Goal: Task Accomplishment & Management: Manage account settings

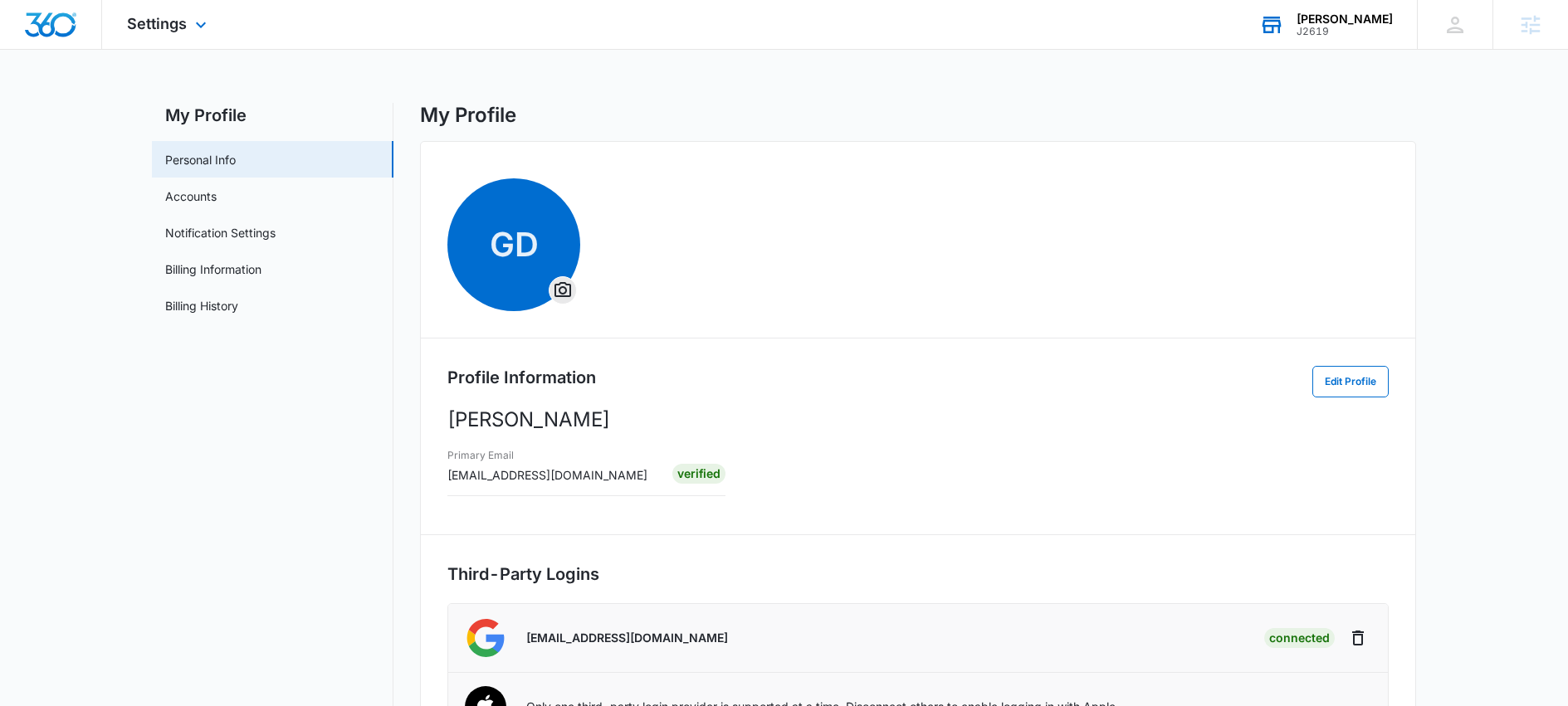
click at [1314, 25] on div "J2619" at bounding box center [1345, 31] width 97 height 12
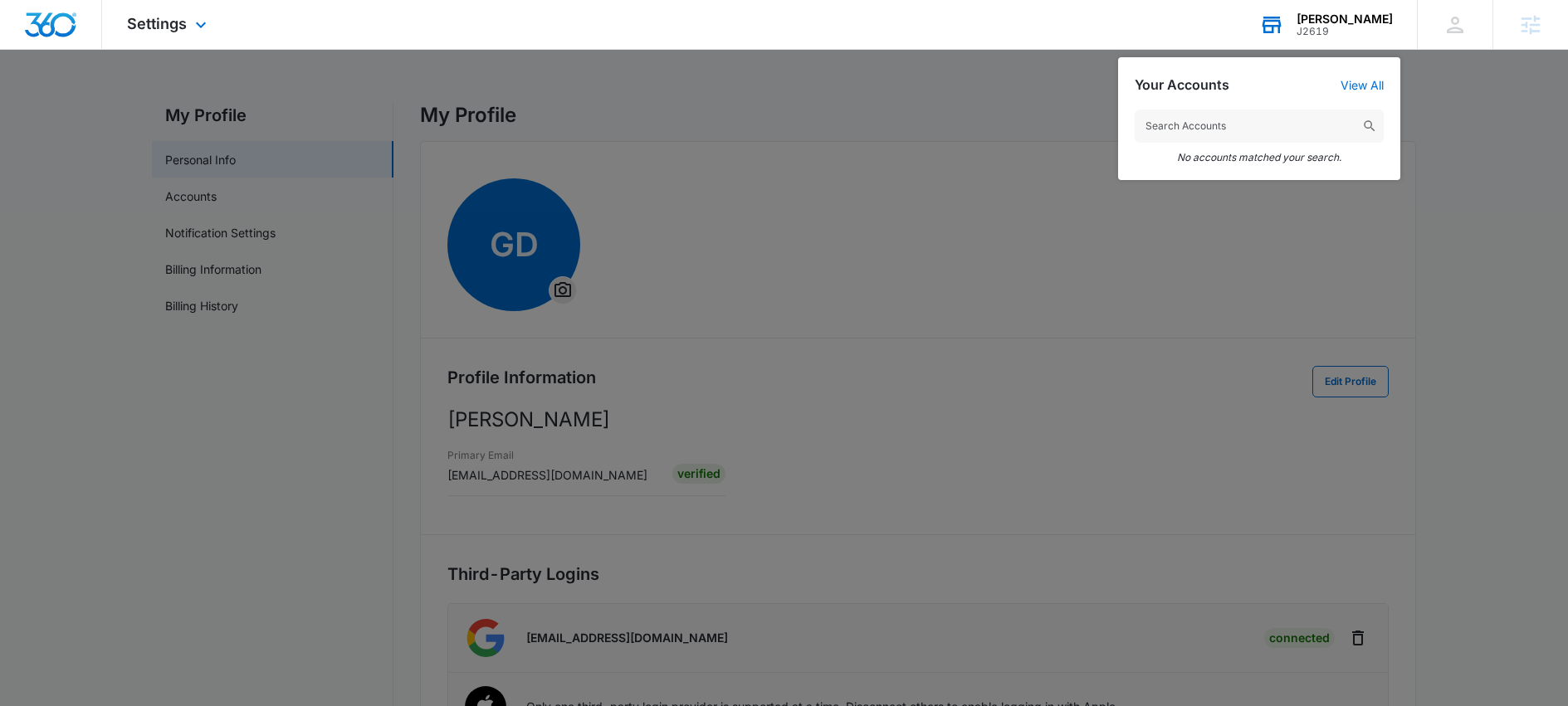
click at [1218, 124] on input "text" at bounding box center [1260, 125] width 249 height 33
type input "garret"
click at [1020, 271] on div at bounding box center [784, 353] width 1568 height 706
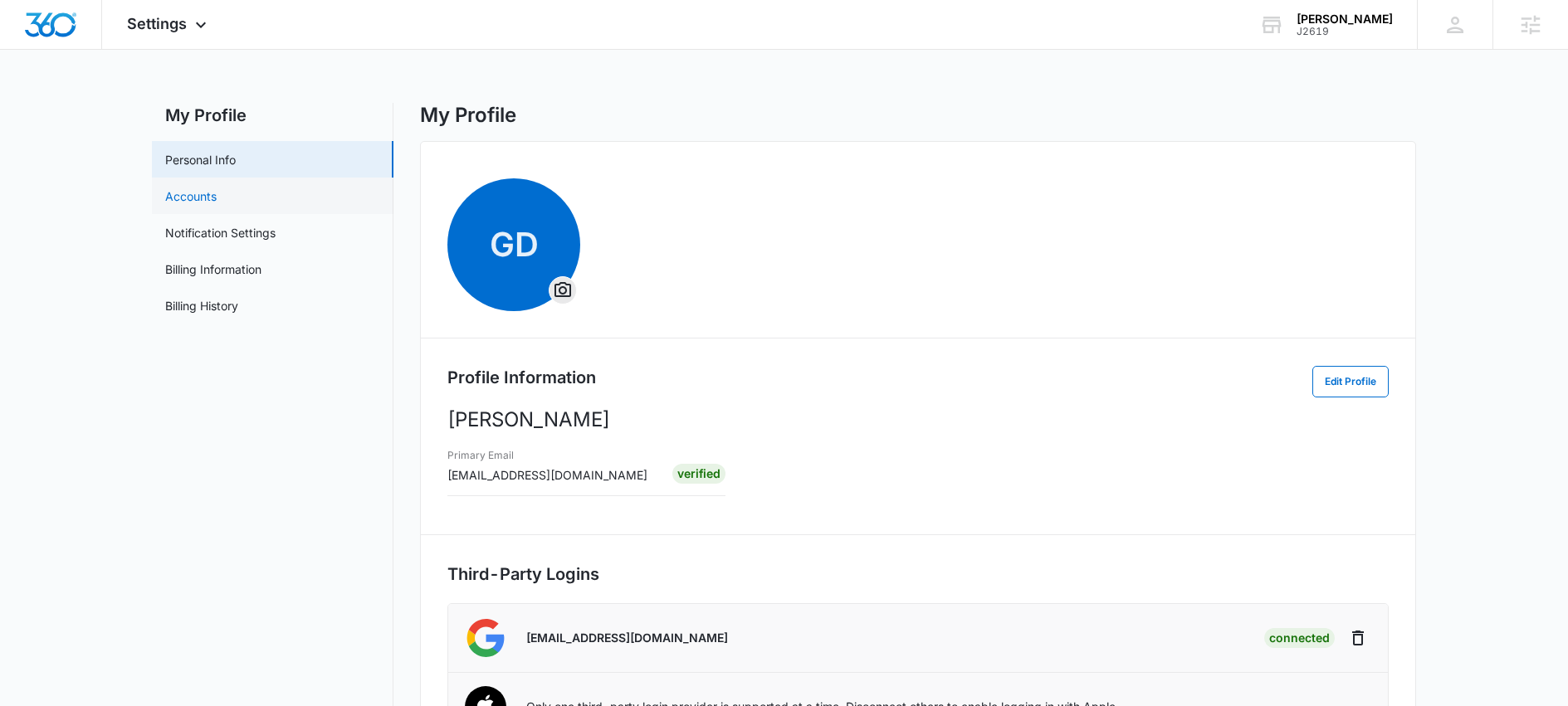
click at [217, 192] on link "Accounts" at bounding box center [191, 196] width 52 height 18
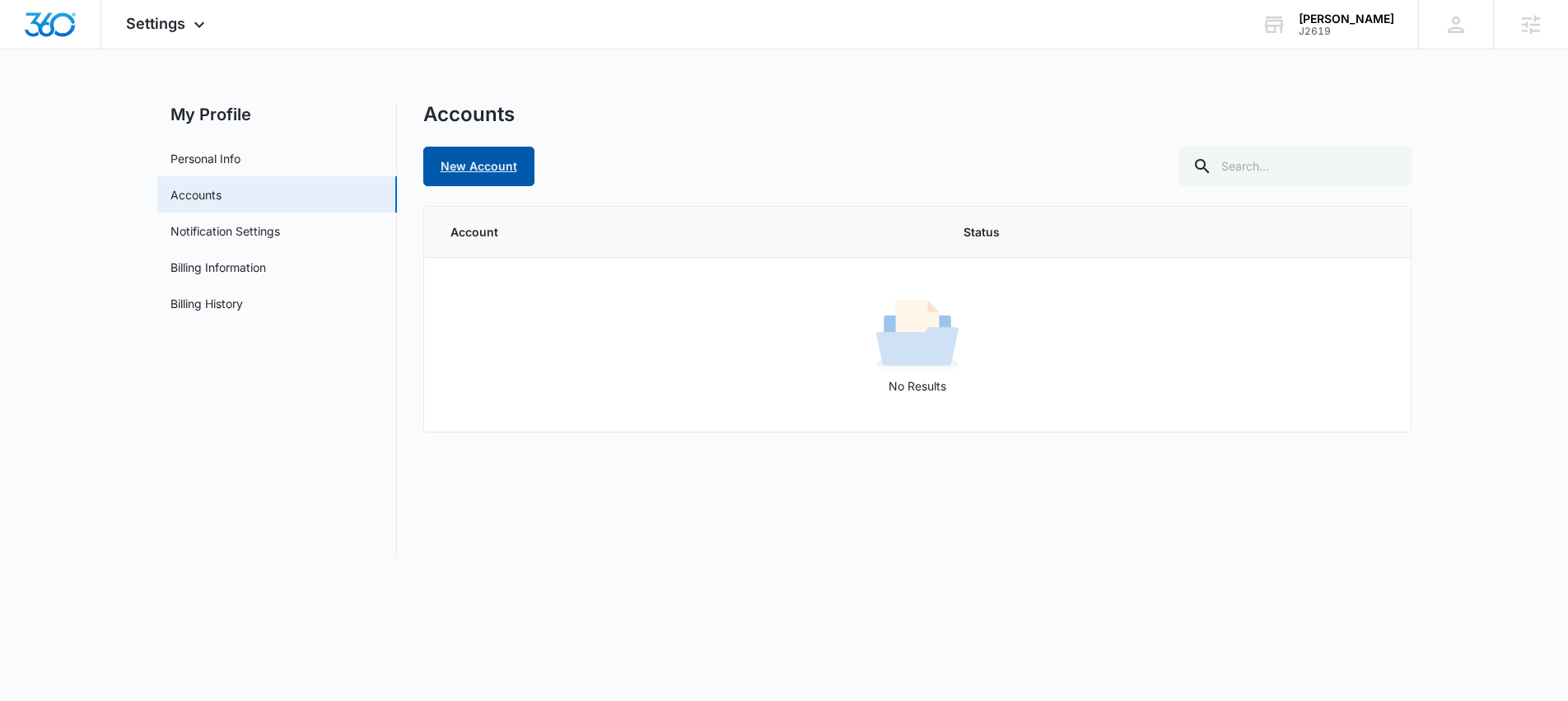
click at [502, 161] on link "New Account" at bounding box center [479, 166] width 111 height 40
select select "US"
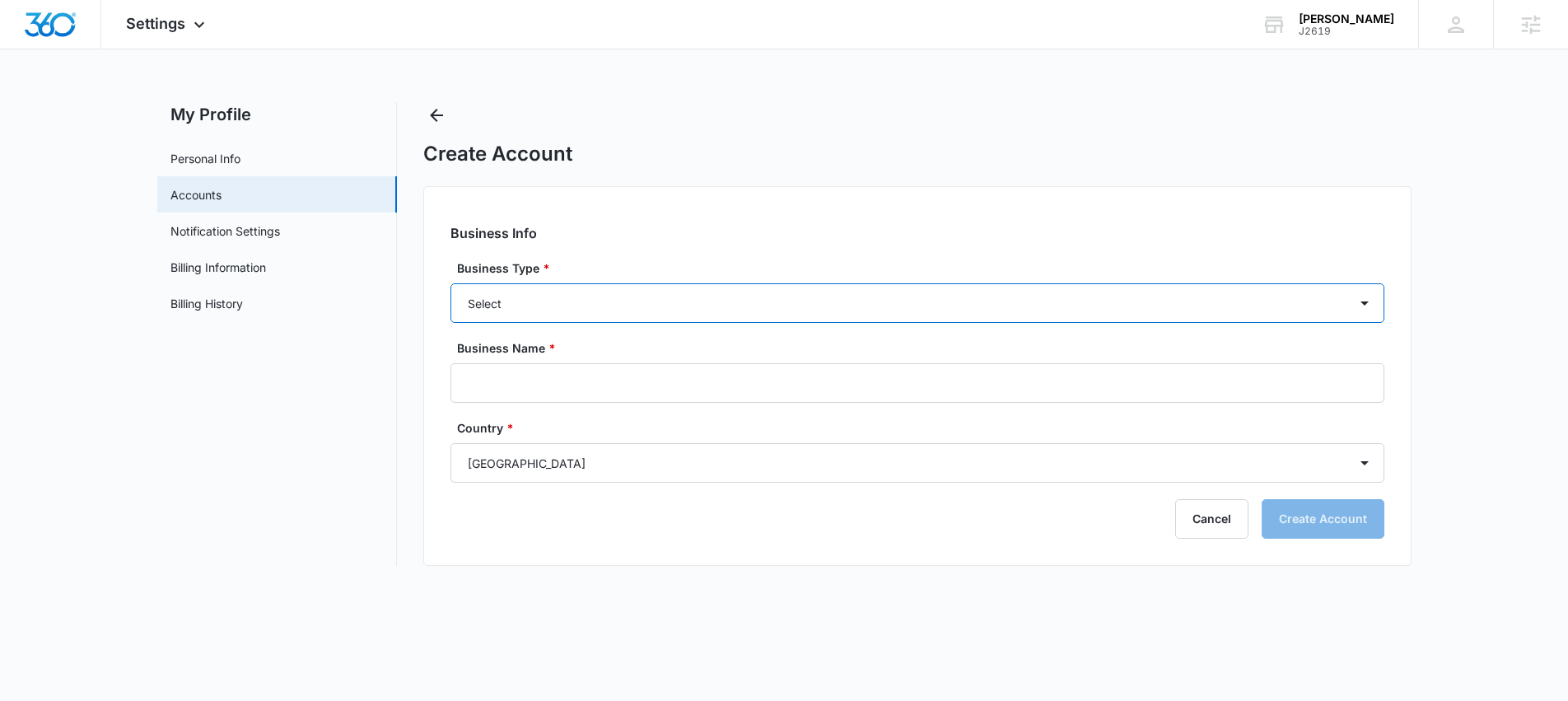
click at [608, 304] on select "Select Accounting / CPA Assisted Living Attorney / Law Firm Auto Repair Carpet …" at bounding box center [917, 303] width 934 height 40
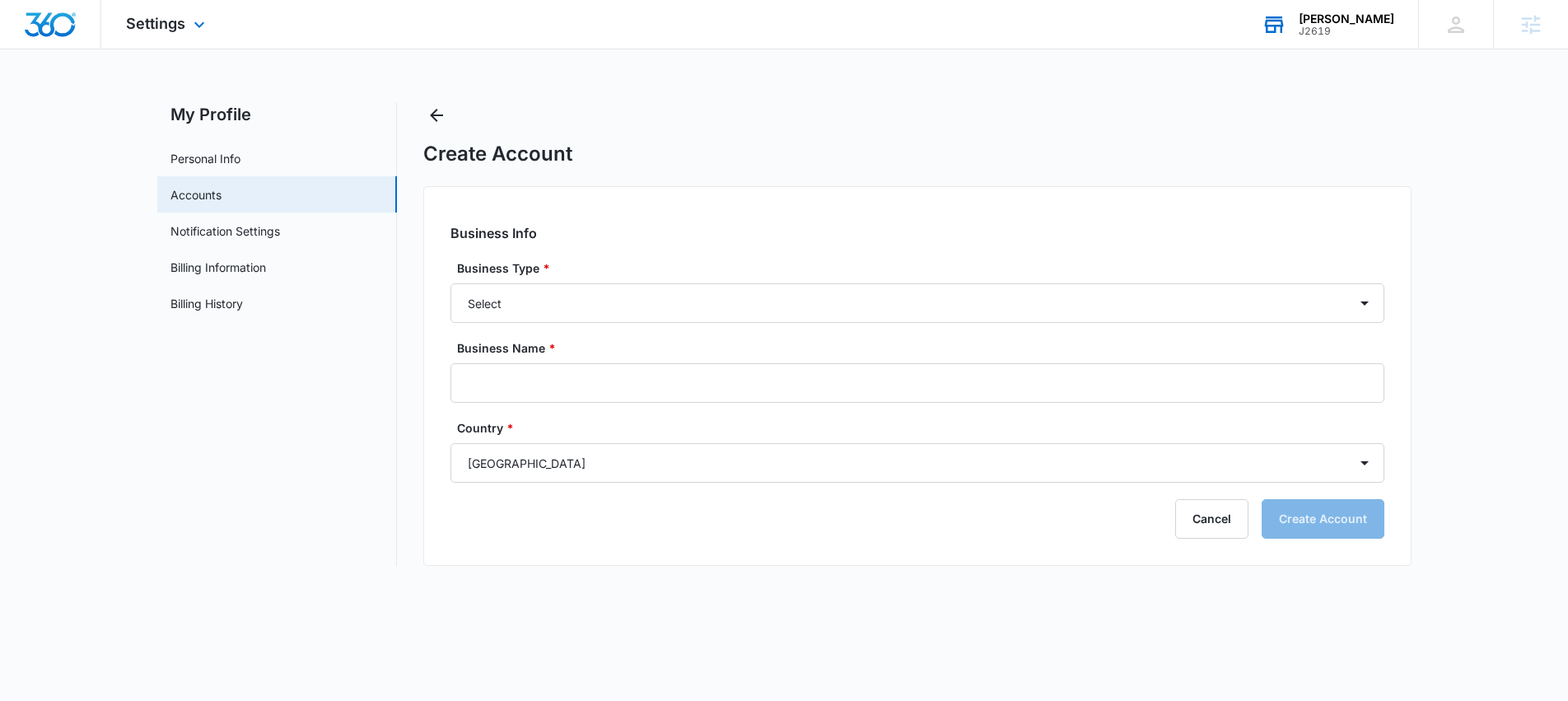
click at [1341, 32] on div "J2619" at bounding box center [1346, 31] width 96 height 12
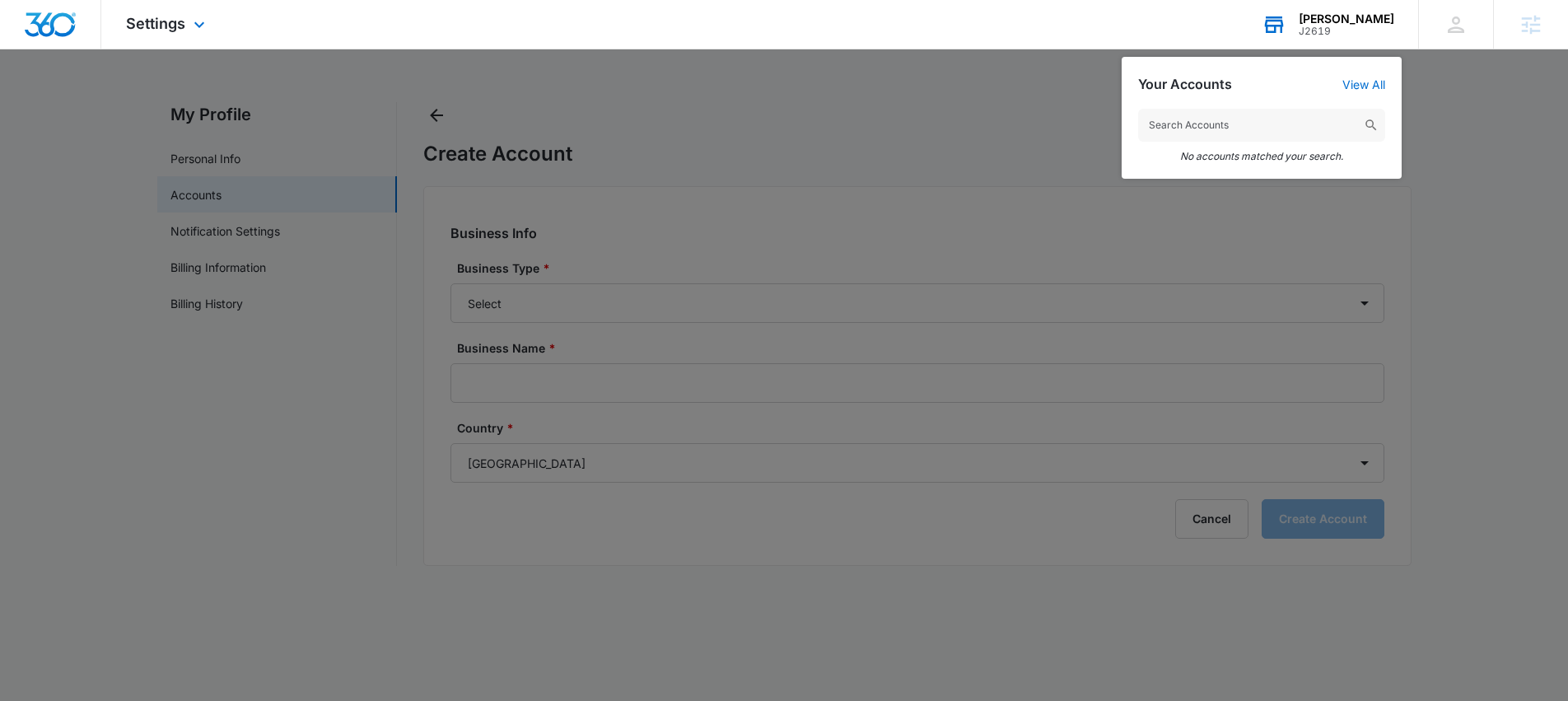
click at [1330, 34] on div "J2619" at bounding box center [1346, 31] width 96 height 12
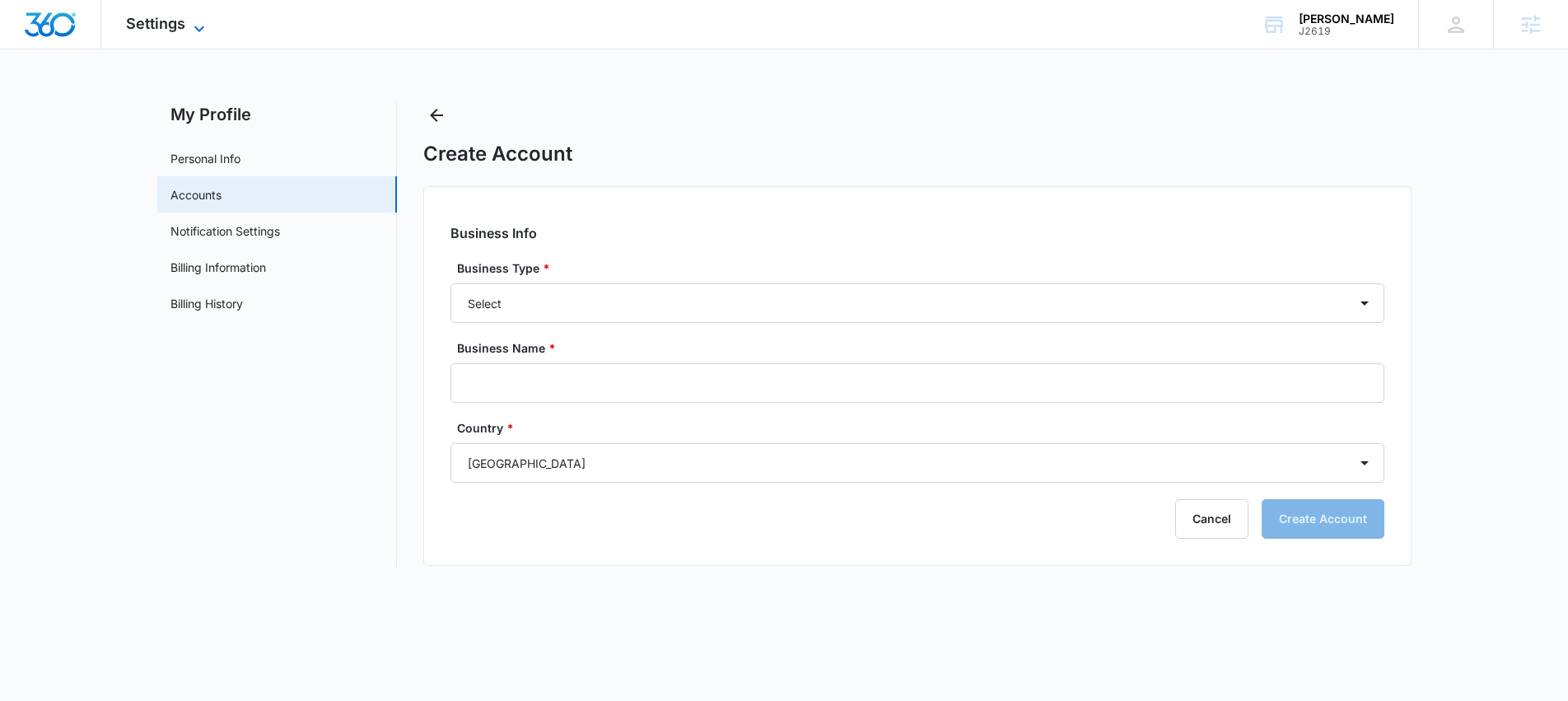
click at [150, 25] on span "Settings" at bounding box center [155, 24] width 60 height 18
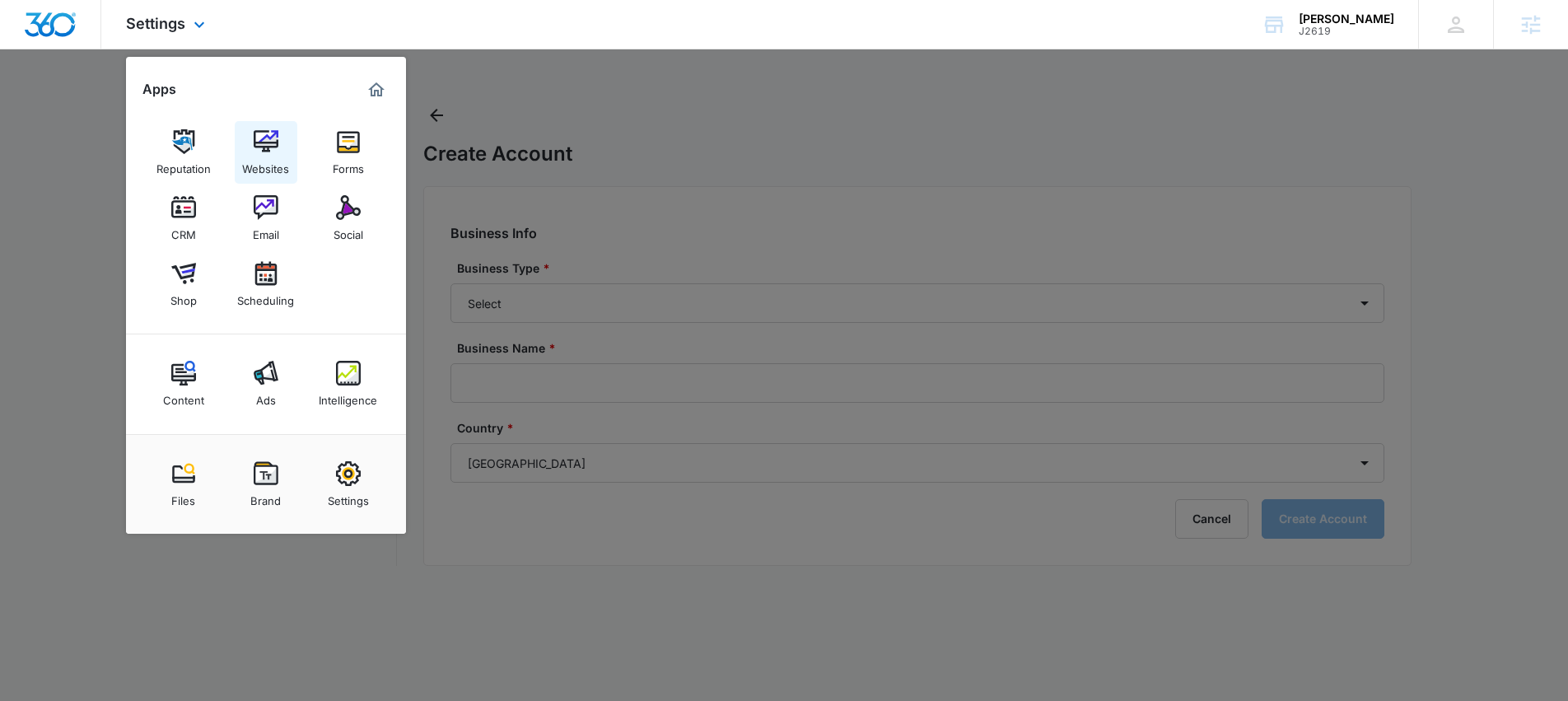
click at [272, 140] on img at bounding box center [266, 141] width 24 height 24
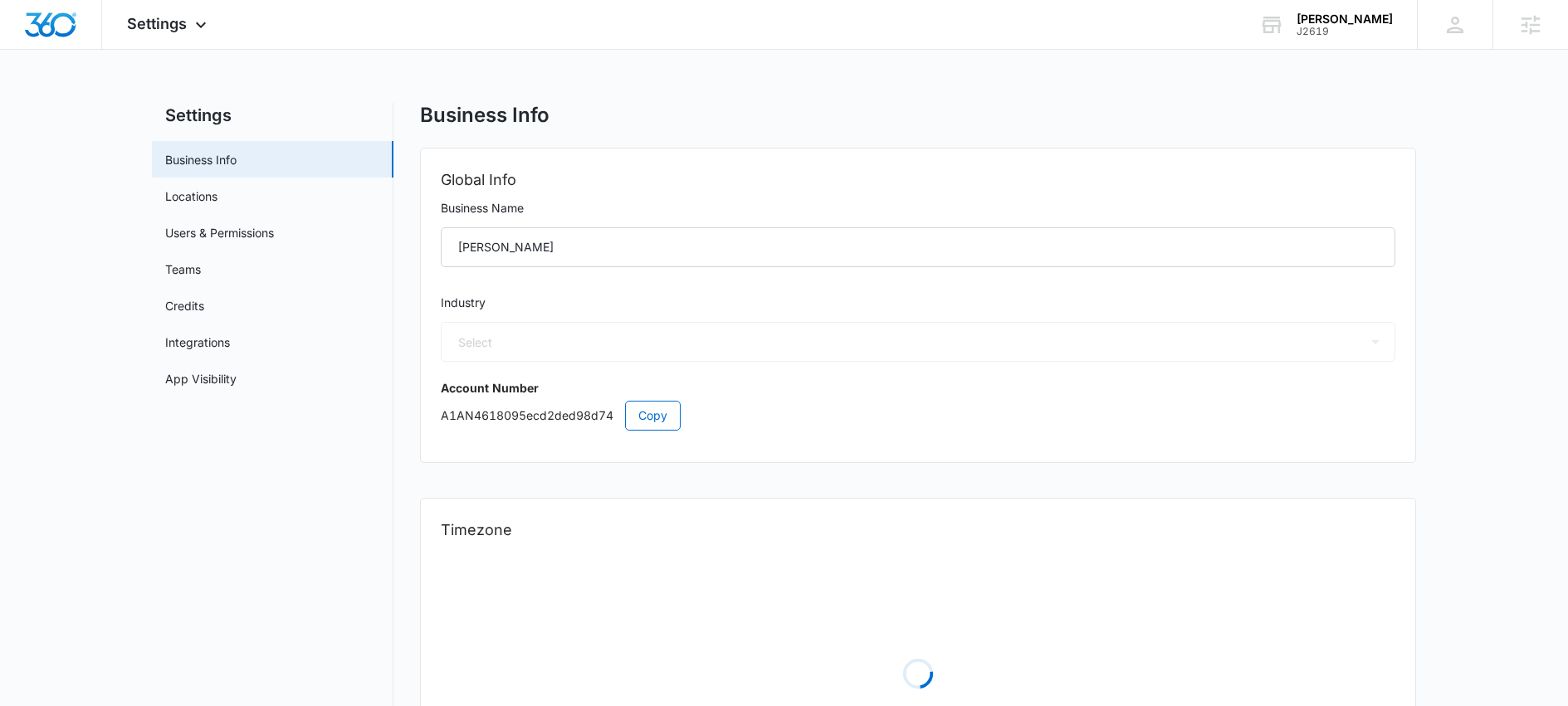
select select "33"
select select "US"
select select "America/[GEOGRAPHIC_DATA]"
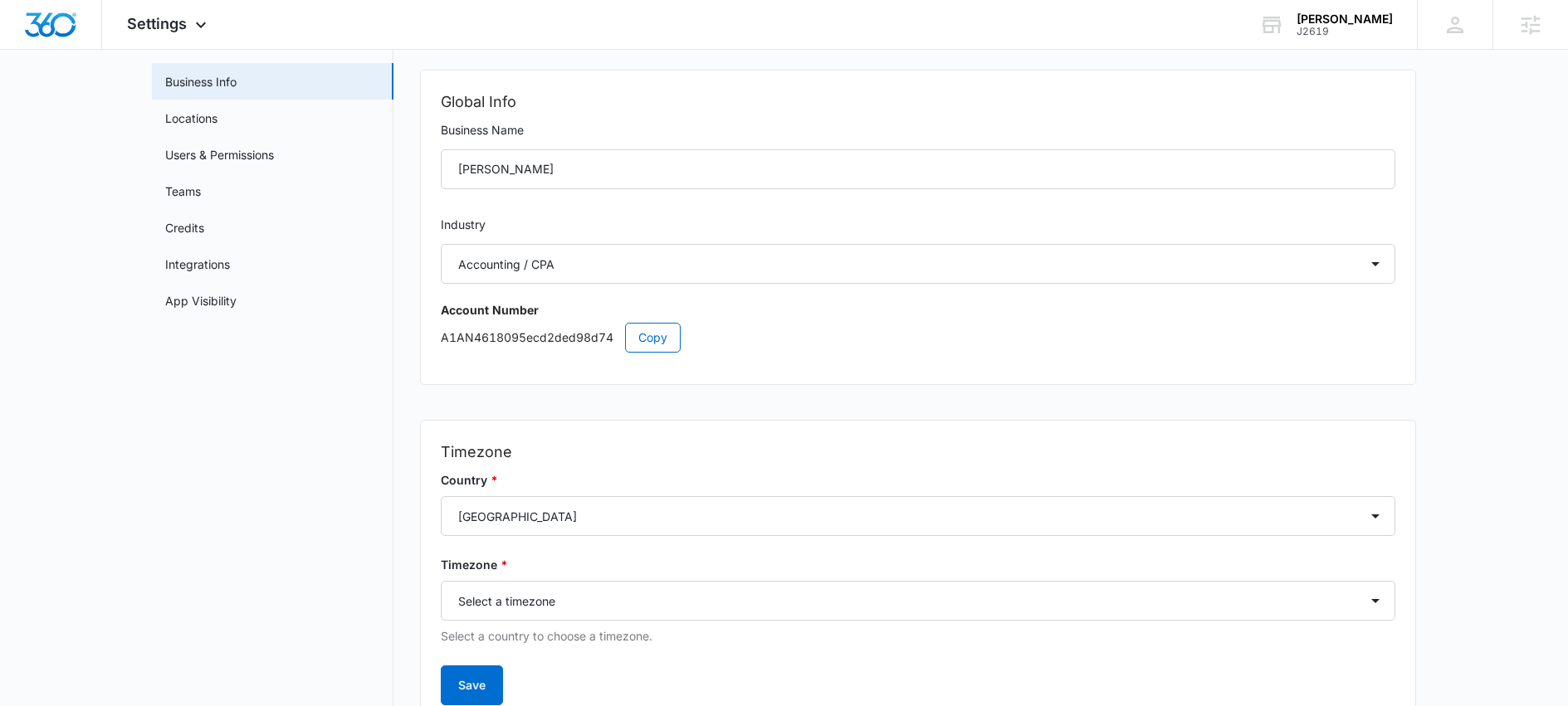
scroll to position [55, 0]
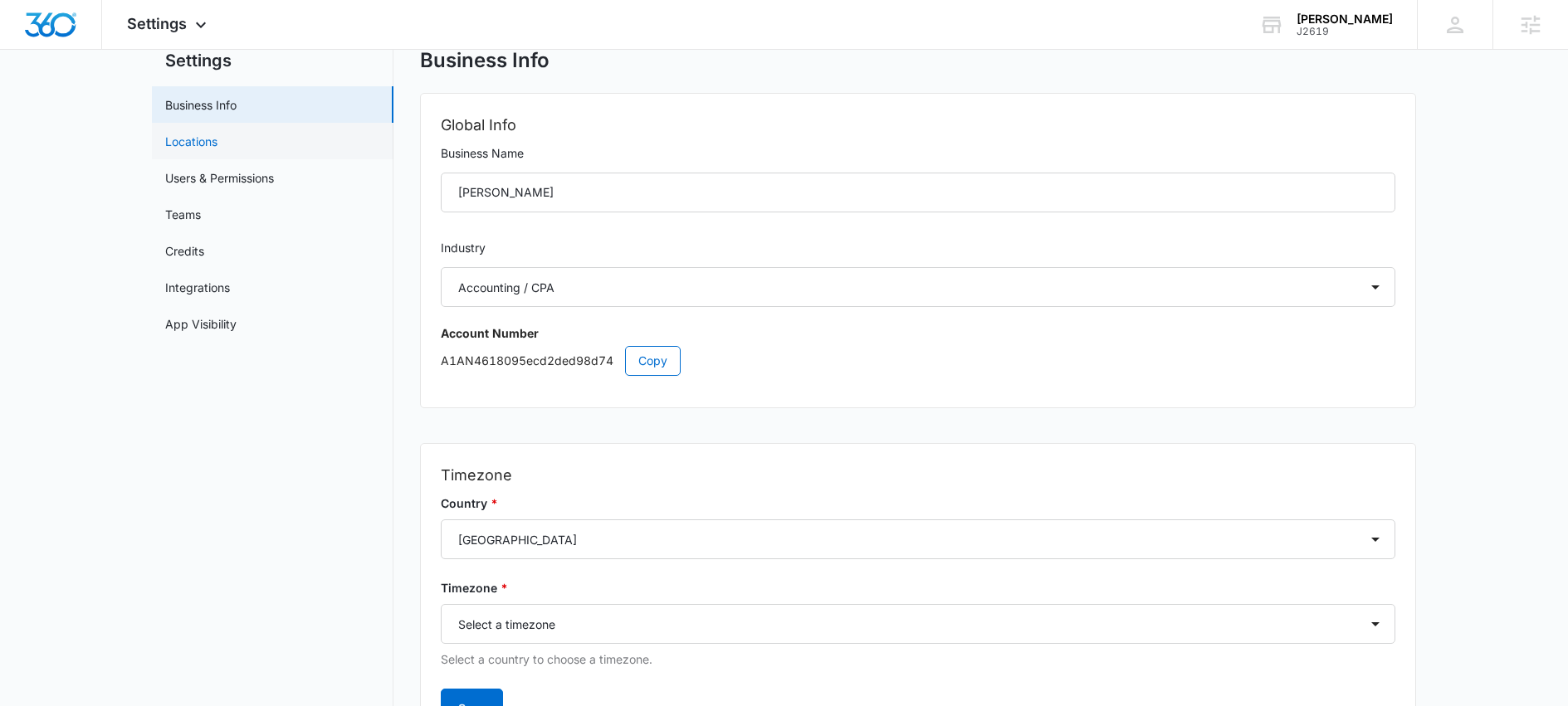
click at [190, 141] on link "Locations" at bounding box center [191, 141] width 53 height 18
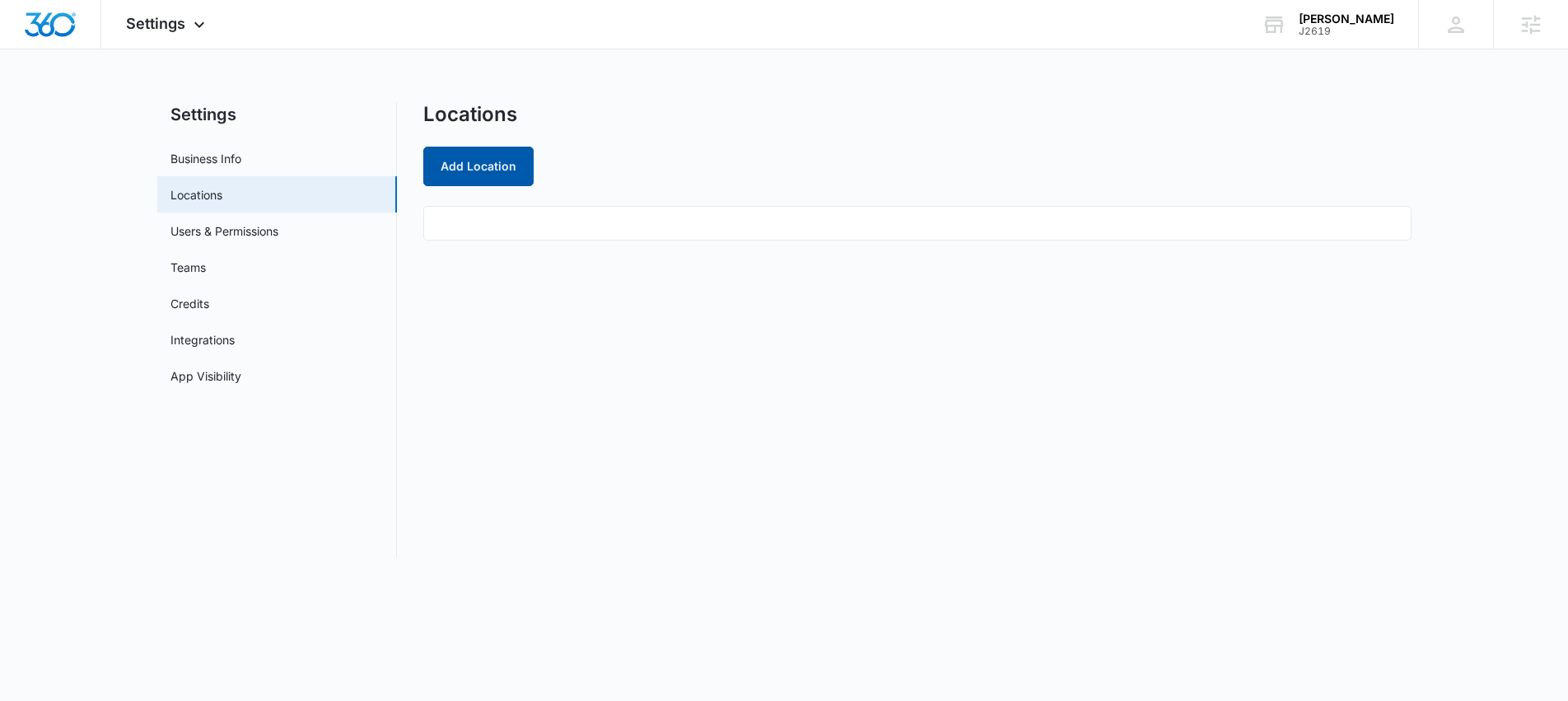
click at [502, 166] on button "Add Location" at bounding box center [478, 166] width 110 height 40
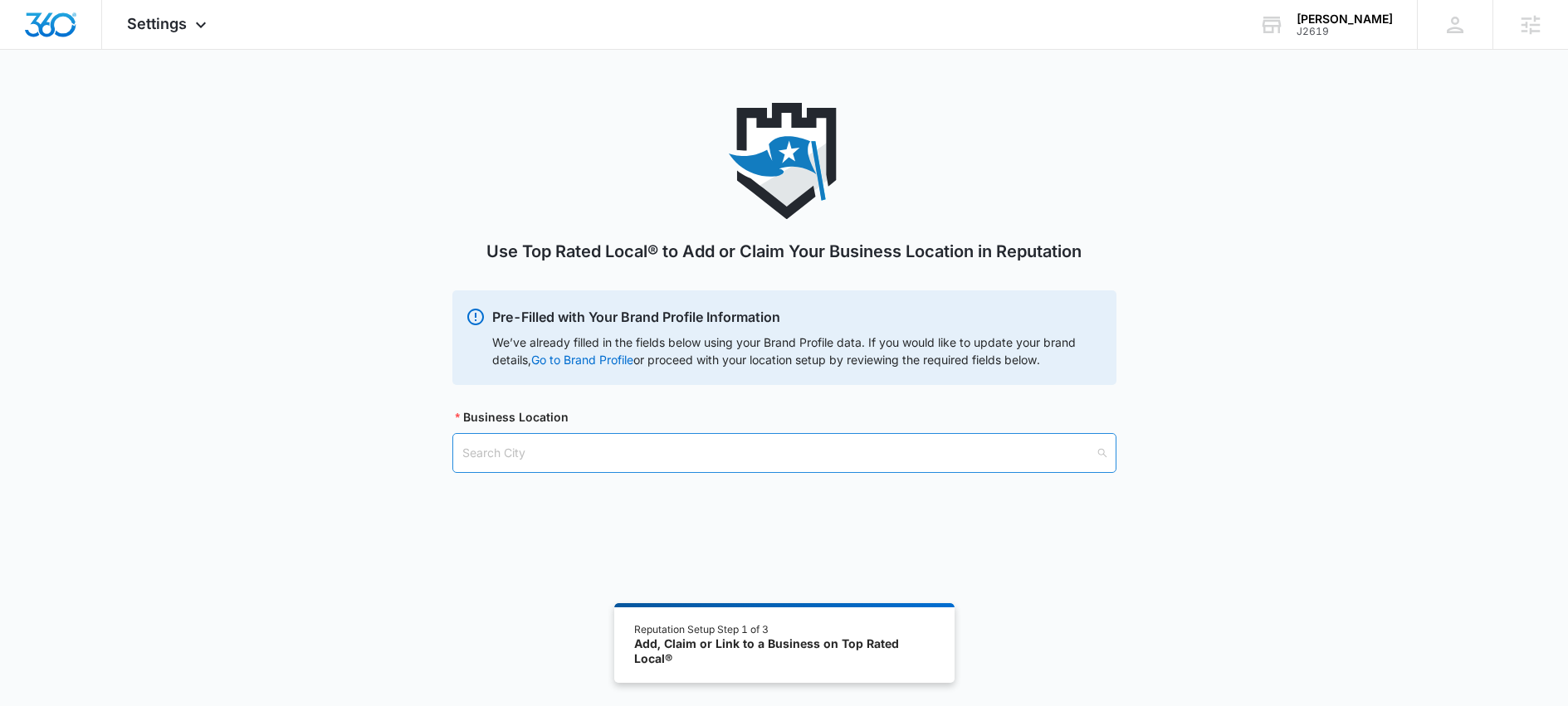
click at [542, 444] on input "search" at bounding box center [778, 453] width 633 height 38
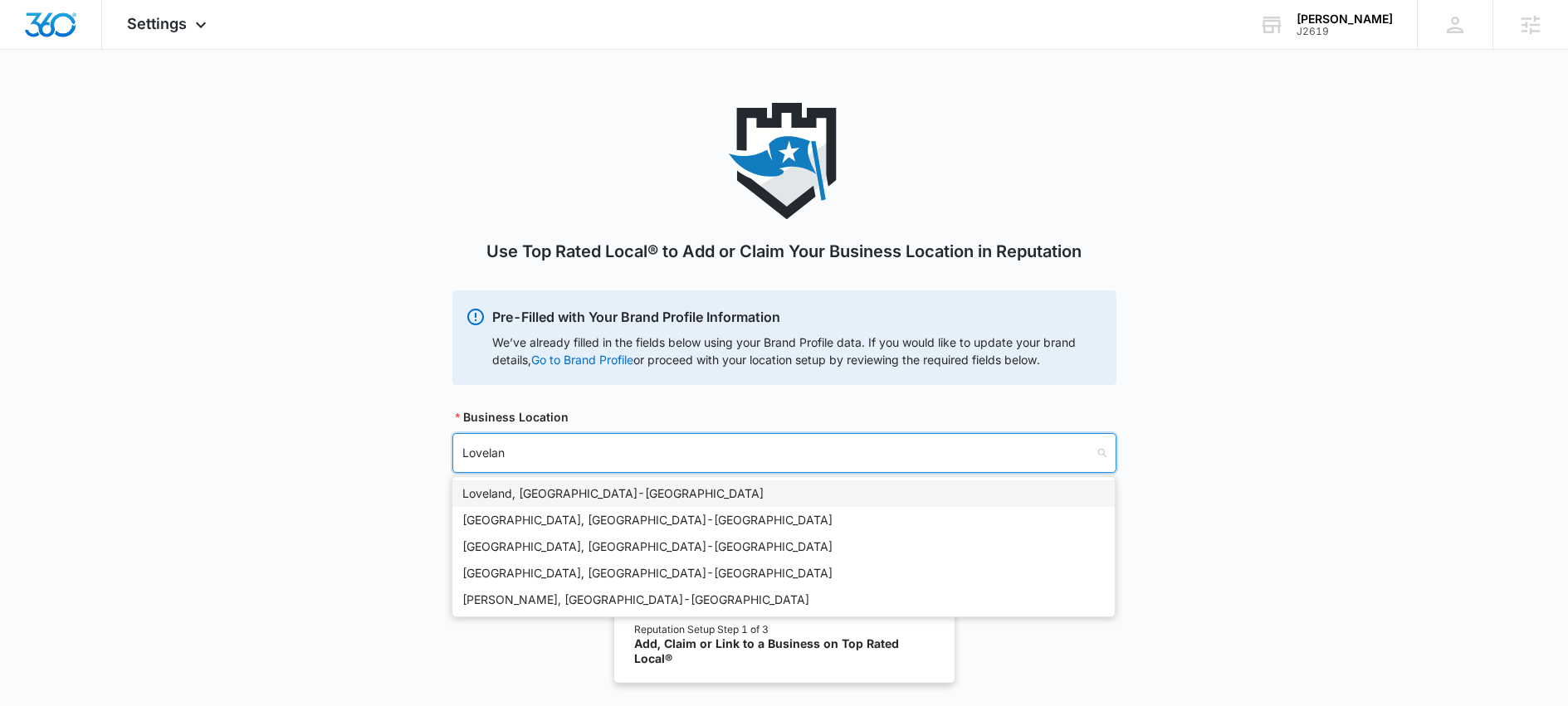
type input "Loveland"
click at [590, 494] on div "Loveland, [GEOGRAPHIC_DATA] - [GEOGRAPHIC_DATA]" at bounding box center [784, 494] width 643 height 19
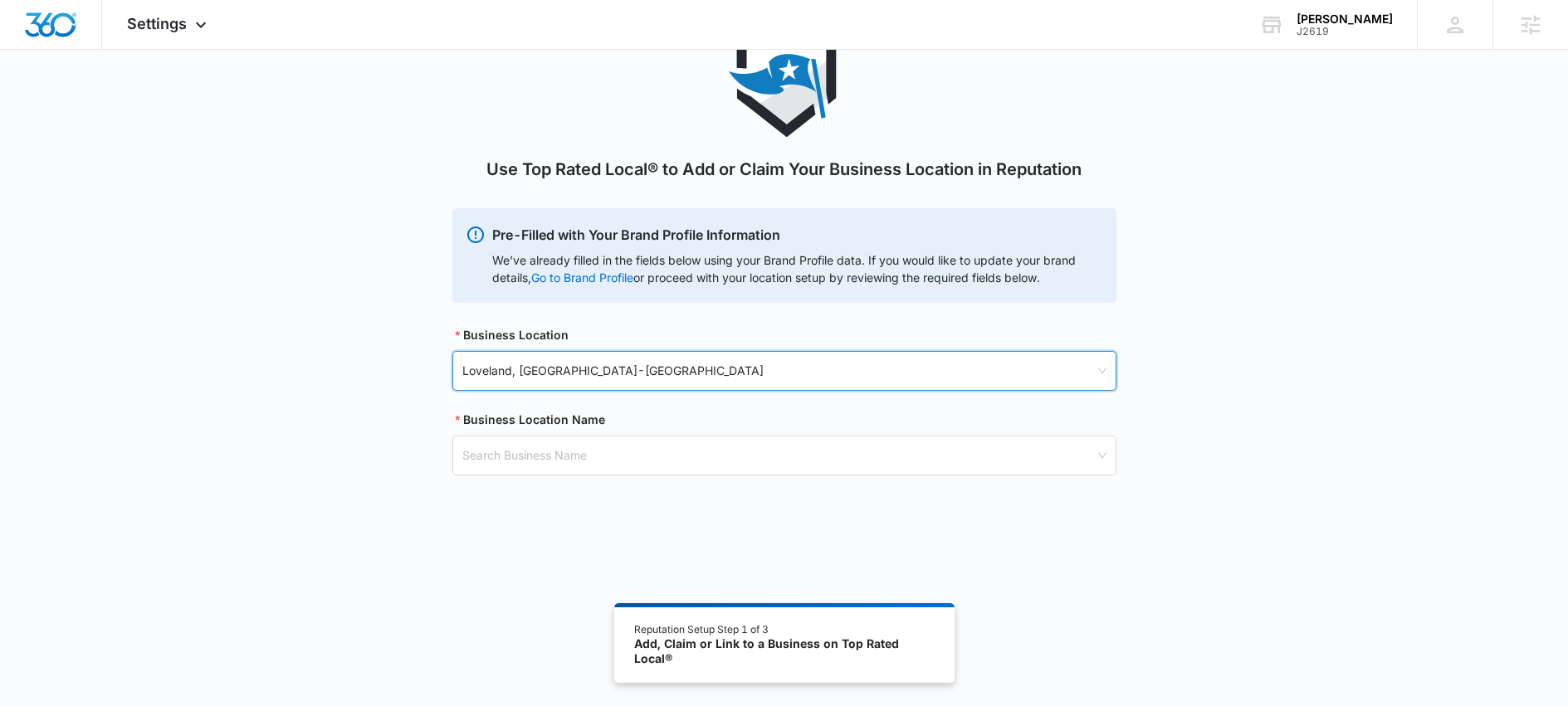
scroll to position [91, 0]
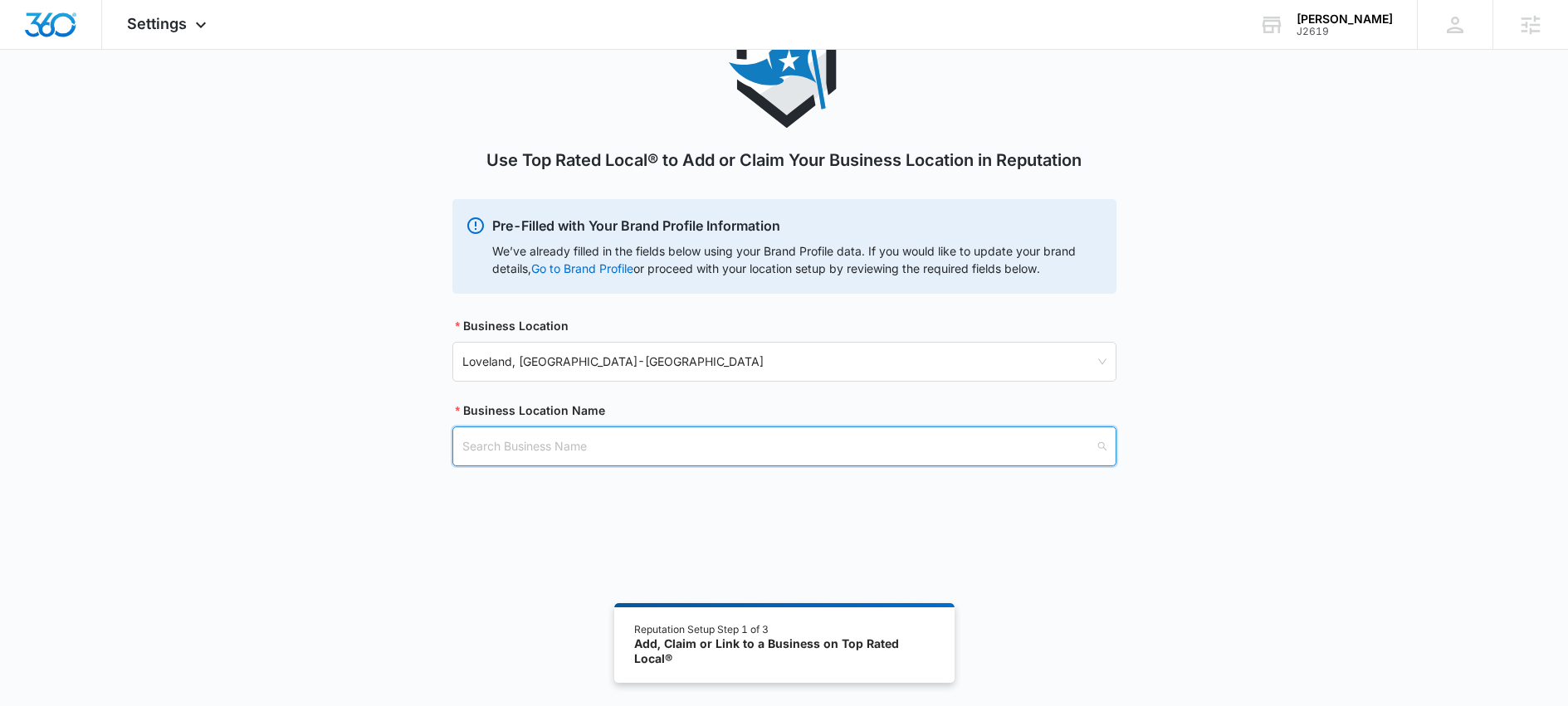
click at [585, 439] on input "search" at bounding box center [778, 446] width 633 height 38
click at [391, 499] on div "Use Top Rated Local® to Add or Claim Your Business Location in Reputation Pre-F…" at bounding box center [784, 259] width 1568 height 494
click at [539, 447] on input "search" at bounding box center [778, 446] width 633 height 38
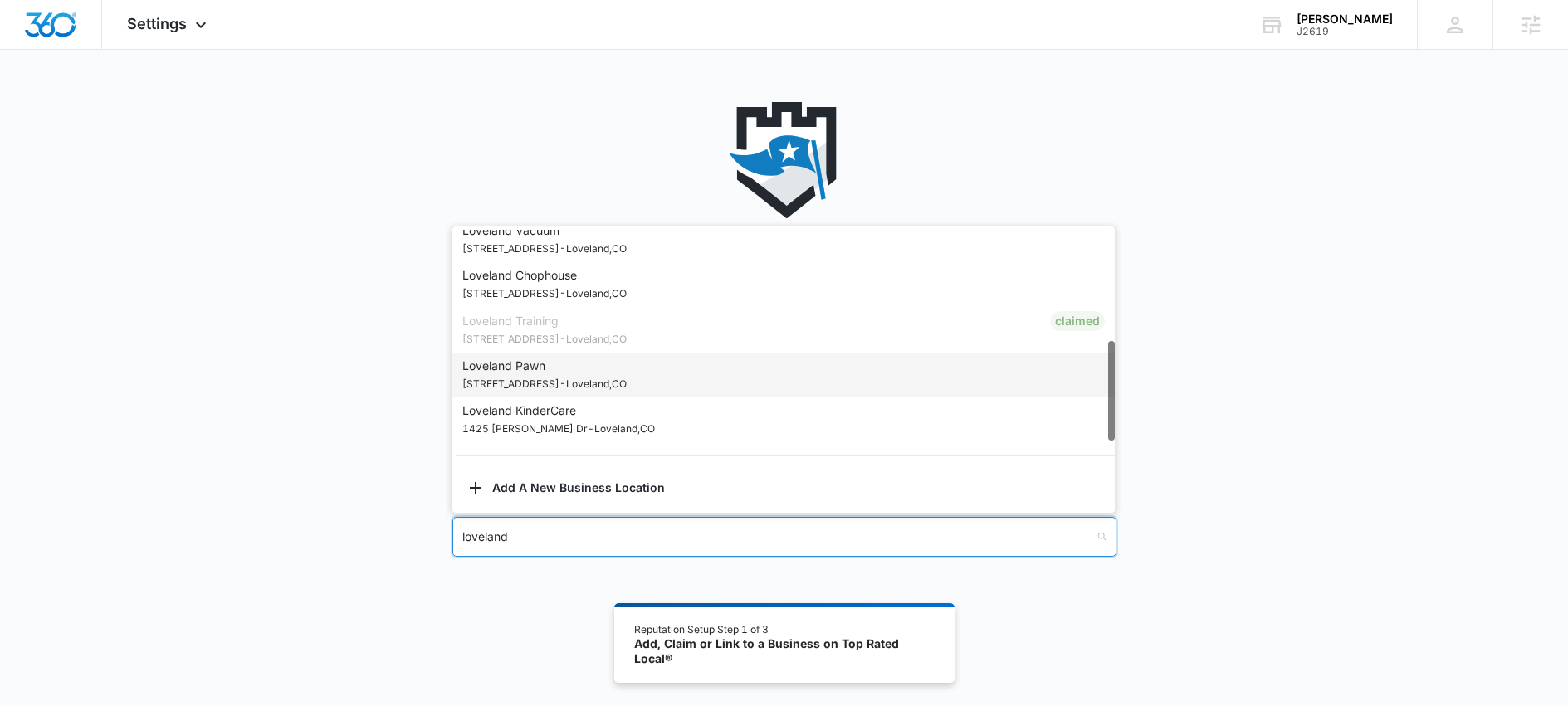
scroll to position [106, 0]
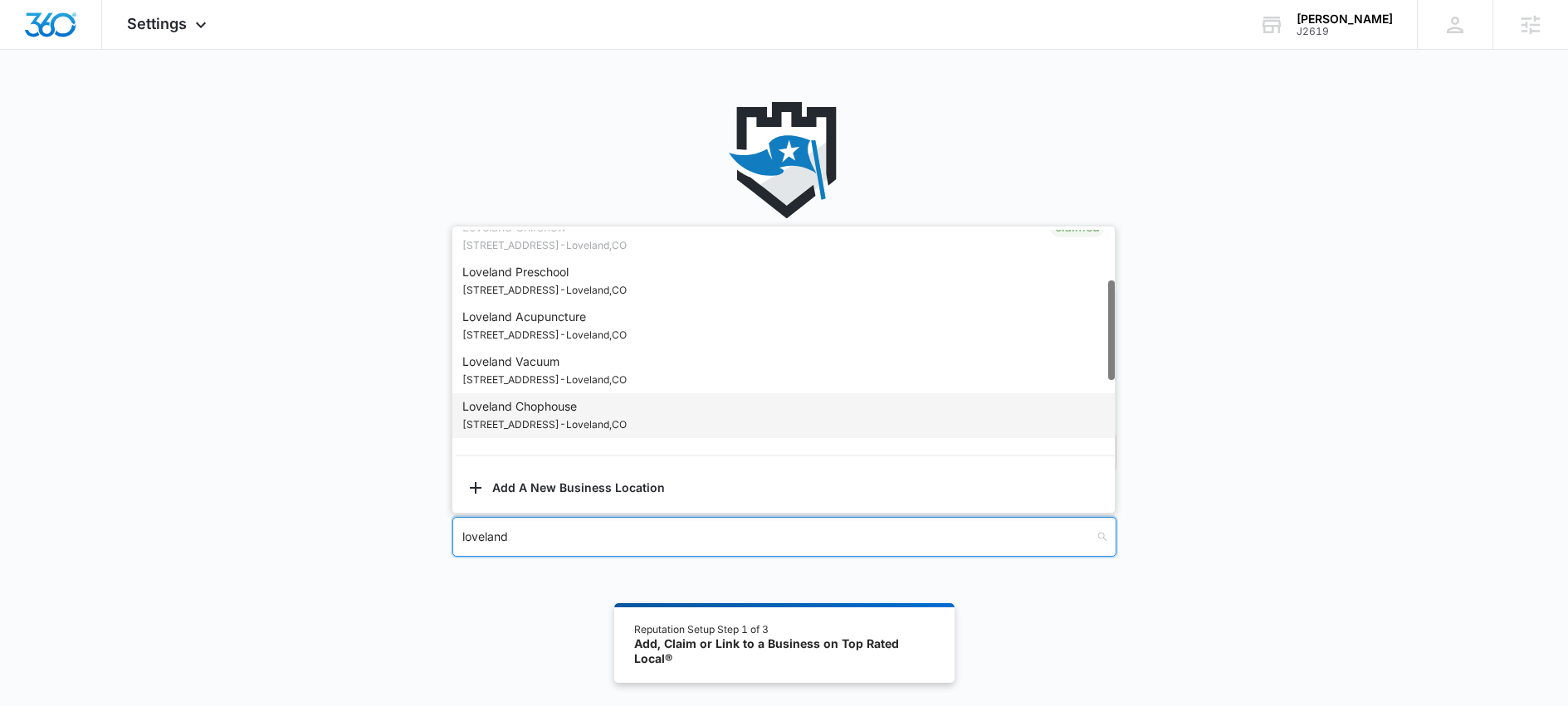
type input "loveland"
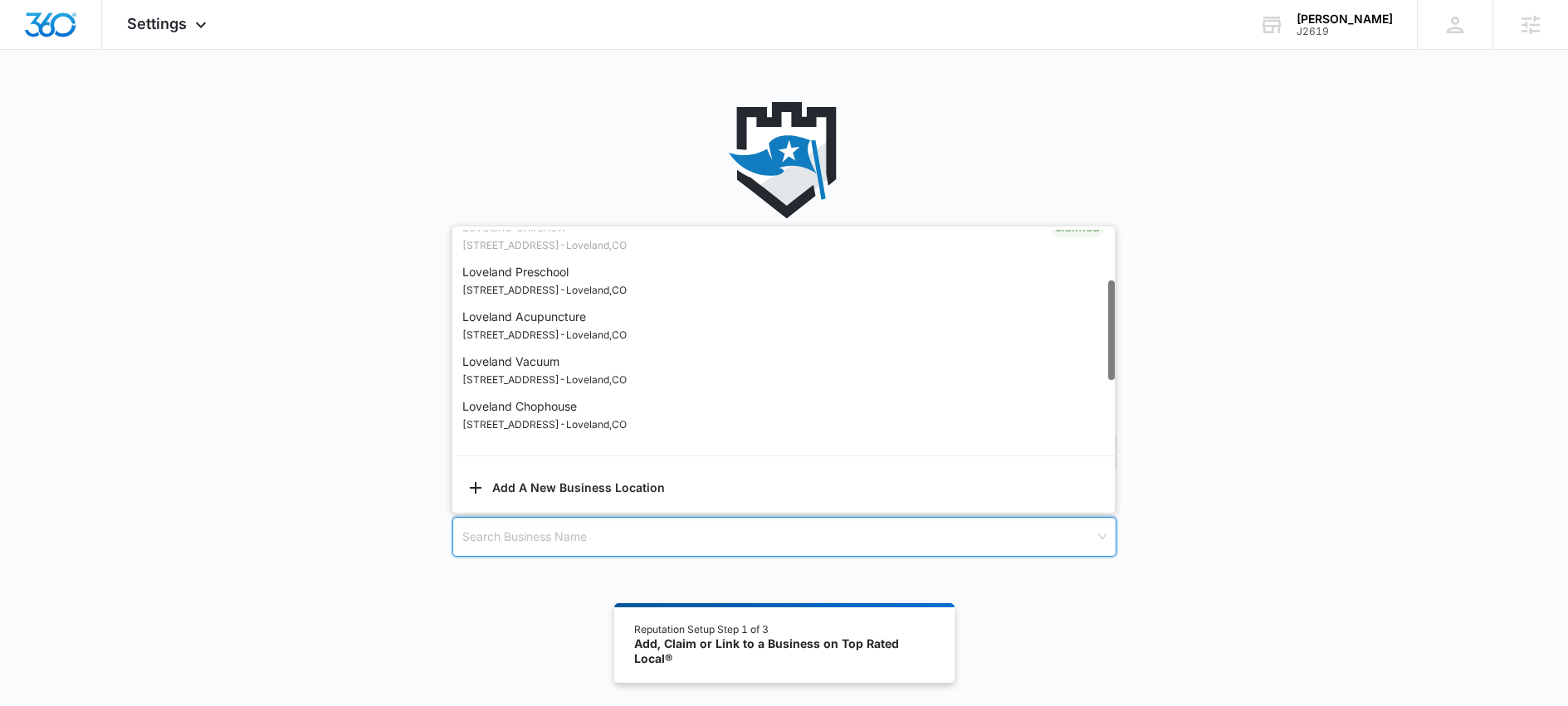
click at [352, 411] on div "Use Top Rated Local® to Add or Claim Your Business Location in Reputation Pre-F…" at bounding box center [784, 350] width 1568 height 494
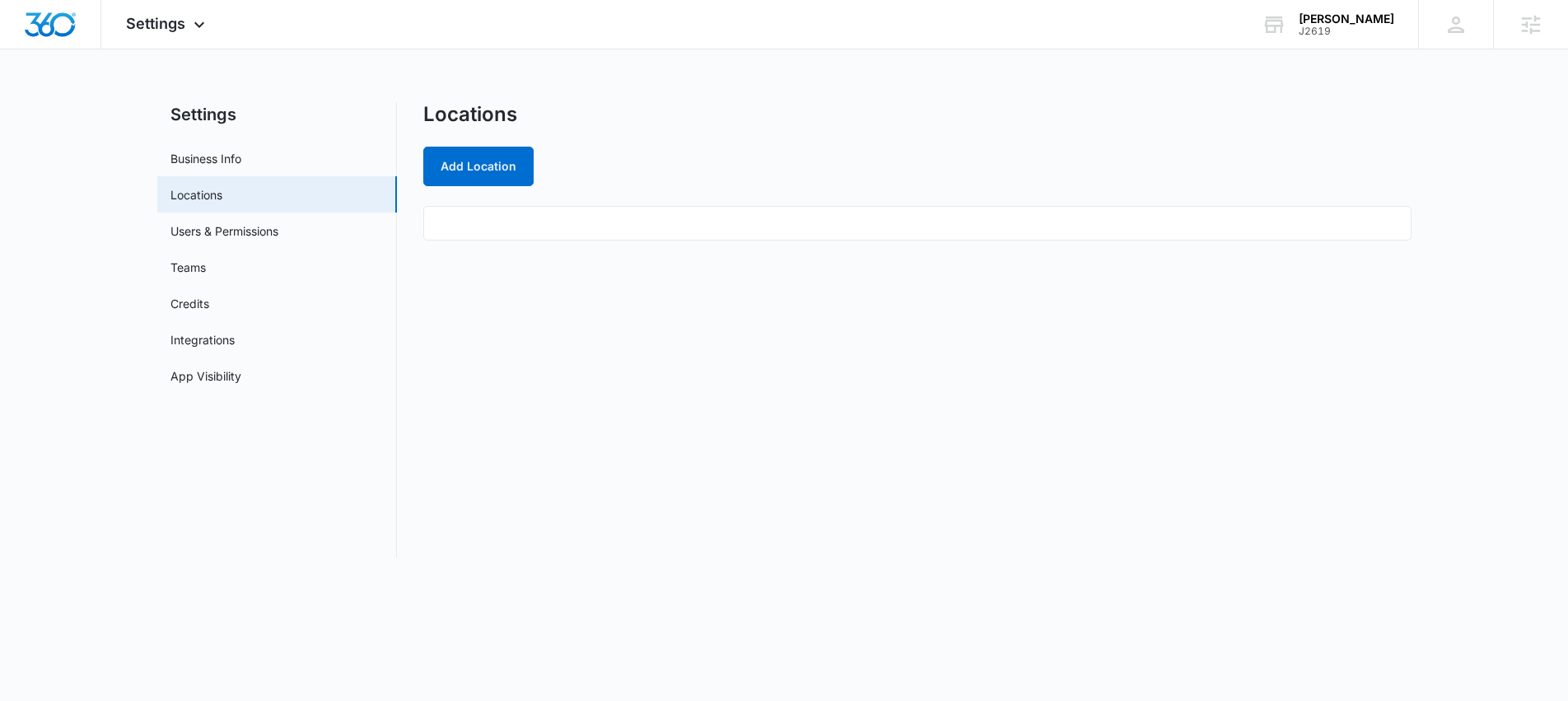
click at [477, 341] on div "Locations Add Location" at bounding box center [918, 330] width 988 height 456
click at [1469, 34] on div "[PERSON_NAME] Durie [EMAIL_ADDRESS][PERSON_NAME][DOMAIN_NAME] My Profile Notifi…" at bounding box center [1455, 24] width 75 height 49
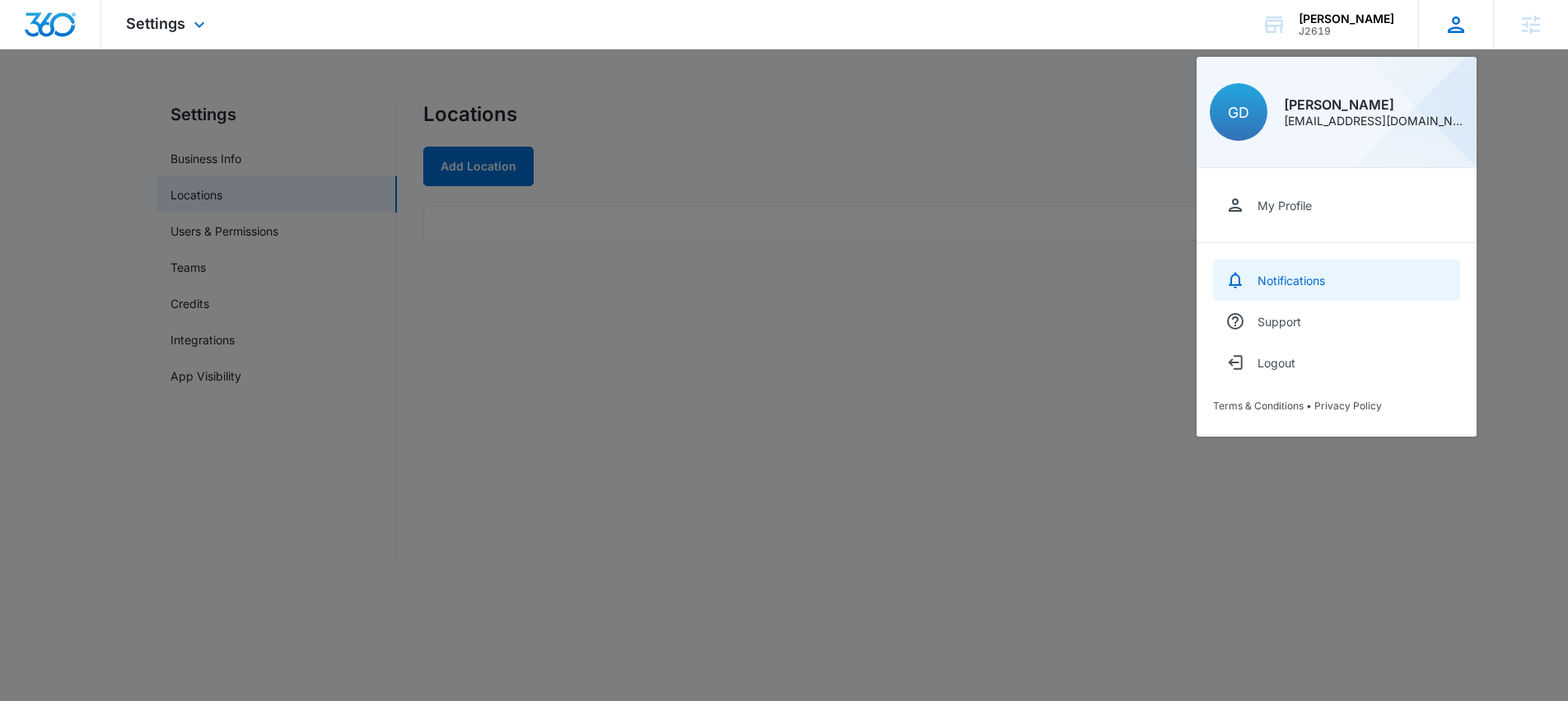
click at [1302, 283] on div "Notifications" at bounding box center [1291, 280] width 67 height 14
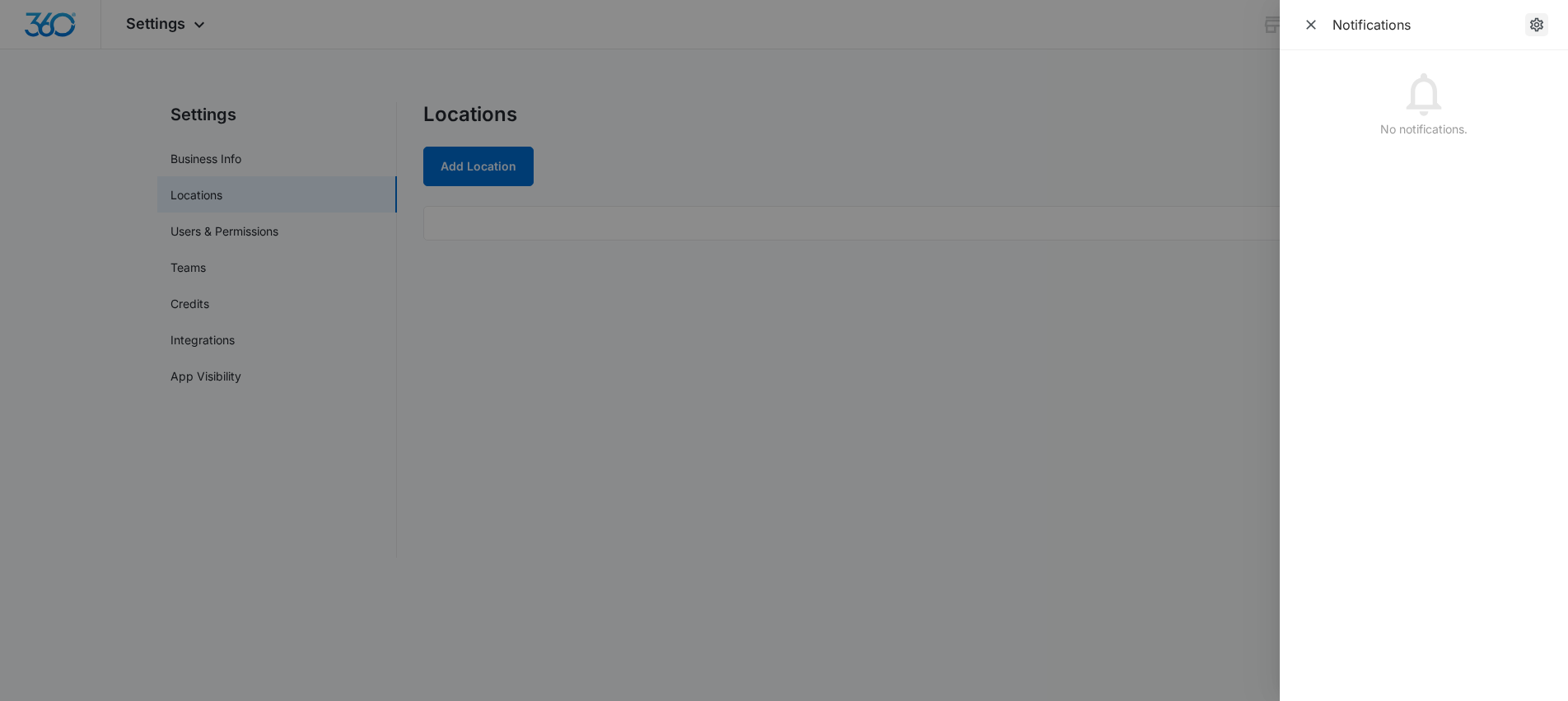
click at [1539, 23] on icon "Notification Settings" at bounding box center [1537, 25] width 13 height 14
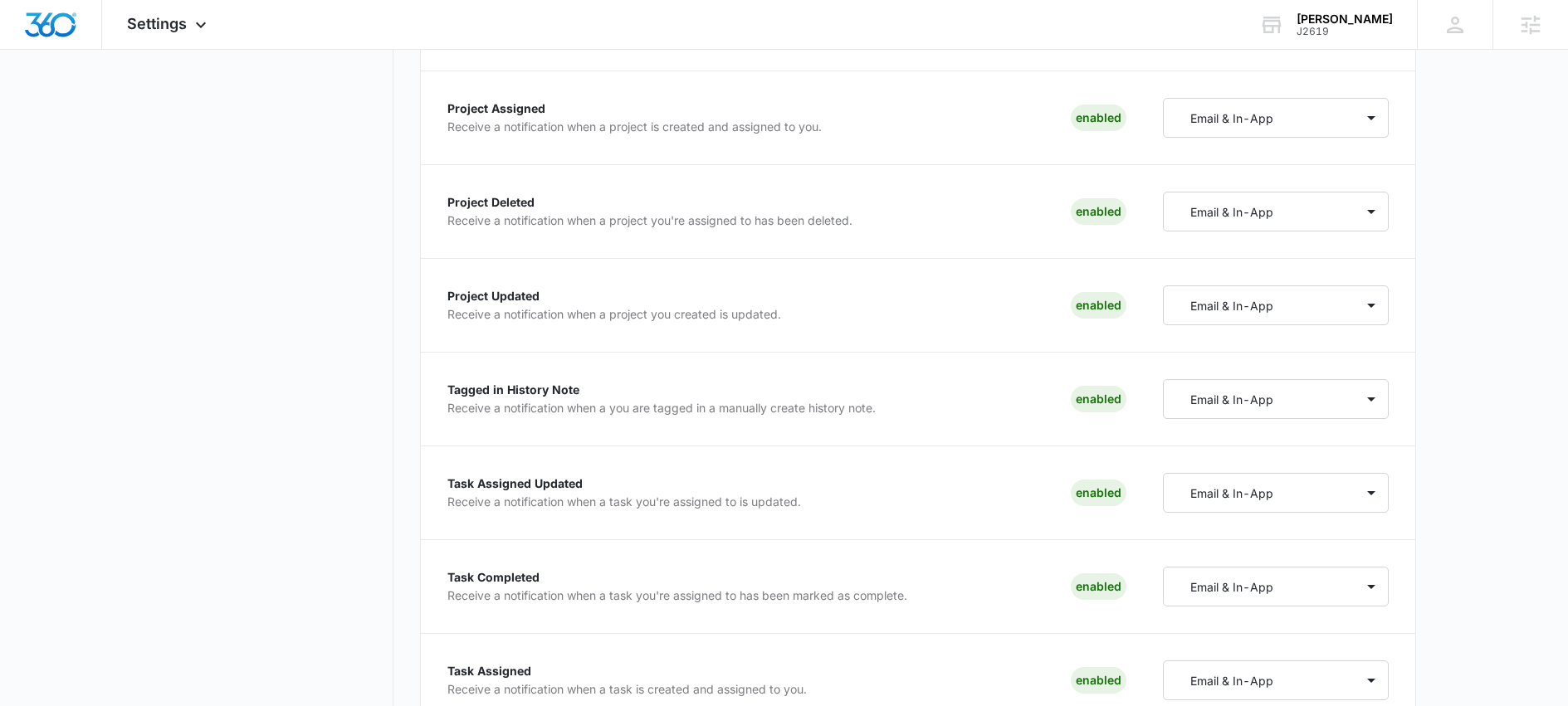
scroll to position [2628, 0]
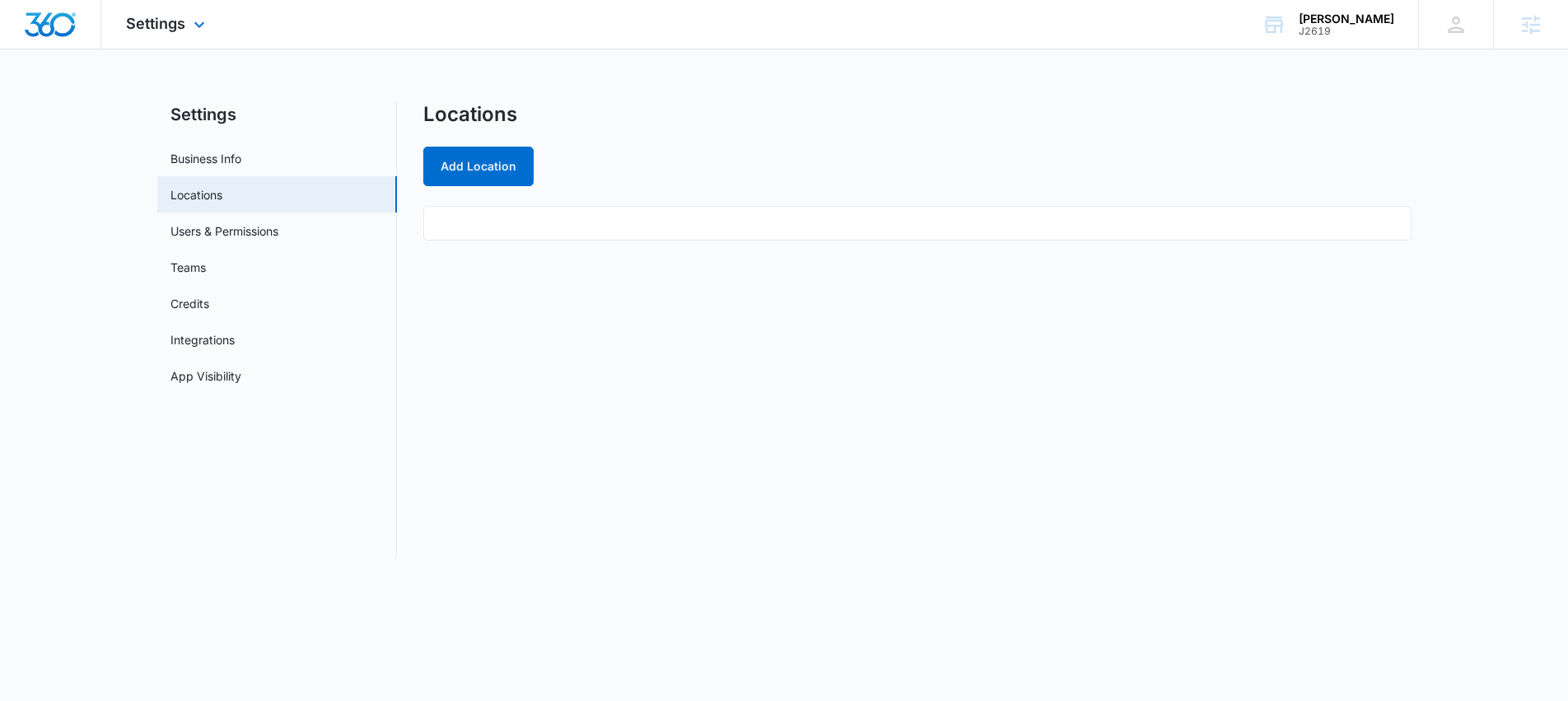
select select "33"
select select "US"
select select "America/[GEOGRAPHIC_DATA]"
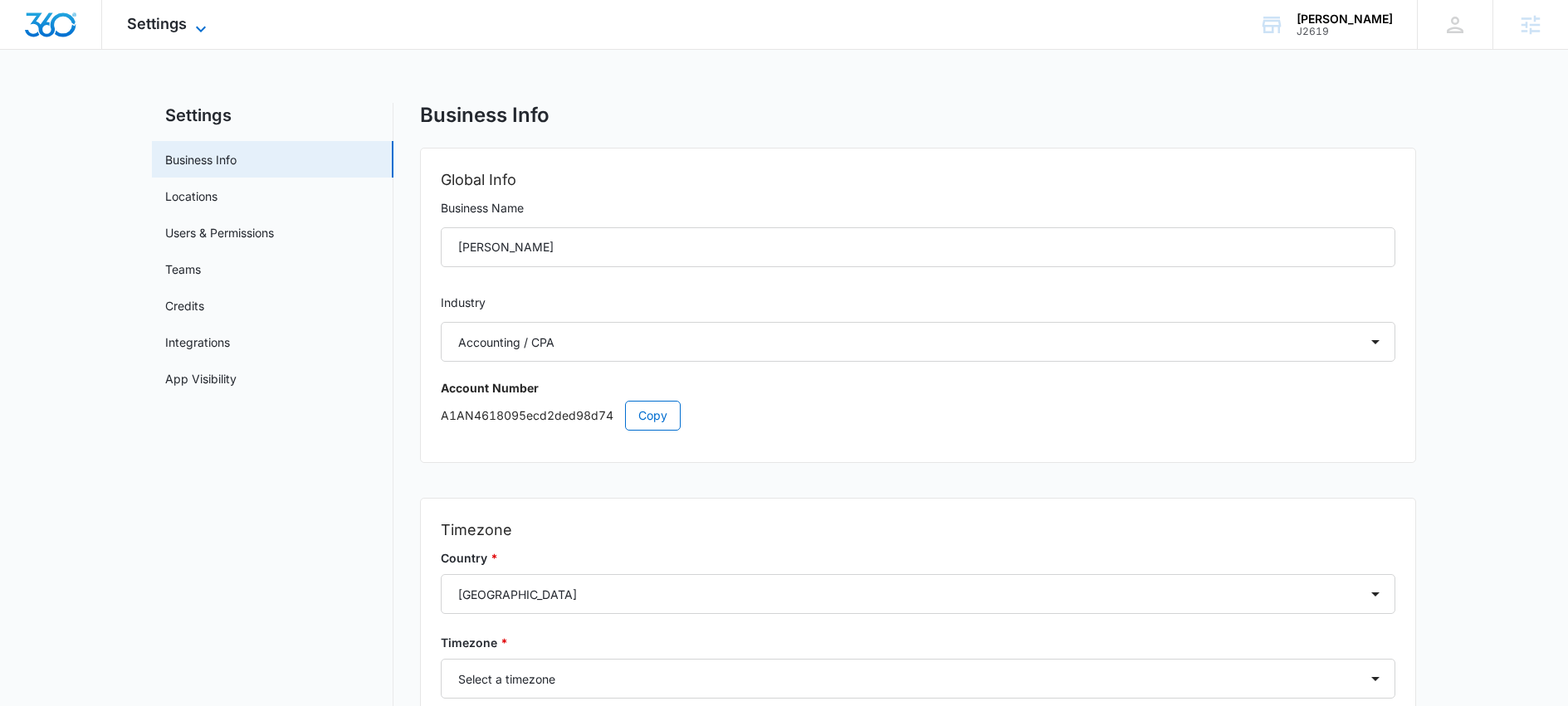
click at [174, 21] on span "Settings" at bounding box center [157, 24] width 60 height 18
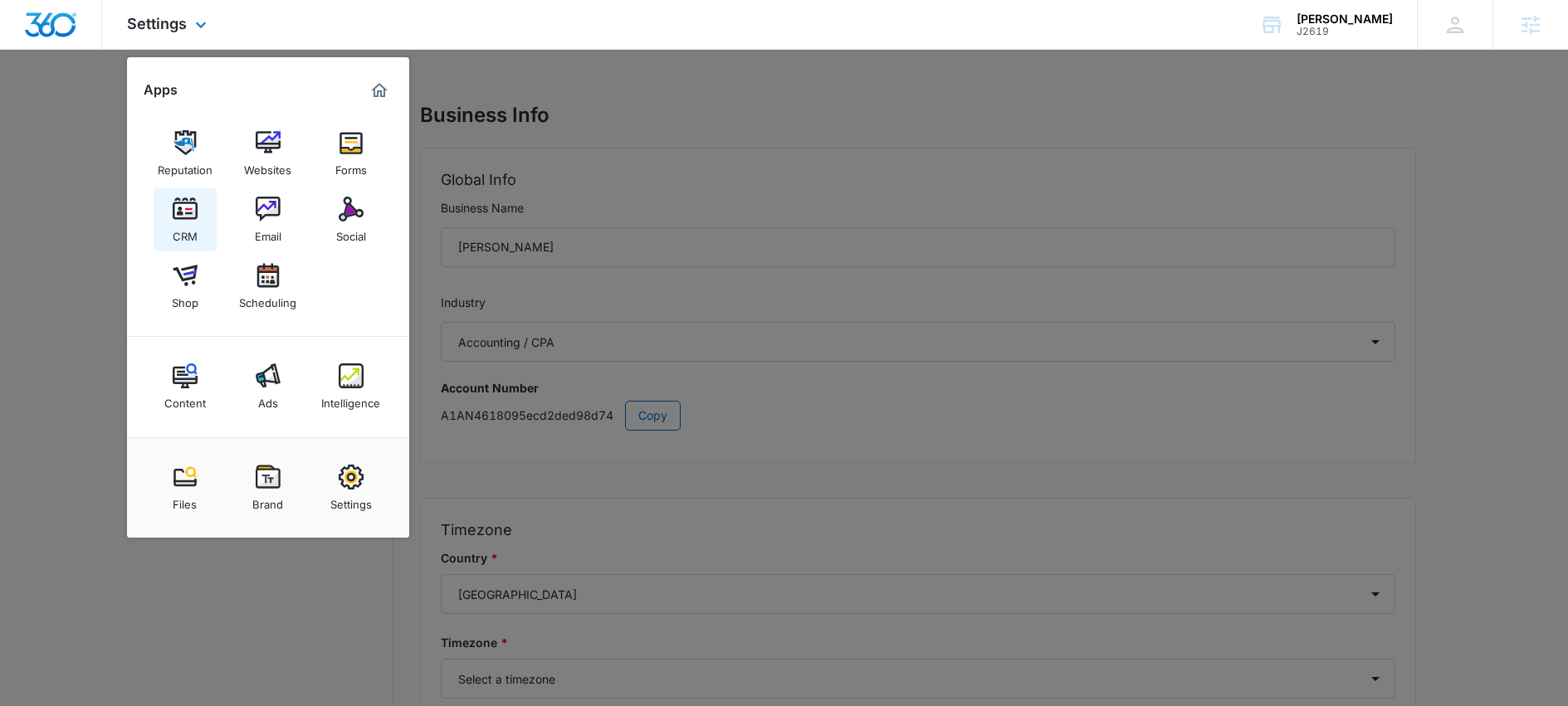
click at [186, 214] on img at bounding box center [185, 208] width 25 height 25
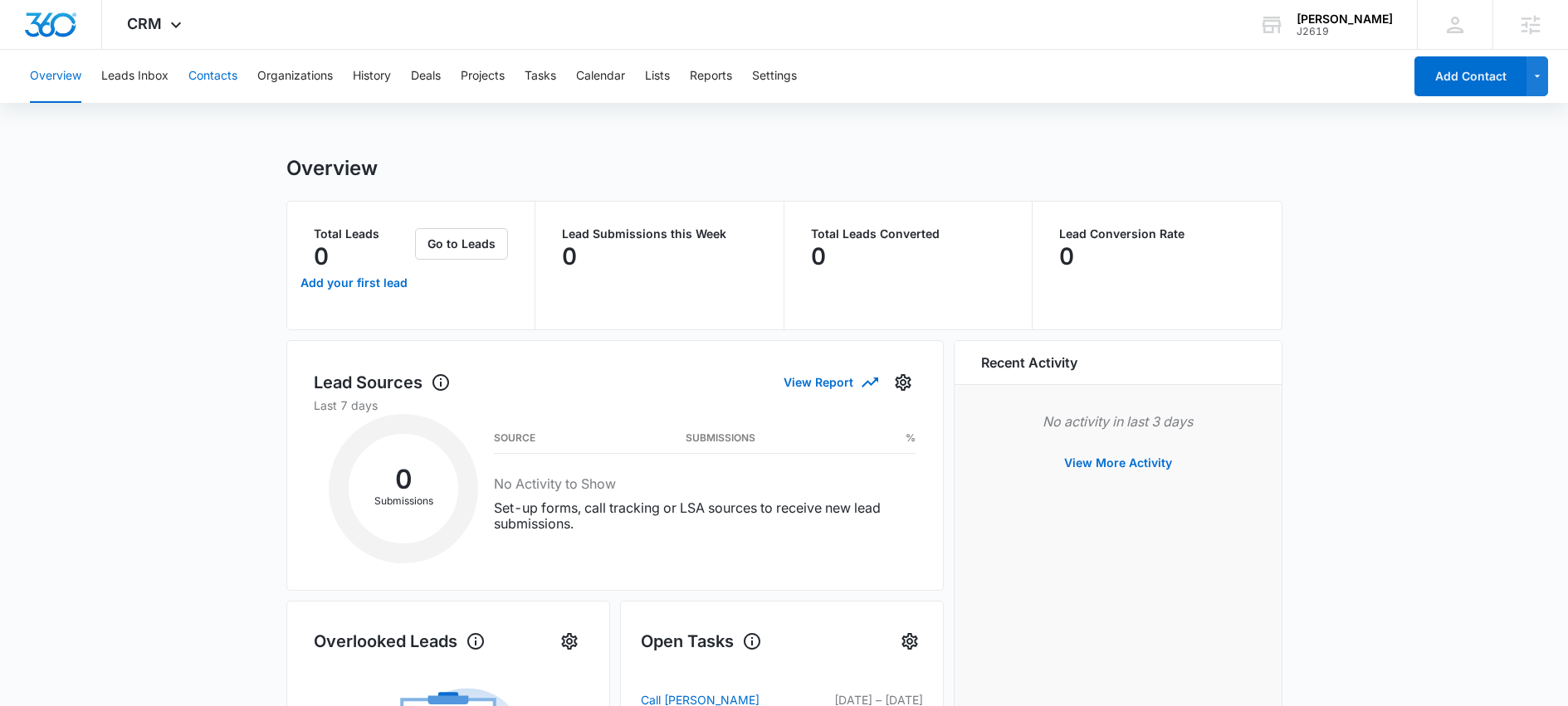
click at [219, 79] on button "Contacts" at bounding box center [213, 76] width 49 height 53
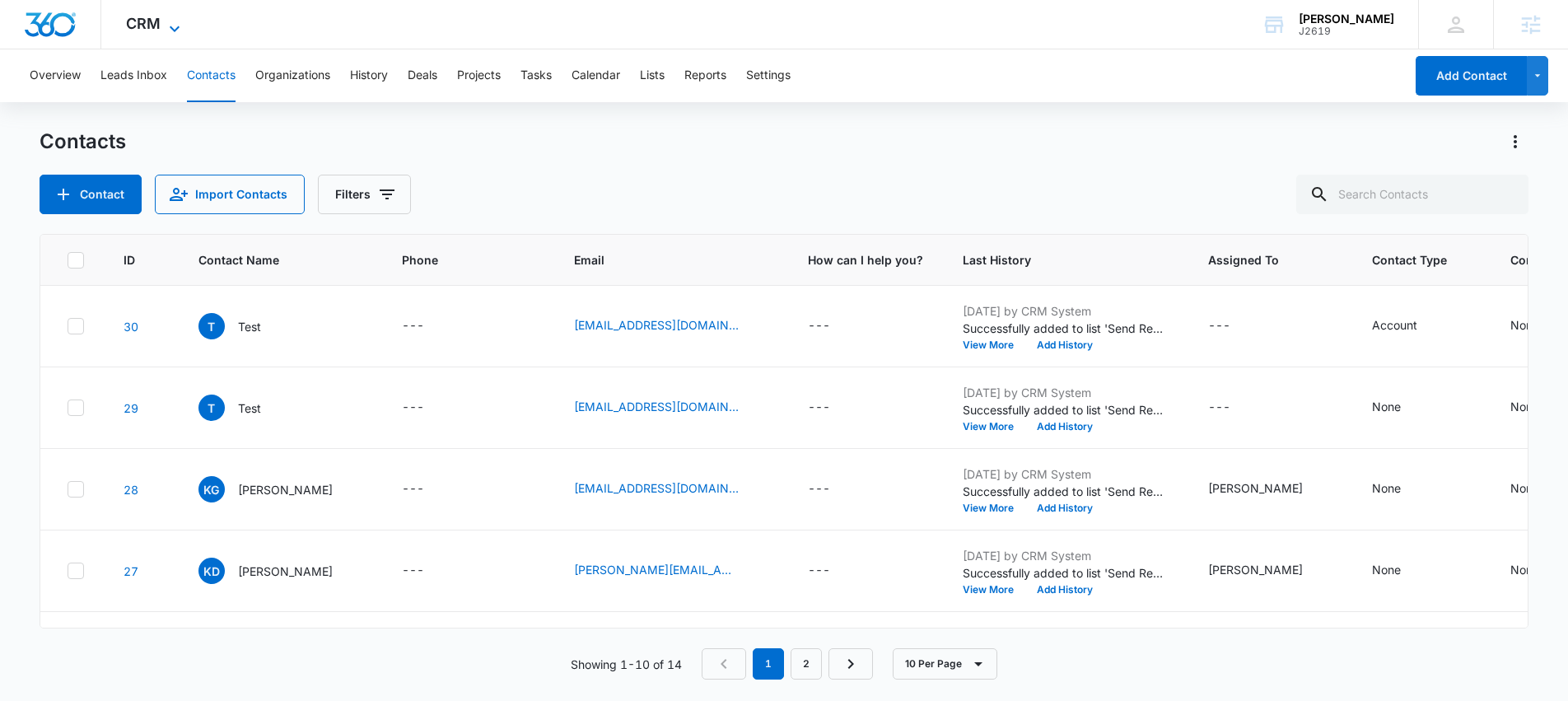
click at [181, 28] on icon at bounding box center [175, 29] width 20 height 20
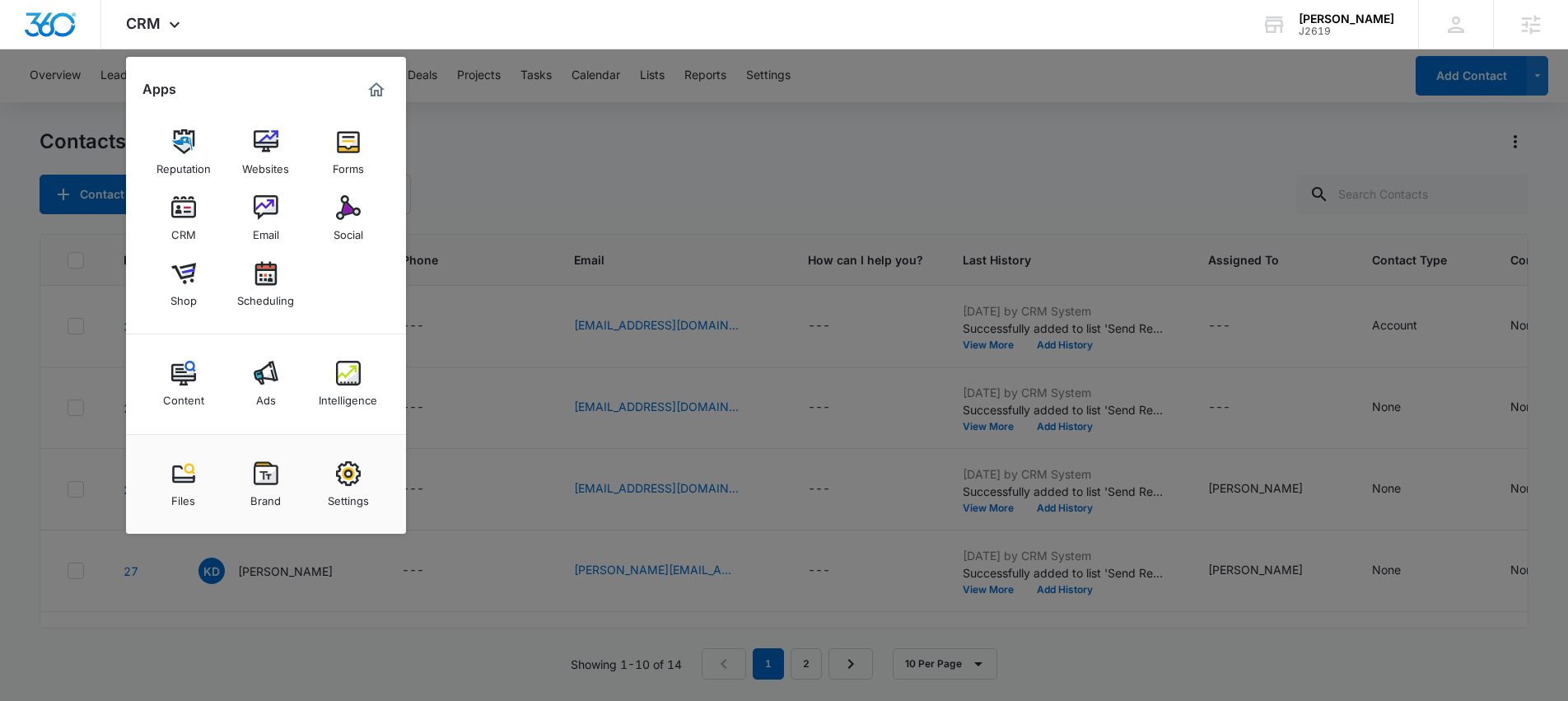
click at [351, 147] on img at bounding box center [348, 141] width 24 height 24
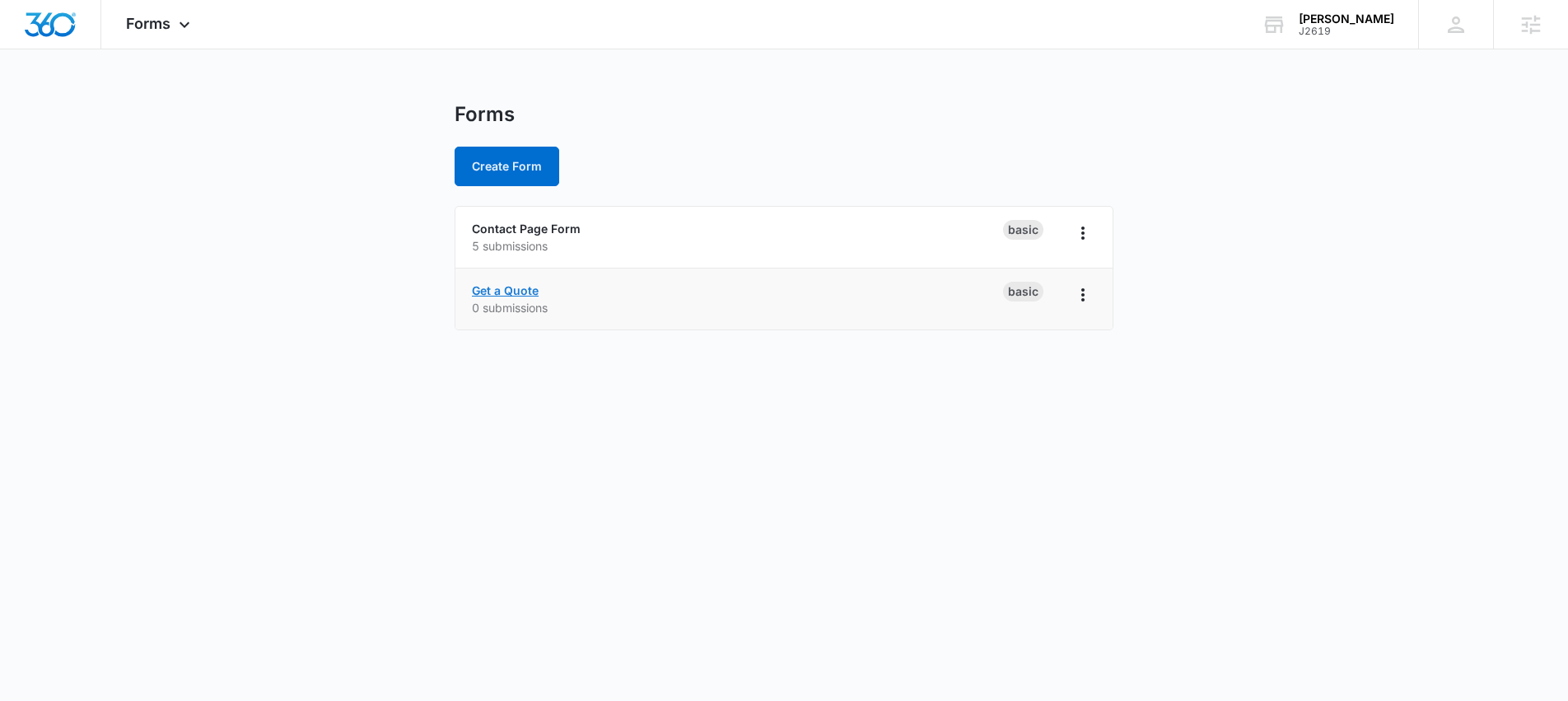
click at [497, 293] on link "Get a Quote" at bounding box center [505, 290] width 66 height 14
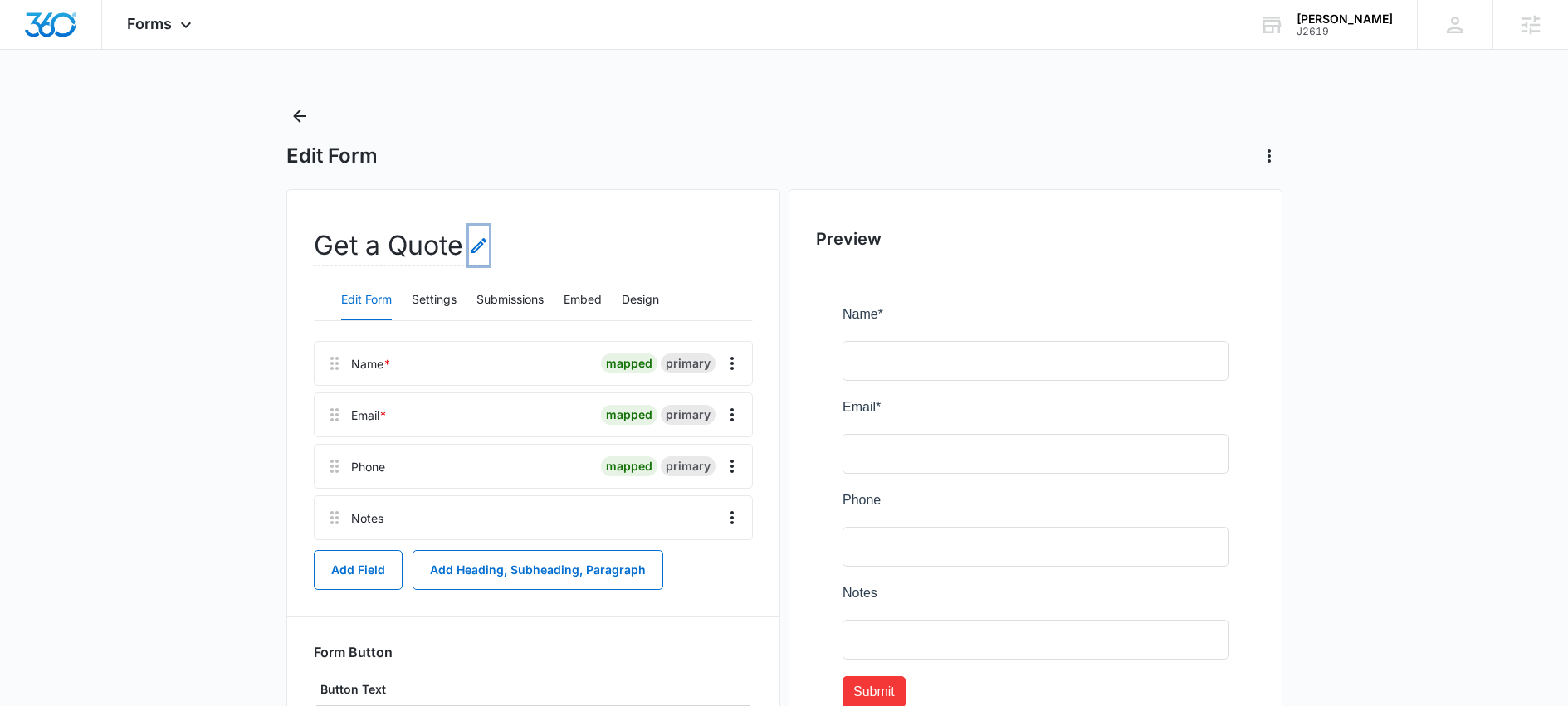
click at [477, 250] on icon "Edit Form Name" at bounding box center [479, 245] width 20 height 20
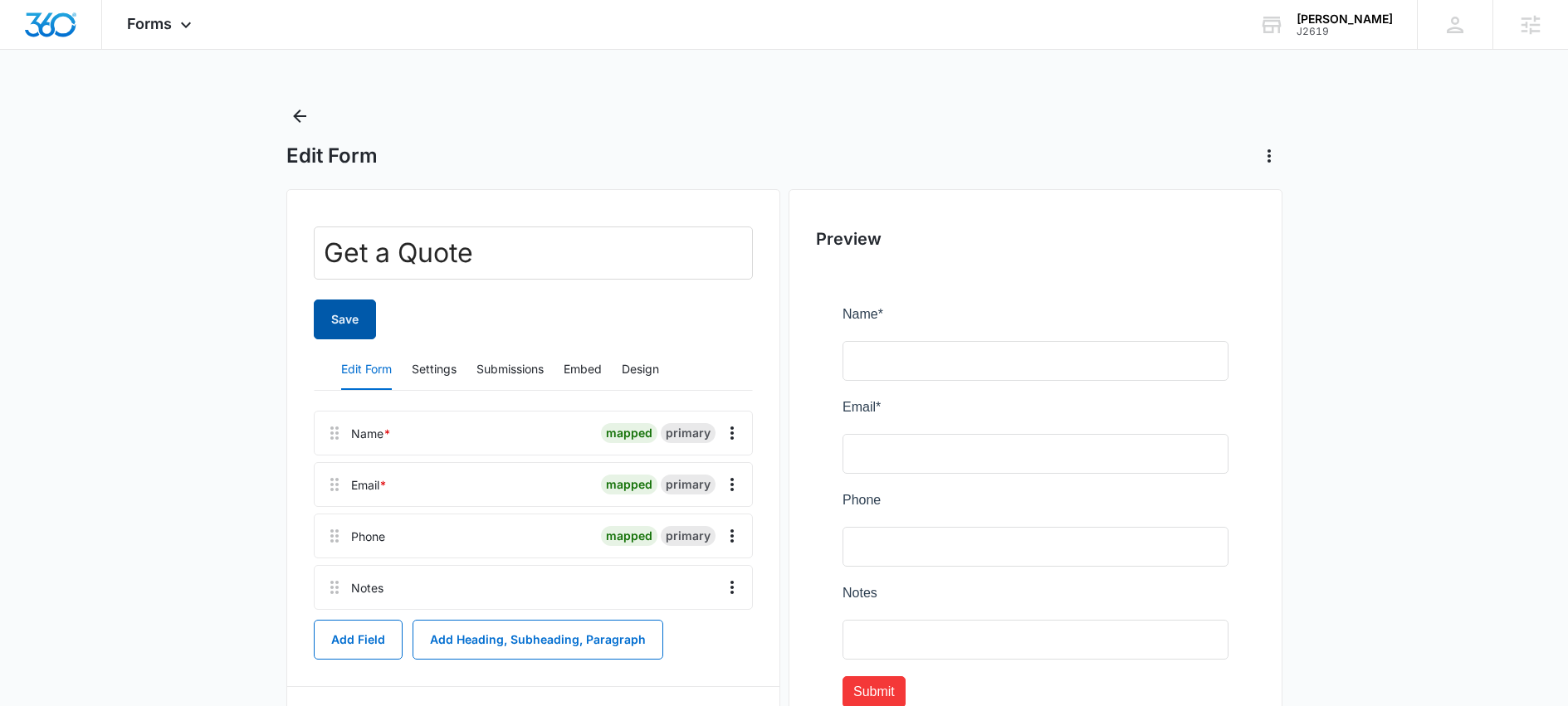
click at [356, 317] on button "Save" at bounding box center [344, 319] width 62 height 40
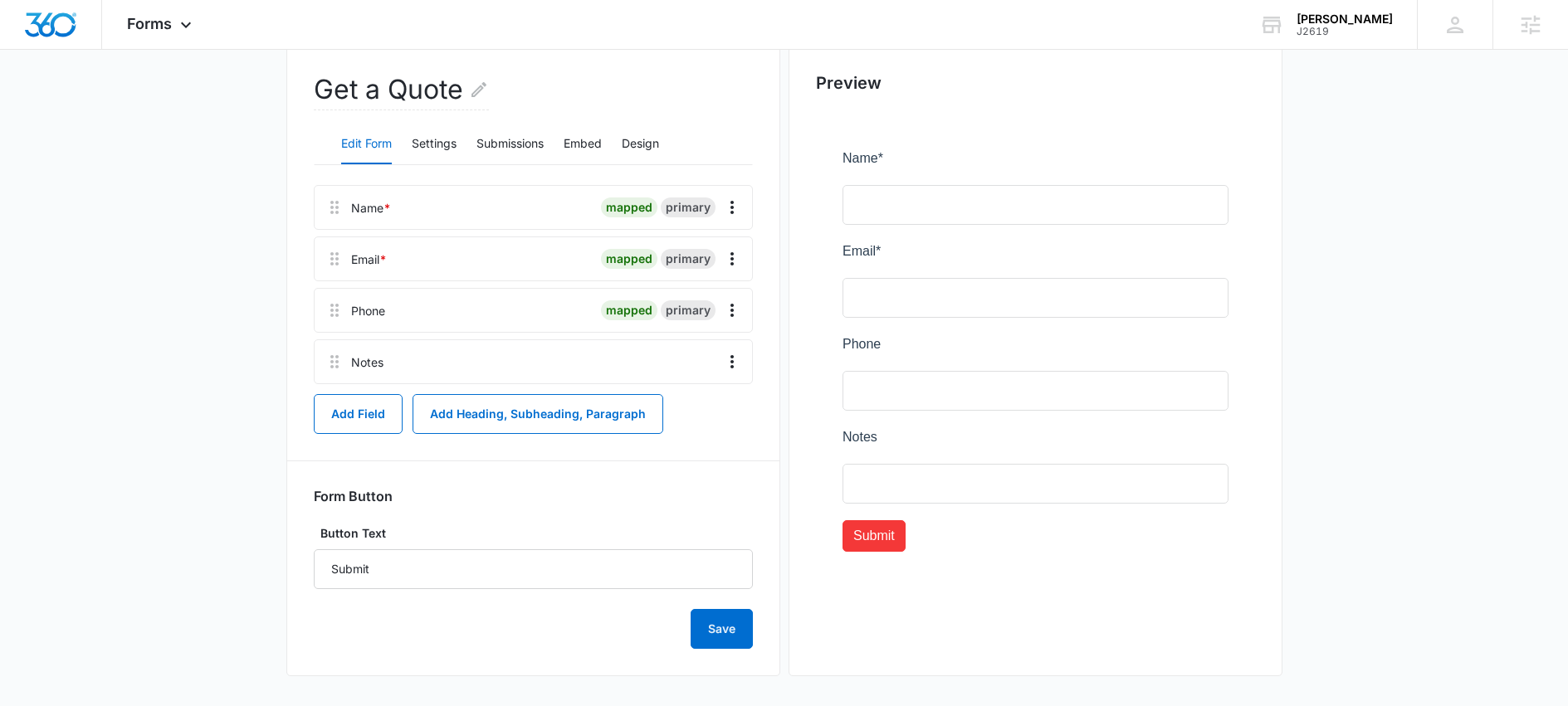
scroll to position [152, 0]
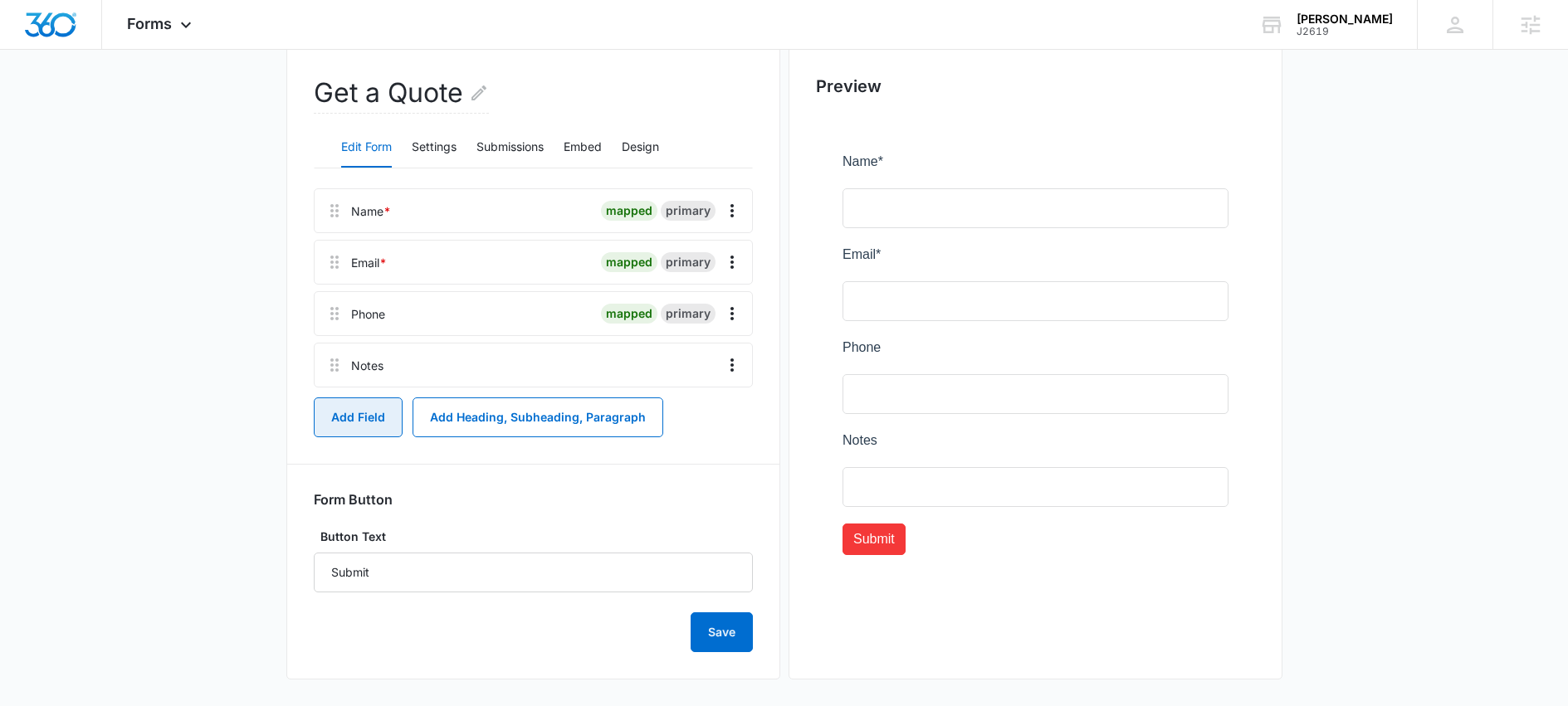
click at [358, 418] on button "Add Field" at bounding box center [357, 416] width 89 height 40
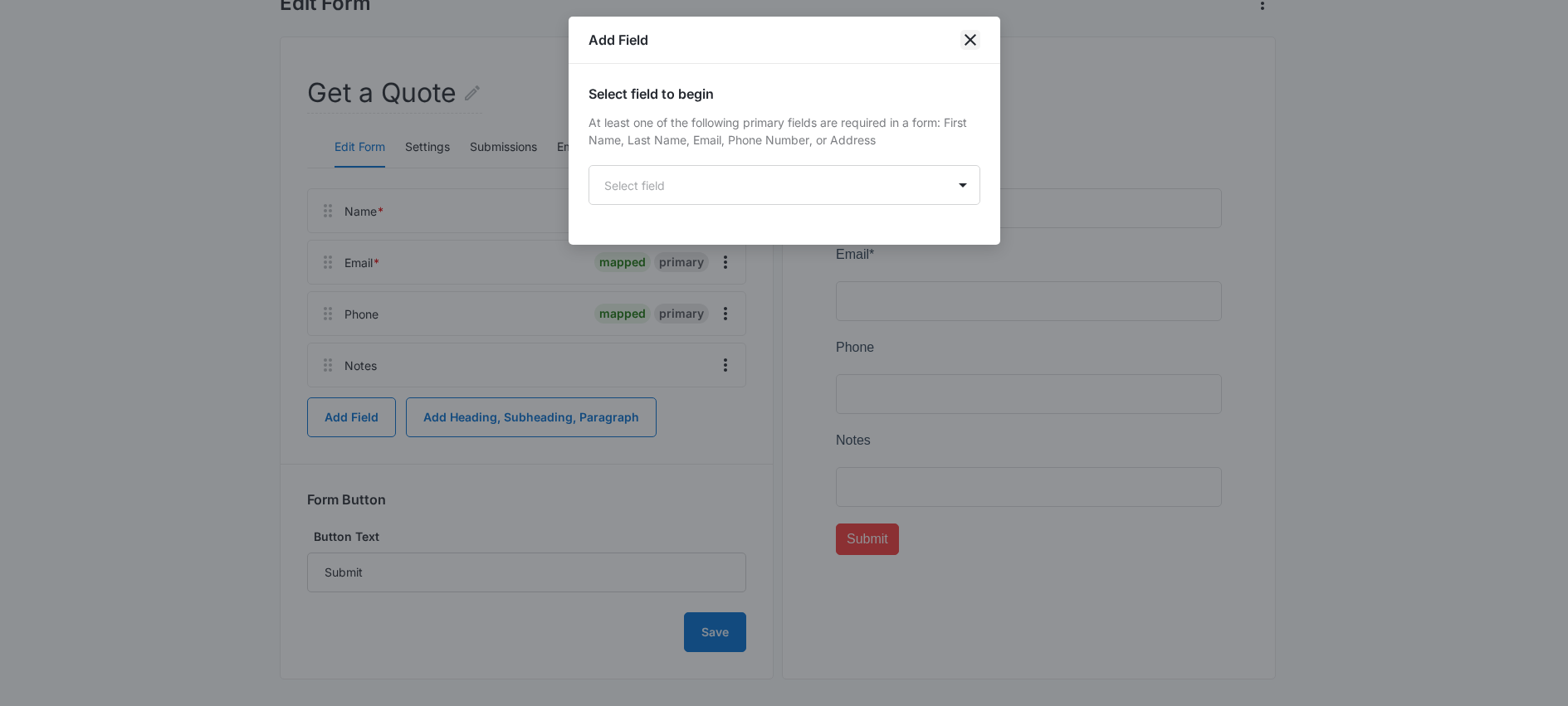
click at [970, 44] on icon "close" at bounding box center [971, 40] width 20 height 20
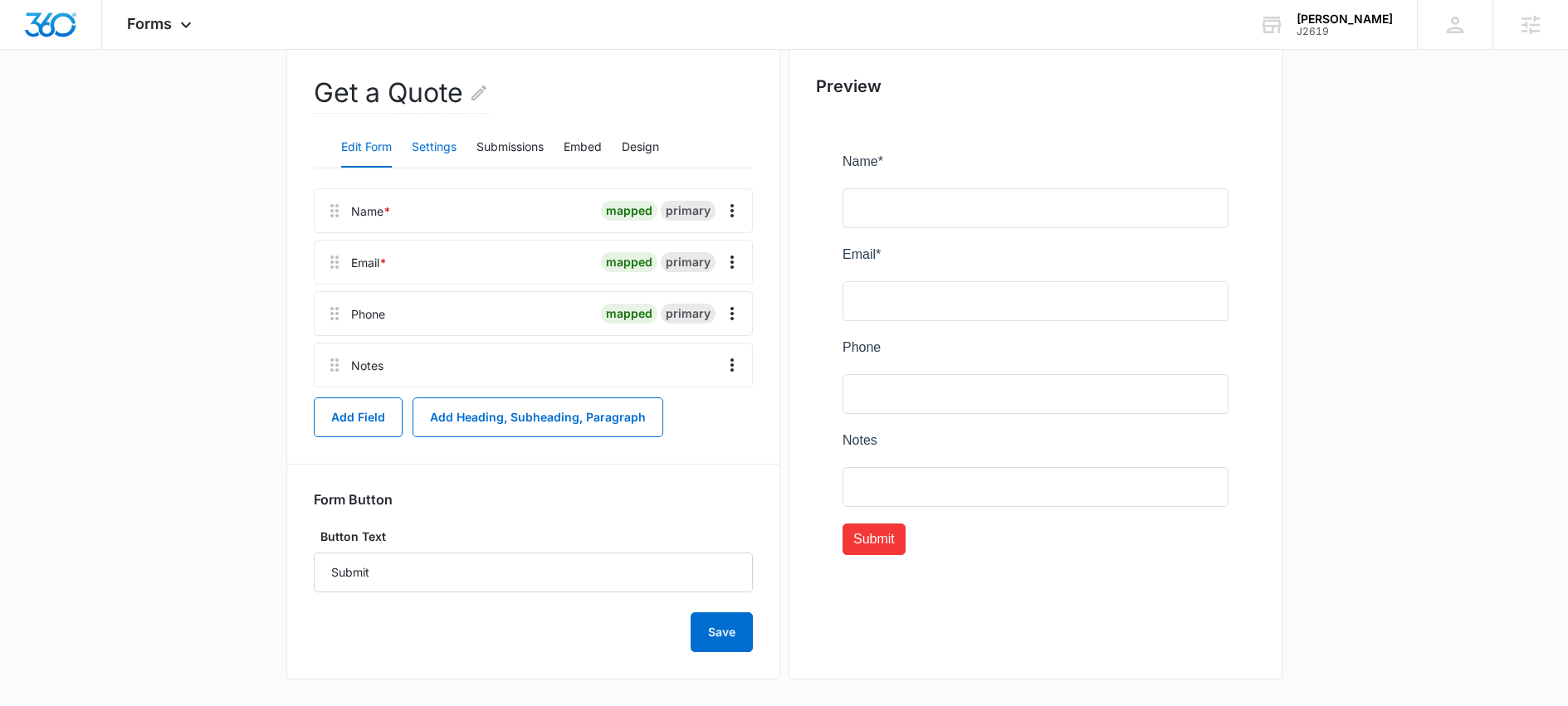
click at [446, 150] on button "Settings" at bounding box center [434, 147] width 45 height 40
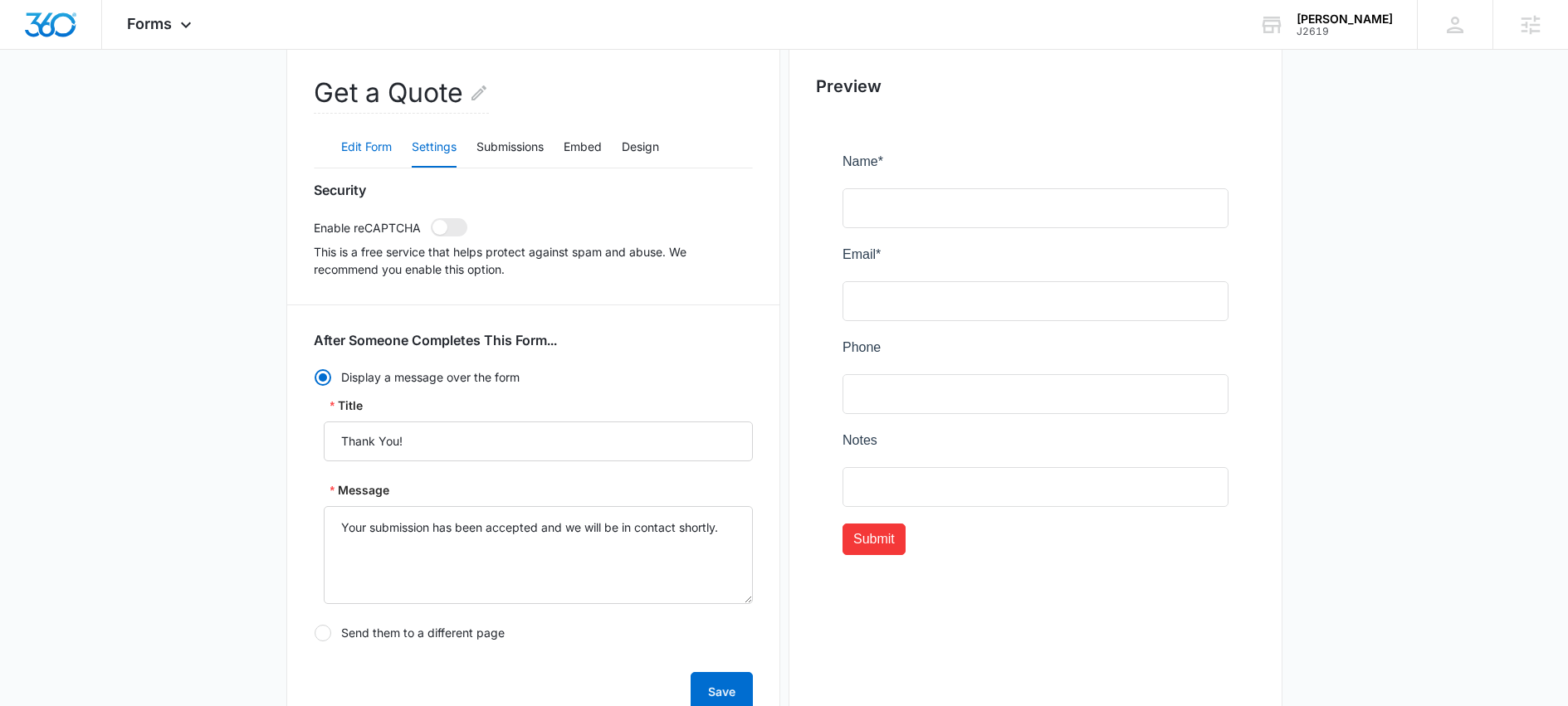
click at [382, 150] on button "Edit Form" at bounding box center [367, 147] width 51 height 40
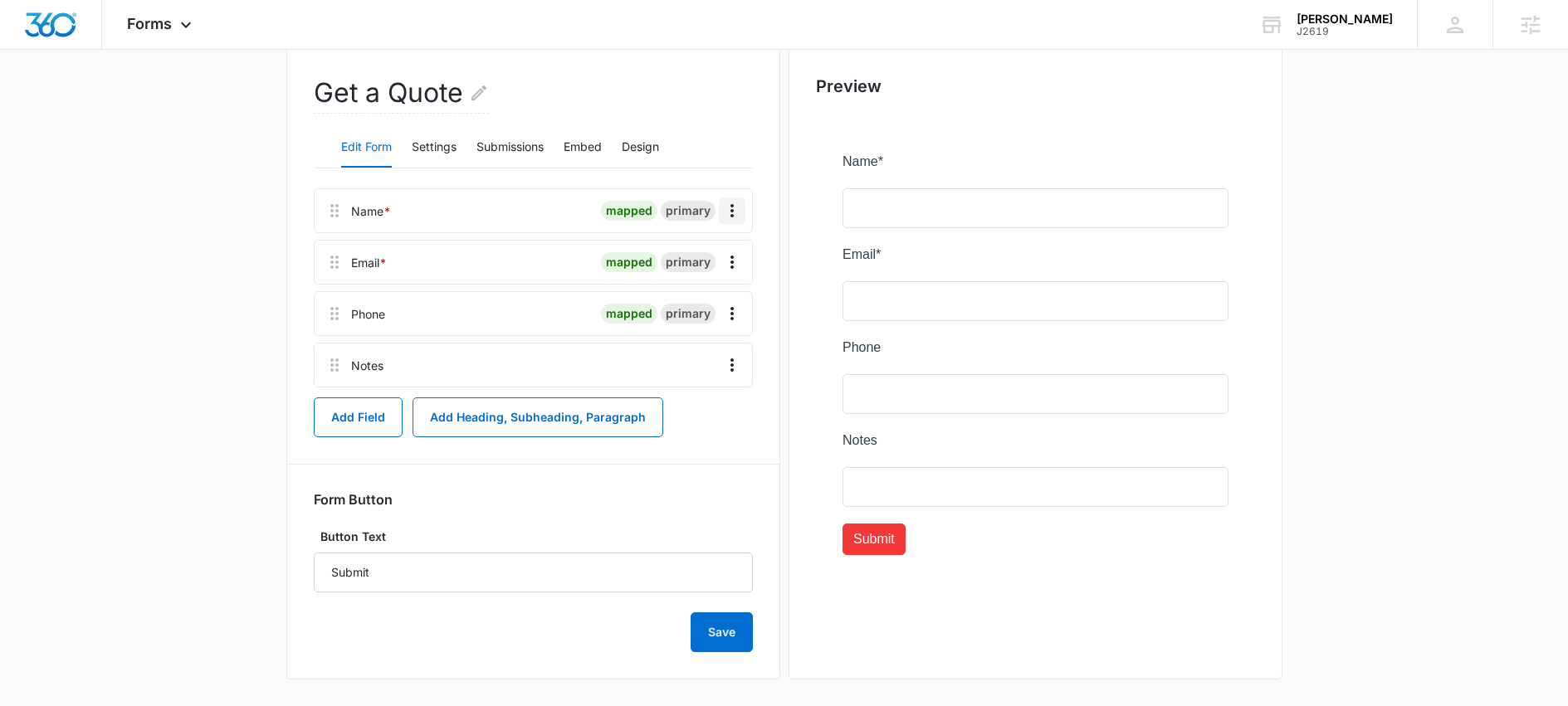
click at [730, 207] on icon "Overflow Menu" at bounding box center [733, 211] width 20 height 20
click at [686, 262] on div "Edit" at bounding box center [687, 257] width 35 height 12
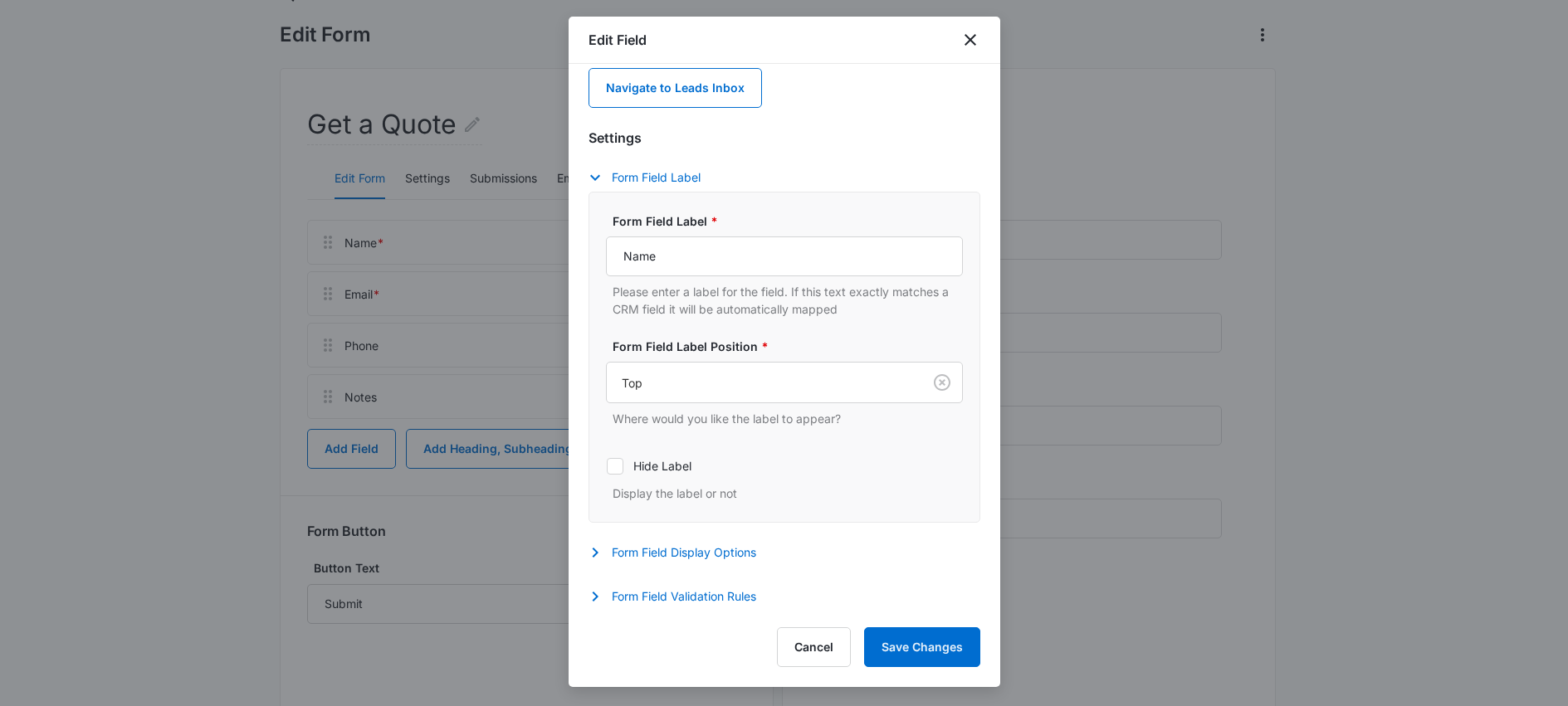
scroll to position [159, 0]
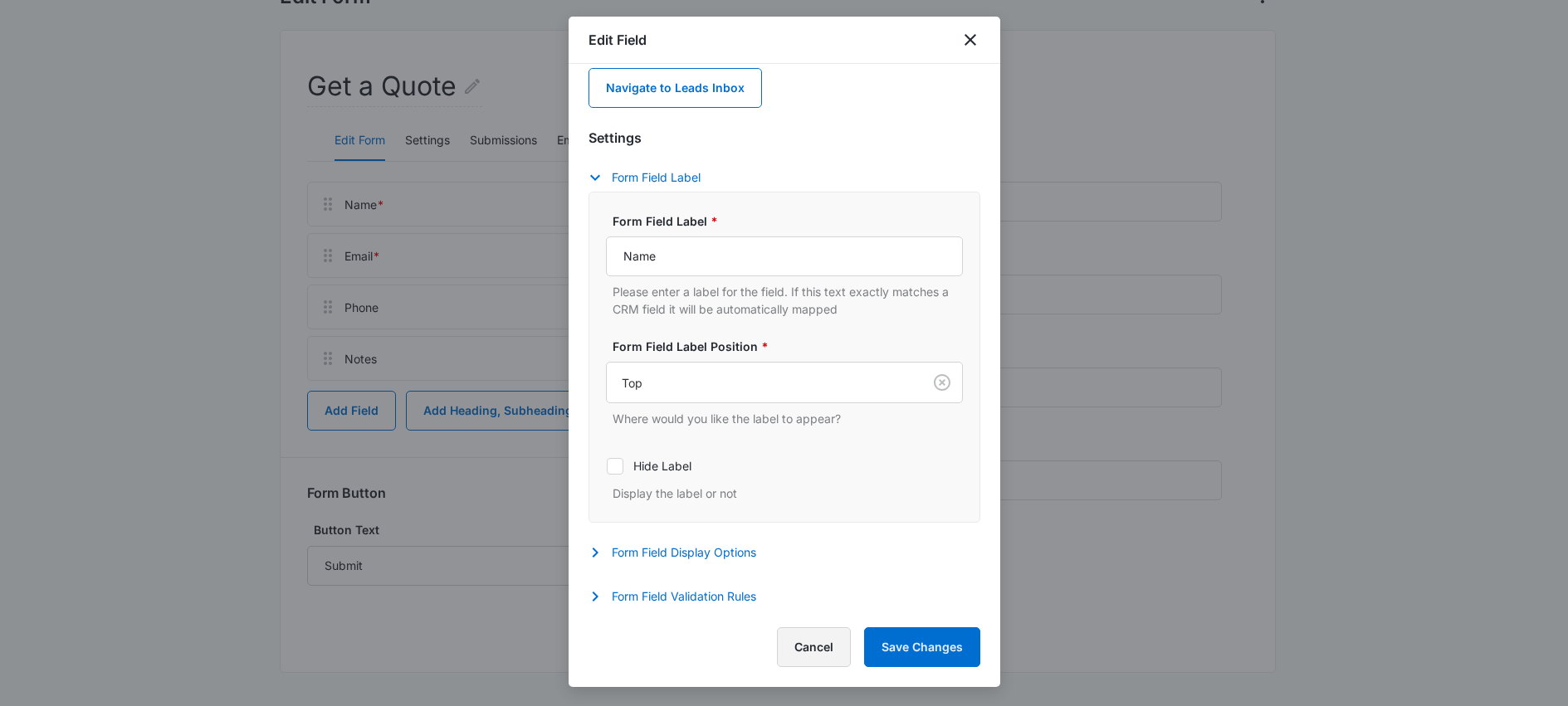
click at [804, 650] on button "Cancel" at bounding box center [813, 647] width 74 height 40
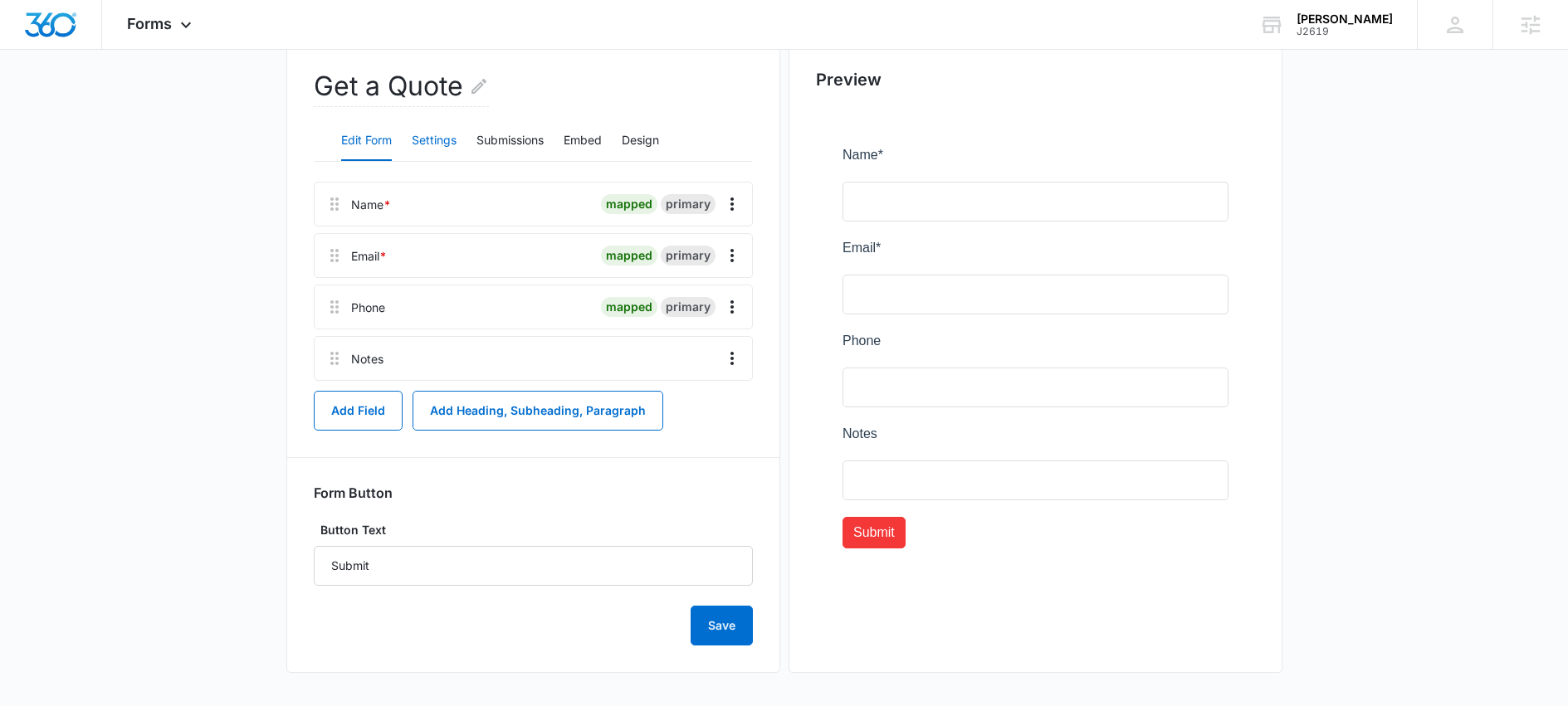
click at [435, 139] on button "Settings" at bounding box center [434, 141] width 45 height 40
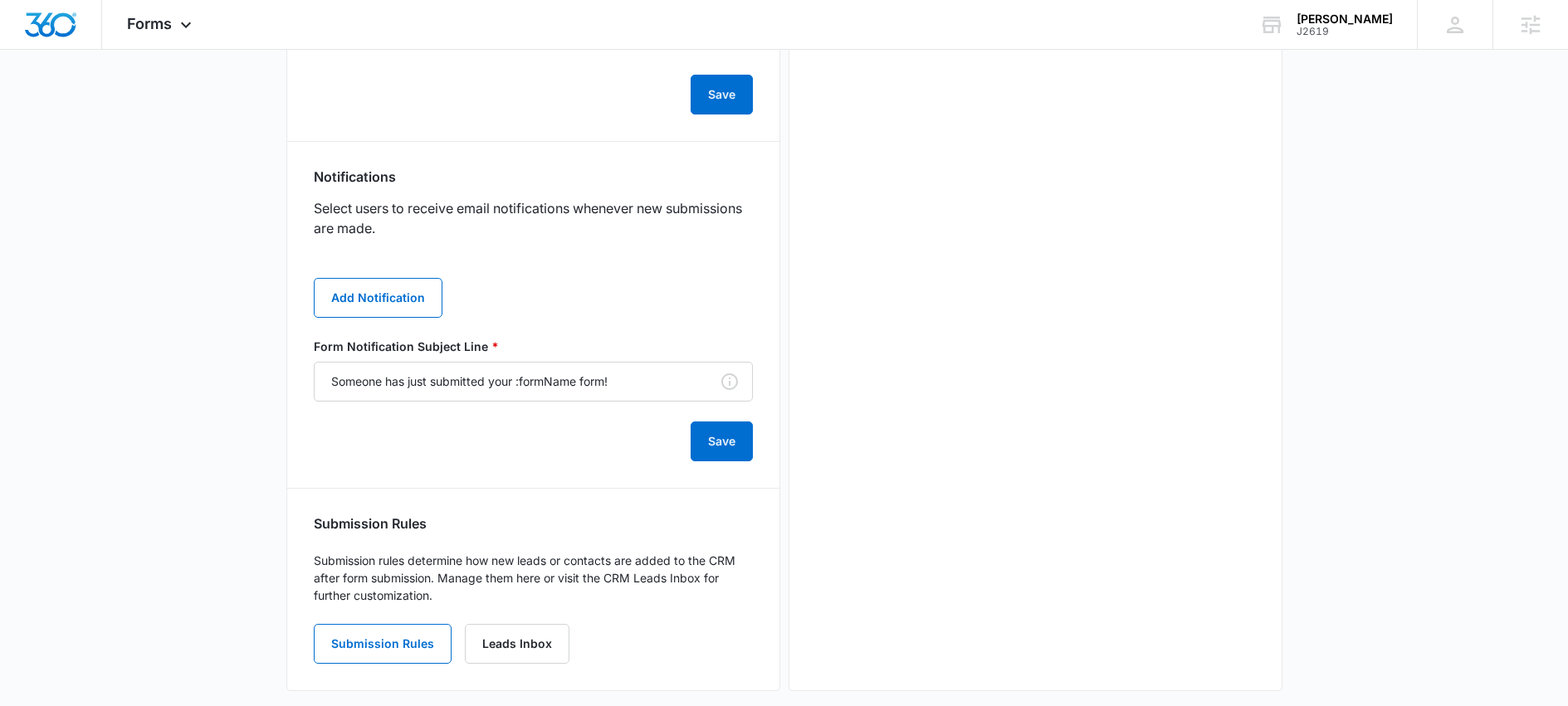
scroll to position [768, 0]
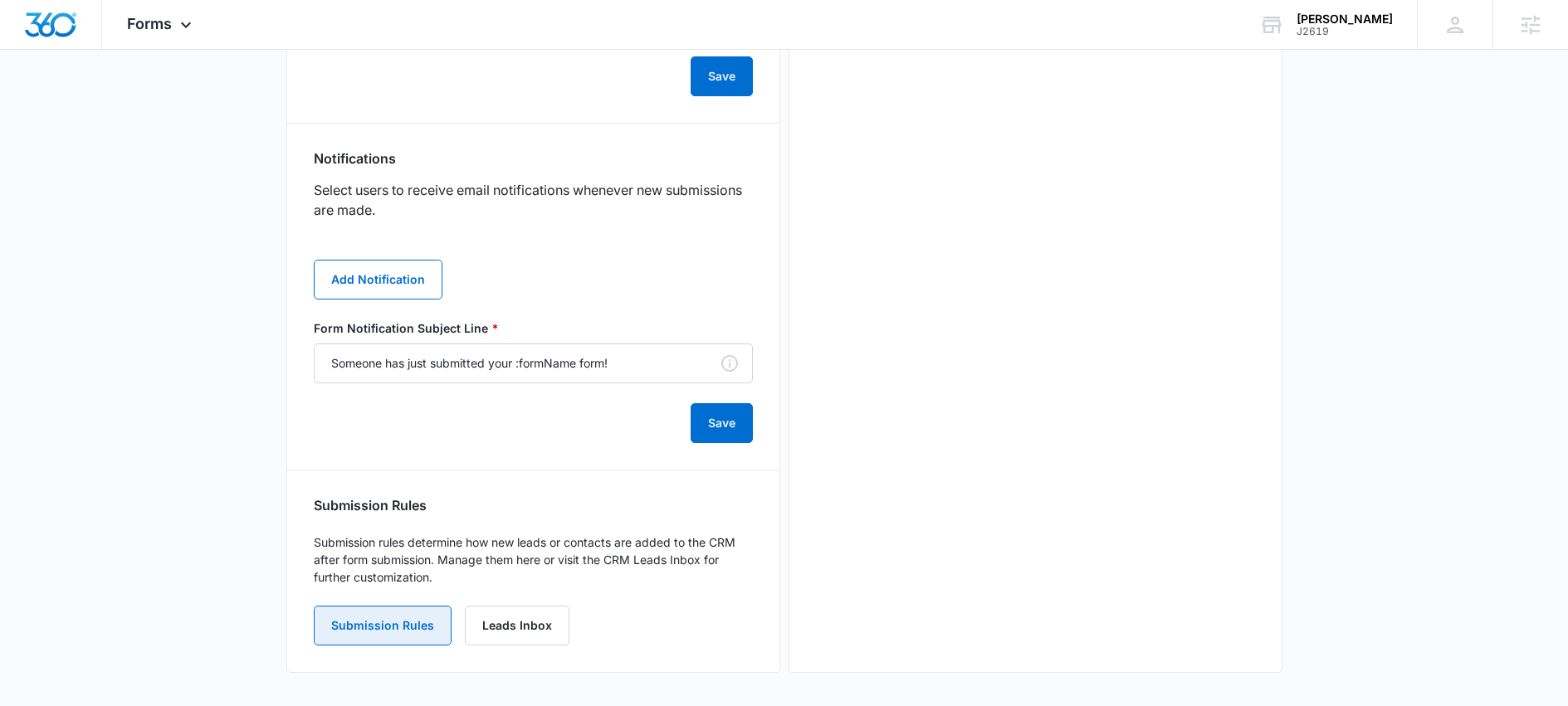
click at [386, 626] on button "Submission Rules" at bounding box center [382, 625] width 138 height 40
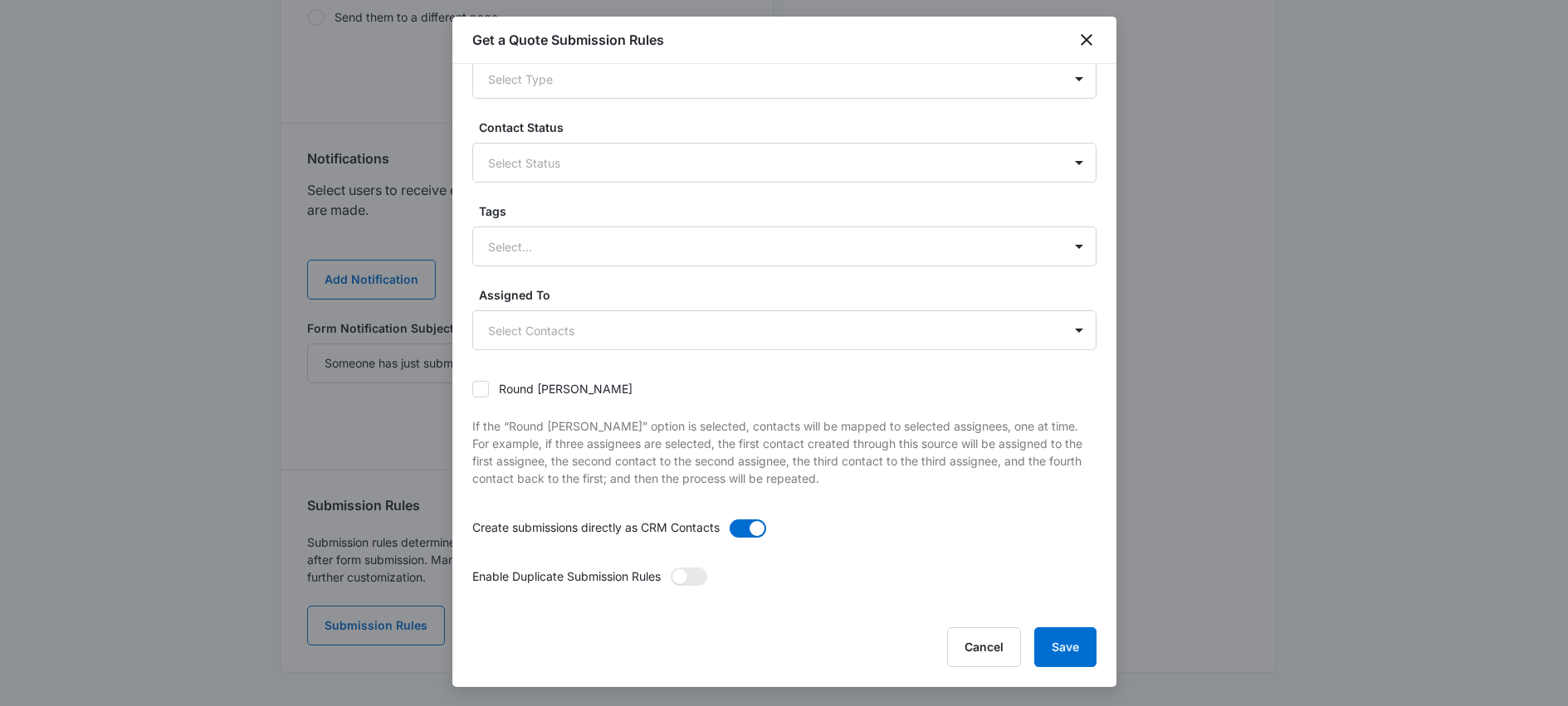
scroll to position [89, 0]
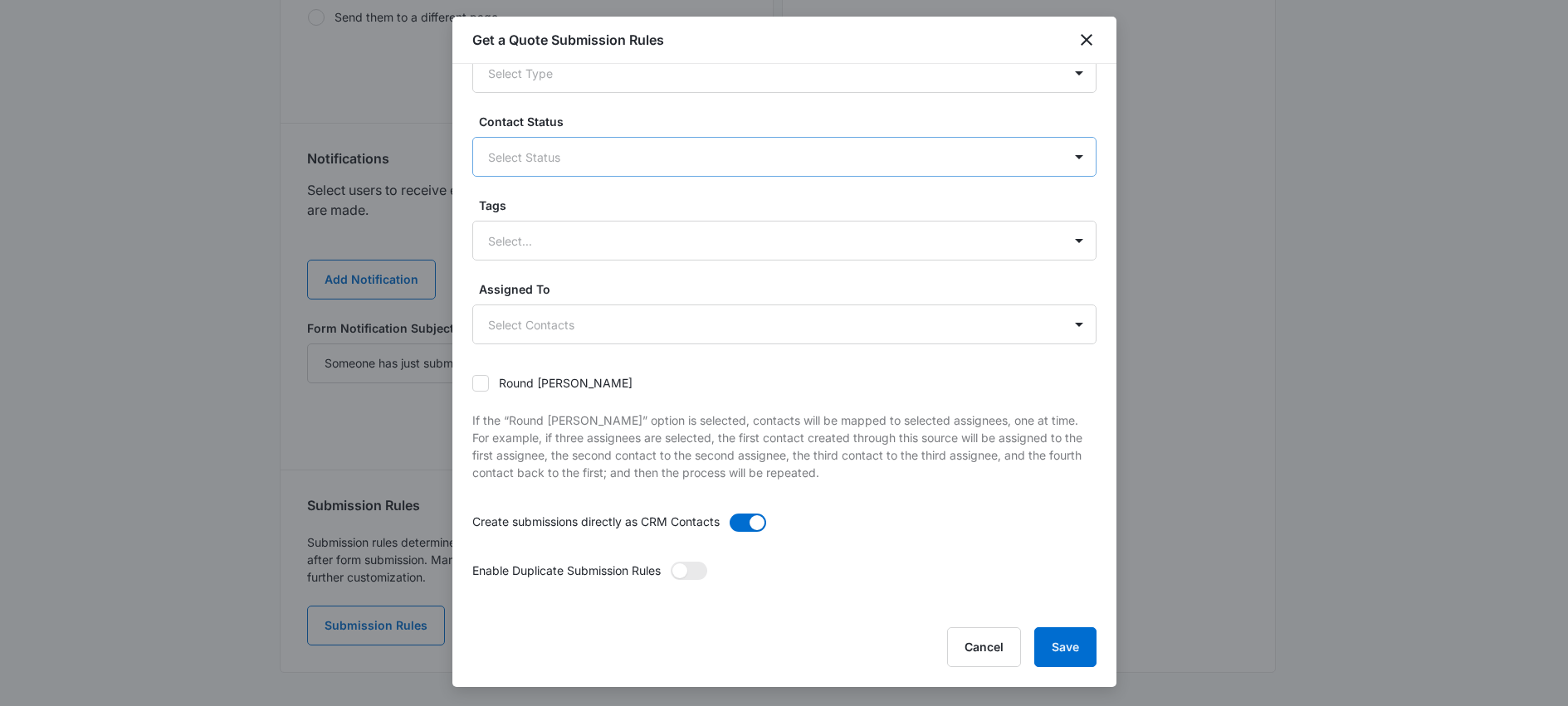
click at [596, 143] on div "Select Status" at bounding box center [768, 157] width 590 height 37
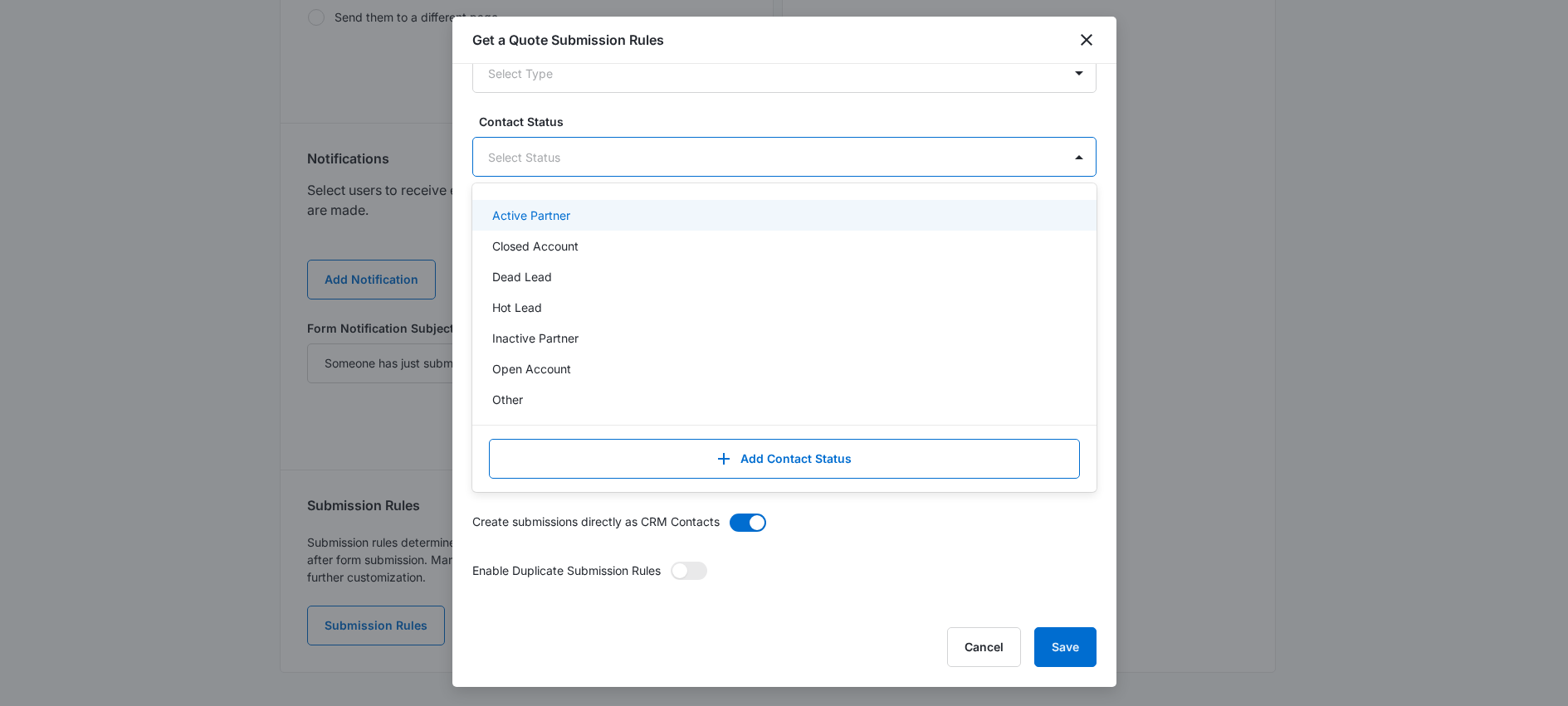
type input "l"
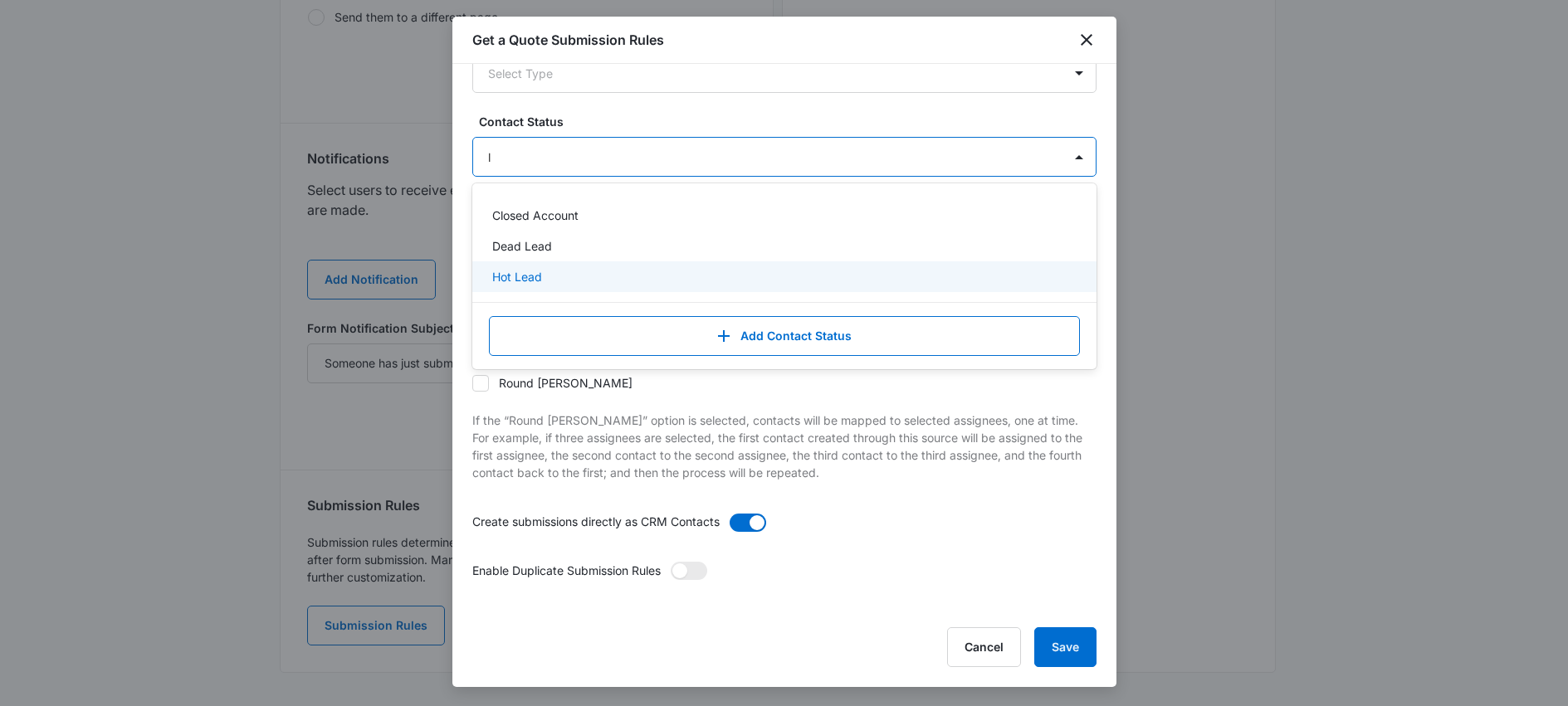
click at [513, 277] on p "Hot Lead" at bounding box center [517, 277] width 50 height 18
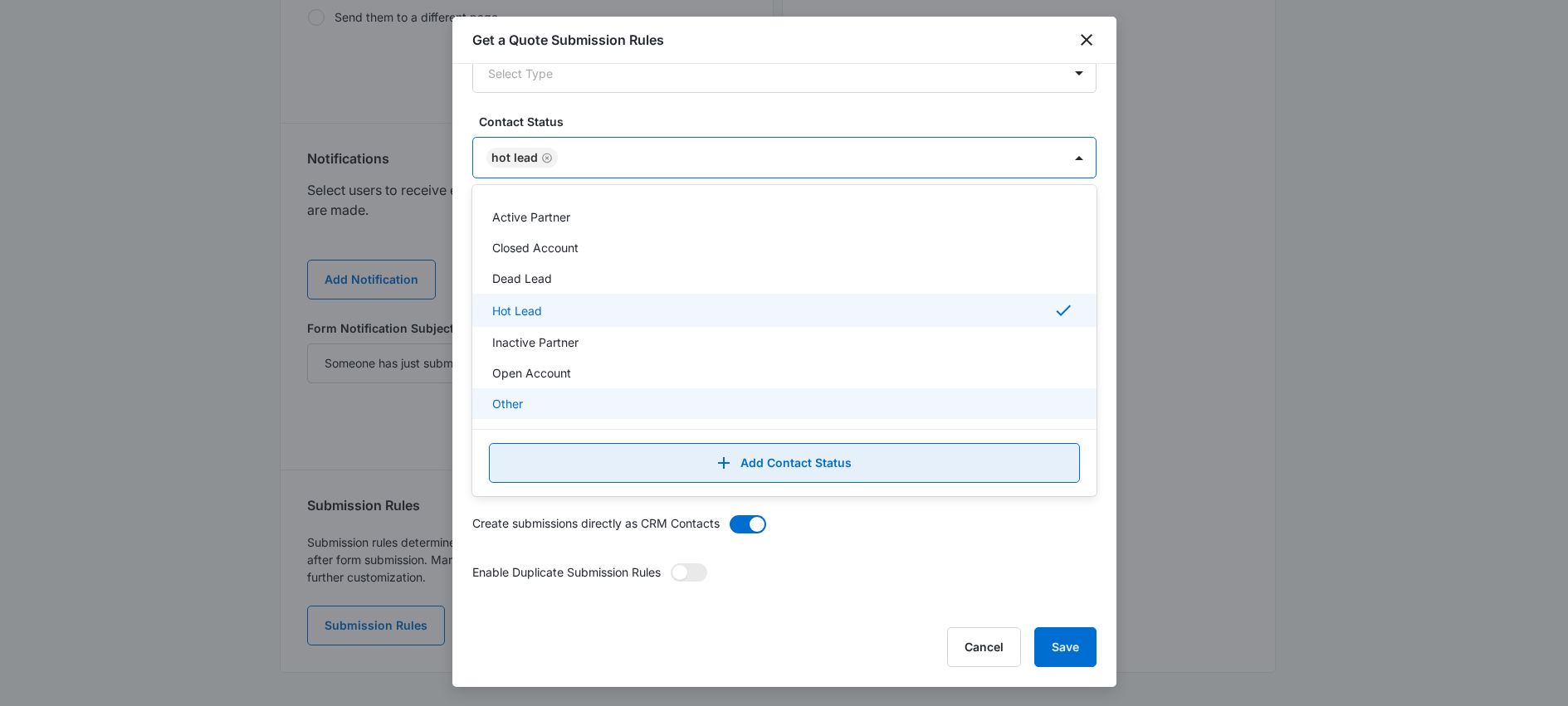
click at [632, 467] on button "Add Contact Status" at bounding box center [784, 462] width 591 height 40
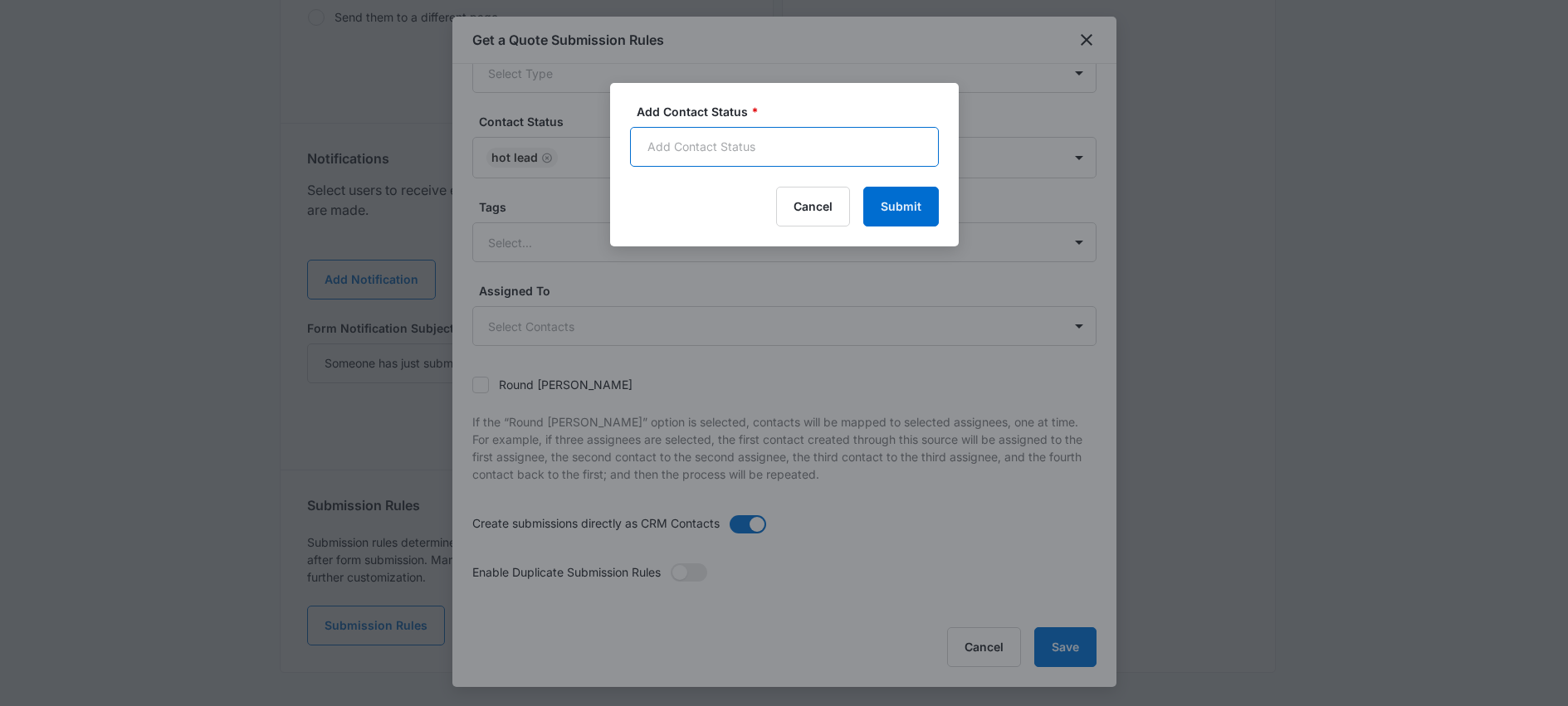
click at [730, 150] on input "Add Contact Status *" at bounding box center [784, 146] width 309 height 40
click at [629, 414] on div at bounding box center [784, 353] width 1568 height 706
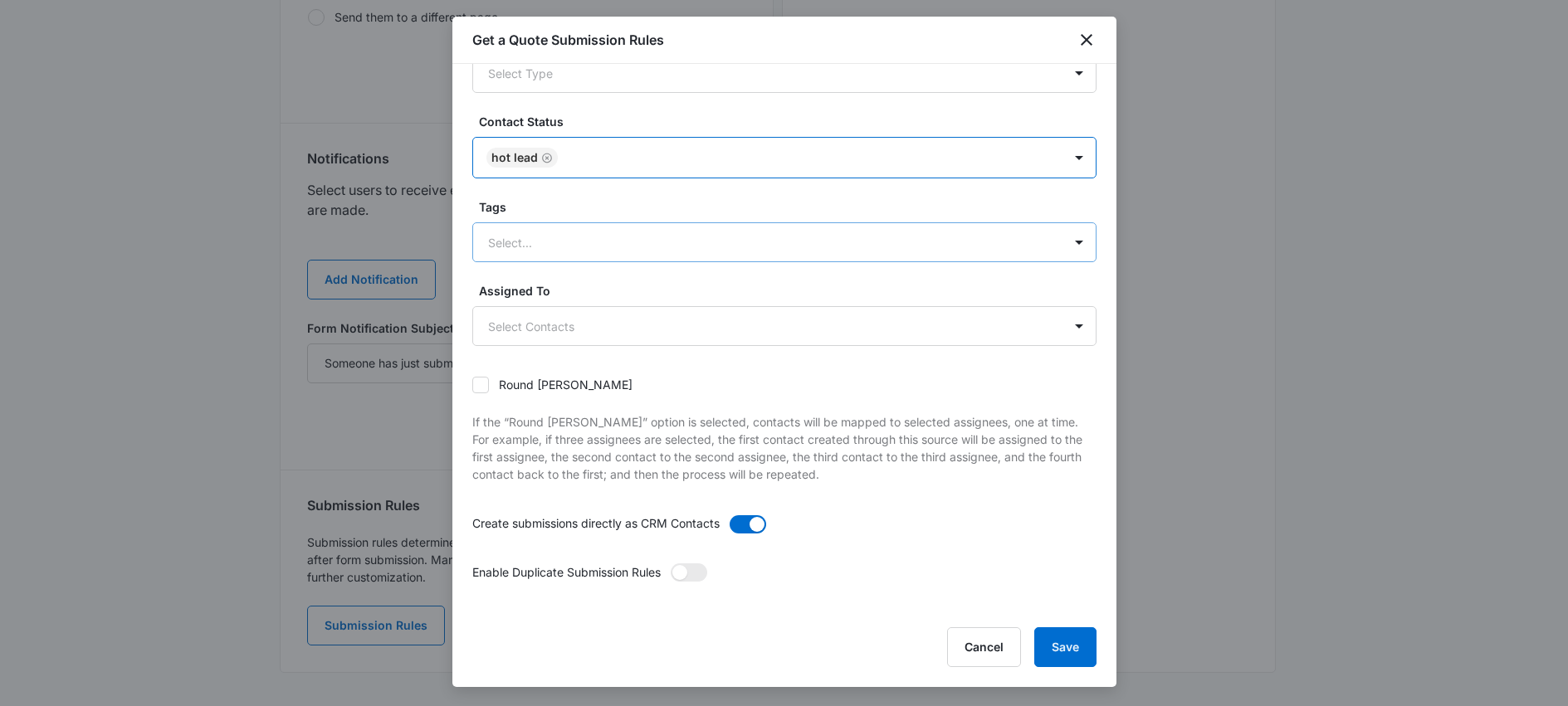
click at [876, 247] on div at bounding box center [764, 242] width 553 height 20
click at [1072, 242] on div at bounding box center [1078, 241] width 26 height 26
click at [793, 306] on div "No Results" at bounding box center [784, 301] width 624 height 30
click at [706, 245] on div at bounding box center [764, 242] width 553 height 20
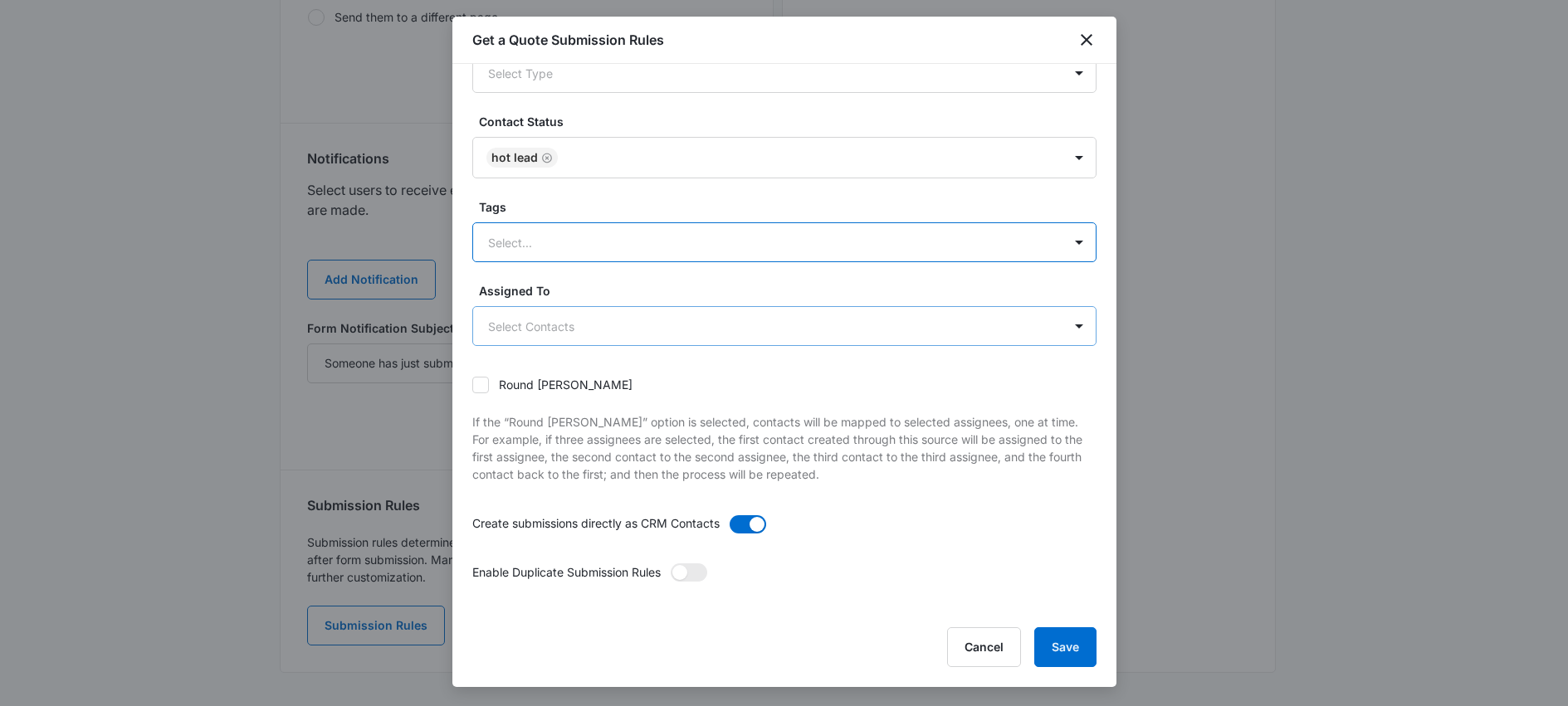
scroll to position [0, 0]
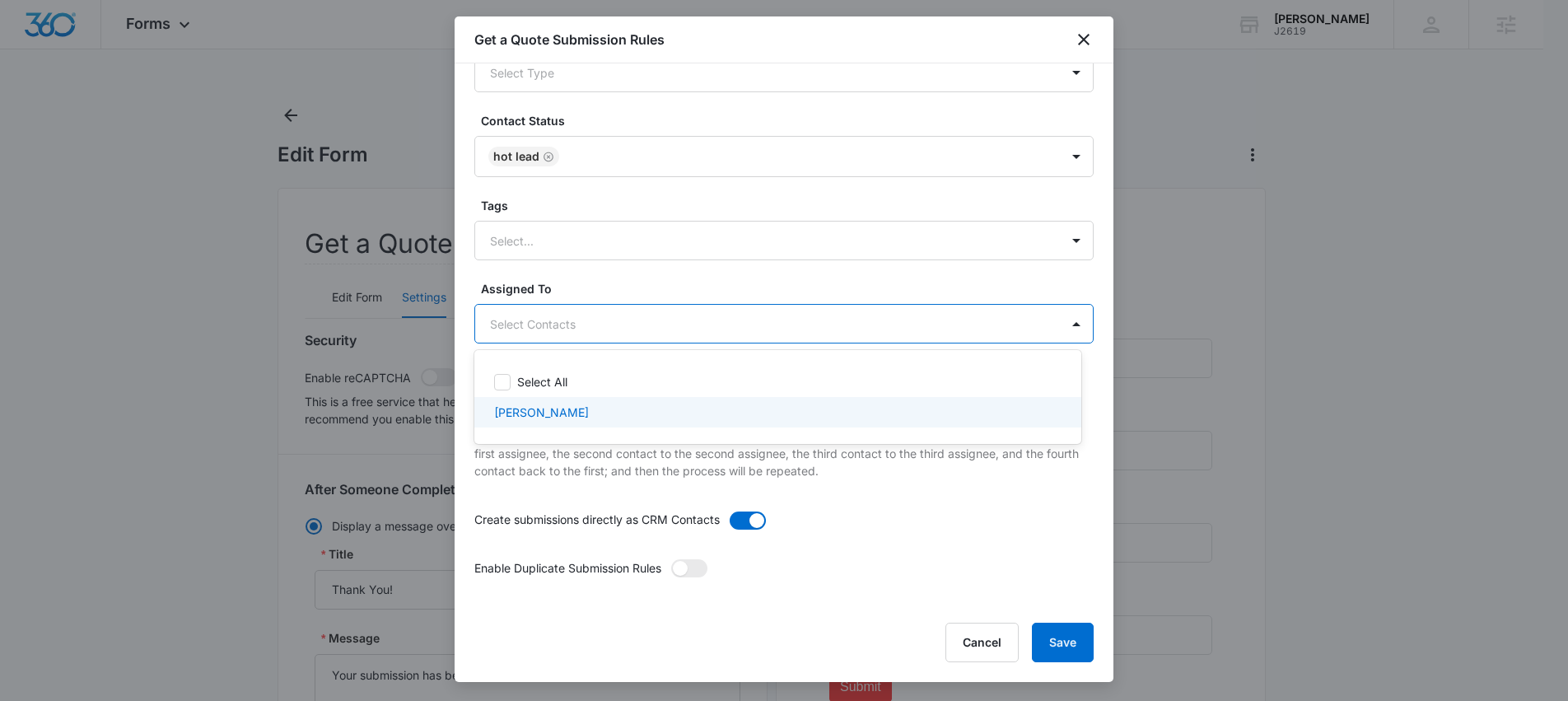
click at [557, 411] on p "[PERSON_NAME]" at bounding box center [541, 412] width 95 height 18
checkbox input "true"
click at [635, 482] on div at bounding box center [784, 350] width 1568 height 701
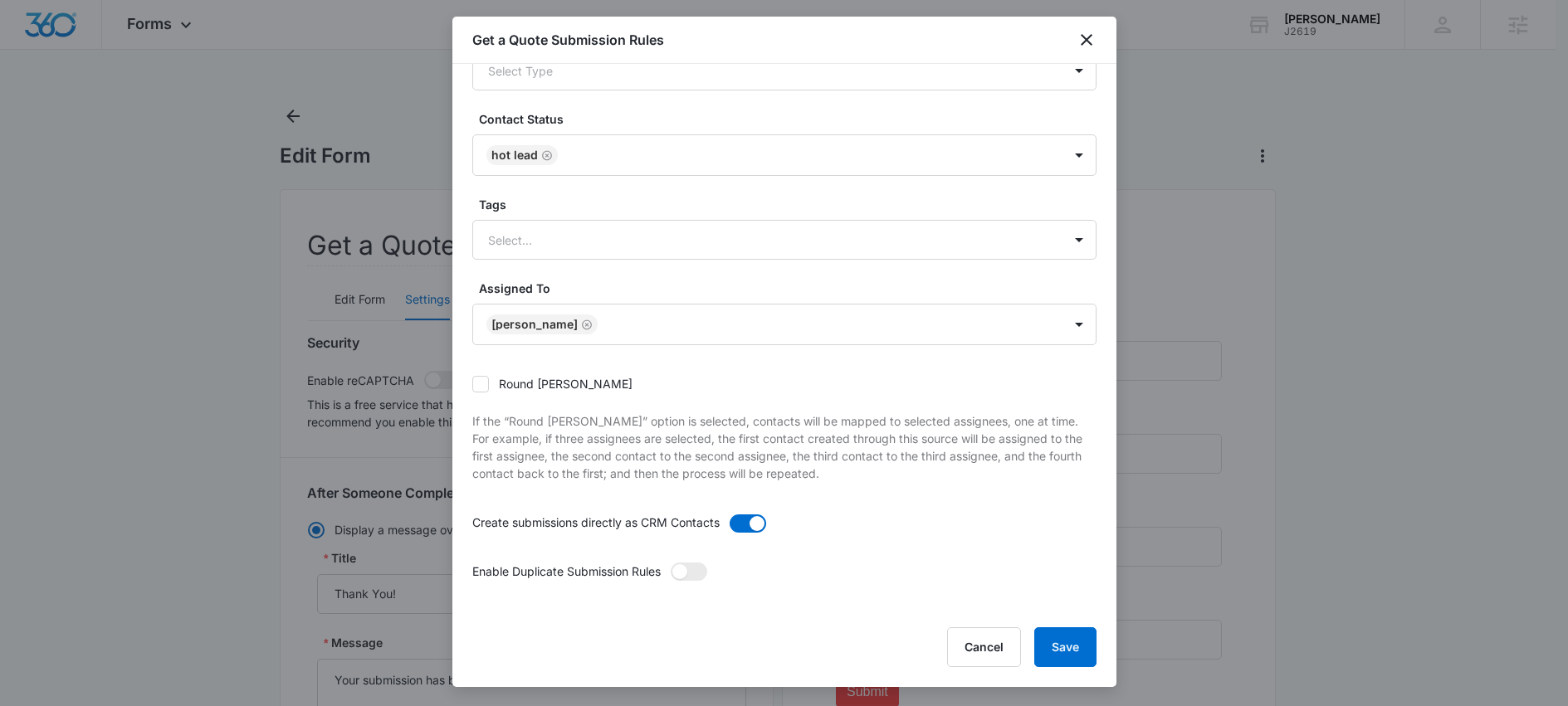
scroll to position [92, 0]
click at [999, 651] on button "Cancel" at bounding box center [983, 647] width 74 height 40
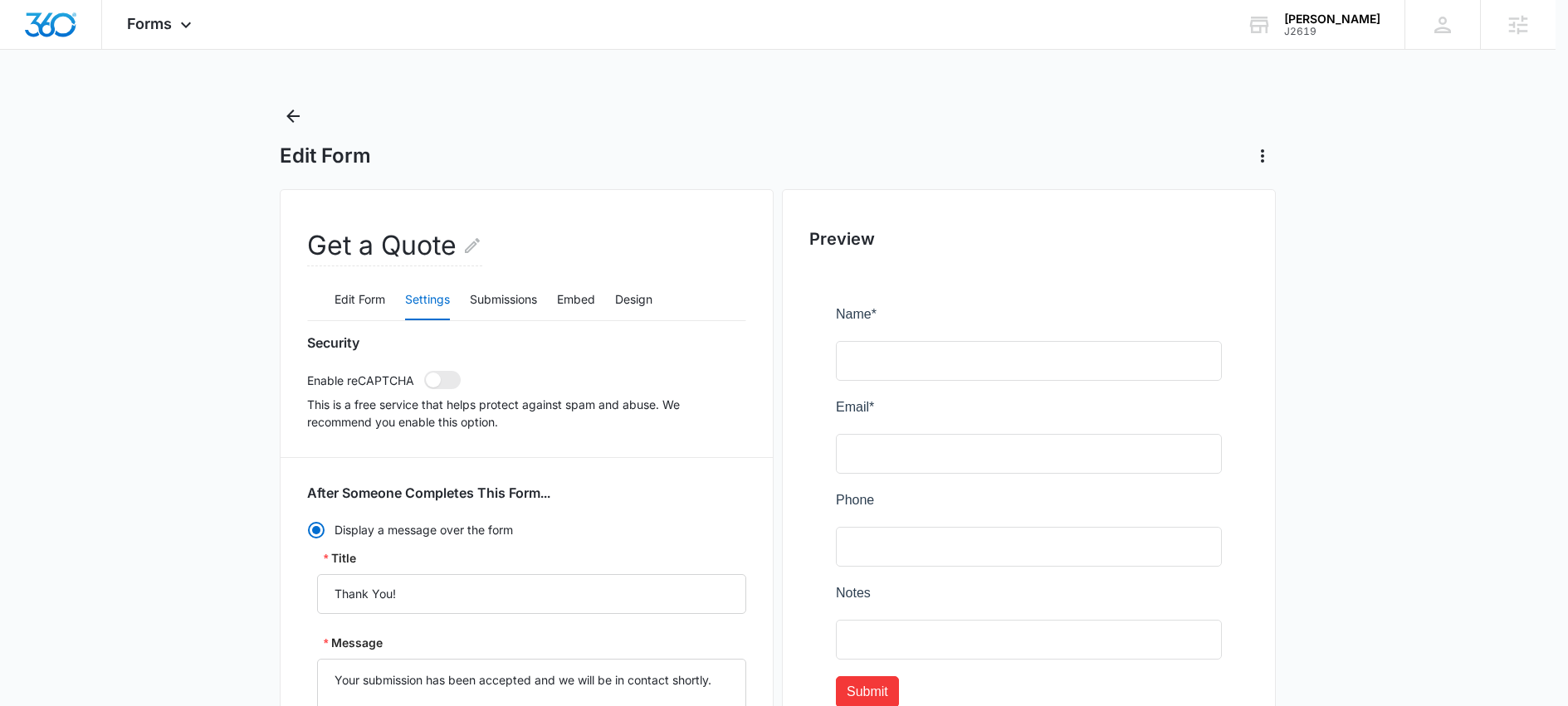
scroll to position [768, 0]
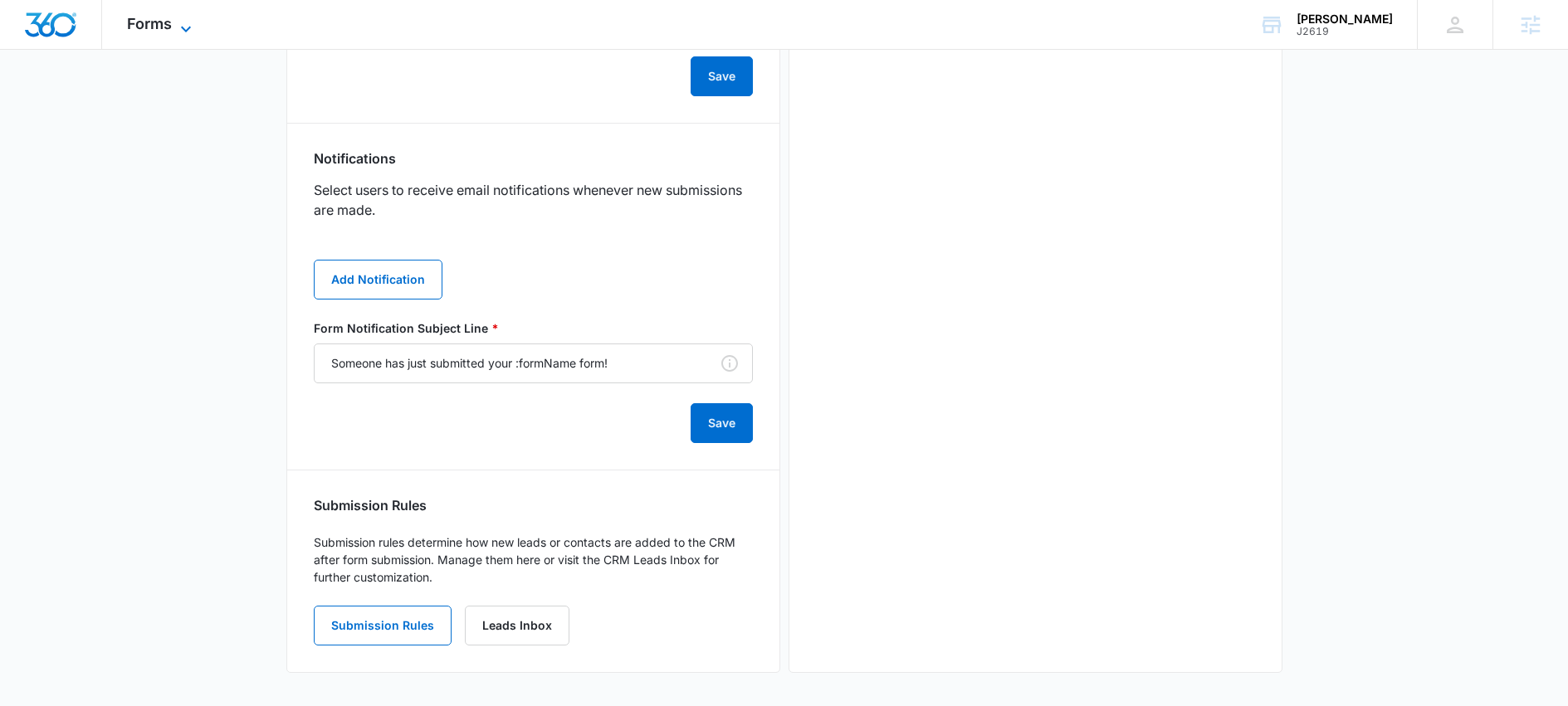
click at [184, 27] on icon at bounding box center [186, 30] width 20 height 20
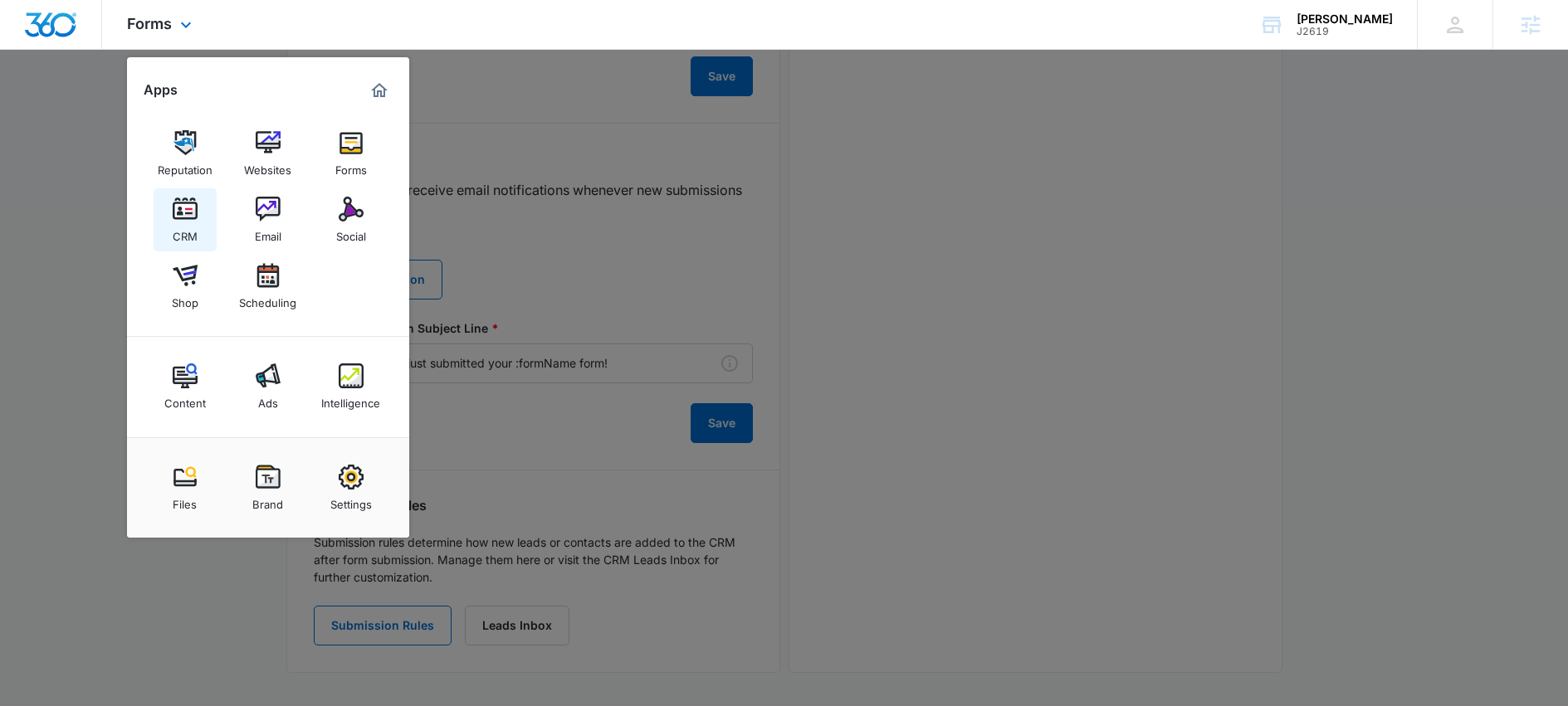
click at [191, 213] on img at bounding box center [185, 208] width 25 height 25
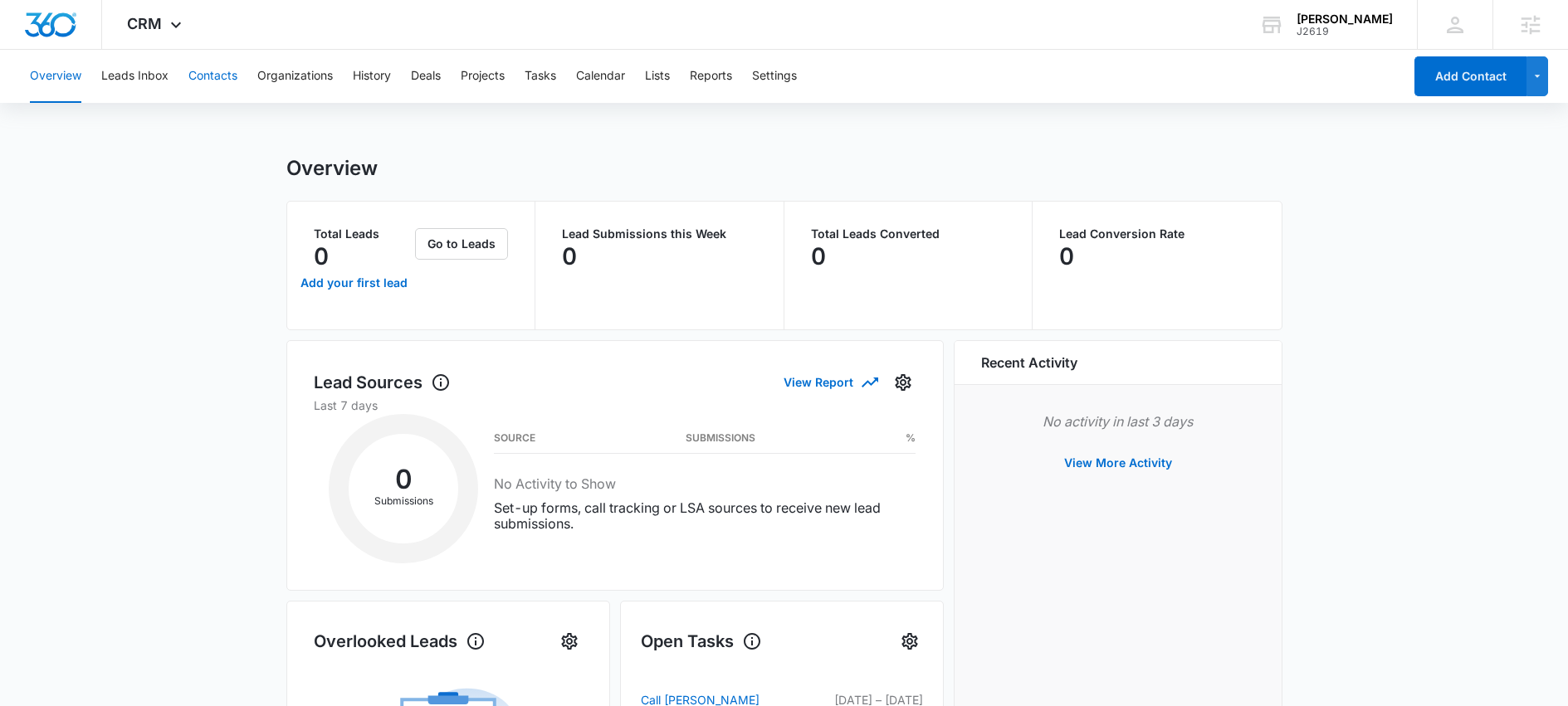
click at [208, 79] on button "Contacts" at bounding box center [213, 76] width 49 height 53
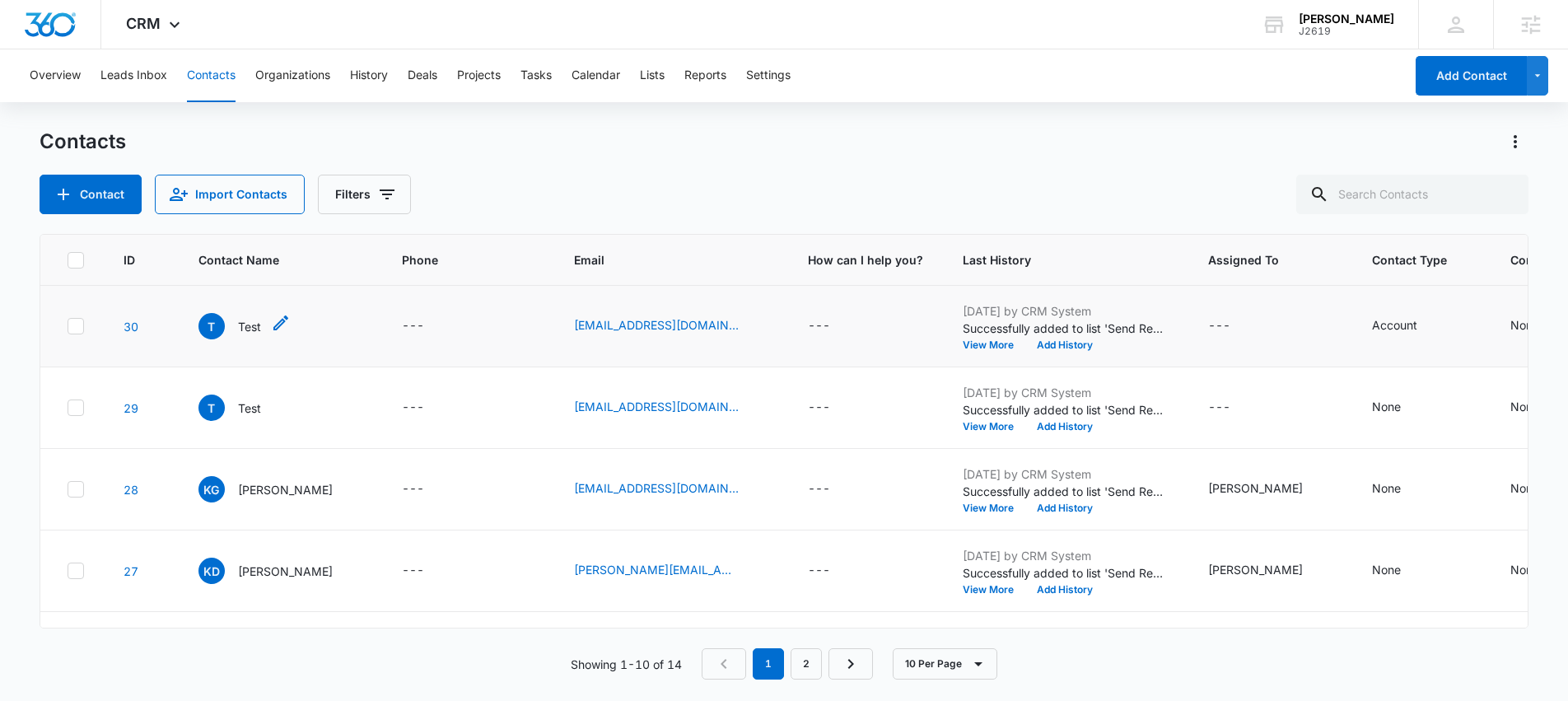
click at [251, 325] on p "Test" at bounding box center [249, 326] width 23 height 18
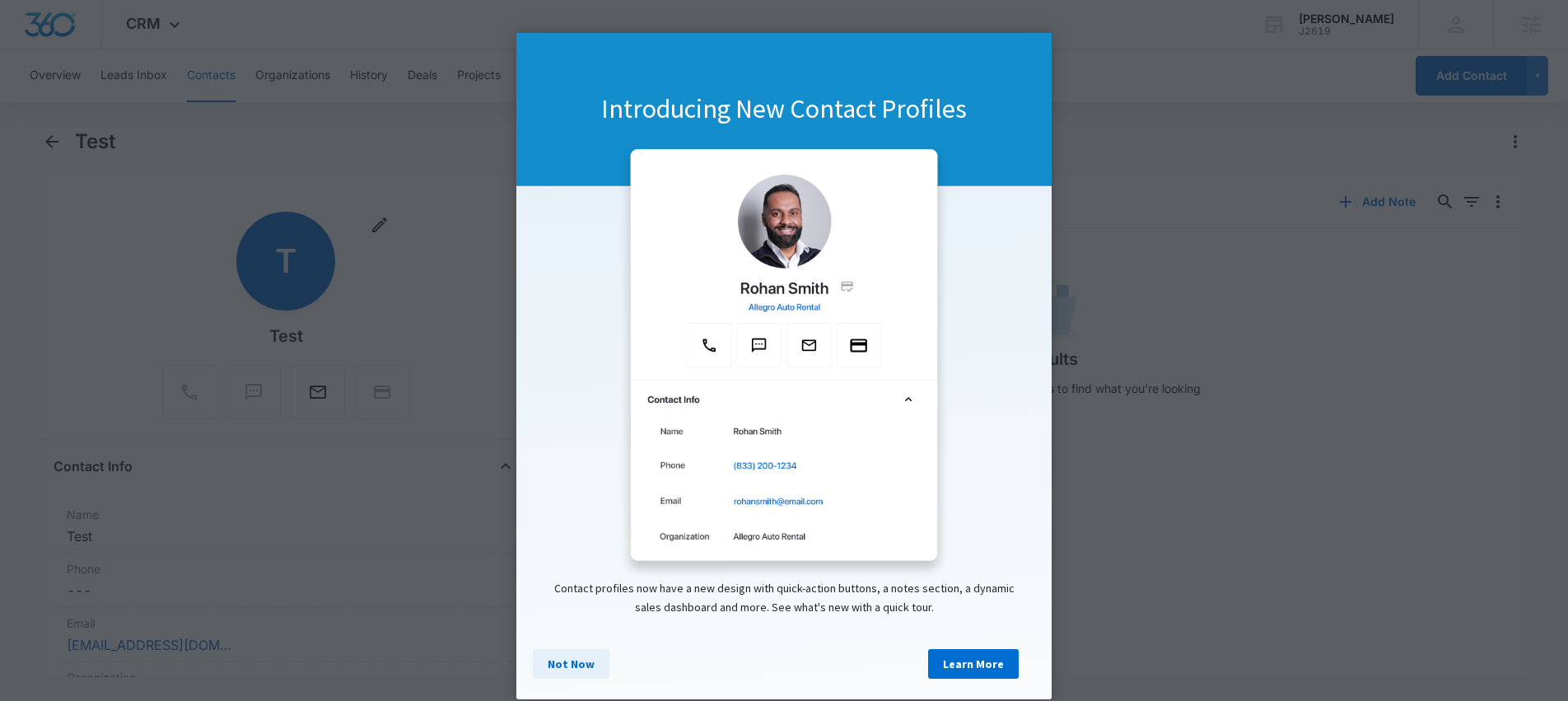
click at [563, 669] on link "Not Now" at bounding box center [571, 663] width 76 height 29
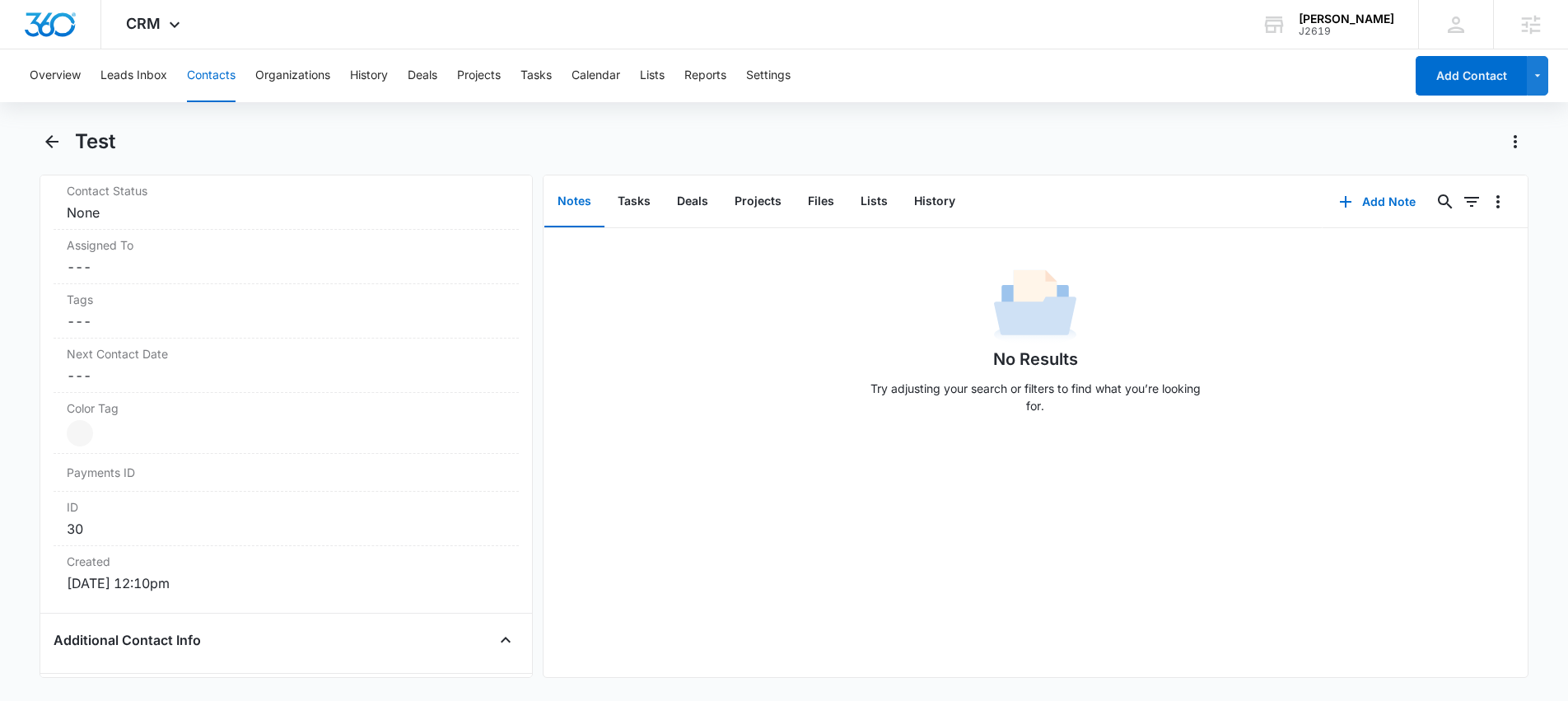
scroll to position [1116, 0]
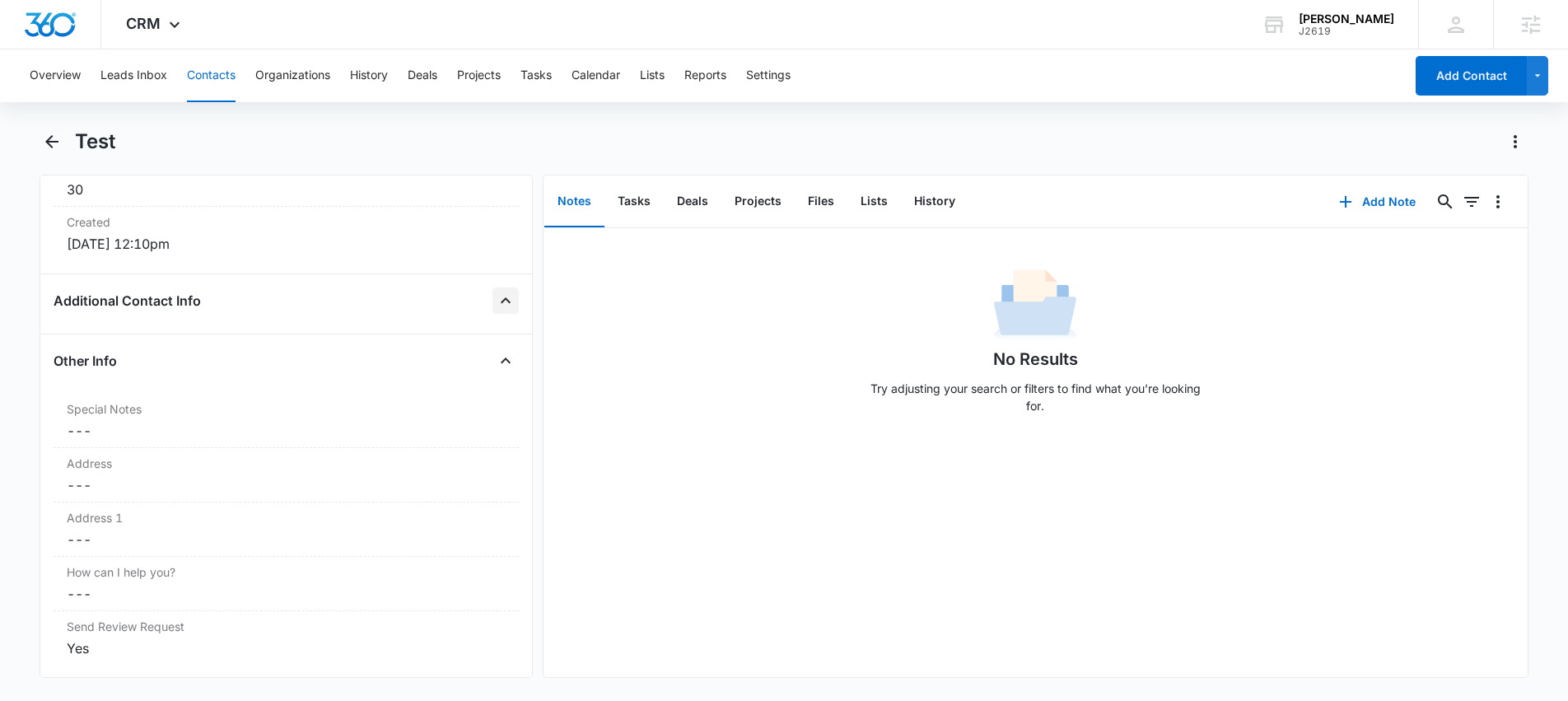
click at [496, 305] on icon "Close" at bounding box center [506, 301] width 20 height 20
click at [496, 305] on icon "Open" at bounding box center [506, 301] width 20 height 20
click at [471, 408] on label "Special Notes" at bounding box center [286, 408] width 439 height 18
click at [366, 543] on button "Cancel" at bounding box center [373, 546] width 58 height 31
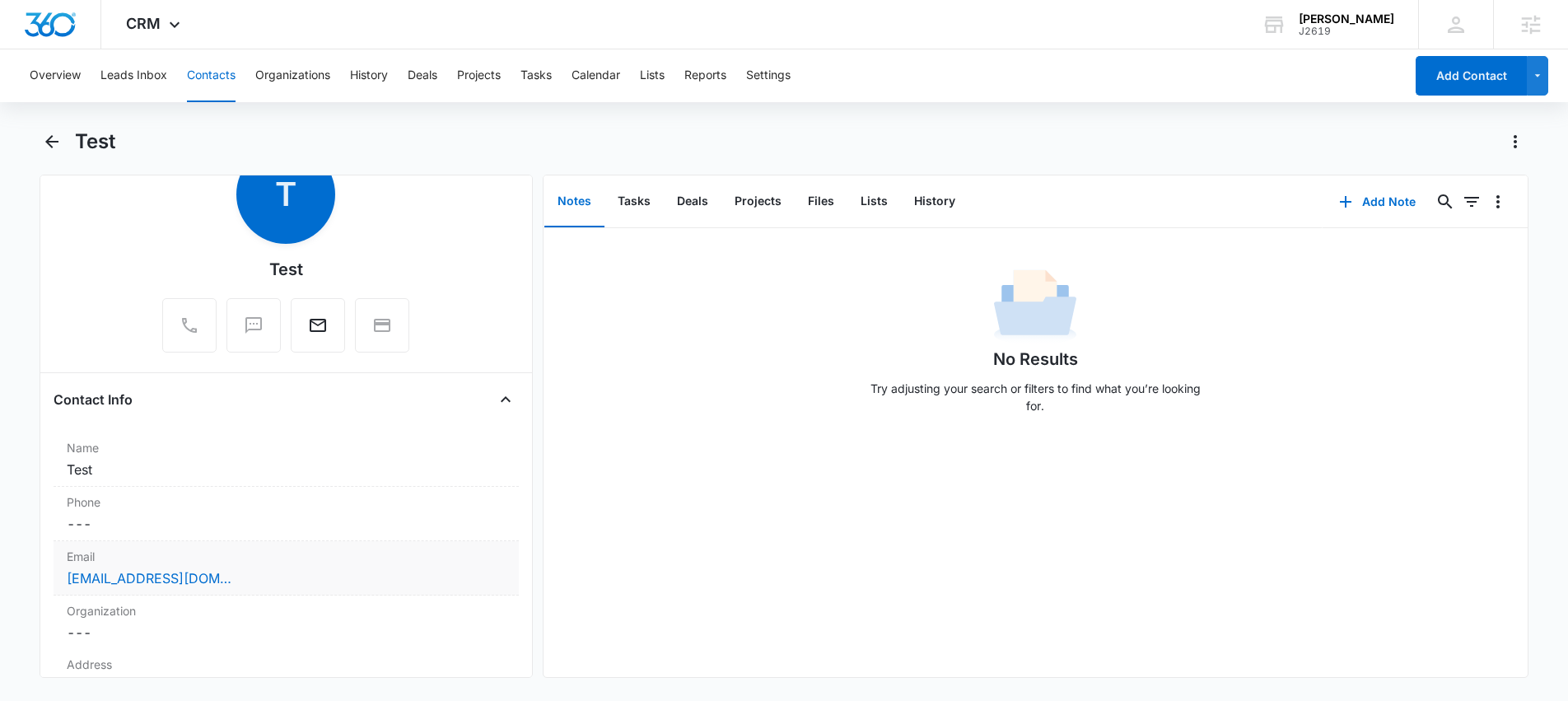
scroll to position [139, 0]
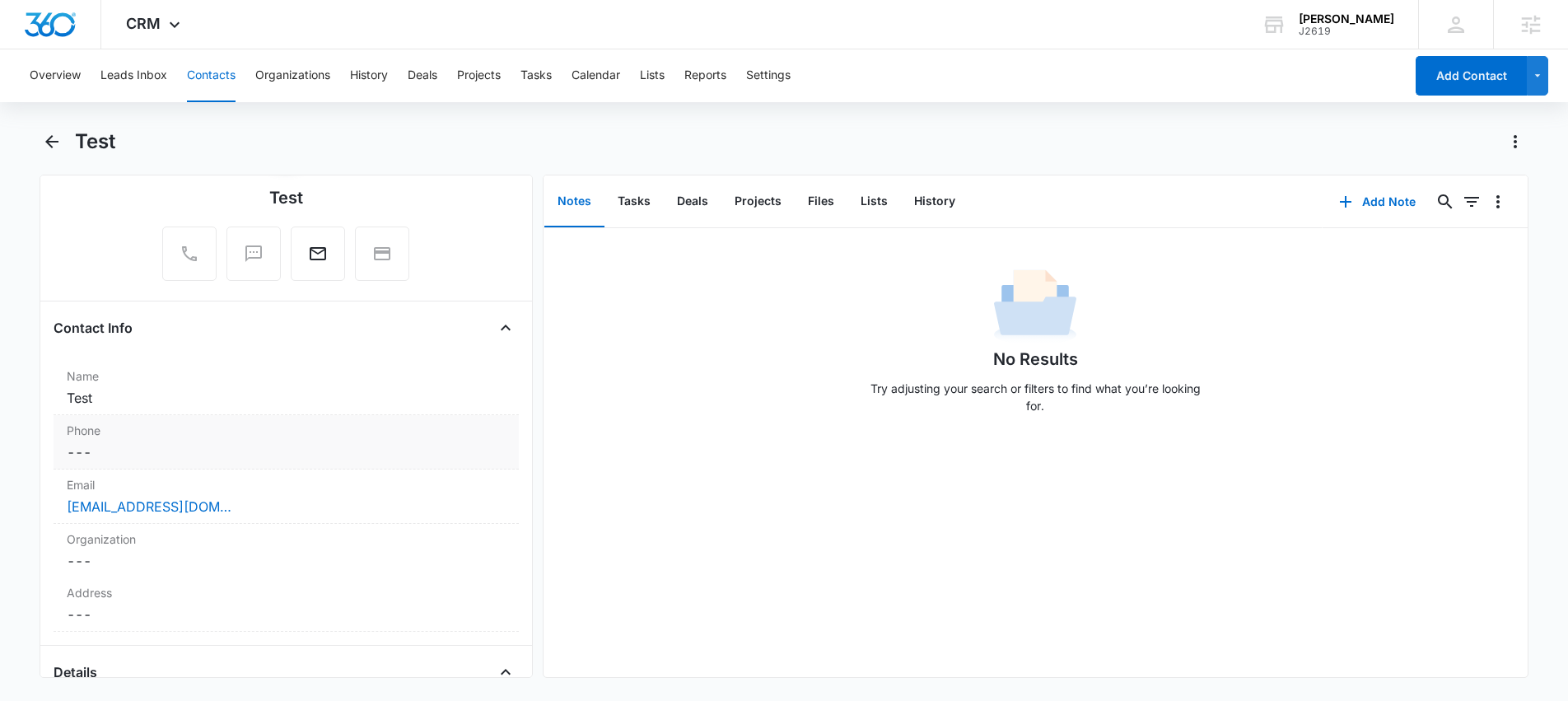
click at [111, 451] on dd "Cancel Save Changes ---" at bounding box center [286, 452] width 439 height 20
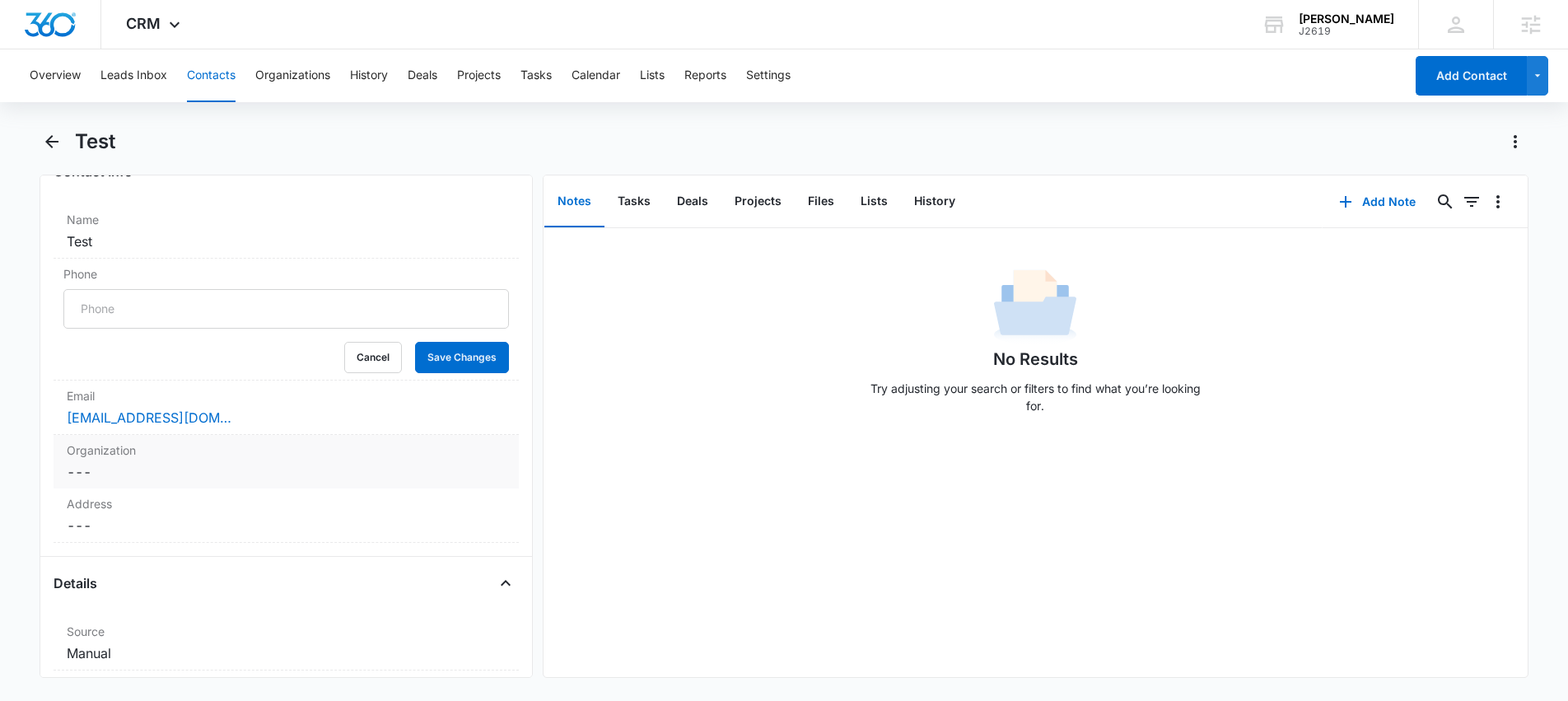
scroll to position [300, 0]
click at [367, 350] on button "Cancel" at bounding box center [373, 352] width 58 height 31
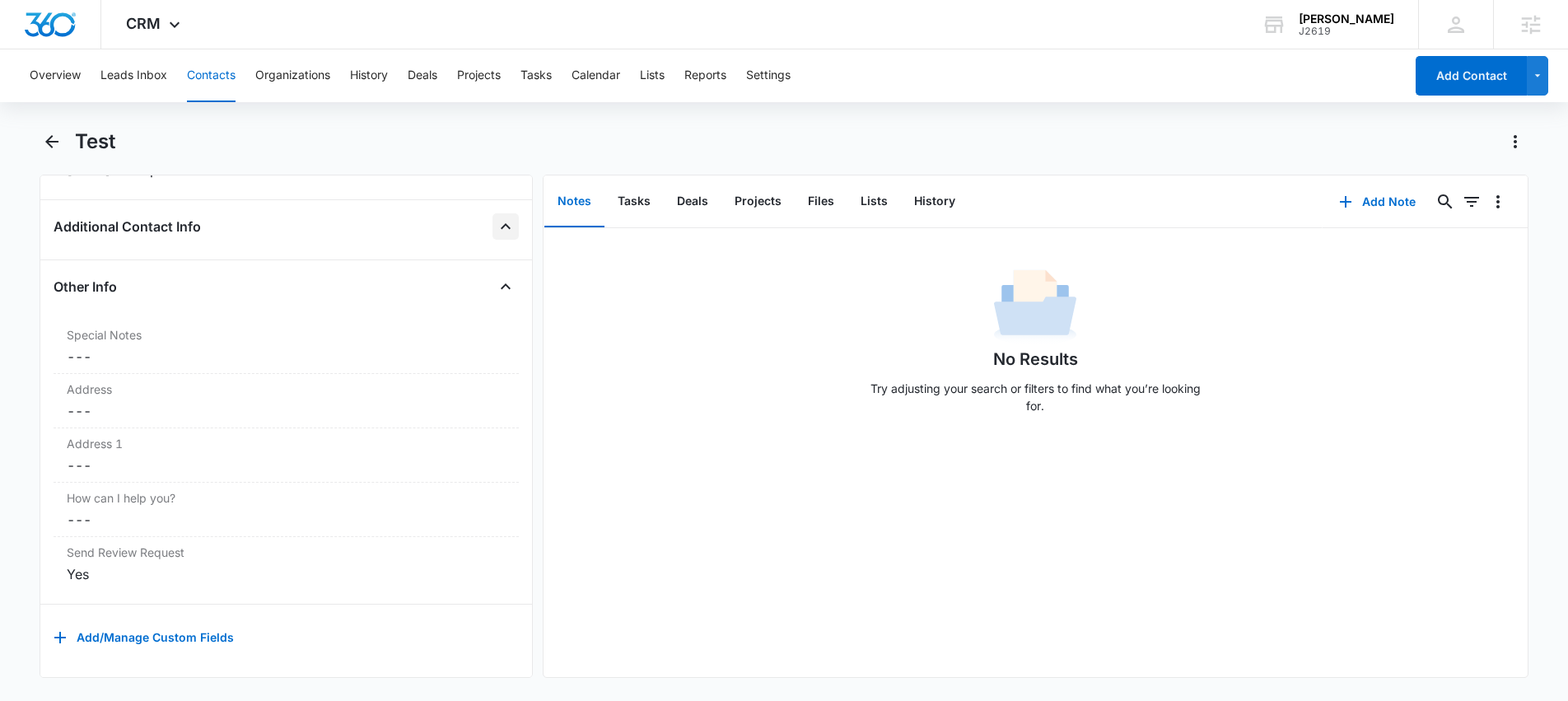
scroll to position [1203, 0]
click at [923, 200] on button "History" at bounding box center [934, 202] width 67 height 51
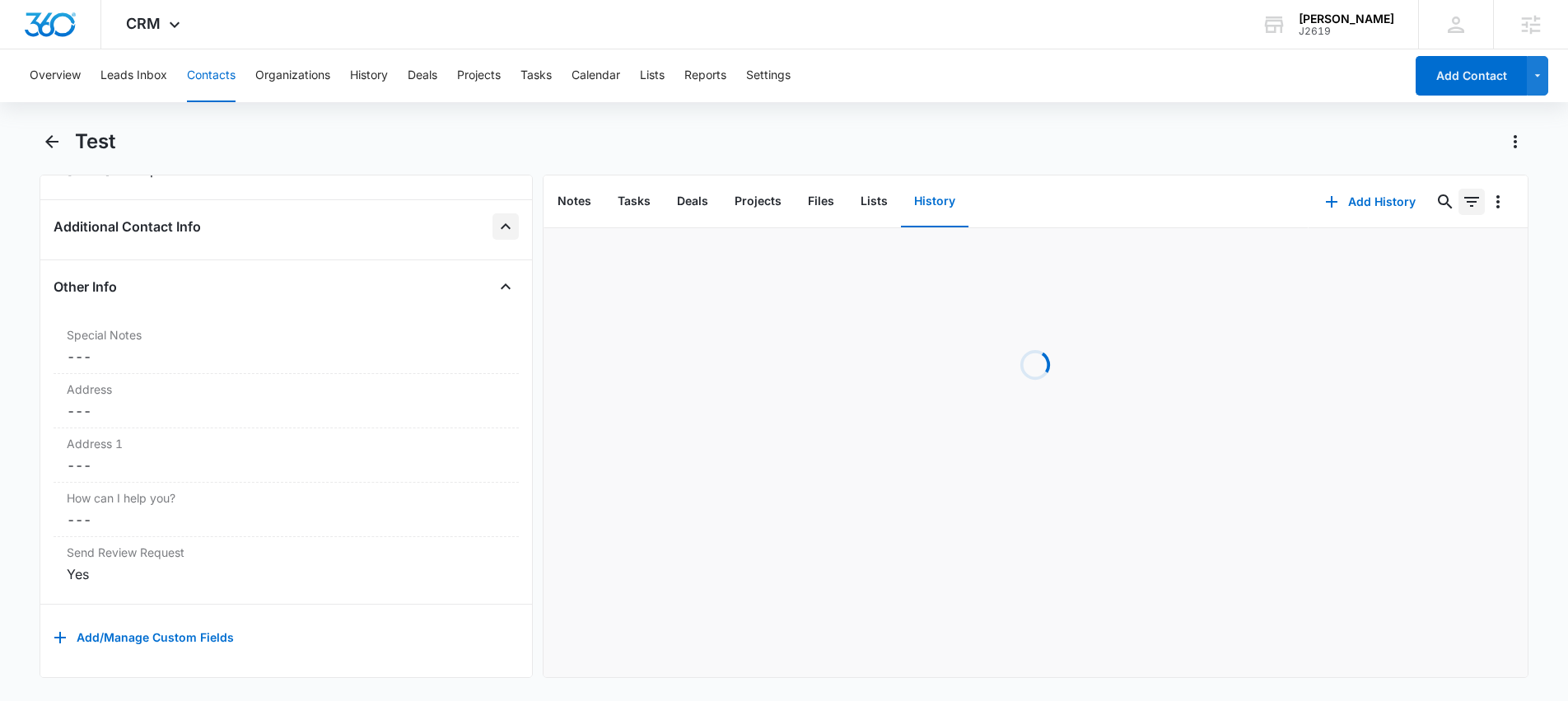
click at [1461, 203] on icon "Filters" at bounding box center [1471, 202] width 20 height 20
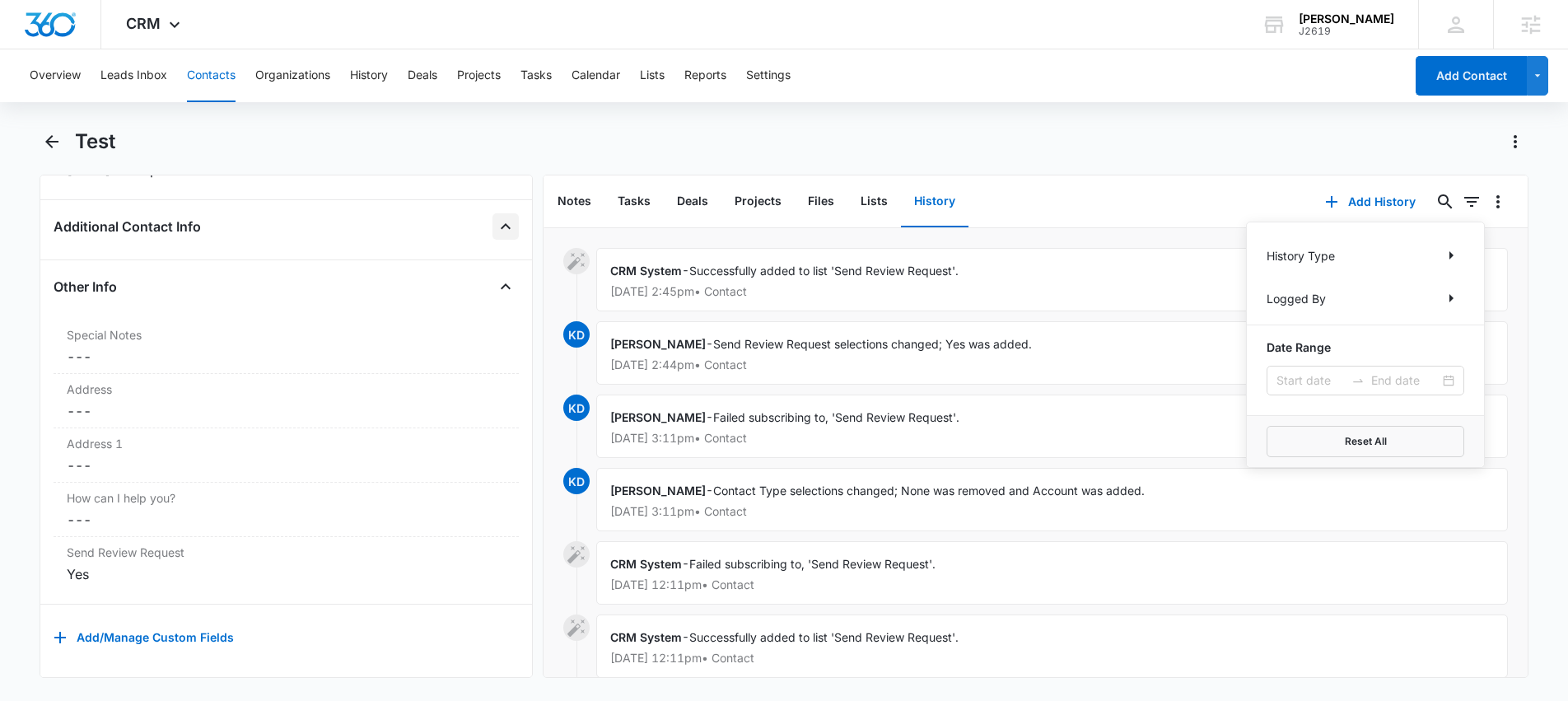
click at [1102, 177] on div "Notes Tasks Deals Projects Files Lists History" at bounding box center [926, 202] width 766 height 53
click at [1378, 205] on button "Add History" at bounding box center [1370, 202] width 124 height 40
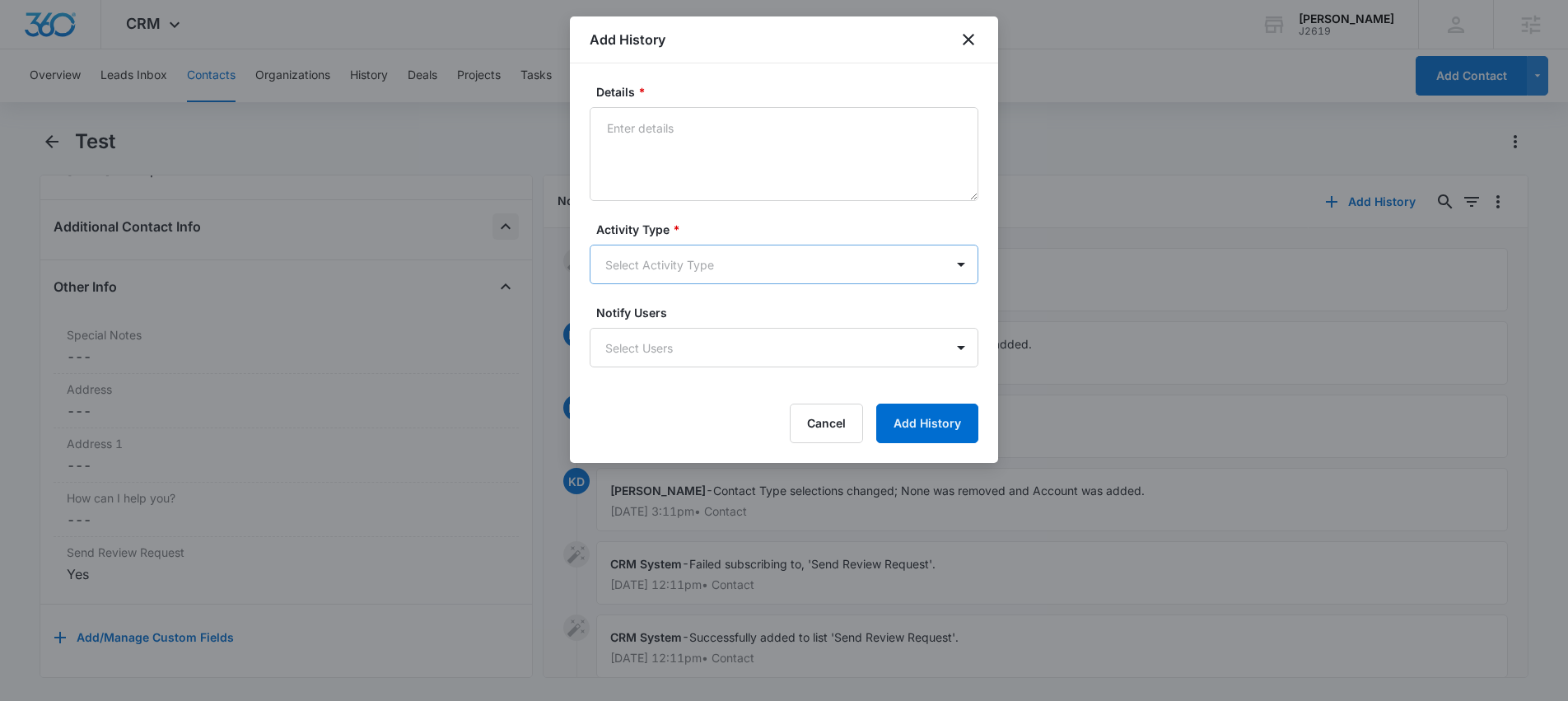
click at [887, 262] on body "CRM Apps Reputation Websites Forms CRM Email Social Shop Scheduling Content Ads…" at bounding box center [784, 350] width 1568 height 701
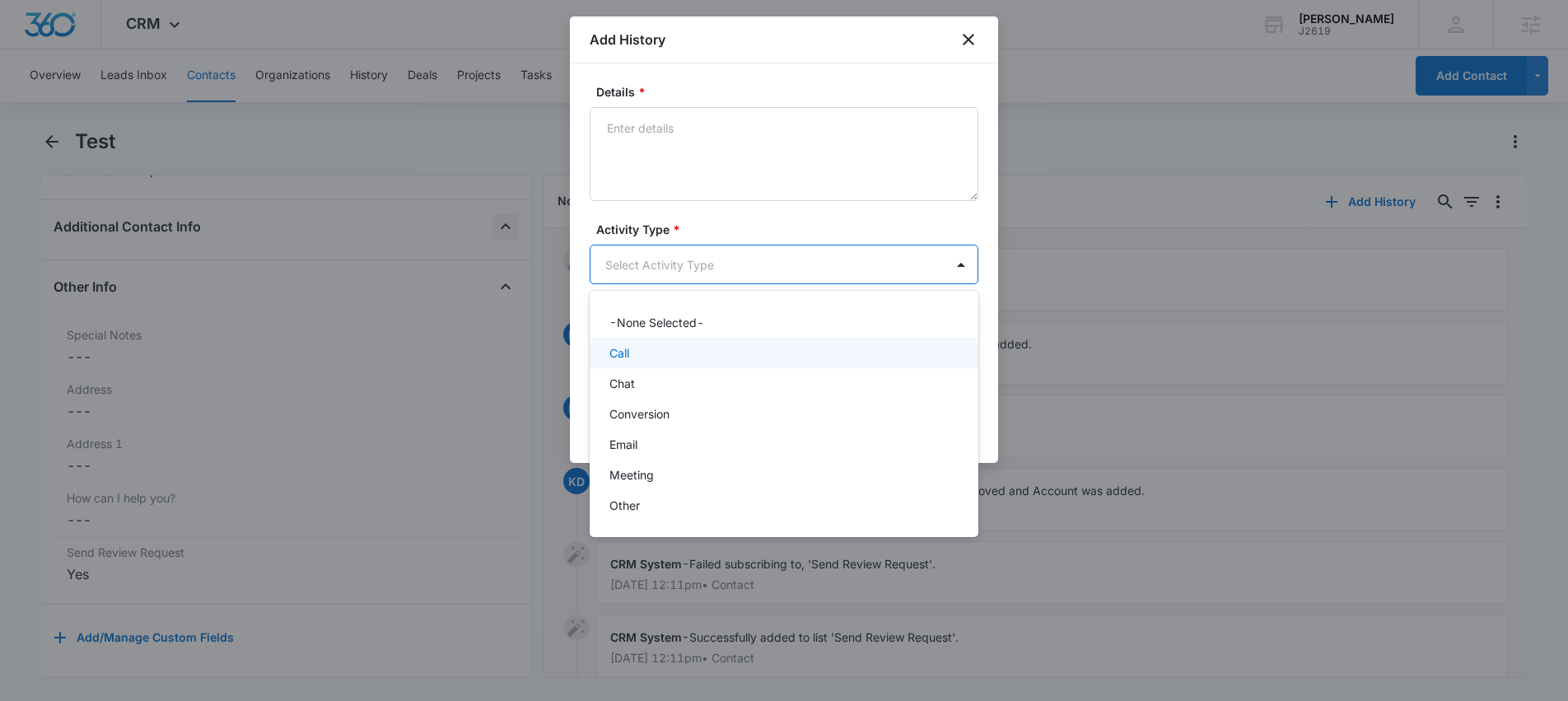
click at [750, 361] on div "Call" at bounding box center [782, 353] width 346 height 18
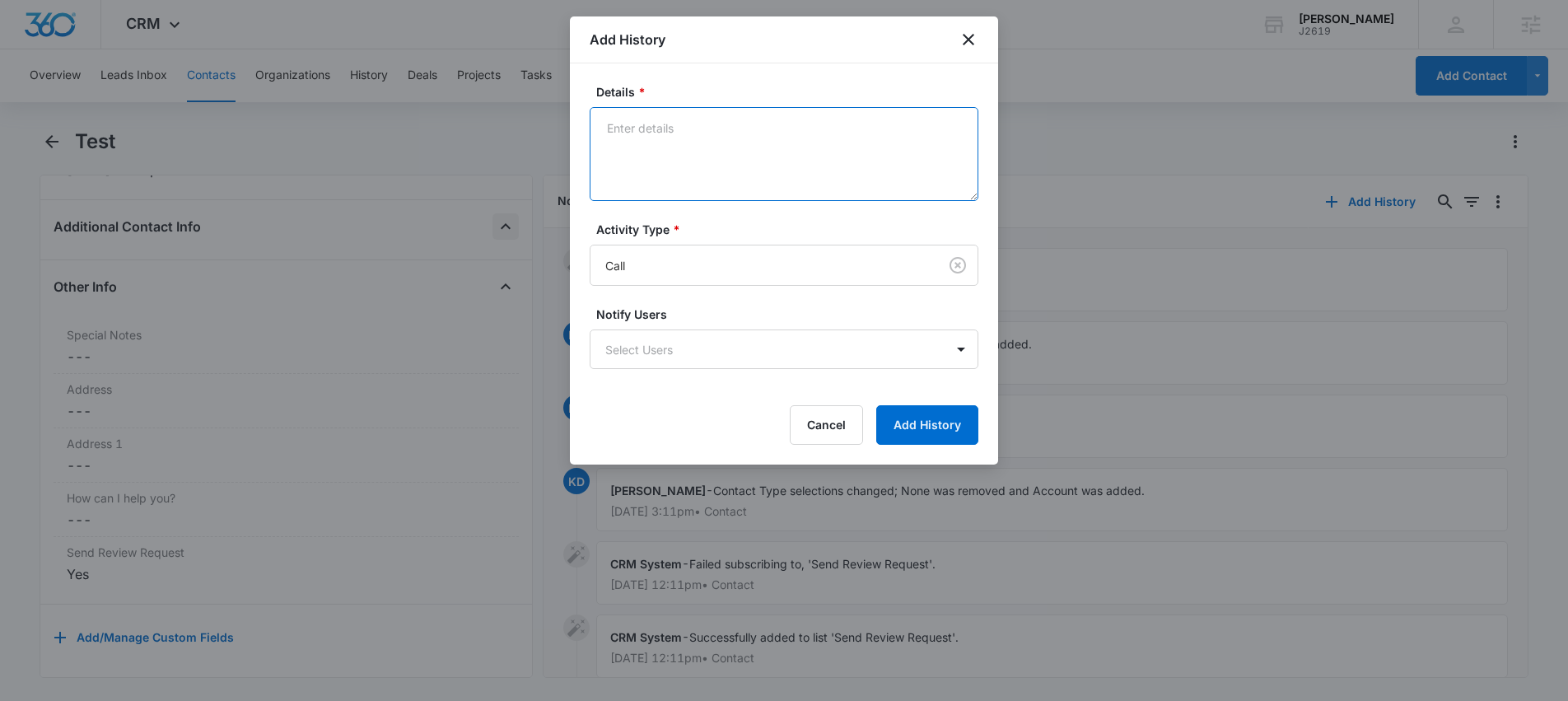
click at [731, 150] on textarea "Details *" at bounding box center [784, 154] width 389 height 94
click at [971, 33] on icon "close" at bounding box center [969, 40] width 20 height 20
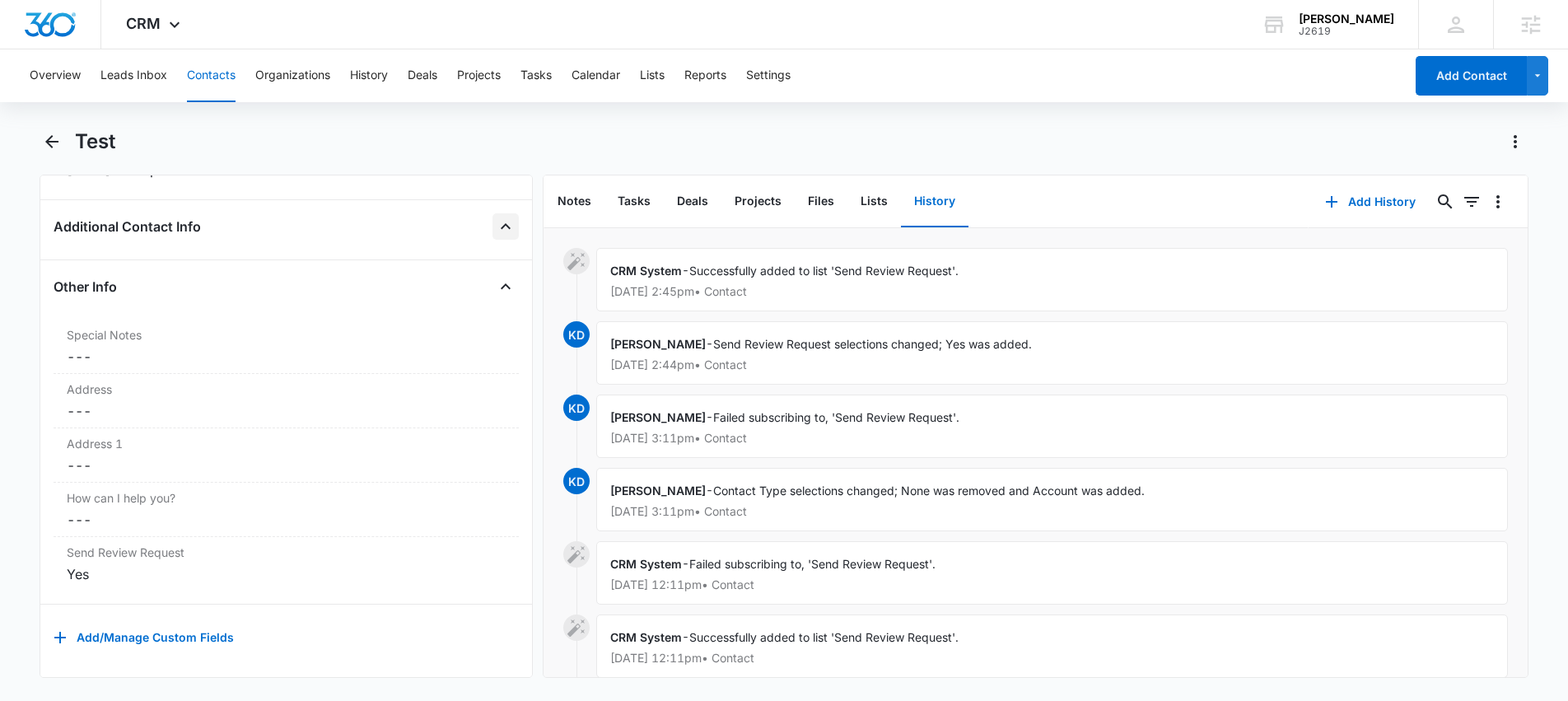
click at [670, 77] on div "Overview Leads Inbox Contacts Organizations History Deals Projects Tasks Calend…" at bounding box center [712, 76] width 1384 height 53
click at [665, 76] on button "Lists" at bounding box center [651, 76] width 24 height 53
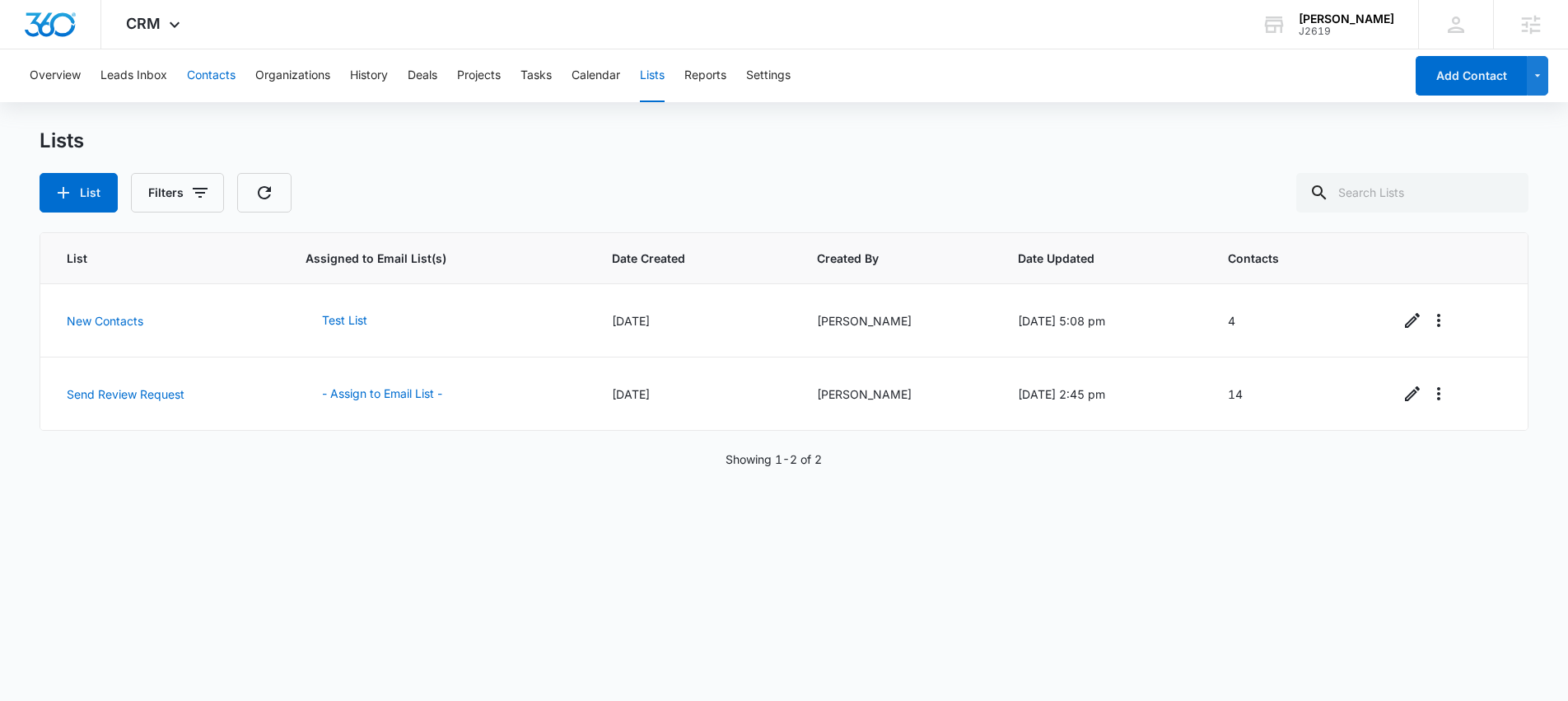
click at [212, 74] on button "Contacts" at bounding box center [211, 76] width 49 height 53
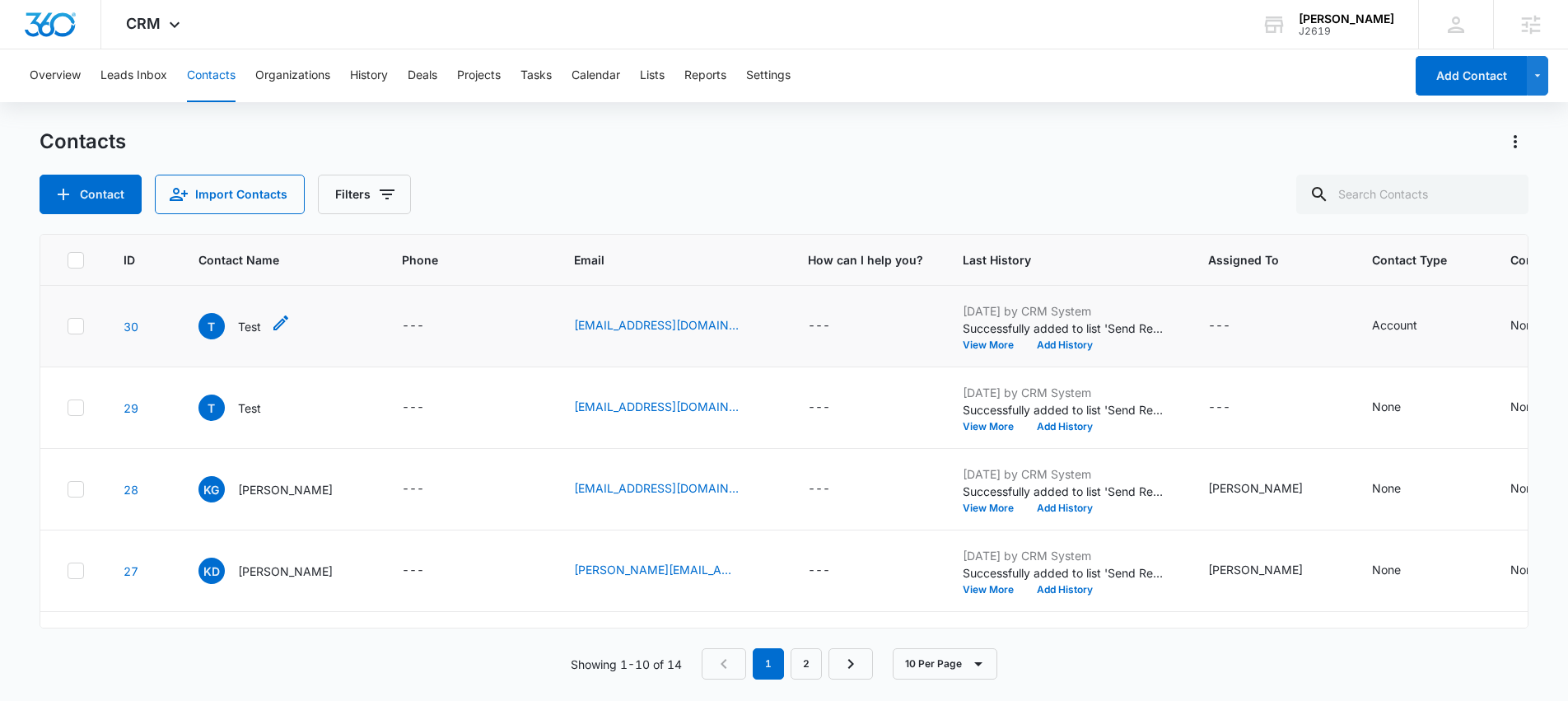
click at [250, 328] on p "Test" at bounding box center [249, 326] width 23 height 18
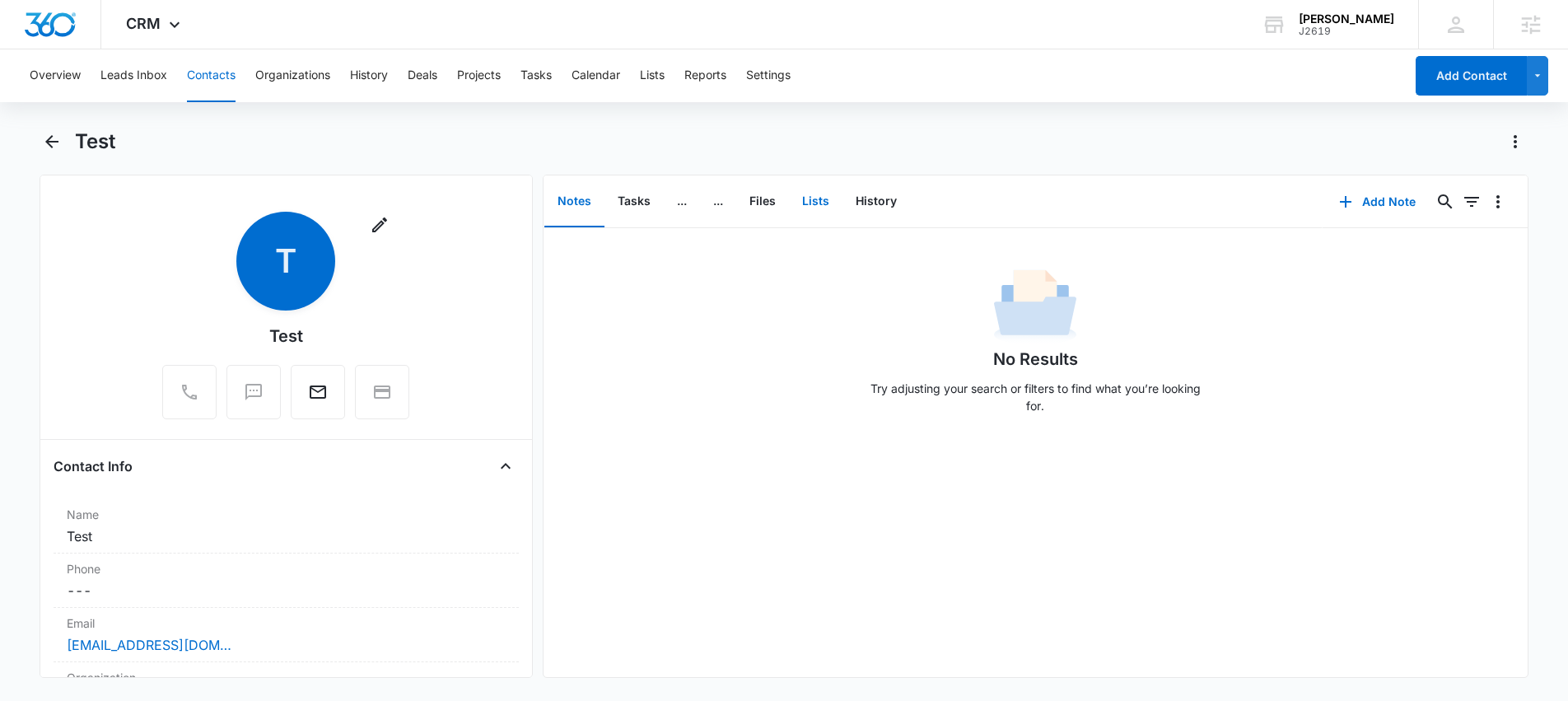
click at [816, 201] on button "Lists" at bounding box center [816, 202] width 54 height 51
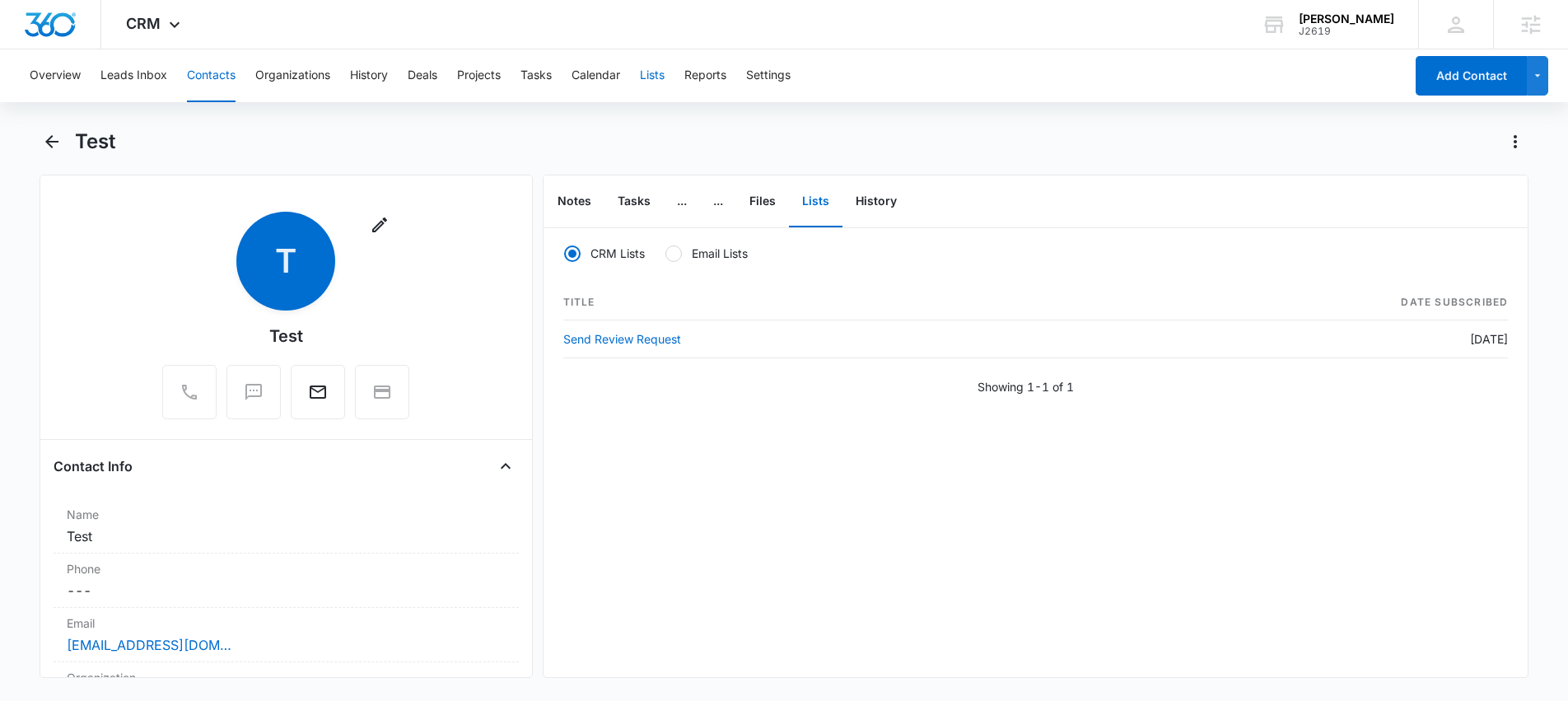
click at [665, 79] on button "Lists" at bounding box center [651, 76] width 24 height 53
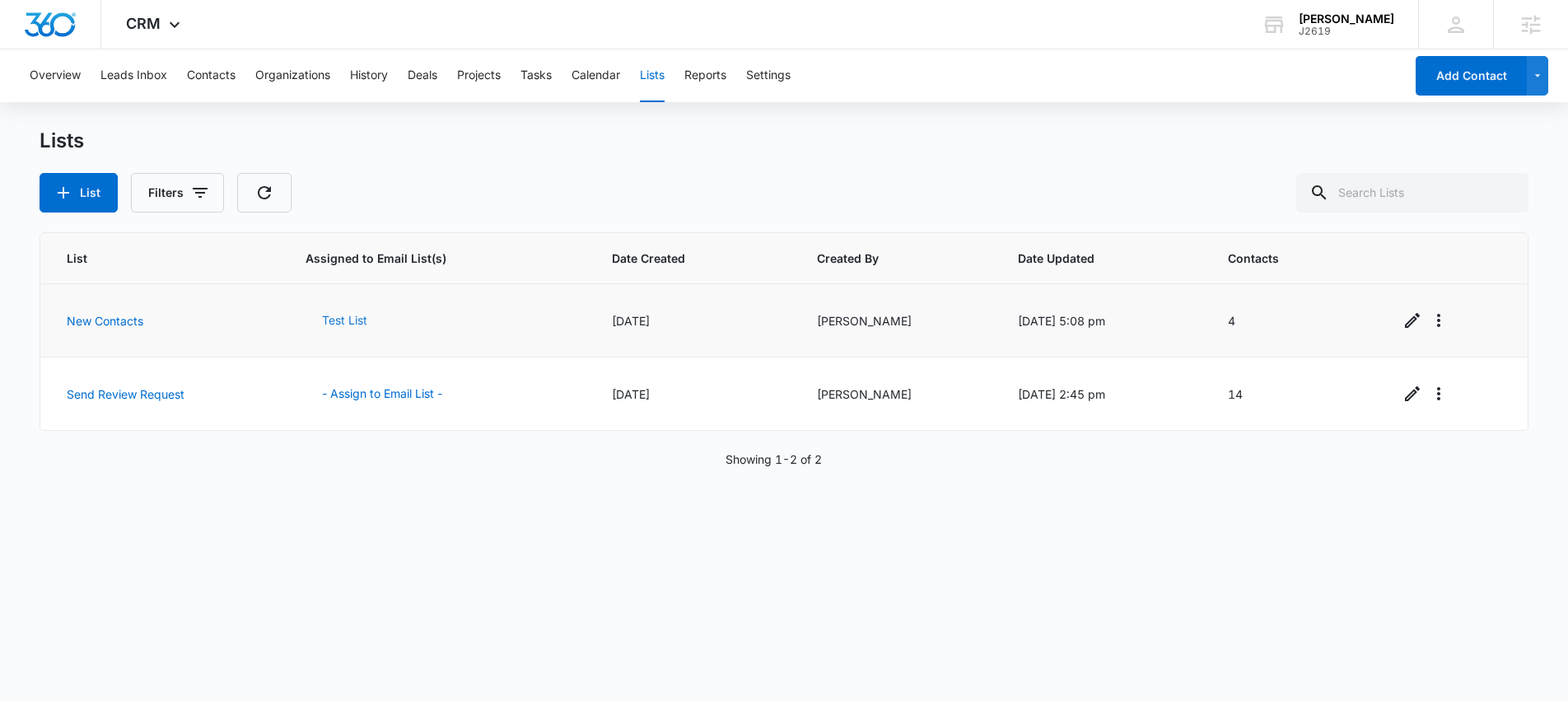
click at [348, 320] on button "Test List" at bounding box center [345, 320] width 78 height 40
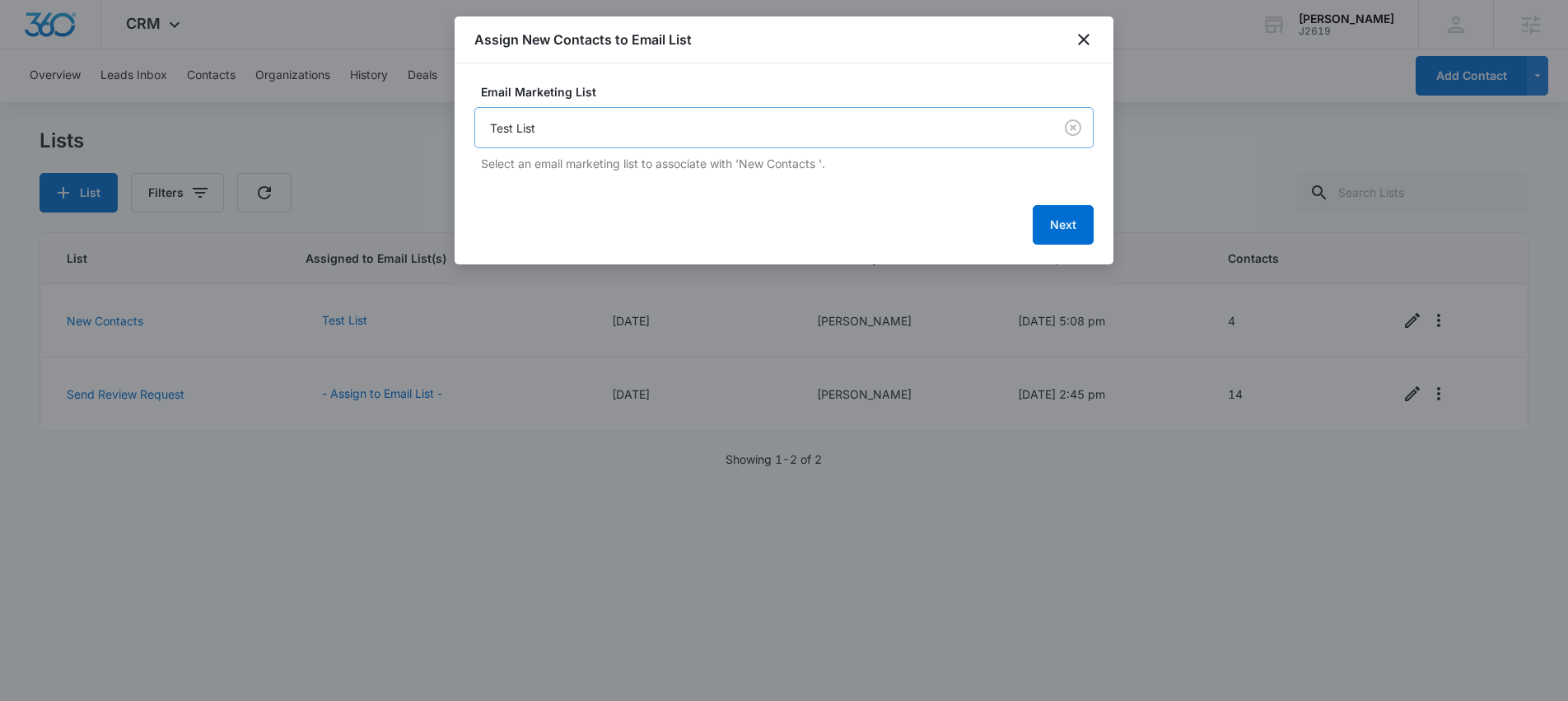
click at [730, 130] on body "CRM Apps Reputation Websites Forms CRM Email Social Shop Scheduling Content Ads…" at bounding box center [784, 350] width 1568 height 701
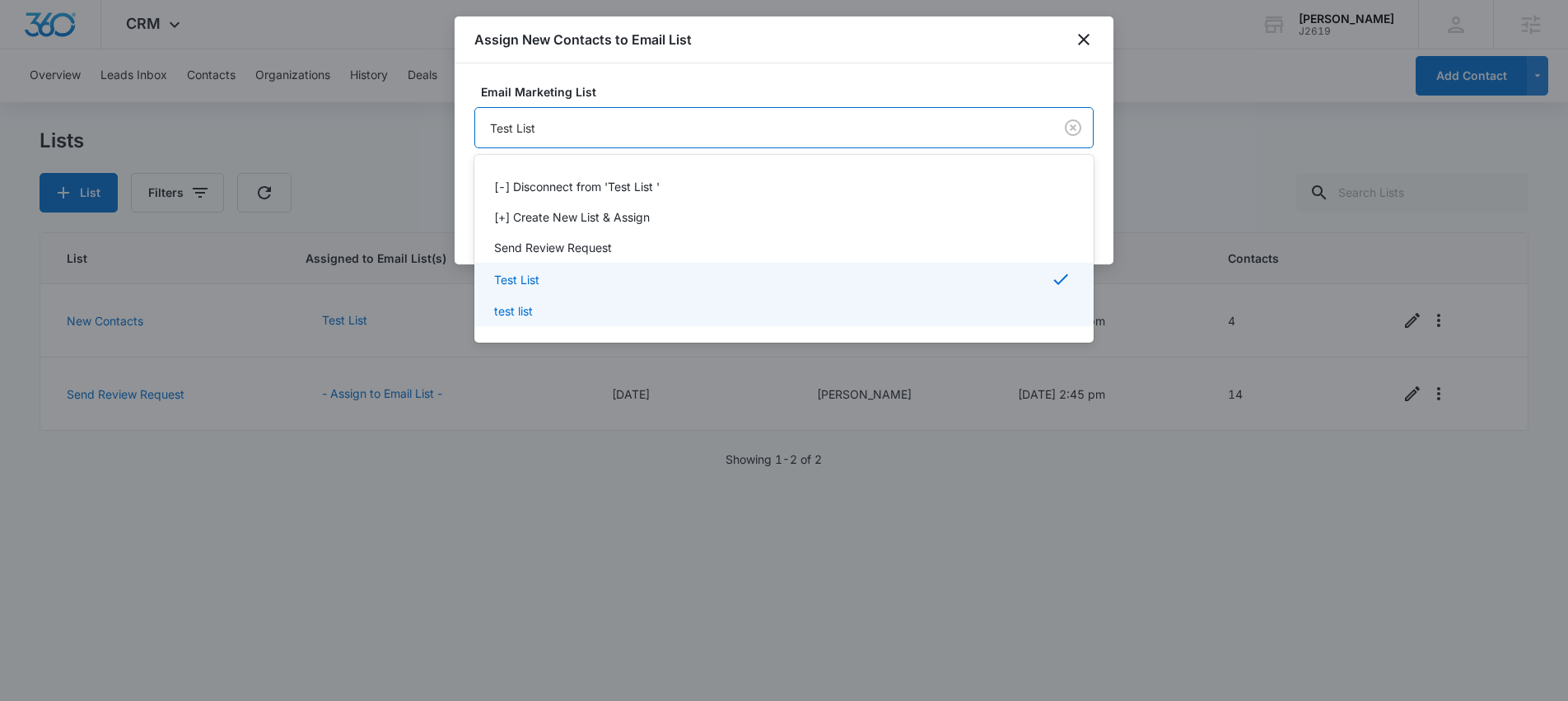
click at [521, 314] on p "test list" at bounding box center [513, 311] width 39 height 18
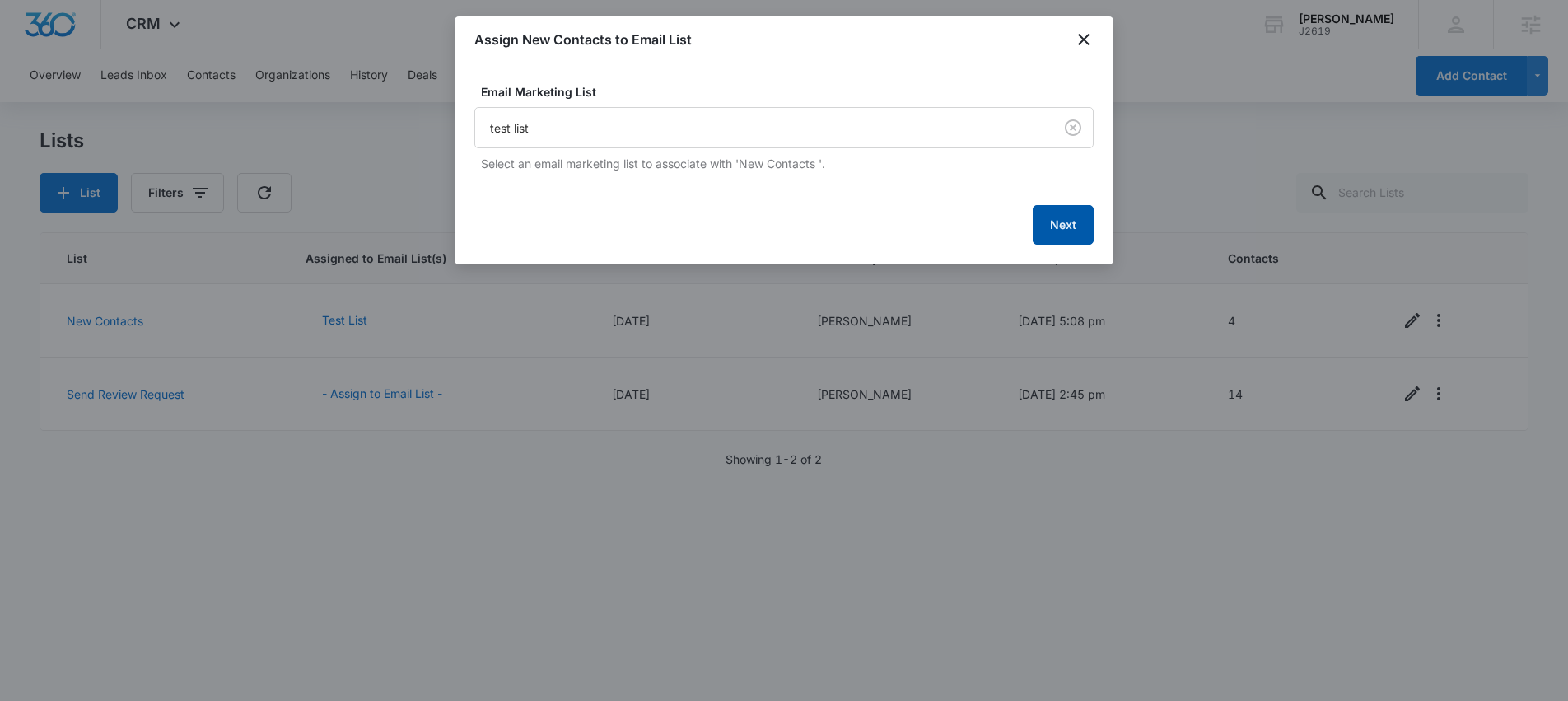
click at [1046, 226] on button "Next" at bounding box center [1063, 224] width 61 height 40
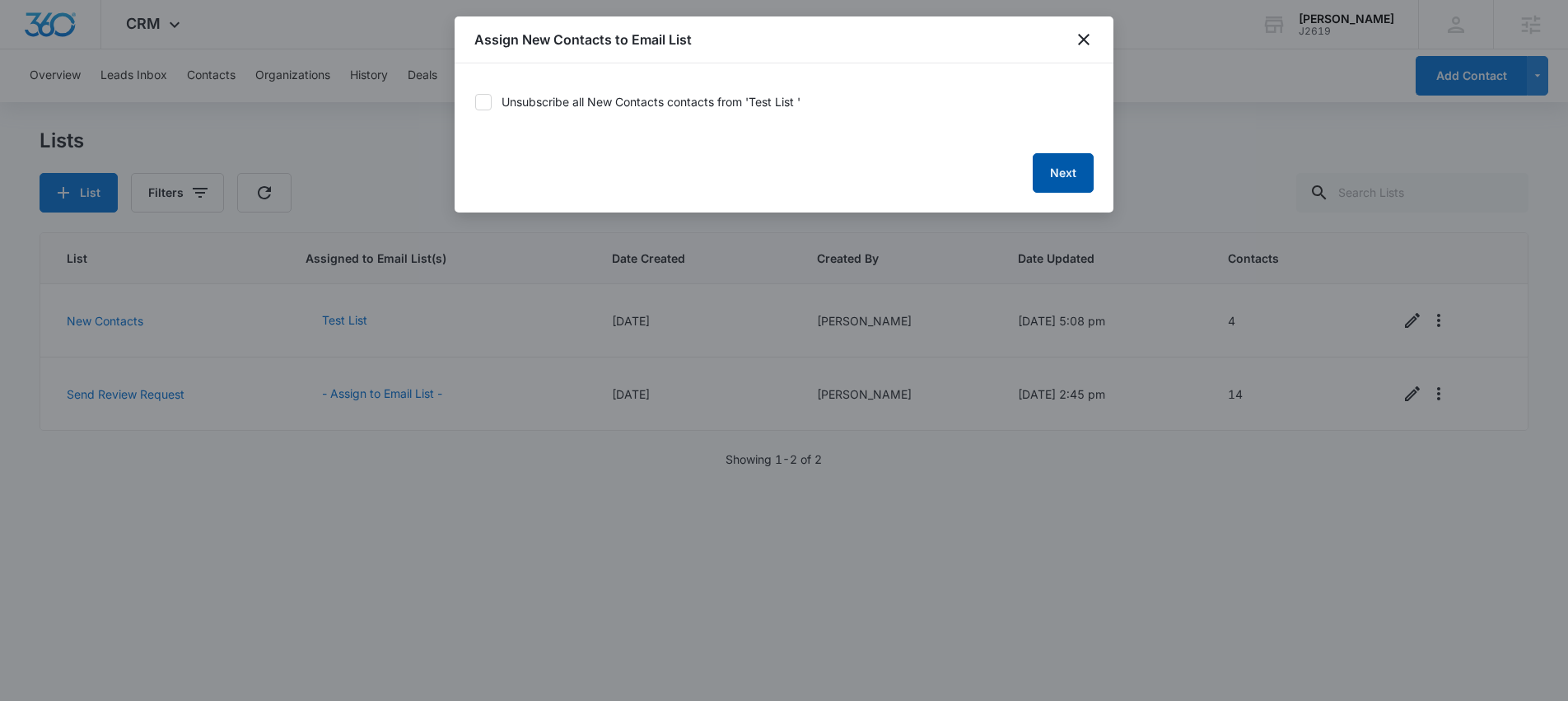
click at [1061, 173] on button "Next" at bounding box center [1063, 172] width 61 height 40
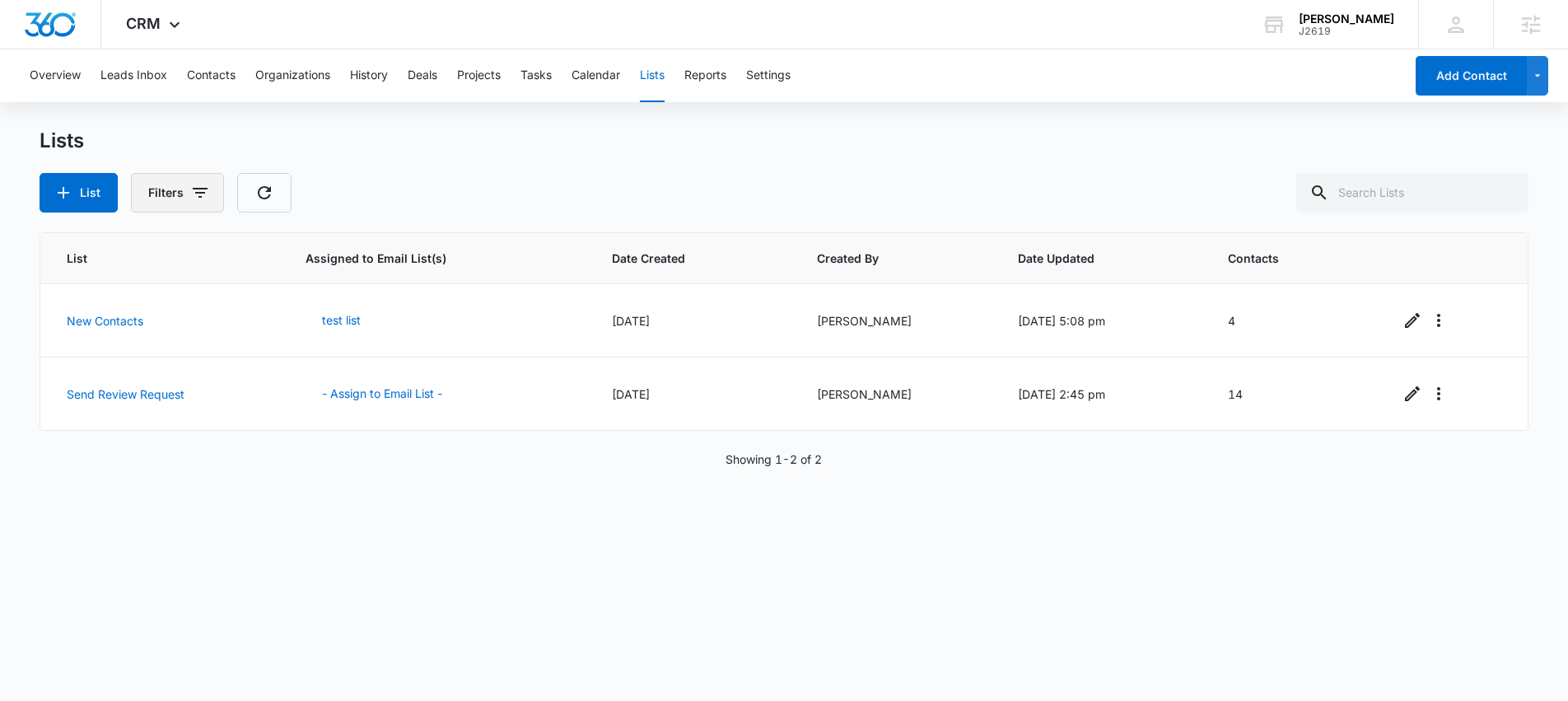
click at [184, 187] on button "Filters" at bounding box center [177, 192] width 93 height 40
drag, startPoint x: 92, startPoint y: 514, endPoint x: 100, endPoint y: 508, distance: 10.0
click at [95, 514] on div "List Assigned to Email List(s) Date Created Created By Date Updated Contacts Ne…" at bounding box center [784, 455] width 1490 height 445
click at [335, 317] on button "test list" at bounding box center [341, 320] width 71 height 40
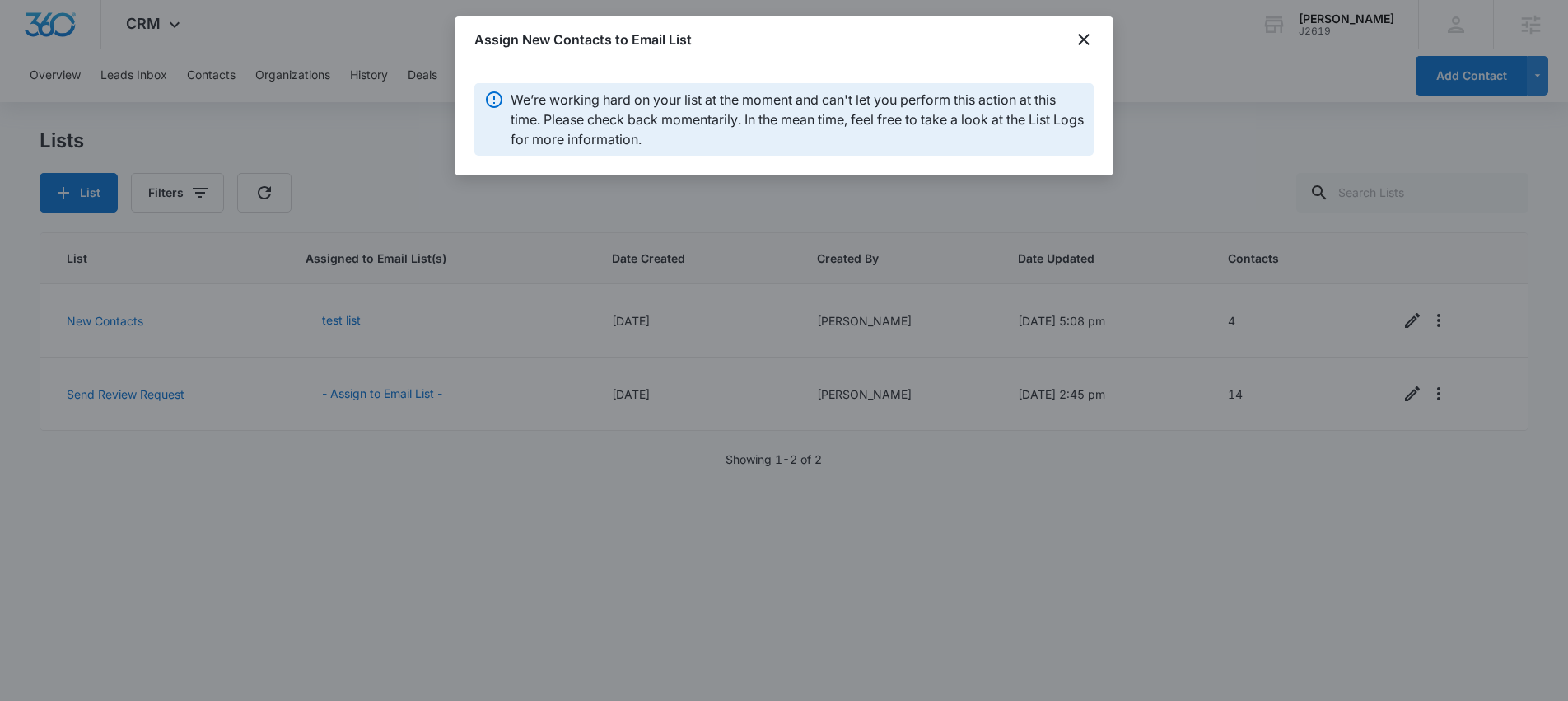
click at [1097, 30] on div "Assign New Contacts to Email List" at bounding box center [784, 40] width 659 height 47
click at [1077, 37] on icon "close" at bounding box center [1084, 40] width 20 height 20
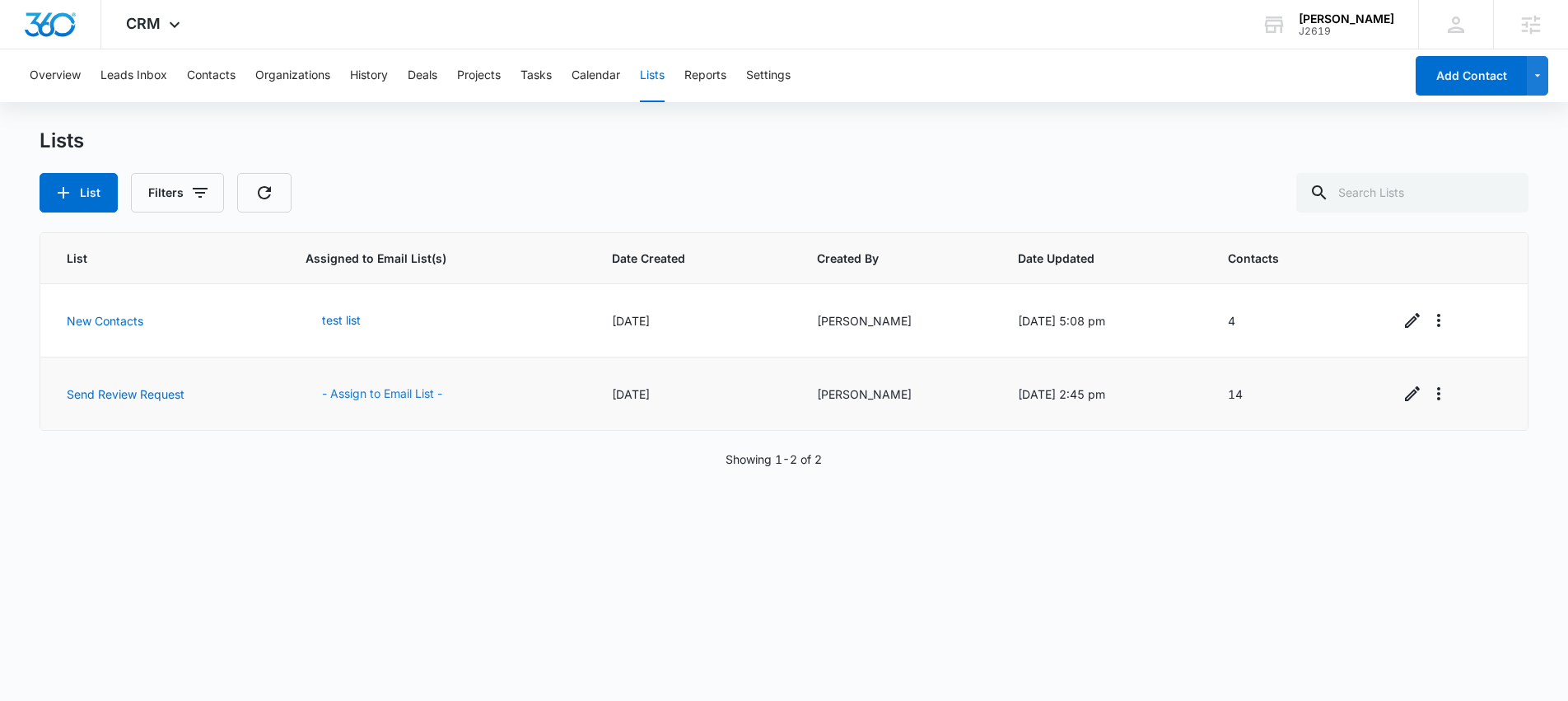
click at [340, 399] on button "- Assign to Email List -" at bounding box center [382, 393] width 153 height 40
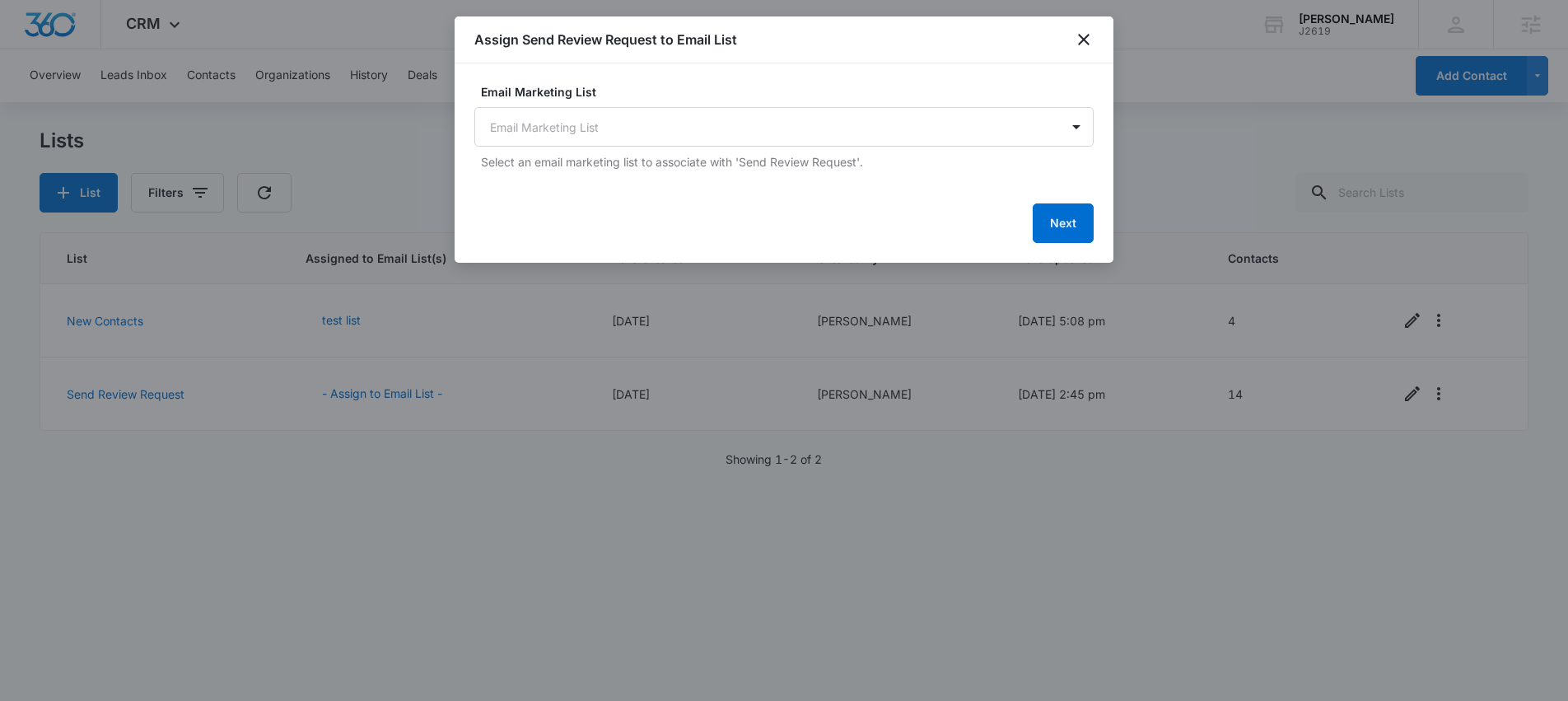
click at [313, 504] on div at bounding box center [784, 350] width 1568 height 701
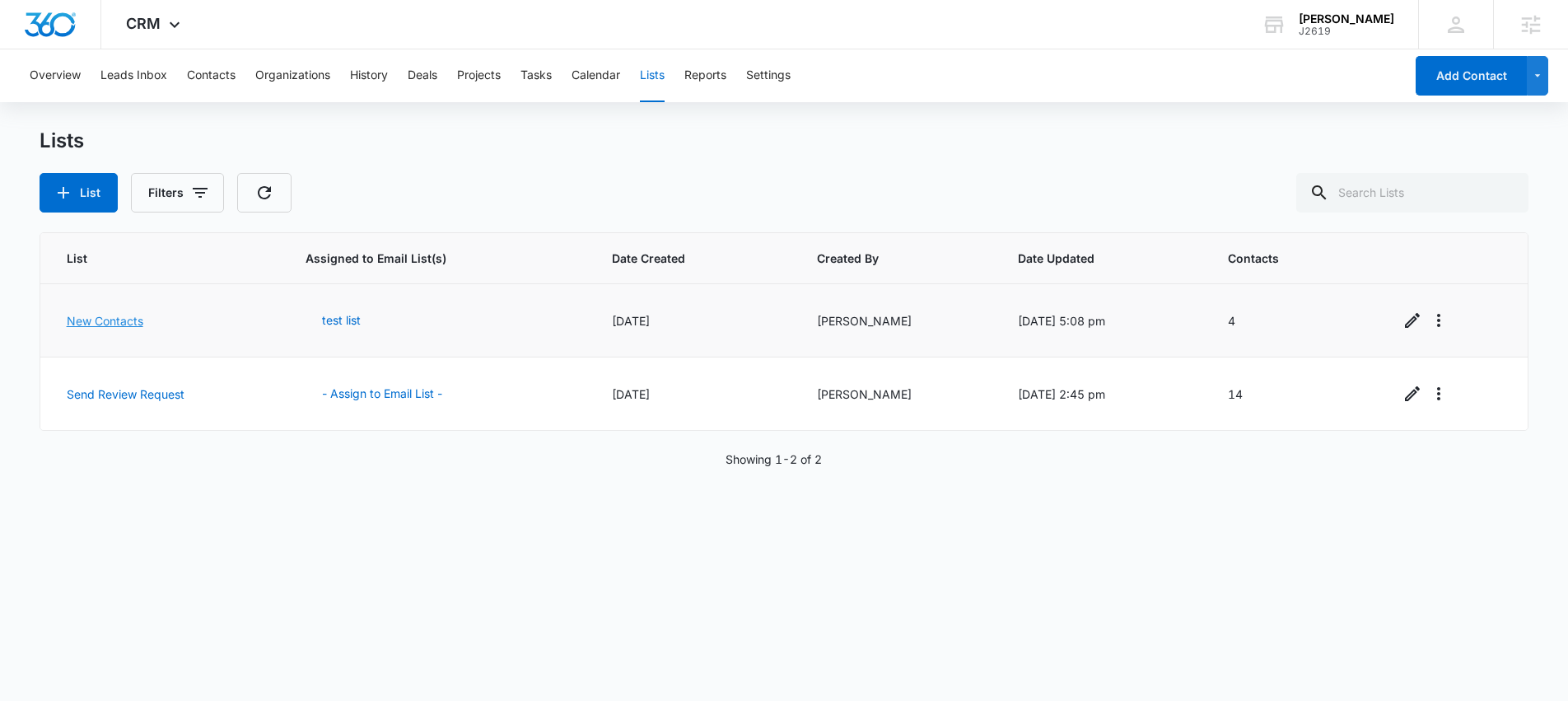
click at [95, 322] on link "New Contacts" at bounding box center [104, 320] width 76 height 14
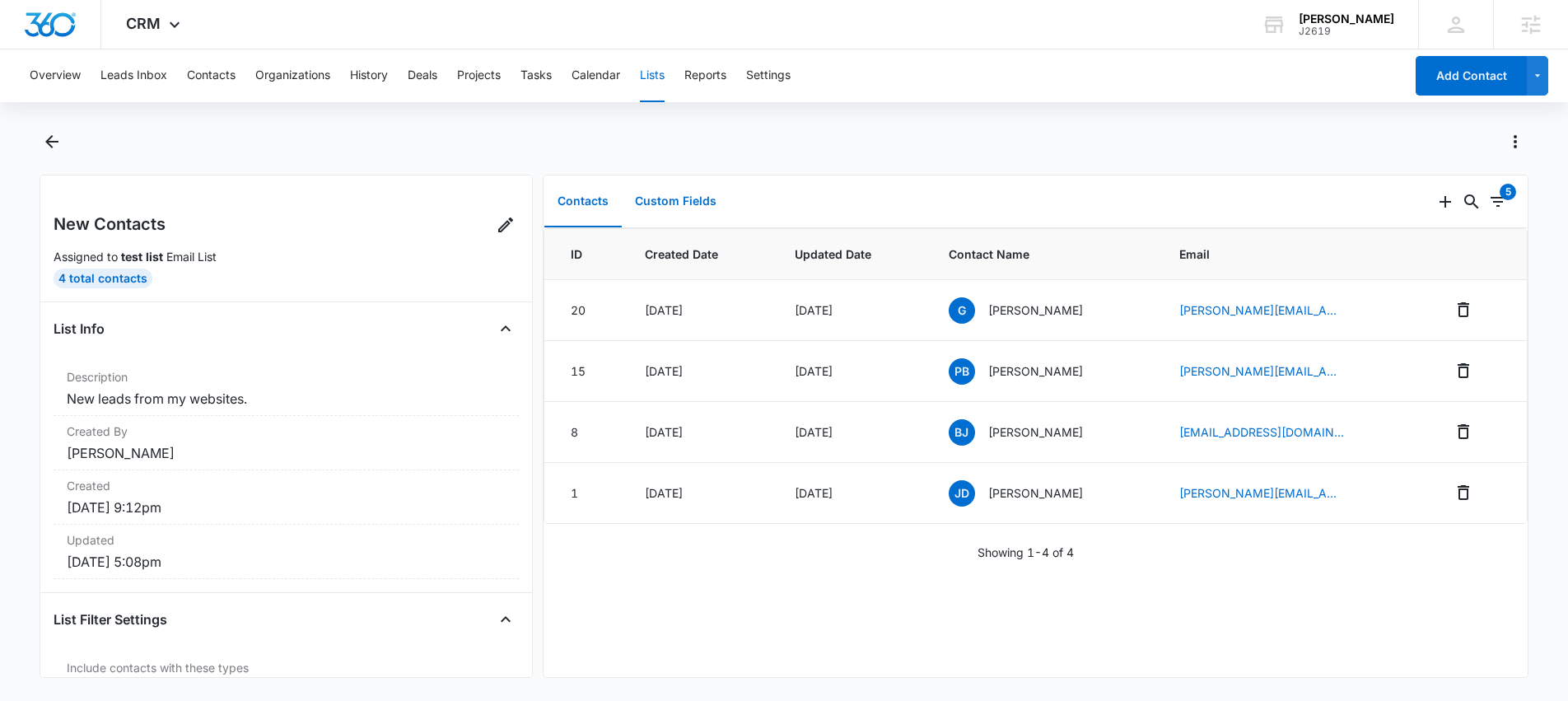
click at [680, 203] on button "Custom Fields" at bounding box center [676, 202] width 108 height 51
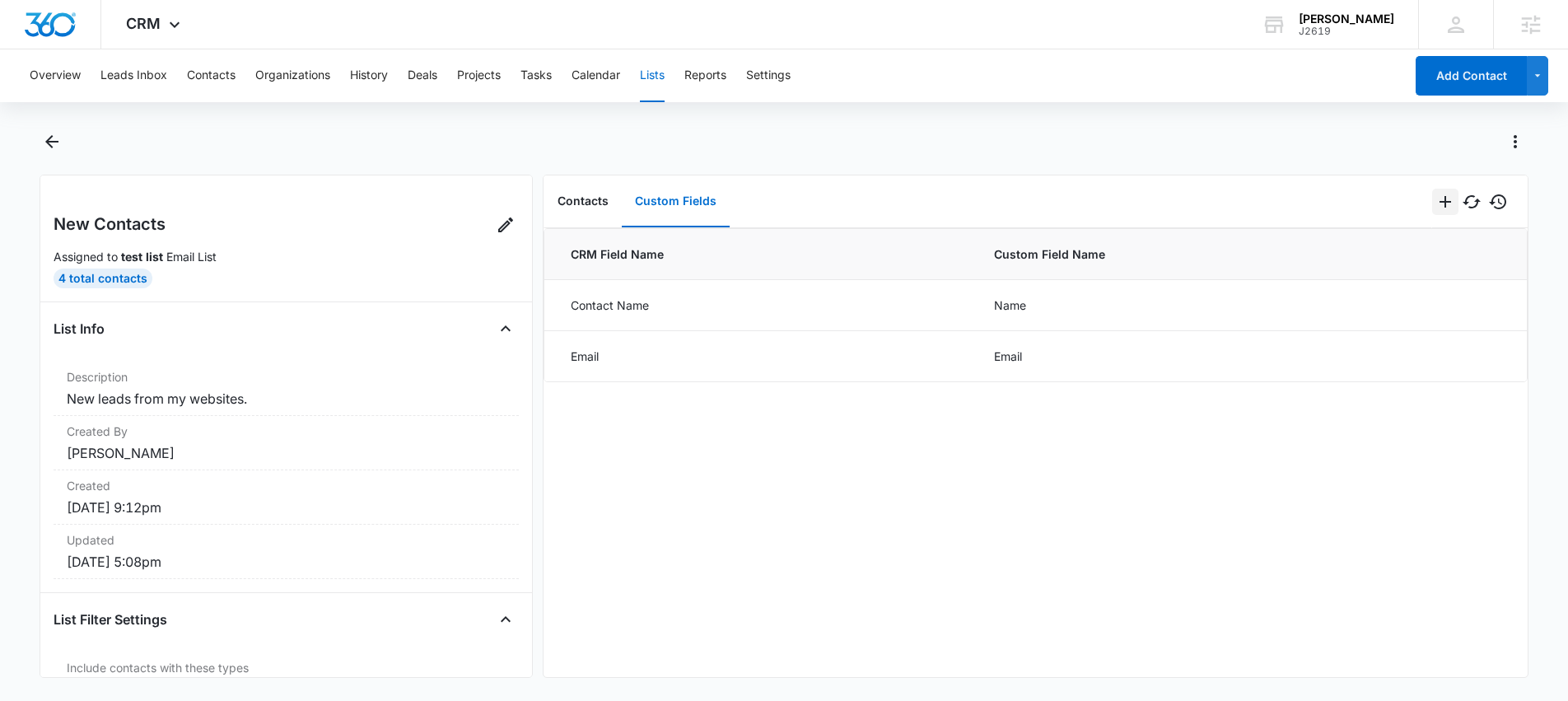
click at [1438, 196] on icon "Add" at bounding box center [1445, 202] width 20 height 20
click at [1398, 276] on div "Add Multiple Fields" at bounding box center [1365, 273] width 103 height 12
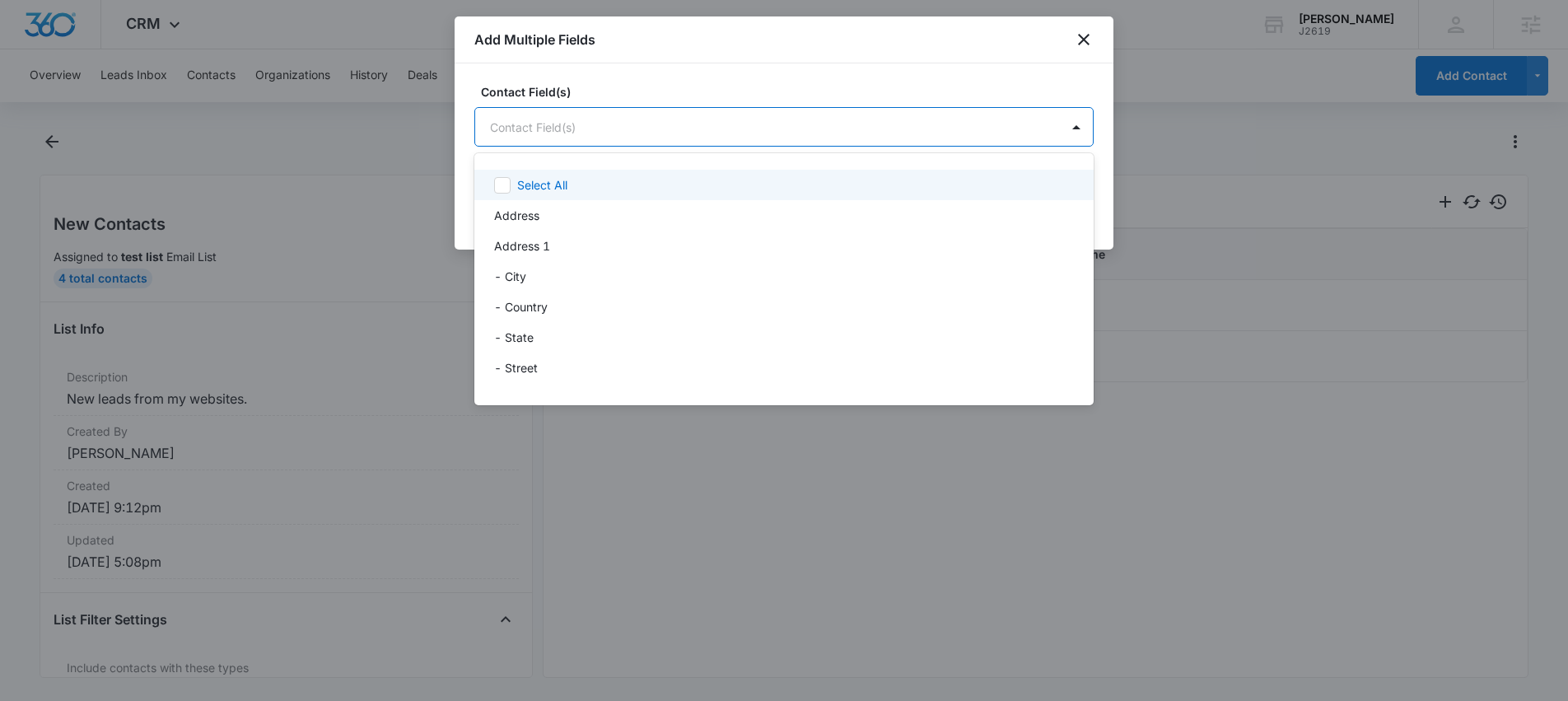
click at [757, 112] on body "CRM Apps Reputation Websites Forms CRM Email Social Shop Scheduling Content Ads…" at bounding box center [784, 350] width 1568 height 701
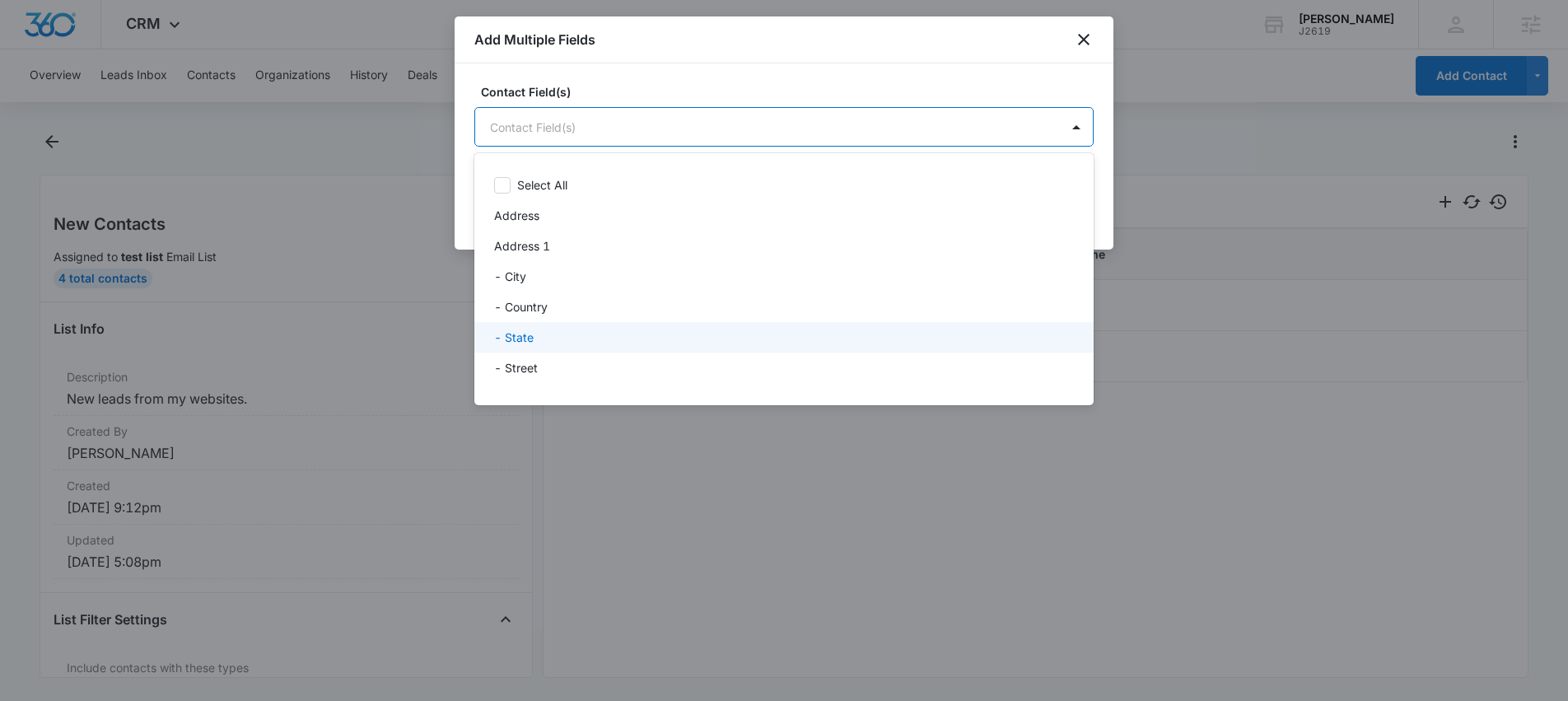
click at [524, 341] on p "- State" at bounding box center [513, 337] width 39 height 18
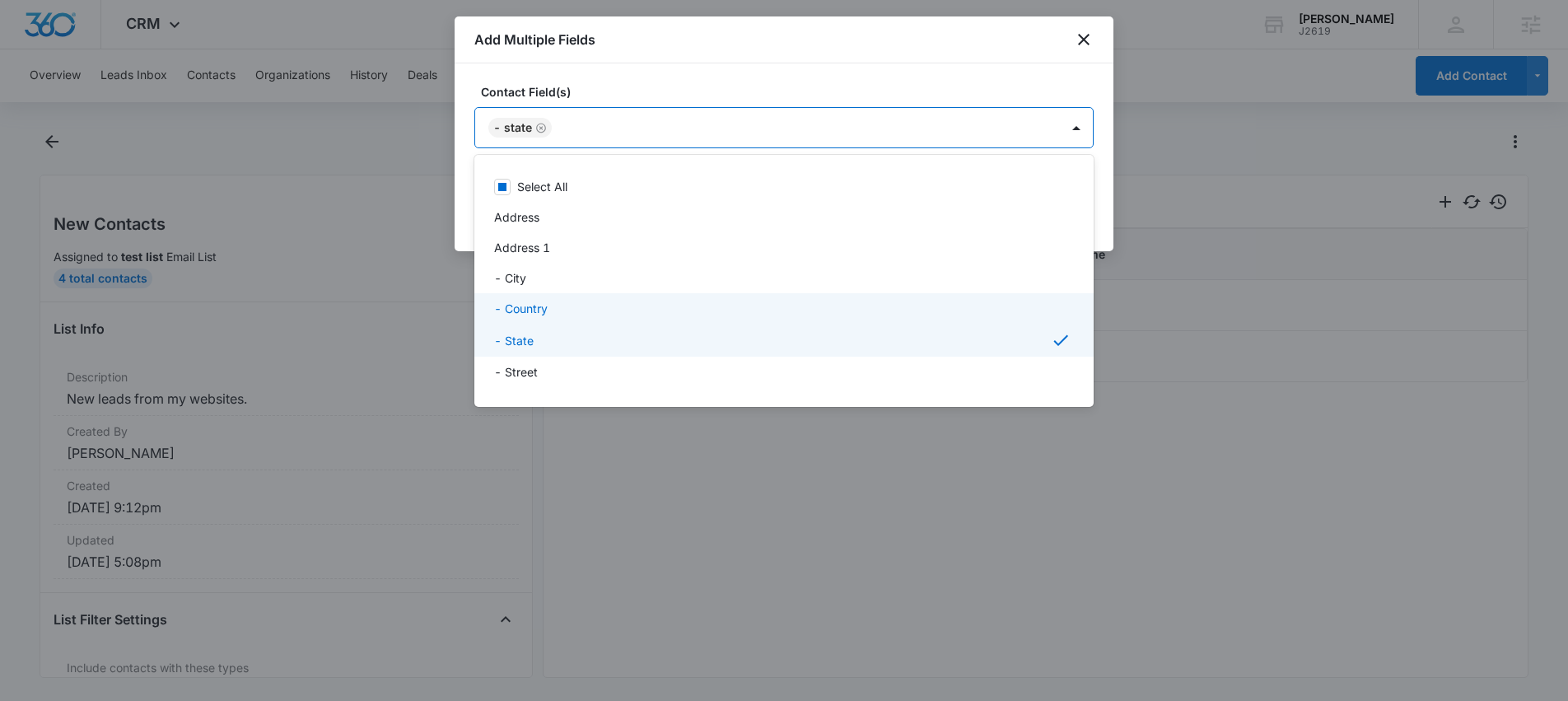
click at [525, 308] on p "- Country" at bounding box center [521, 308] width 54 height 18
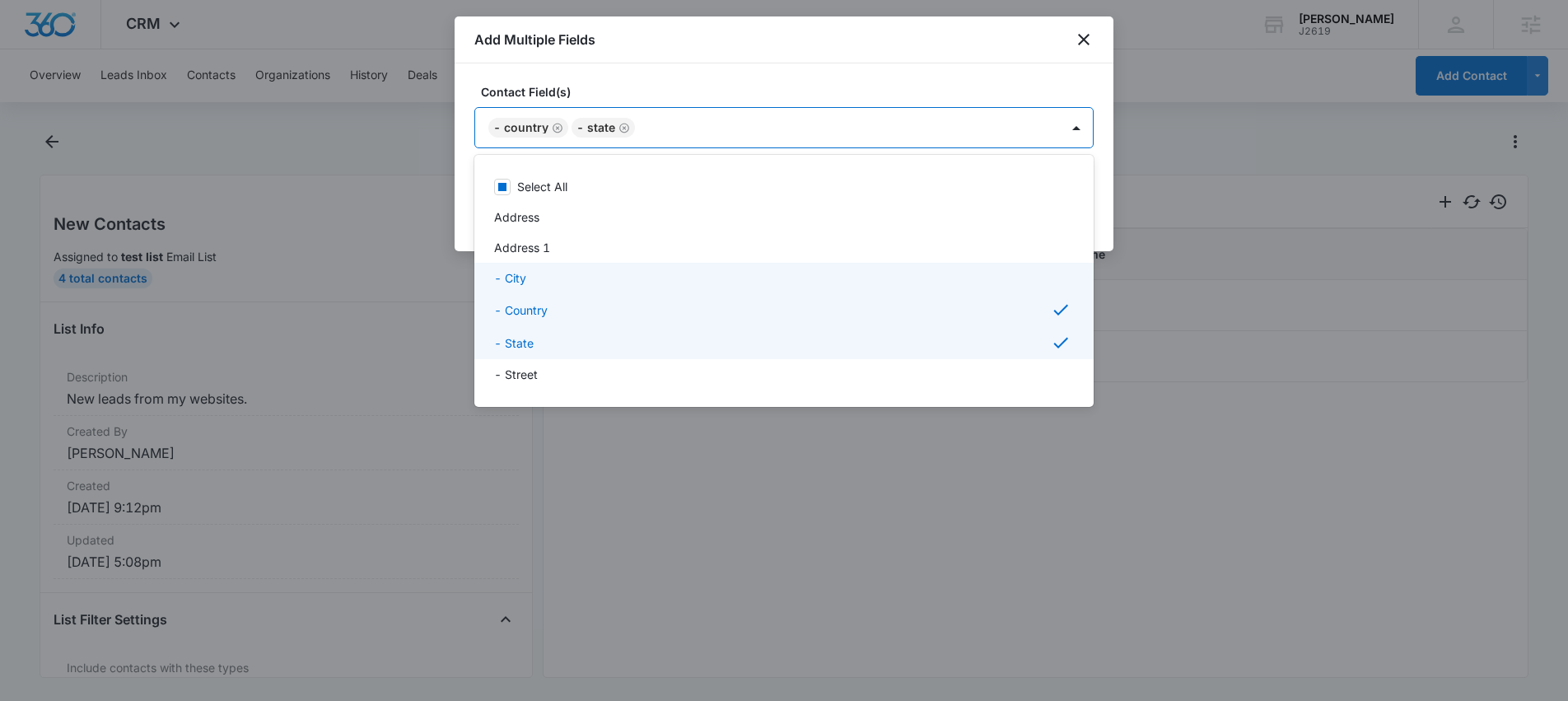
click at [531, 282] on div "- City" at bounding box center [782, 277] width 576 height 18
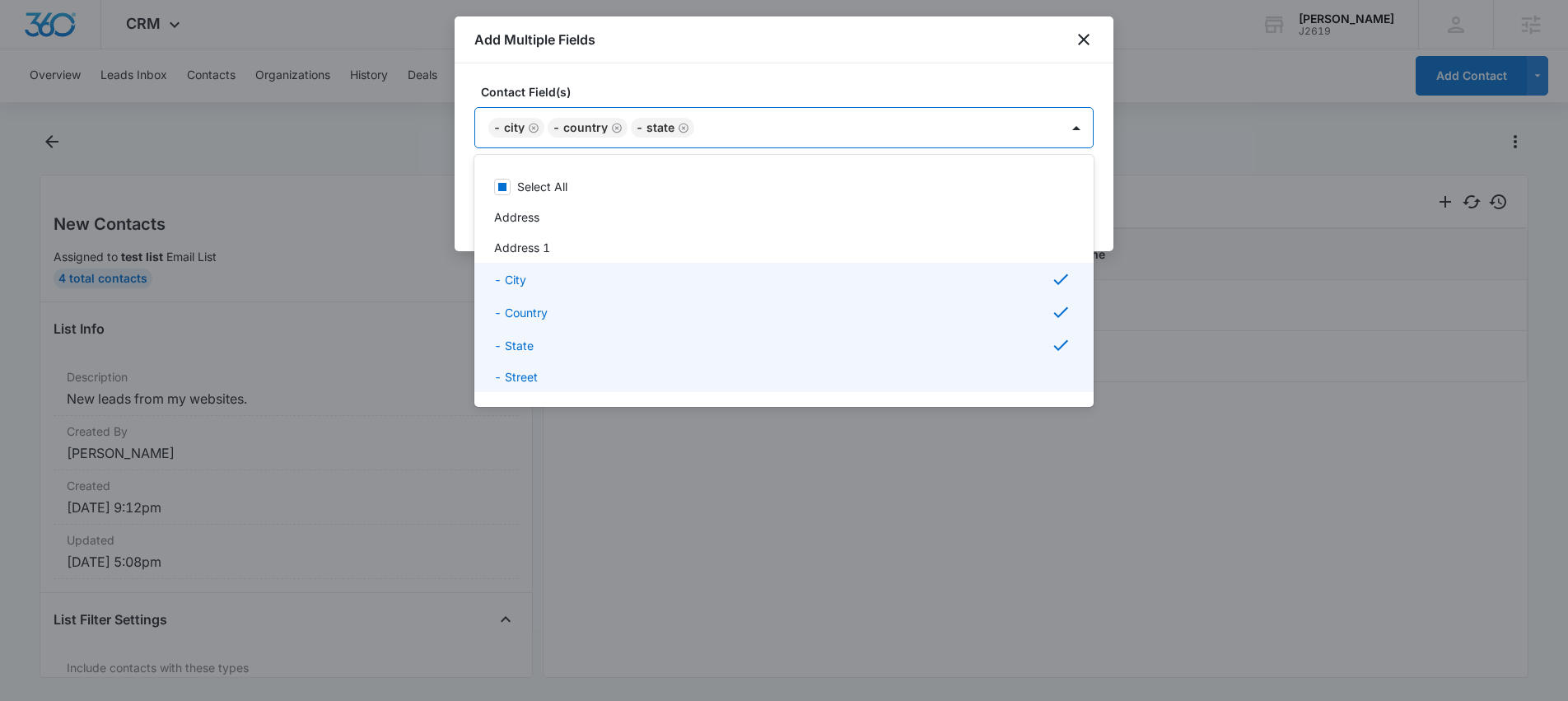
click at [621, 372] on div "- Street" at bounding box center [782, 377] width 576 height 18
click at [1081, 38] on div at bounding box center [784, 350] width 1568 height 701
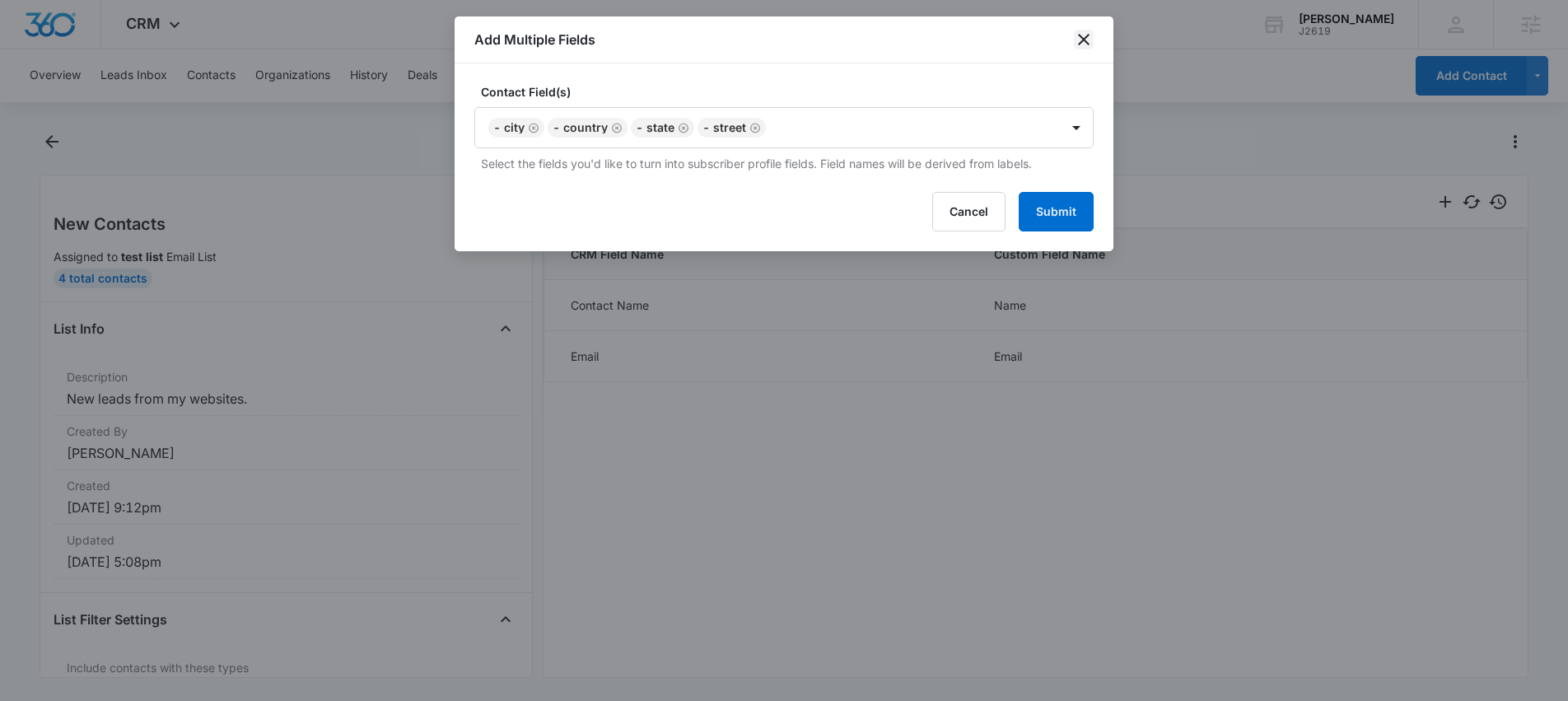
click at [1081, 43] on icon "close" at bounding box center [1084, 40] width 20 height 20
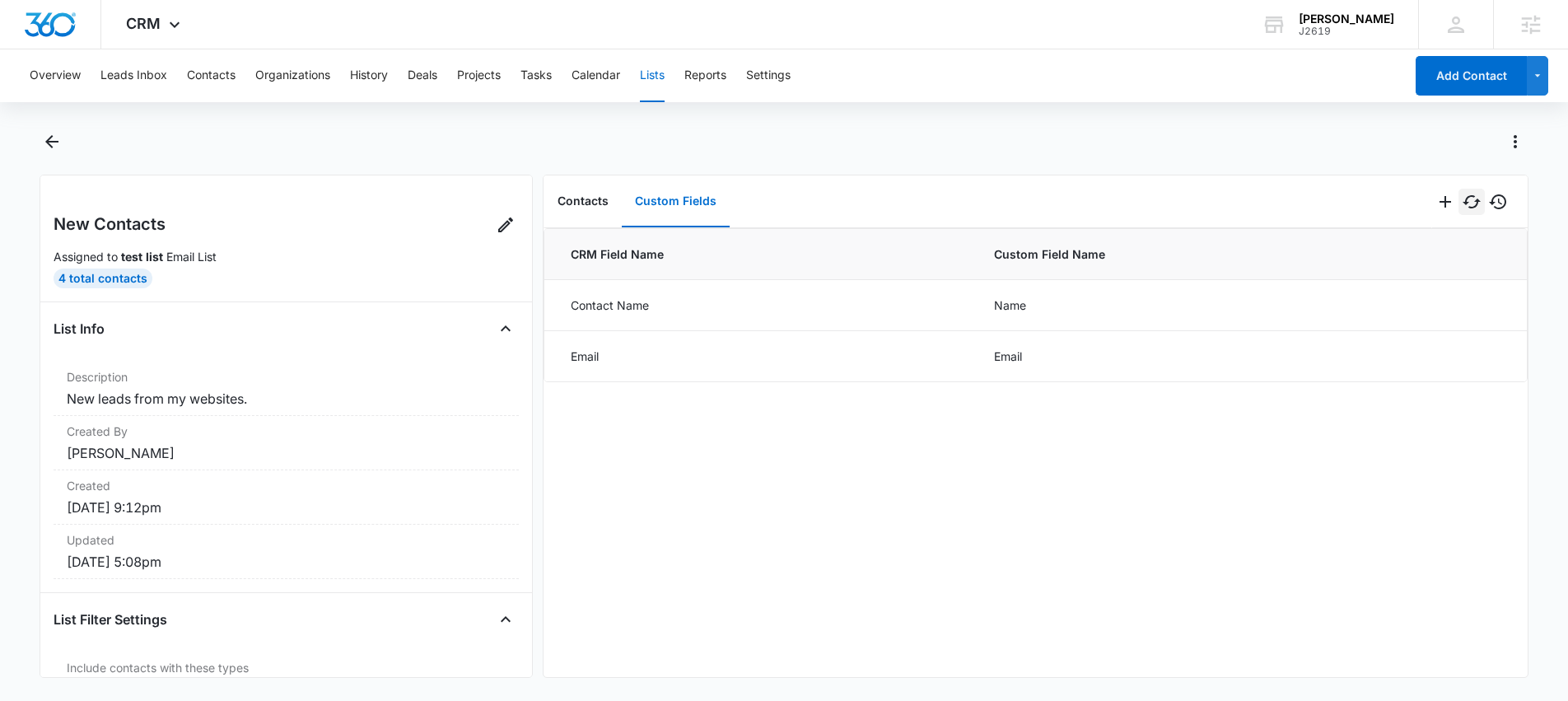
click at [1466, 200] on icon "Sync Data" at bounding box center [1471, 202] width 18 height 13
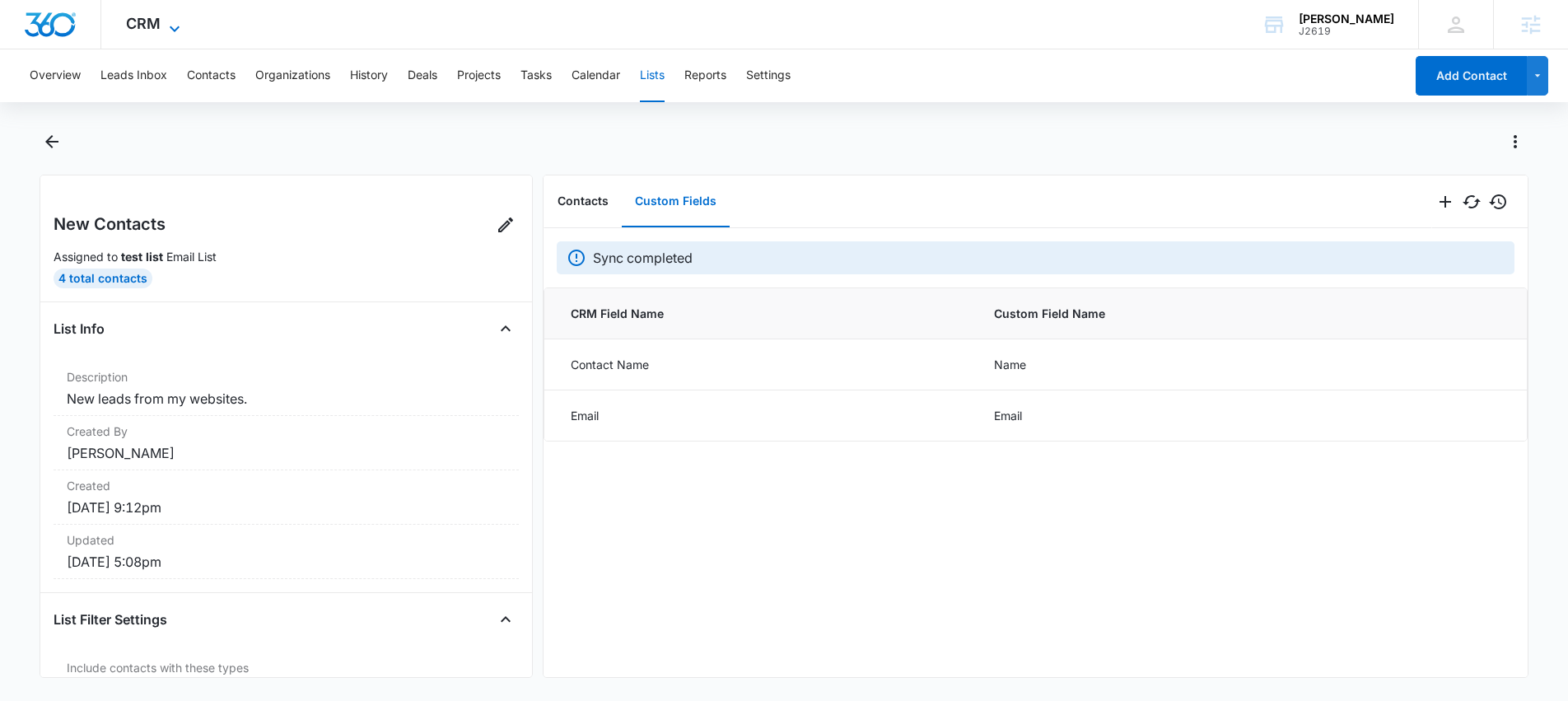
click at [165, 29] on icon at bounding box center [175, 29] width 20 height 20
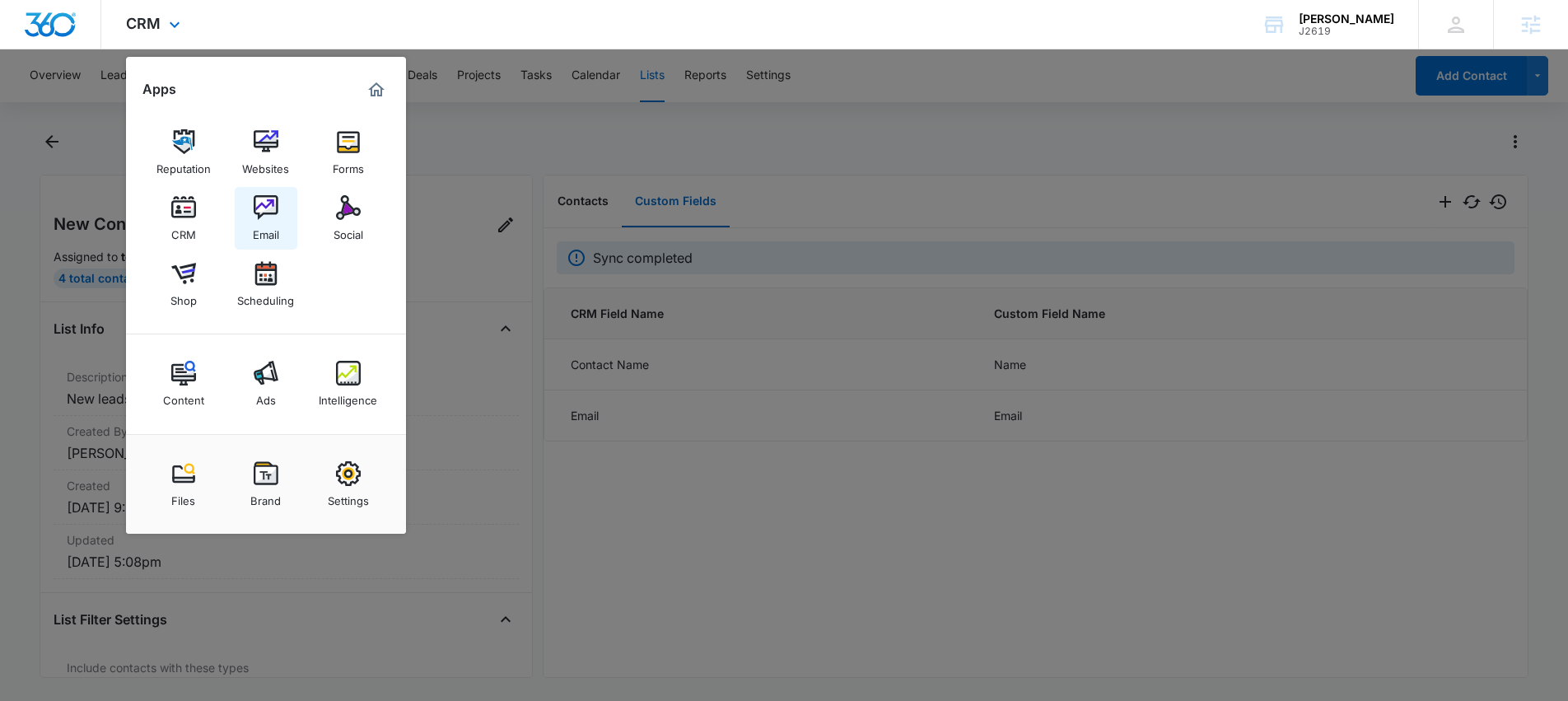
click at [260, 205] on img at bounding box center [266, 207] width 24 height 24
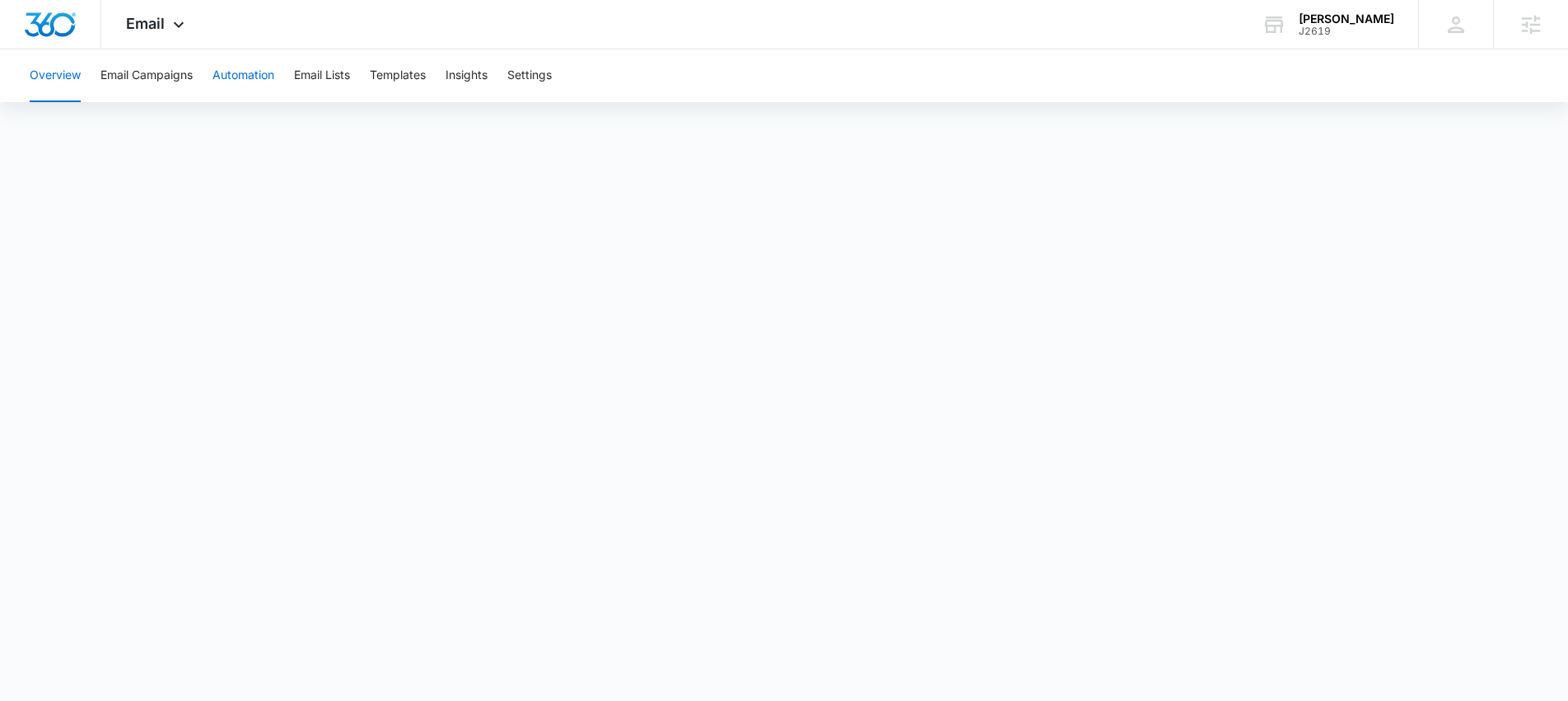
click at [258, 75] on button "Automation" at bounding box center [243, 76] width 61 height 53
click at [177, 24] on icon at bounding box center [179, 29] width 20 height 20
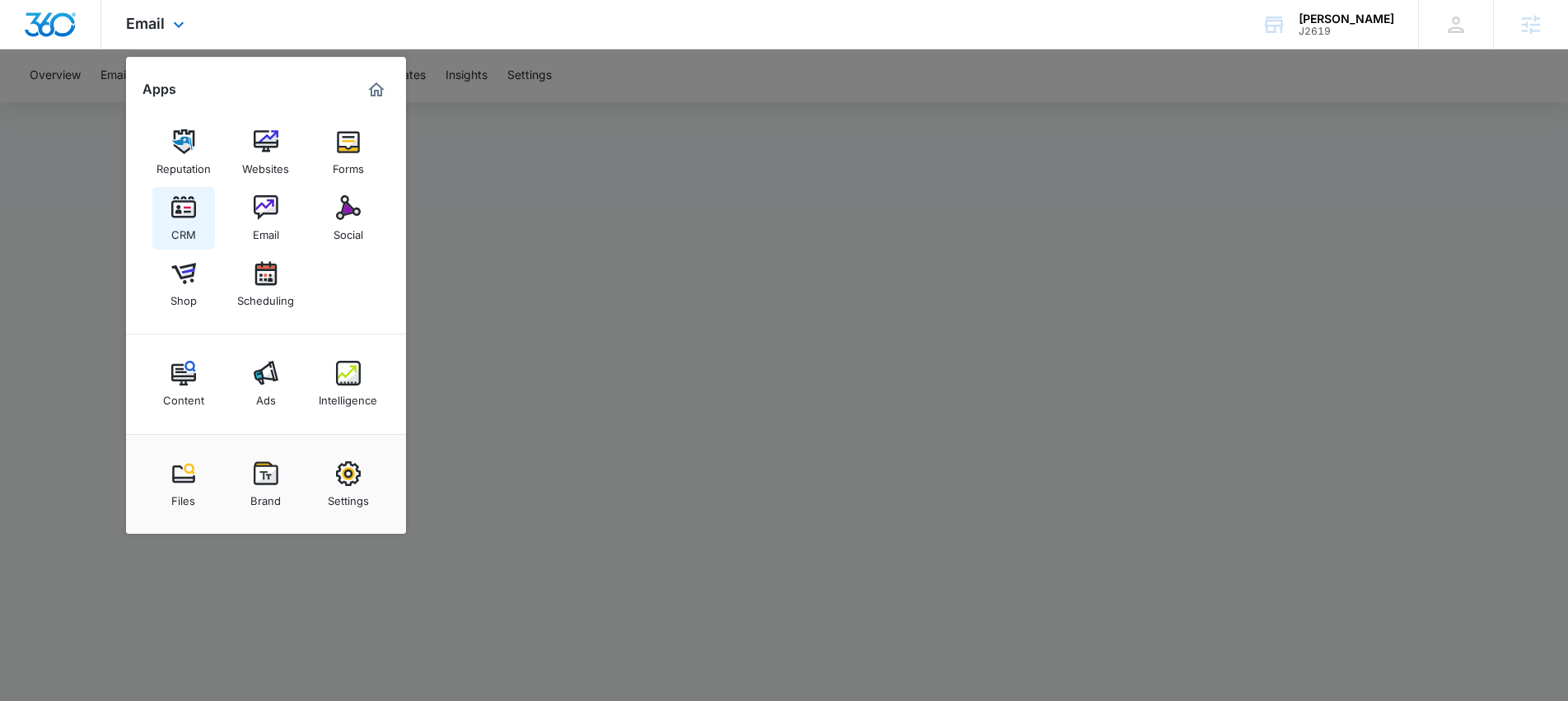
click at [172, 206] on img at bounding box center [183, 207] width 24 height 24
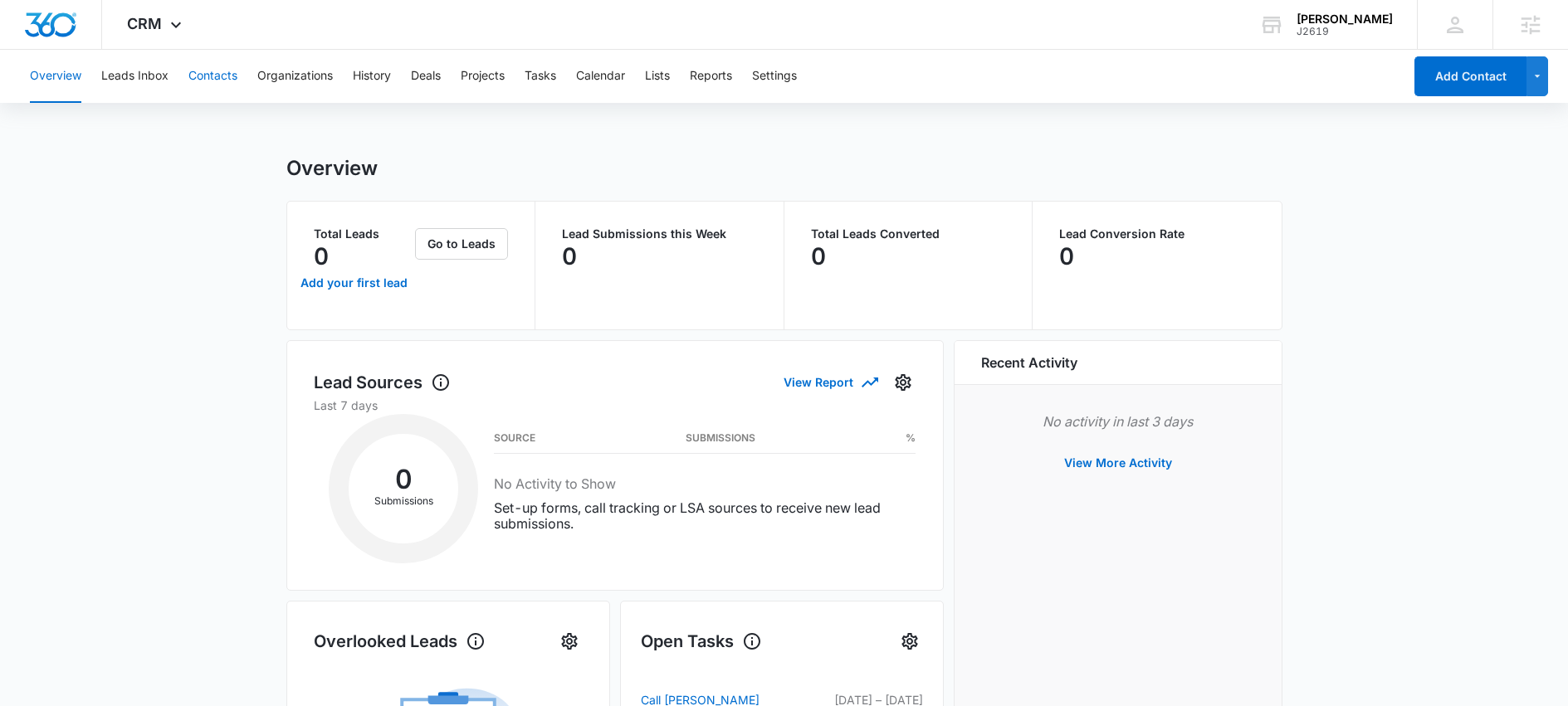
click at [201, 78] on button "Contacts" at bounding box center [213, 76] width 49 height 53
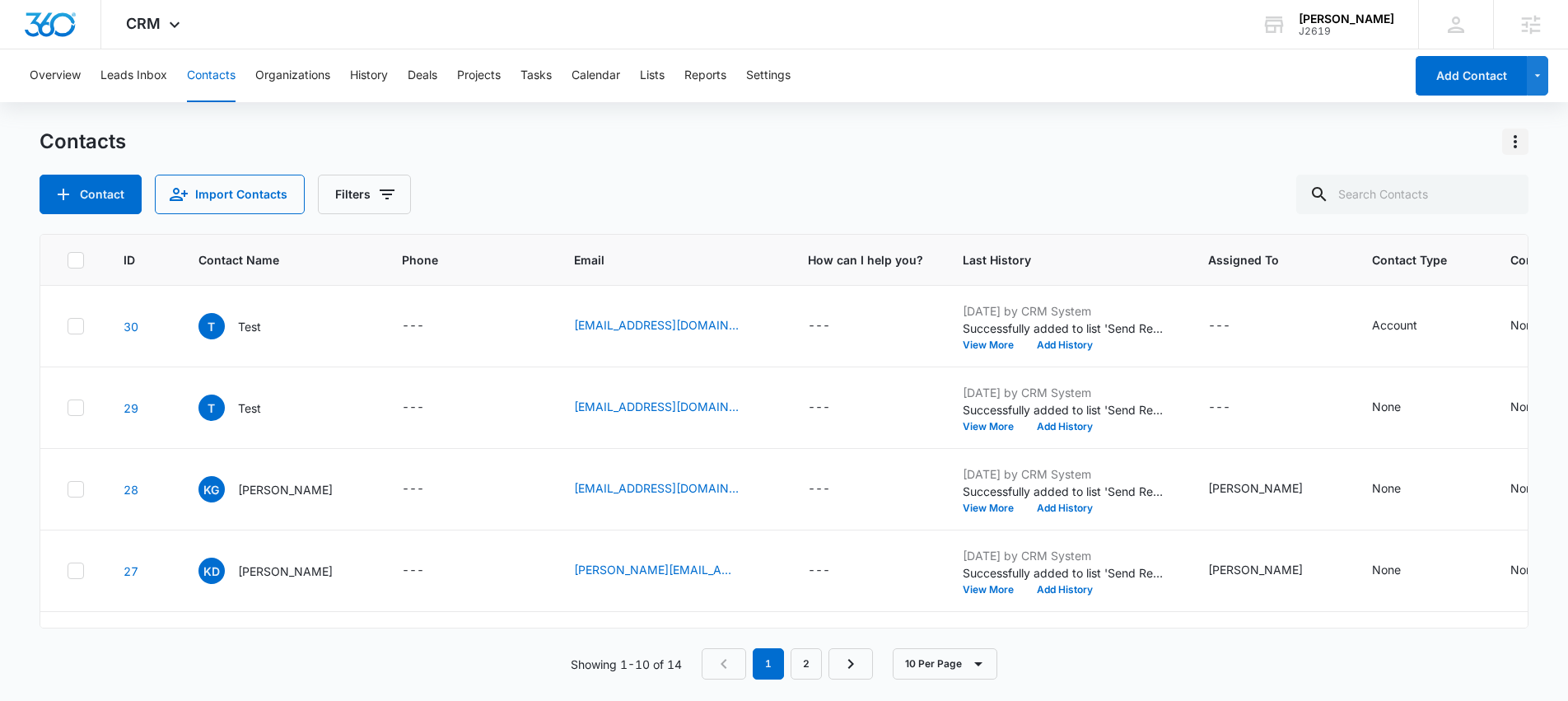
click at [1518, 141] on icon "Actions" at bounding box center [1515, 142] width 20 height 20
click at [1476, 187] on div "Choose Columns" at bounding box center [1433, 188] width 108 height 12
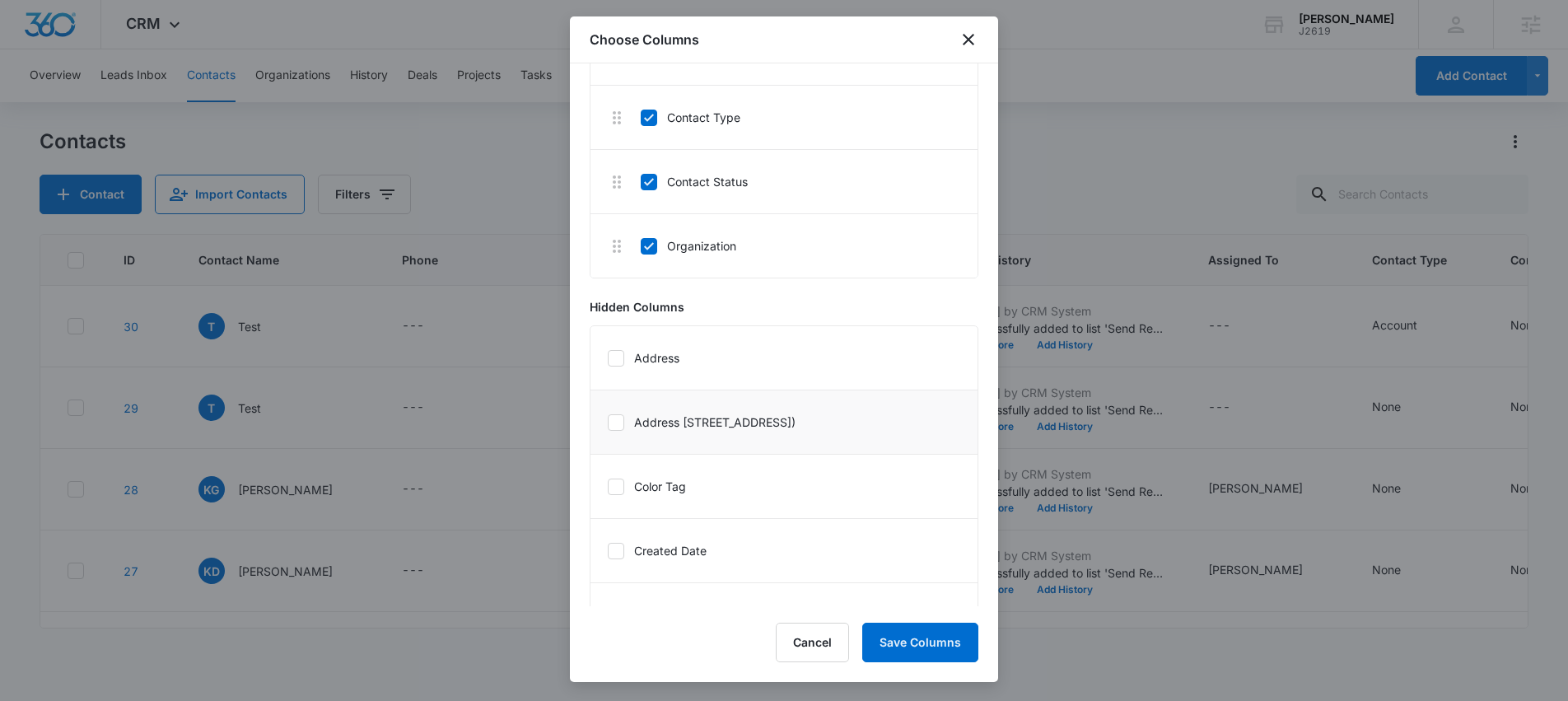
scroll to position [569, 0]
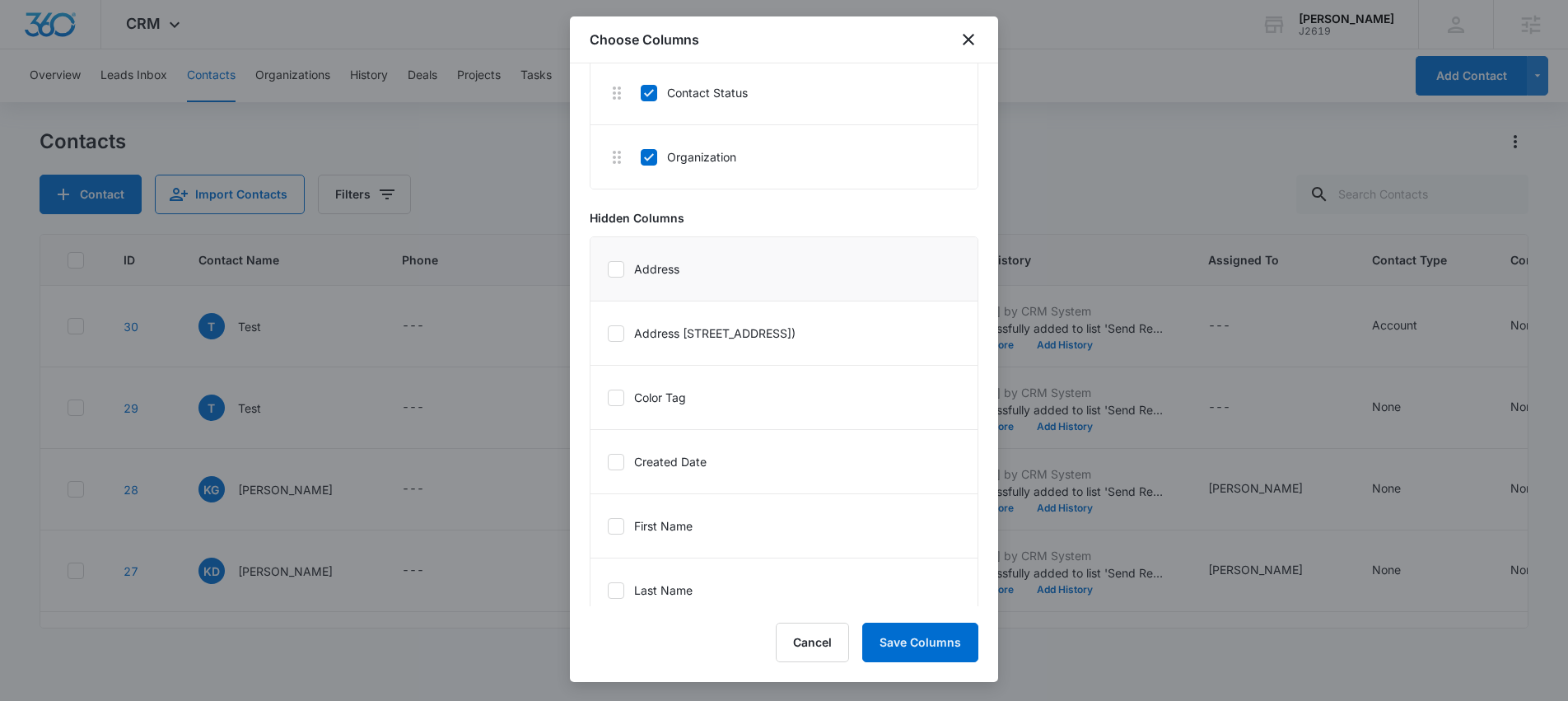
click at [618, 267] on icon at bounding box center [616, 269] width 10 height 8
click at [608, 268] on input "Address" at bounding box center [607, 268] width 1 height 1
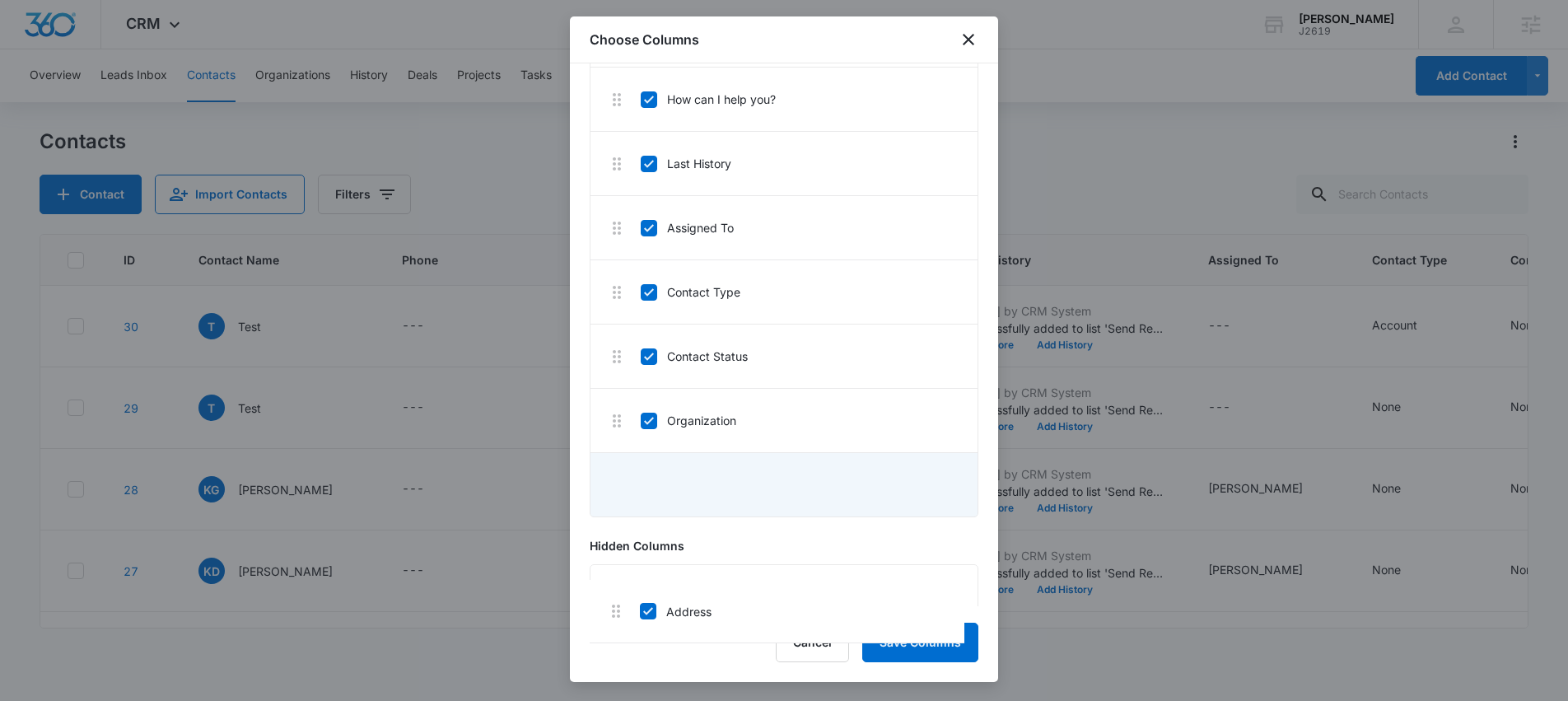
scroll to position [372, 0]
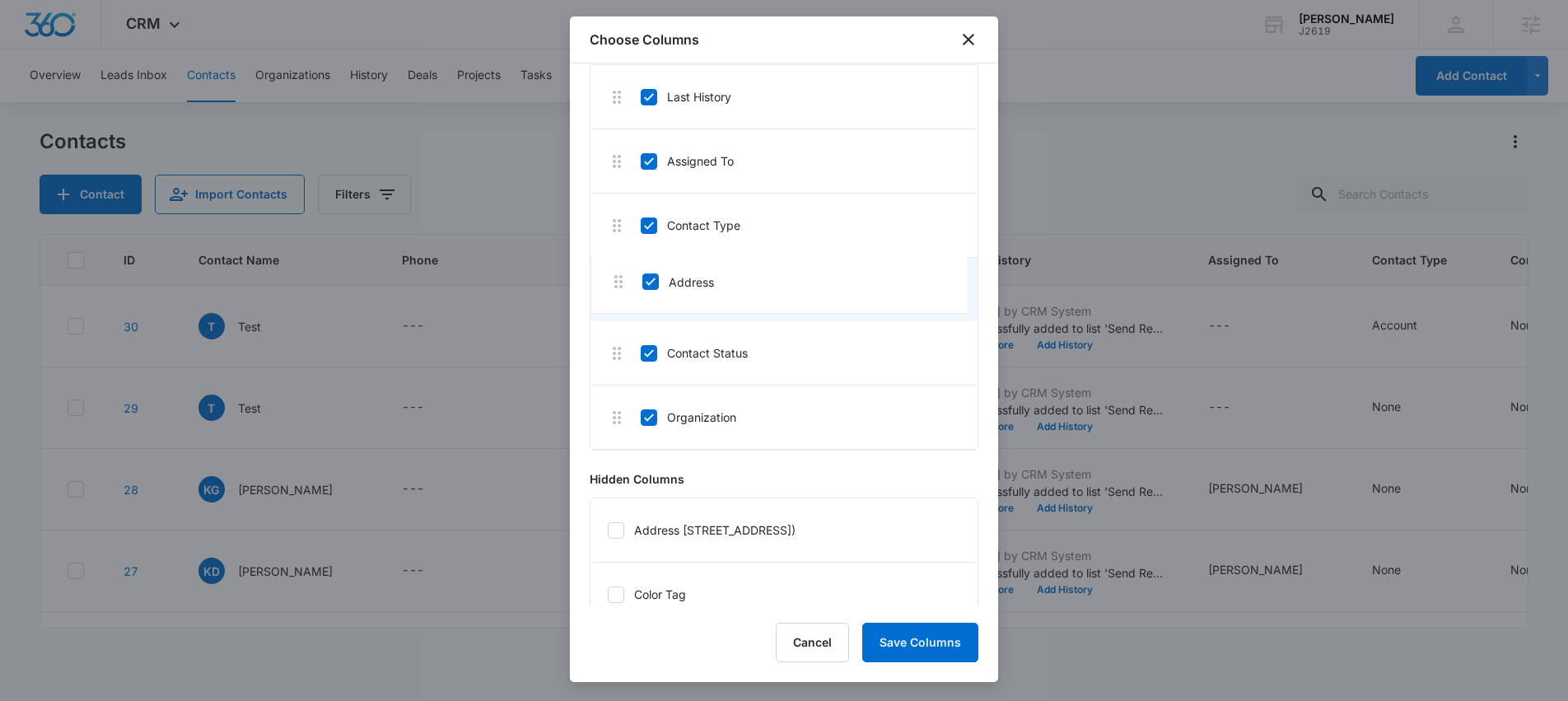
drag, startPoint x: 616, startPoint y: 224, endPoint x: 620, endPoint y: 277, distance: 53.2
click at [646, 288] on icon at bounding box center [649, 290] width 15 height 15
click at [640, 289] on input "Address" at bounding box center [639, 289] width 1 height 1
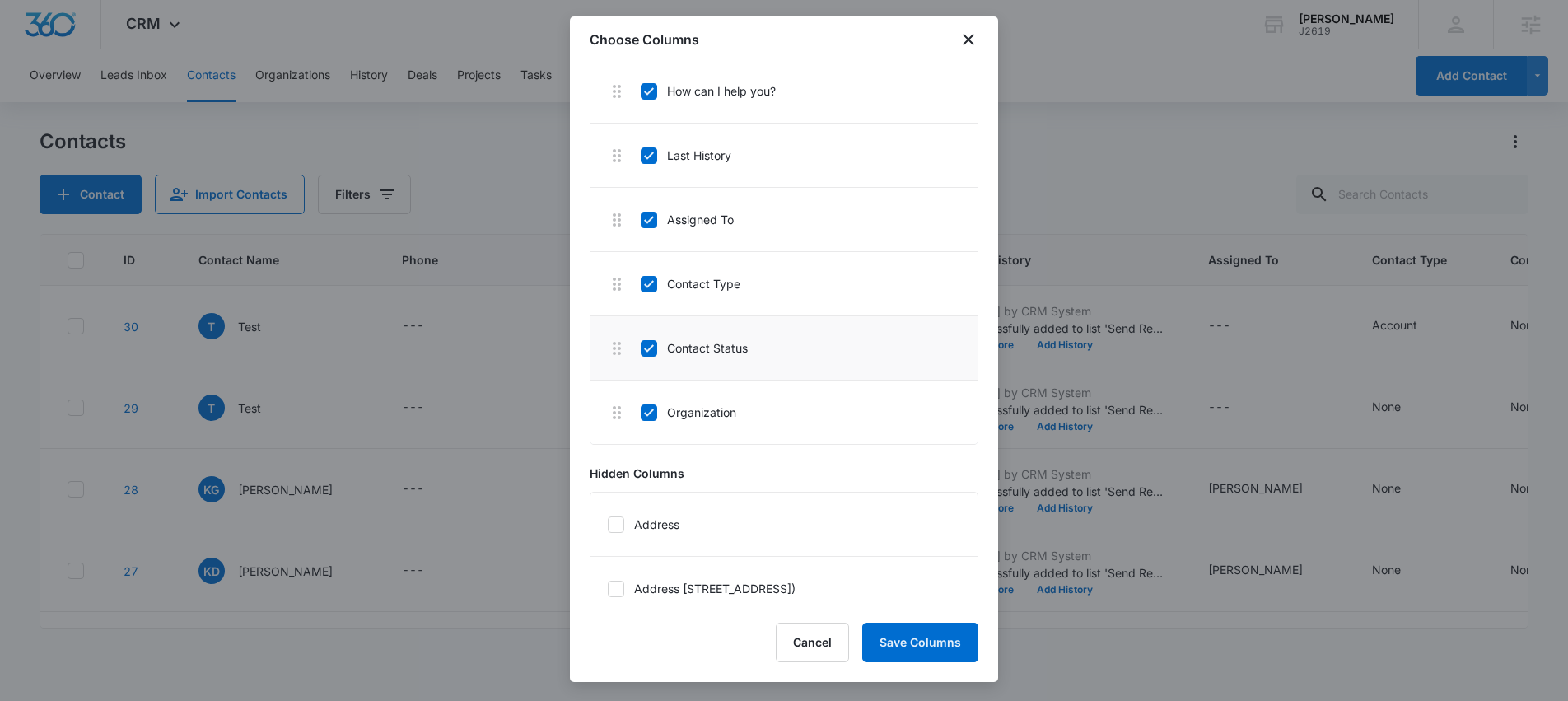
scroll to position [310, 0]
click at [932, 643] on button "Save Columns" at bounding box center [920, 642] width 116 height 40
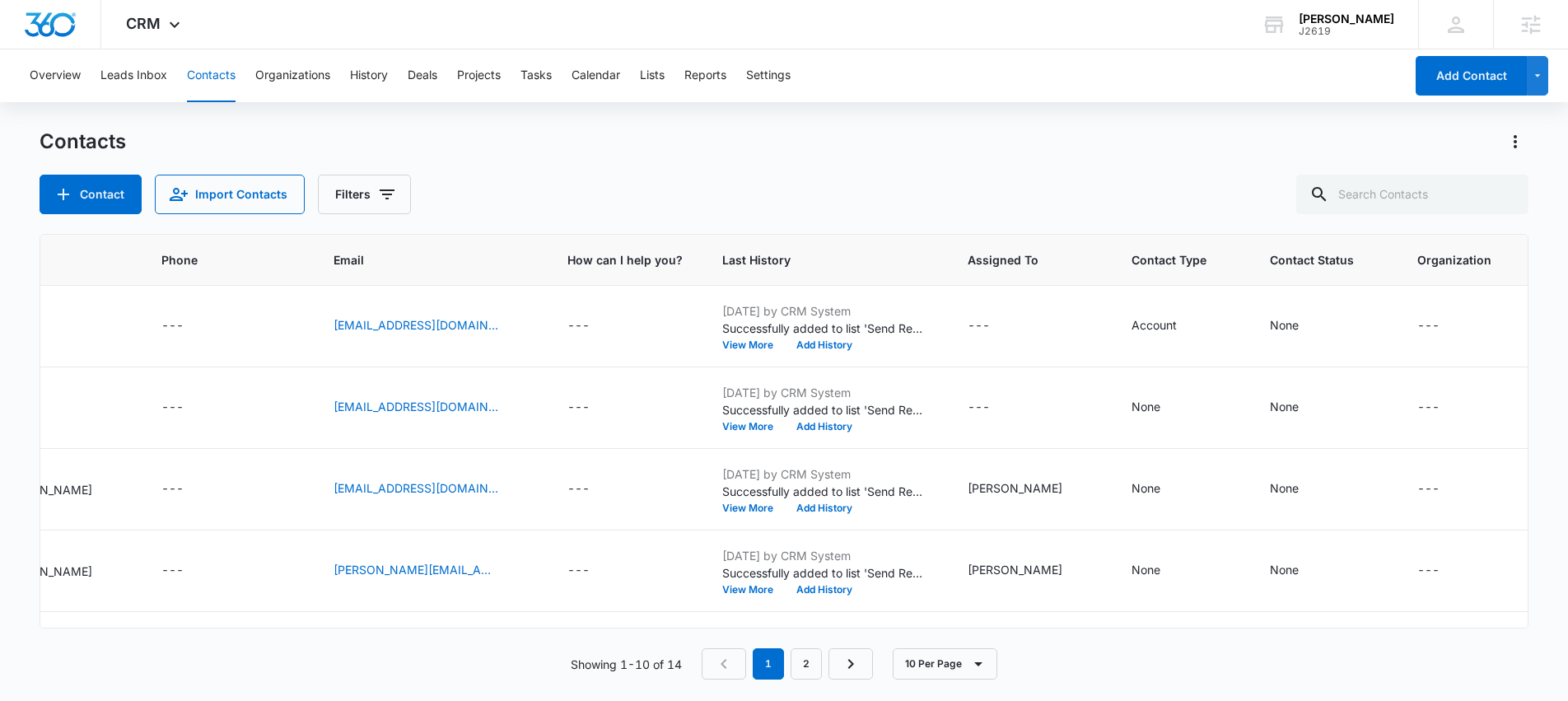
scroll to position [0, 0]
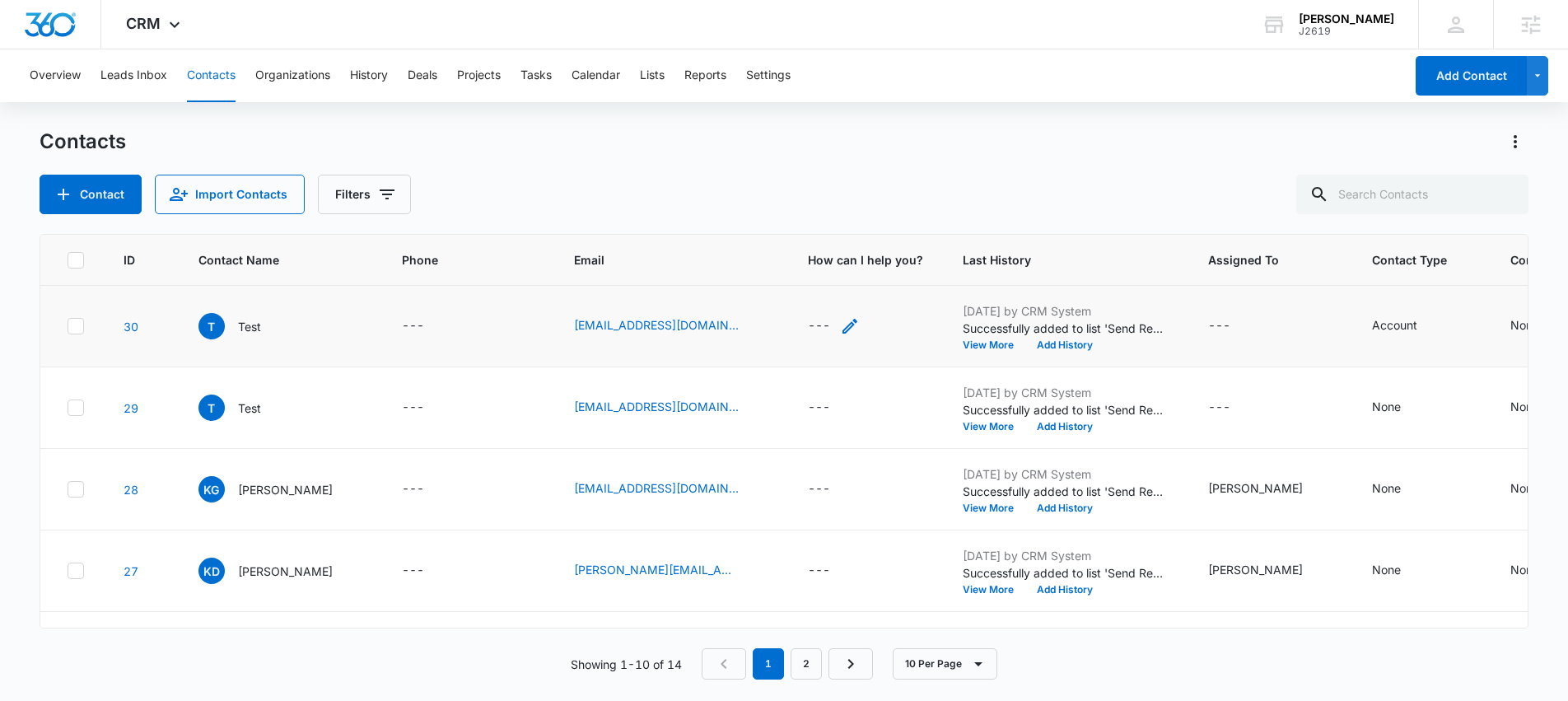
click at [840, 327] on icon "How can I help you? - - Select to Edit Field" at bounding box center [850, 326] width 20 height 20
click at [771, 165] on textarea "How can I help you?" at bounding box center [811, 193] width 195 height 94
type textarea "test test test"
click at [875, 274] on button "Save" at bounding box center [884, 272] width 49 height 31
click at [952, 659] on button "10 Per Page" at bounding box center [944, 663] width 104 height 31
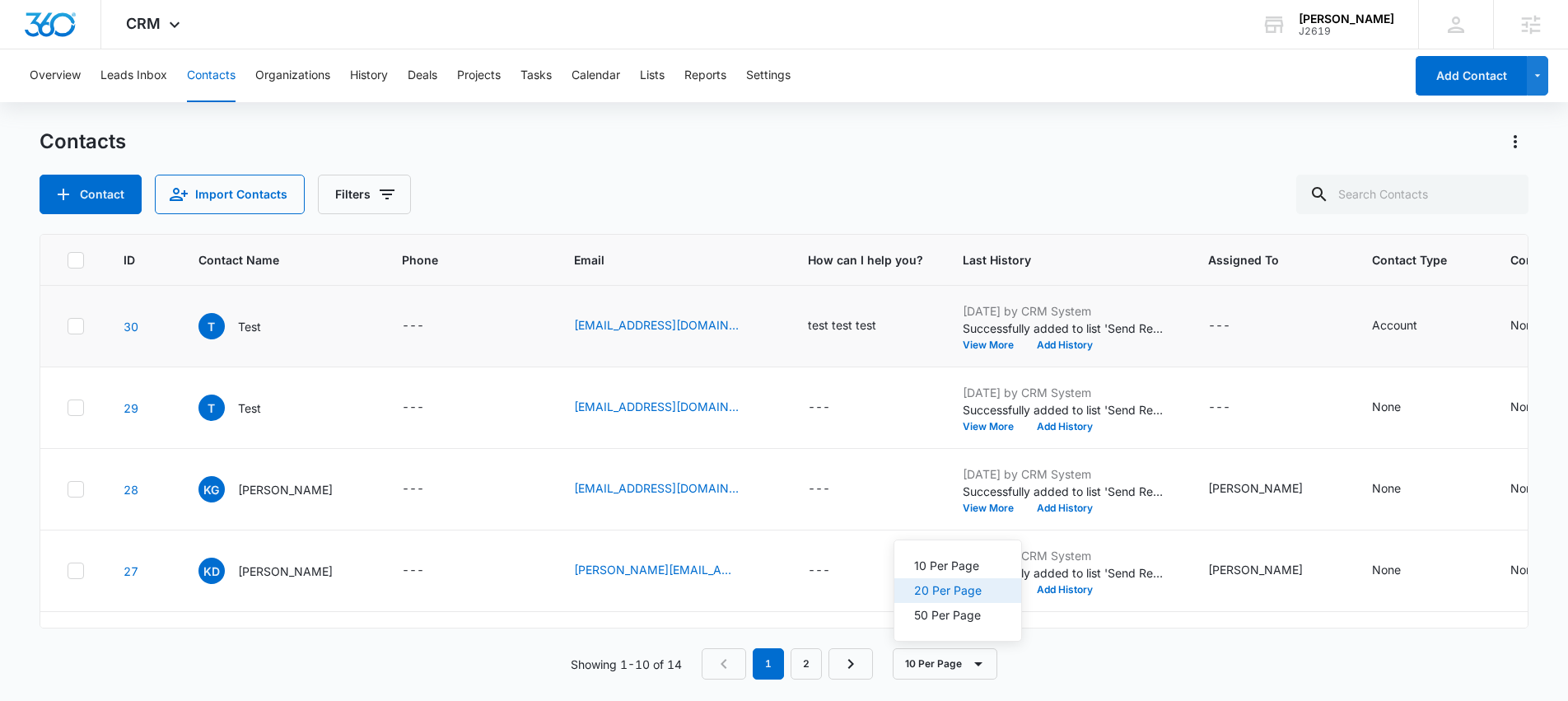
click at [958, 593] on div "20 Per Page" at bounding box center [948, 591] width 67 height 12
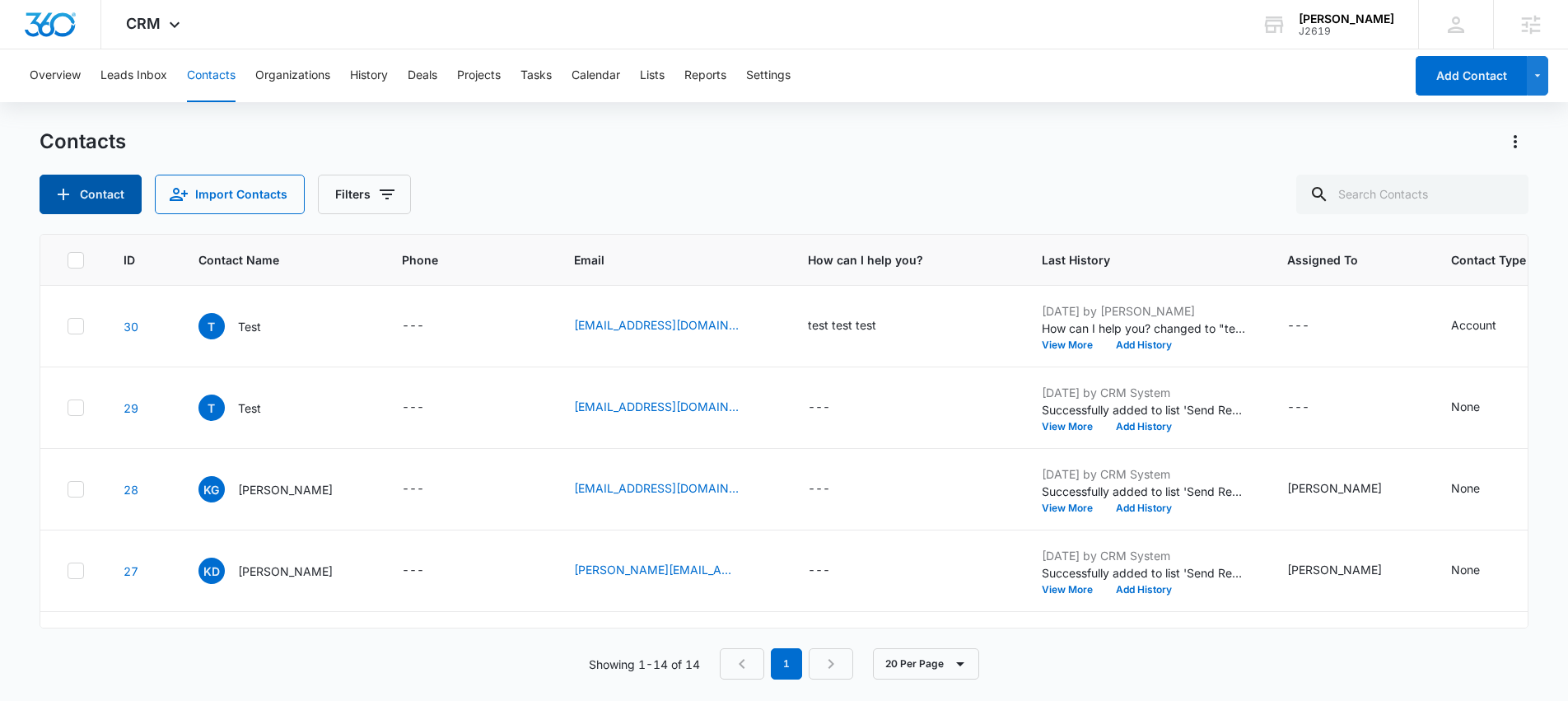
click at [83, 191] on button "Contact" at bounding box center [91, 194] width 103 height 40
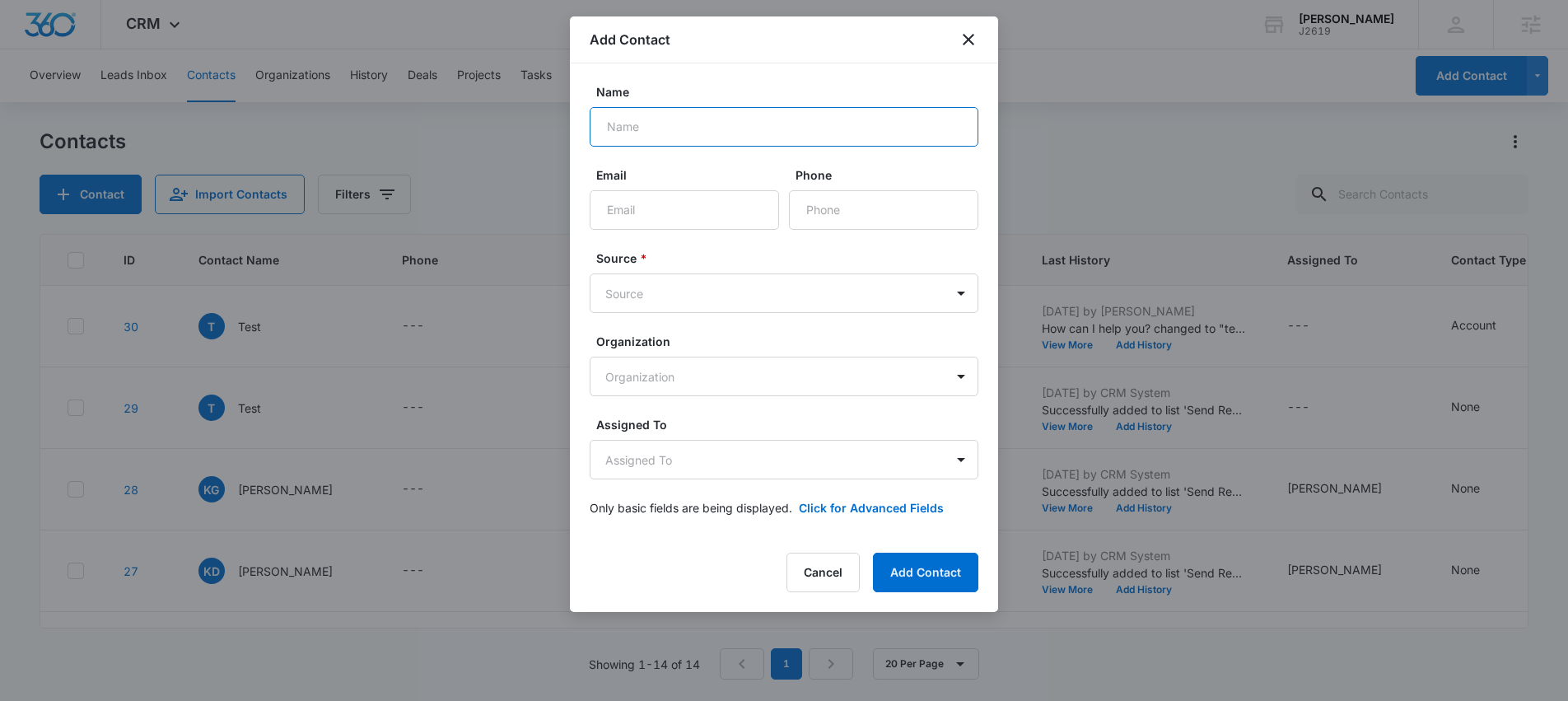
click at [670, 132] on input "Name" at bounding box center [784, 126] width 389 height 40
type input "test"
click at [671, 203] on input "Email" at bounding box center [684, 209] width 189 height 40
type input "[EMAIL_ADDRESS][DOMAIN_NAME]"
click at [745, 298] on body "CRM Apps Reputation Websites Forms CRM Email Social Shop Scheduling Content Ads…" at bounding box center [784, 350] width 1568 height 701
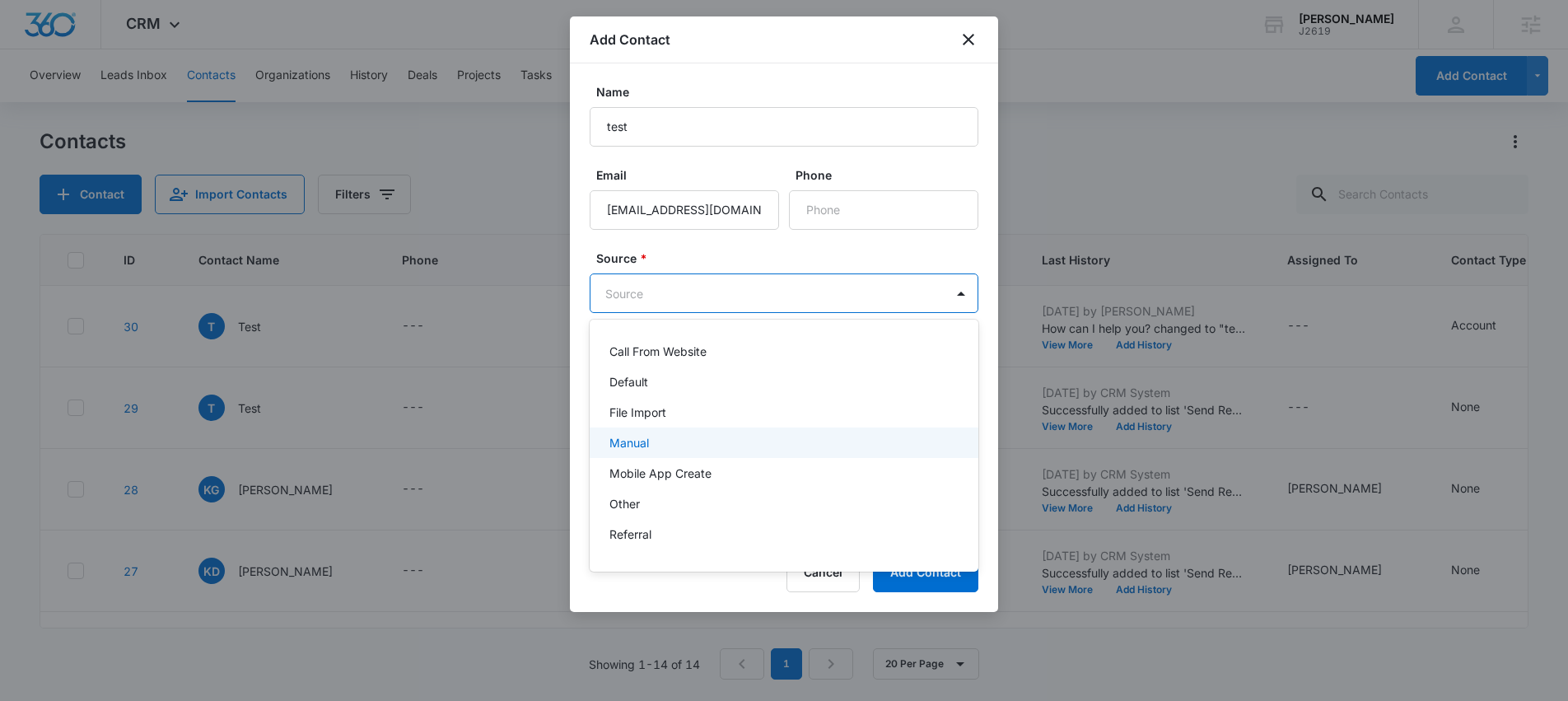
click at [645, 440] on p "Manual" at bounding box center [629, 442] width 39 height 18
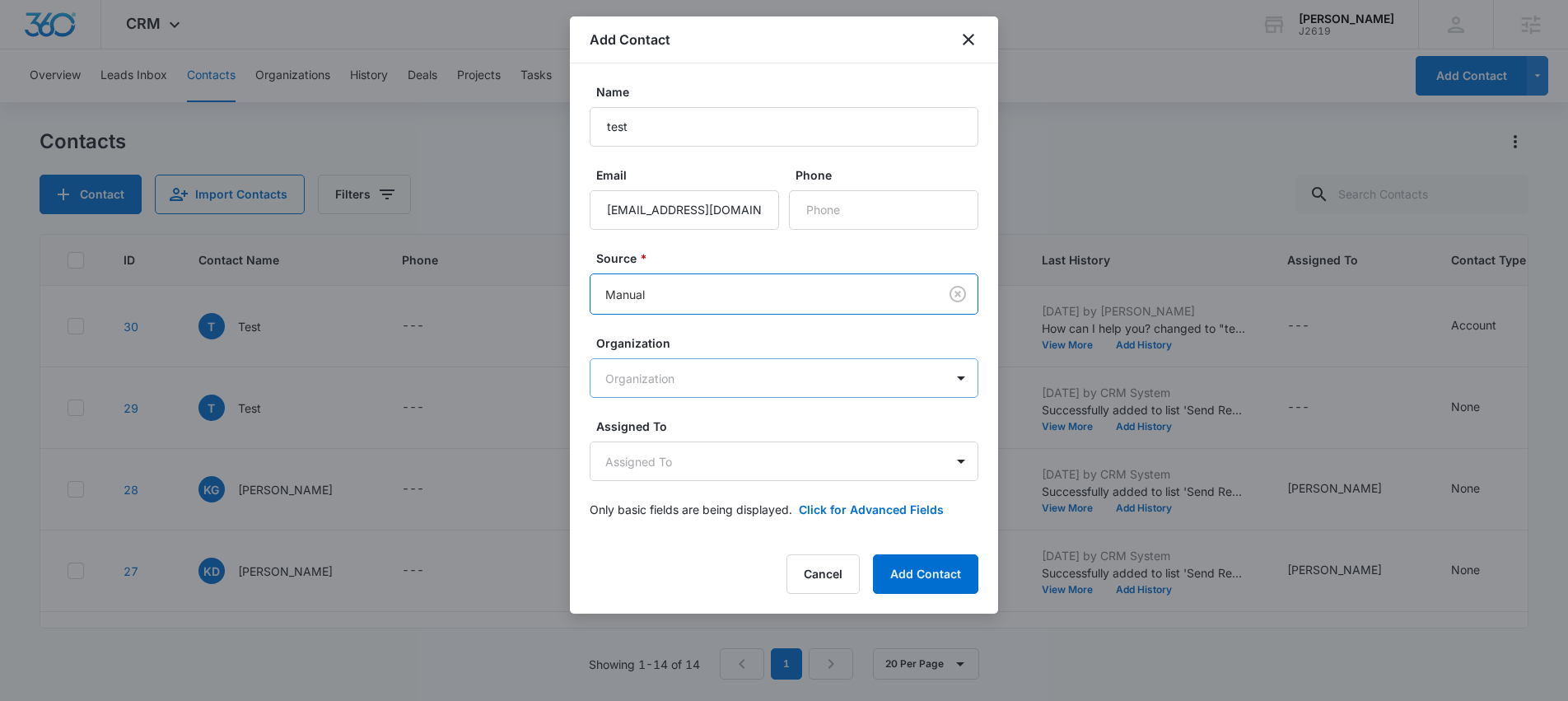
click at [704, 377] on body "CRM Apps Reputation Websites Forms CRM Email Social Shop Scheduling Content Ads…" at bounding box center [784, 350] width 1568 height 701
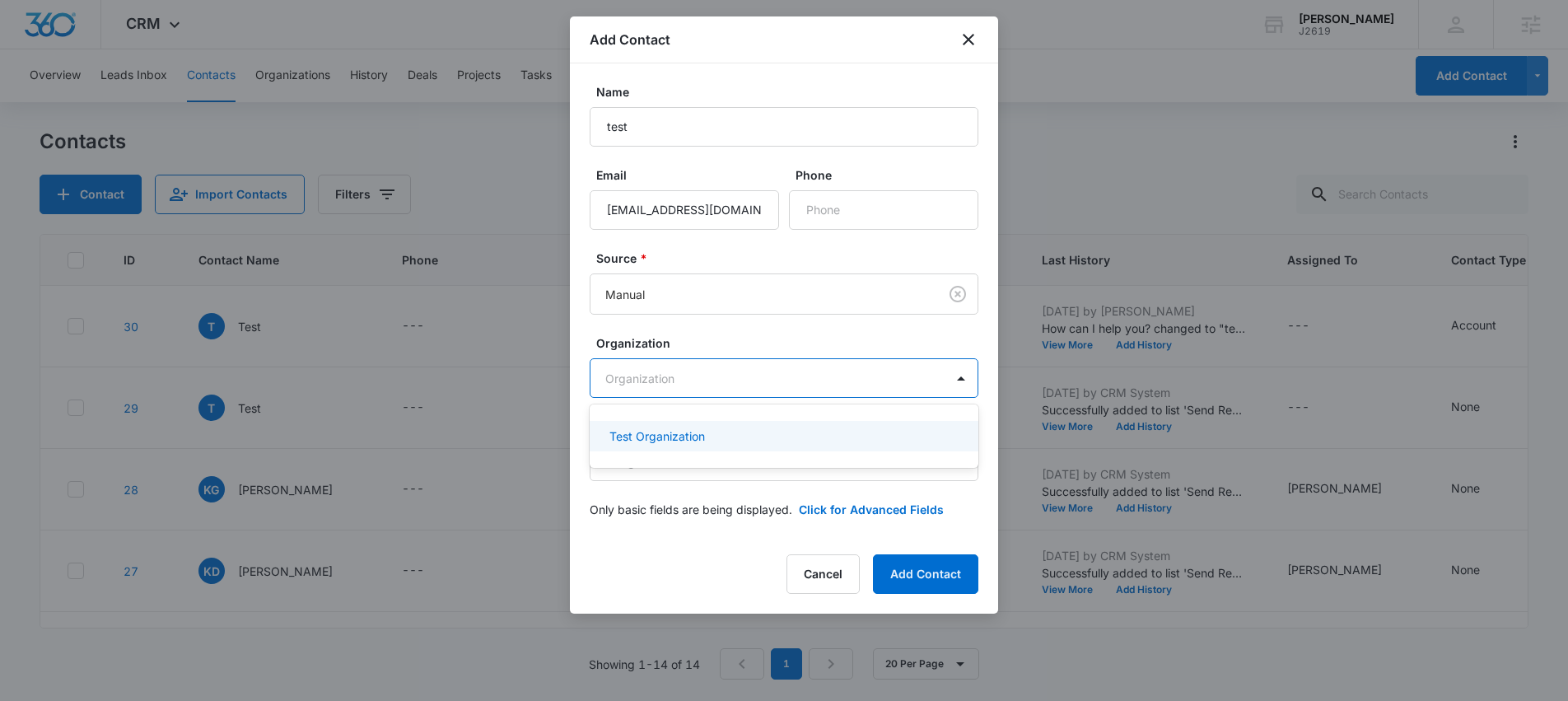
click at [678, 432] on p "Test Organization" at bounding box center [657, 436] width 96 height 18
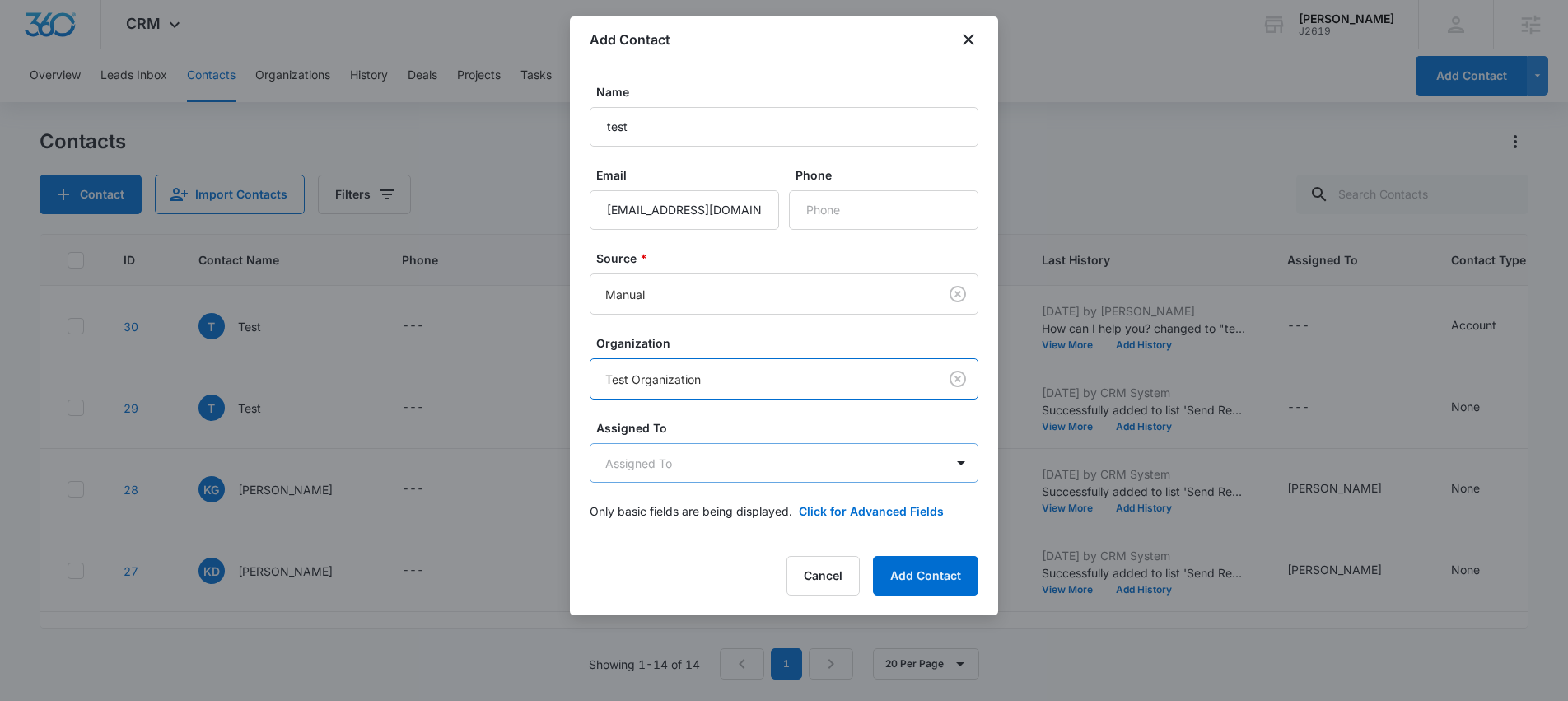
click at [681, 466] on body "CRM Apps Reputation Websites Forms CRM Email Social Shop Scheduling Content Ads…" at bounding box center [784, 350] width 1568 height 701
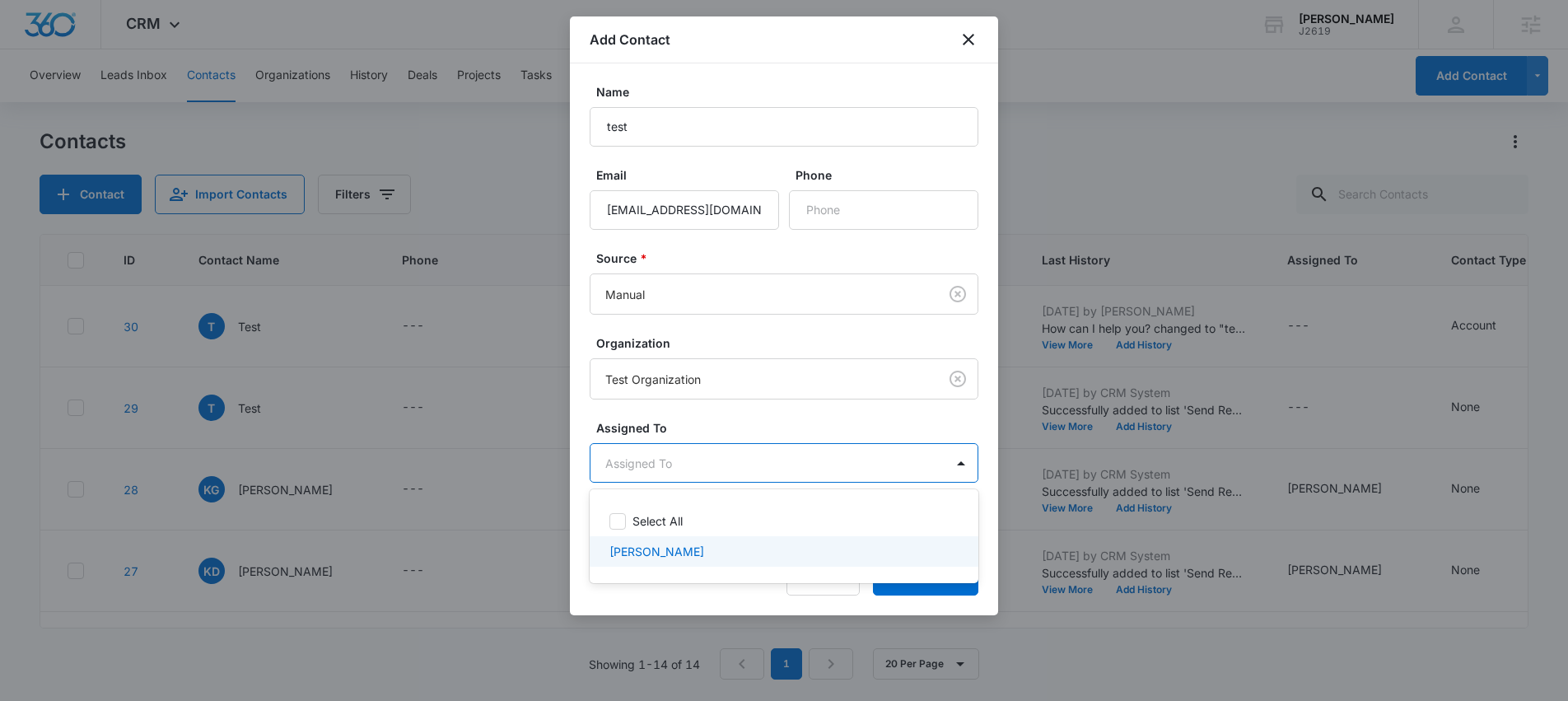
drag, startPoint x: 646, startPoint y: 551, endPoint x: 660, endPoint y: 540, distance: 17.8
click at [647, 551] on p "[PERSON_NAME]" at bounding box center [656, 551] width 95 height 18
click at [915, 605] on div at bounding box center [784, 350] width 1568 height 701
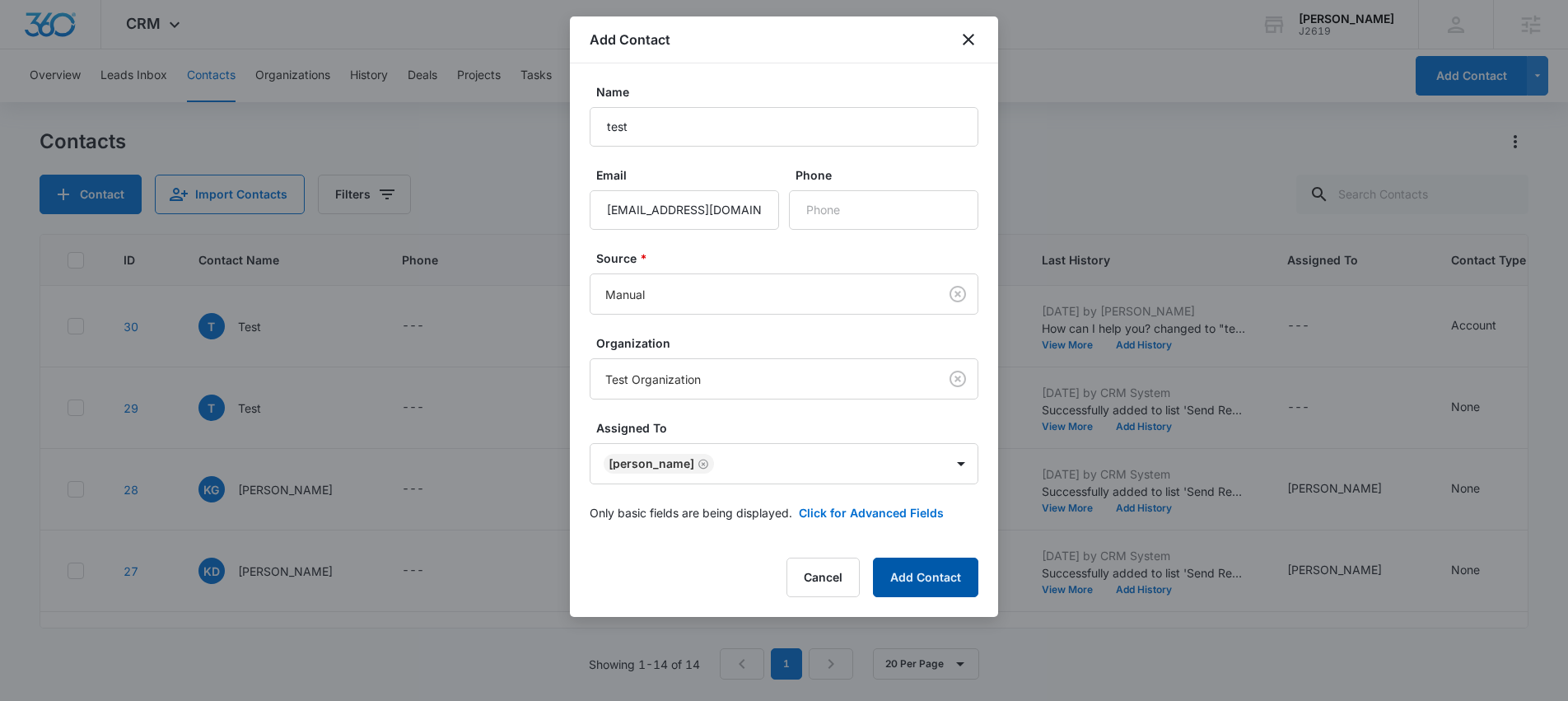
click at [920, 580] on button "Add Contact" at bounding box center [925, 577] width 105 height 40
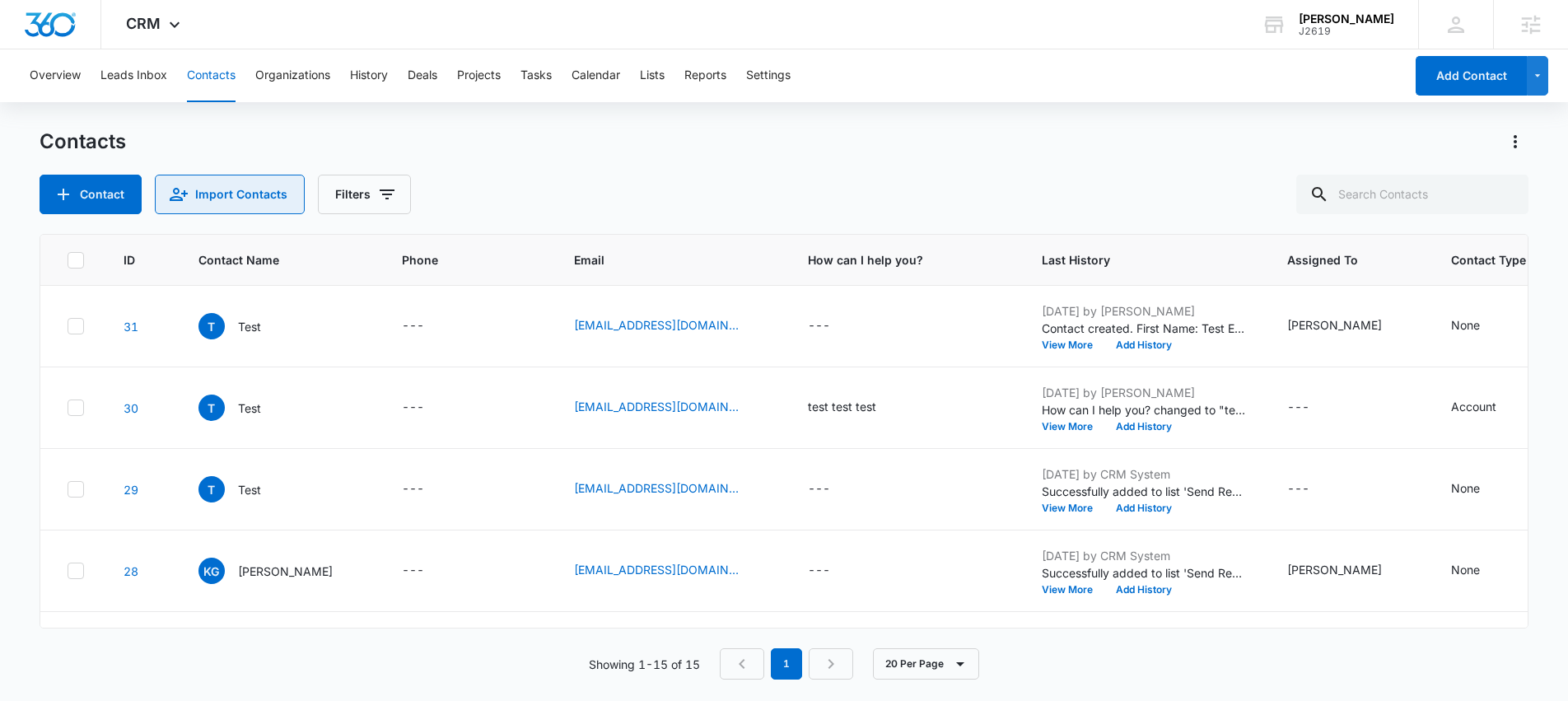
click at [235, 199] on button "Import Contacts" at bounding box center [229, 194] width 150 height 40
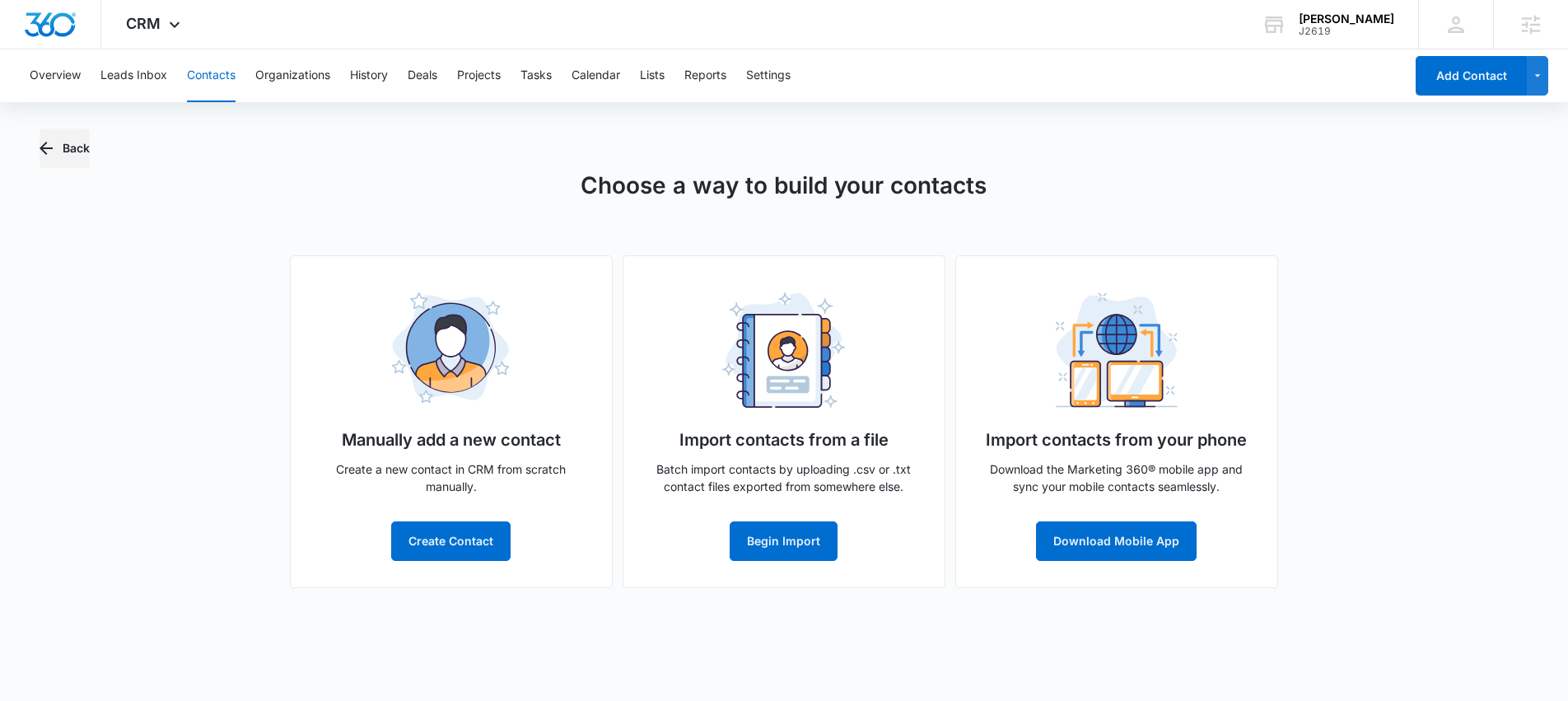
click at [53, 144] on icon "button" at bounding box center [46, 149] width 20 height 20
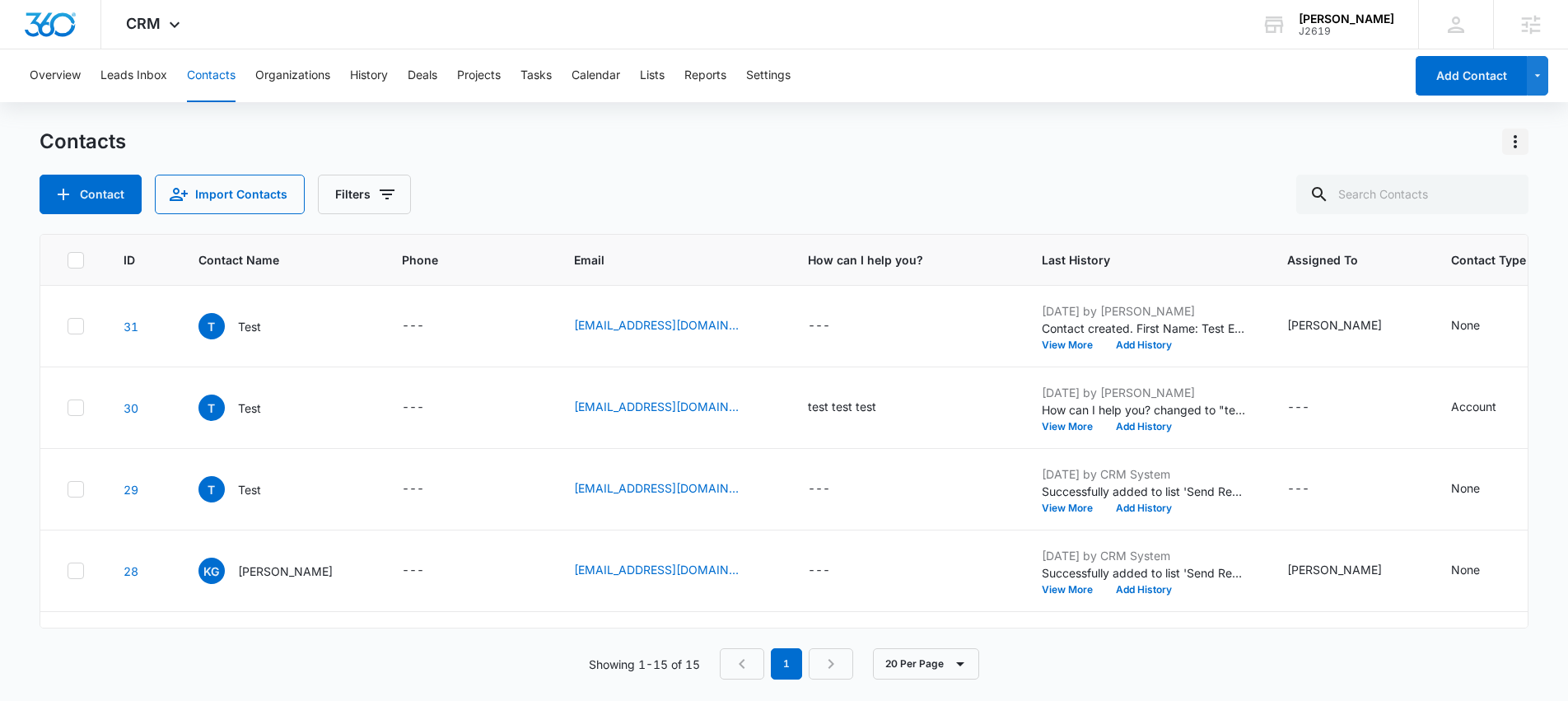
click at [1505, 147] on icon "Actions" at bounding box center [1515, 142] width 20 height 20
click at [1481, 214] on div "Import Contacts" at bounding box center [1433, 213] width 108 height 12
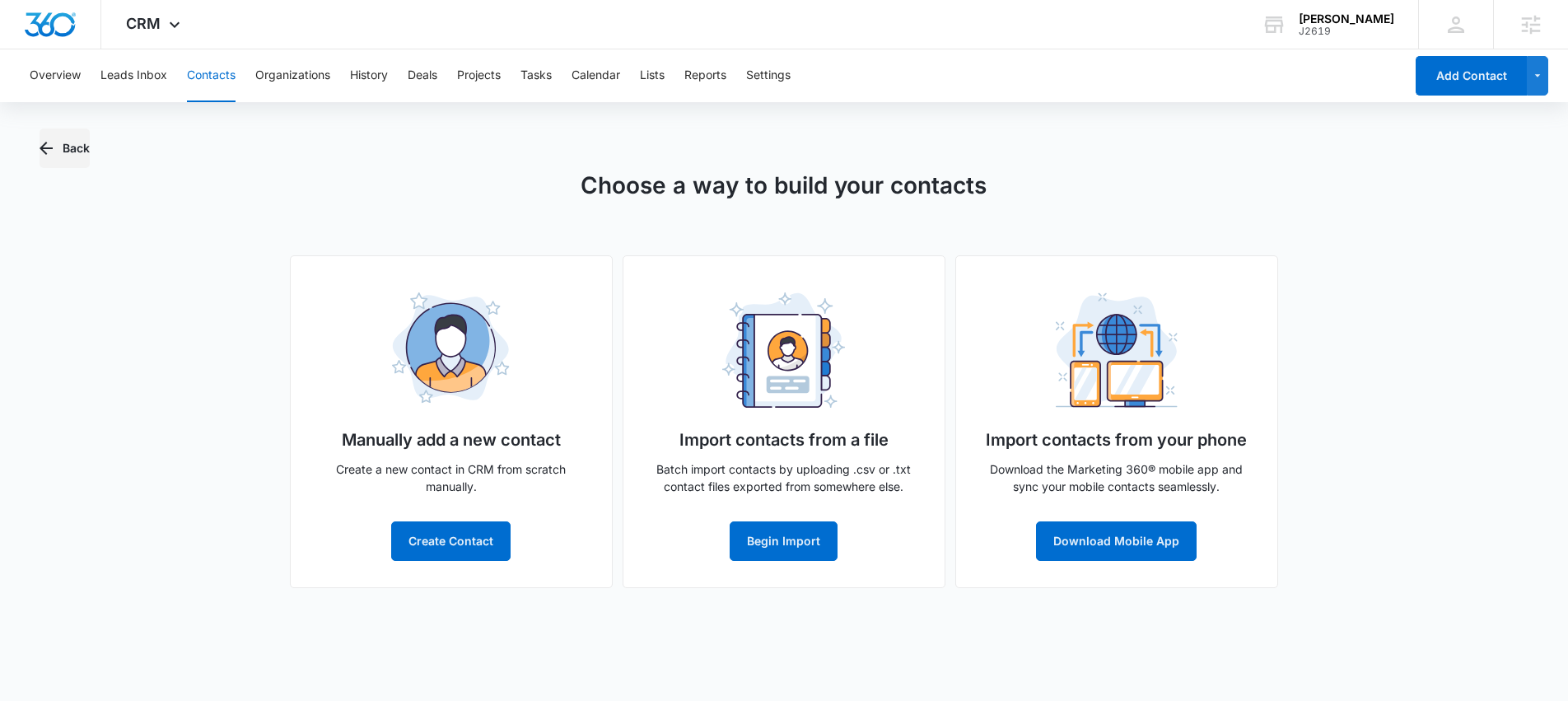
click at [67, 147] on button "Back" at bounding box center [65, 148] width 50 height 40
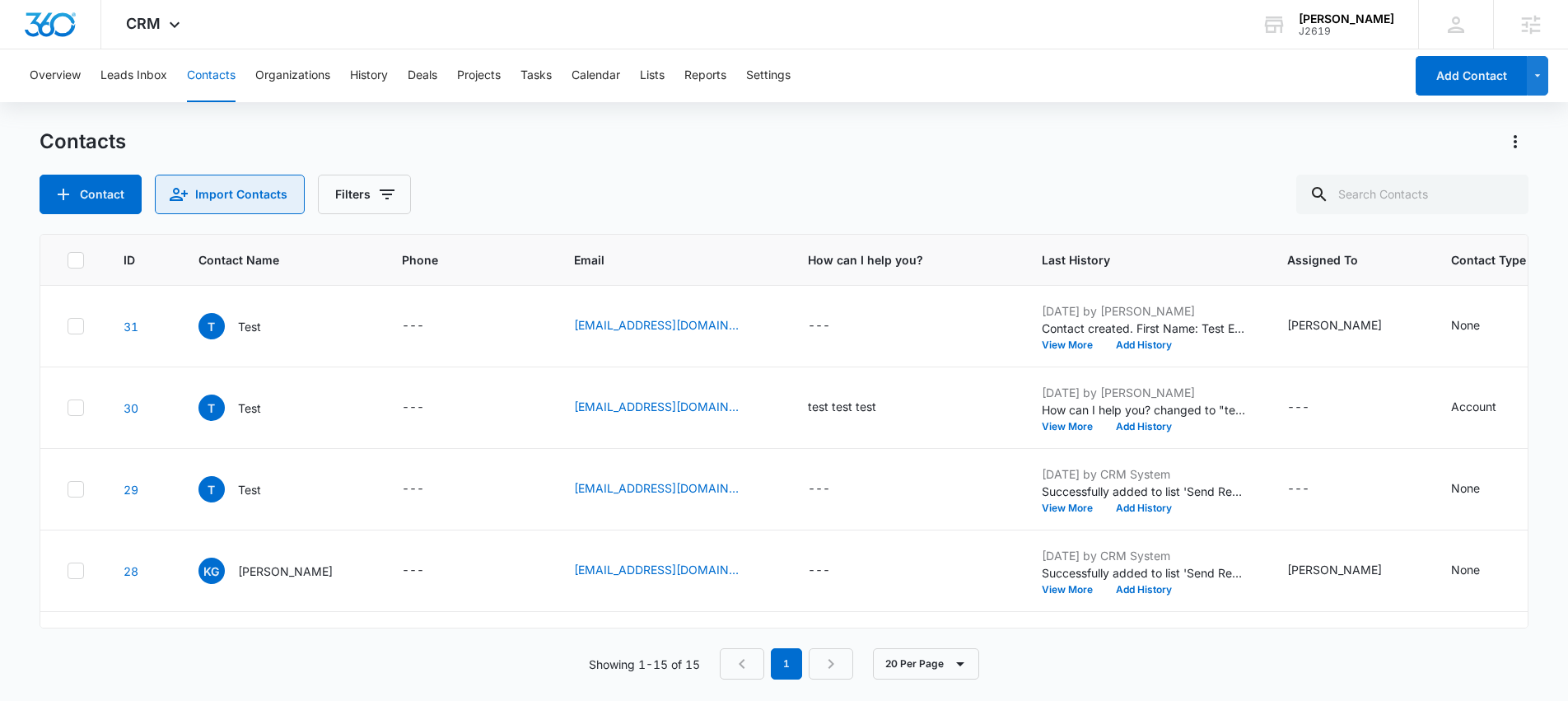
click at [230, 192] on button "Import Contacts" at bounding box center [229, 194] width 150 height 40
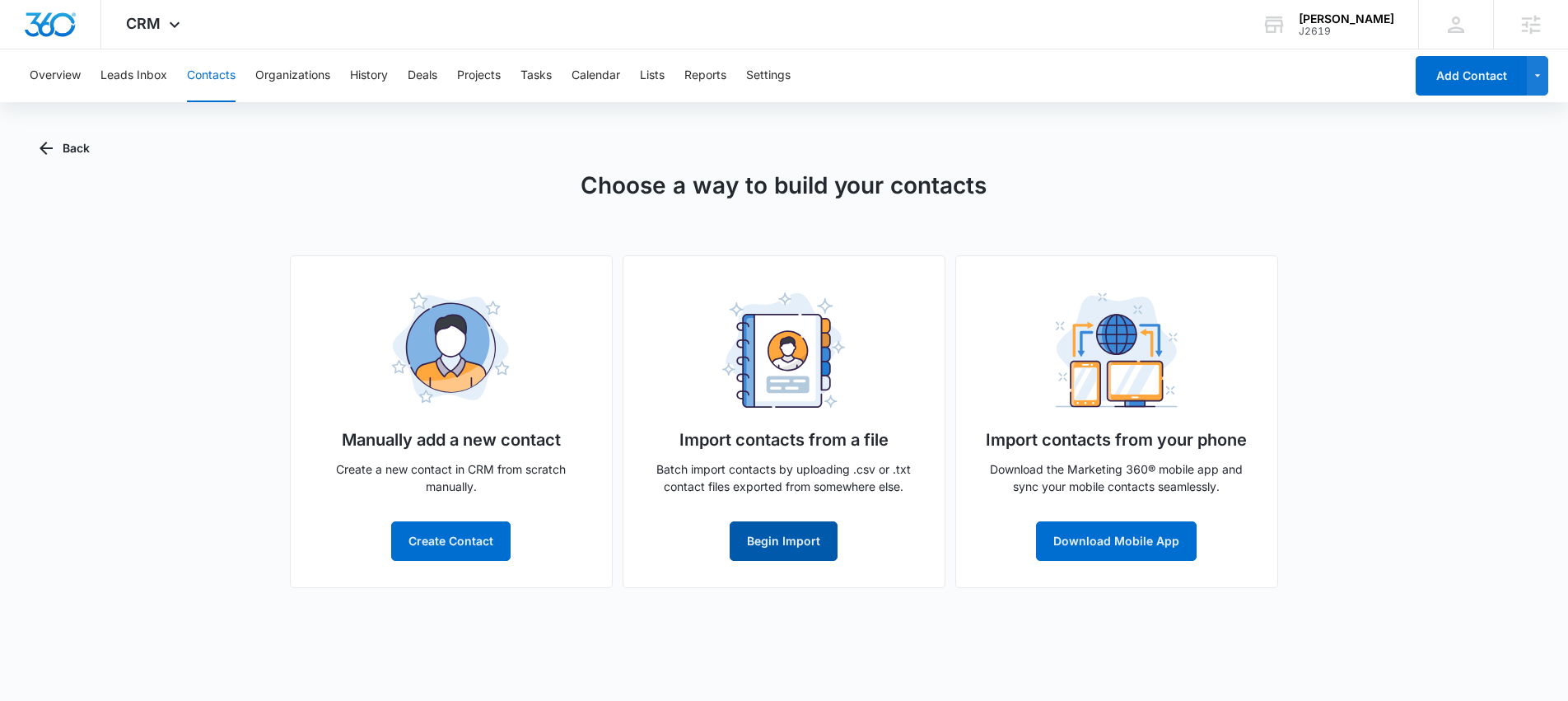
click at [781, 537] on button "Begin Import" at bounding box center [783, 540] width 108 height 40
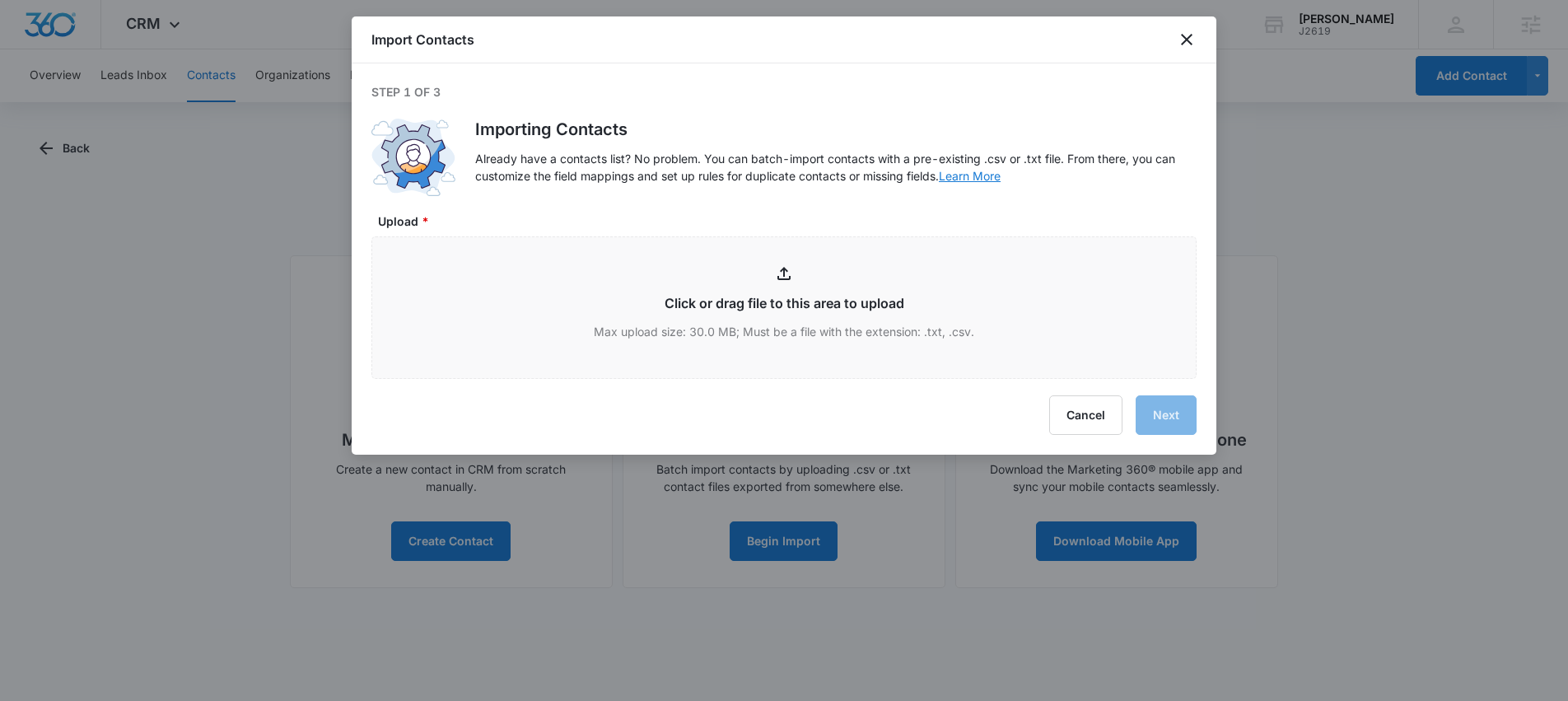
click at [973, 176] on link "Learn More" at bounding box center [969, 176] width 61 height 14
click at [1187, 39] on icon "close" at bounding box center [1187, 40] width 12 height 12
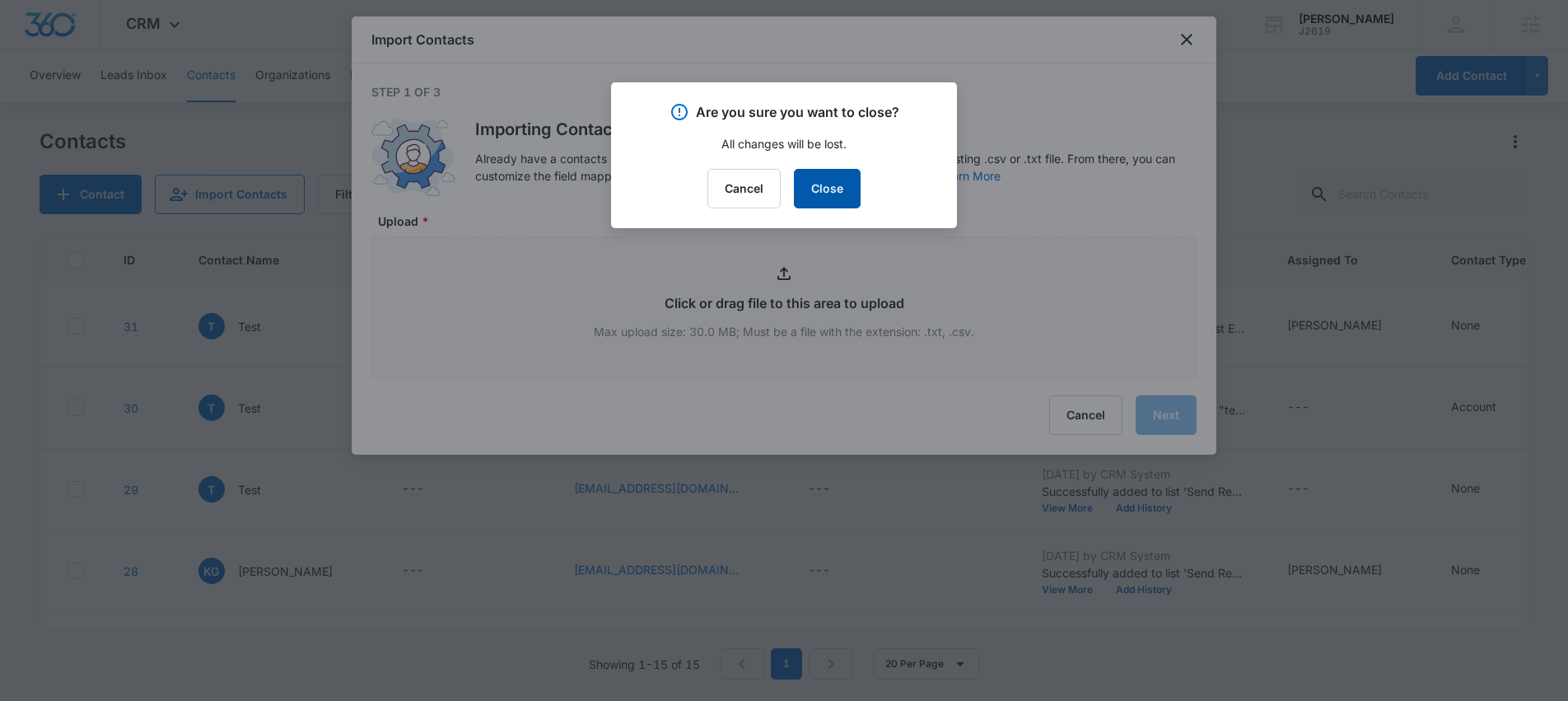
click at [836, 187] on button "Close" at bounding box center [827, 188] width 66 height 40
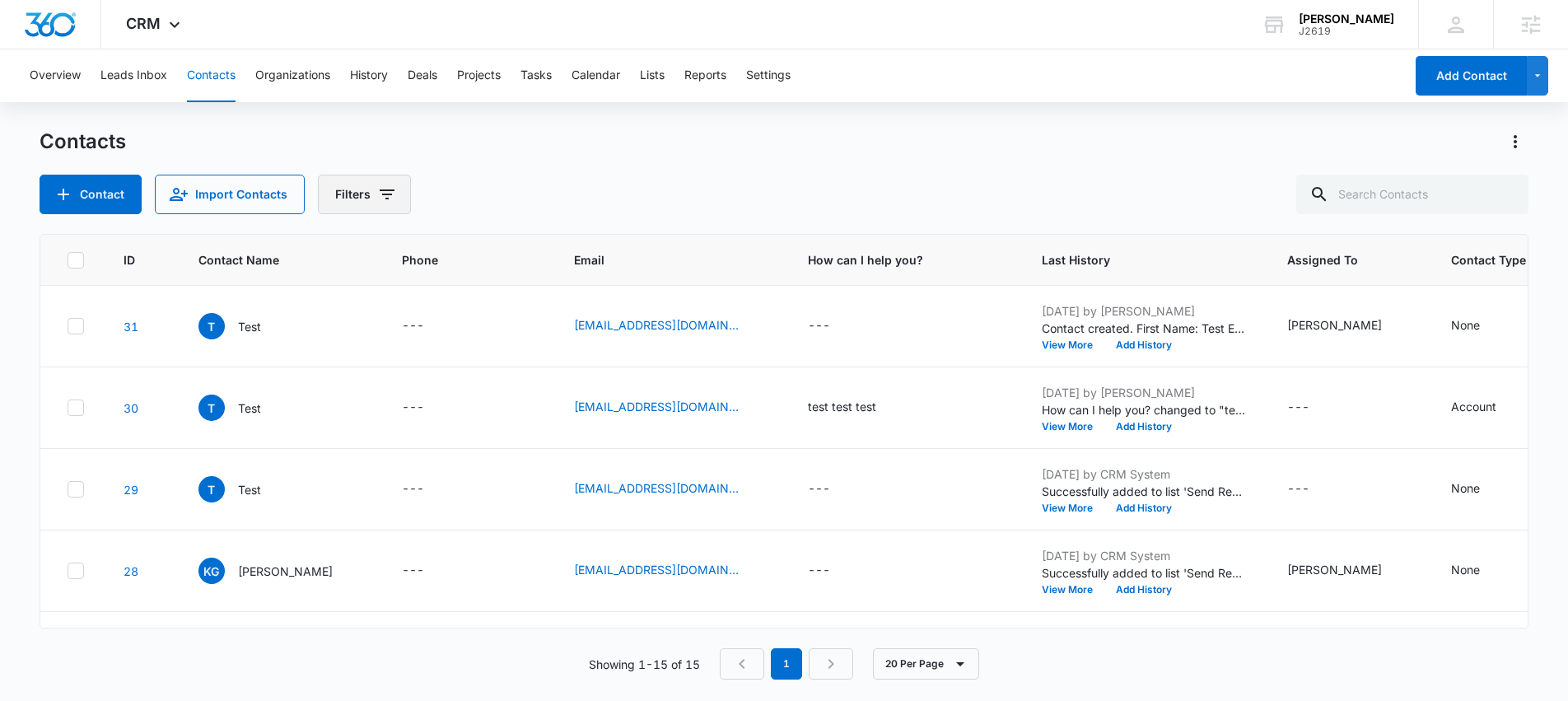
click at [360, 198] on button "Filters" at bounding box center [364, 194] width 93 height 40
click at [370, 342] on div "Status" at bounding box center [429, 340] width 189 height 26
click at [508, 340] on icon "Show Status filters" at bounding box center [512, 340] width 20 height 20
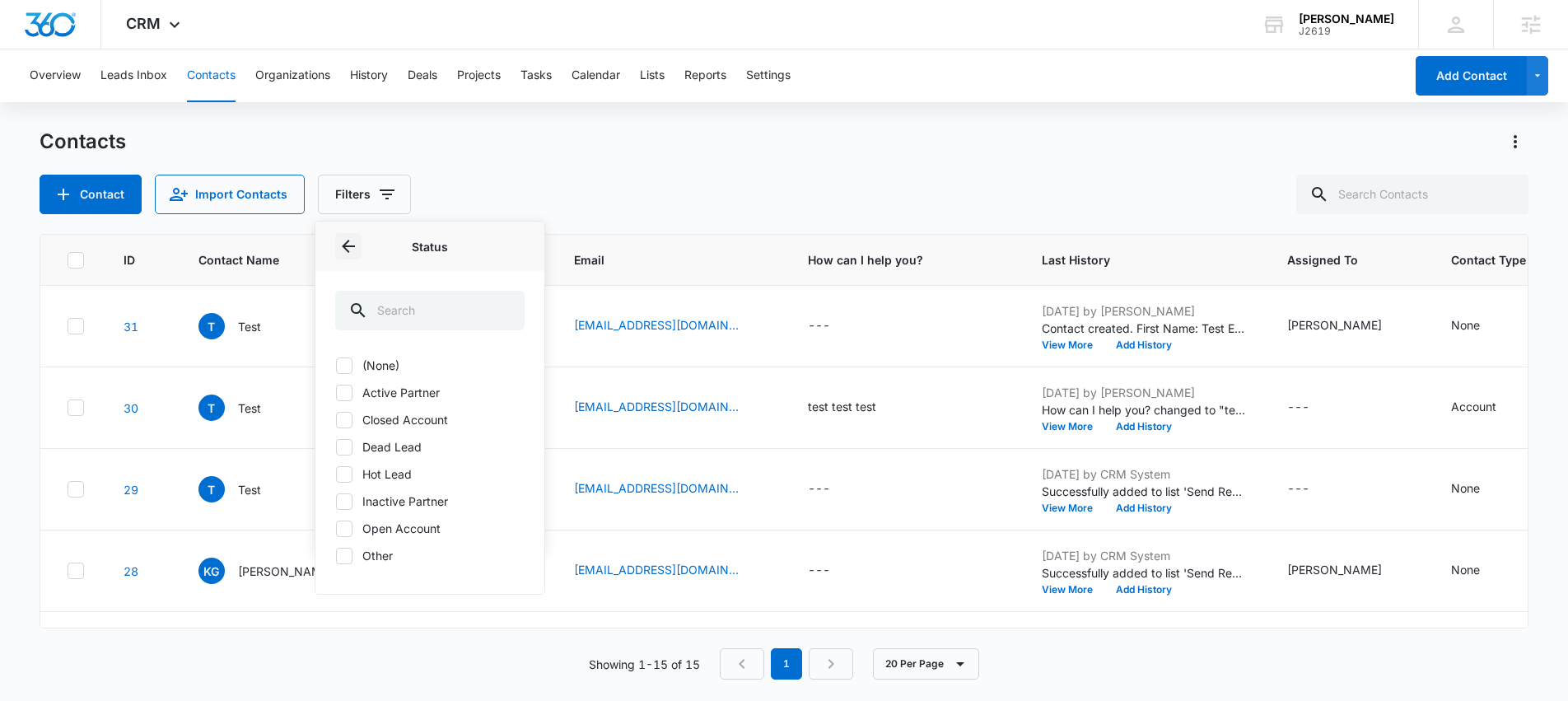
click at [346, 247] on icon "Back" at bounding box center [349, 246] width 20 height 20
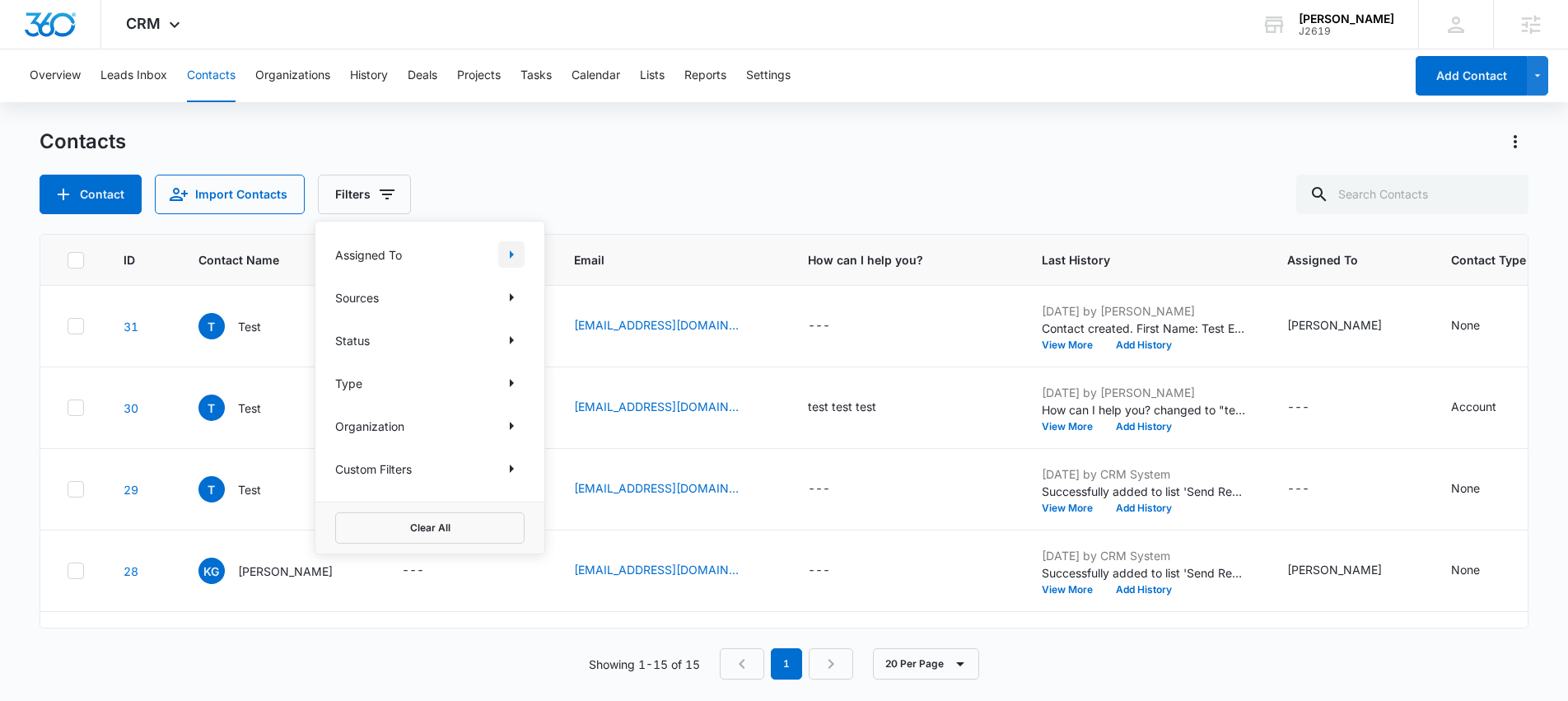
click at [513, 258] on icon "Show Assigned To filters" at bounding box center [512, 255] width 20 height 20
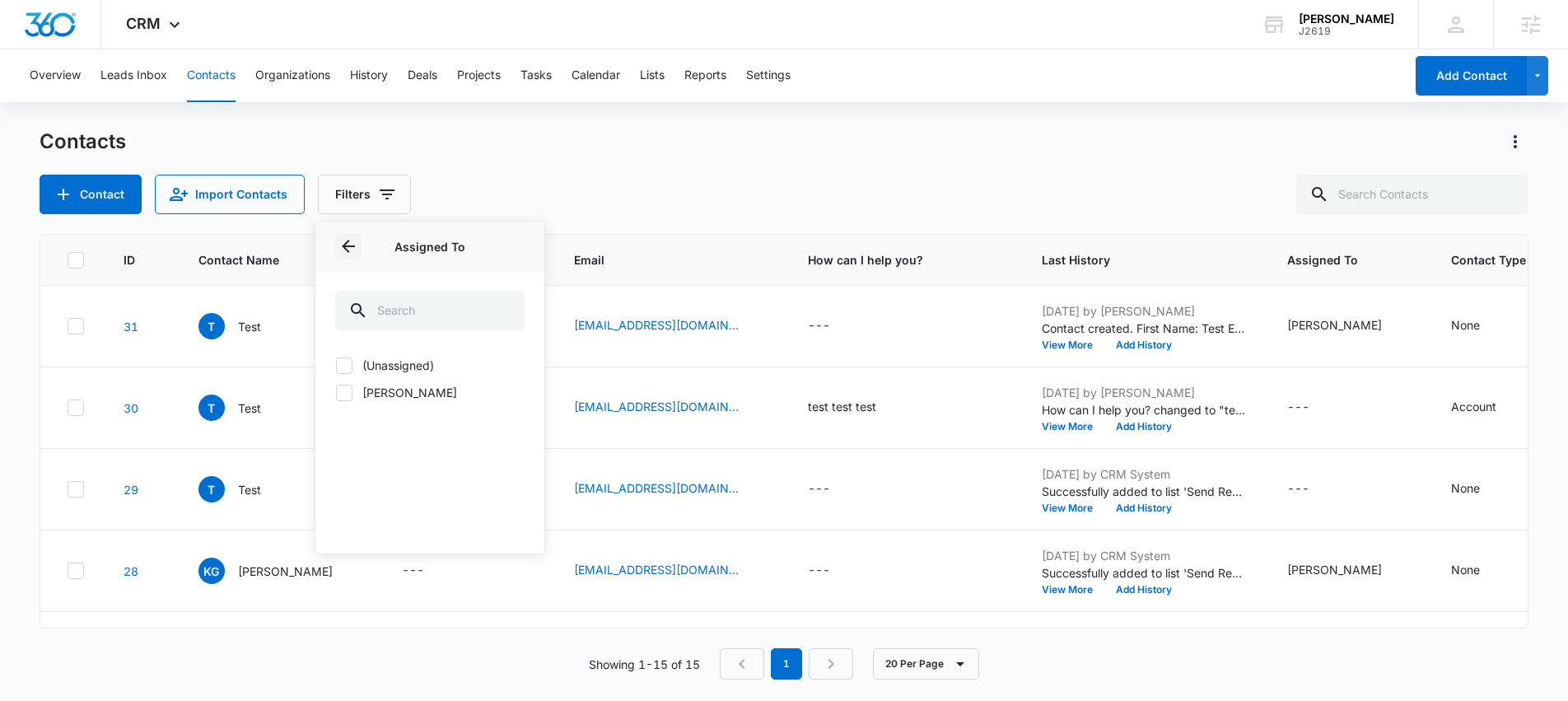
click at [350, 247] on icon "Back" at bounding box center [349, 246] width 20 height 20
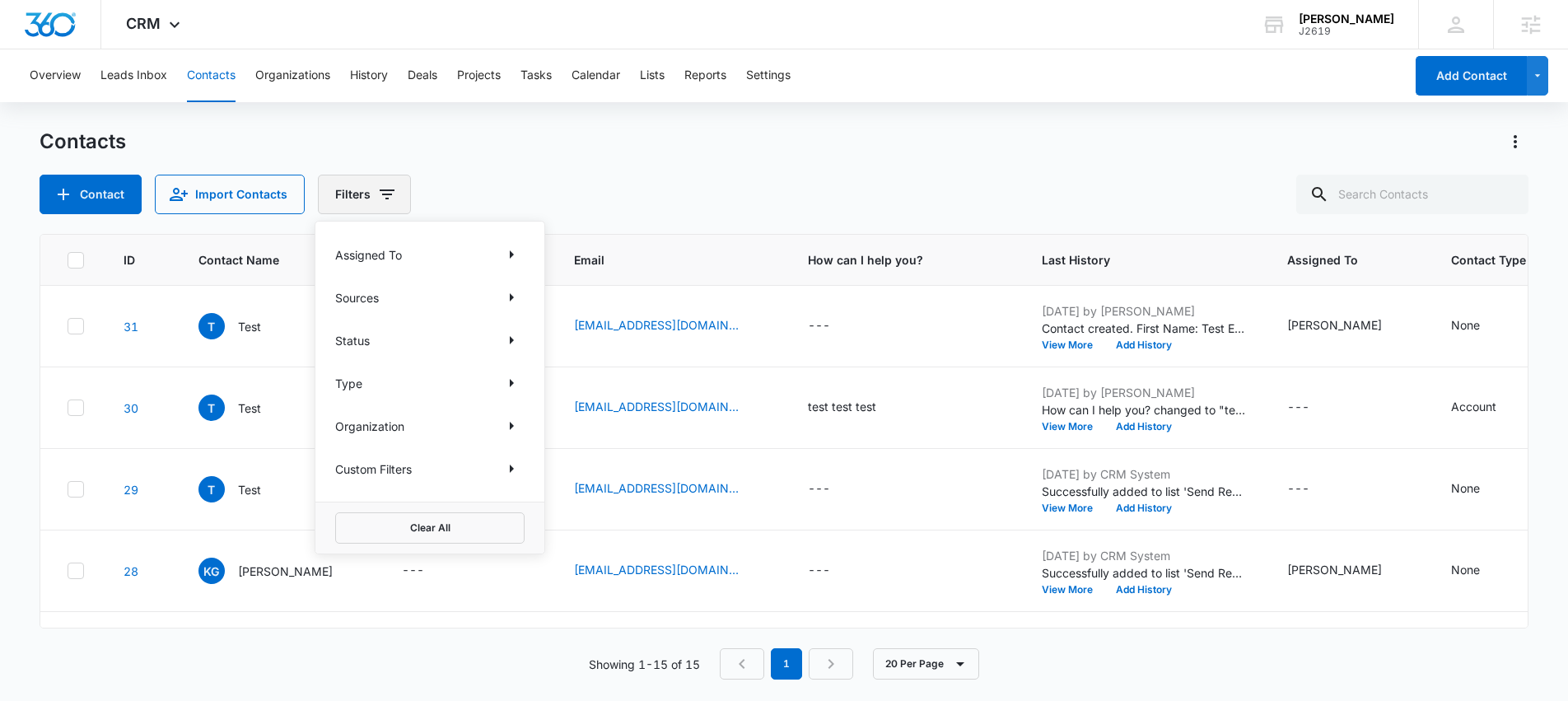
click at [388, 192] on icon "Filters" at bounding box center [387, 195] width 20 height 20
click at [387, 192] on icon "Filters" at bounding box center [387, 195] width 20 height 20
click at [247, 331] on p "Test" at bounding box center [249, 326] width 23 height 18
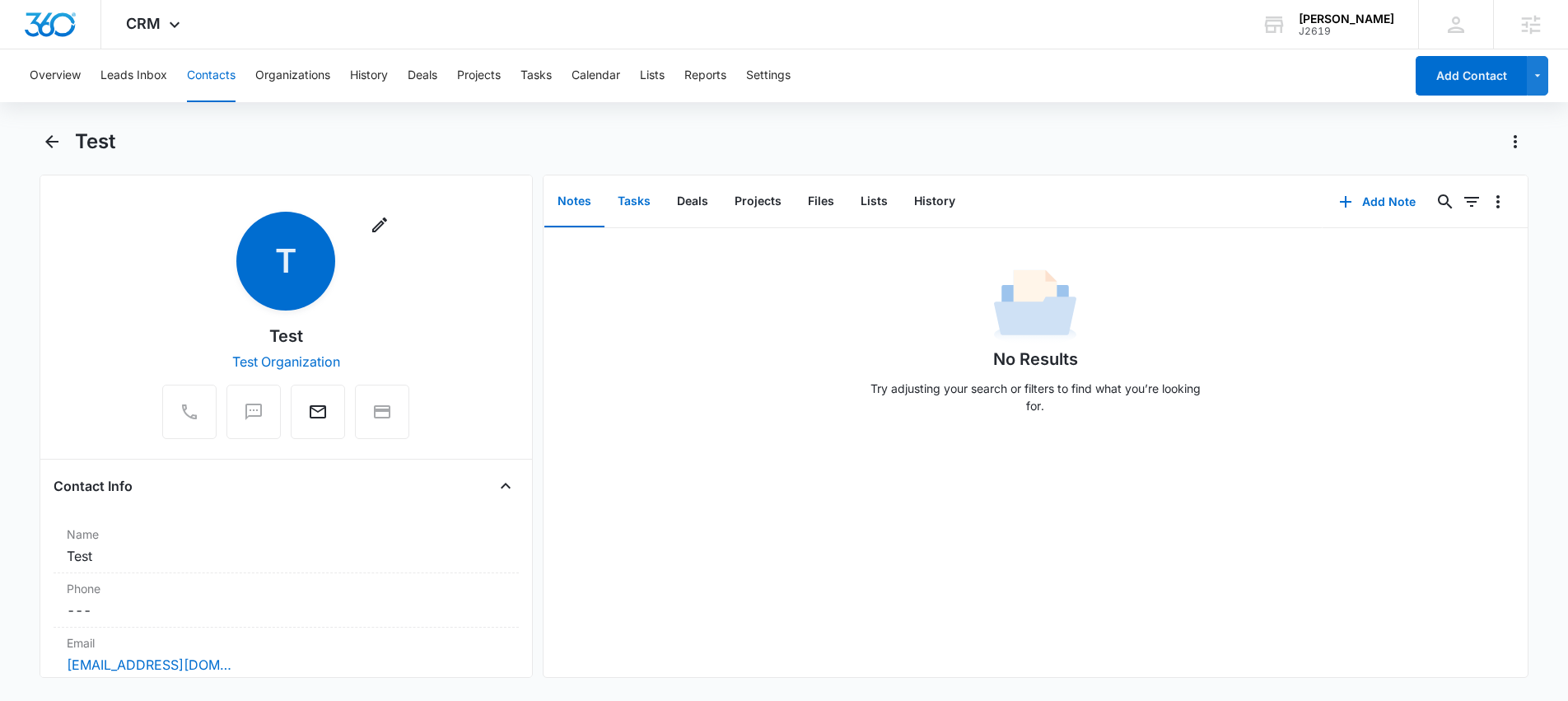
click at [638, 204] on button "Tasks" at bounding box center [634, 202] width 60 height 51
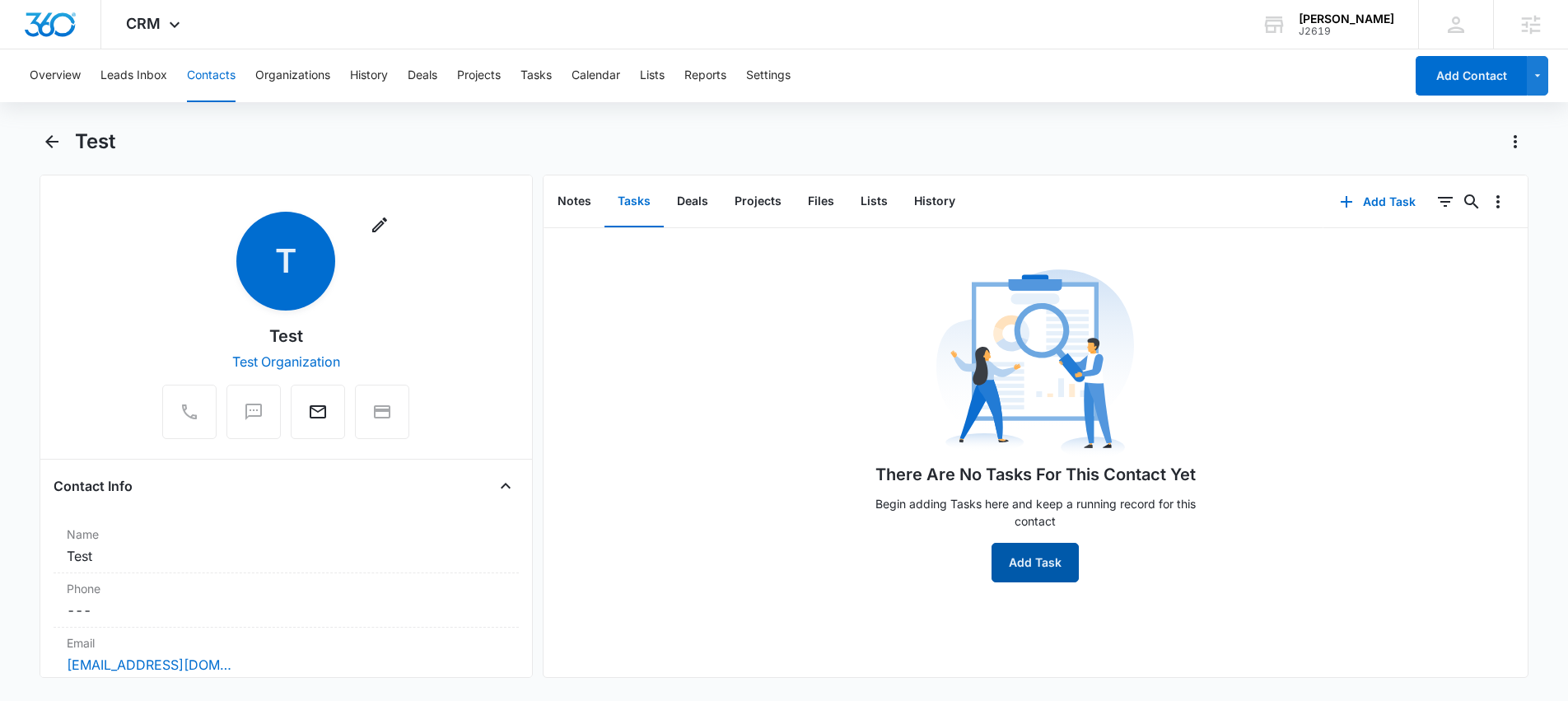
click at [1018, 565] on button "Add Task" at bounding box center [1035, 562] width 87 height 40
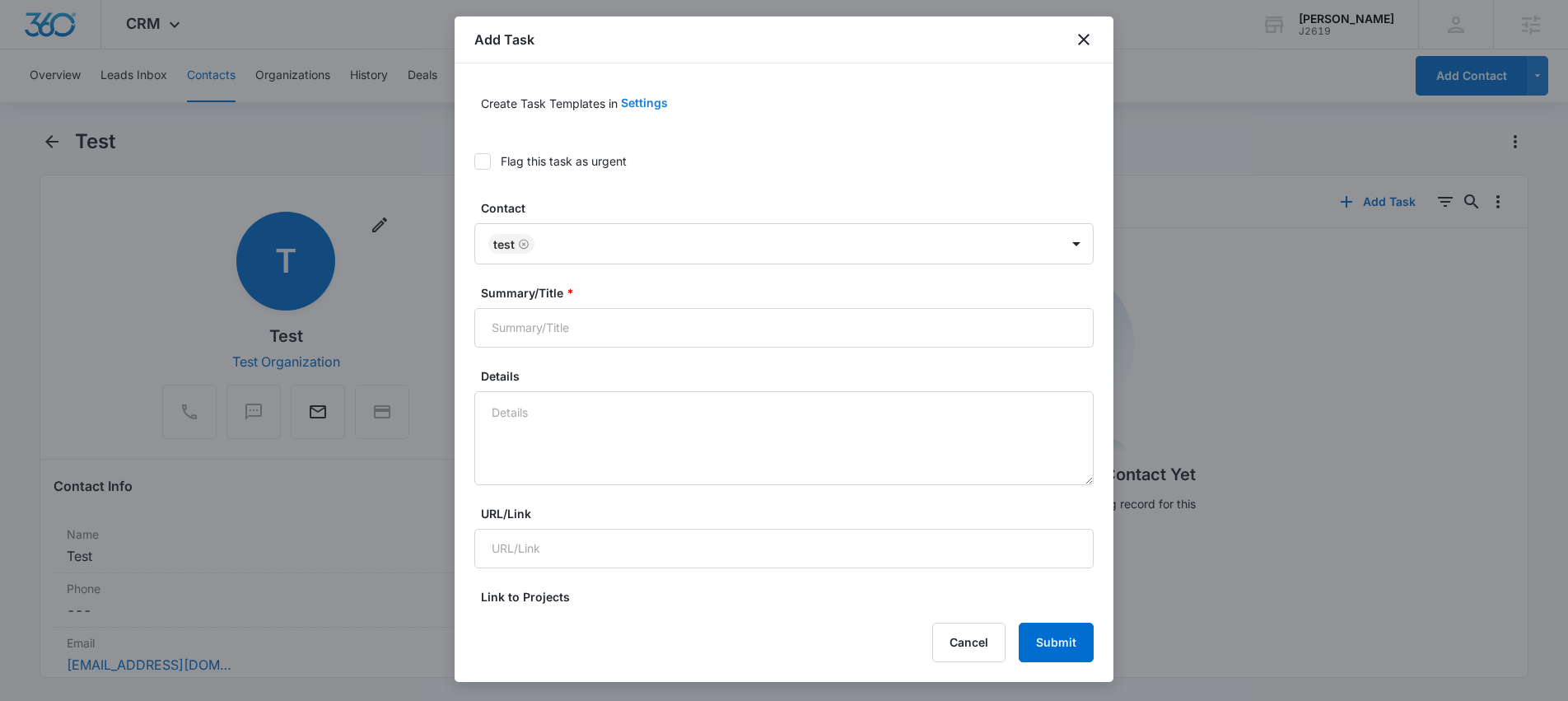
click at [632, 103] on button "Settings" at bounding box center [645, 103] width 47 height 40
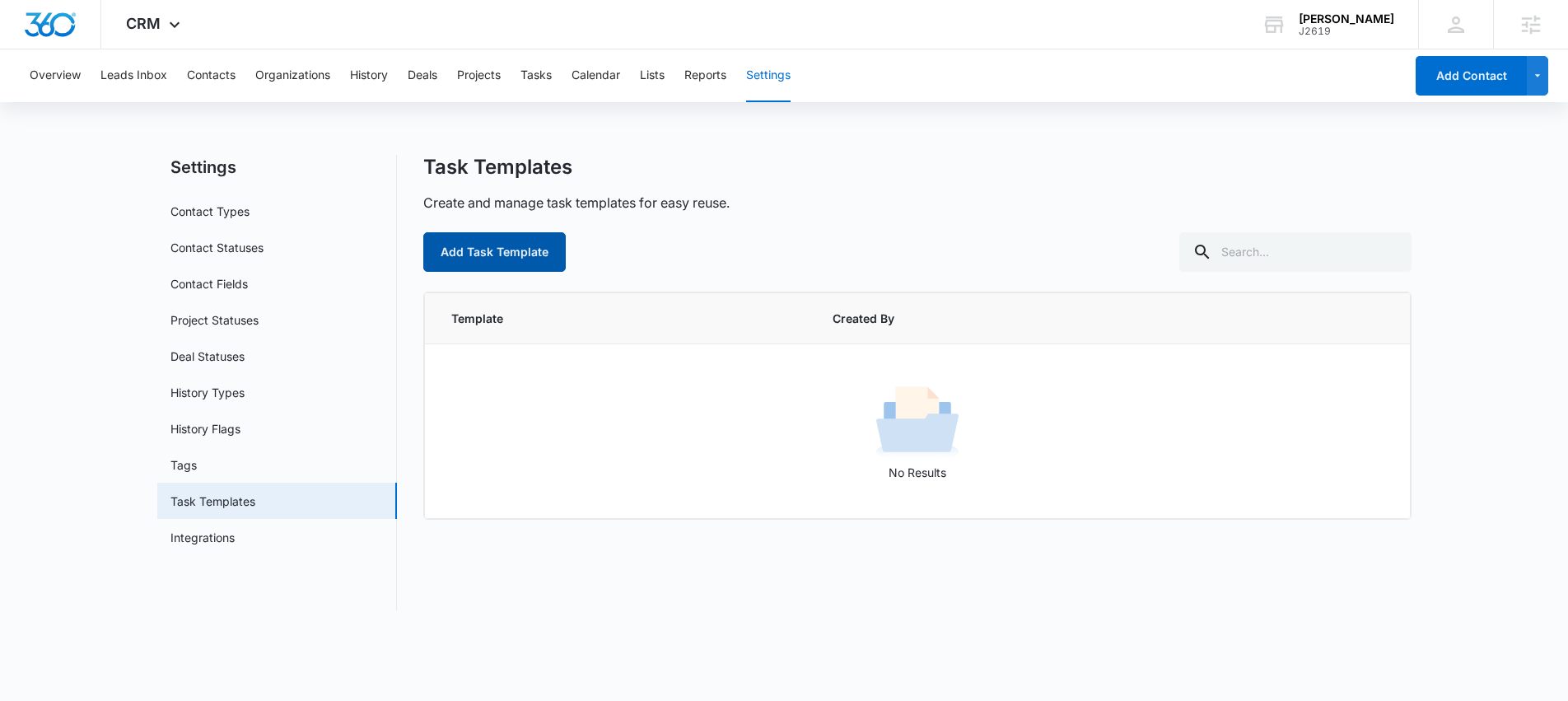
click at [516, 257] on button "Add Task Template" at bounding box center [495, 251] width 143 height 40
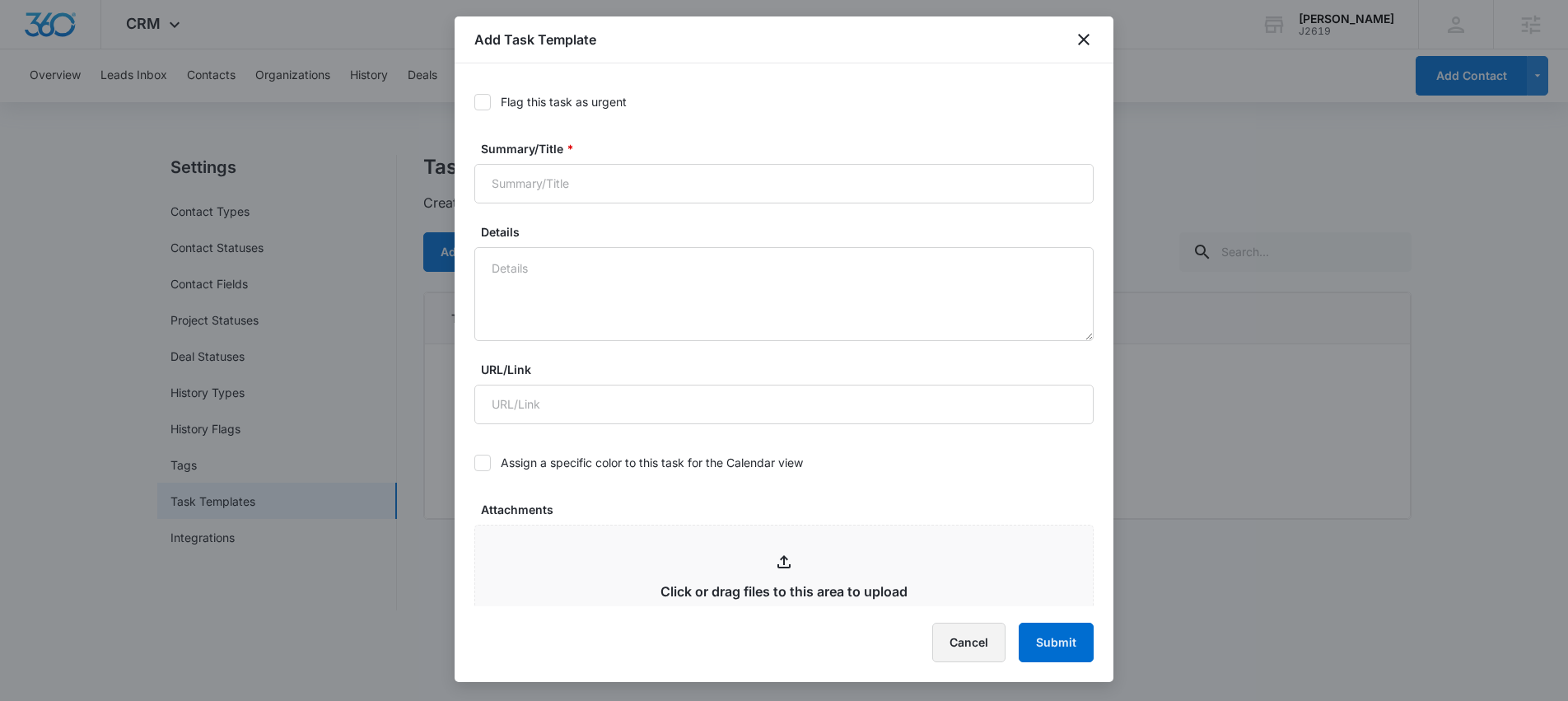
click at [983, 640] on button "Cancel" at bounding box center [968, 642] width 73 height 40
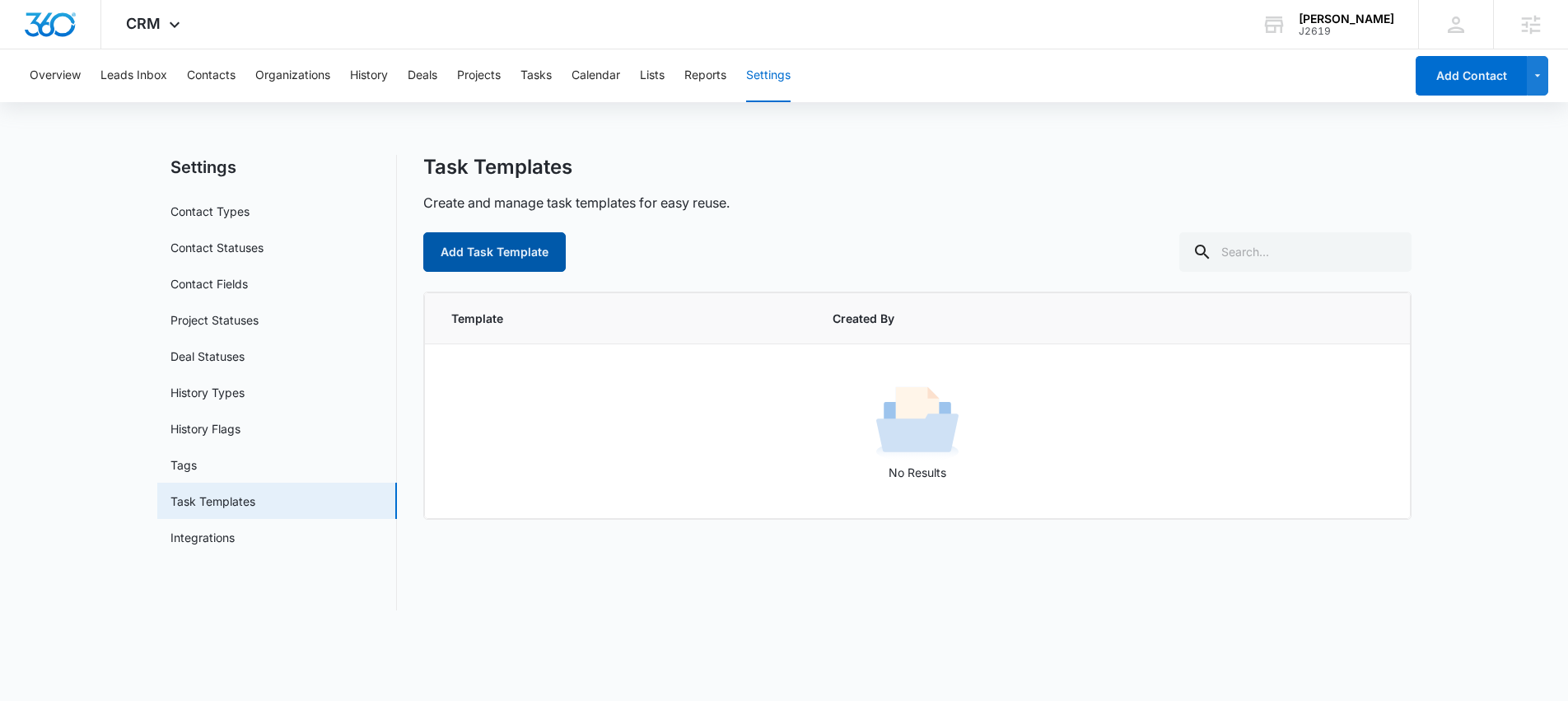
click at [489, 248] on button "Add Task Template" at bounding box center [495, 251] width 143 height 40
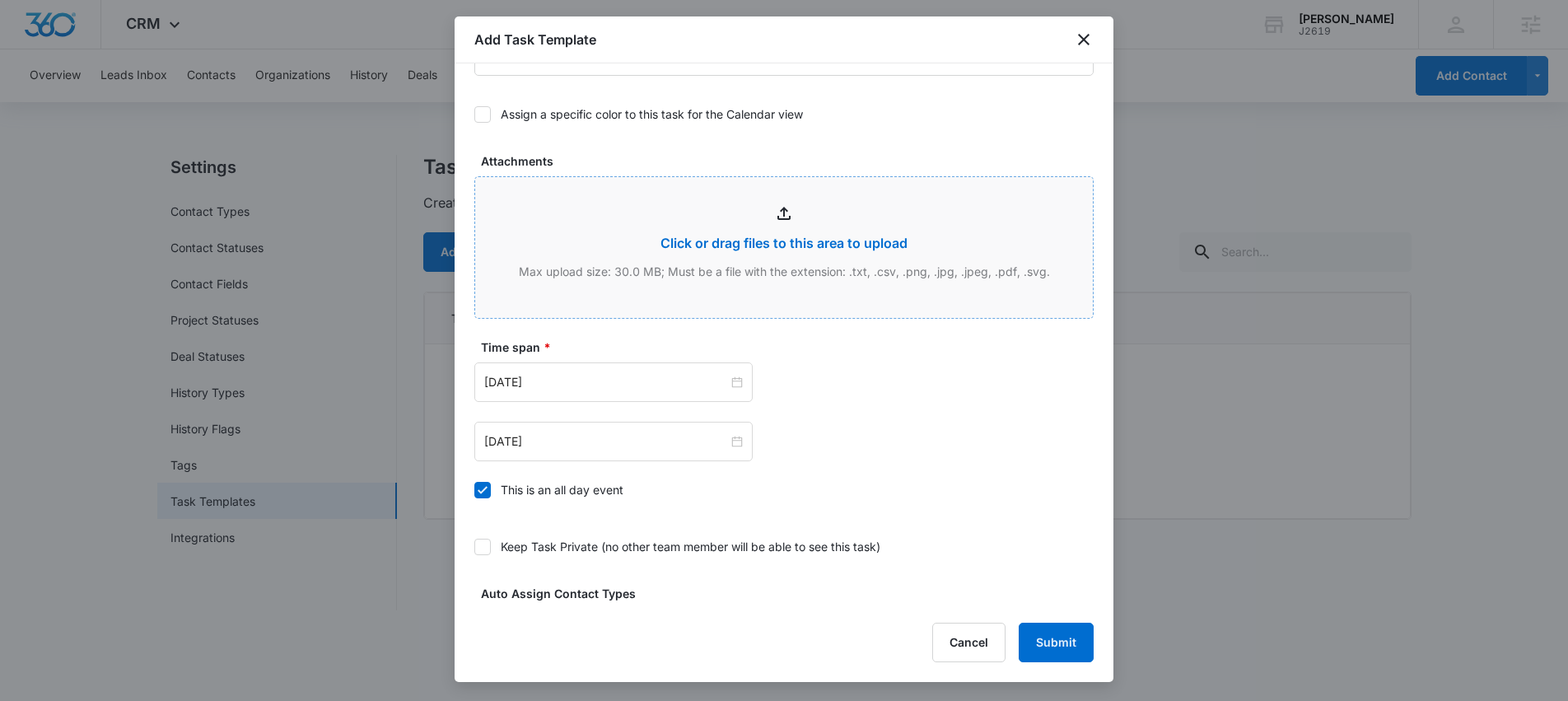
scroll to position [521, 0]
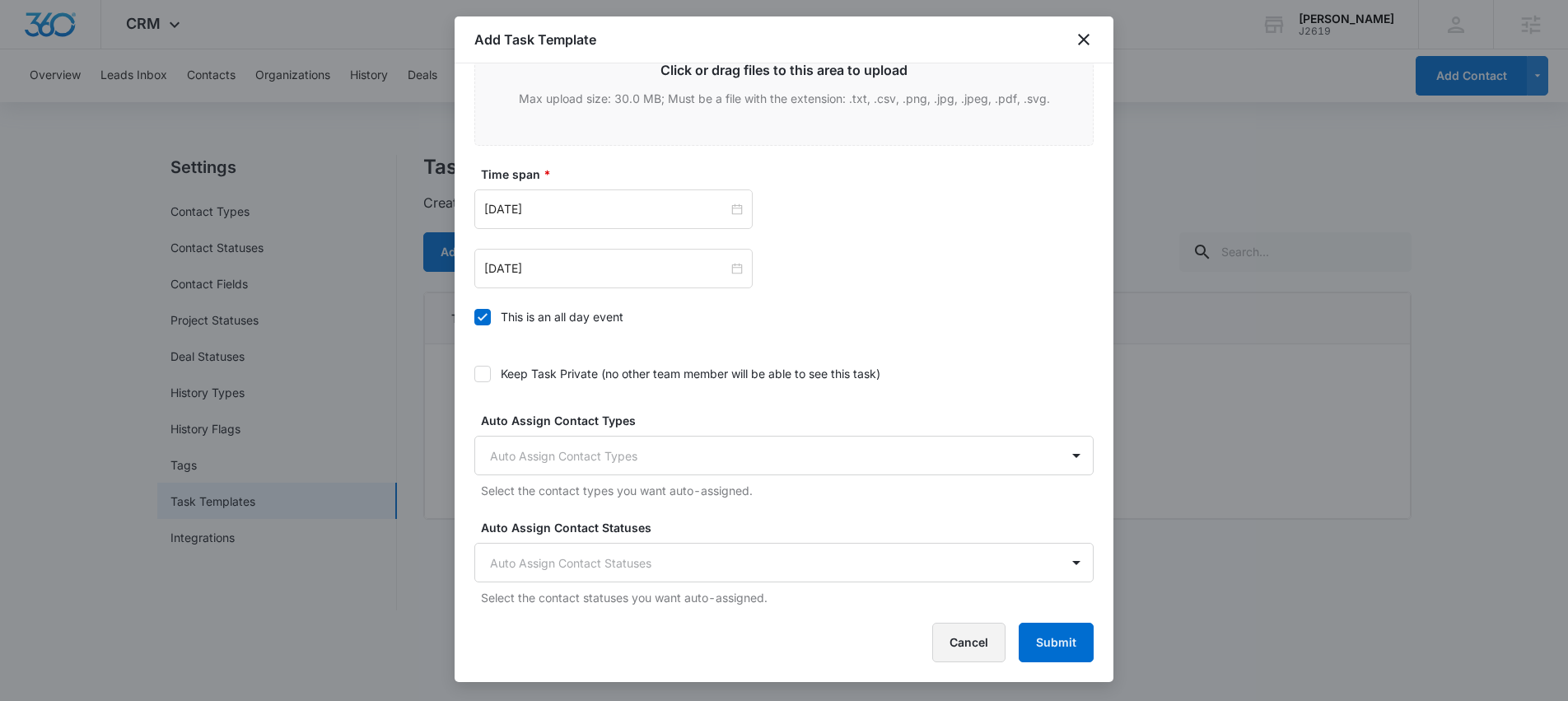
click at [982, 640] on button "Cancel" at bounding box center [968, 642] width 73 height 40
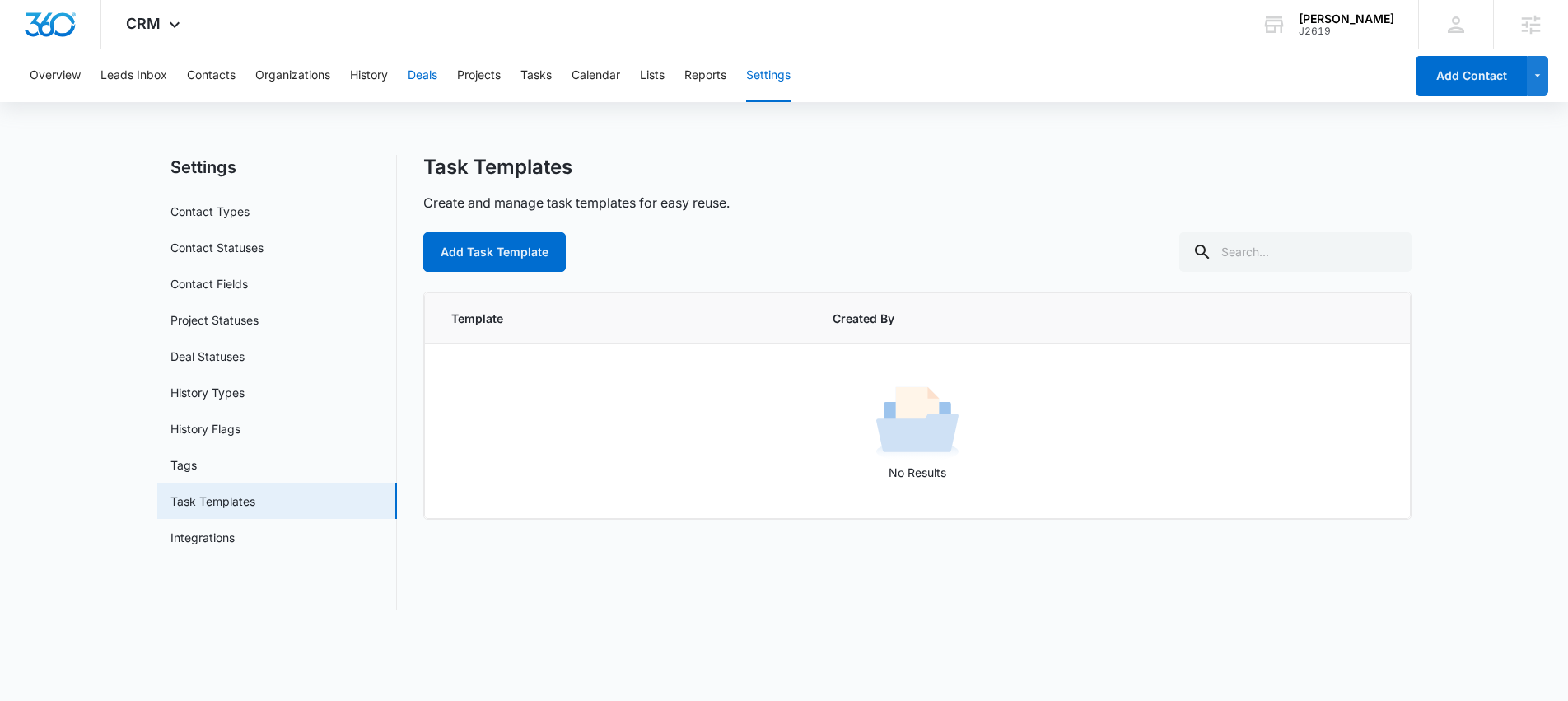
click at [424, 72] on button "Deals" at bounding box center [422, 76] width 29 height 53
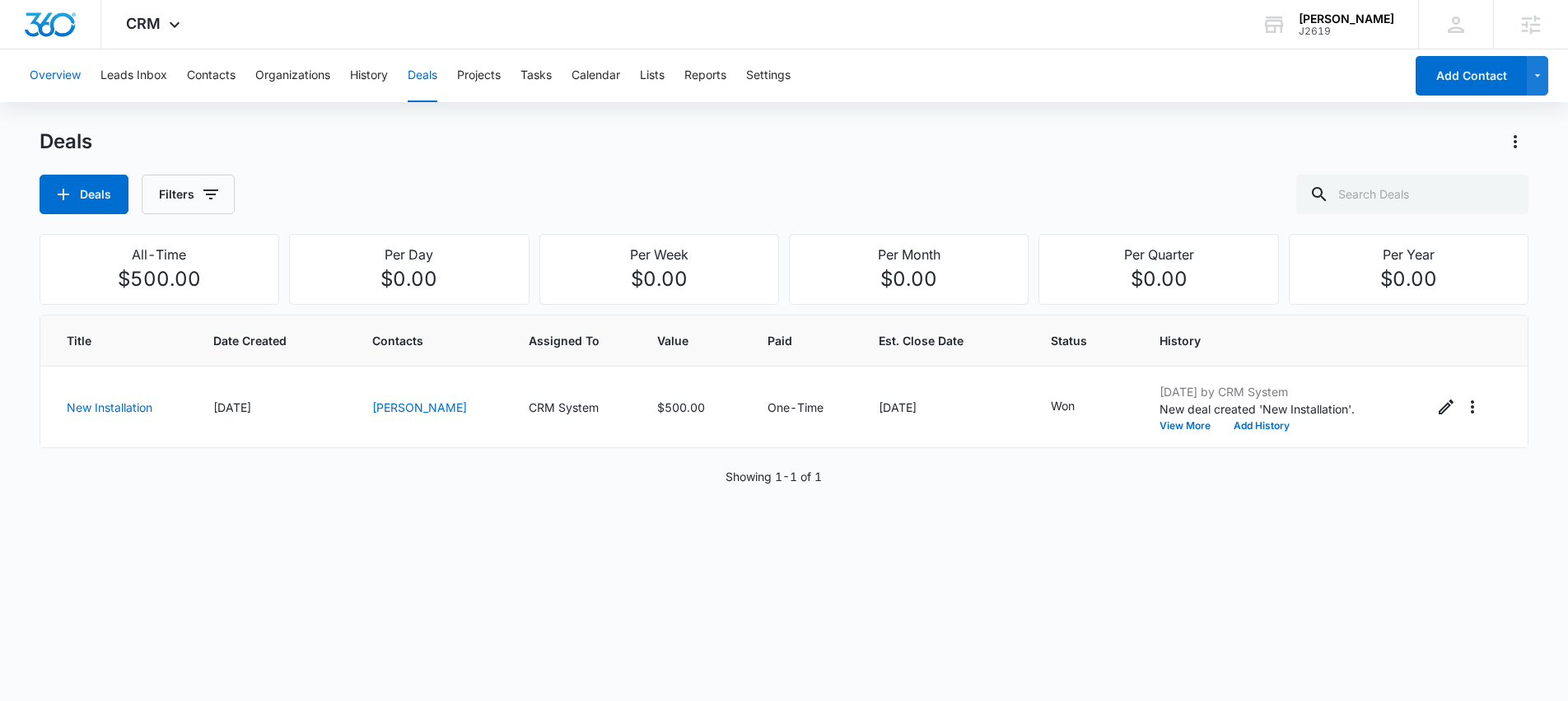
click at [61, 83] on button "Overview" at bounding box center [55, 76] width 51 height 53
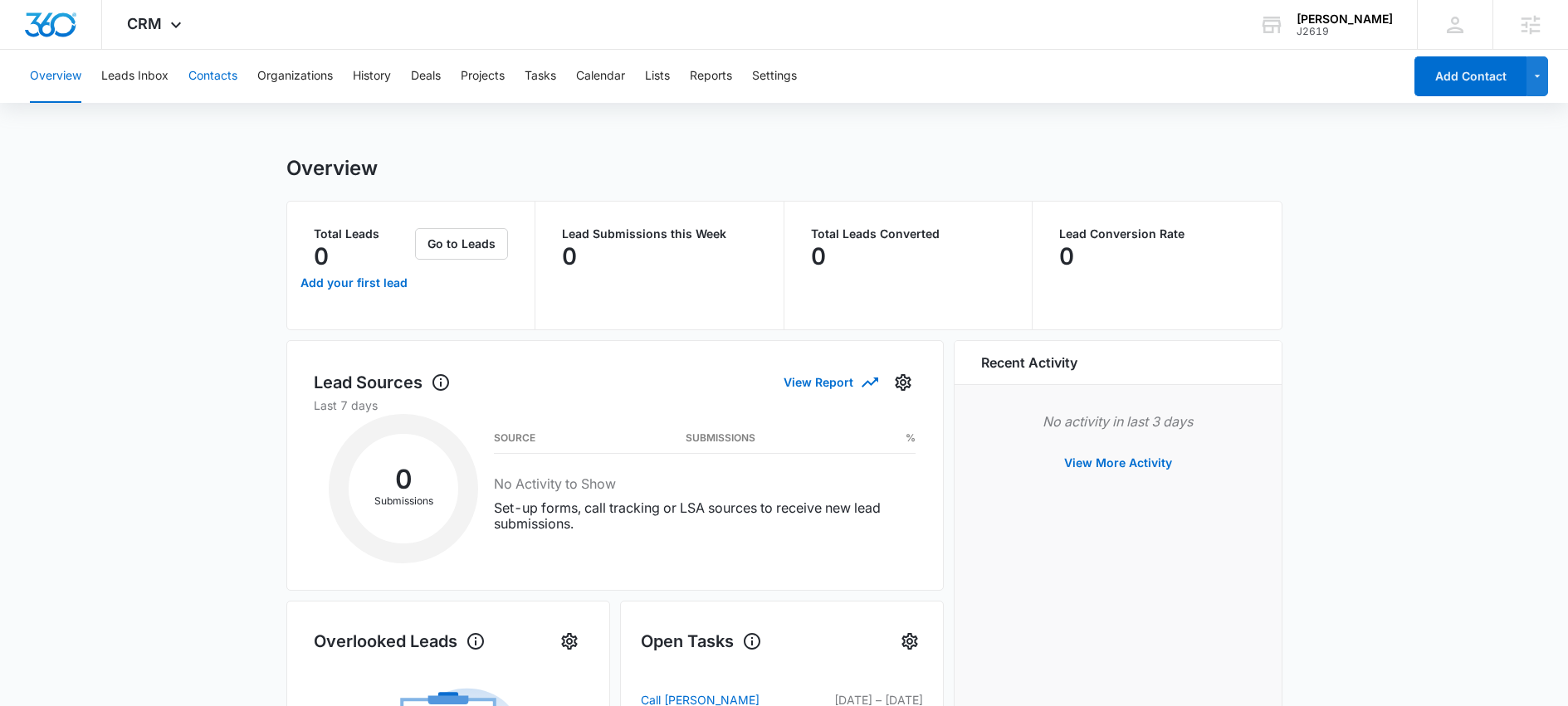
click at [199, 70] on button "Contacts" at bounding box center [213, 76] width 49 height 53
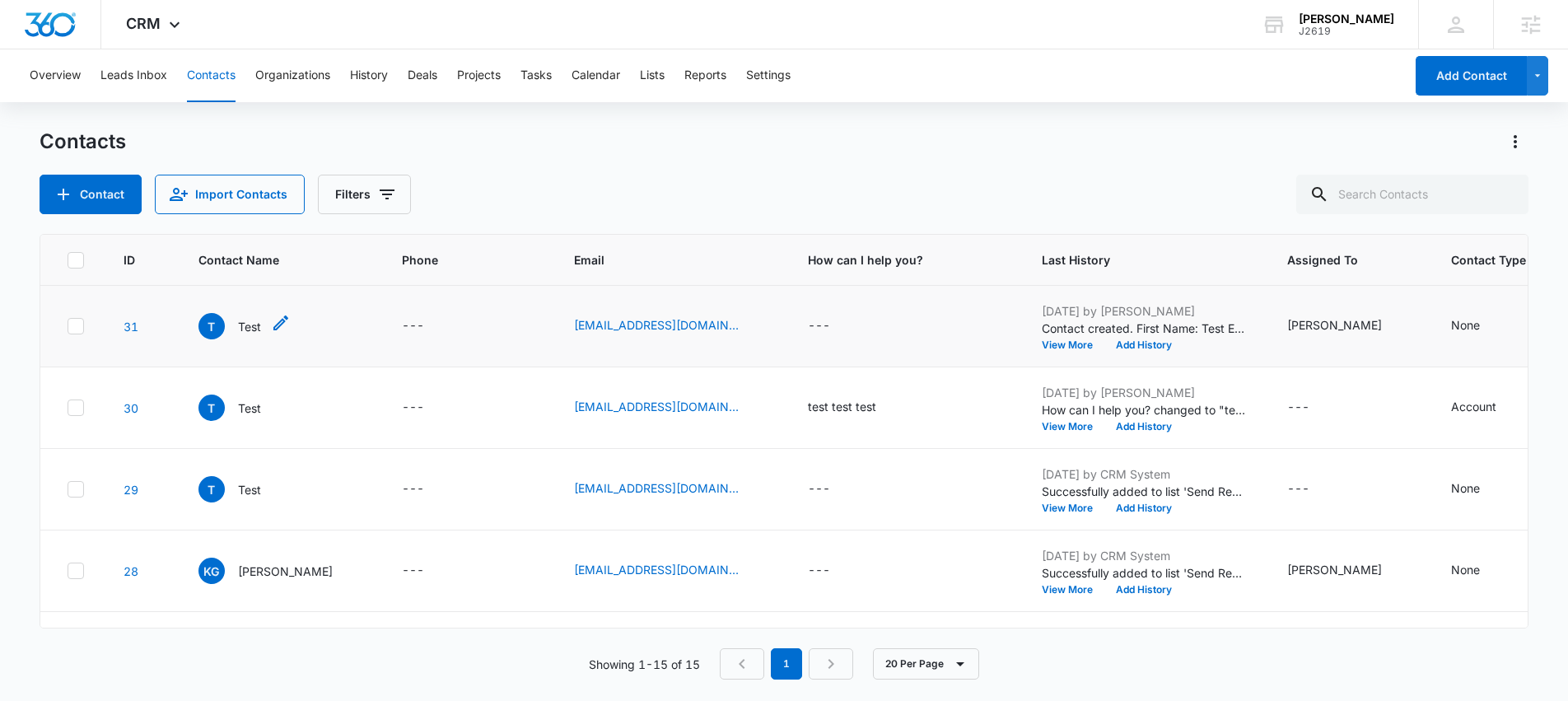
click at [248, 319] on p "Test" at bounding box center [249, 326] width 23 height 18
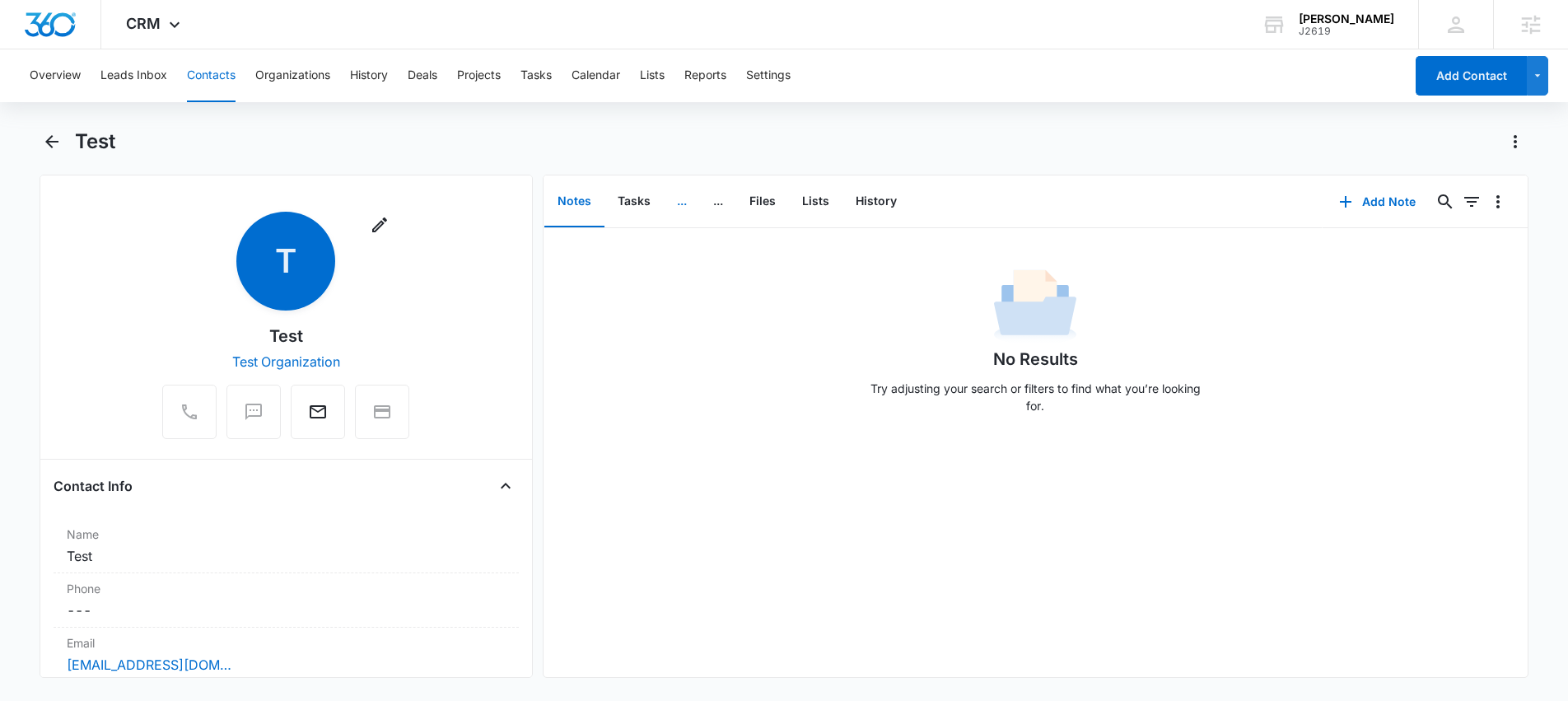
click at [676, 203] on button "..." at bounding box center [681, 202] width 36 height 51
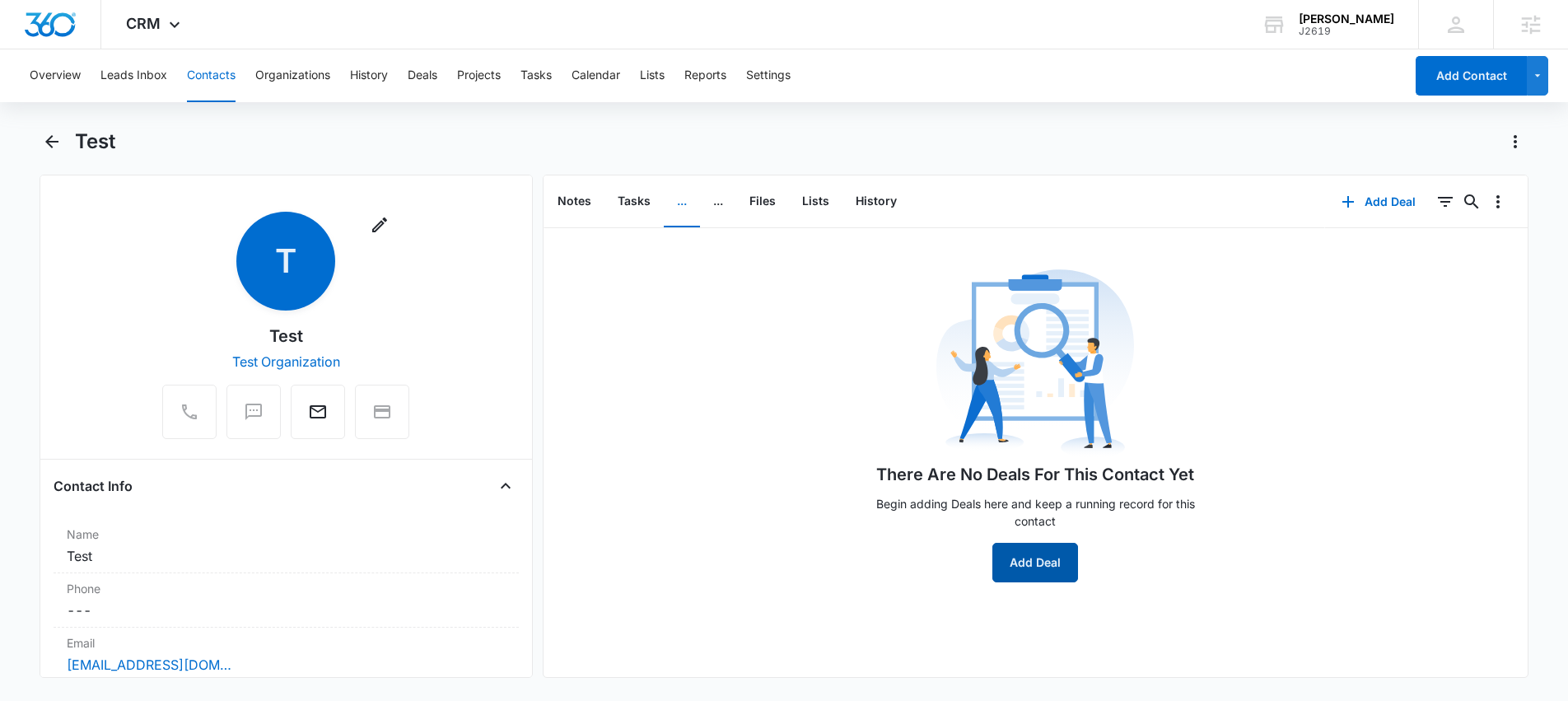
click at [1024, 560] on button "Add Deal" at bounding box center [1035, 562] width 86 height 40
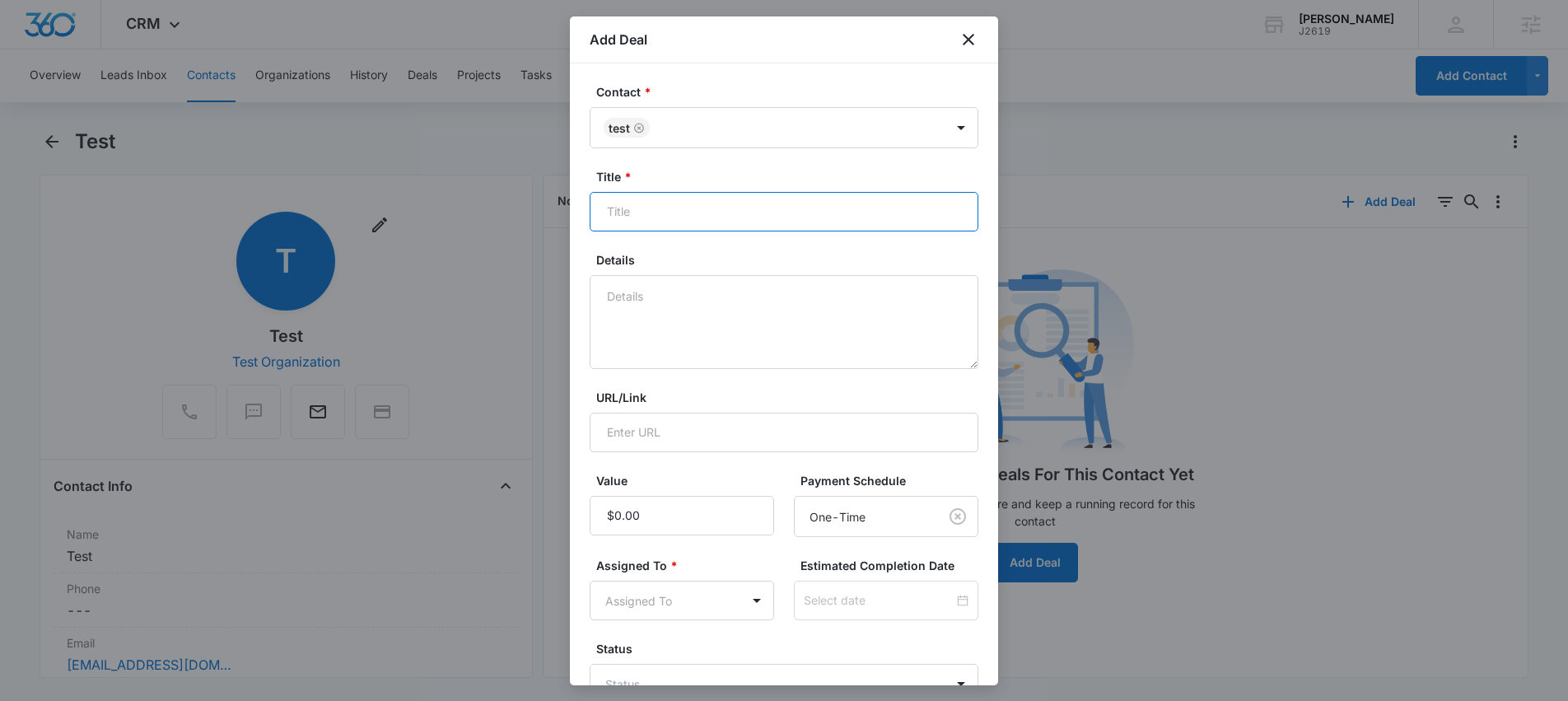
click at [654, 199] on input "Title *" at bounding box center [784, 211] width 389 height 40
type input "test"
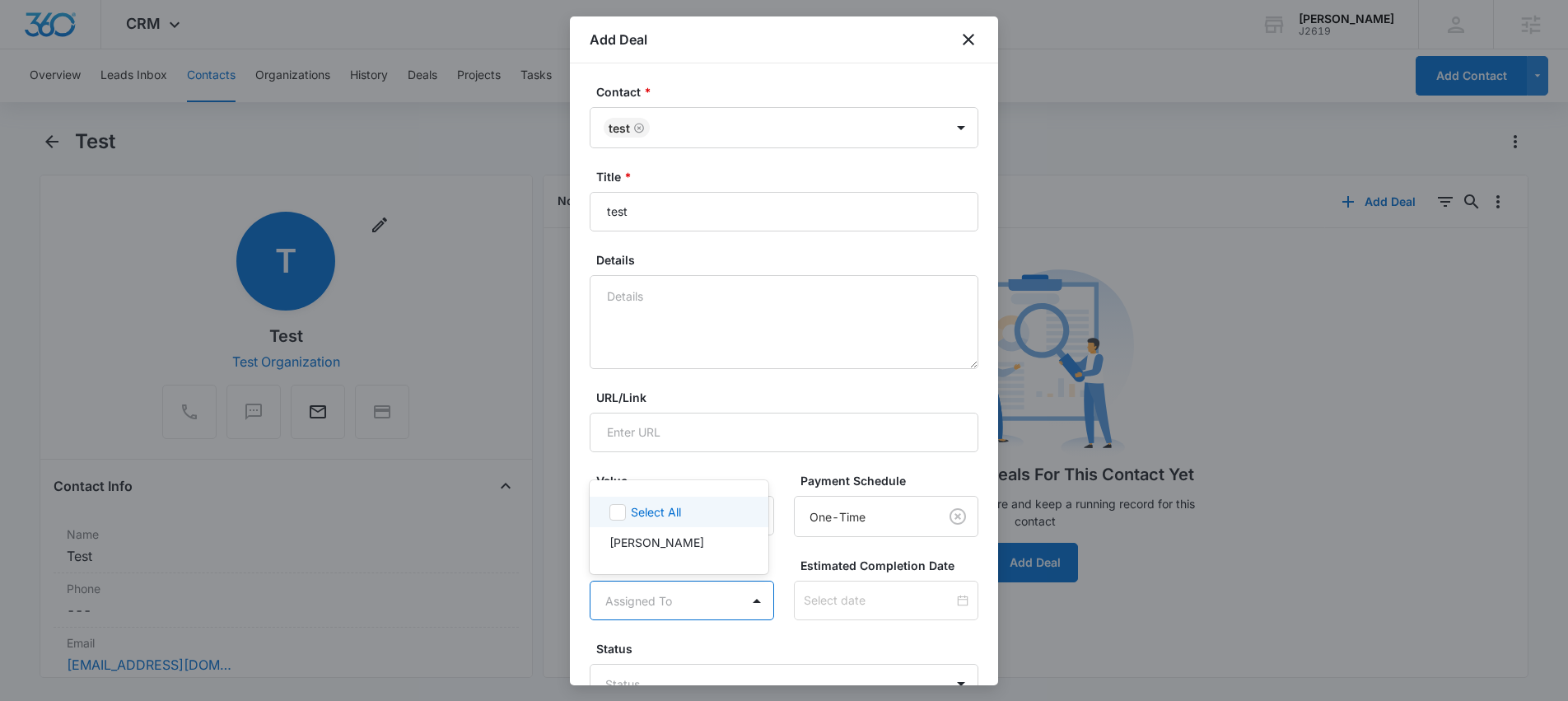
click at [700, 601] on body "CRM Apps Reputation Websites Forms CRM Email Social Shop Scheduling Content Ads…" at bounding box center [784, 350] width 1568 height 701
click at [669, 538] on p "[PERSON_NAME]" at bounding box center [656, 542] width 95 height 18
click at [992, 555] on div at bounding box center [784, 350] width 1568 height 701
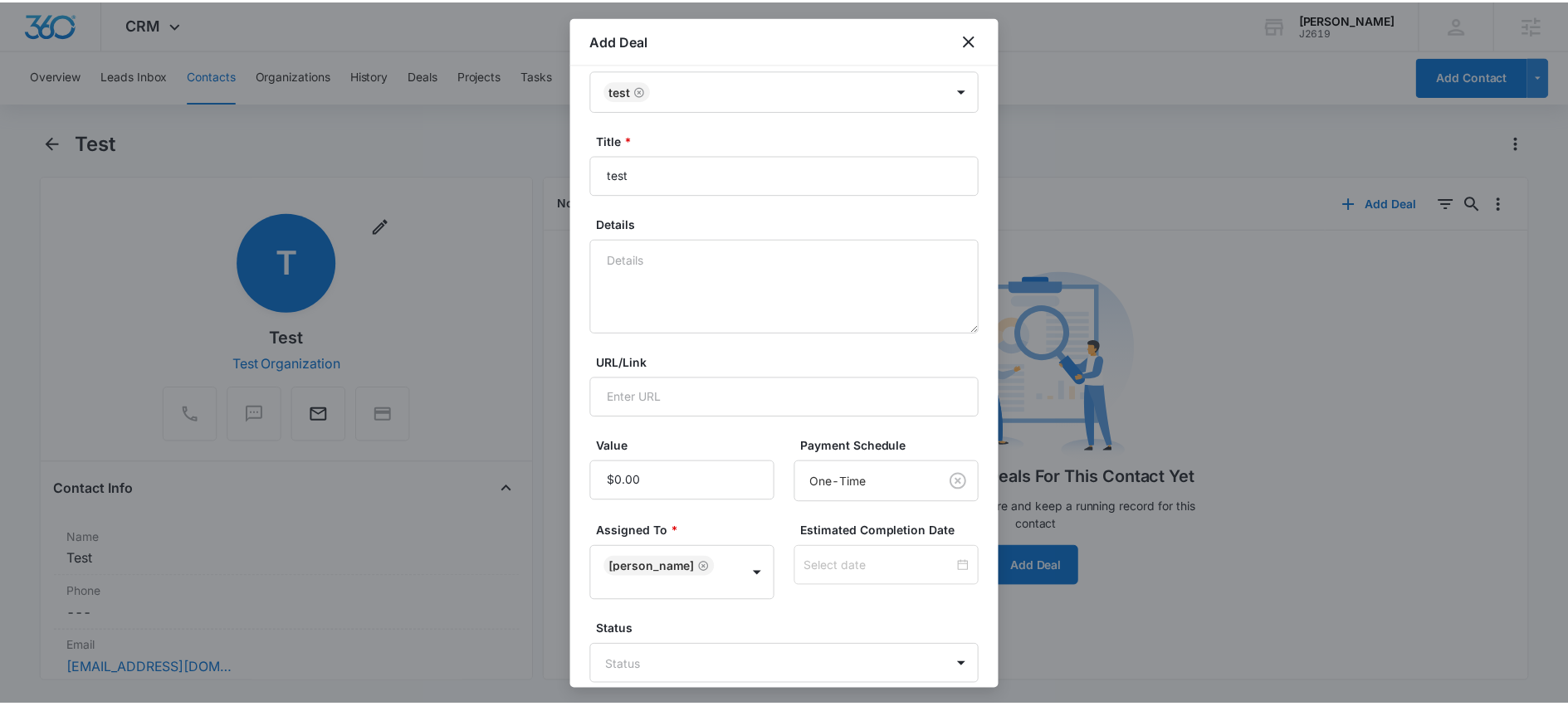
scroll to position [130, 0]
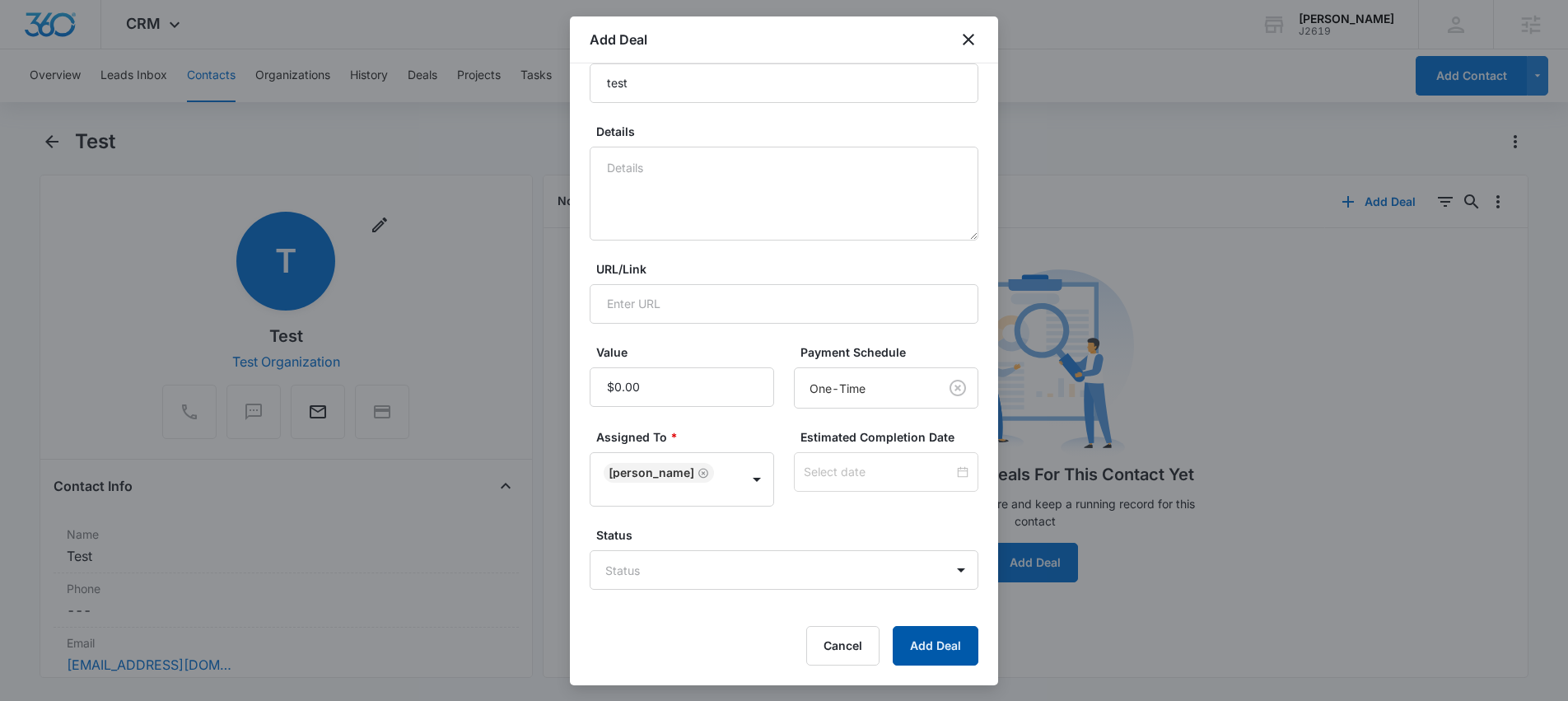
click at [935, 650] on button "Add Deal" at bounding box center [935, 646] width 86 height 40
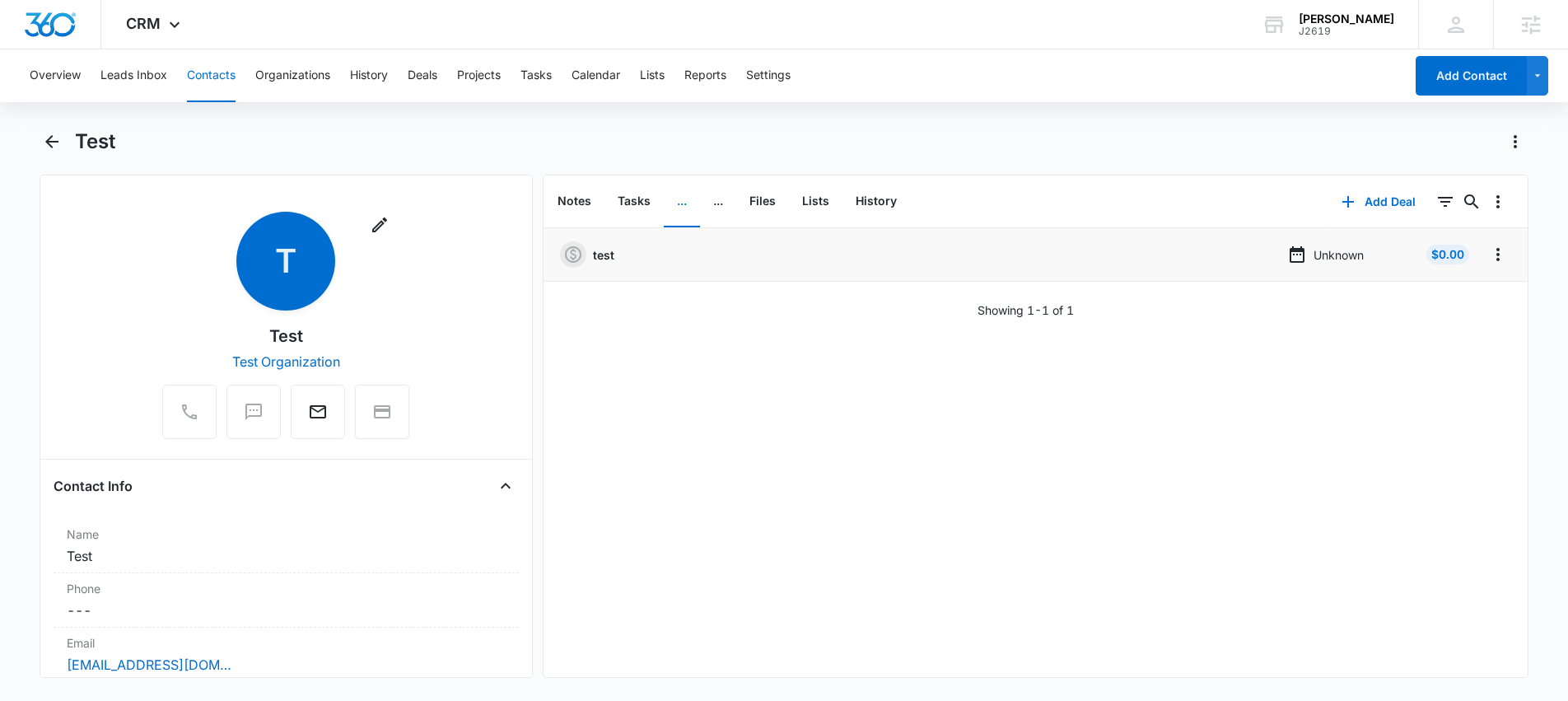
drag, startPoint x: 782, startPoint y: 268, endPoint x: 718, endPoint y: 262, distance: 64.3
click at [782, 268] on li "test Unknown $0.00" at bounding box center [1036, 255] width 985 height 54
click at [760, 204] on button "Files" at bounding box center [762, 202] width 53 height 51
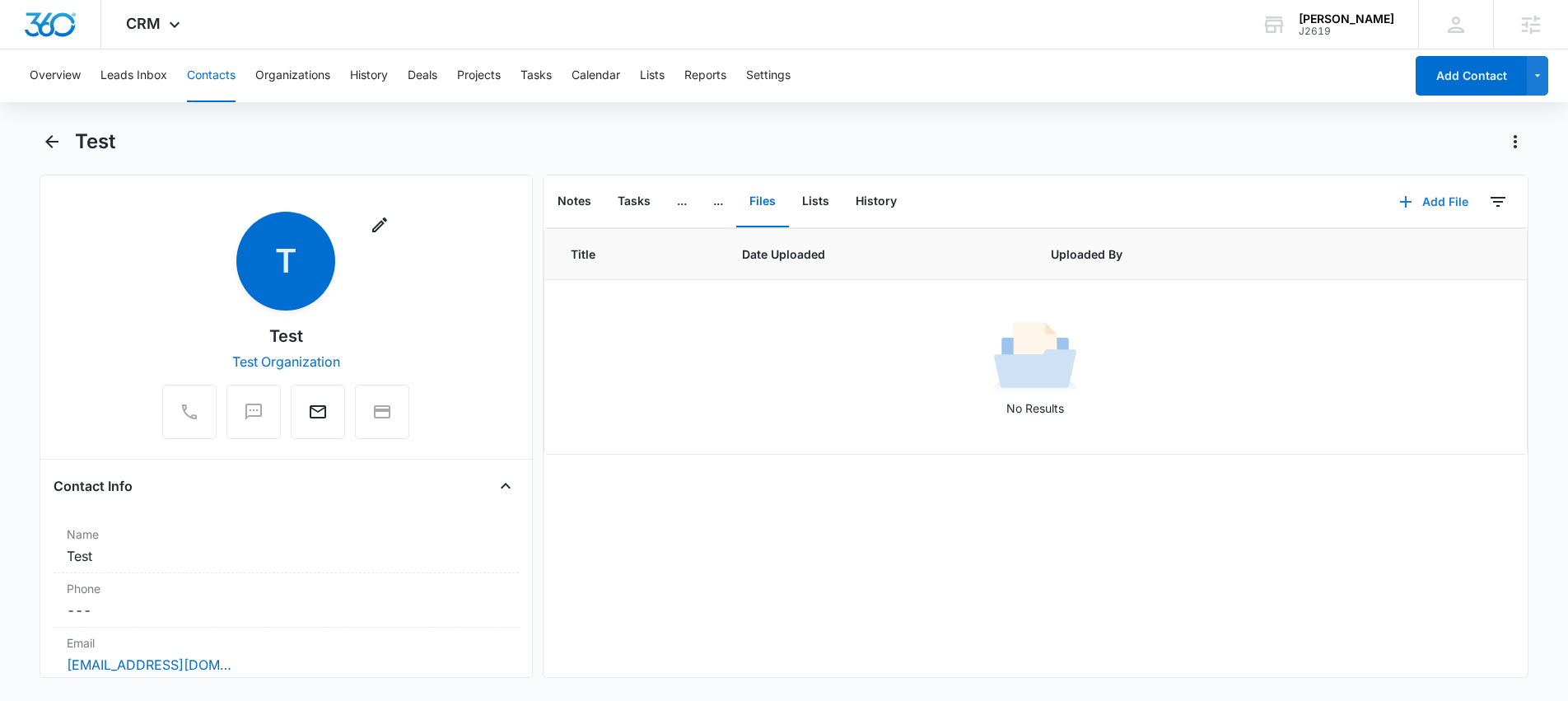
click at [1429, 205] on button "Add File" at bounding box center [1434, 202] width 103 height 40
click at [819, 206] on button "Lists" at bounding box center [816, 202] width 54 height 51
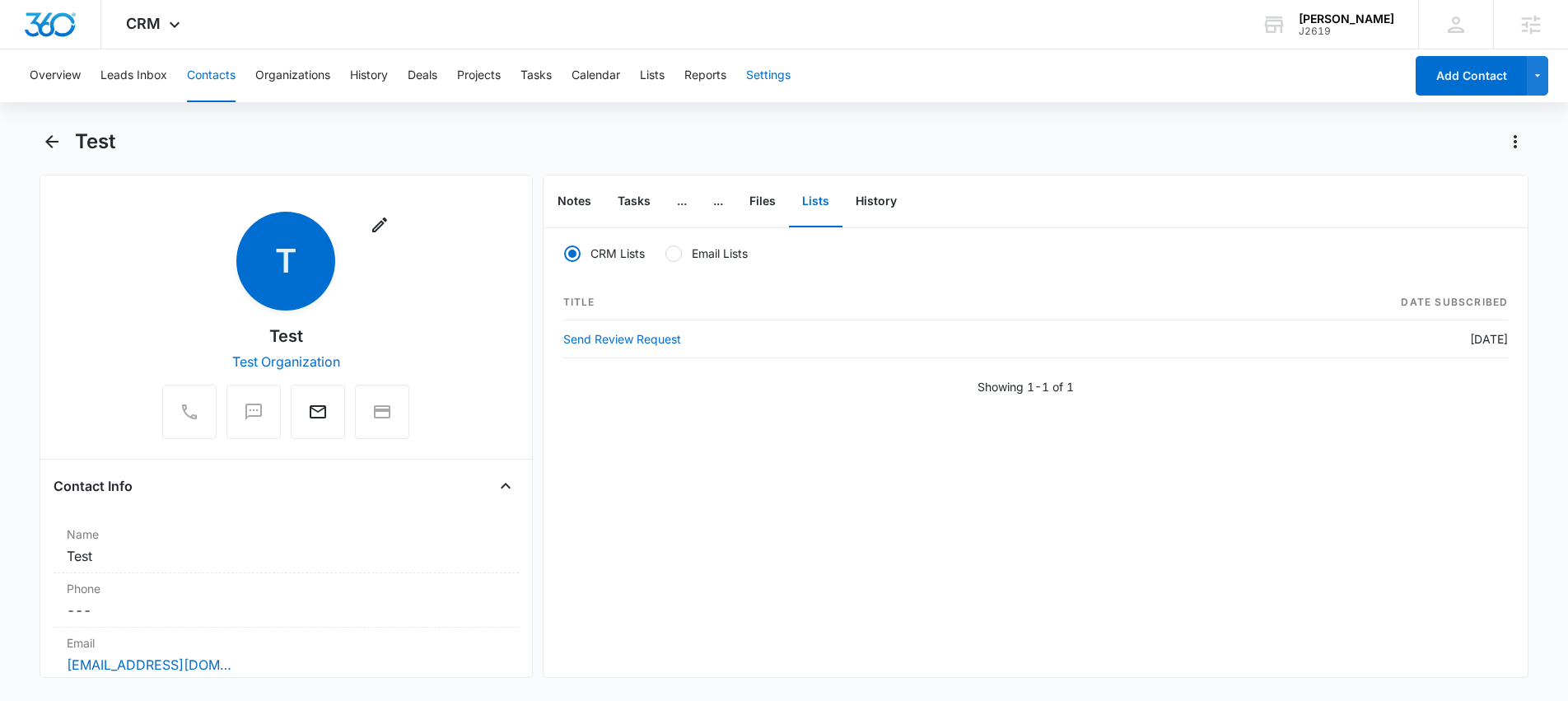
click at [771, 76] on button "Settings" at bounding box center [768, 76] width 45 height 53
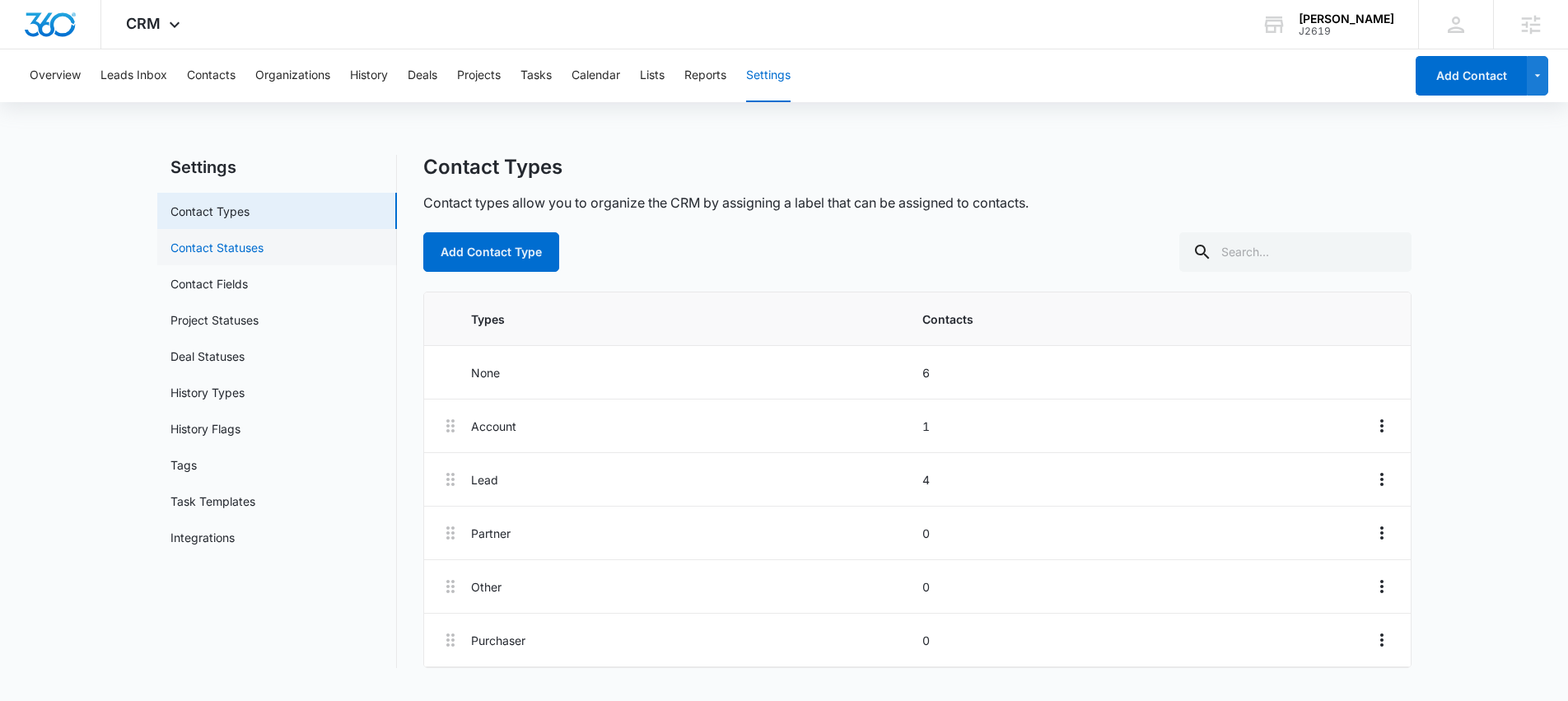
click at [259, 254] on link "Contact Statuses" at bounding box center [217, 247] width 93 height 18
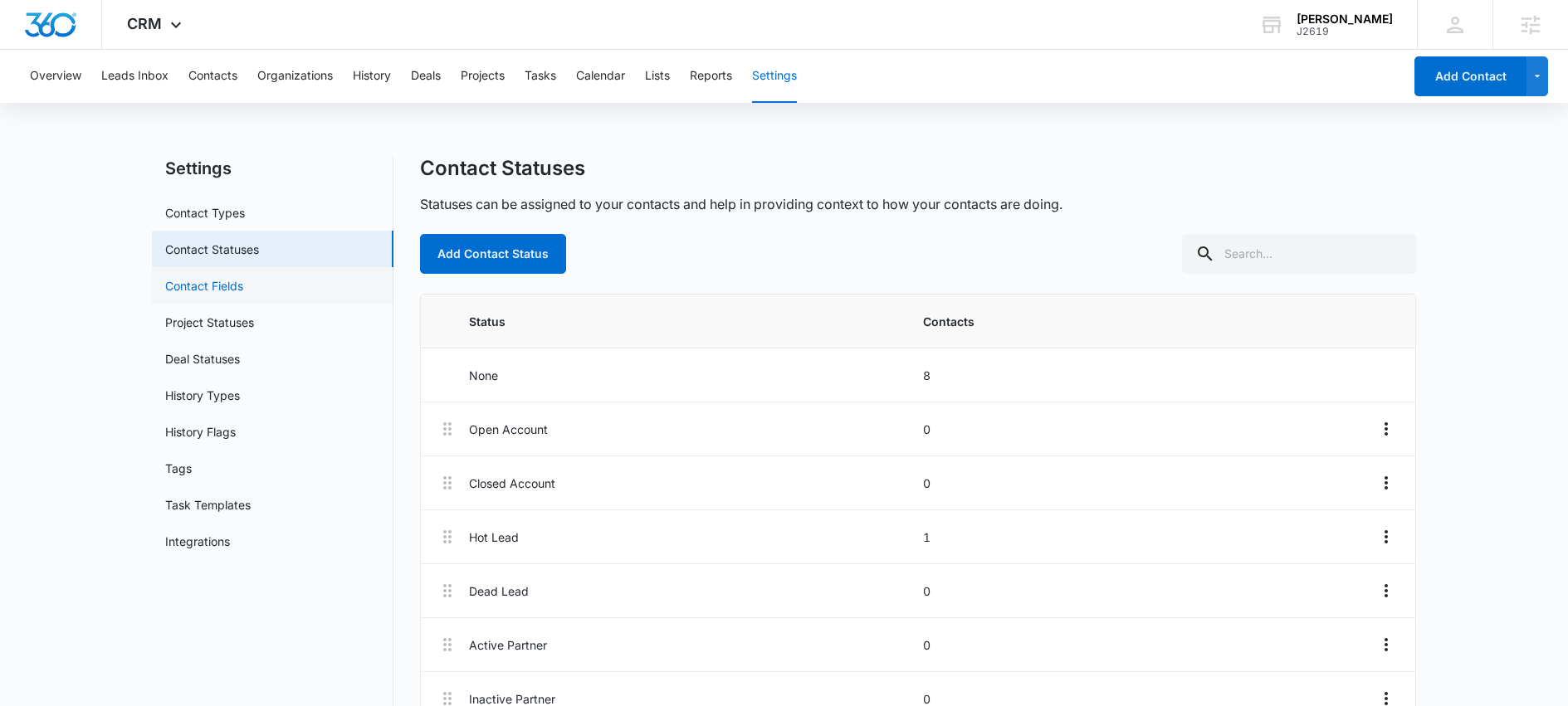
click at [193, 285] on link "Contact Fields" at bounding box center [204, 285] width 78 height 18
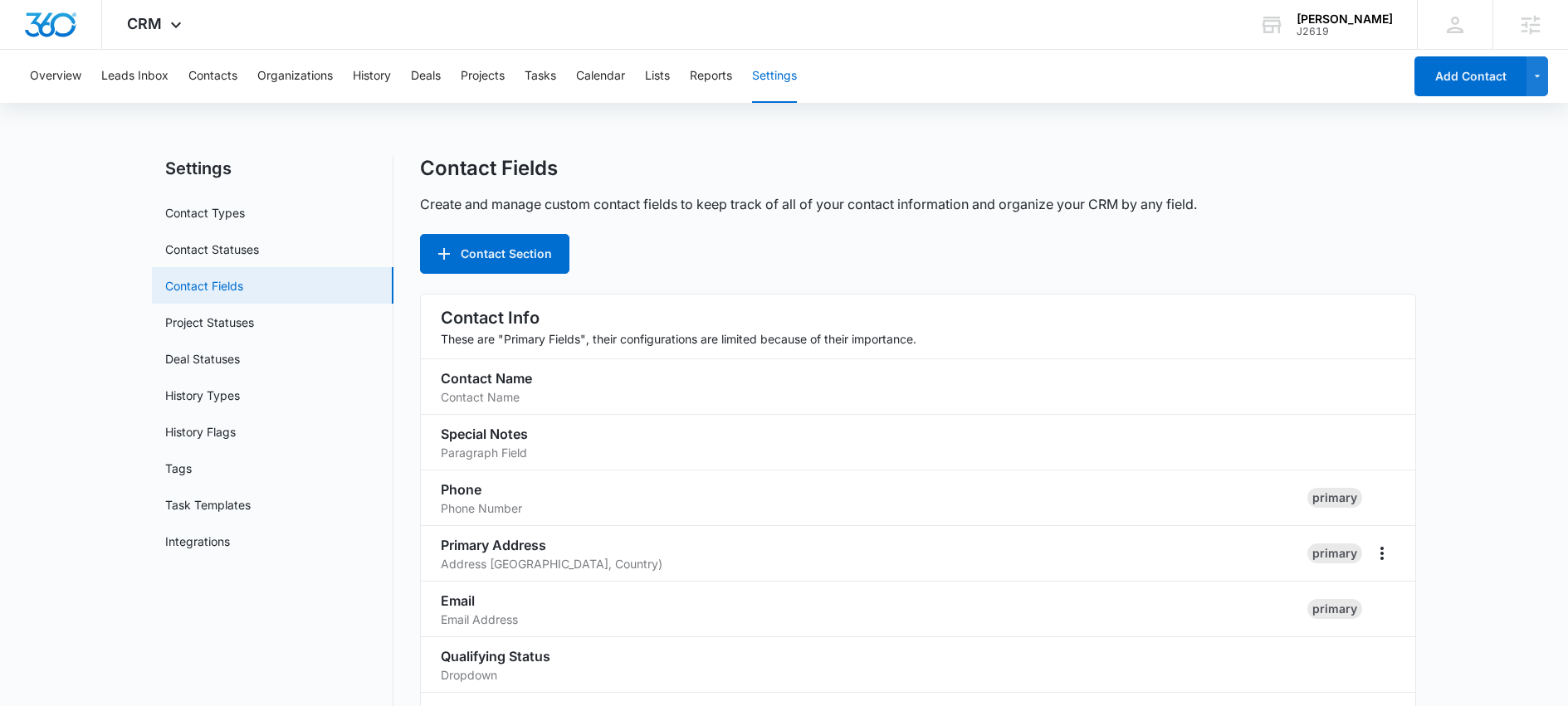
click at [220, 277] on link "Contact Fields" at bounding box center [204, 285] width 78 height 18
click at [220, 285] on link "Contact Fields" at bounding box center [204, 285] width 78 height 18
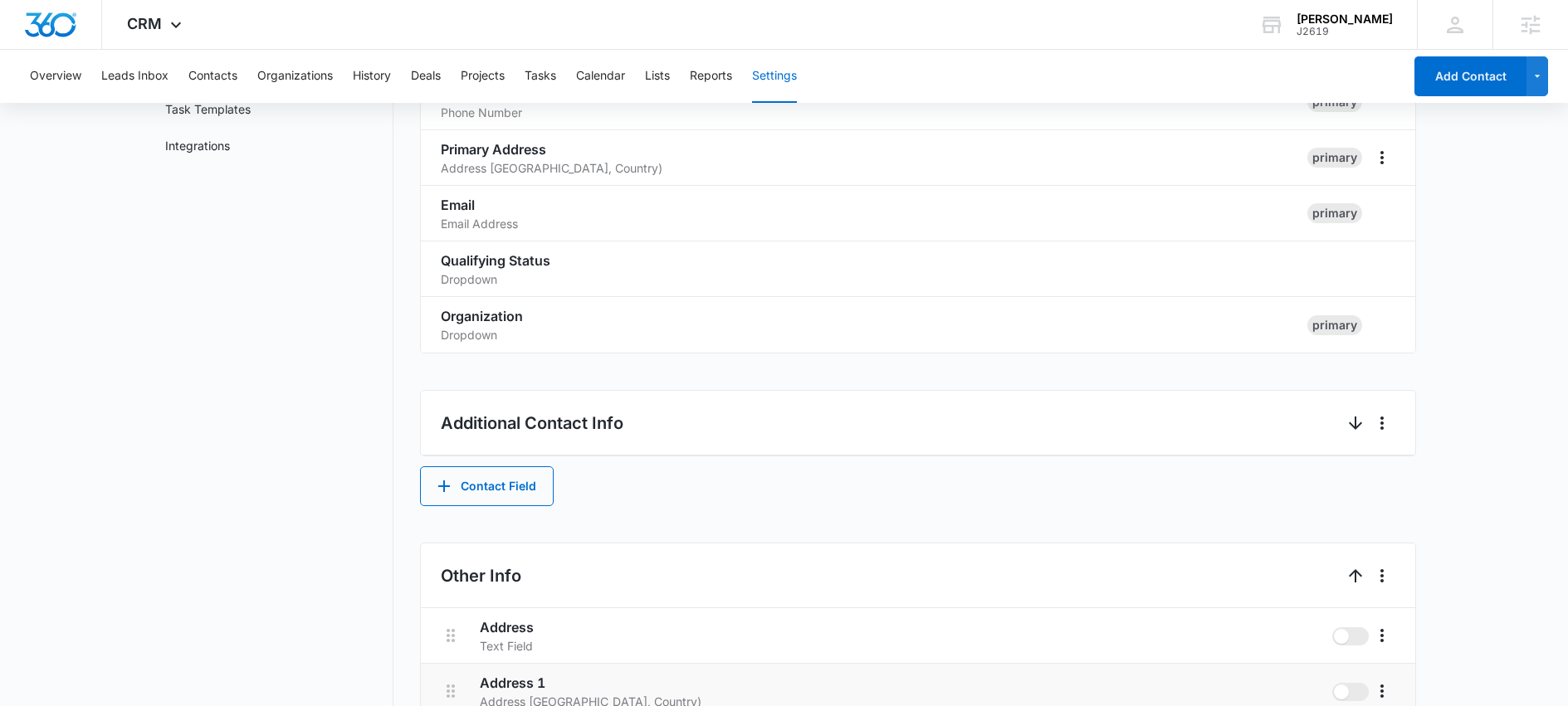
scroll to position [558, 0]
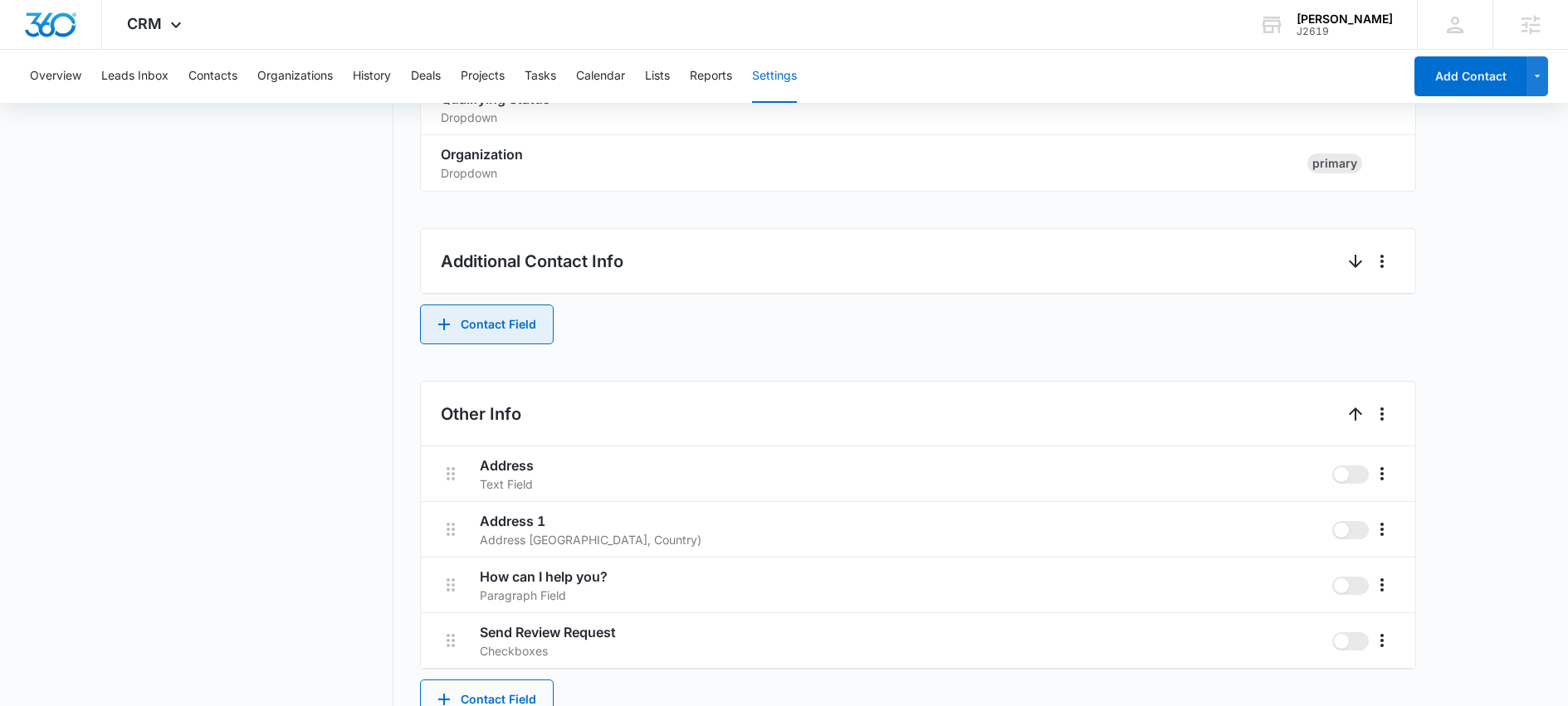
click at [503, 318] on button "Contact Field" at bounding box center [487, 324] width 134 height 40
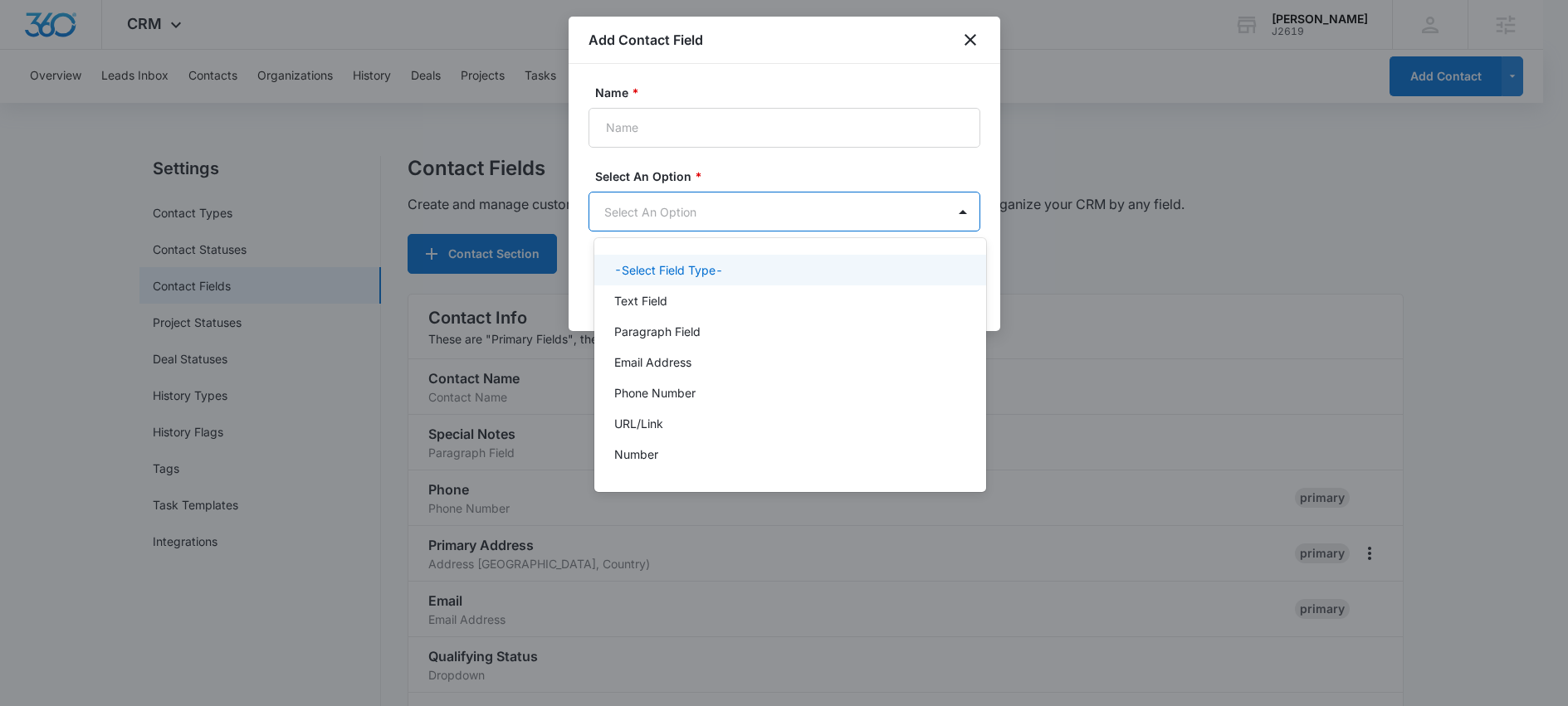
scroll to position [0, 0]
click at [714, 222] on body "CRM Apps Reputation Websites Forms CRM Email Social Shop Scheduling Content Ads…" at bounding box center [790, 353] width 1581 height 706
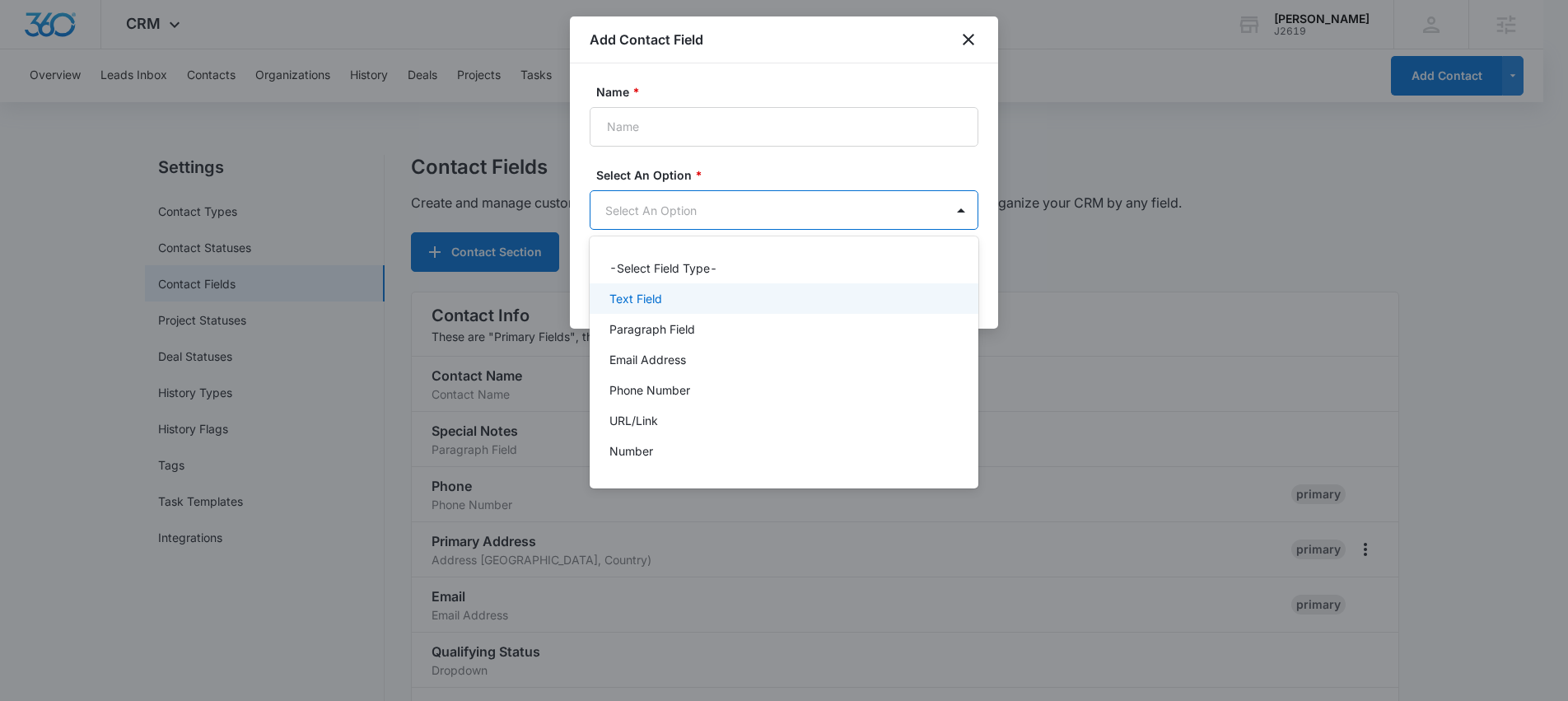
click at [641, 302] on p "Text Field" at bounding box center [635, 298] width 53 height 18
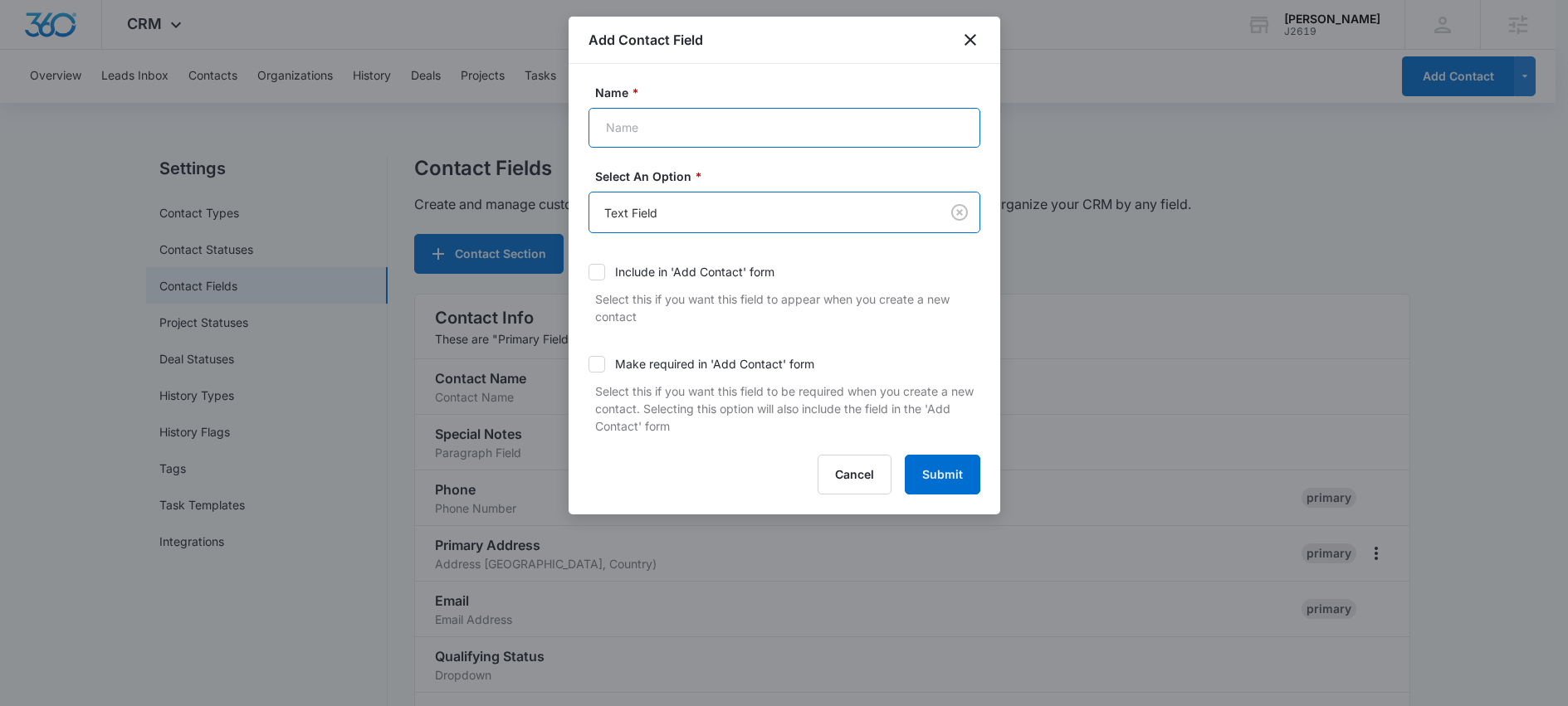
click at [653, 129] on input "Name *" at bounding box center [784, 127] width 392 height 40
type input "test it"
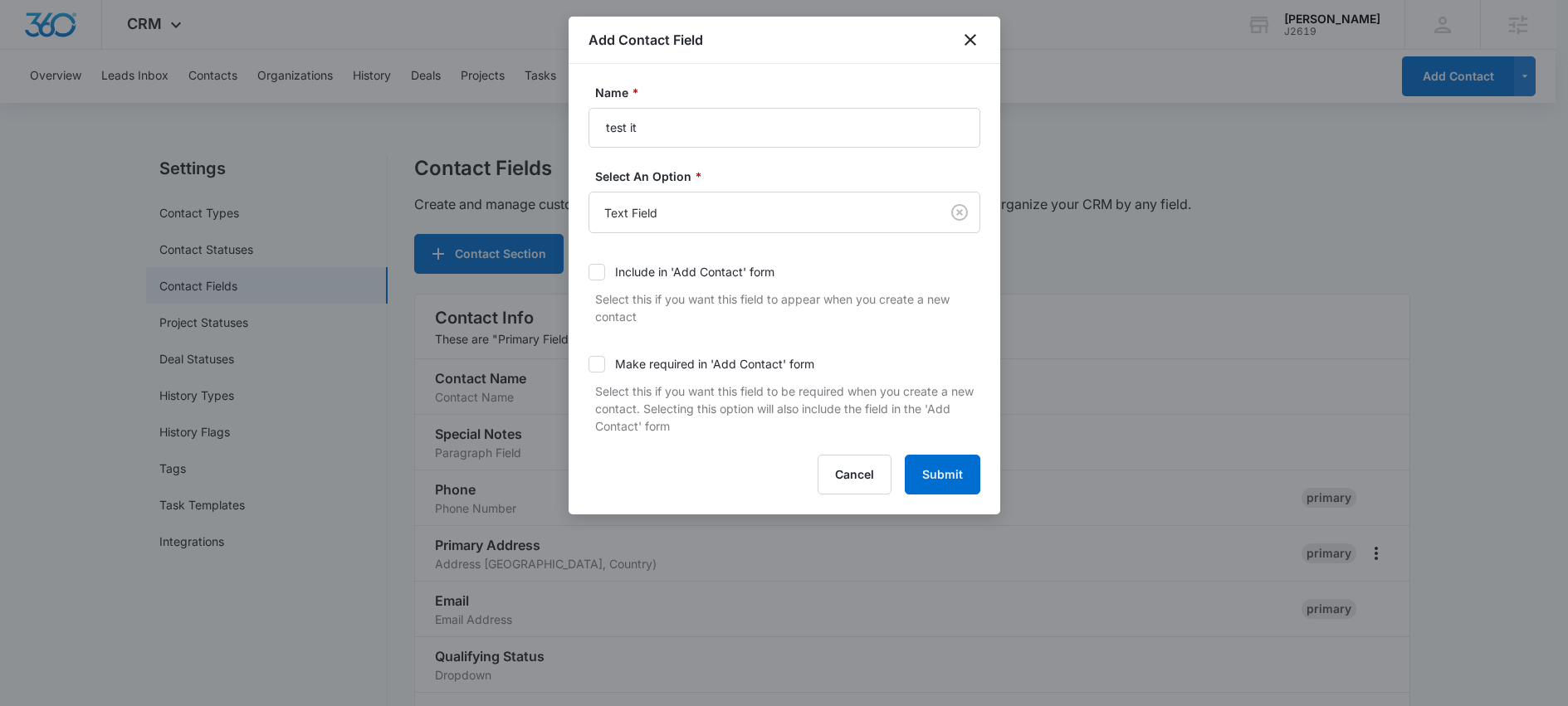
click at [603, 268] on div at bounding box center [597, 273] width 17 height 17
click at [589, 272] on input "Include in 'Add Contact' form" at bounding box center [589, 272] width 0 height 0
click at [600, 367] on icon at bounding box center [597, 364] width 15 height 15
click at [589, 364] on input "Make required in 'Add Contact' form" at bounding box center [589, 364] width 0 height 0
click at [951, 472] on button "Submit" at bounding box center [942, 474] width 75 height 40
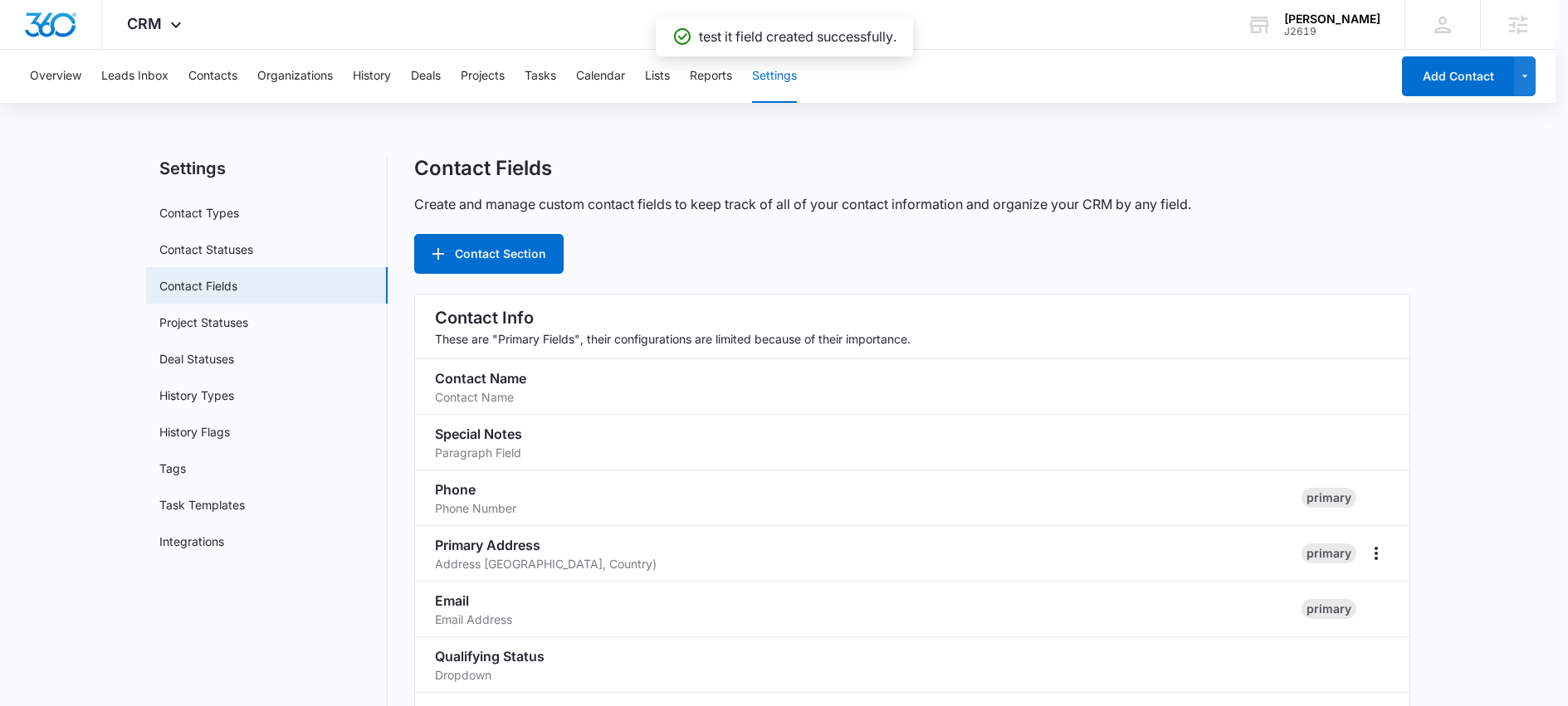
scroll to position [585, 0]
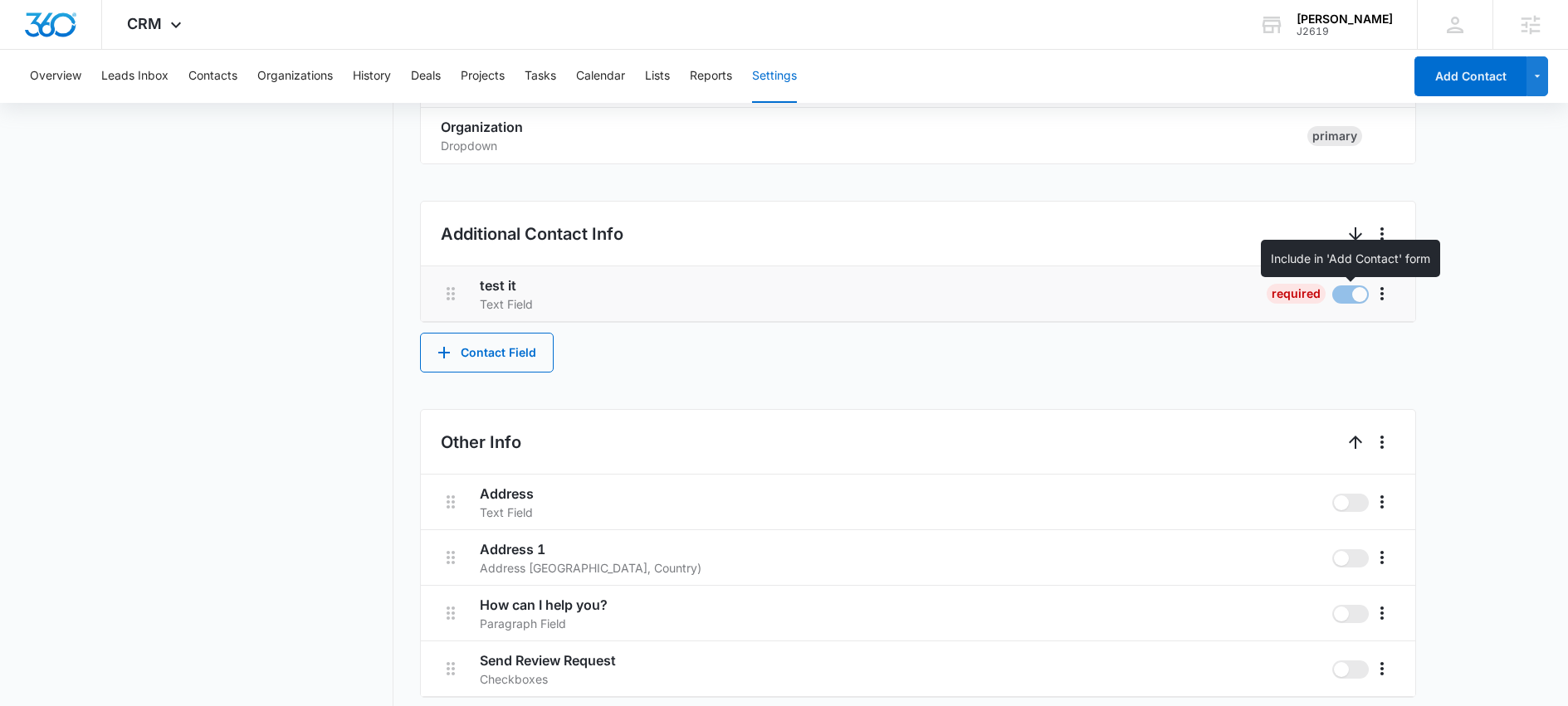
click at [1354, 294] on span at bounding box center [1360, 295] width 15 height 15
click at [1358, 294] on span at bounding box center [1360, 295] width 15 height 15
click at [1380, 295] on icon "More" at bounding box center [1382, 294] width 20 height 20
click at [1177, 391] on div "Contact Info These are "Primary Fields", their configurations are limited becau…" at bounding box center [918, 228] width 996 height 1039
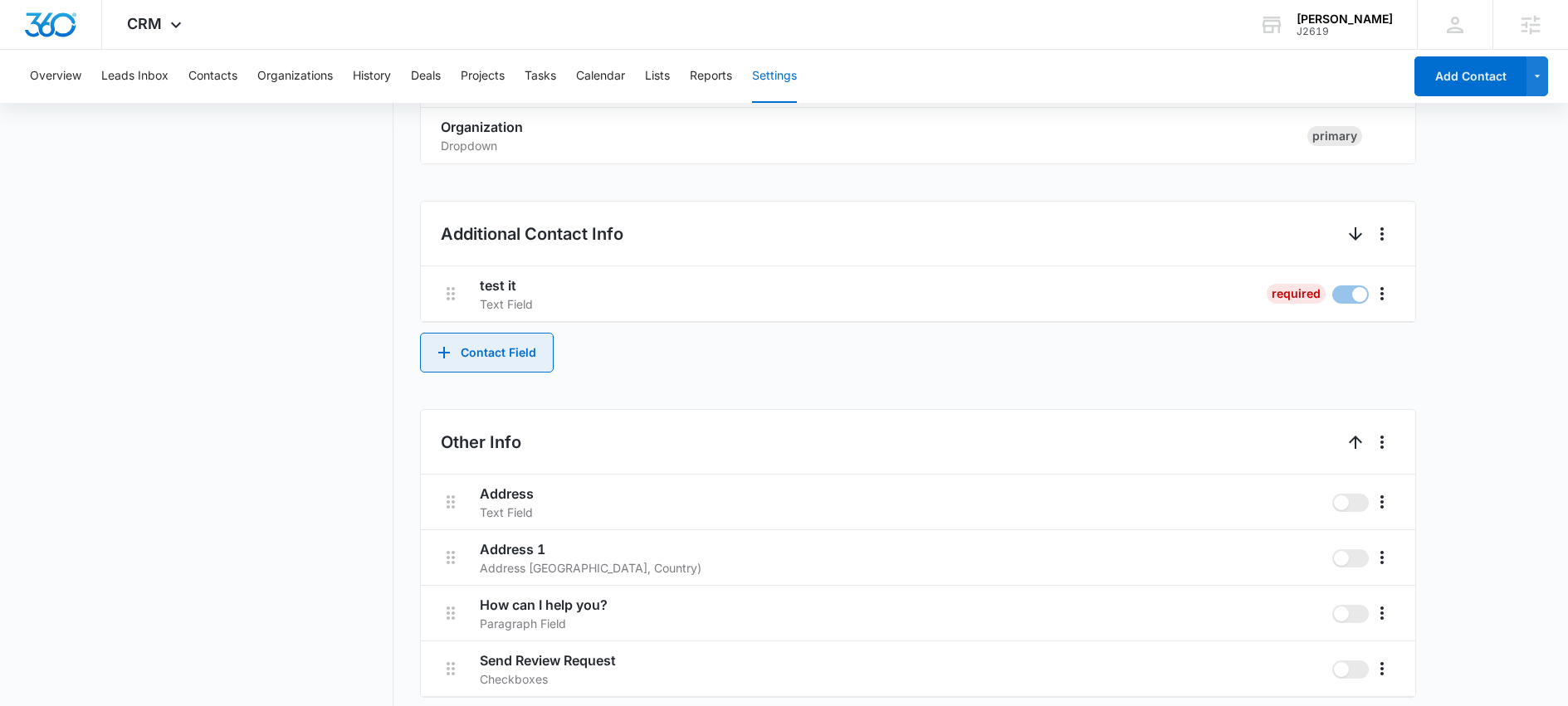
click at [503, 355] on button "Contact Field" at bounding box center [487, 352] width 134 height 40
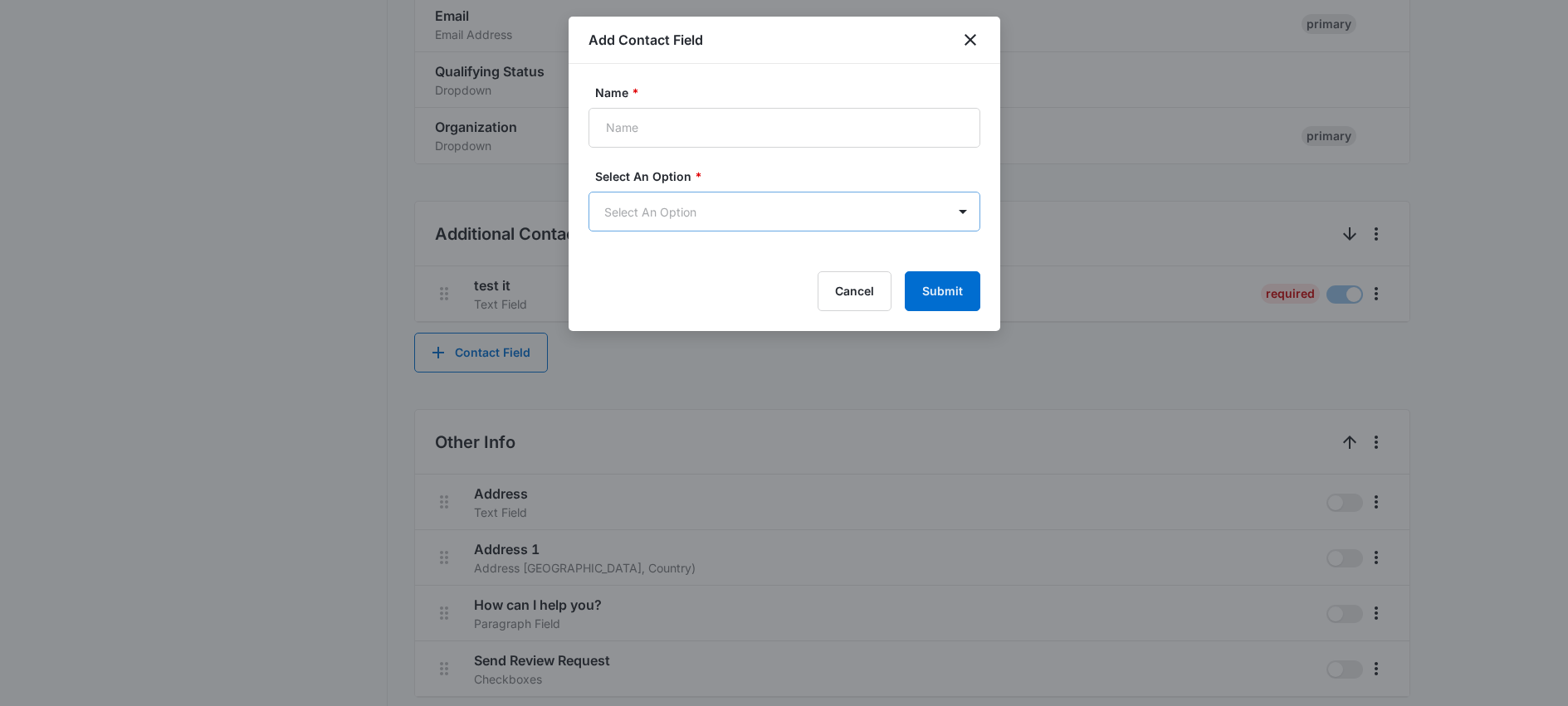
click at [716, 200] on body "CRM Apps Reputation Websites Forms CRM Email Social Shop Scheduling Content Ads…" at bounding box center [784, 91] width 1568 height 1352
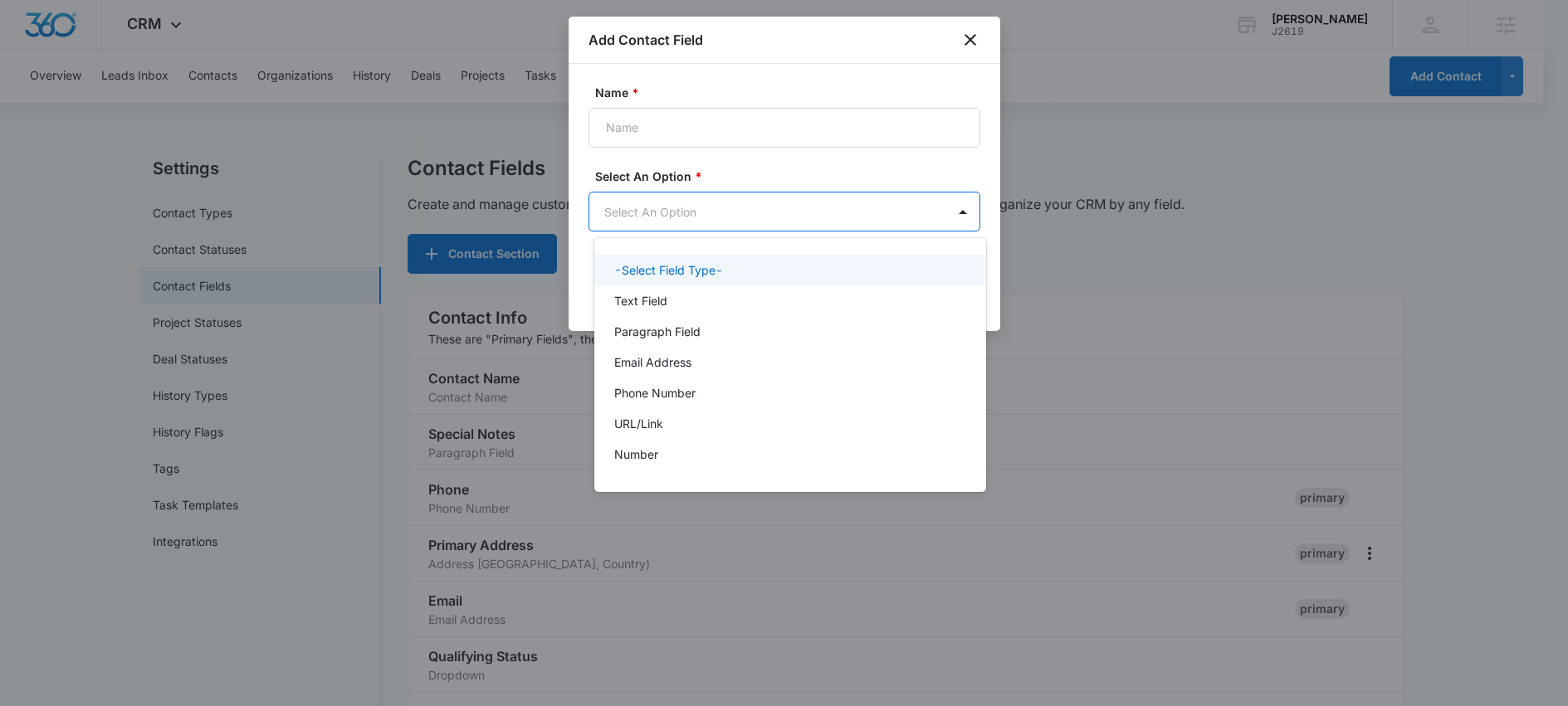
scroll to position [0, 0]
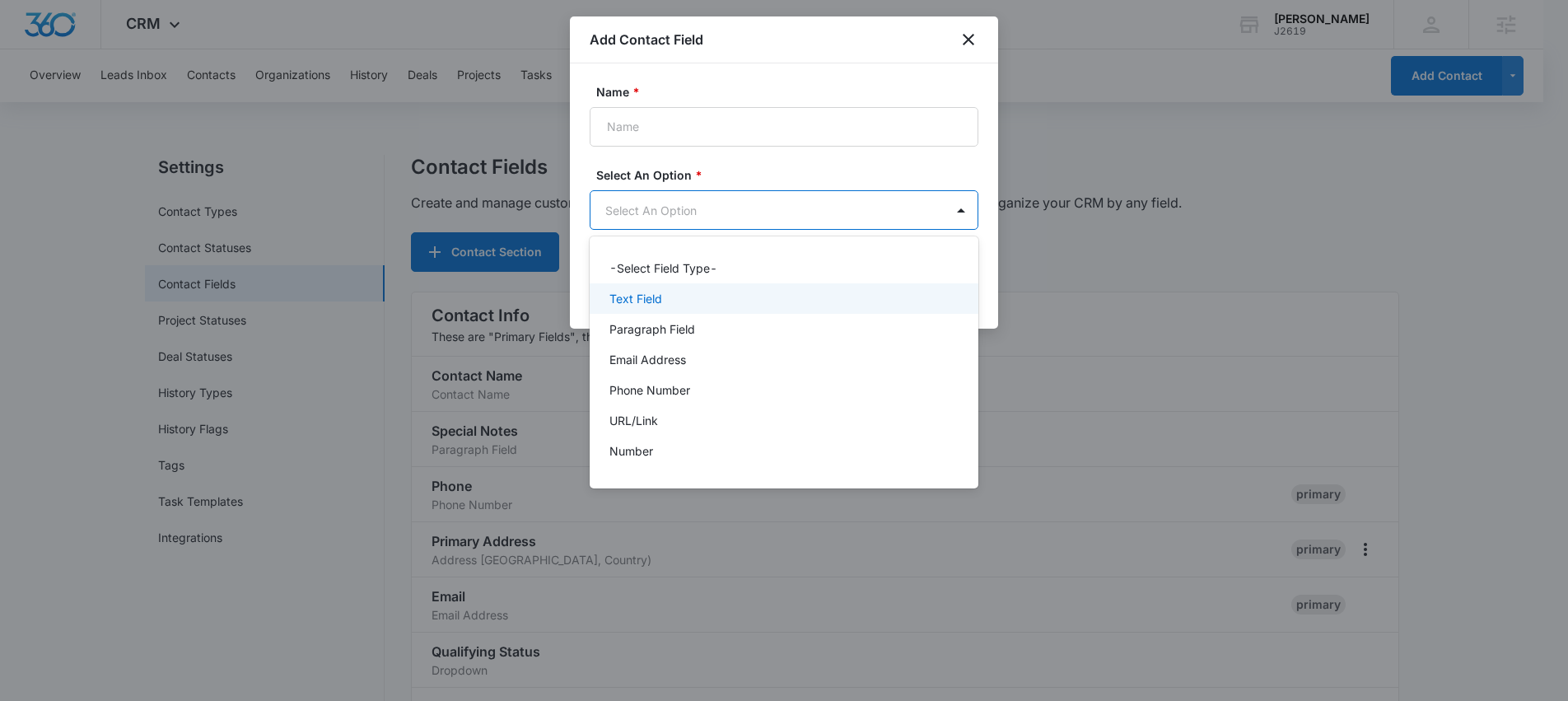
click at [696, 305] on div "Text Field" at bounding box center [782, 298] width 346 height 18
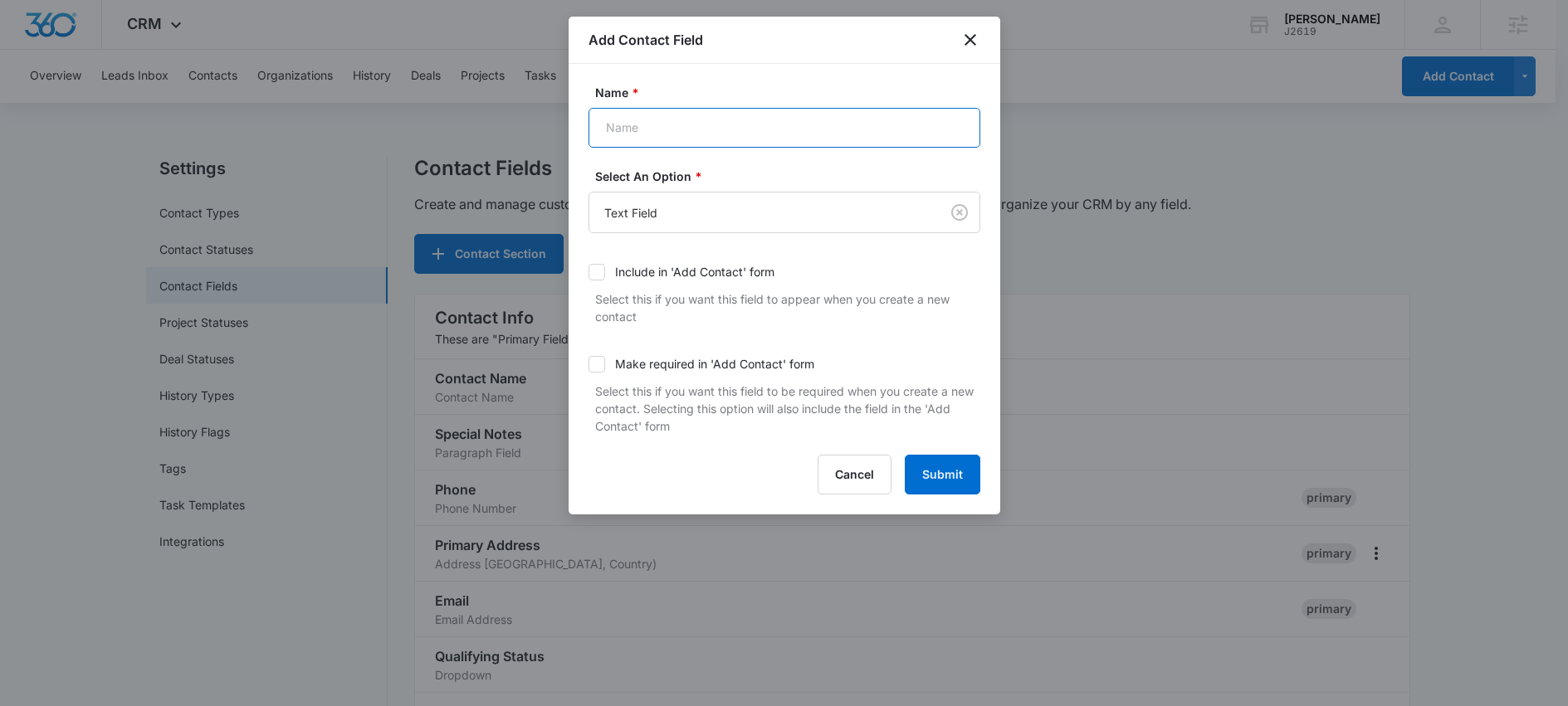
click at [648, 119] on input "Name *" at bounding box center [784, 127] width 392 height 40
type input "Get a Quote"
click at [949, 474] on button "Submit" at bounding box center [942, 474] width 75 height 40
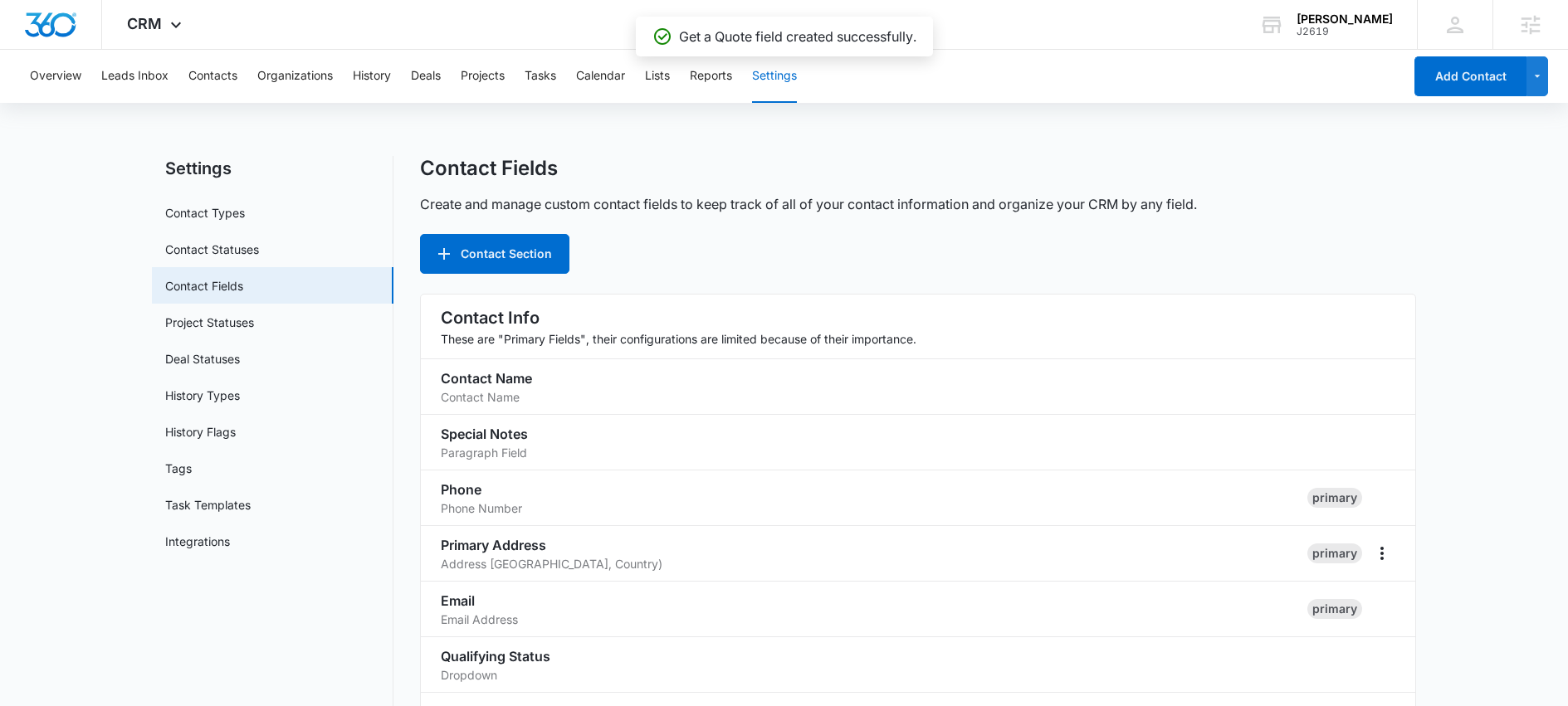
scroll to position [641, 0]
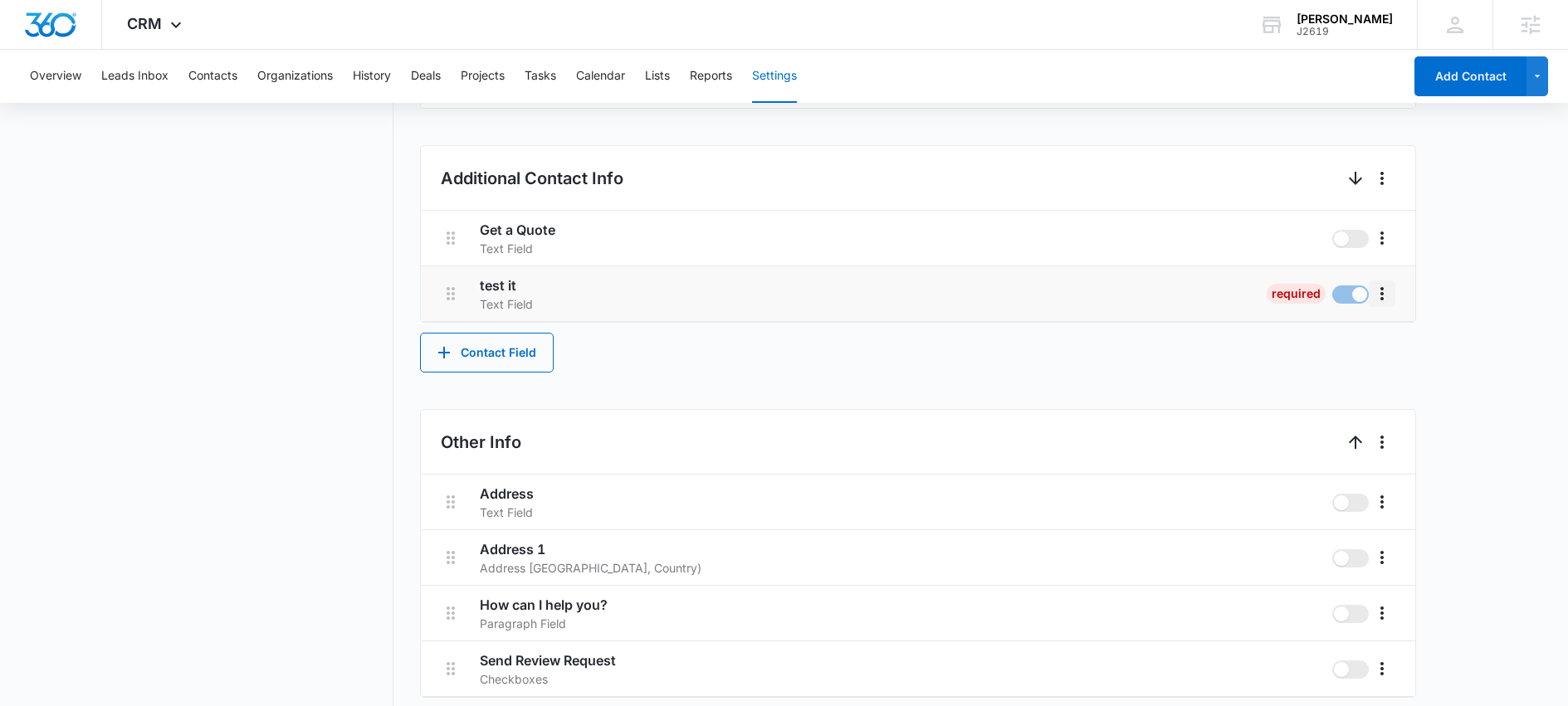
click at [1381, 290] on icon "More" at bounding box center [1382, 294] width 3 height 14
click at [1415, 369] on div "Delete" at bounding box center [1406, 365] width 35 height 12
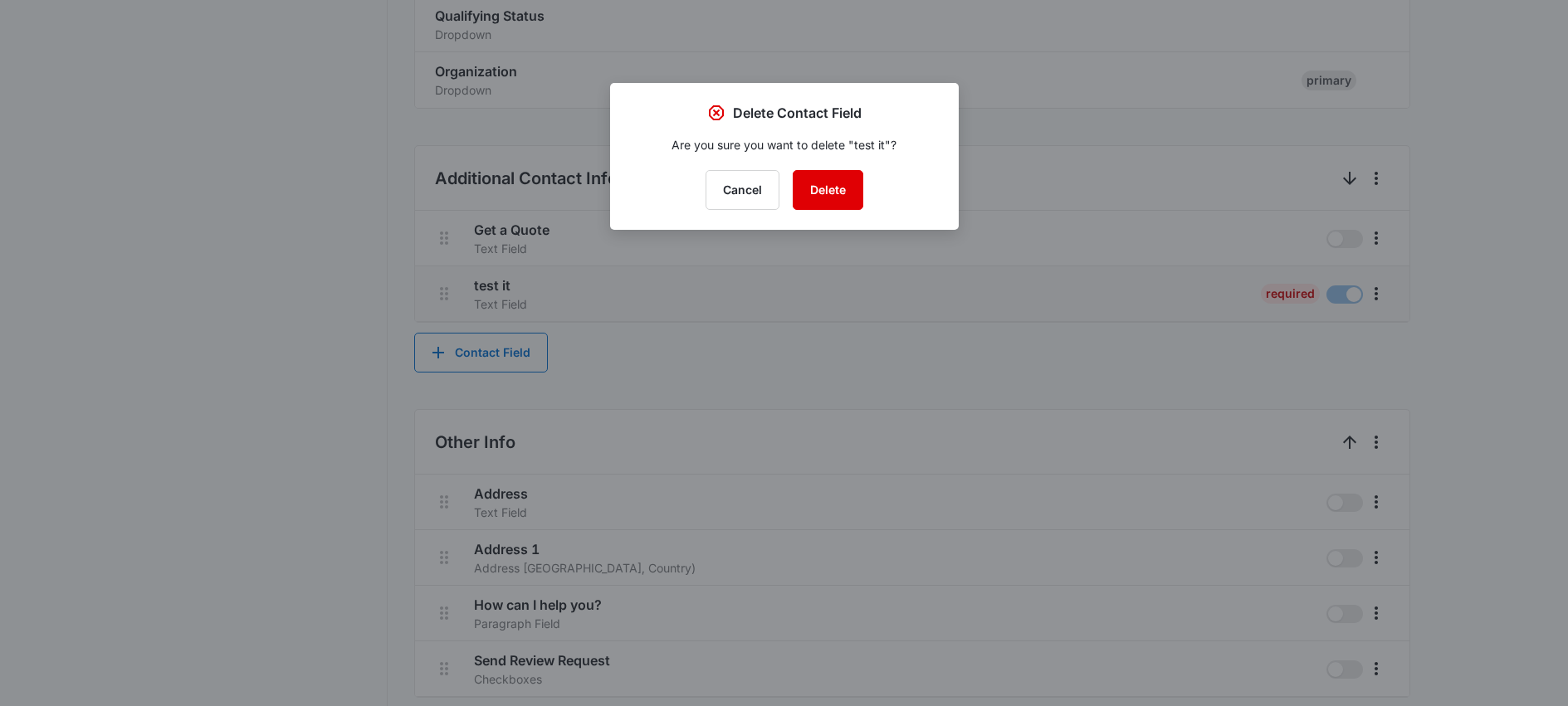
click at [821, 196] on button "Delete" at bounding box center [828, 190] width 70 height 40
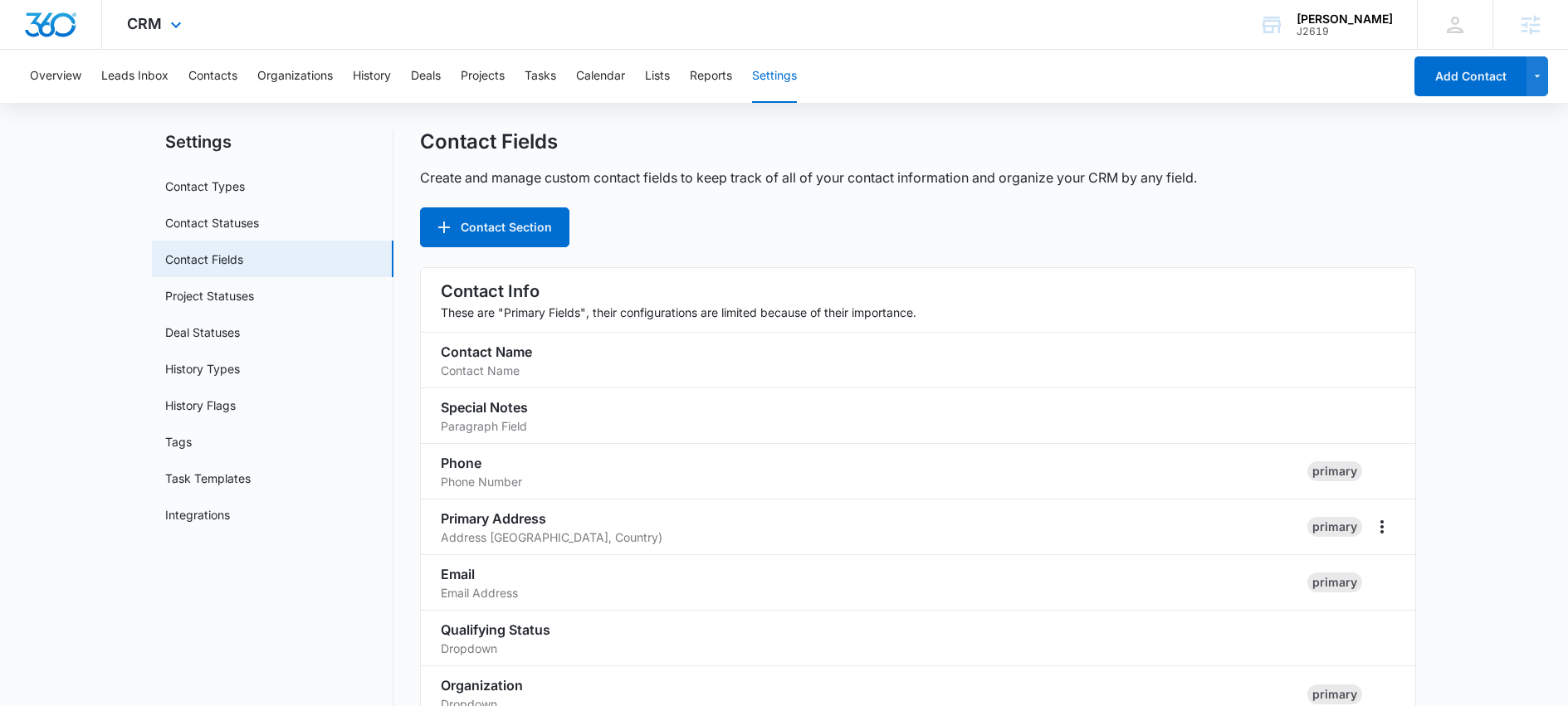
scroll to position [0, 0]
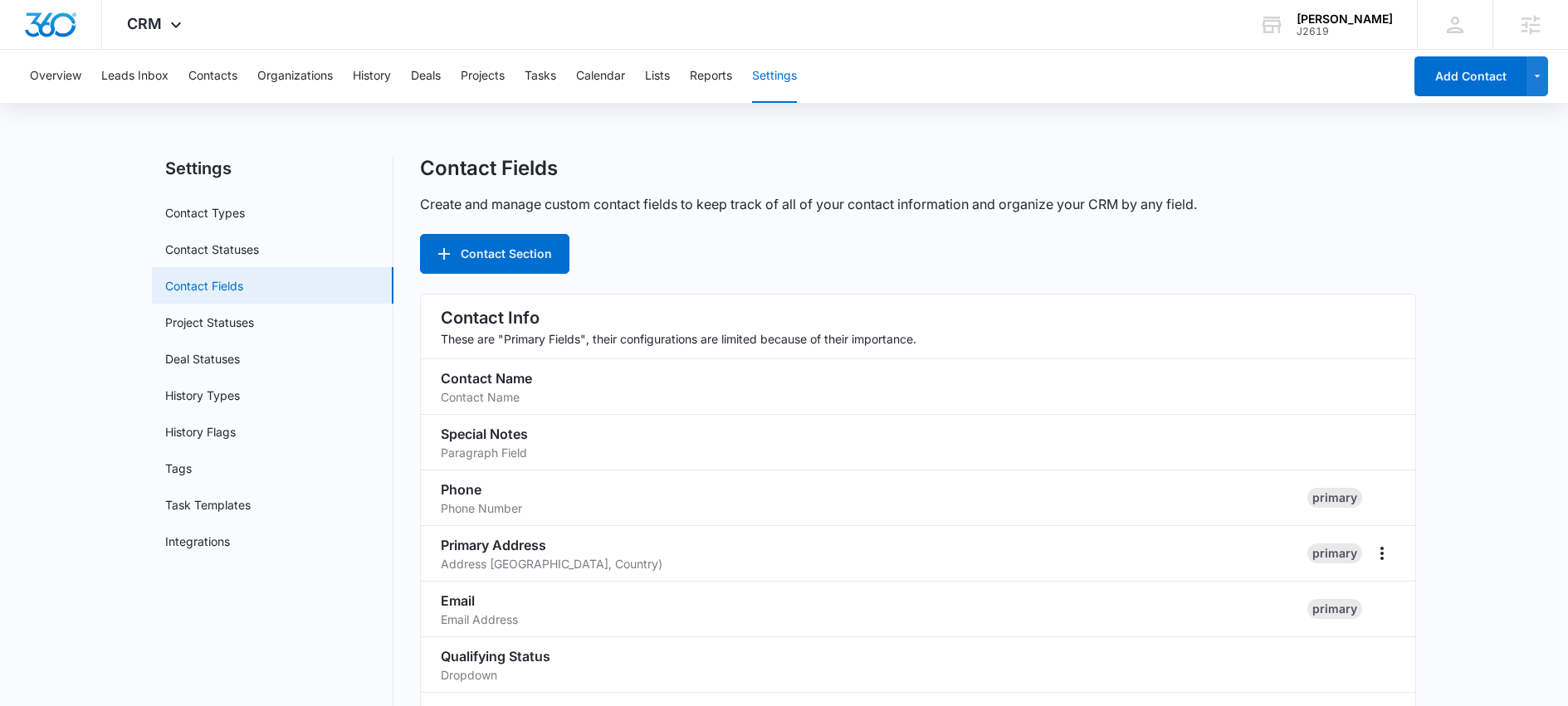
click at [209, 292] on link "Contact Fields" at bounding box center [204, 285] width 78 height 18
click at [209, 249] on link "Contact Statuses" at bounding box center [212, 249] width 94 height 18
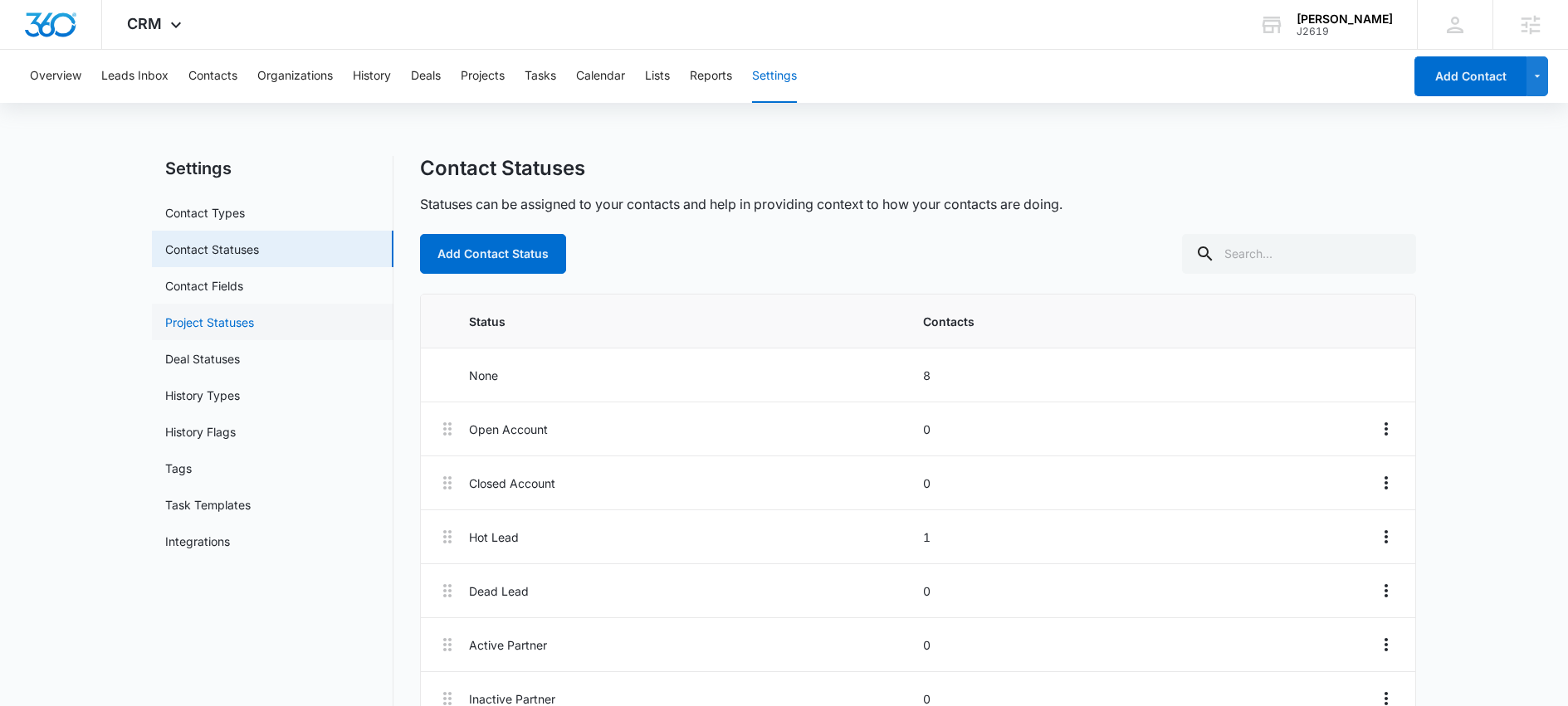
click at [213, 331] on link "Project Statuses" at bounding box center [209, 322] width 89 height 18
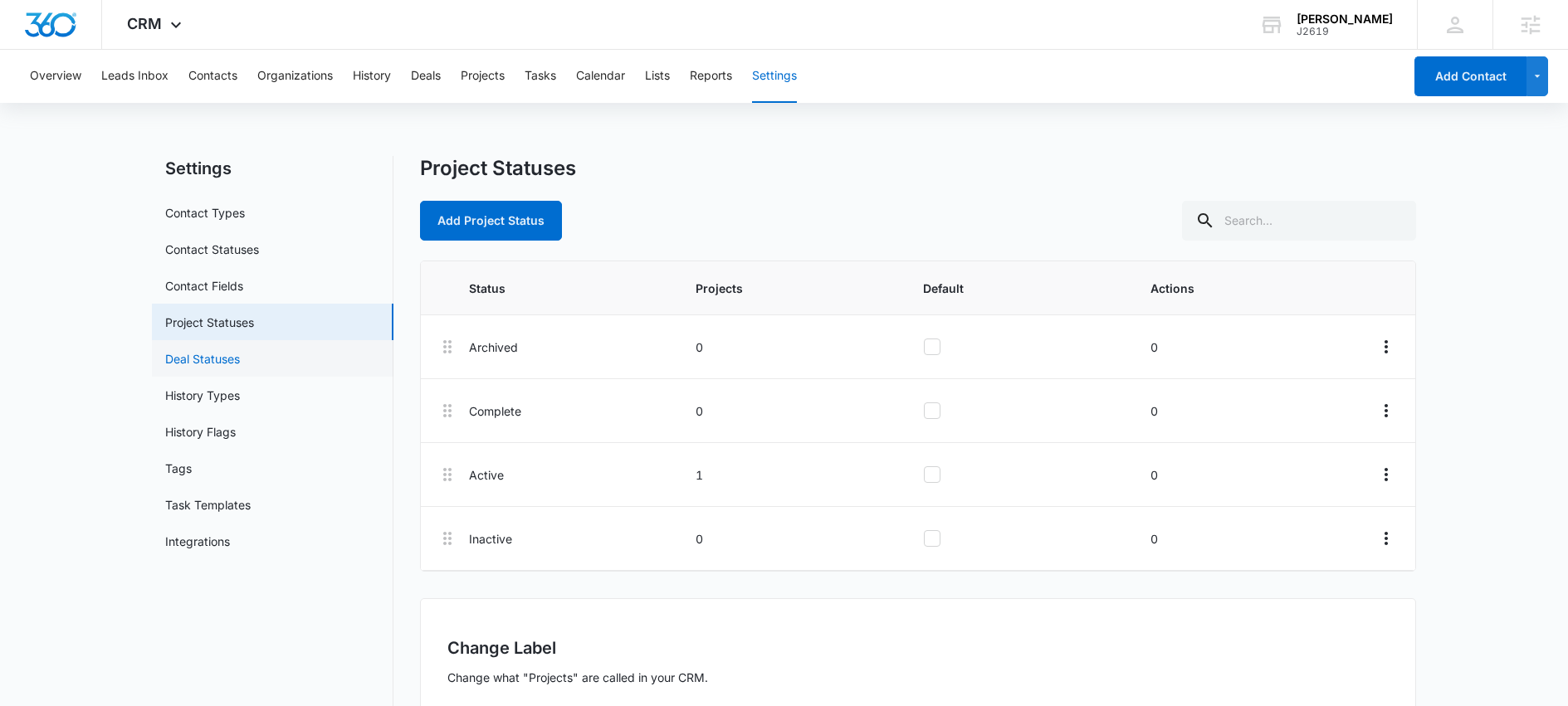
click at [208, 361] on link "Deal Statuses" at bounding box center [202, 359] width 75 height 18
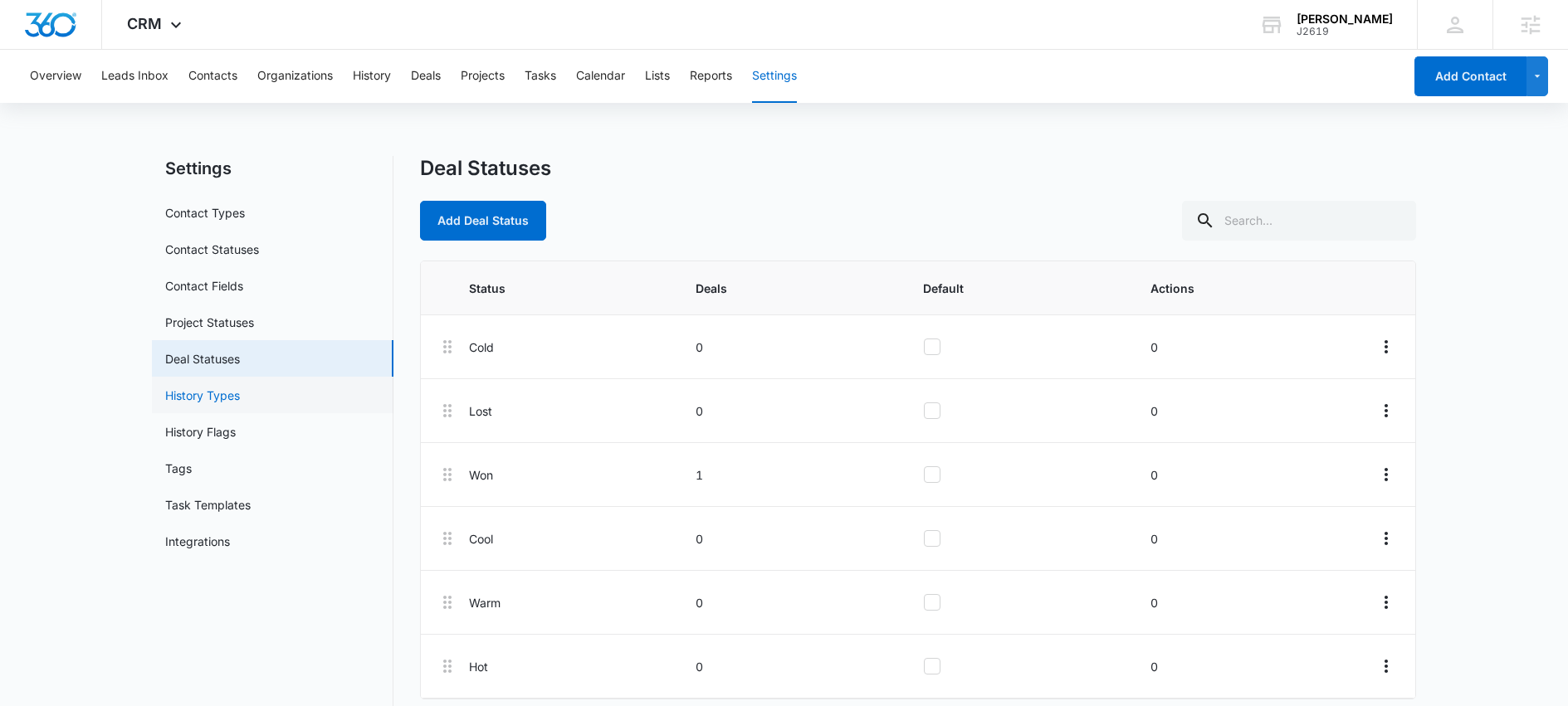
click at [209, 403] on link "History Types" at bounding box center [202, 395] width 75 height 18
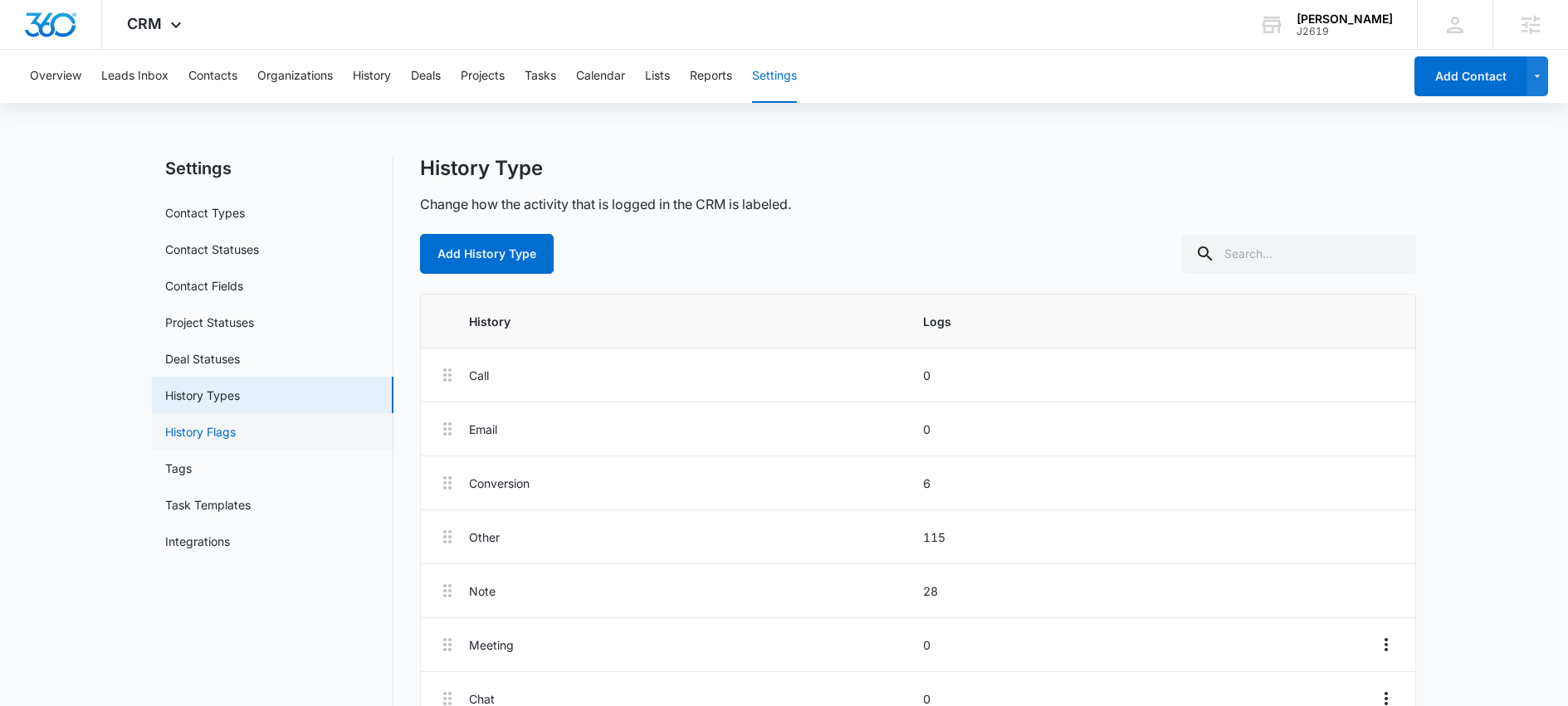
click at [226, 429] on link "History Flags" at bounding box center [200, 432] width 70 height 18
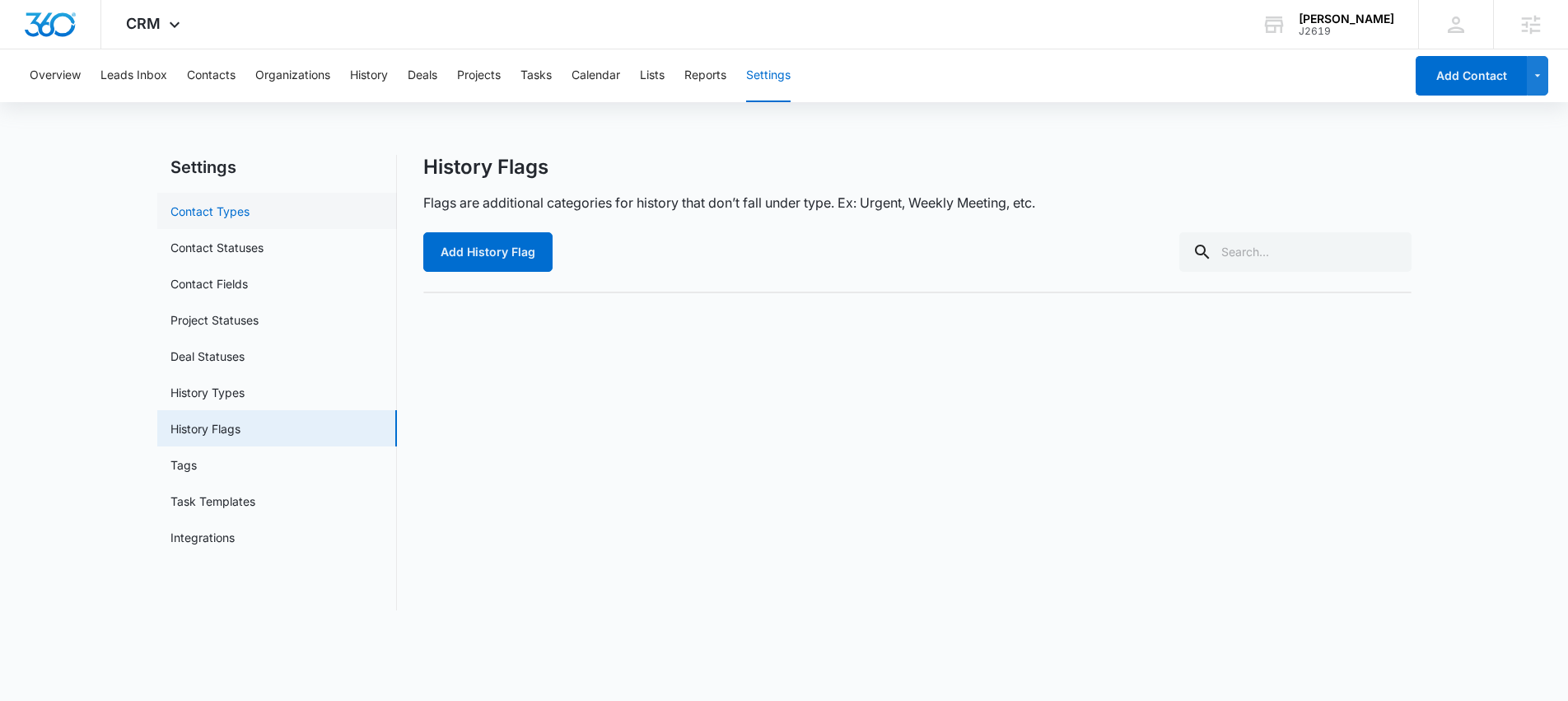
click at [225, 219] on link "Contact Types" at bounding box center [210, 211] width 79 height 18
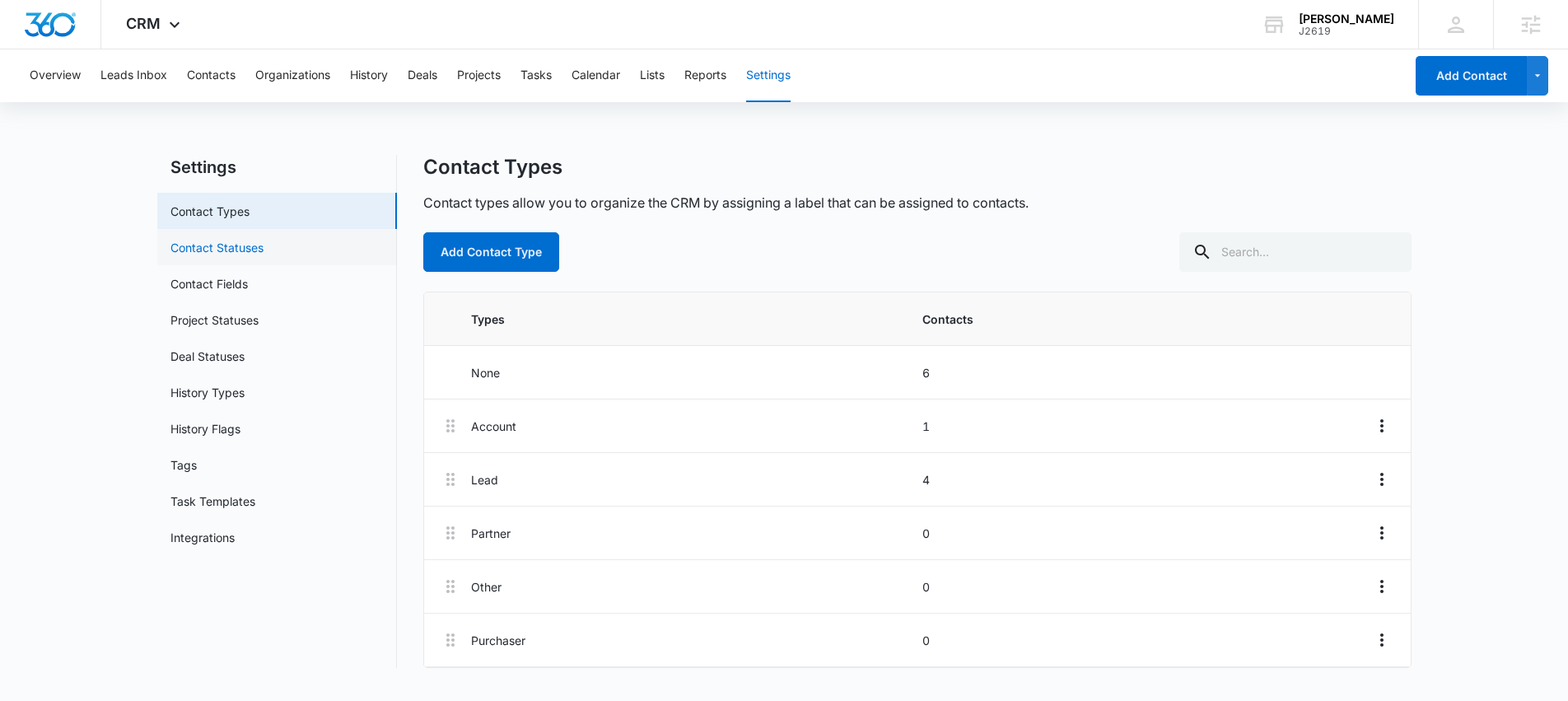
click at [232, 247] on link "Contact Statuses" at bounding box center [217, 247] width 93 height 18
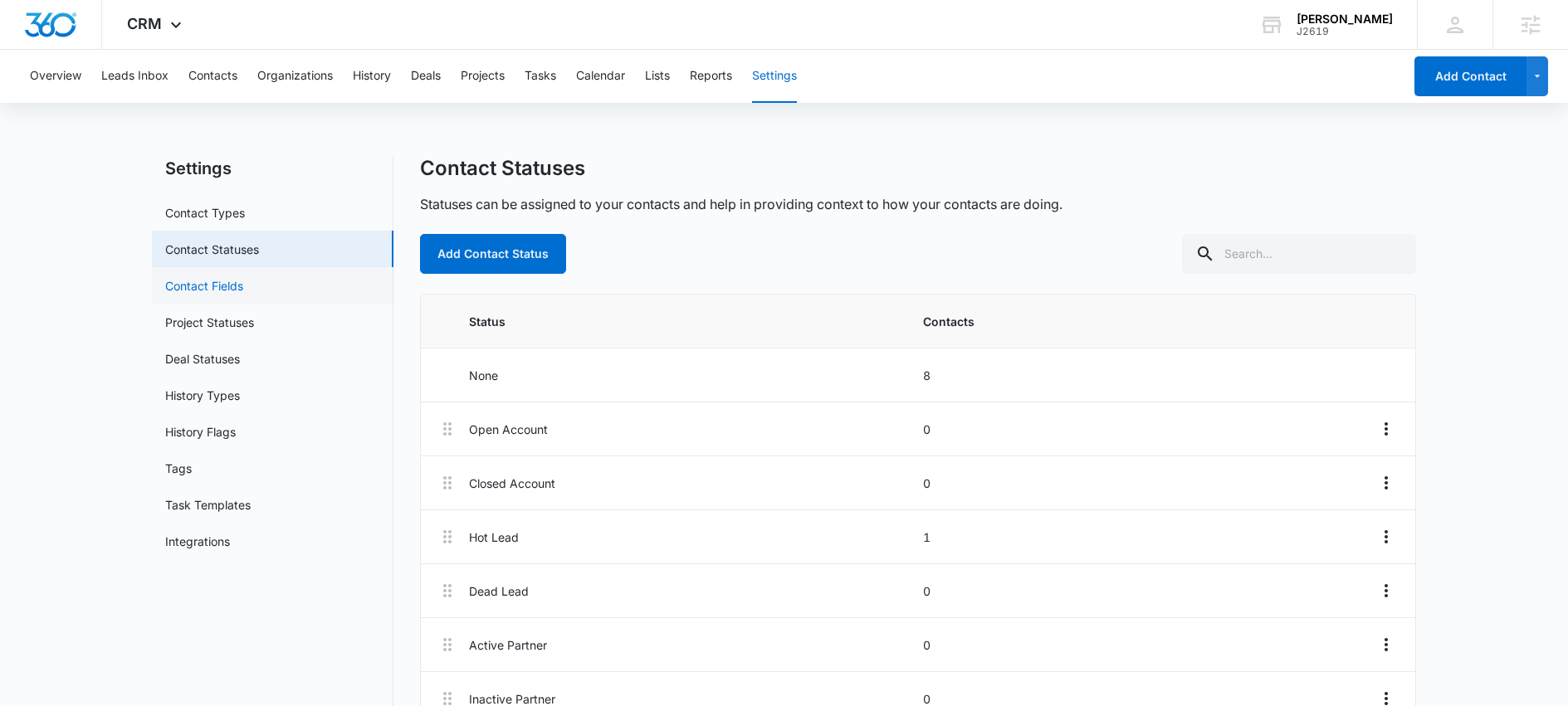
click at [235, 286] on link "Contact Fields" at bounding box center [204, 285] width 78 height 18
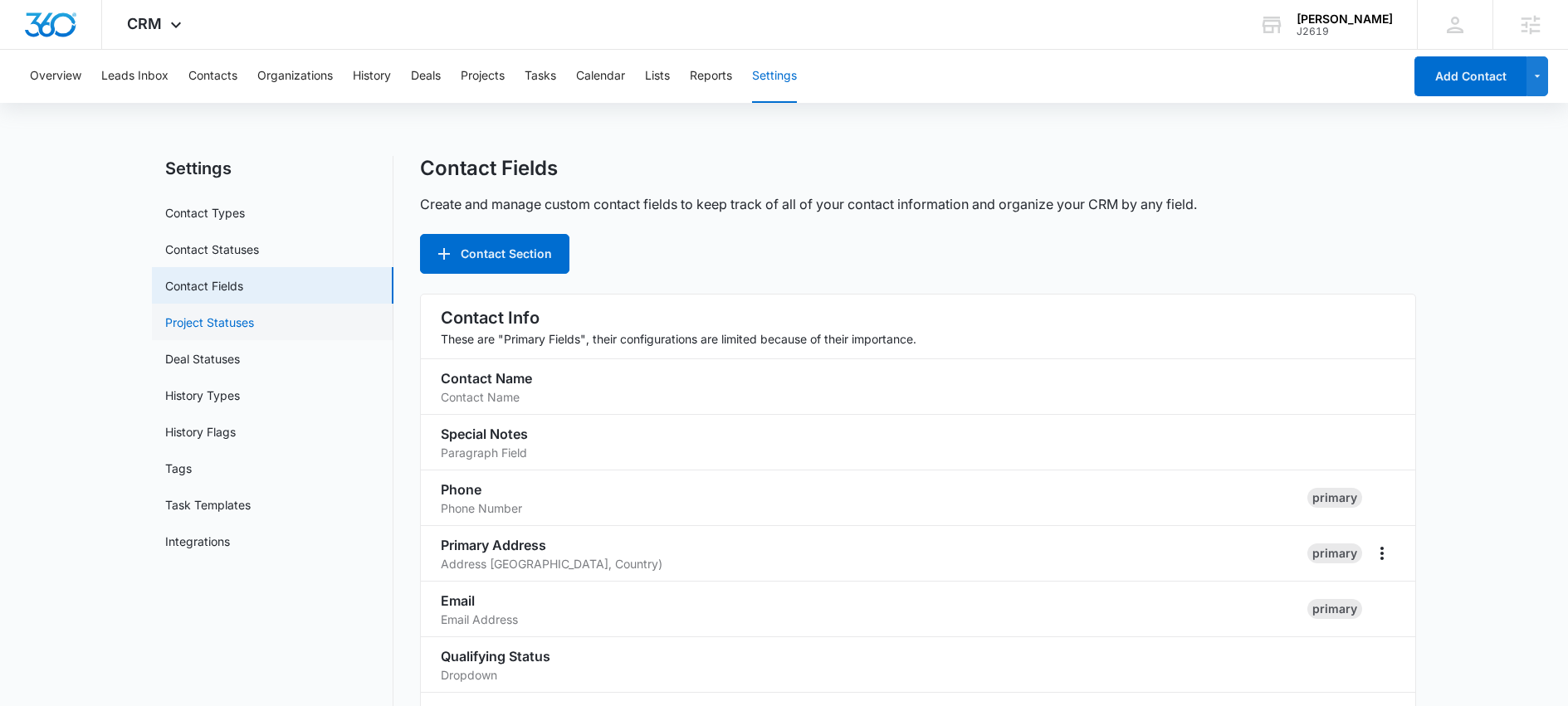
click at [236, 323] on link "Project Statuses" at bounding box center [209, 322] width 89 height 18
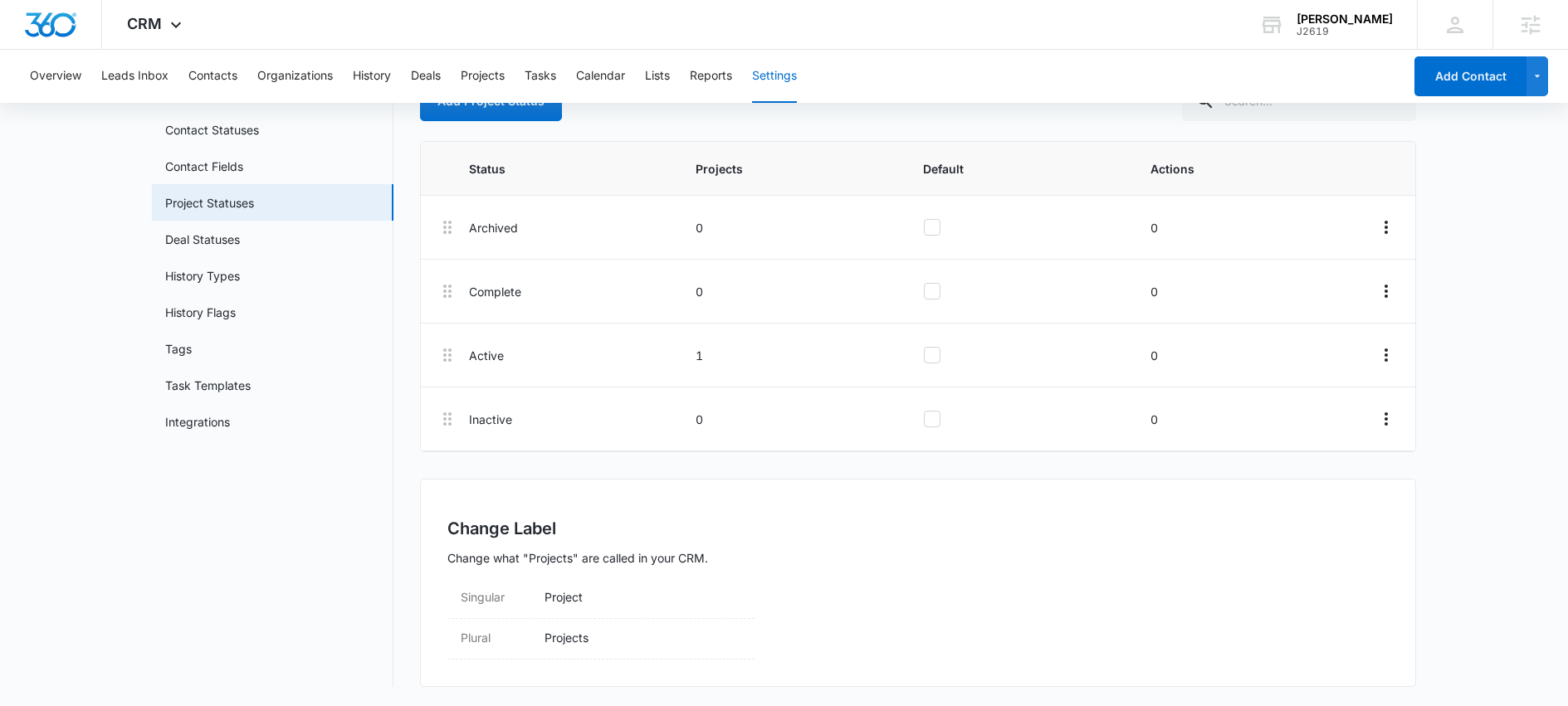
scroll to position [120, 0]
click at [729, 595] on icon at bounding box center [732, 598] width 20 height 20
click at [902, 576] on div "Change Label Change what "Projects" are called in your CRM. Singular Project Ca…" at bounding box center [918, 617] width 996 height 279
click at [645, 660] on button "Cancel" at bounding box center [640, 662] width 58 height 31
click at [240, 282] on link "History Types" at bounding box center [202, 275] width 75 height 18
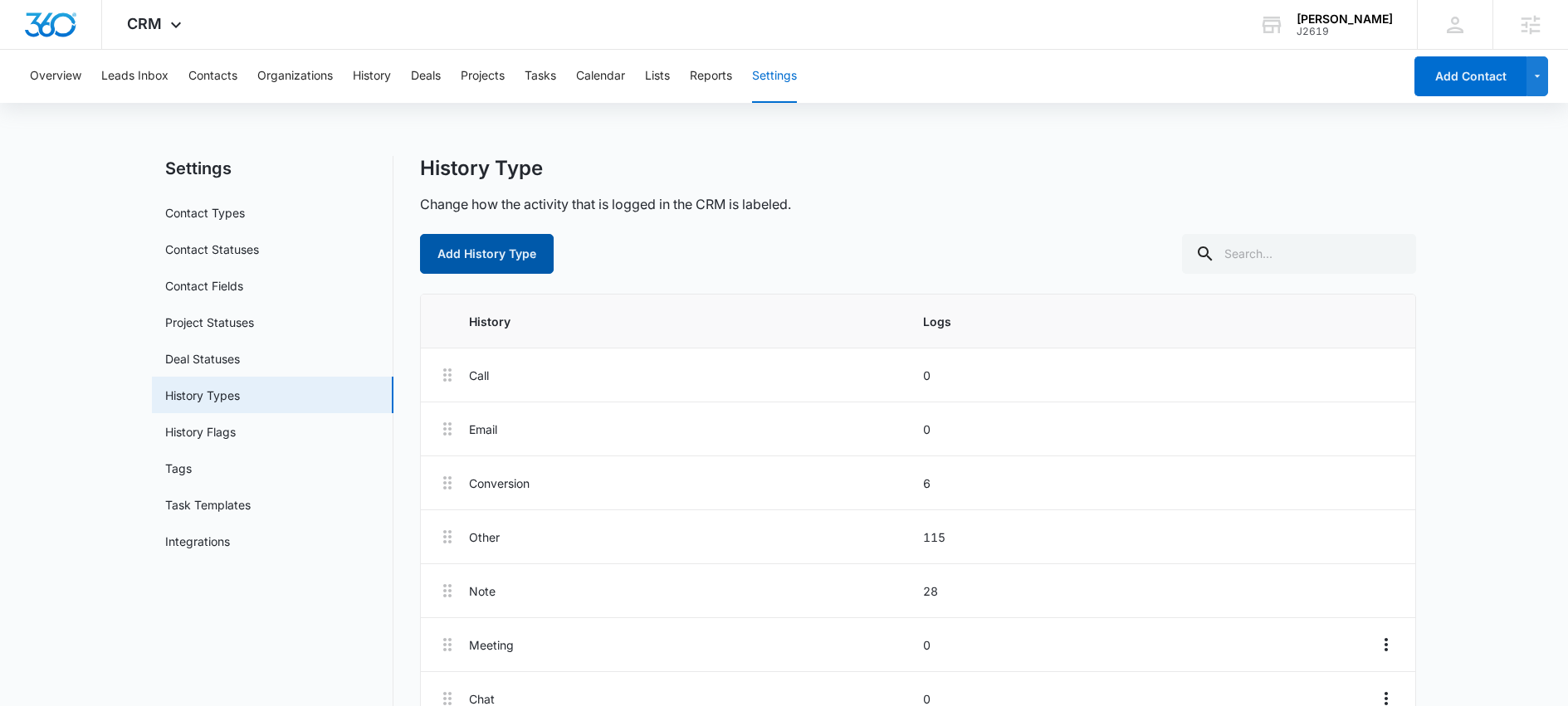
click at [481, 257] on button "Add History Type" at bounding box center [487, 253] width 134 height 40
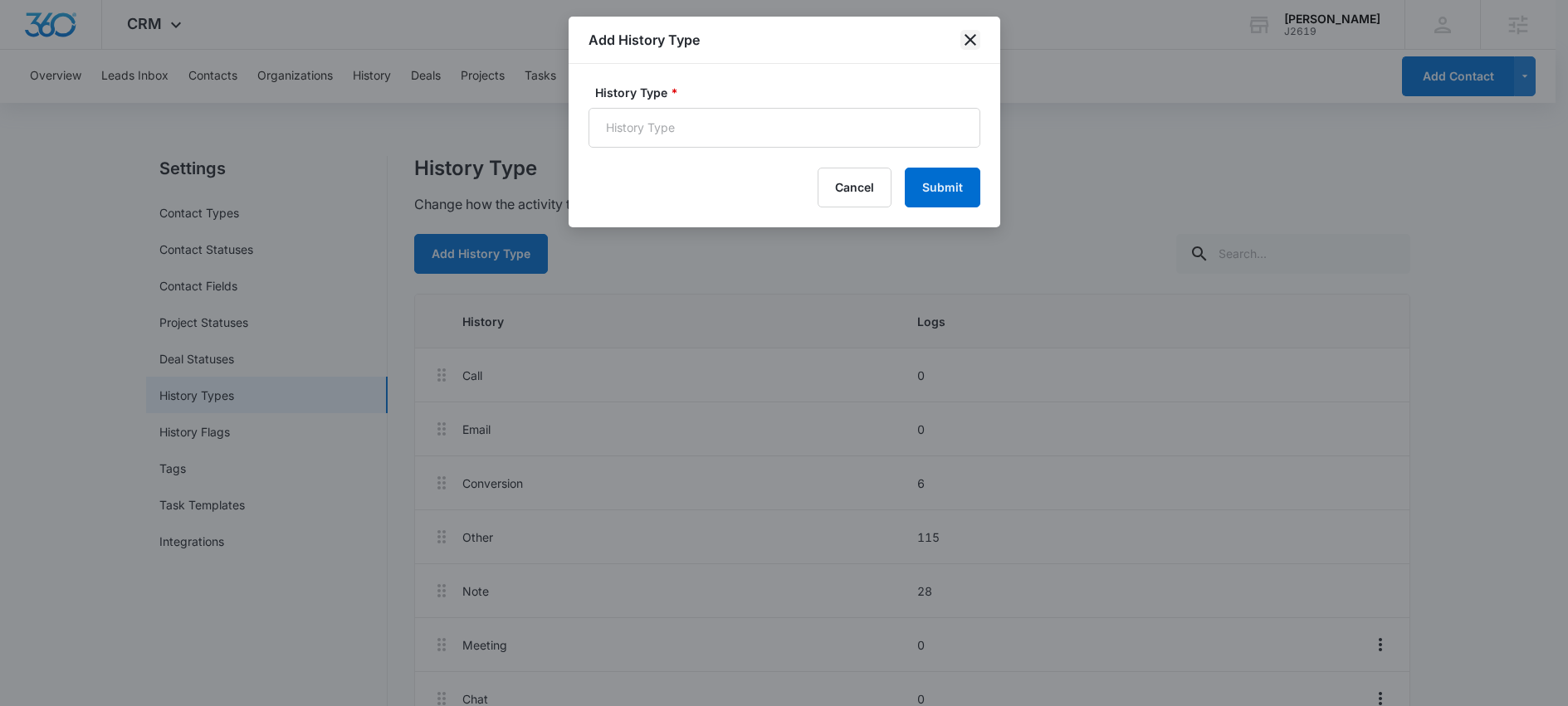
click at [974, 36] on icon "close" at bounding box center [971, 40] width 12 height 12
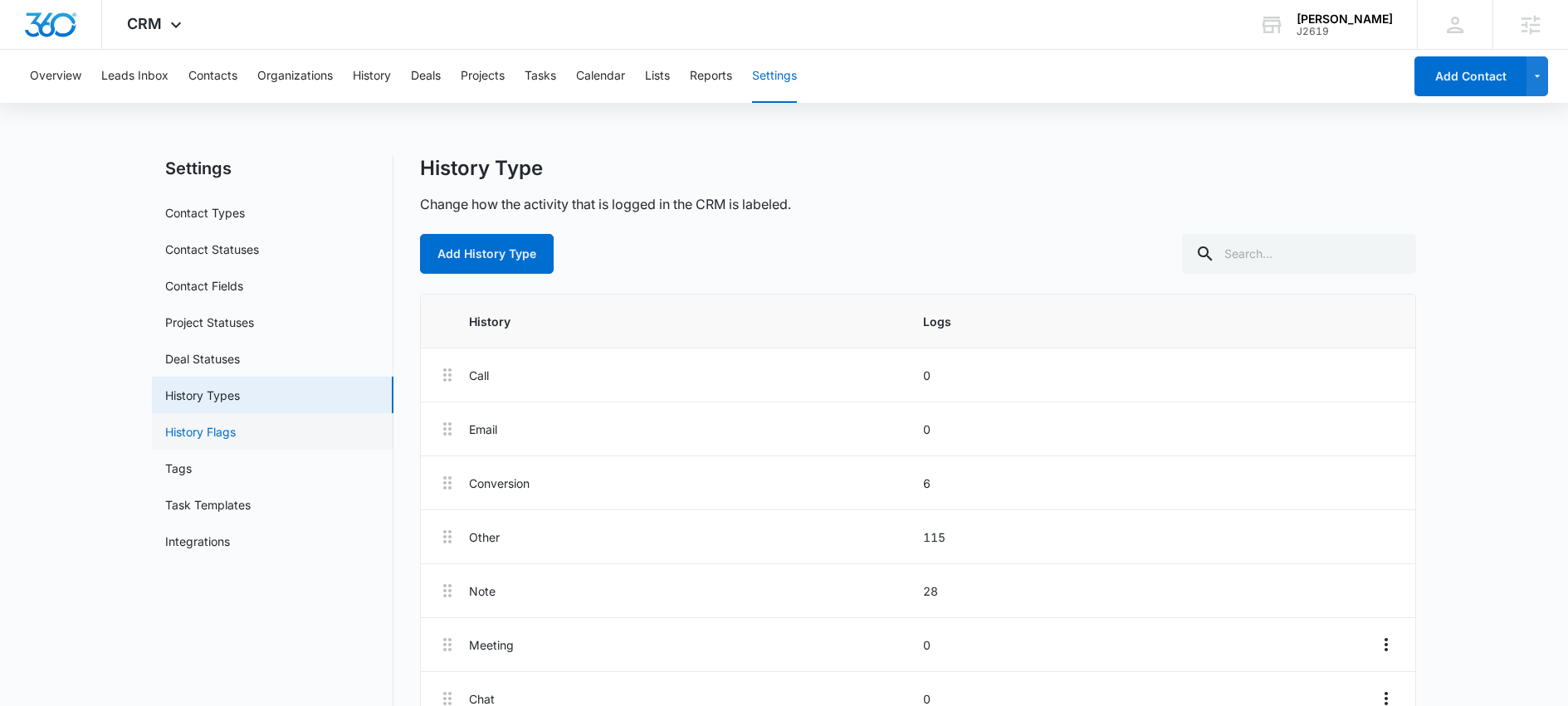
click at [192, 424] on link "History Flags" at bounding box center [200, 432] width 70 height 18
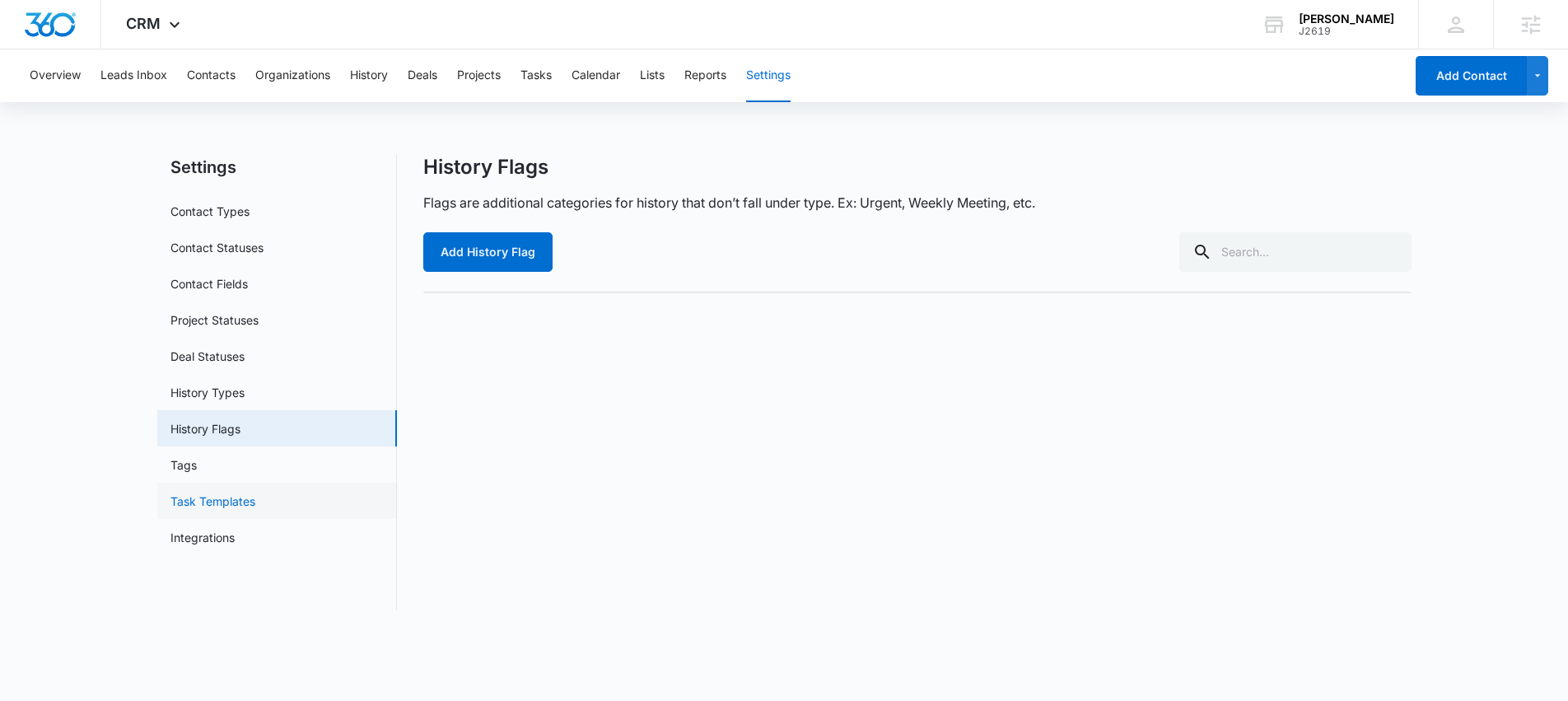
click at [224, 507] on link "Task Templates" at bounding box center [213, 501] width 85 height 18
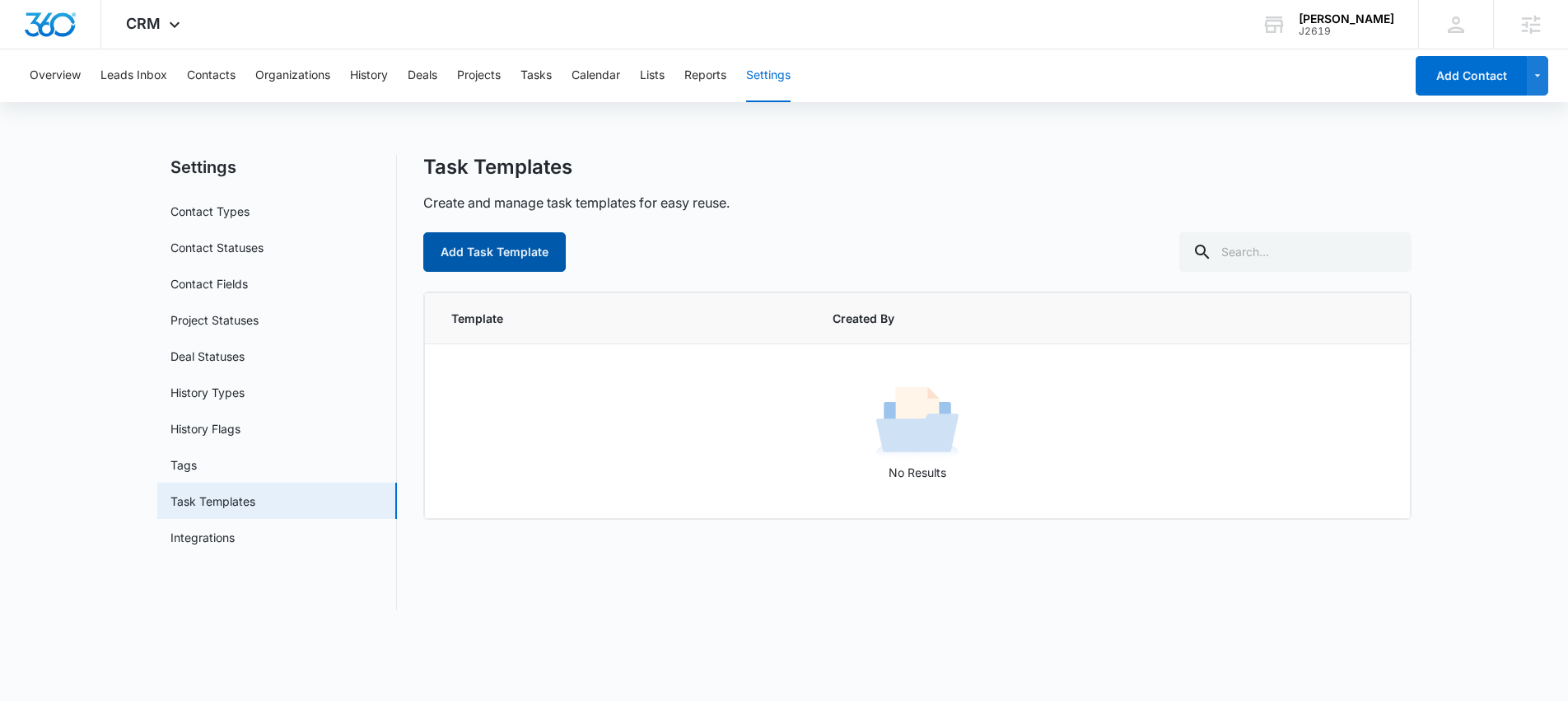
click at [528, 260] on button "Add Task Template" at bounding box center [495, 251] width 143 height 40
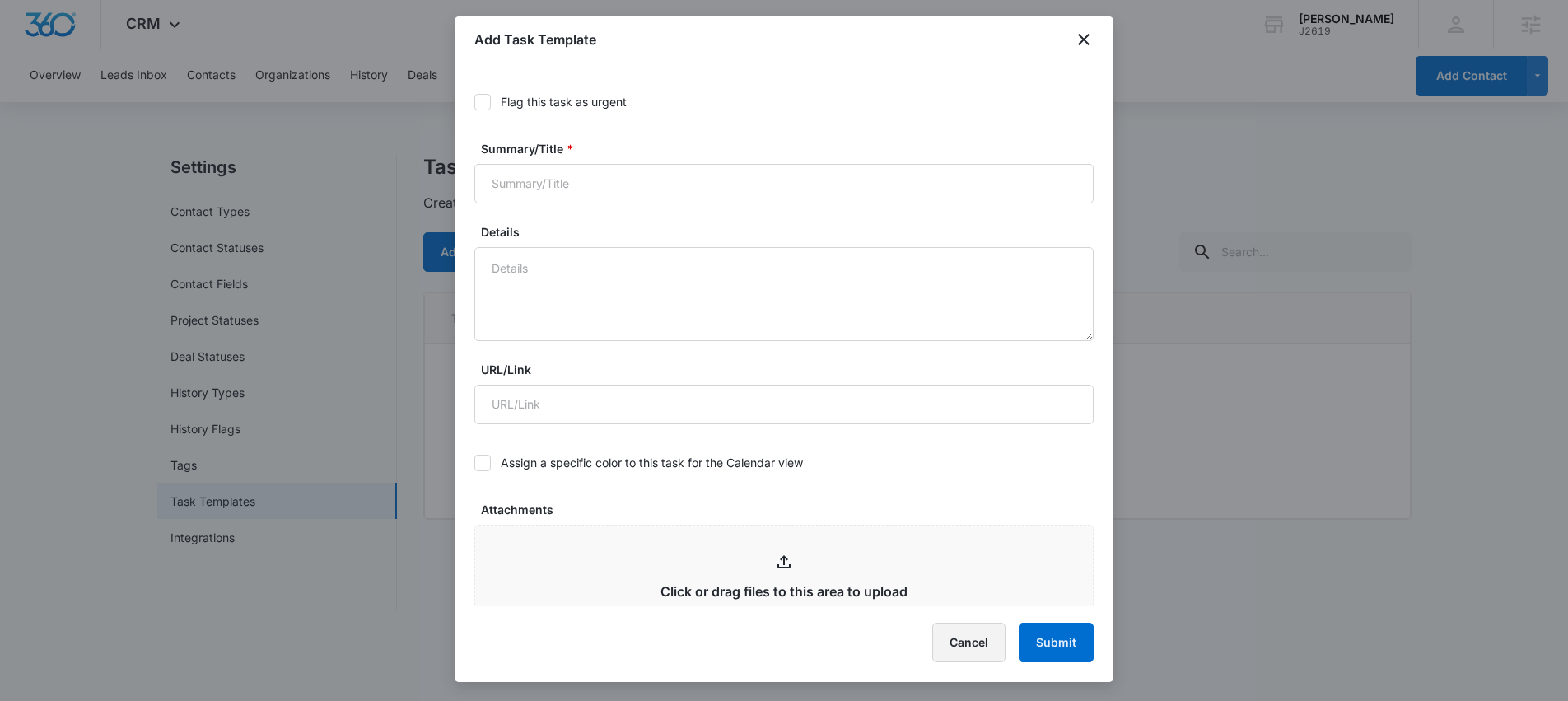
click at [973, 639] on button "Cancel" at bounding box center [968, 642] width 73 height 40
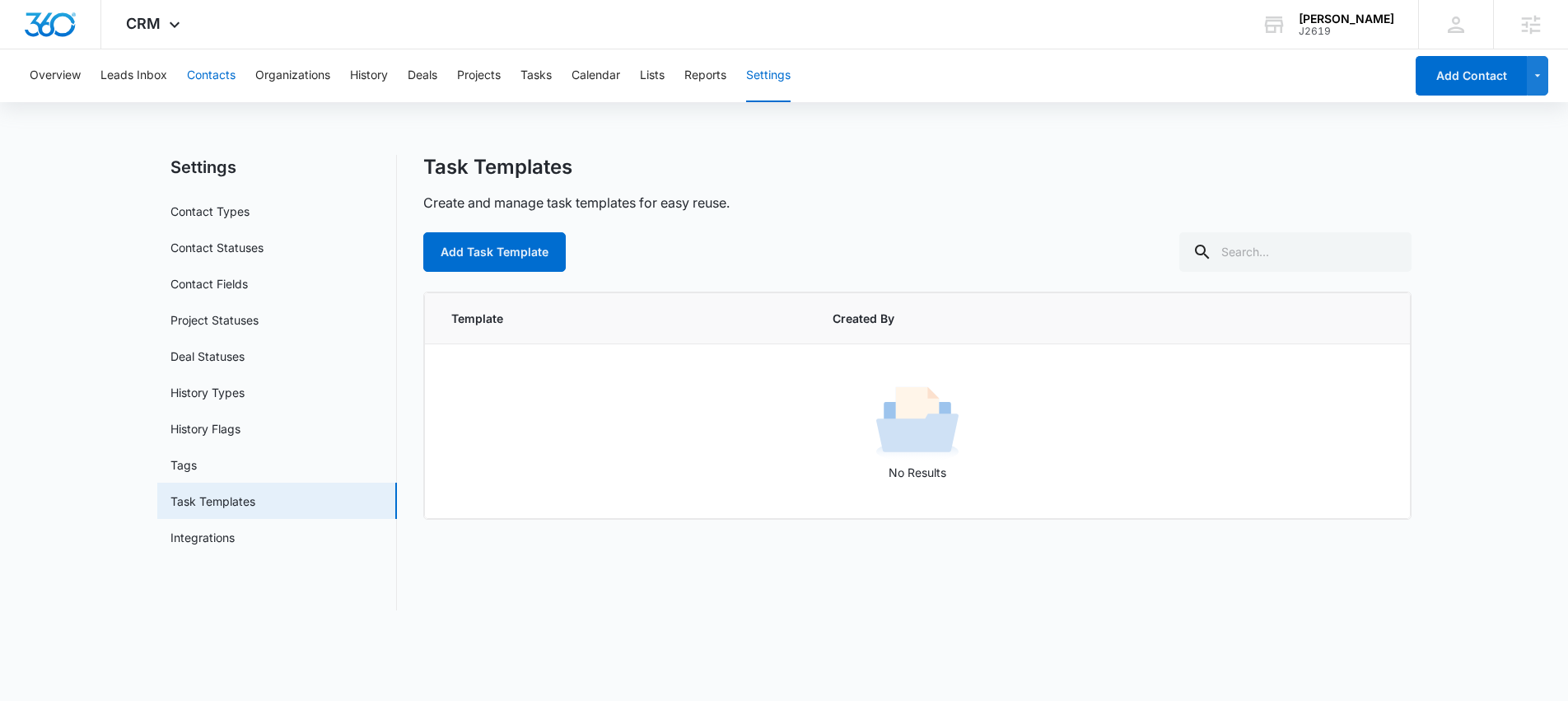
click at [213, 71] on button "Contacts" at bounding box center [211, 76] width 49 height 53
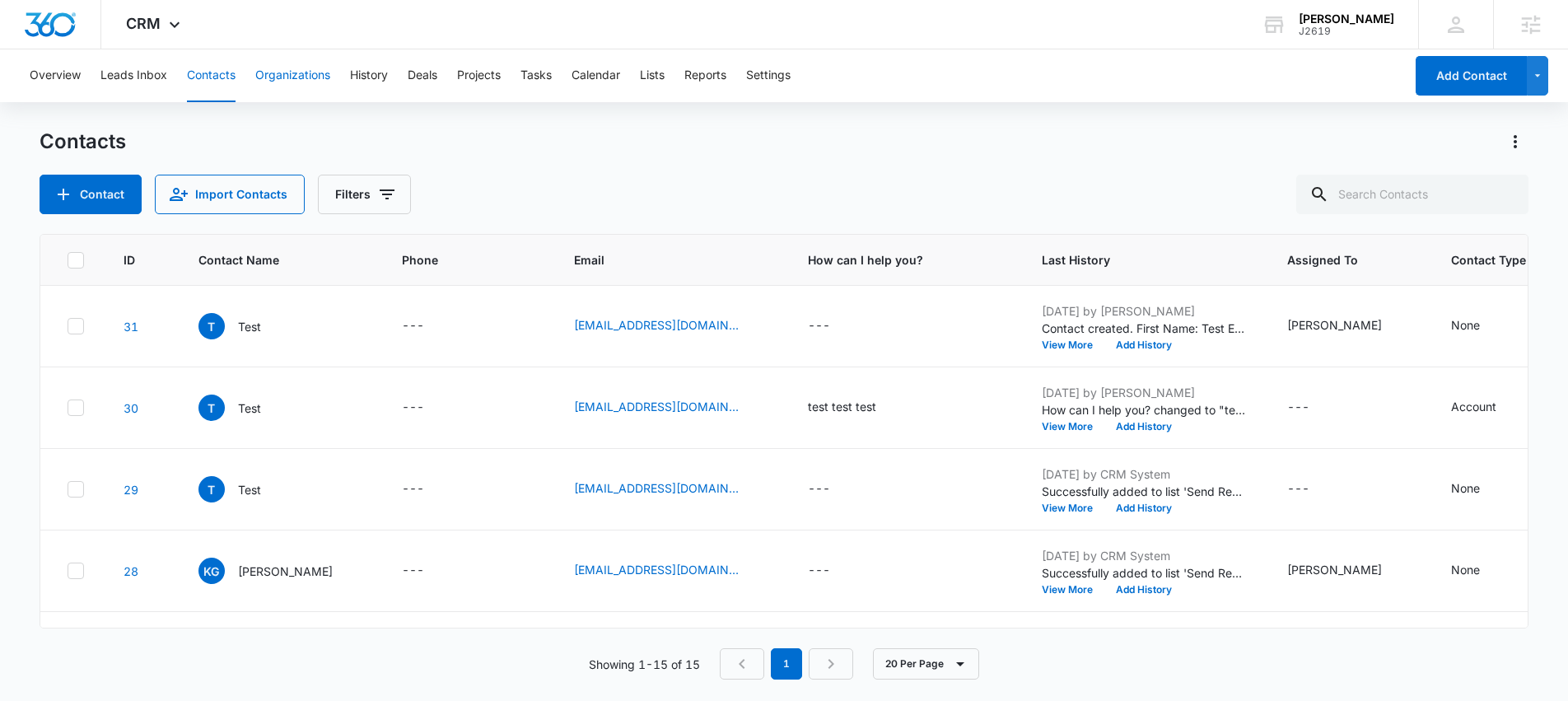
click at [316, 67] on button "Organizations" at bounding box center [292, 76] width 75 height 53
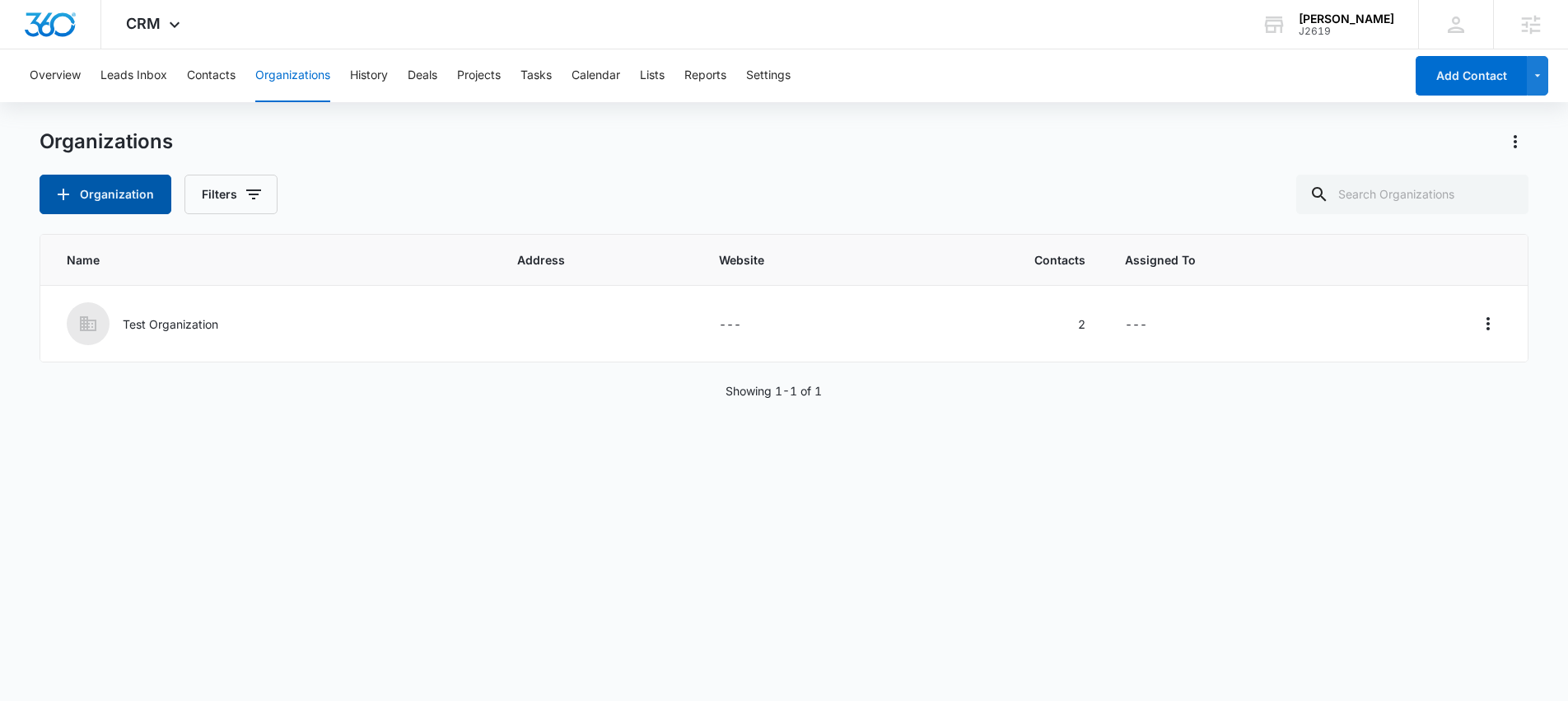
click at [124, 192] on button "Organization" at bounding box center [105, 194] width 132 height 40
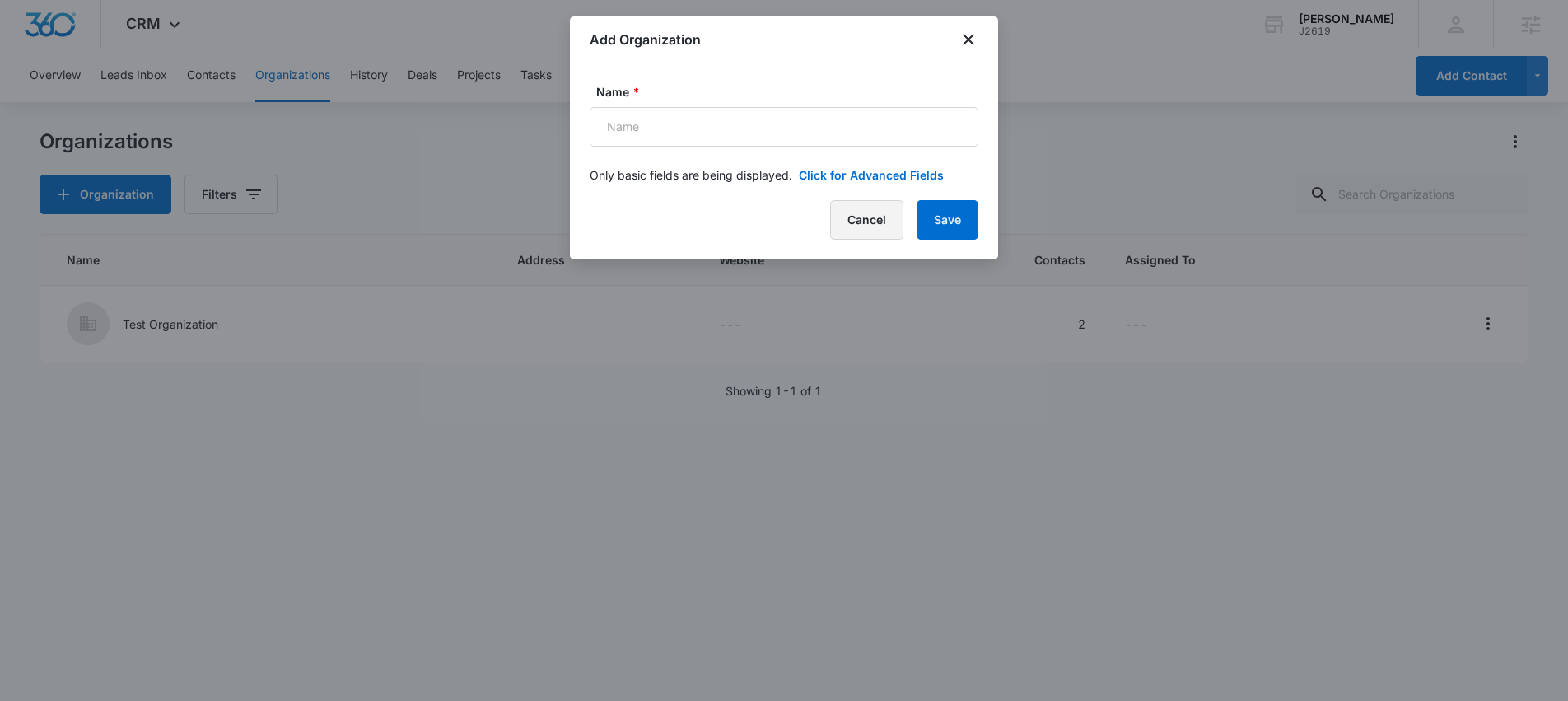
click at [881, 227] on button "Cancel" at bounding box center [866, 219] width 73 height 40
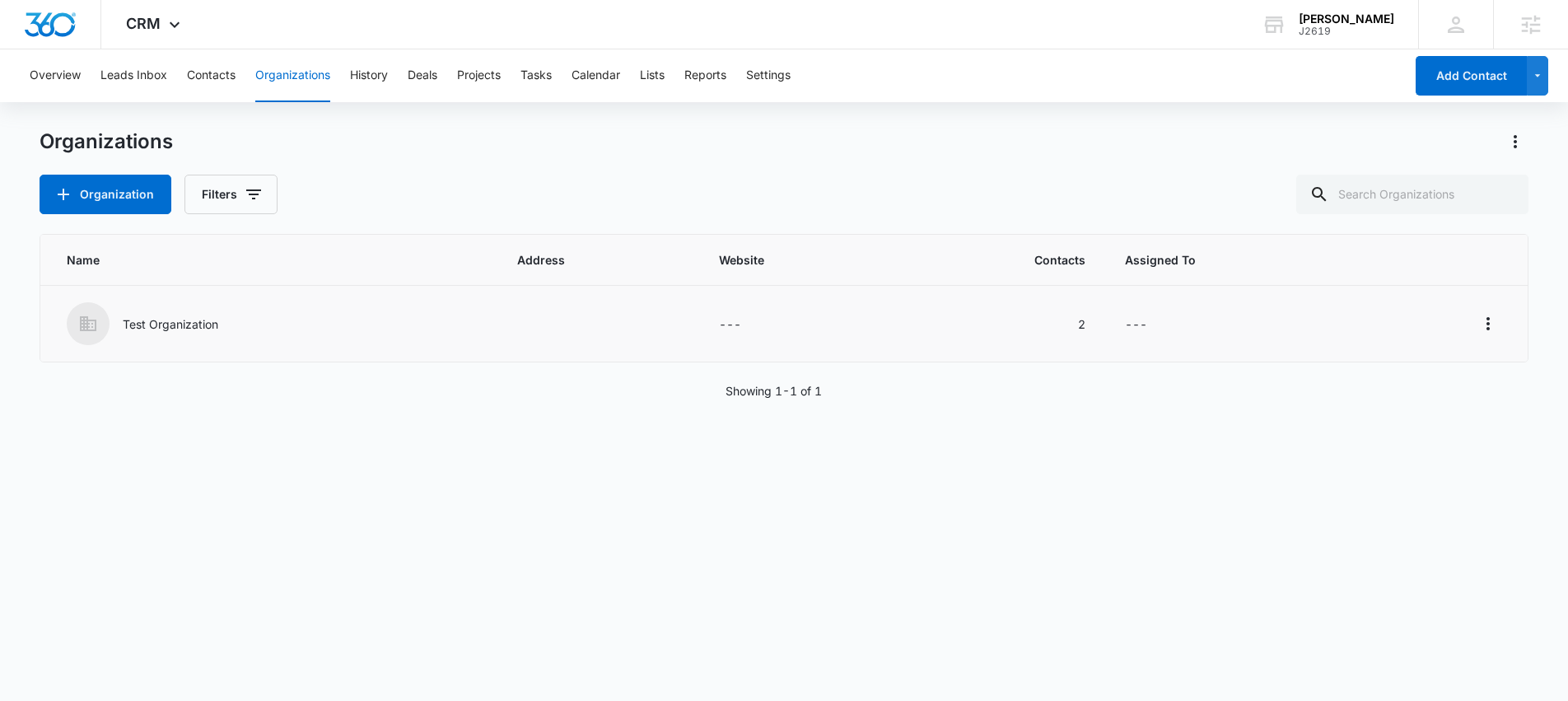
click at [145, 324] on p "Test Organization" at bounding box center [171, 324] width 96 height 18
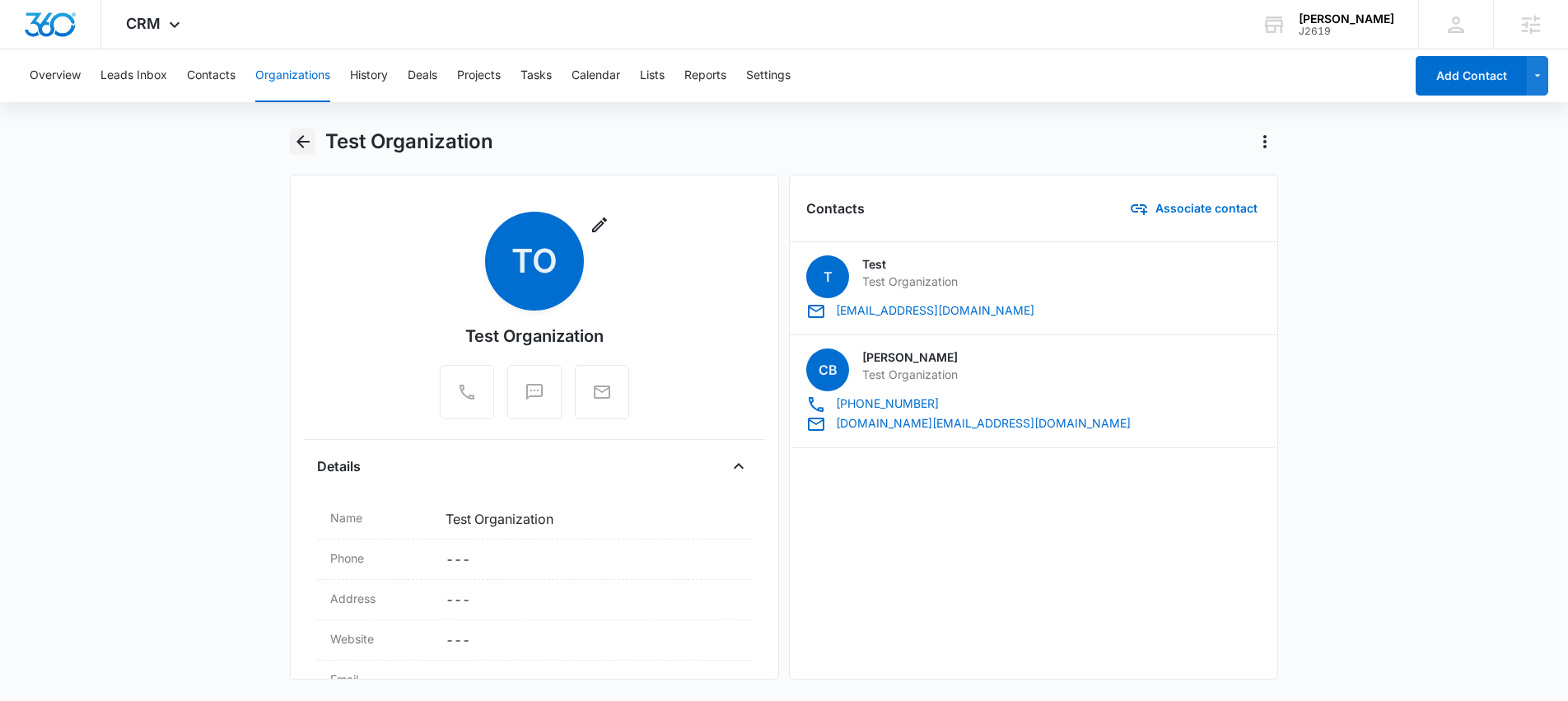
click at [299, 141] on icon "Back" at bounding box center [303, 142] width 13 height 13
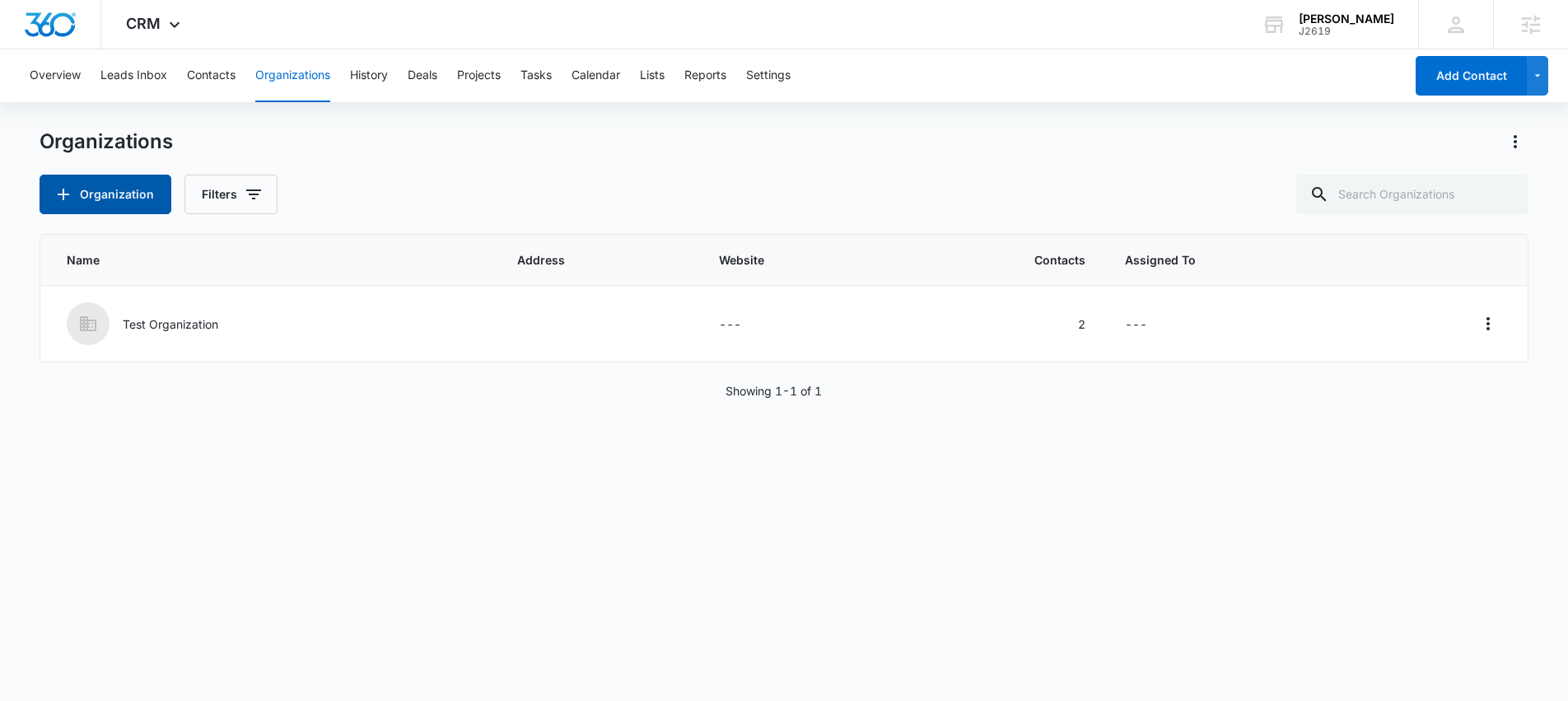
click at [105, 203] on button "Organization" at bounding box center [105, 194] width 132 height 40
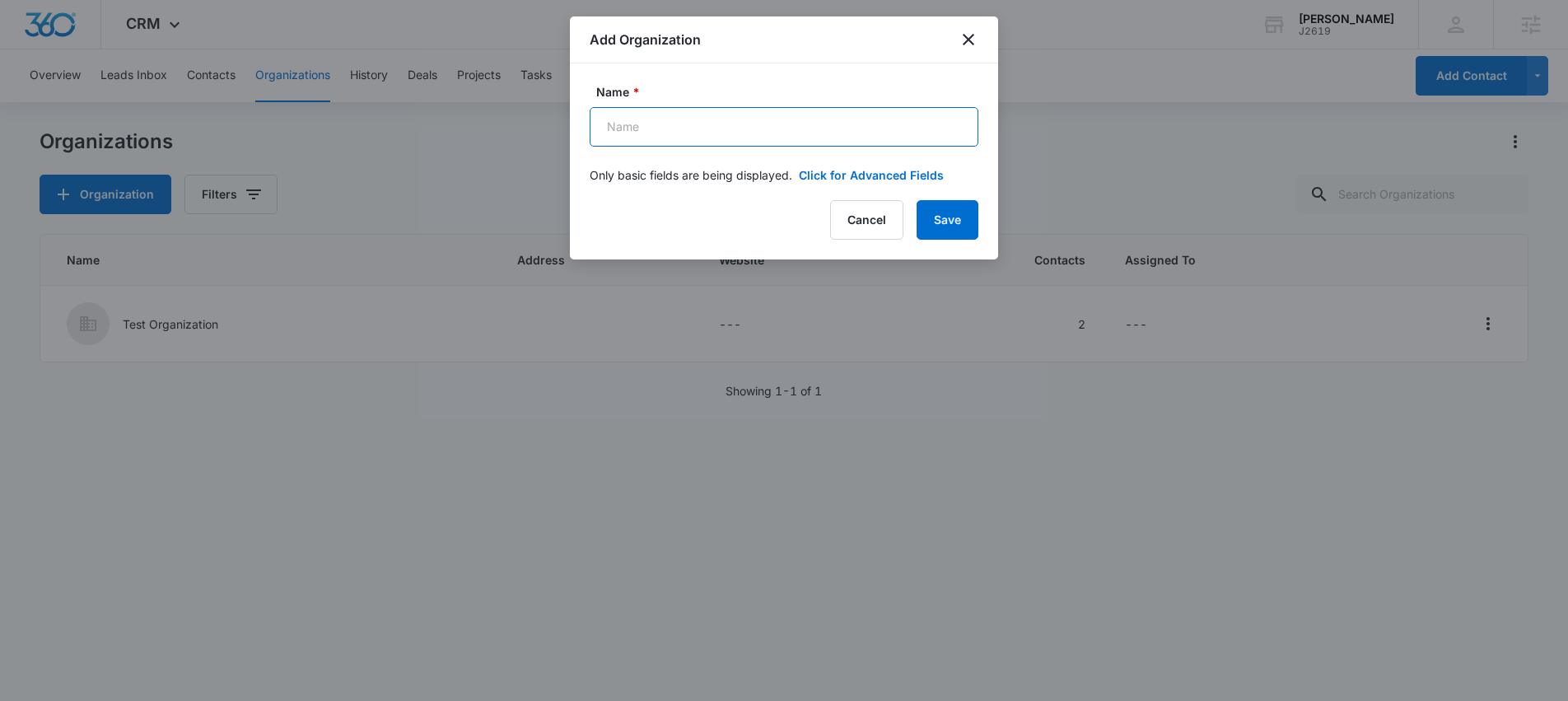
click at [635, 125] on input "Name *" at bounding box center [784, 126] width 389 height 40
type input "Cupcakes"
click at [941, 225] on button "Save" at bounding box center [947, 219] width 61 height 40
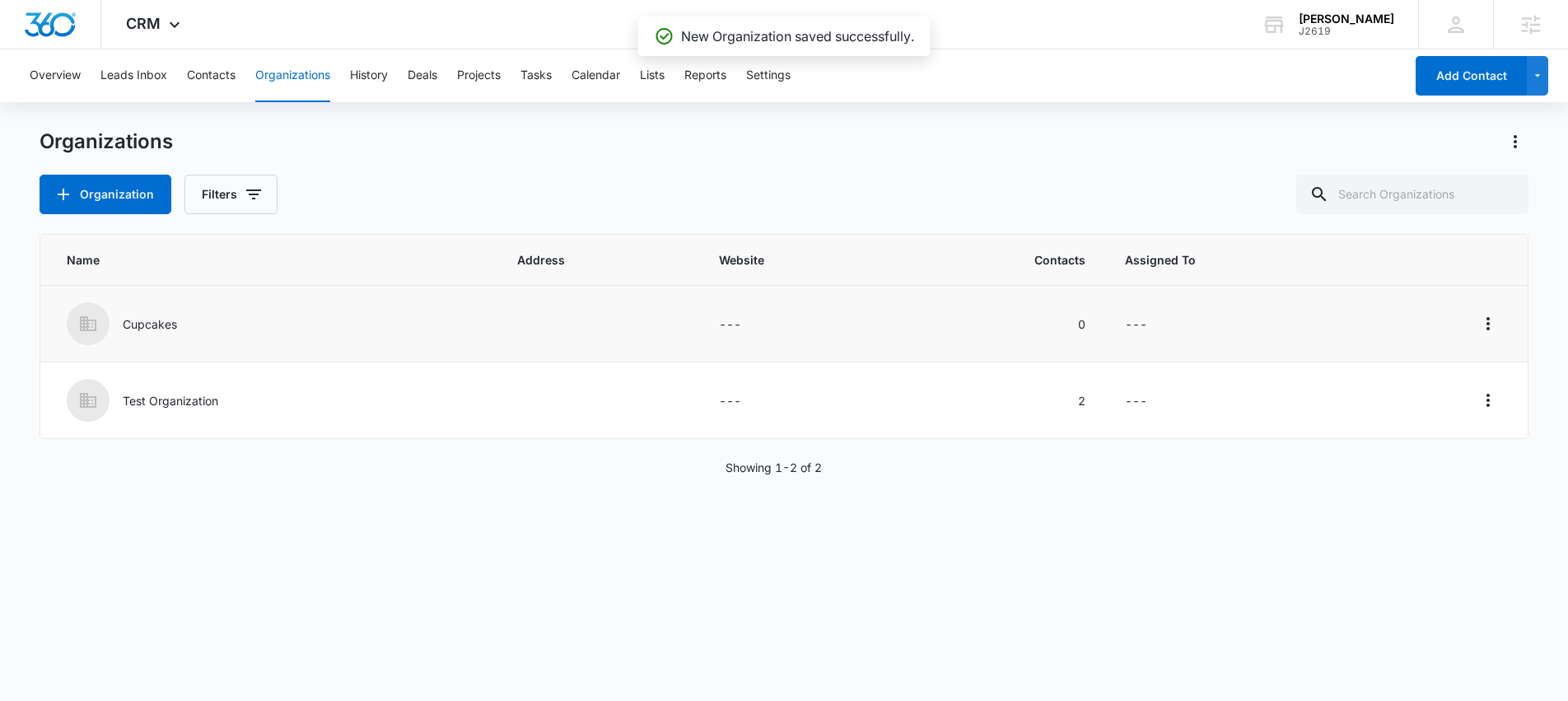
click at [159, 325] on p "Cupcakes" at bounding box center [150, 324] width 55 height 18
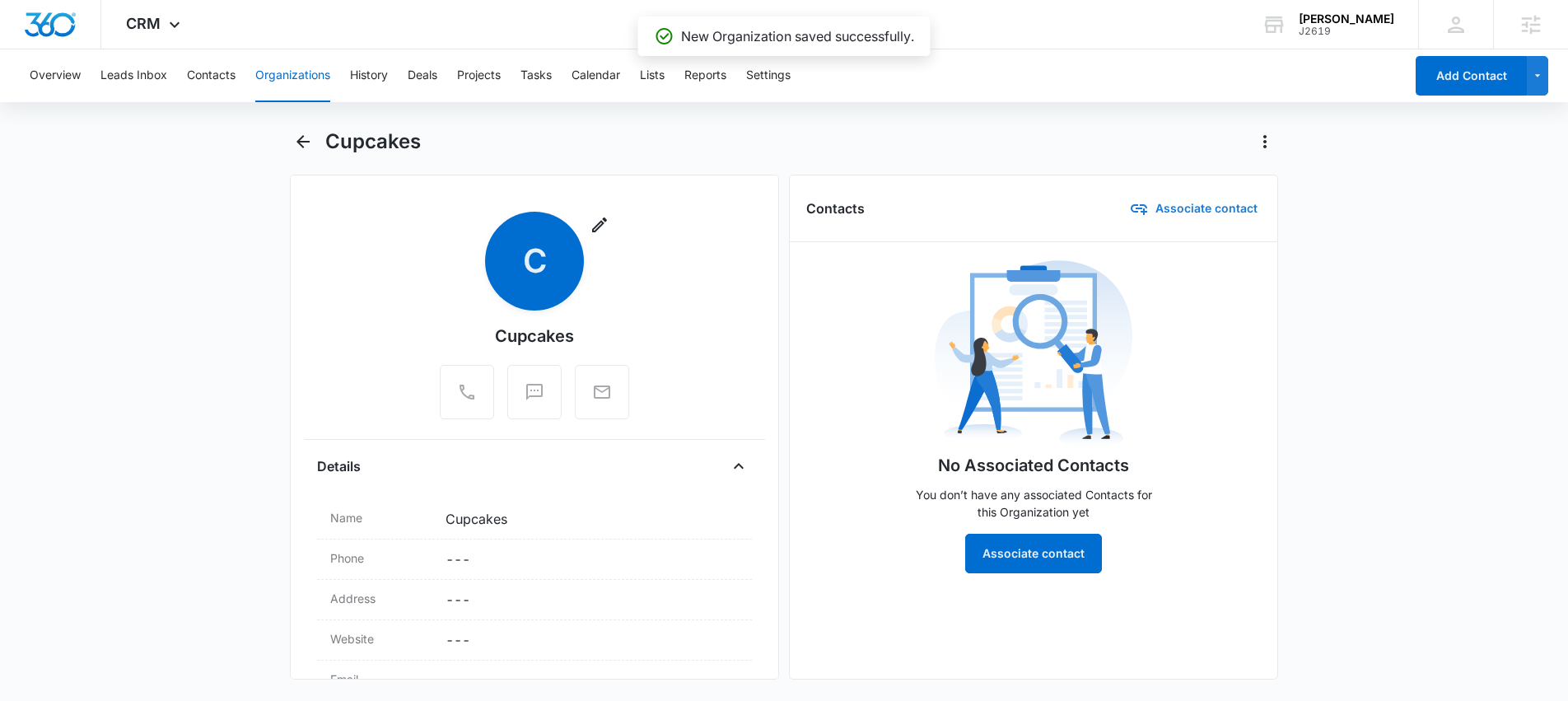
click at [1198, 208] on button "Associate contact" at bounding box center [1188, 208] width 145 height 40
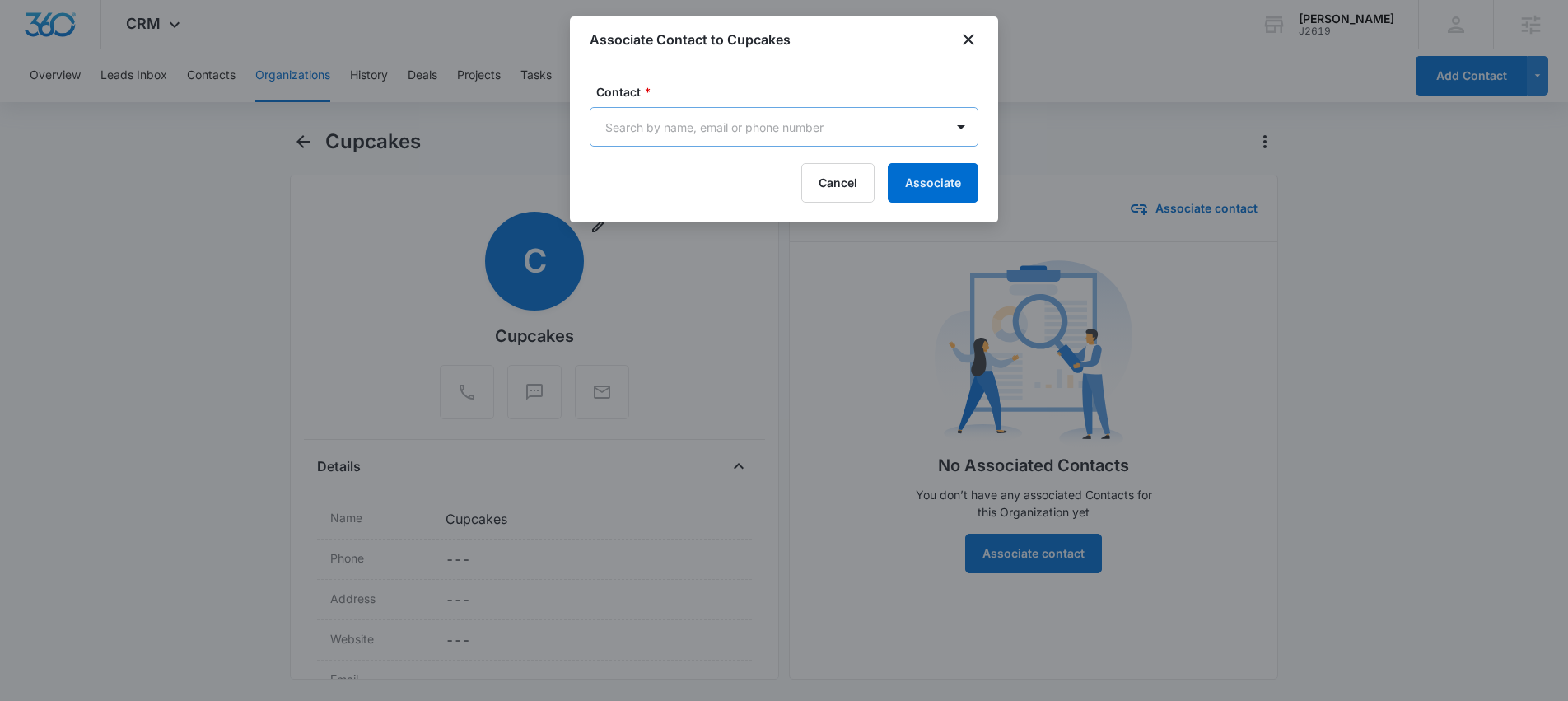
click at [833, 121] on body "CRM Apps Reputation Websites Forms CRM Email Social Shop Scheduling Content Ads…" at bounding box center [784, 350] width 1568 height 701
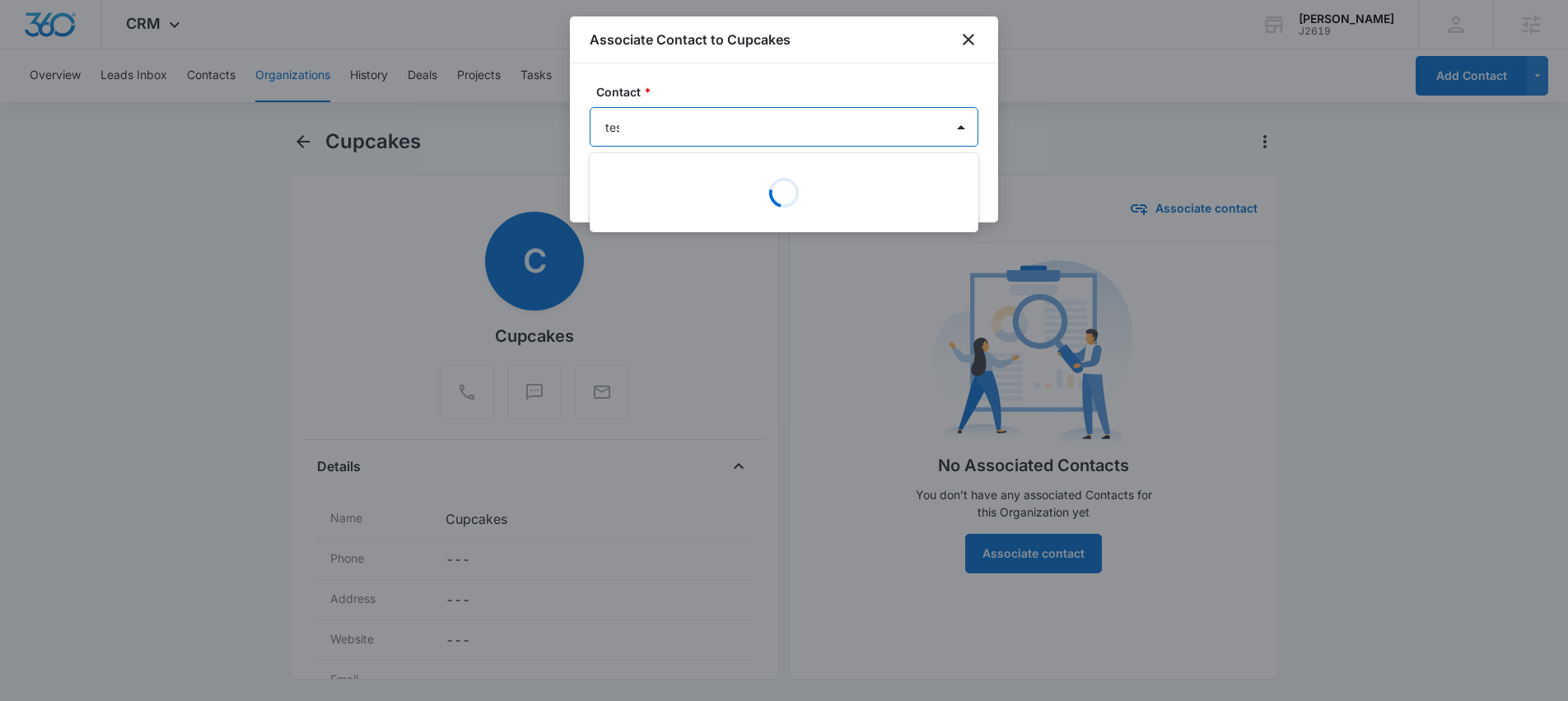
type input "test"
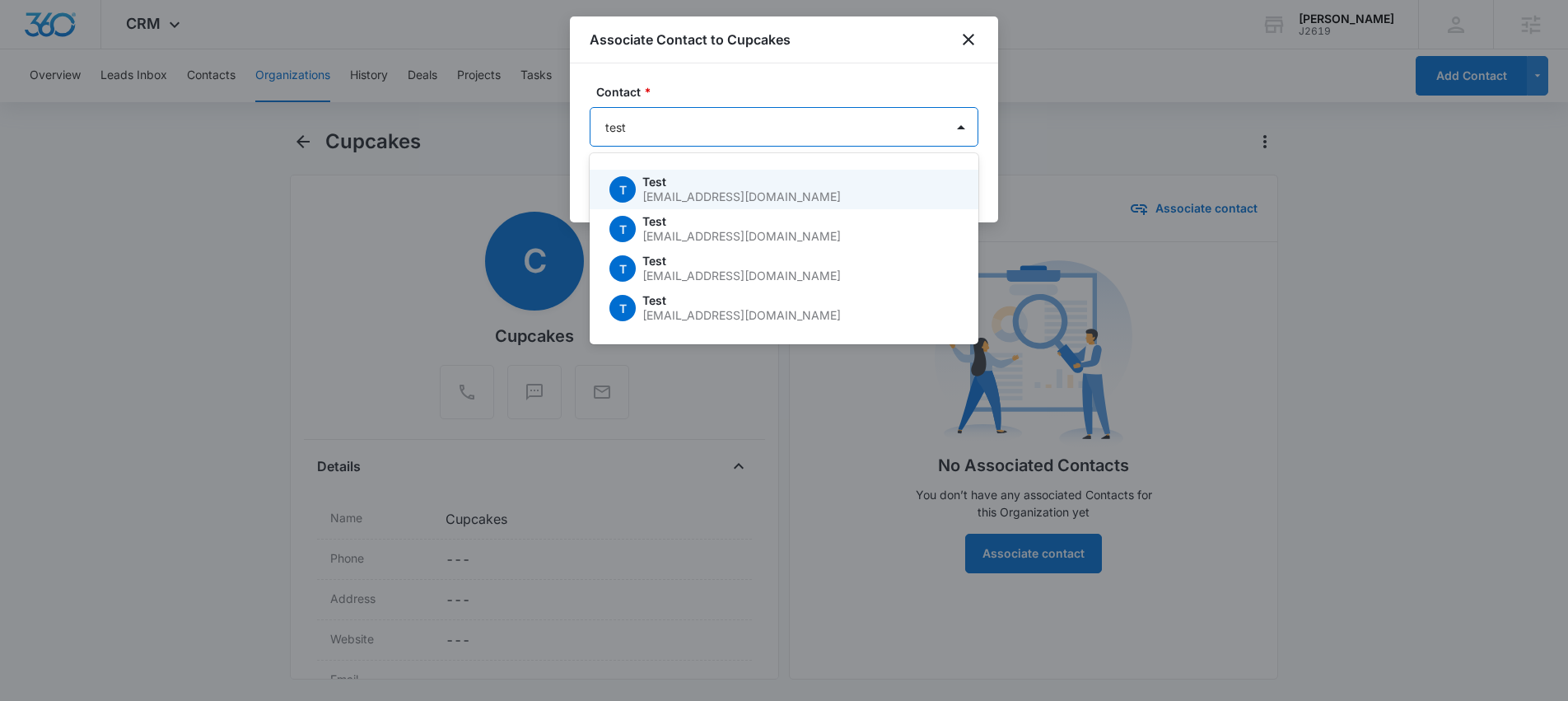
click at [665, 187] on p "Test" at bounding box center [798, 182] width 313 height 12
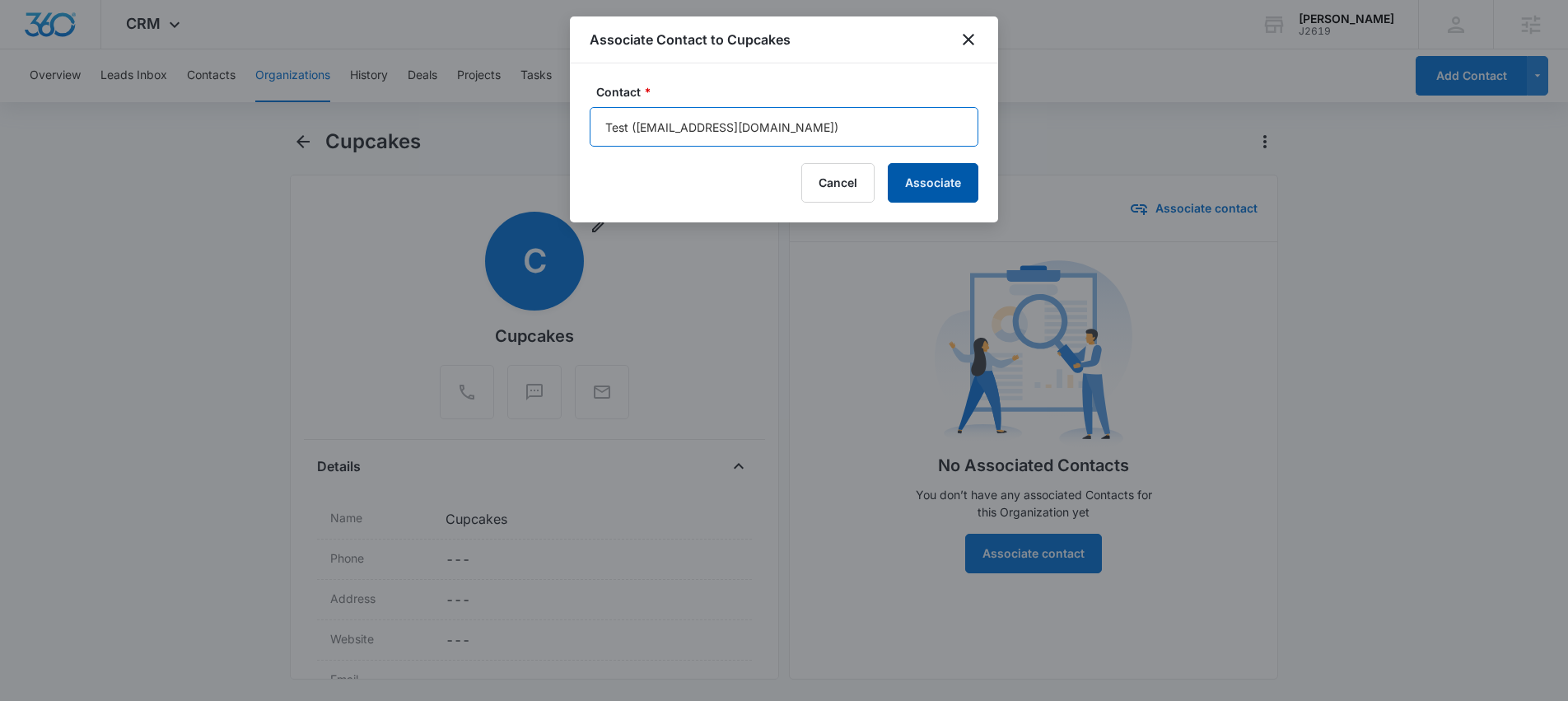
click at [949, 177] on button "Associate" at bounding box center [933, 182] width 91 height 40
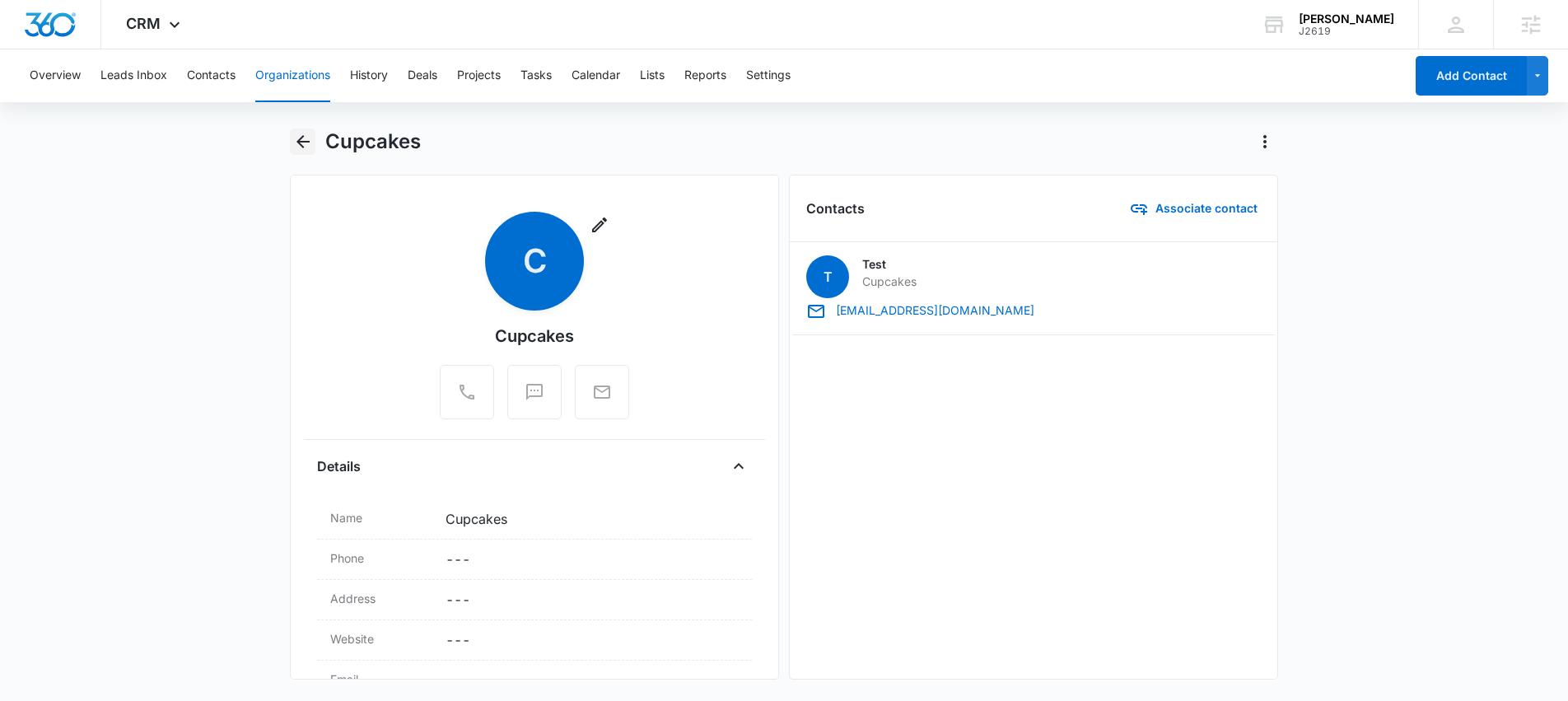
click at [313, 144] on button "Back" at bounding box center [303, 141] width 25 height 26
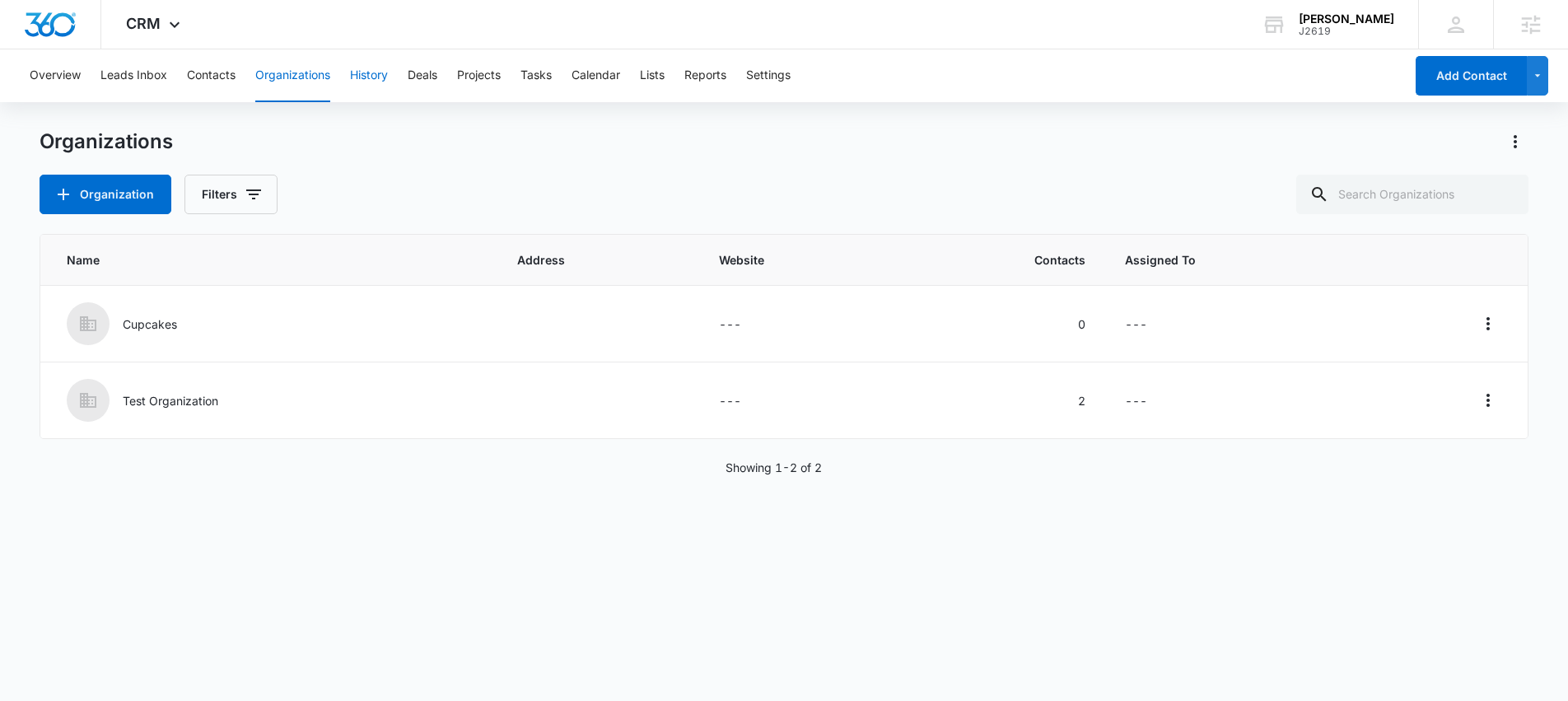
click at [369, 72] on button "History" at bounding box center [368, 76] width 38 height 53
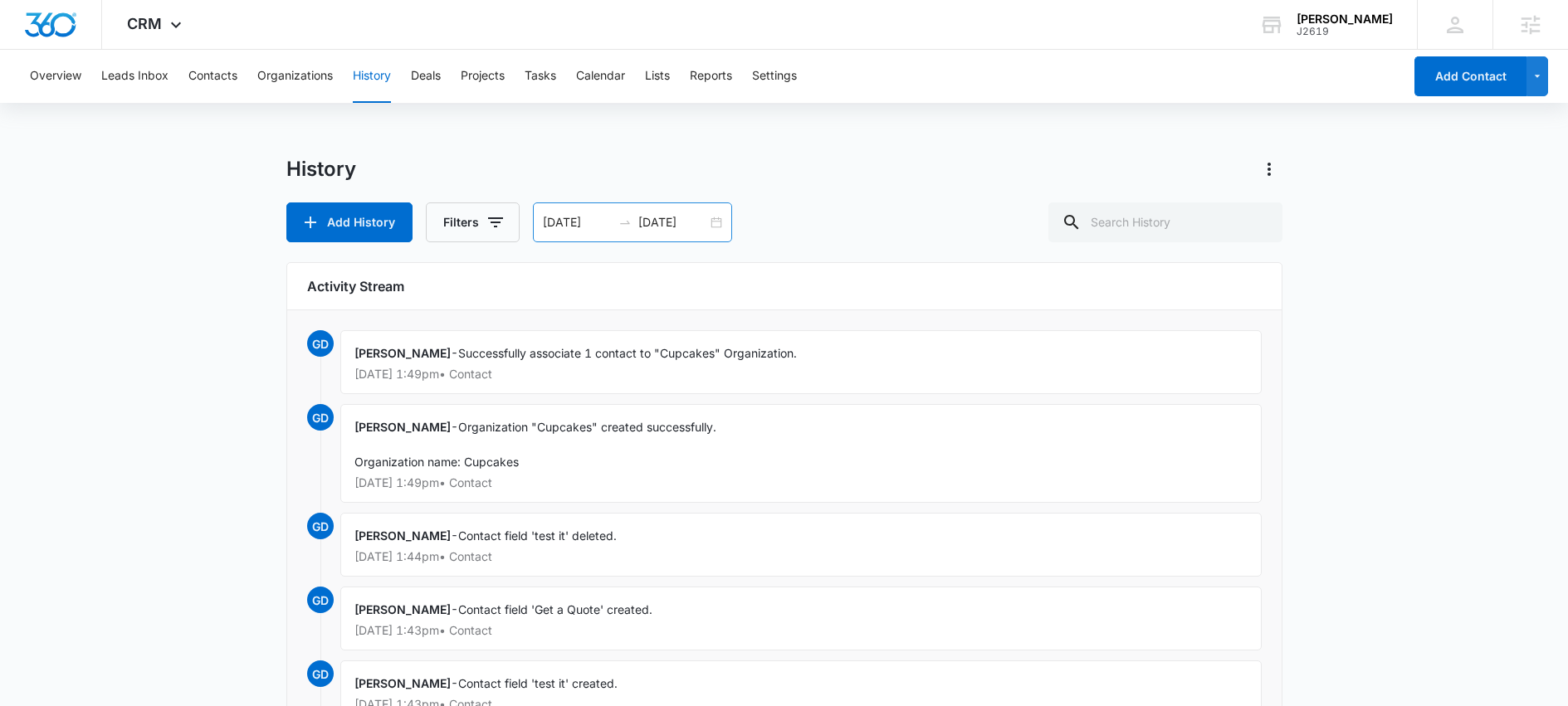
click at [718, 224] on div "08/11/2025 09/10/2025" at bounding box center [632, 222] width 199 height 40
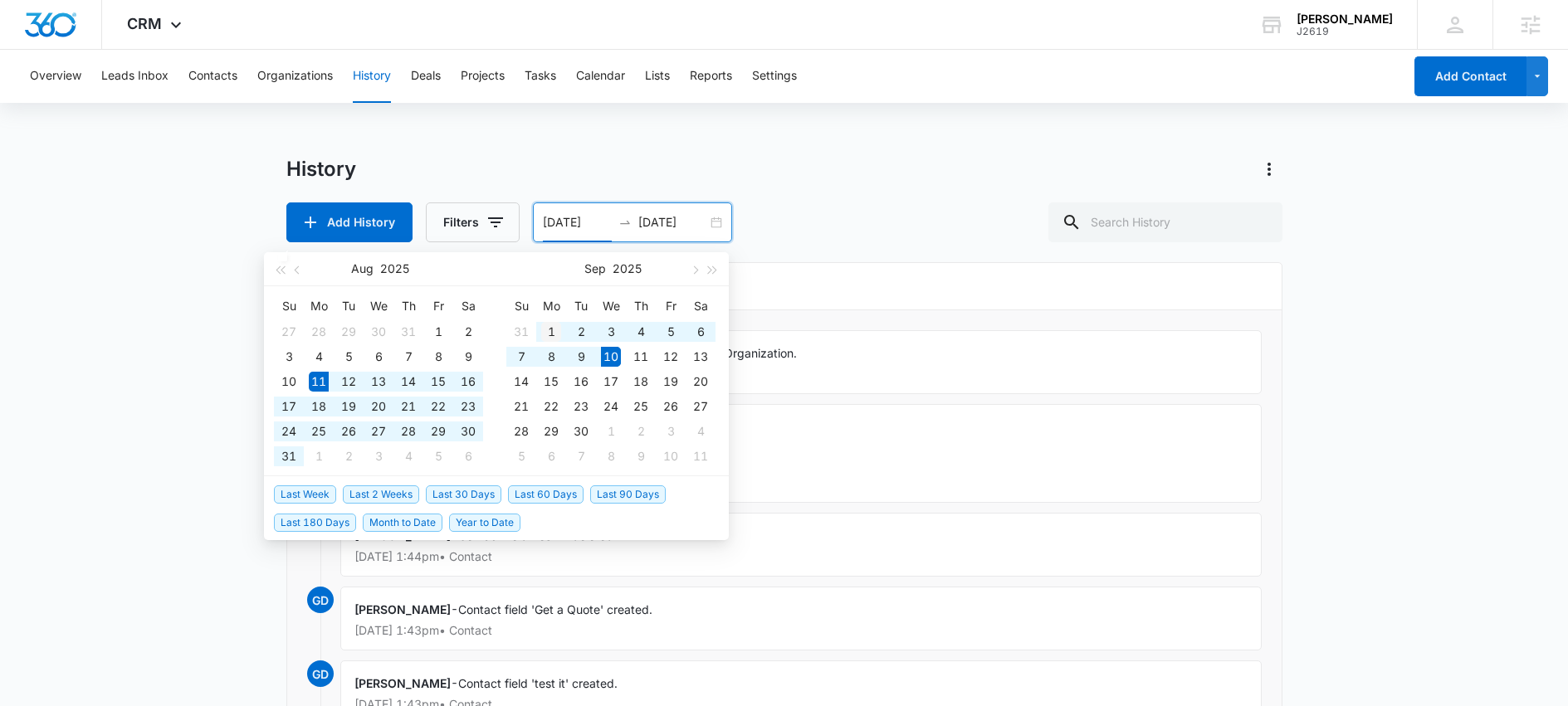
type input "09/01/2025"
click at [557, 327] on div "1" at bounding box center [551, 332] width 20 height 20
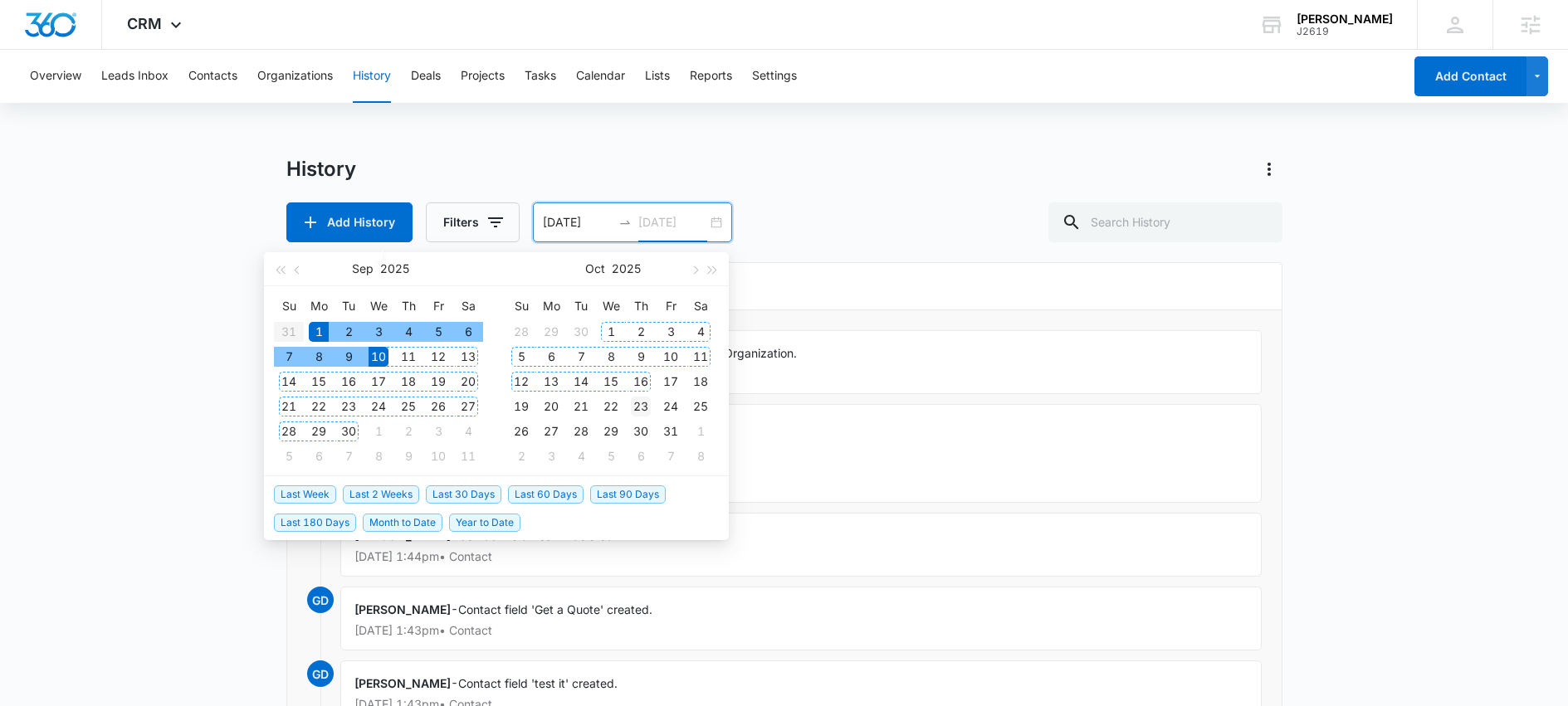
type input "10/23/2025"
click at [642, 400] on div "23" at bounding box center [641, 406] width 20 height 20
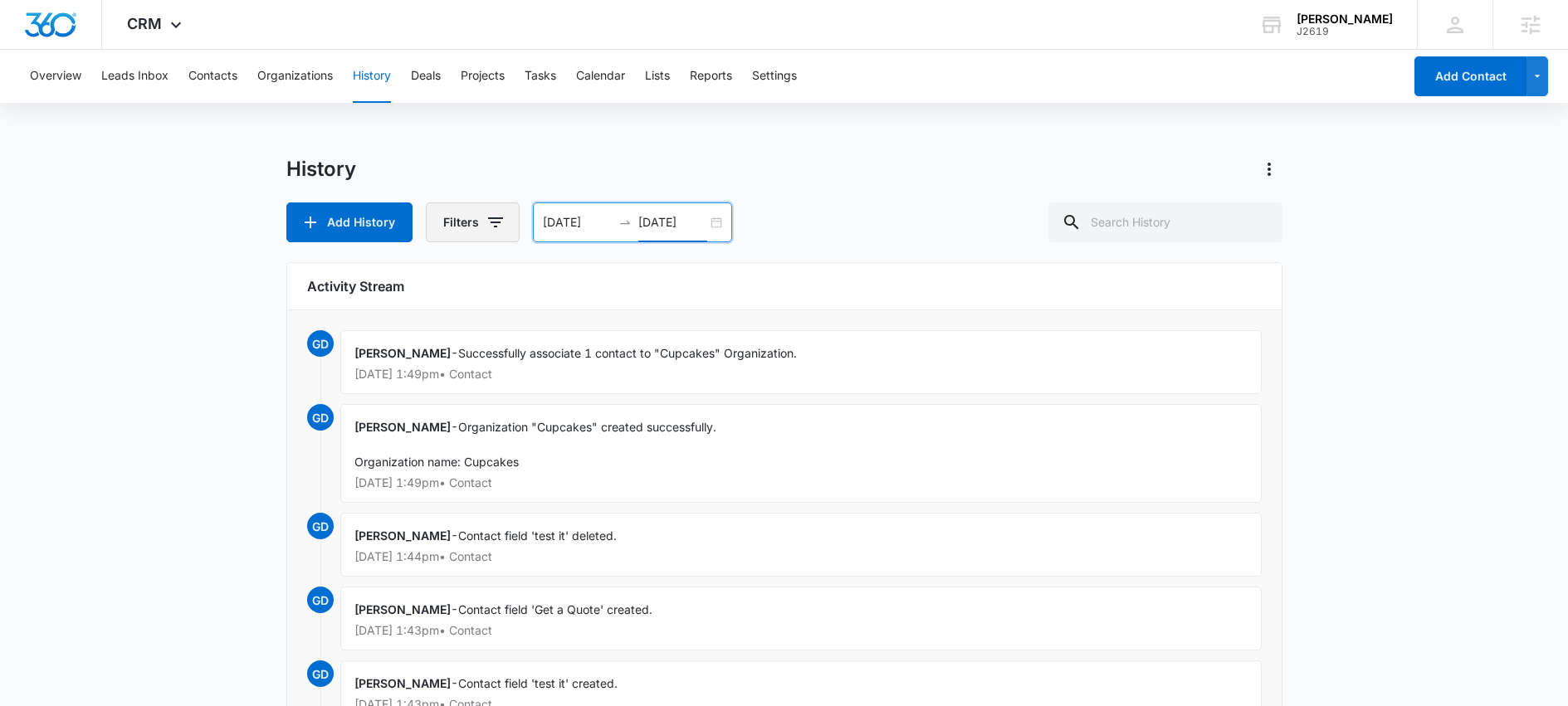
click at [489, 224] on icon "button" at bounding box center [496, 223] width 20 height 20
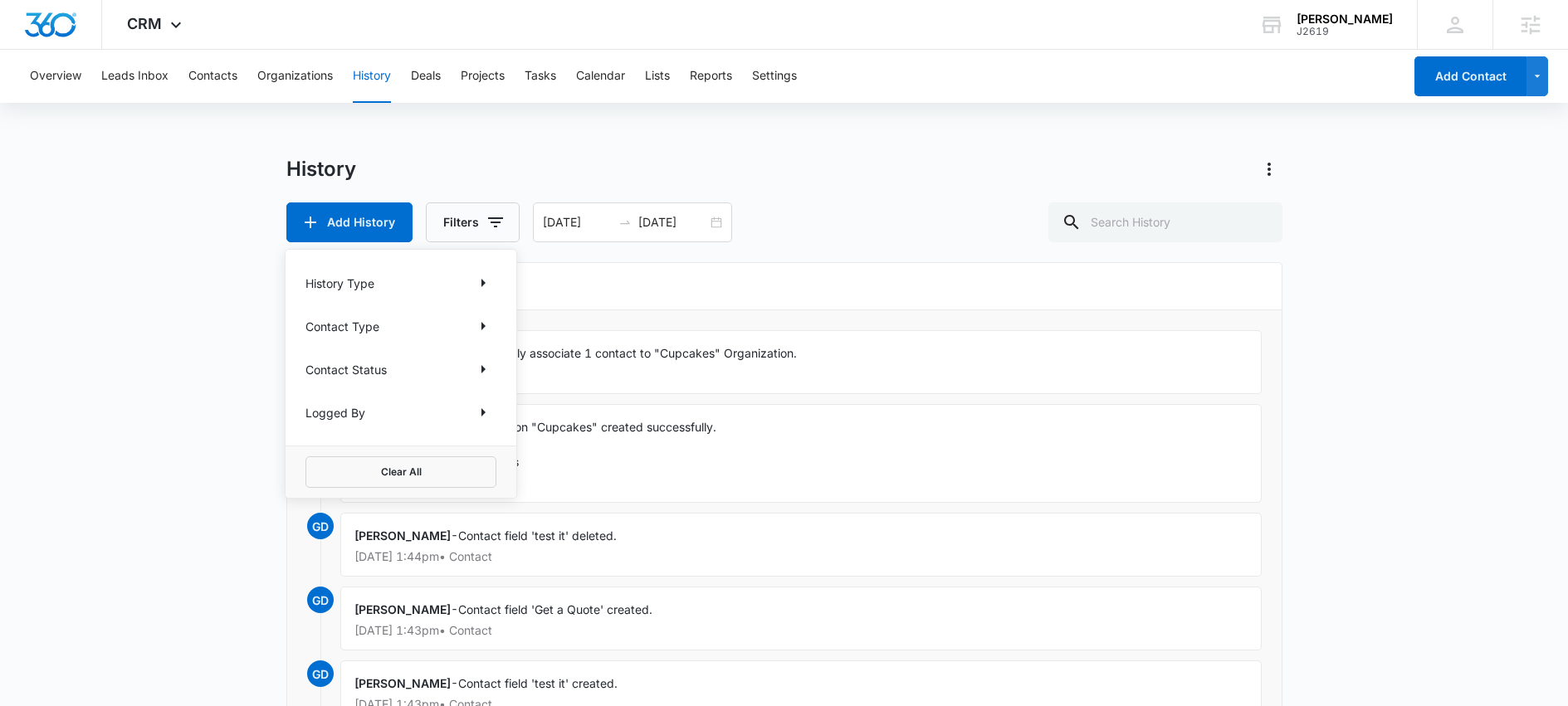
click at [798, 525] on div "Garret Durie - Contact field 'test it' deleted. Sep 10, 2025 at 1:44pm • Contact" at bounding box center [801, 544] width 922 height 63
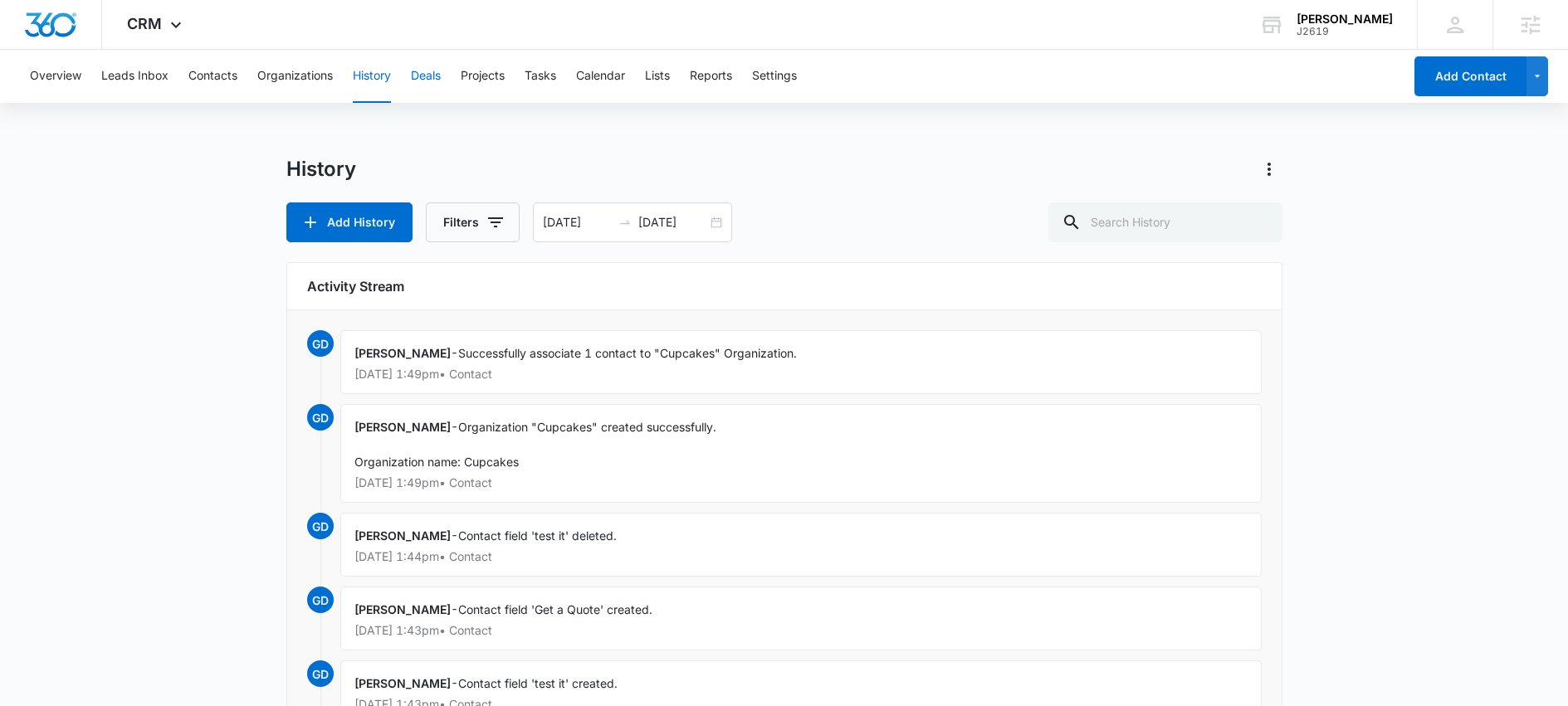
click at [434, 80] on button "Deals" at bounding box center [425, 76] width 30 height 53
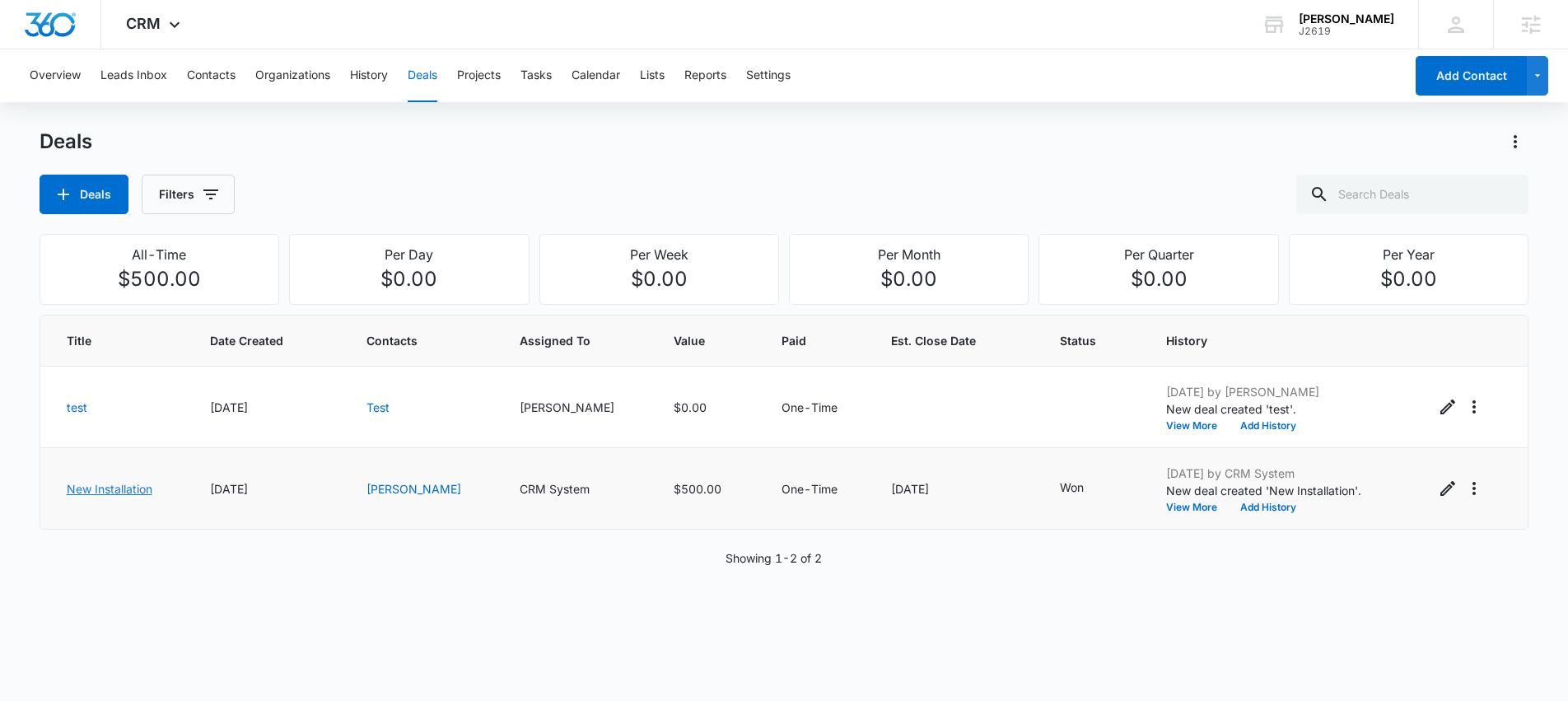
click at [99, 491] on link "New Installation" at bounding box center [109, 488] width 86 height 14
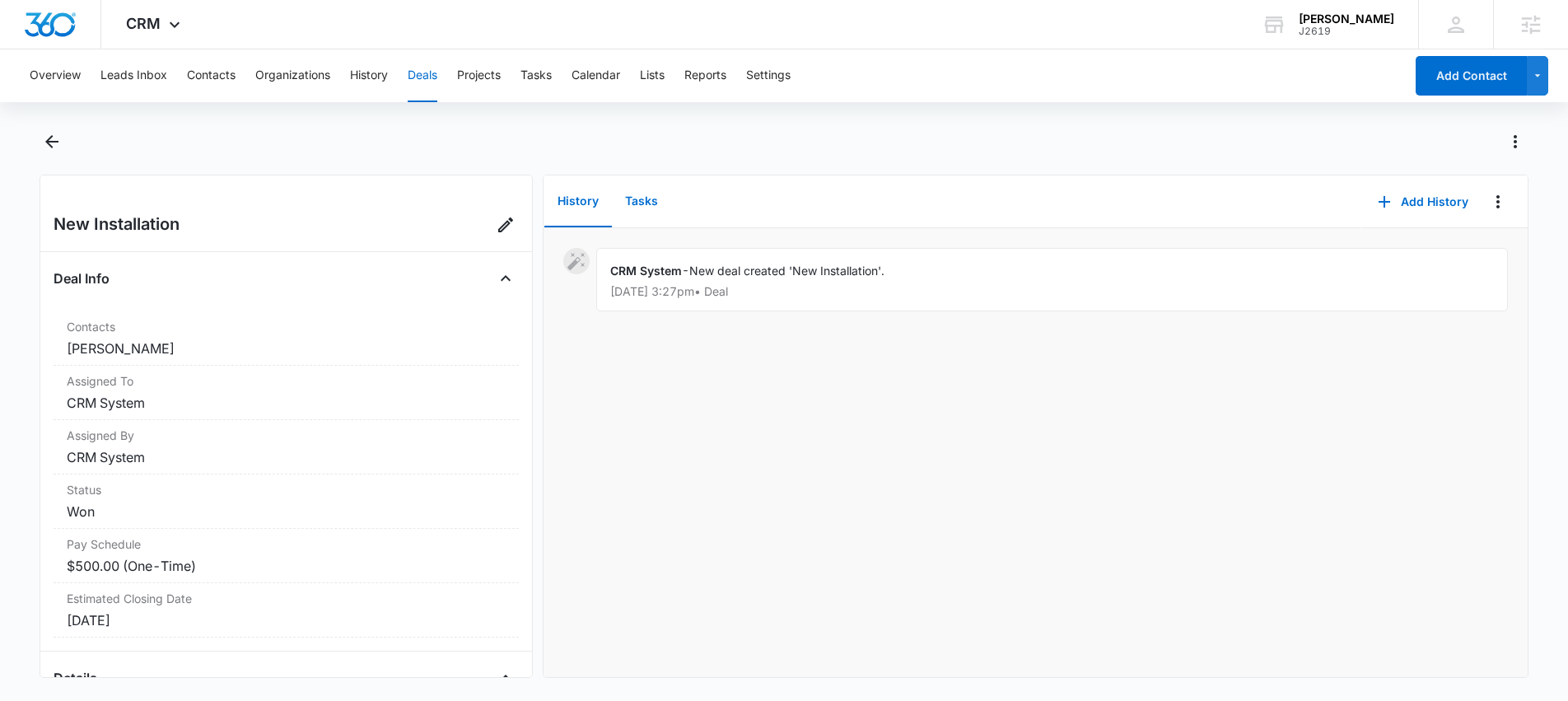
click at [650, 198] on button "Tasks" at bounding box center [641, 202] width 60 height 51
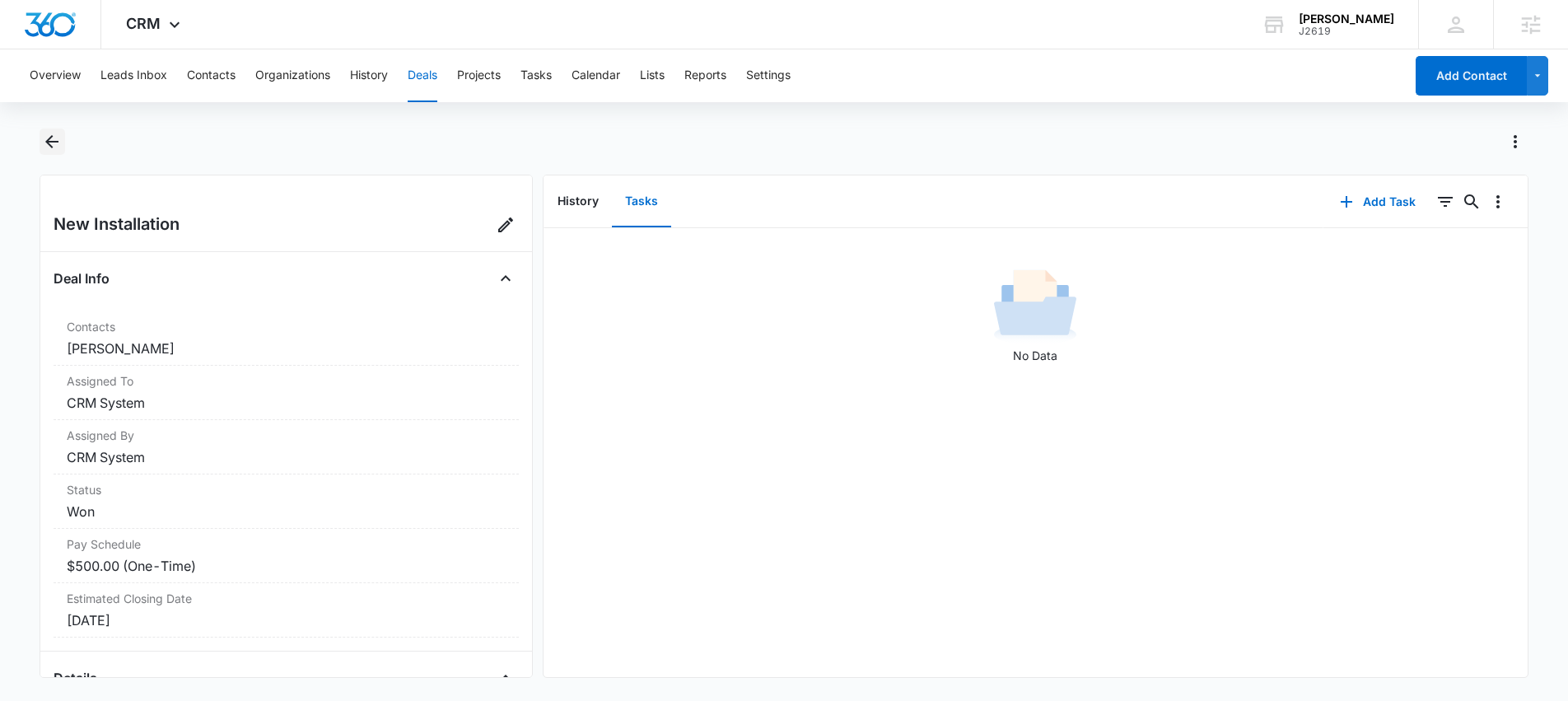
click at [50, 141] on icon "Back" at bounding box center [52, 142] width 13 height 13
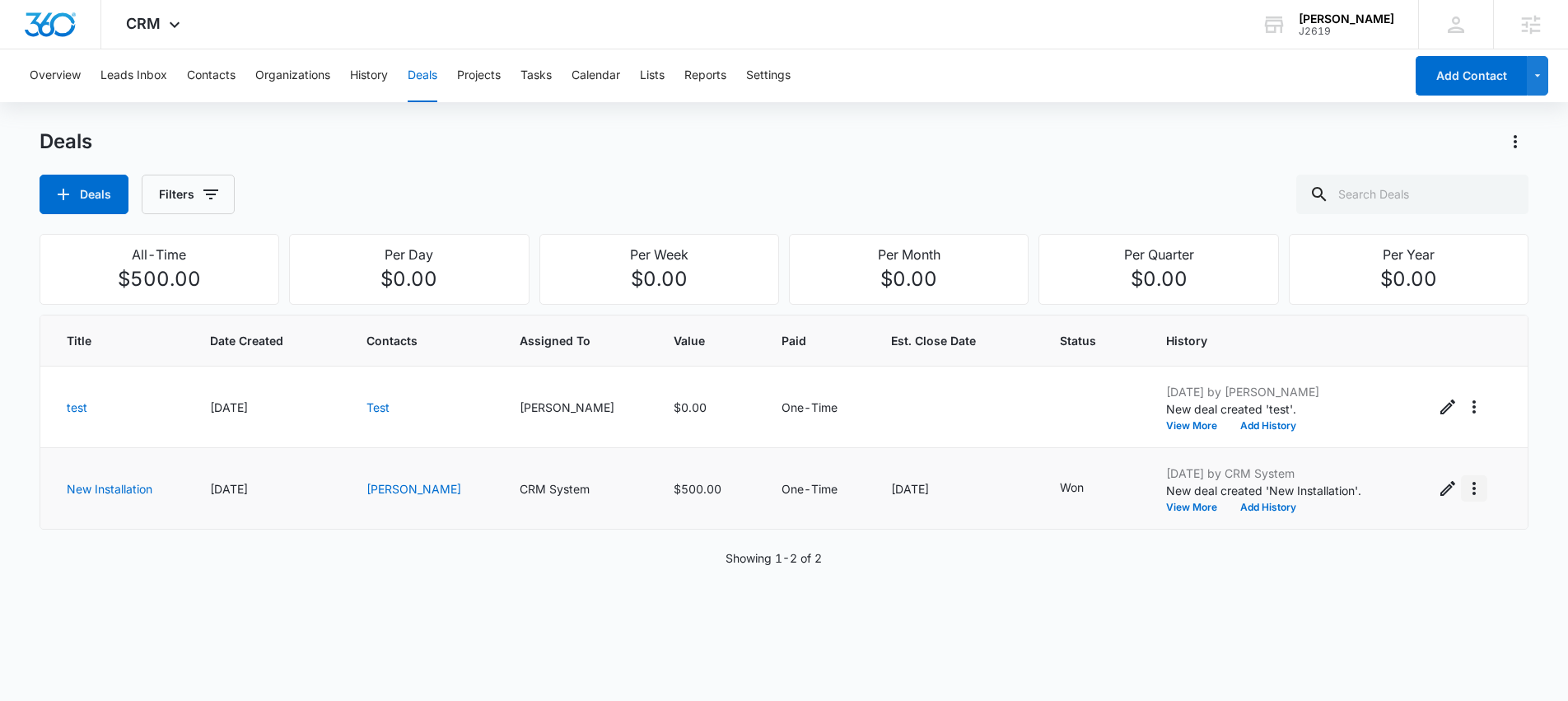
click at [1464, 487] on icon "Actions" at bounding box center [1474, 488] width 20 height 20
click at [1392, 556] on div "Convert to Project" at bounding box center [1381, 560] width 98 height 12
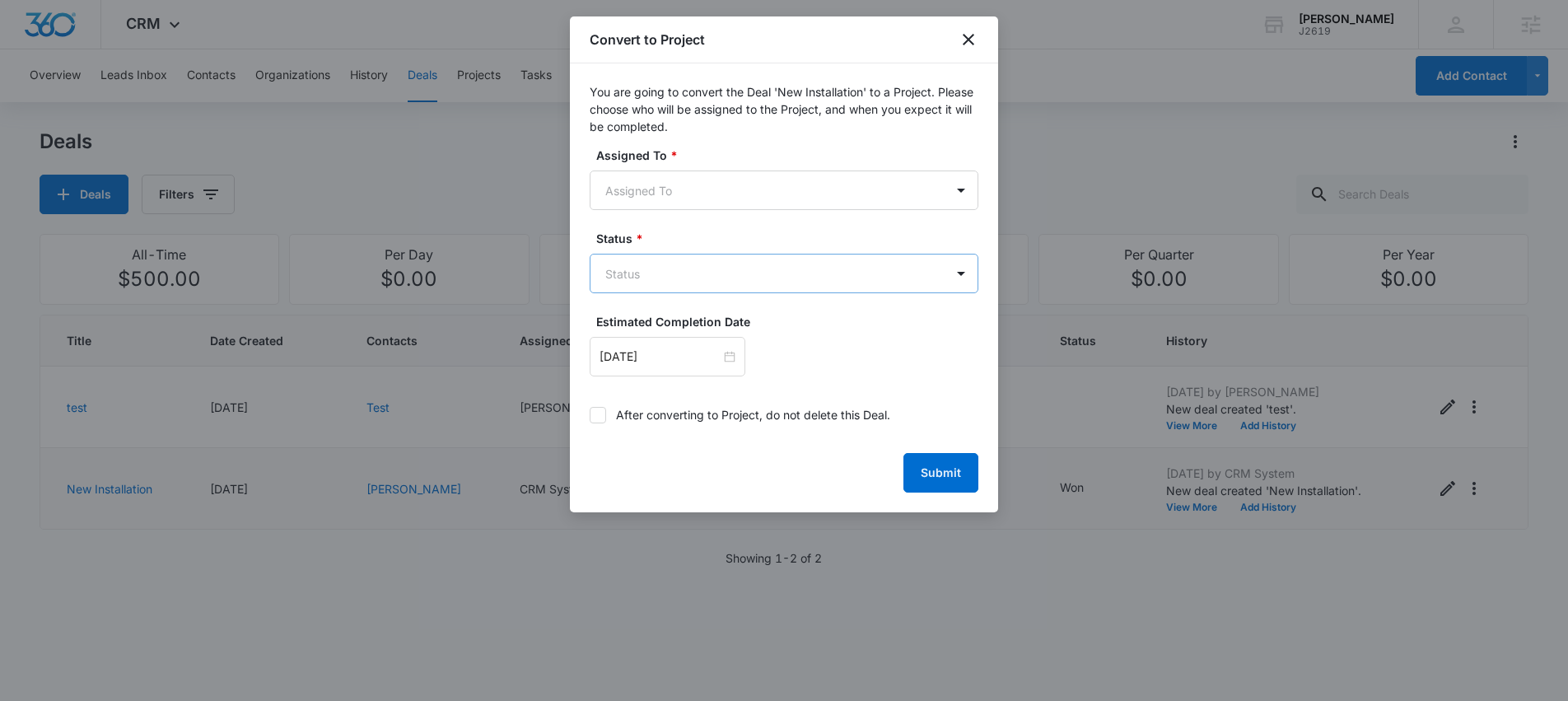
click at [868, 284] on body "CRM Apps Reputation Websites Forms CRM Email Social Shop Scheduling Content Ads…" at bounding box center [784, 350] width 1568 height 701
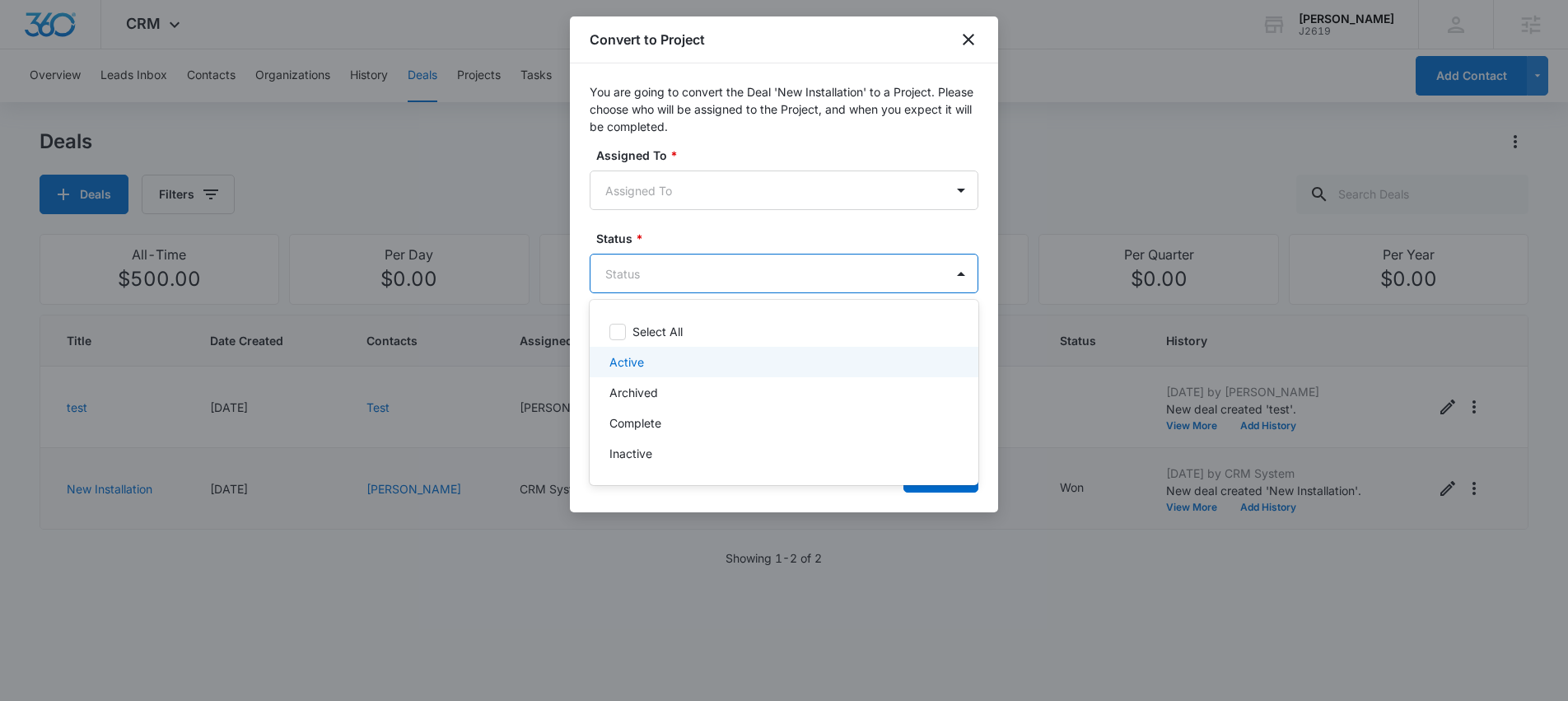
click at [634, 369] on p "Active" at bounding box center [626, 361] width 34 height 18
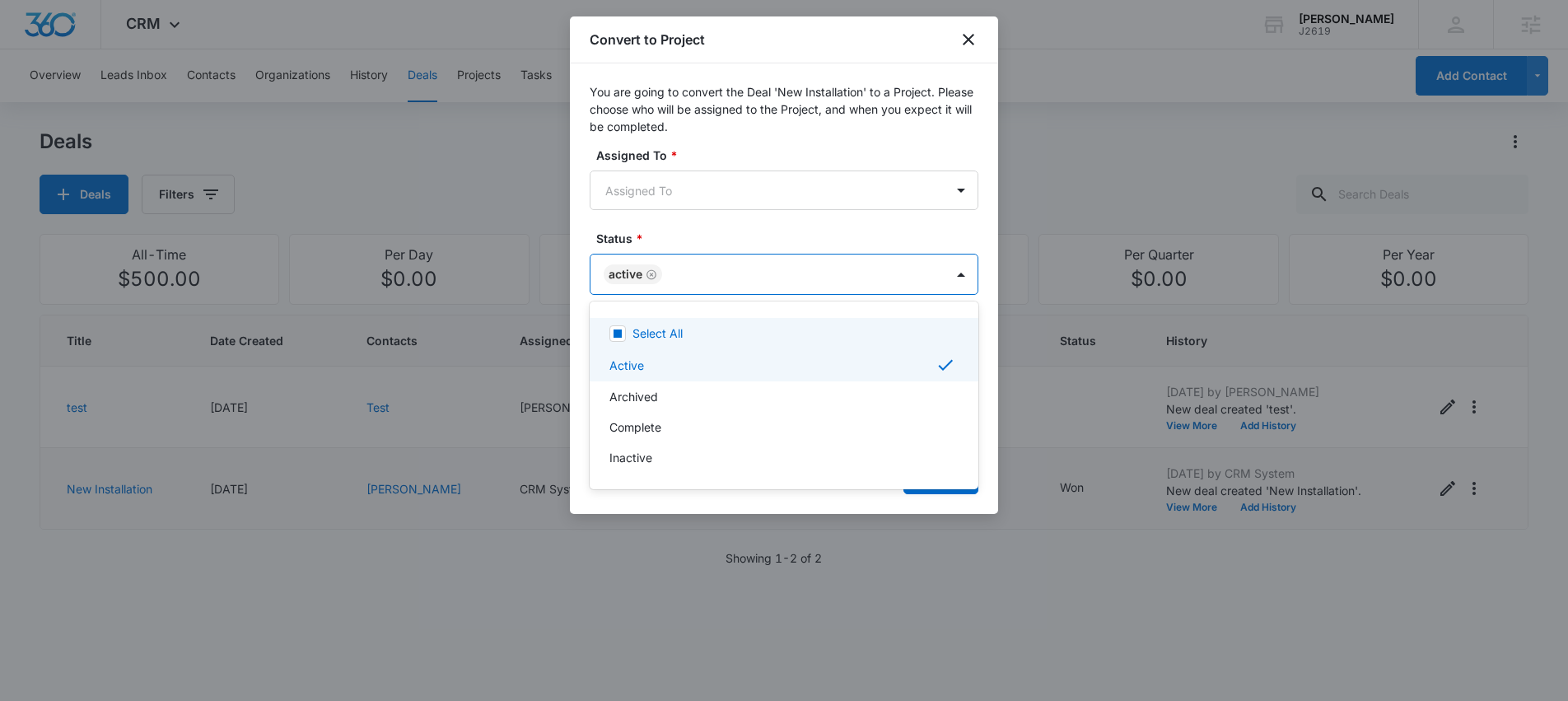
click at [694, 190] on div at bounding box center [784, 350] width 1568 height 701
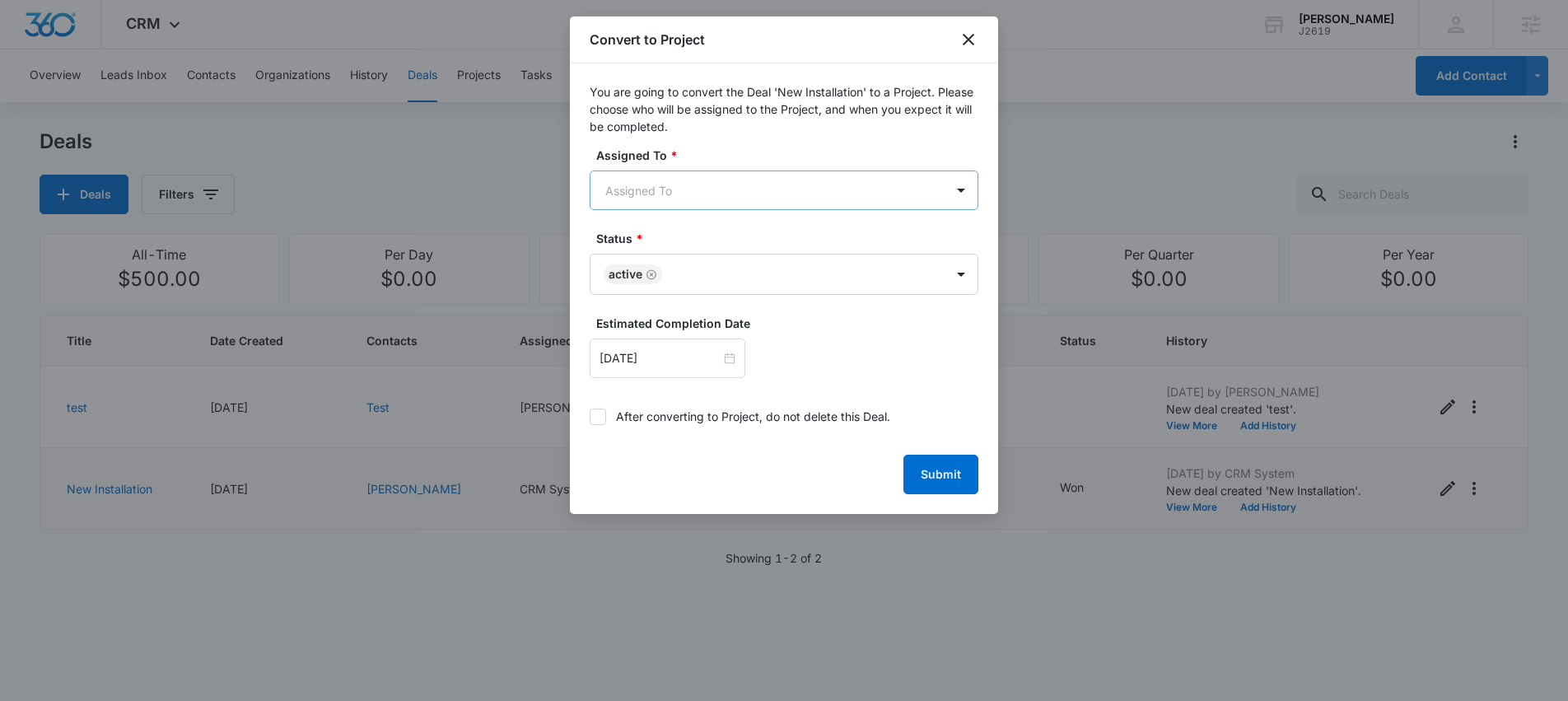
click at [884, 175] on body "CRM Apps Reputation Websites Forms CRM Email Social Shop Scheduling Content Ads…" at bounding box center [784, 350] width 1568 height 701
click at [673, 283] on p "[PERSON_NAME]" at bounding box center [656, 278] width 95 height 18
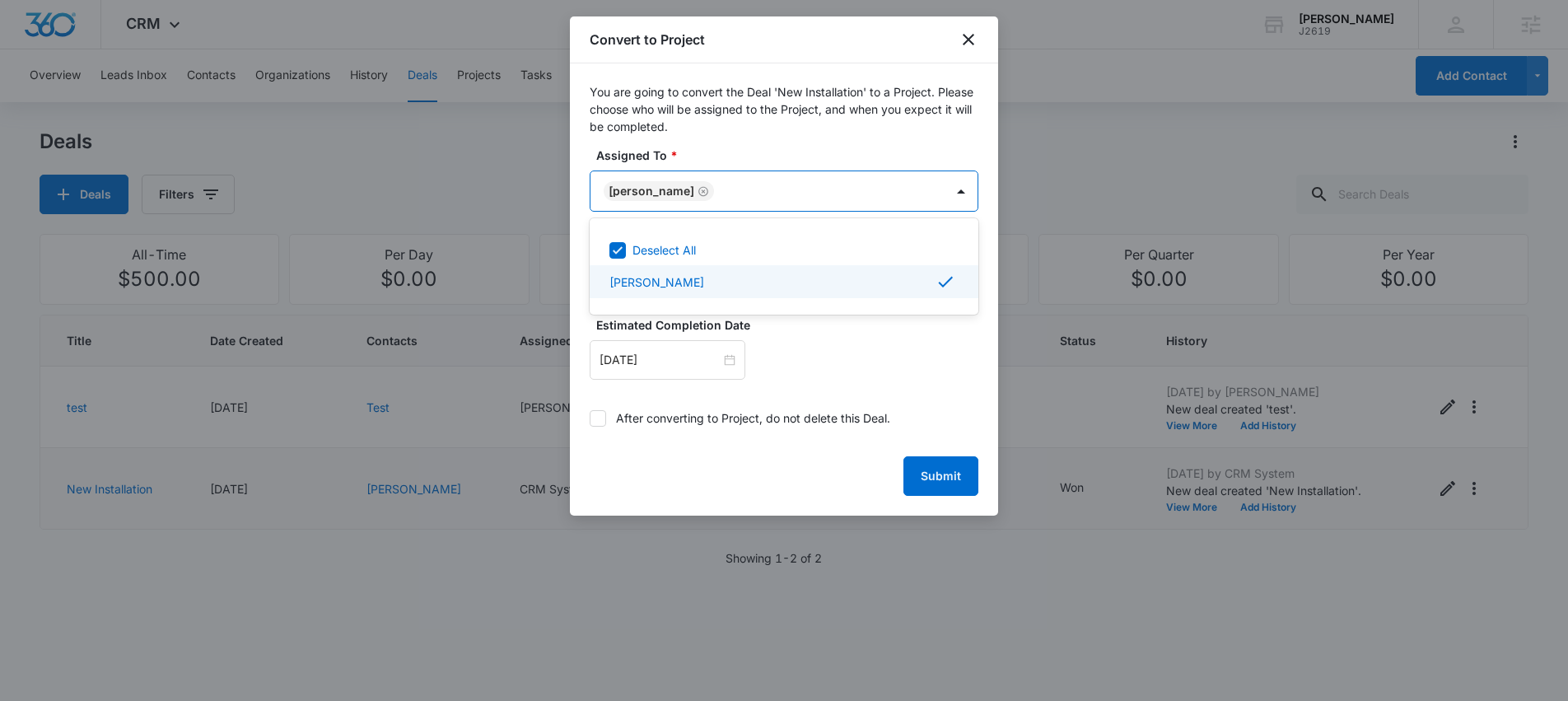
click at [802, 366] on div at bounding box center [784, 350] width 1568 height 701
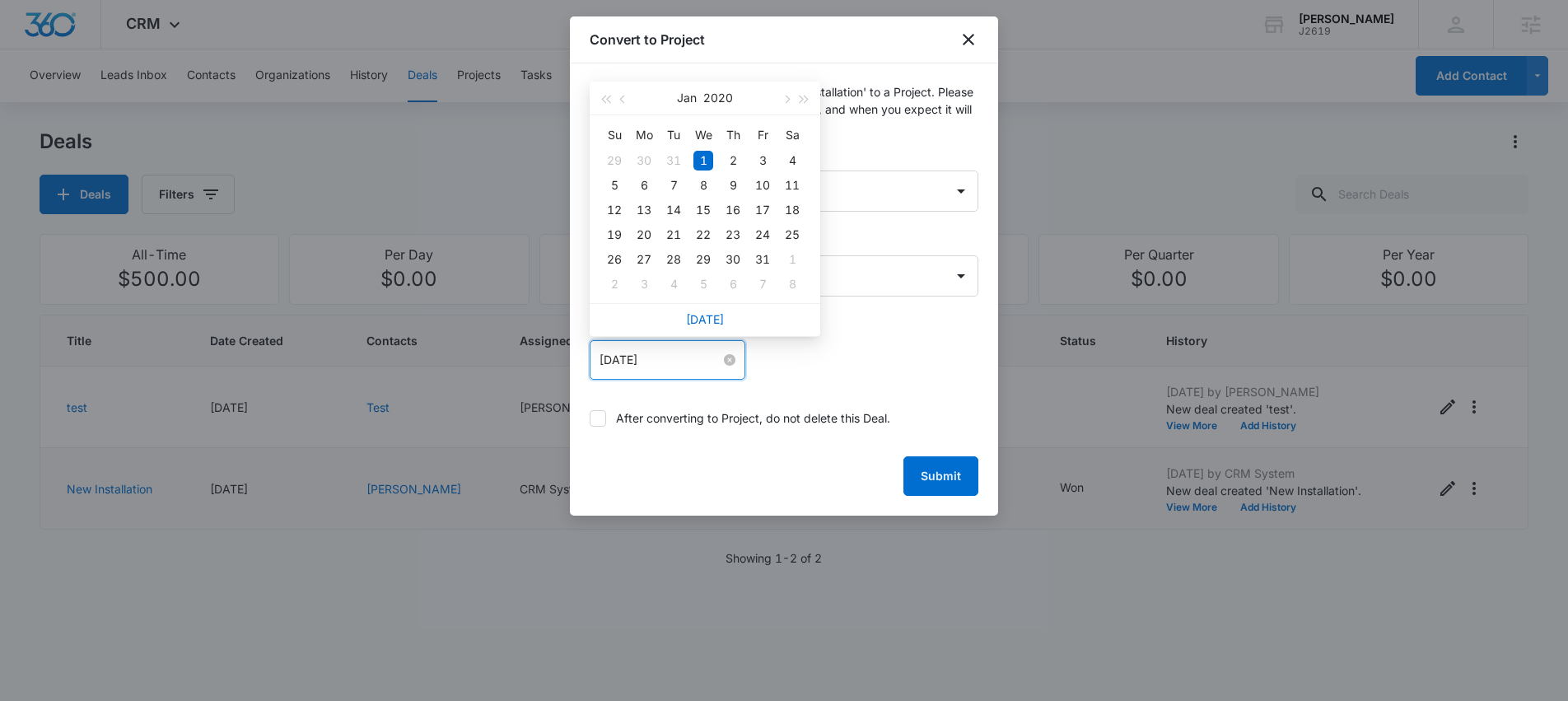
drag, startPoint x: 680, startPoint y: 361, endPoint x: 655, endPoint y: 358, distance: 25.2
click at [655, 358] on input "Jan 1, 2020" at bounding box center [660, 360] width 121 height 18
type input "Jan 1, 2020"
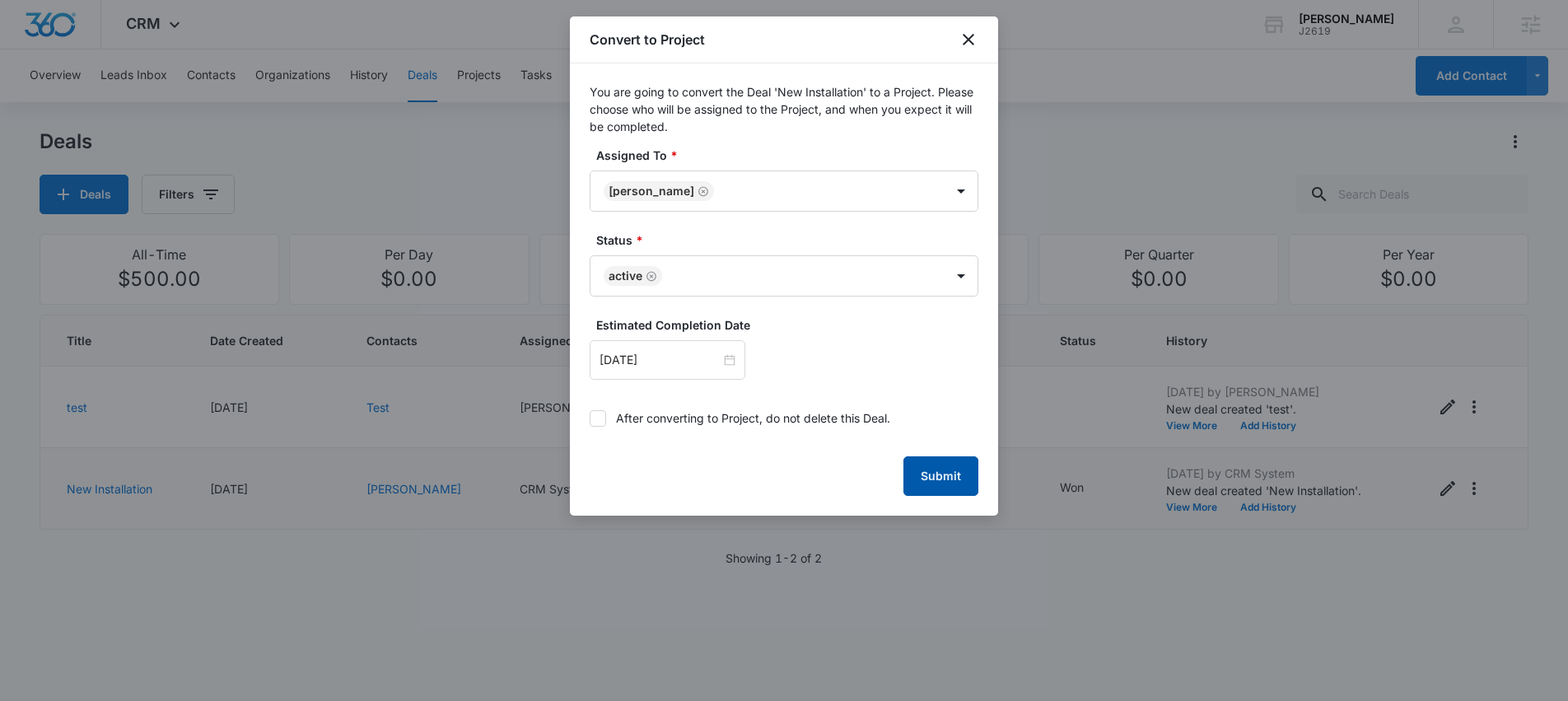
click at [939, 477] on button "Submit" at bounding box center [940, 476] width 75 height 40
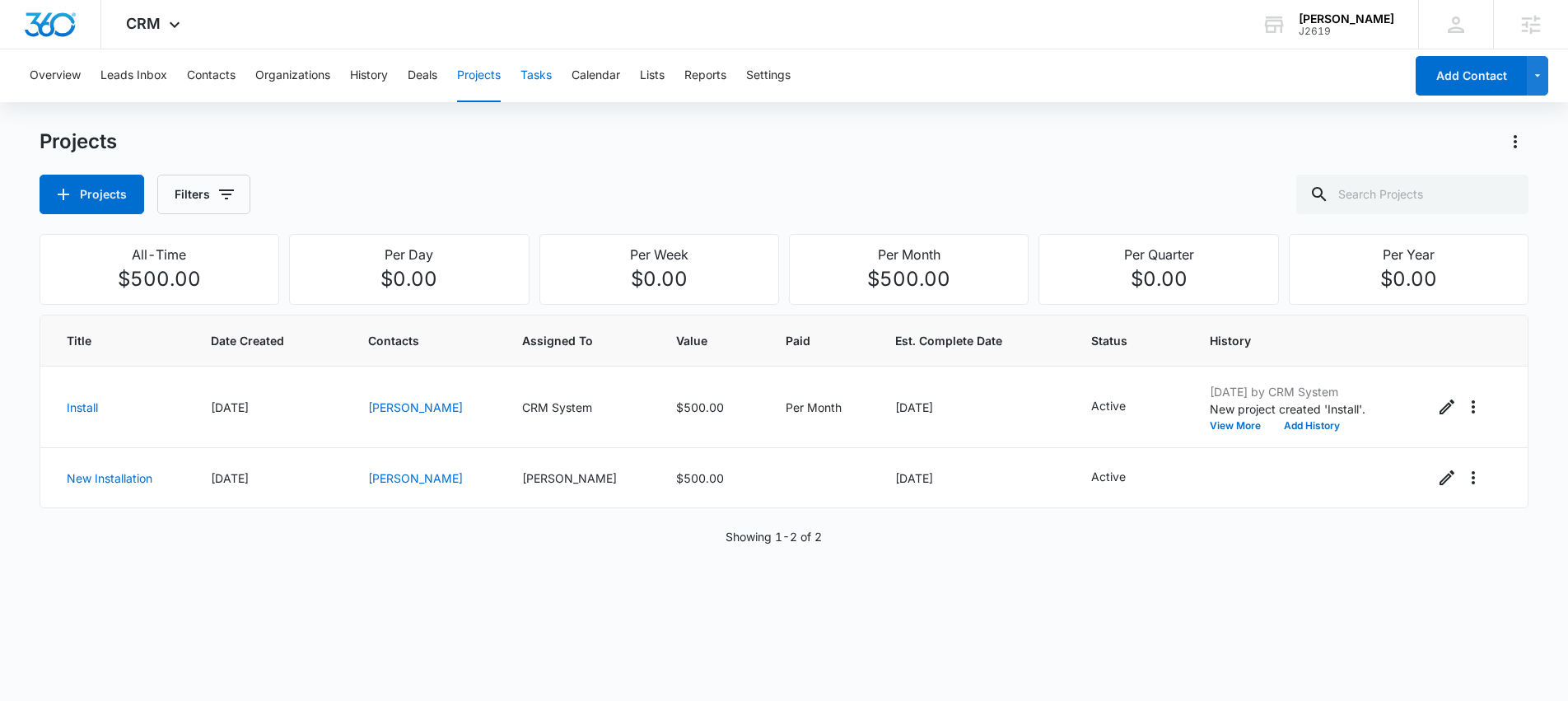
click at [545, 76] on button "Tasks" at bounding box center [535, 76] width 31 height 53
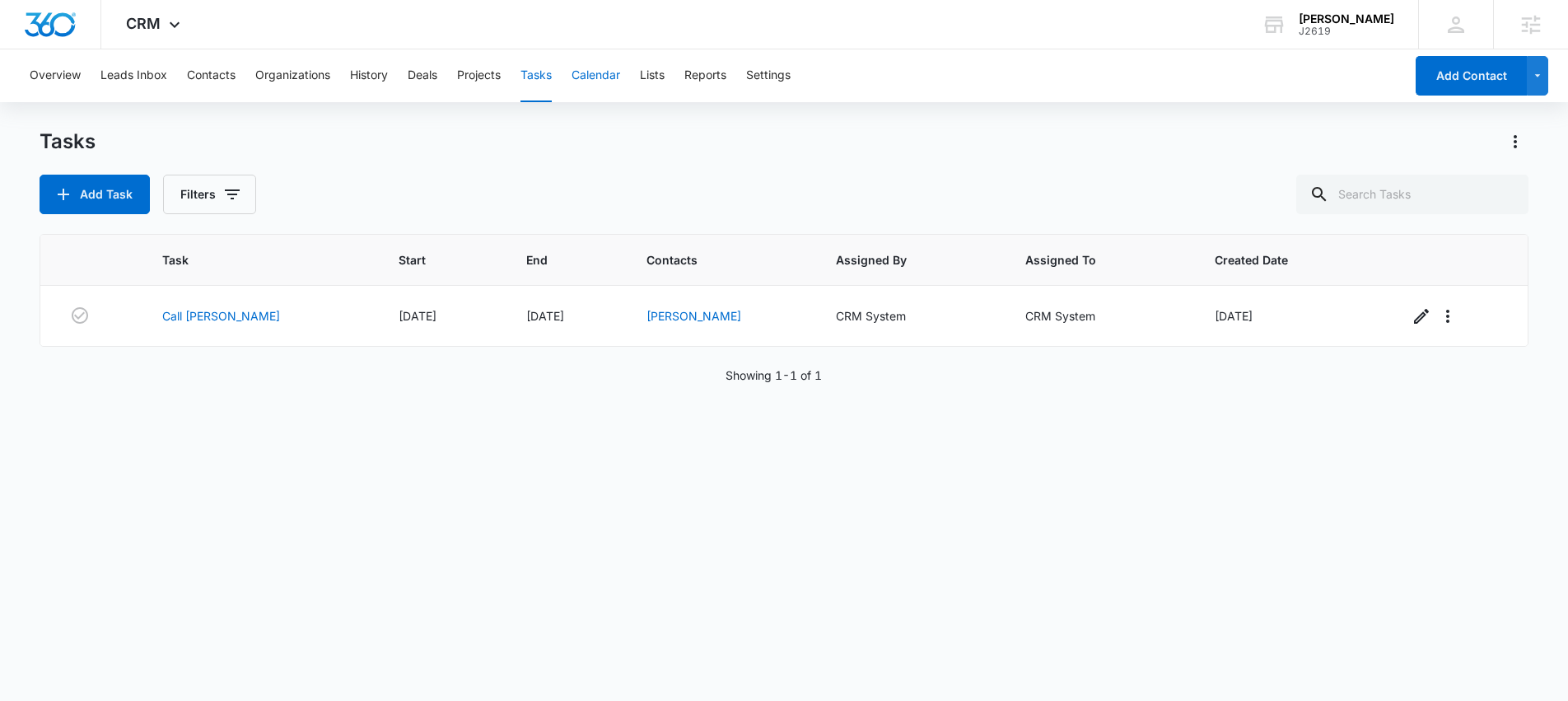
click at [613, 74] on button "Calendar" at bounding box center [596, 76] width 49 height 53
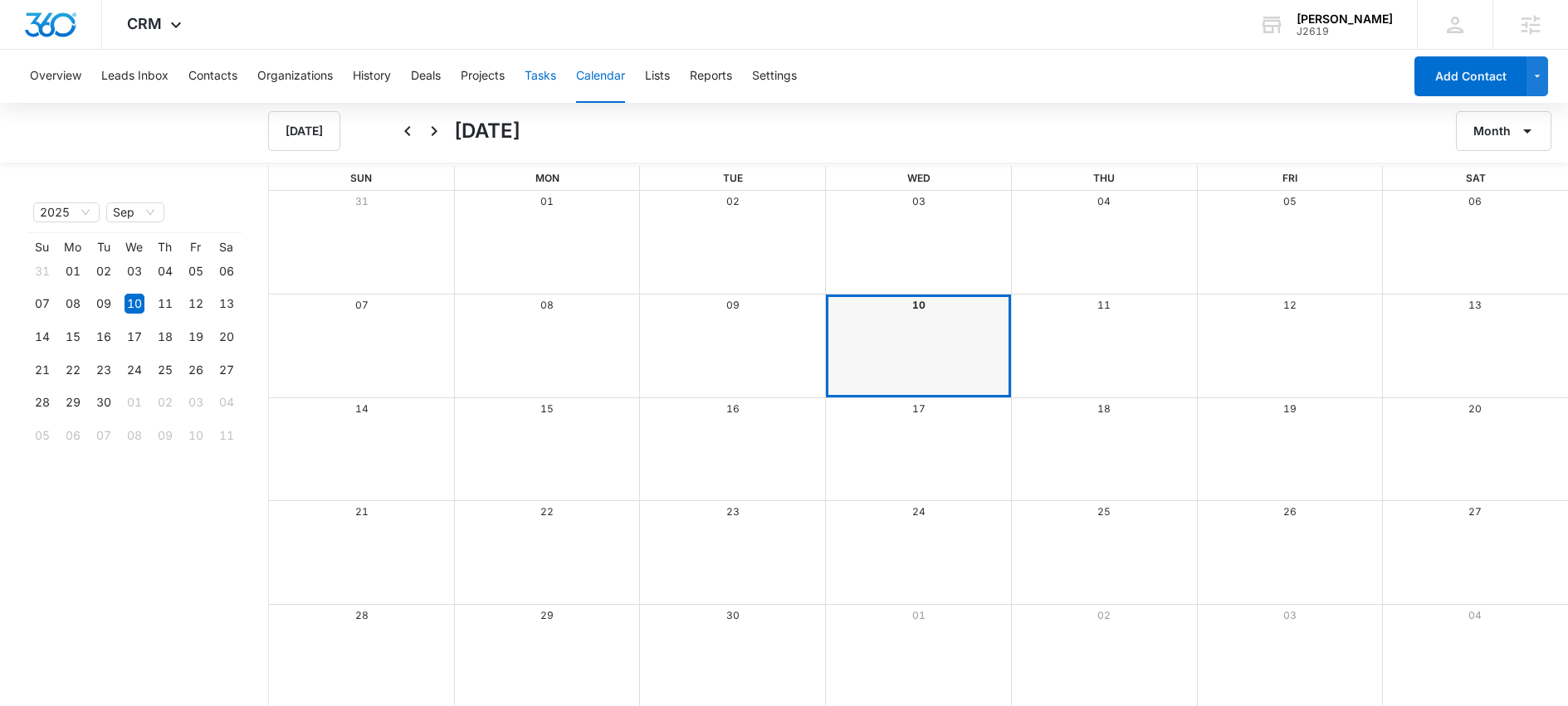
click at [545, 74] on button "Tasks" at bounding box center [540, 76] width 31 height 53
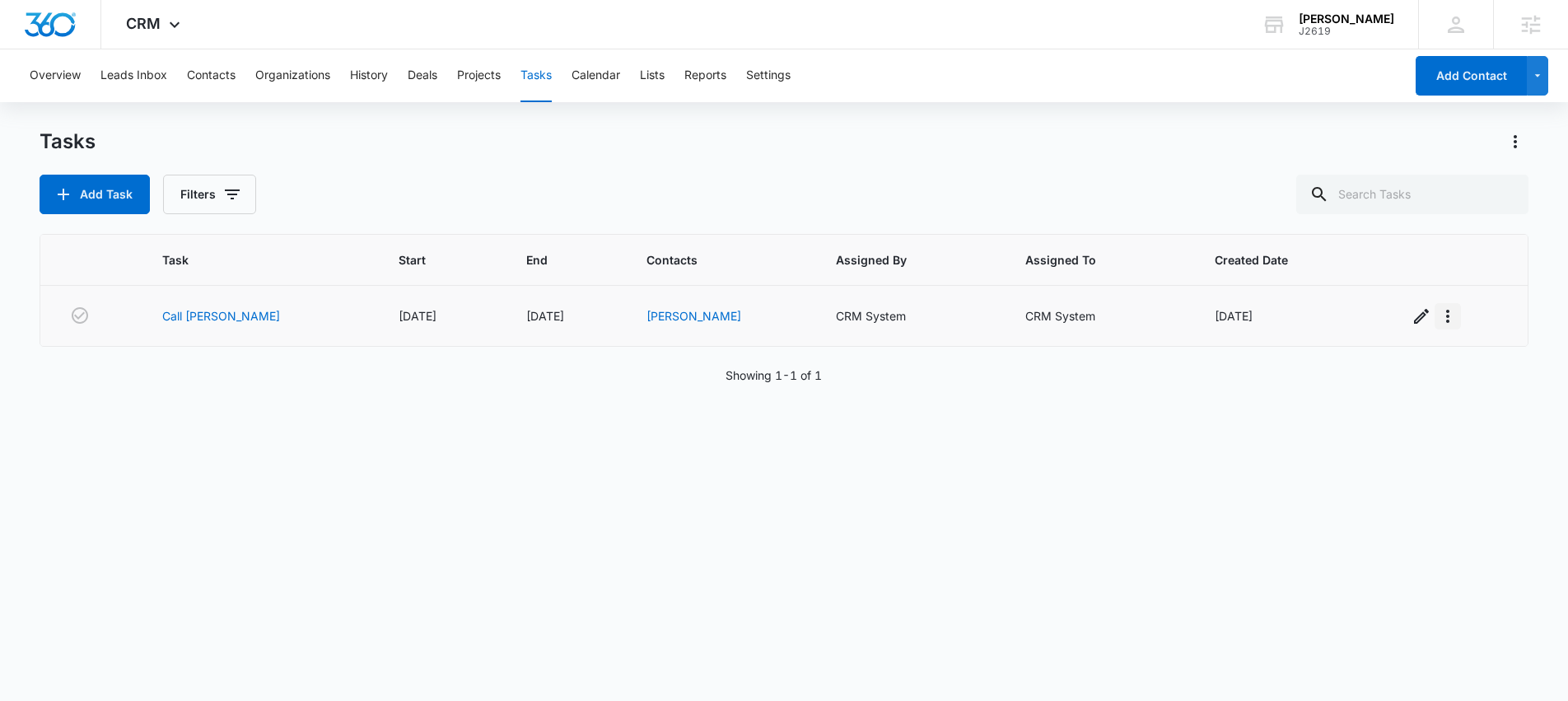
click at [1438, 314] on icon "button" at bounding box center [1448, 317] width 20 height 20
click at [1414, 317] on icon "button" at bounding box center [1422, 316] width 15 height 15
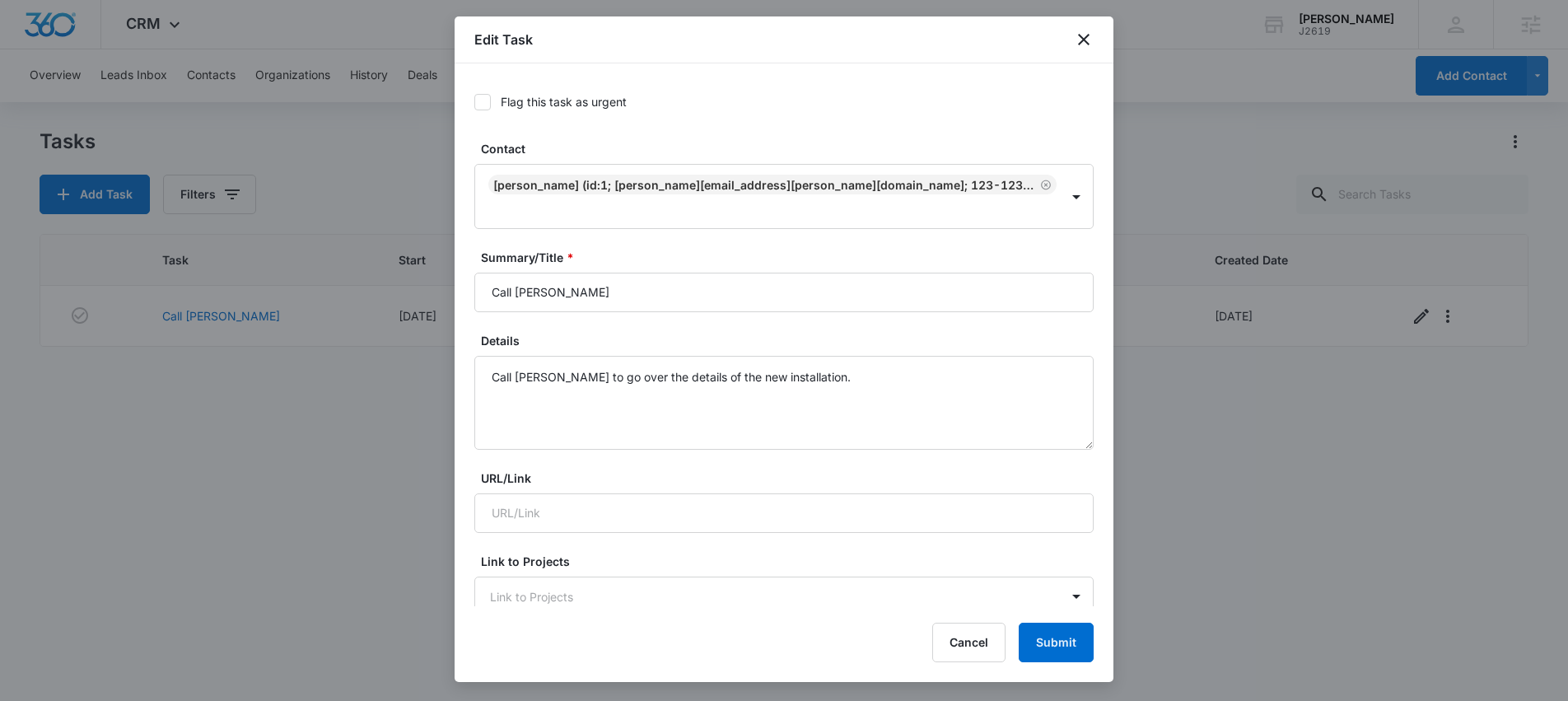
scroll to position [856, 0]
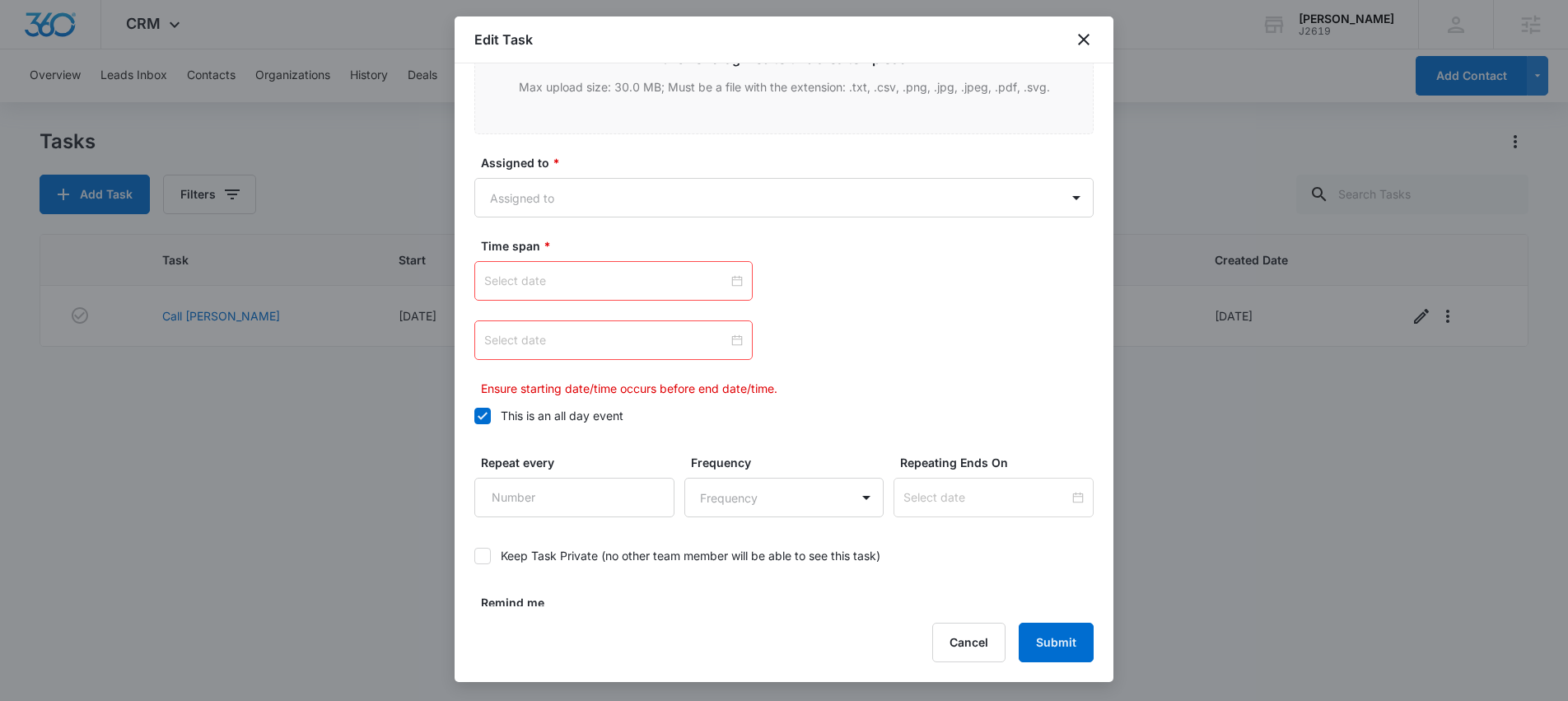
click at [733, 271] on div at bounding box center [613, 281] width 259 height 18
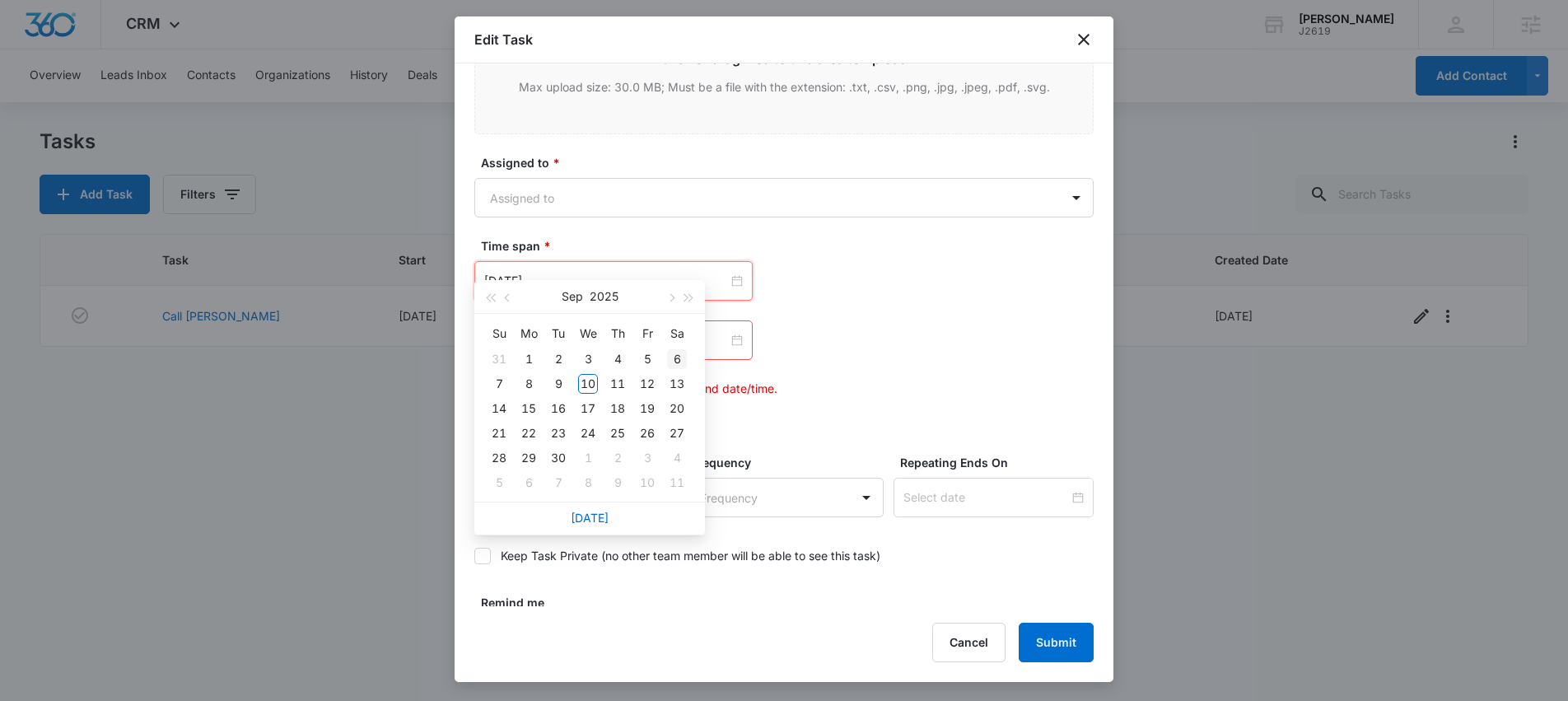
type input "Sep 6, 2025"
type input "Sep 11, 2025"
click at [622, 384] on div "11" at bounding box center [618, 384] width 20 height 20
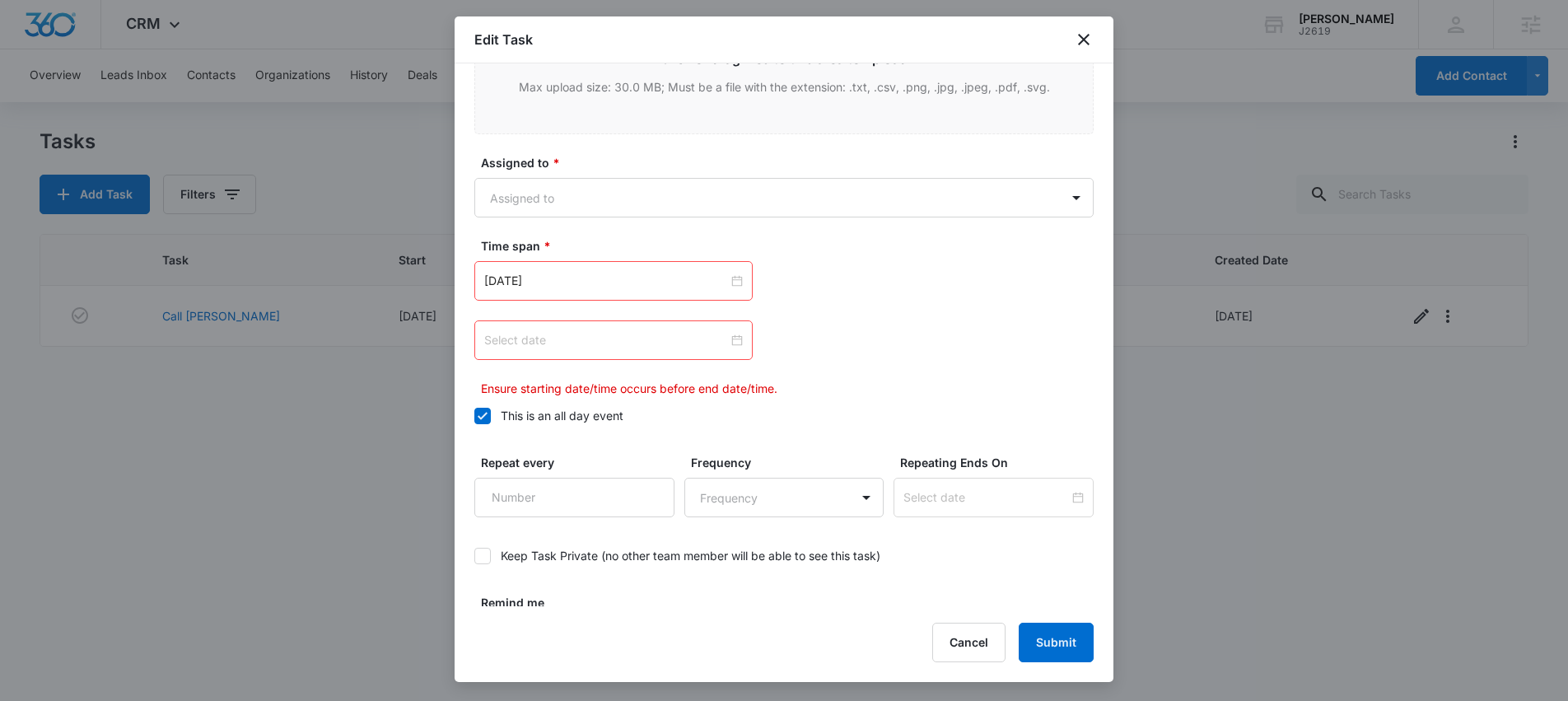
click at [737, 331] on div at bounding box center [613, 340] width 259 height 18
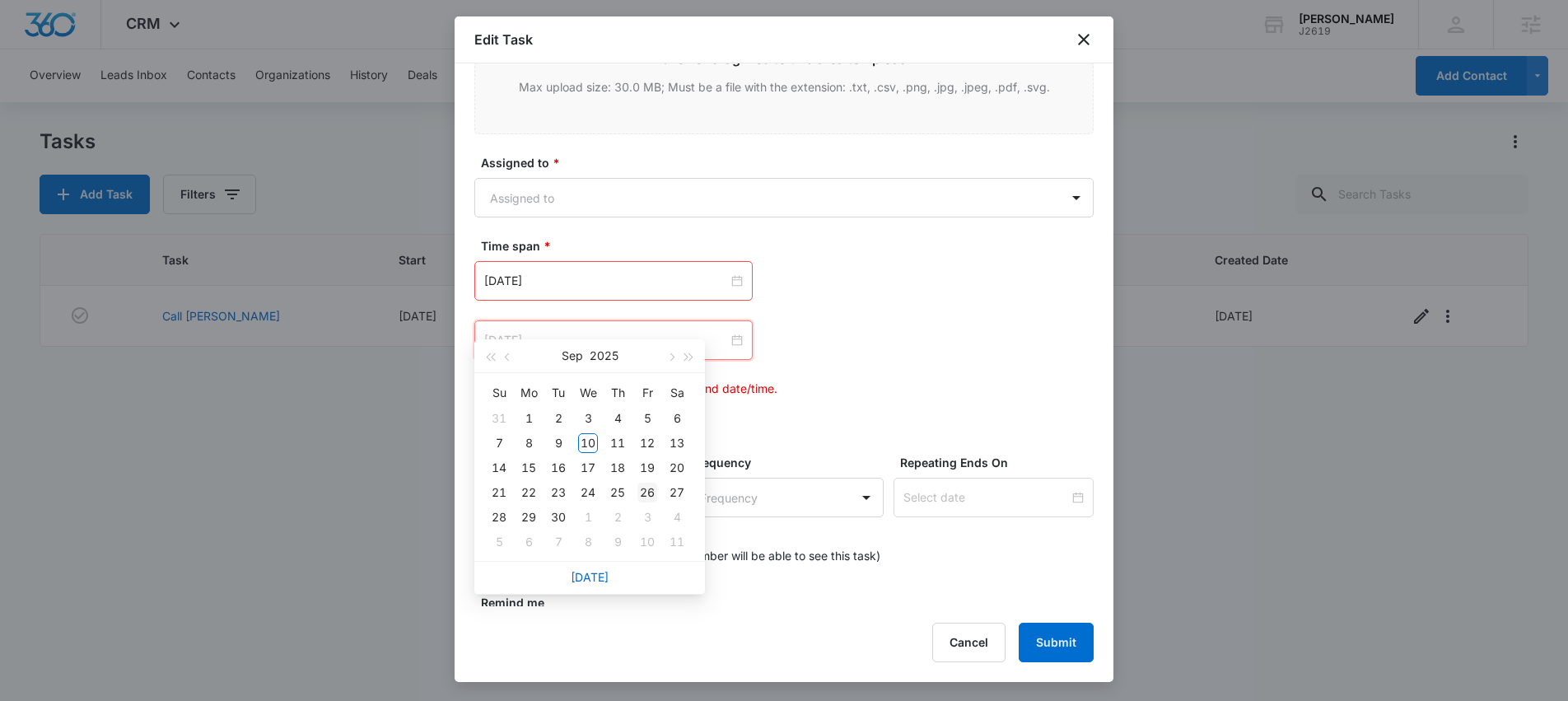
type input "Sep 26, 2025"
click at [651, 495] on div "26" at bounding box center [648, 493] width 20 height 20
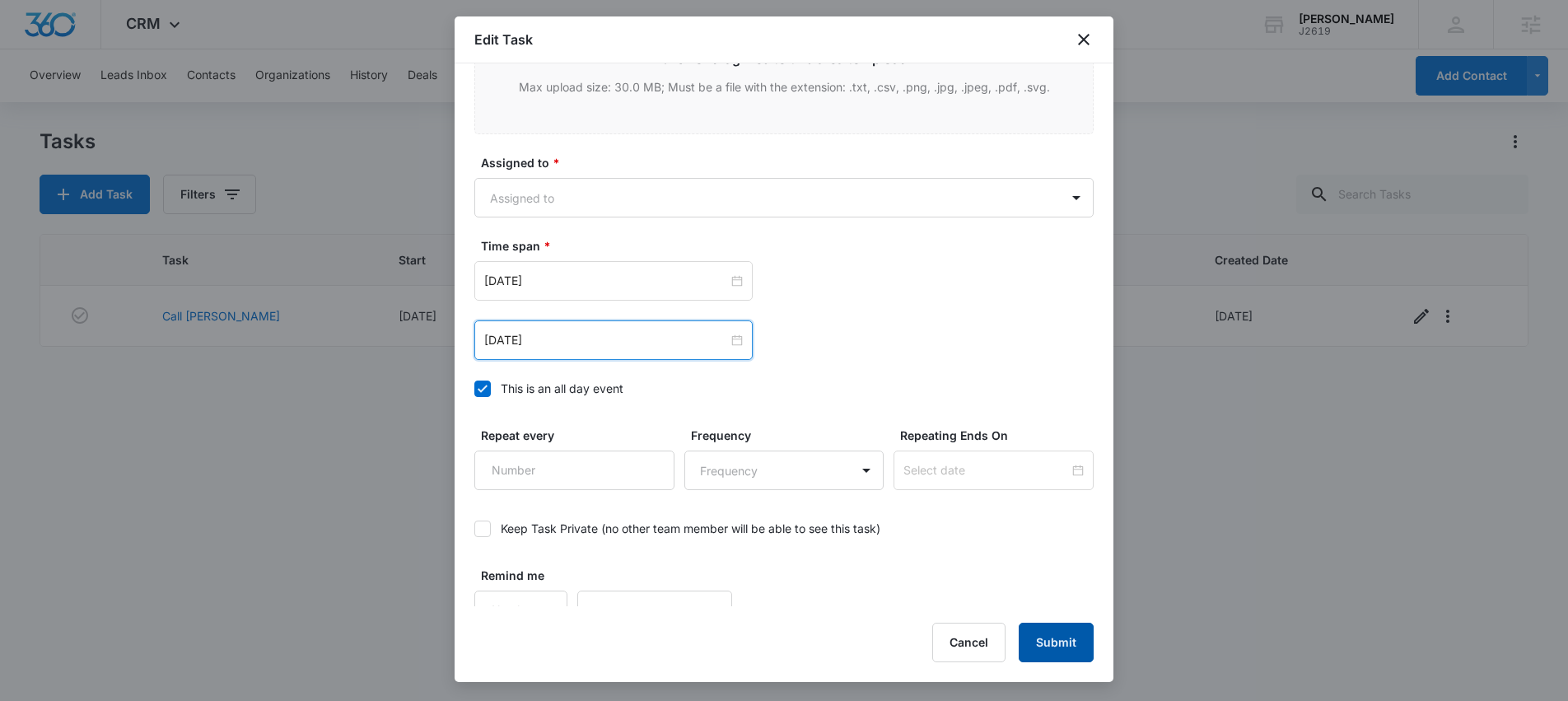
click at [1050, 627] on button "Submit" at bounding box center [1055, 642] width 75 height 40
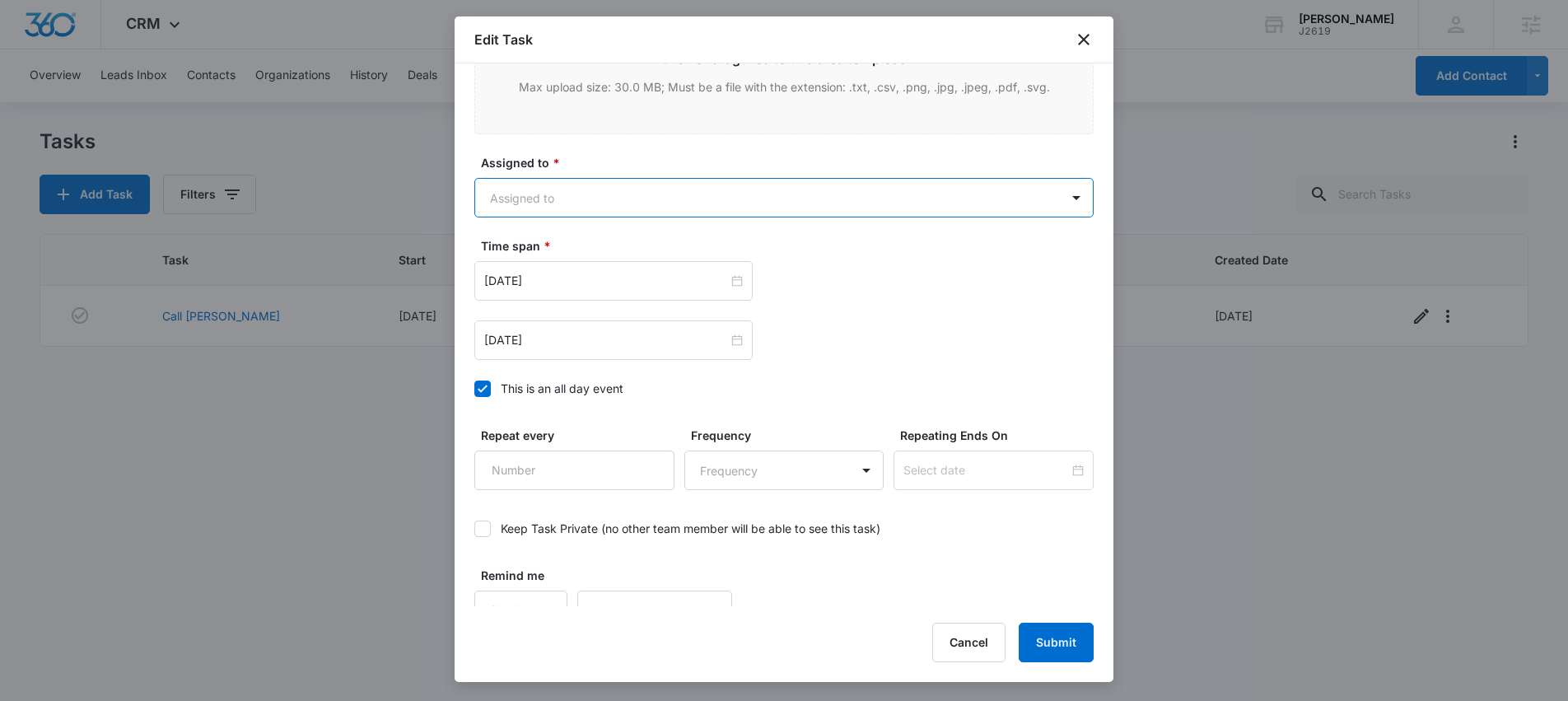
click at [666, 155] on body "CRM Apps Reputation Websites Forms CRM Email Social Shop Scheduling Content Ads…" at bounding box center [784, 350] width 1568 height 701
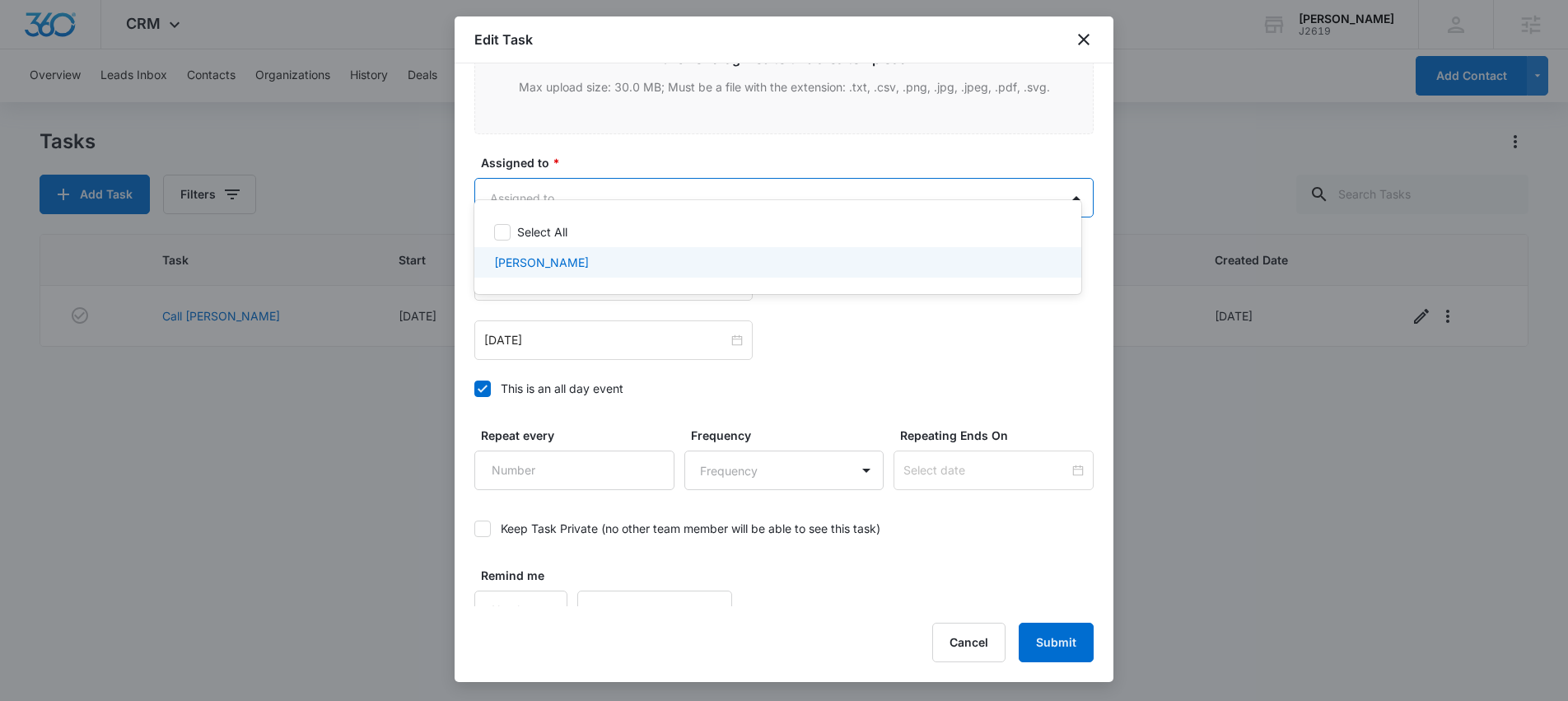
click at [597, 272] on div "[PERSON_NAME]" at bounding box center [777, 262] width 607 height 30
checkbox input "true"
click at [1080, 639] on div at bounding box center [784, 350] width 1568 height 701
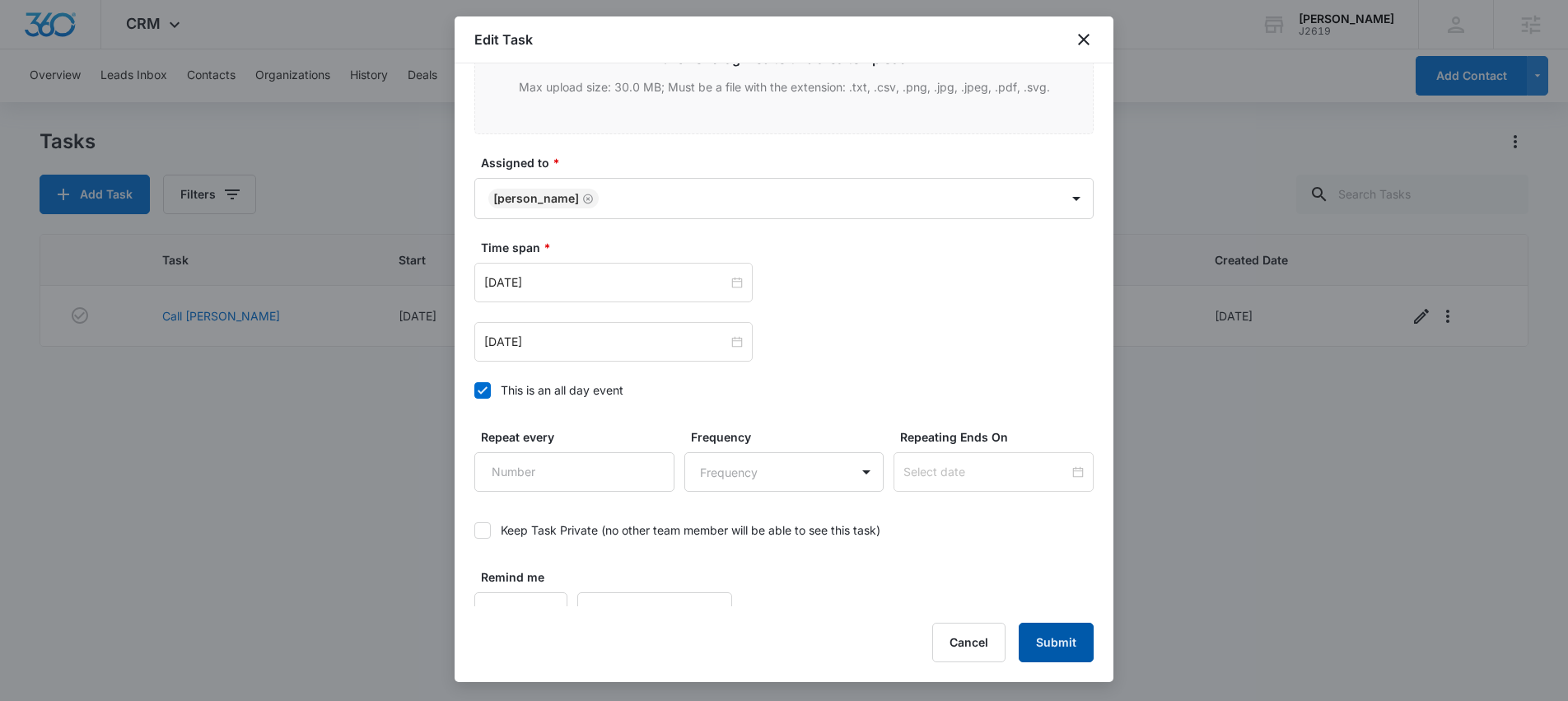
click at [1076, 645] on button "Submit" at bounding box center [1055, 642] width 75 height 40
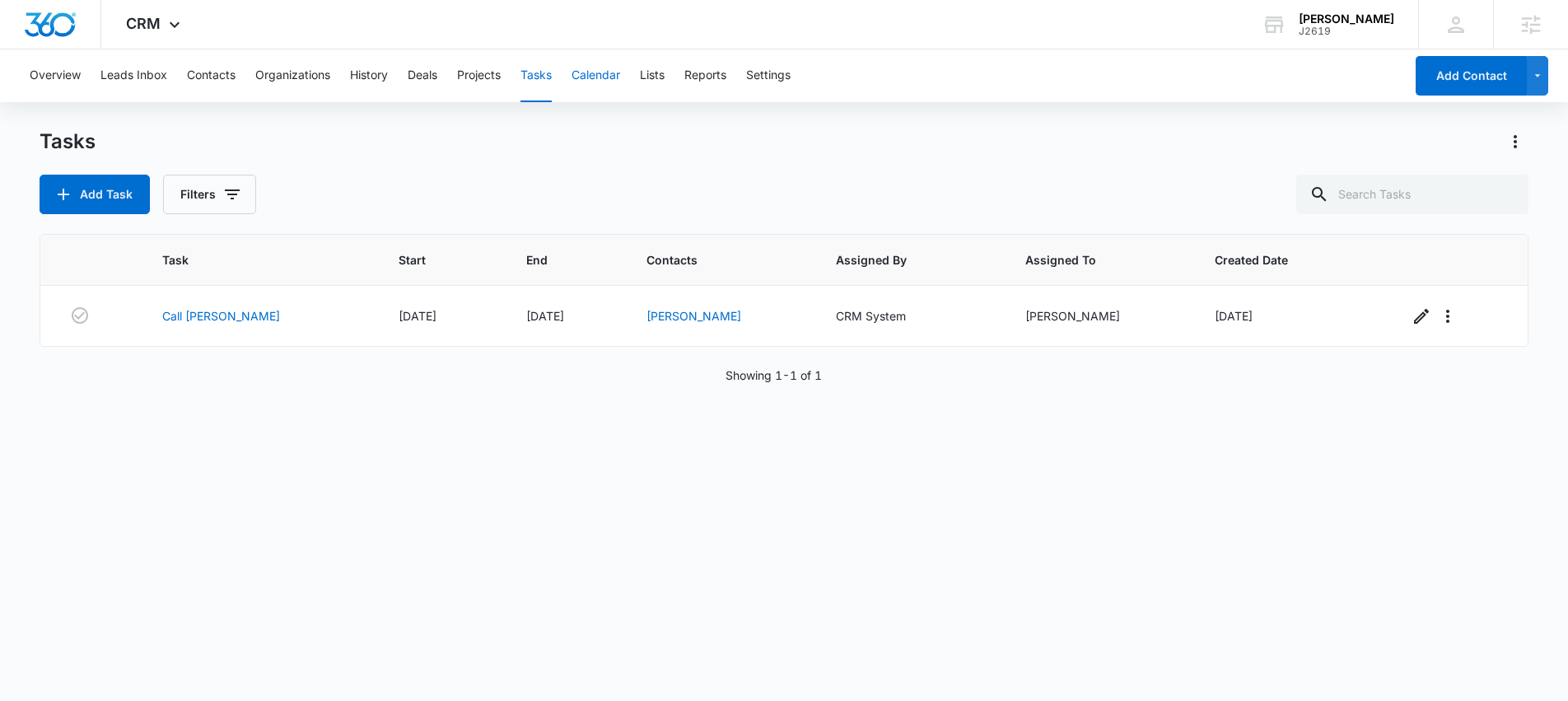
click at [606, 78] on button "Calendar" at bounding box center [596, 76] width 49 height 53
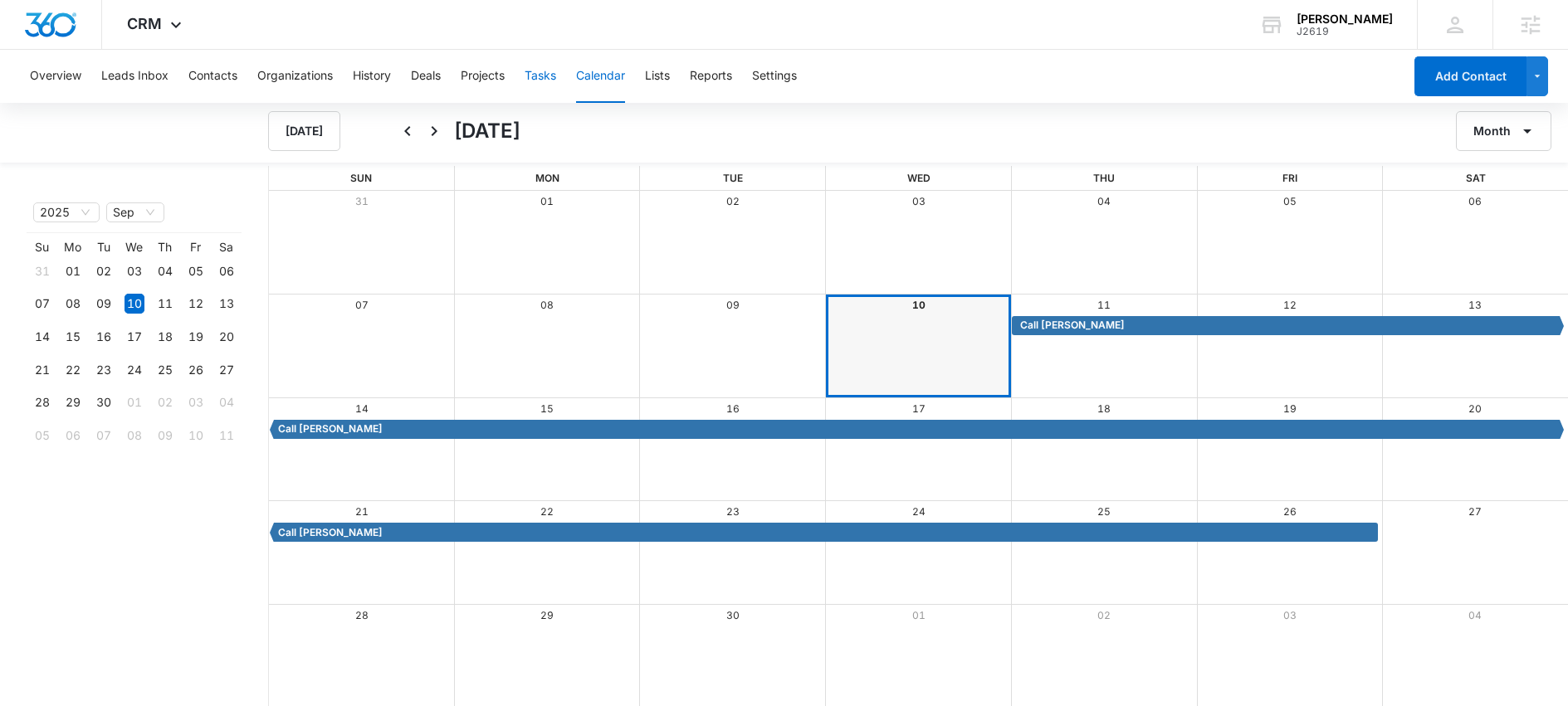
click at [552, 79] on button "Tasks" at bounding box center [540, 76] width 31 height 53
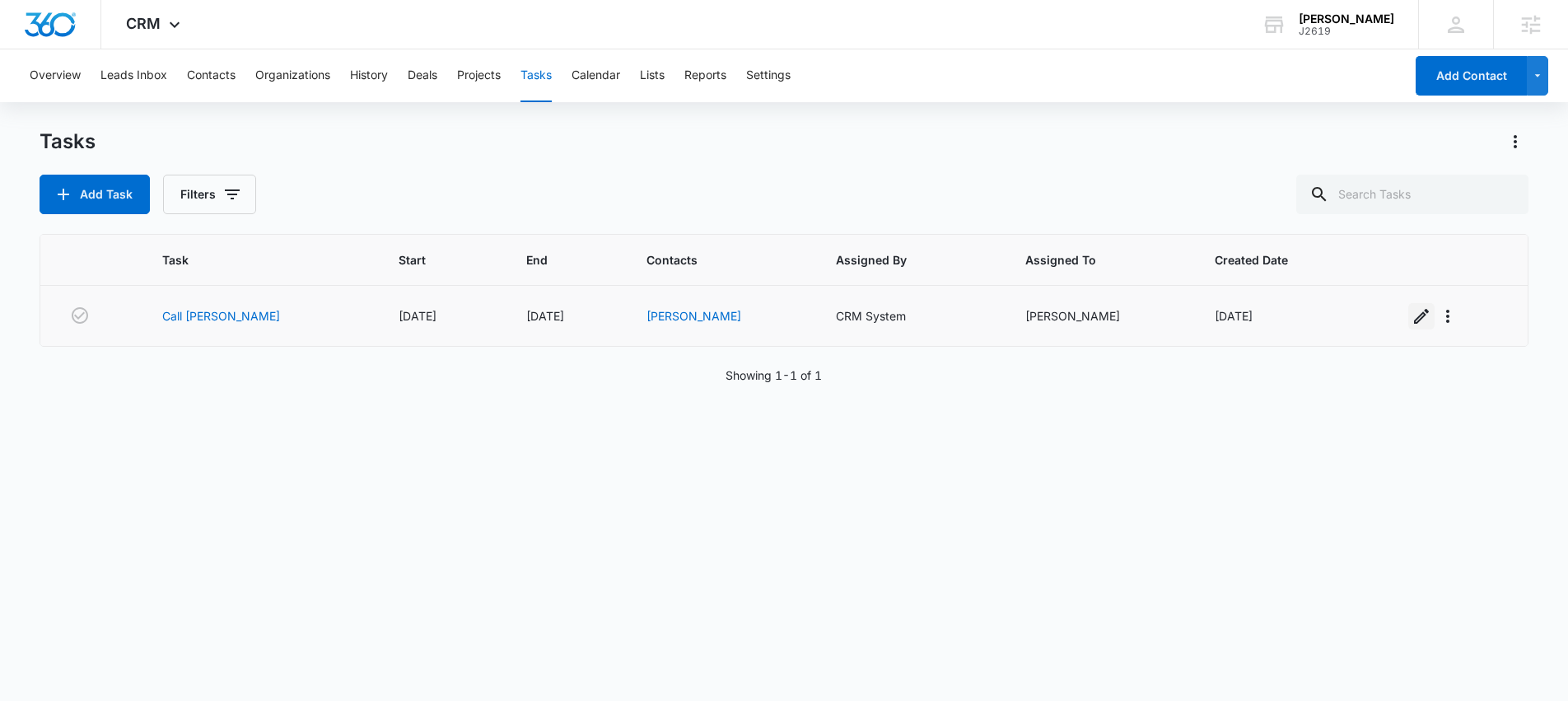
click at [1412, 315] on icon "button" at bounding box center [1422, 317] width 20 height 20
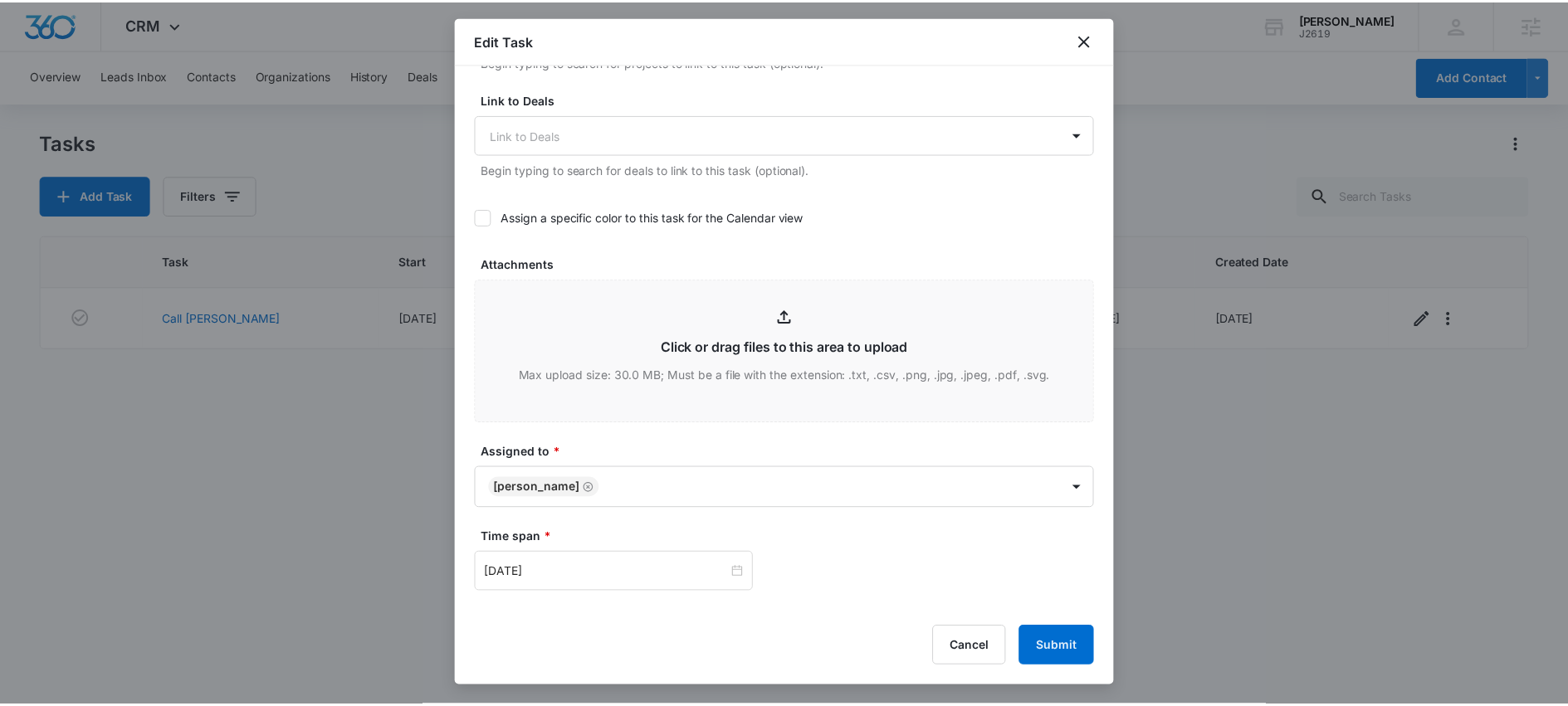
scroll to position [793, 0]
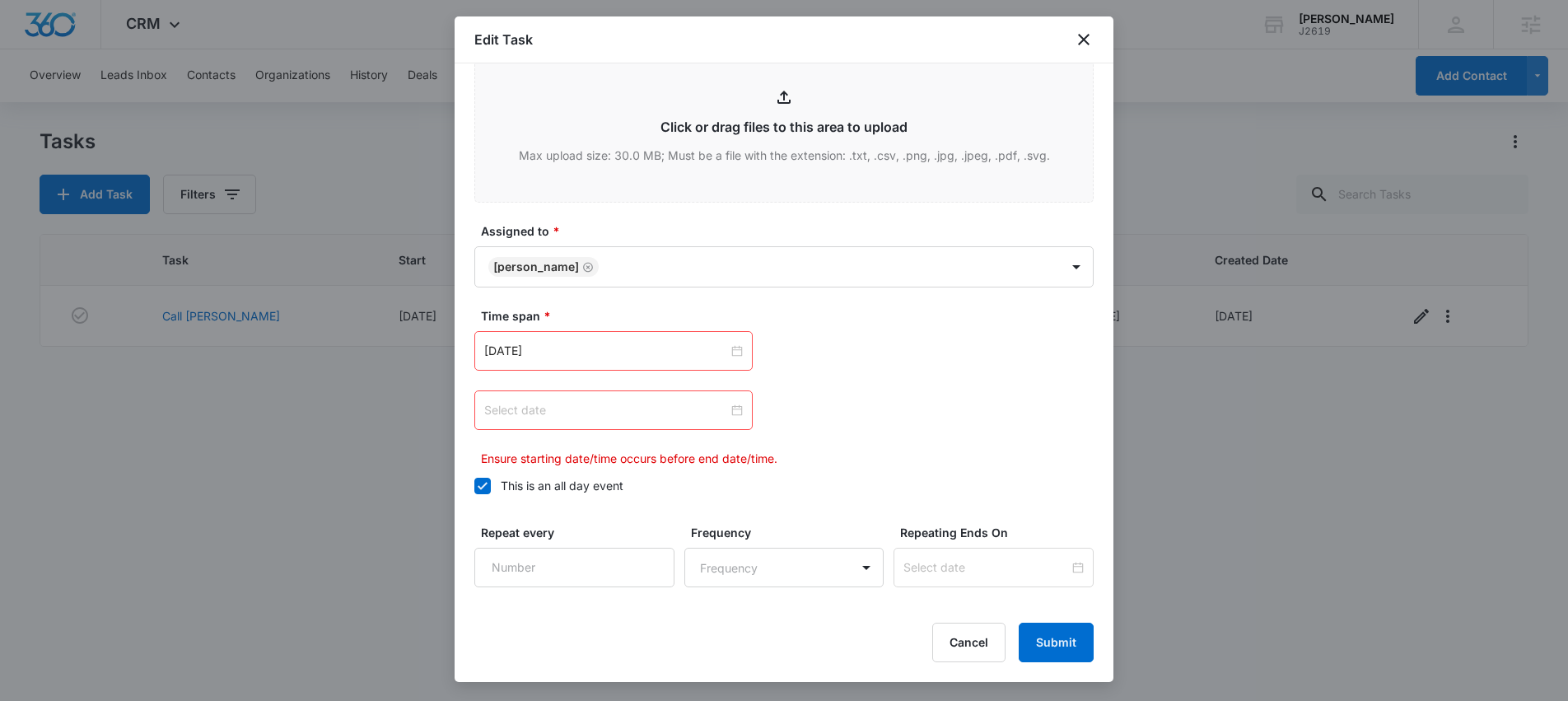
click at [735, 401] on div at bounding box center [613, 410] width 259 height 18
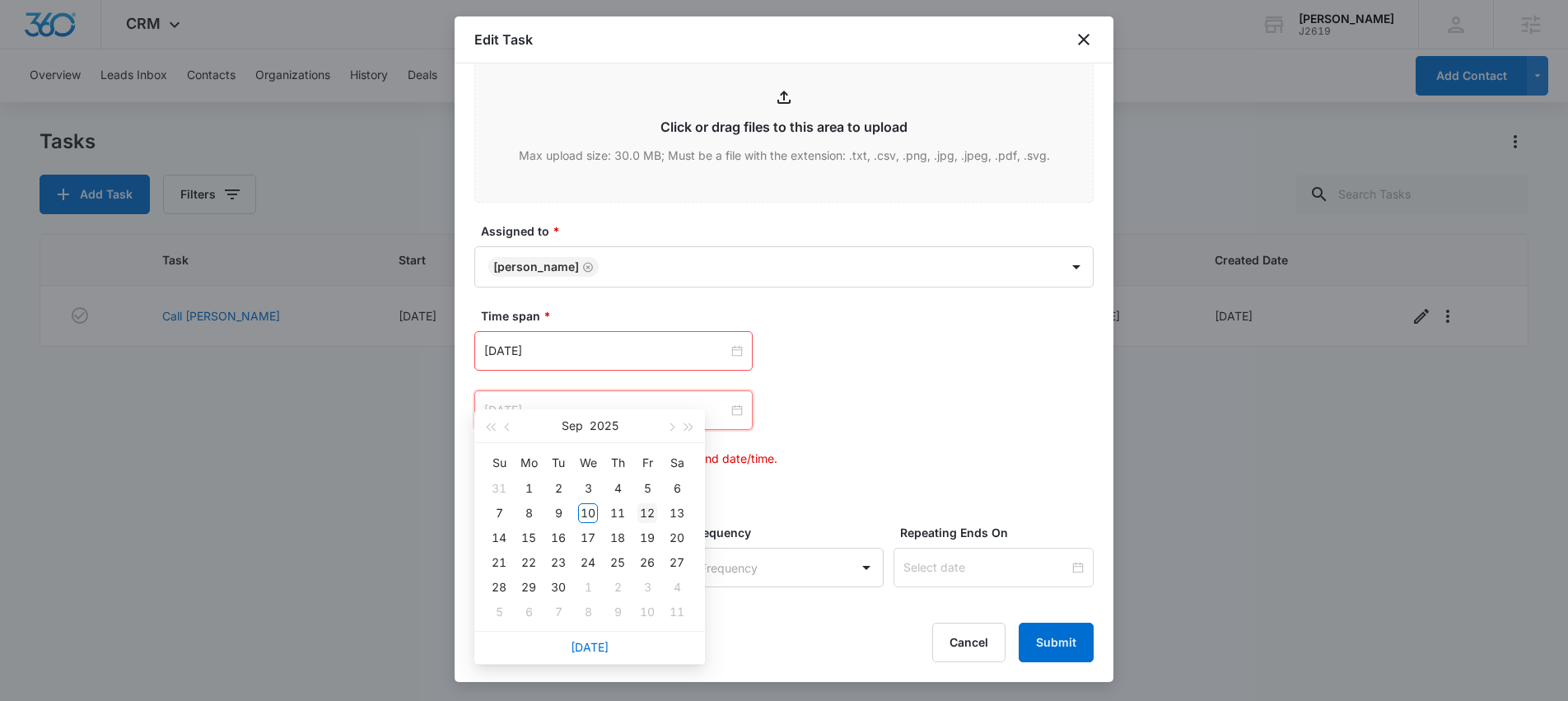
type input "Sep 12, 2025"
click at [644, 512] on div "12" at bounding box center [648, 514] width 20 height 20
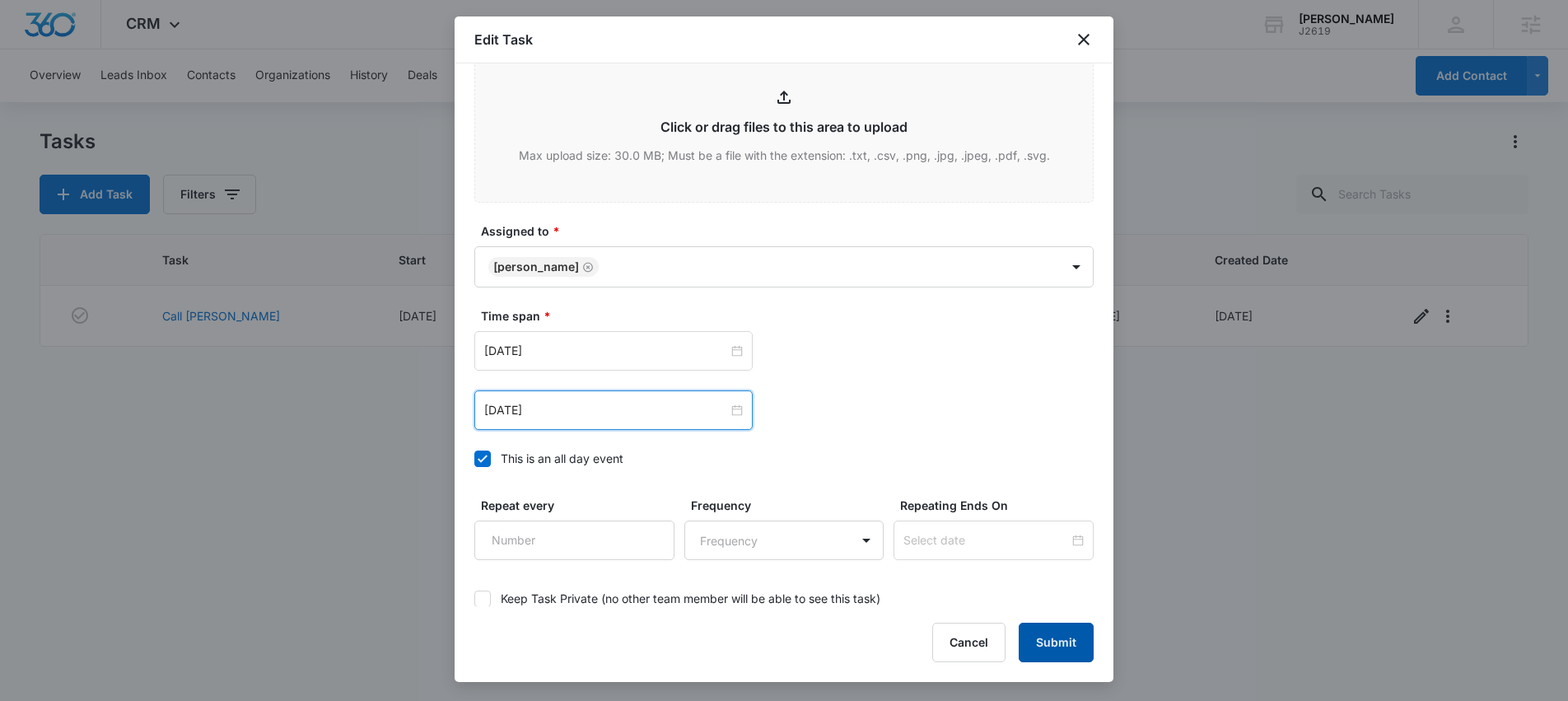
click at [1061, 635] on button "Submit" at bounding box center [1055, 642] width 75 height 40
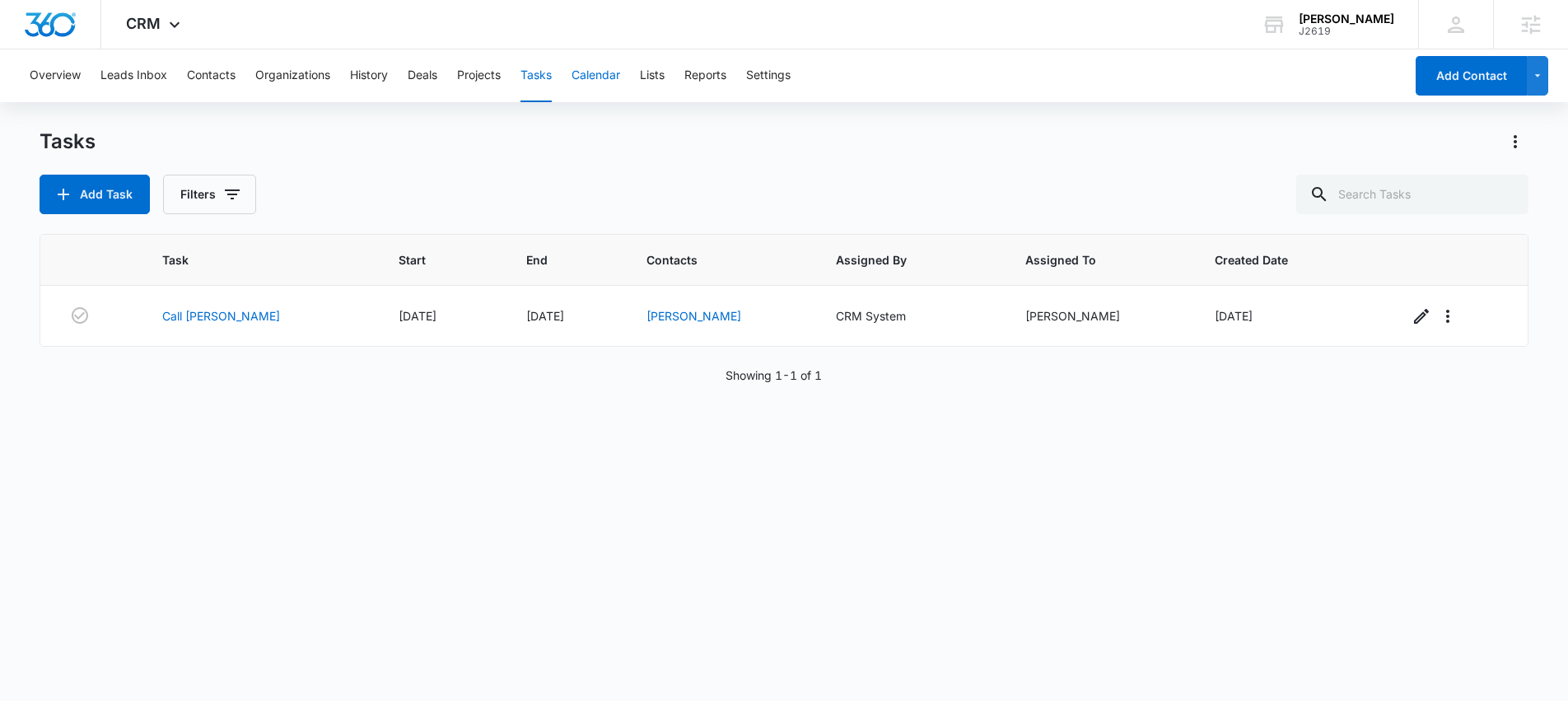
click at [597, 75] on button "Calendar" at bounding box center [596, 76] width 49 height 53
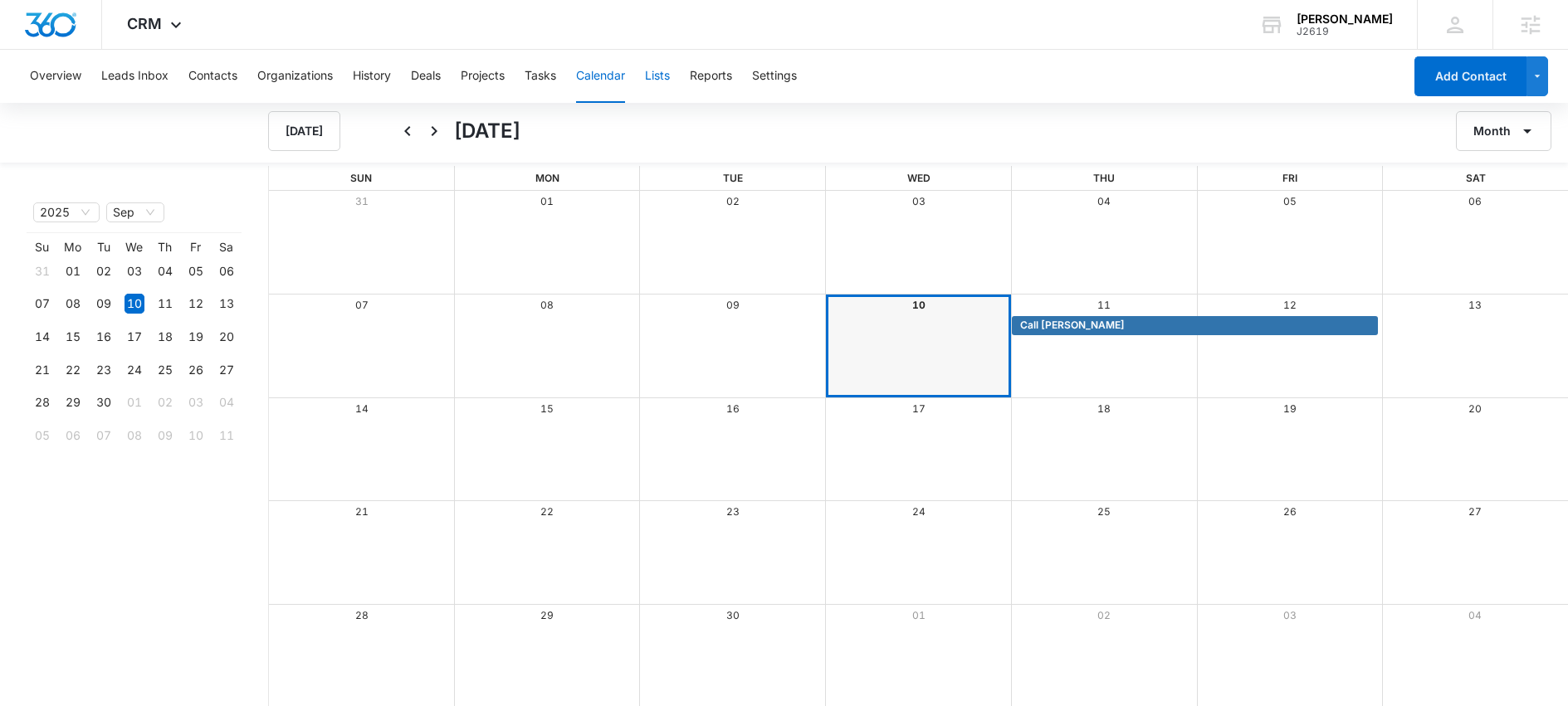
click at [663, 80] on button "Lists" at bounding box center [657, 76] width 25 height 53
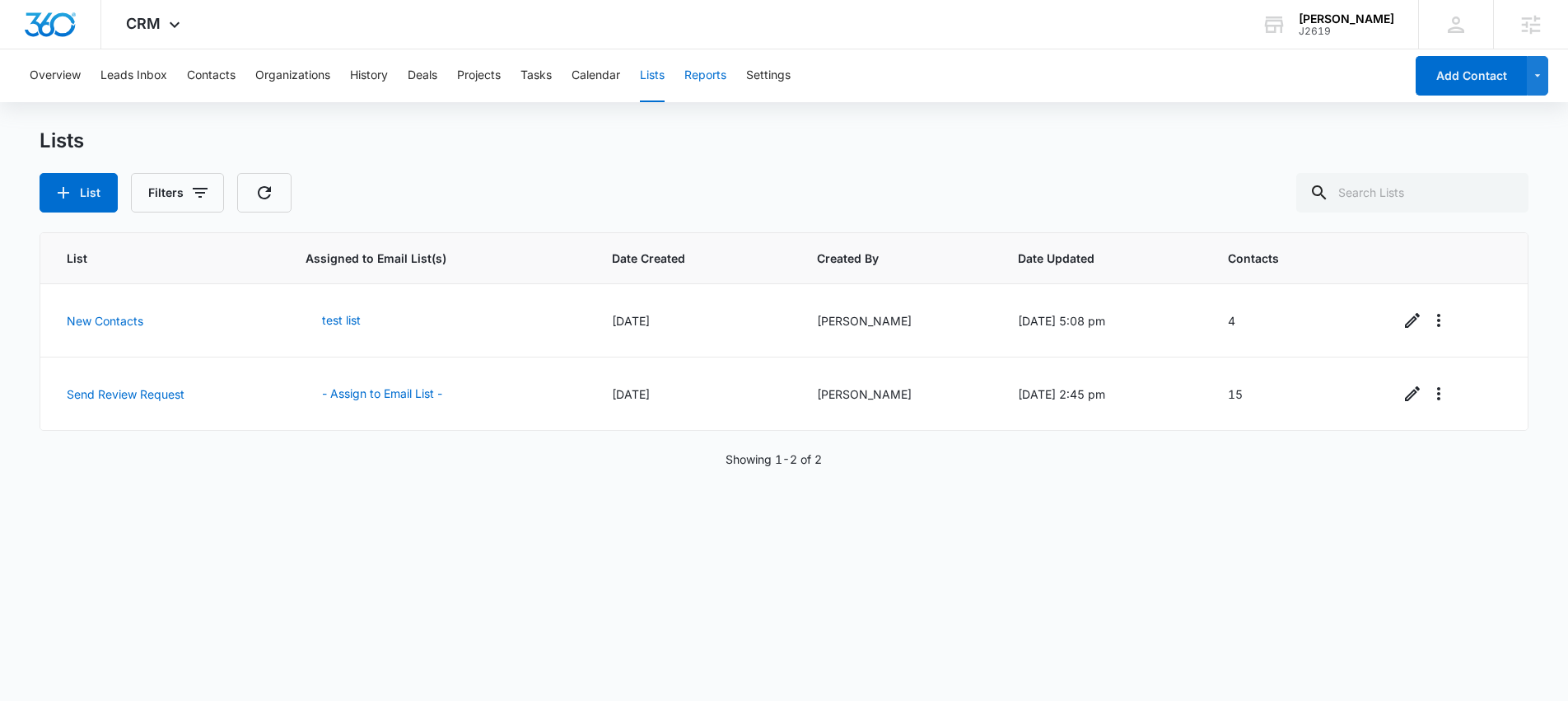
click at [707, 75] on button "Reports" at bounding box center [705, 76] width 42 height 53
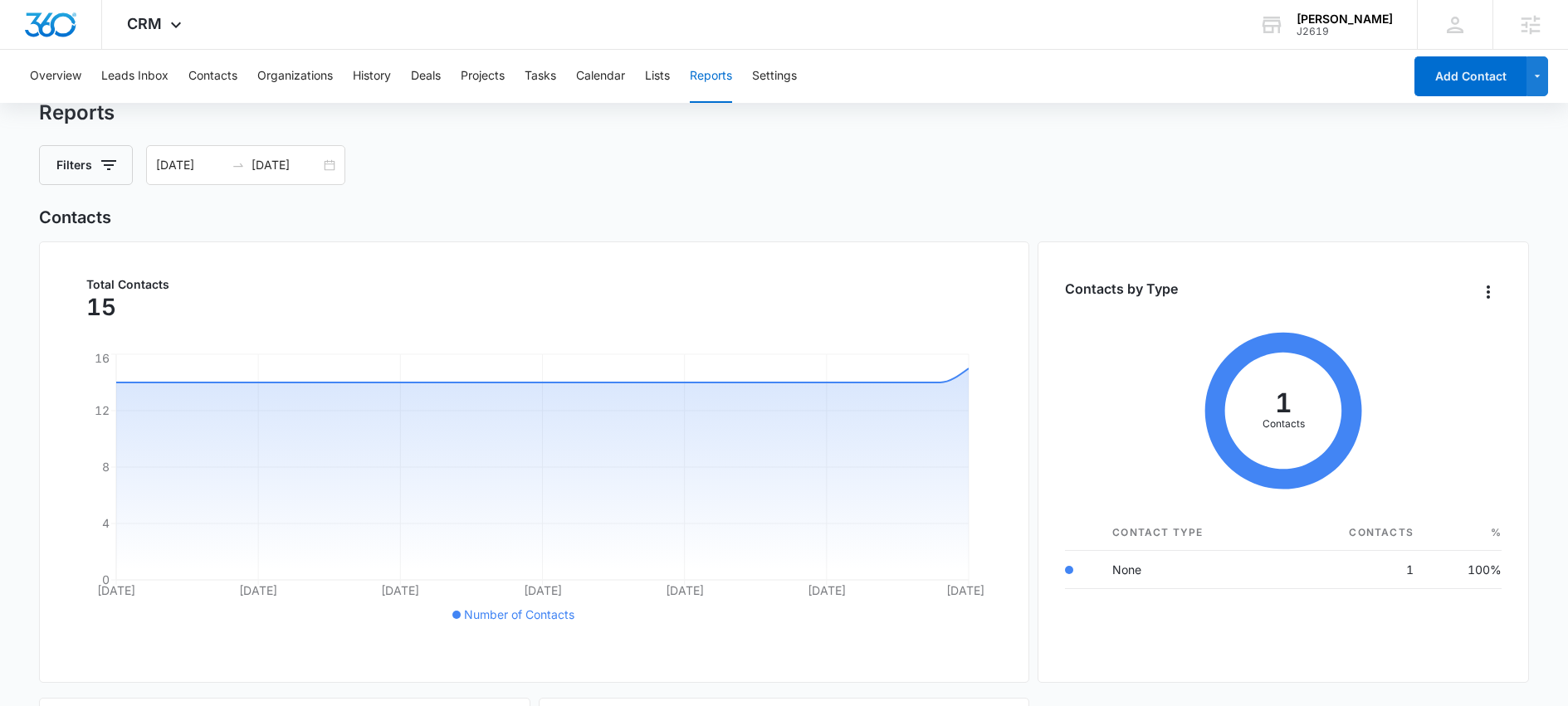
scroll to position [352, 0]
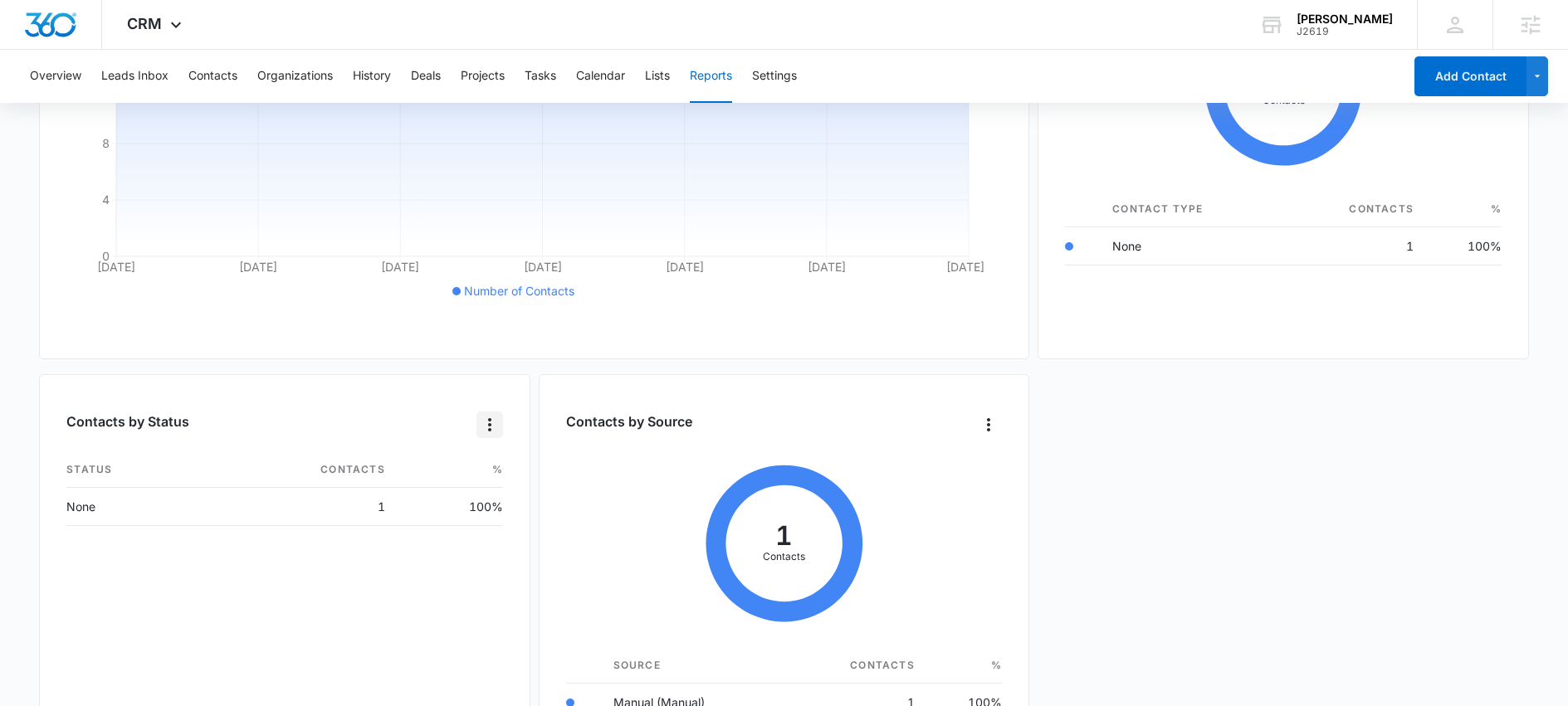
click at [488, 418] on icon "Overflow Menu" at bounding box center [490, 425] width 3 height 14
click at [453, 476] on div "Chart View" at bounding box center [432, 476] width 60 height 12
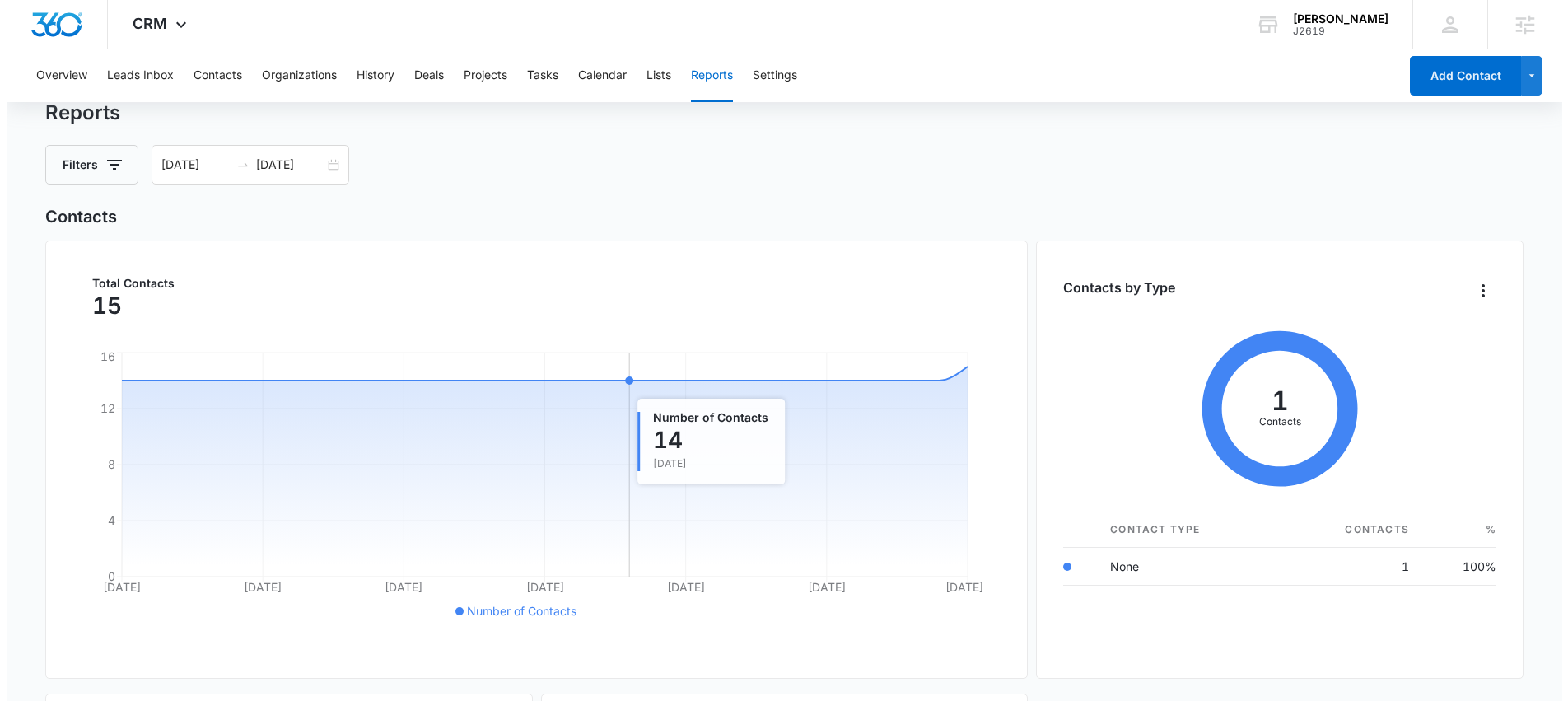
scroll to position [0, 0]
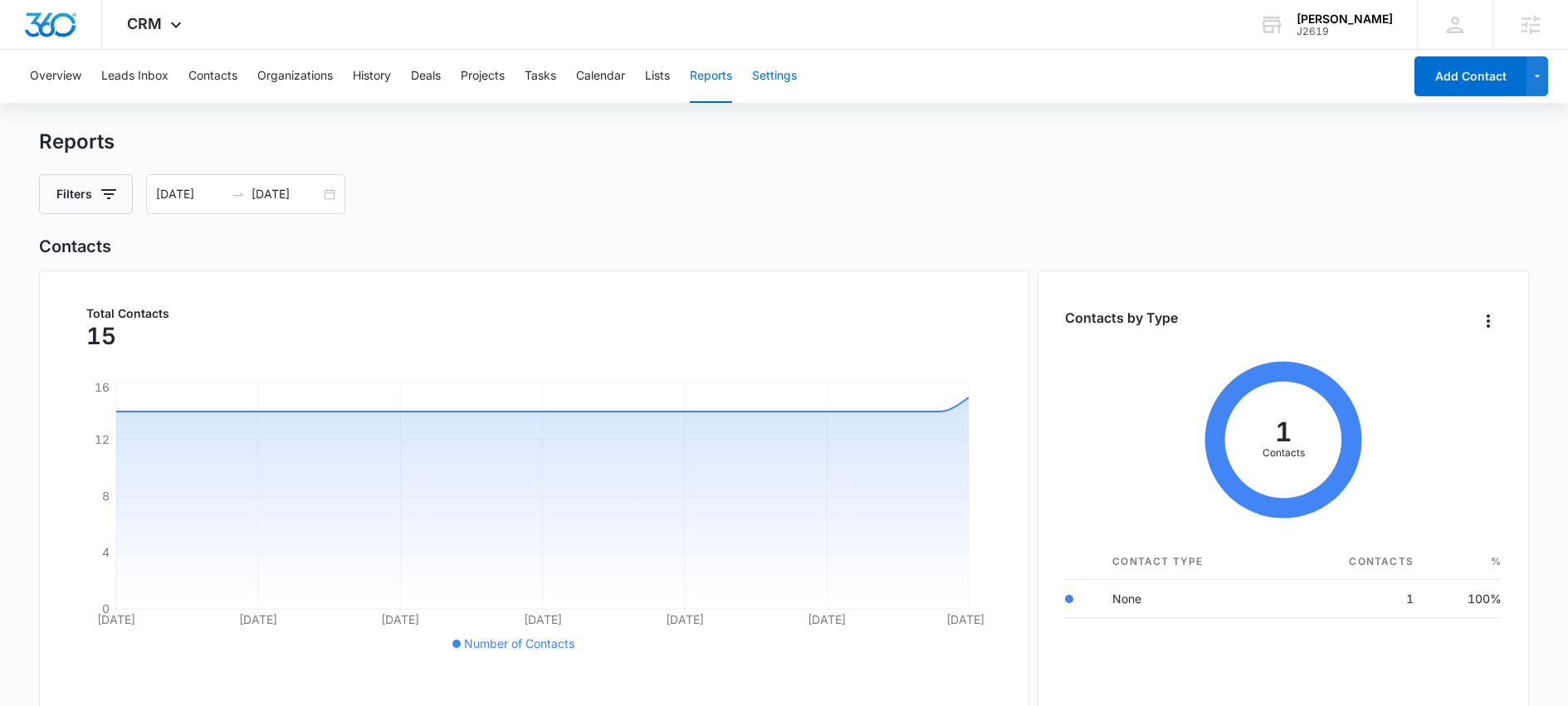
click at [775, 74] on button "Settings" at bounding box center [774, 76] width 45 height 53
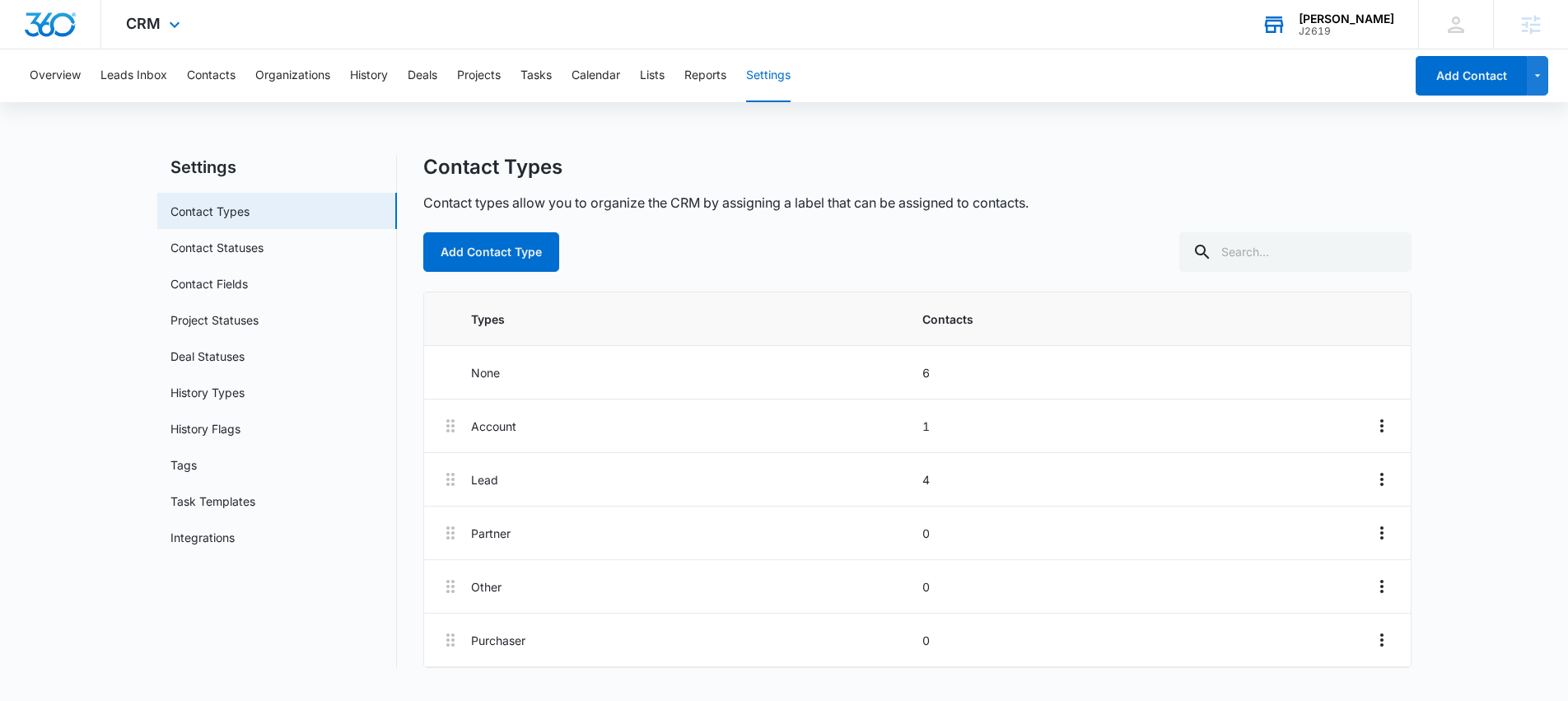
click at [1328, 20] on div "[PERSON_NAME]" at bounding box center [1346, 19] width 96 height 13
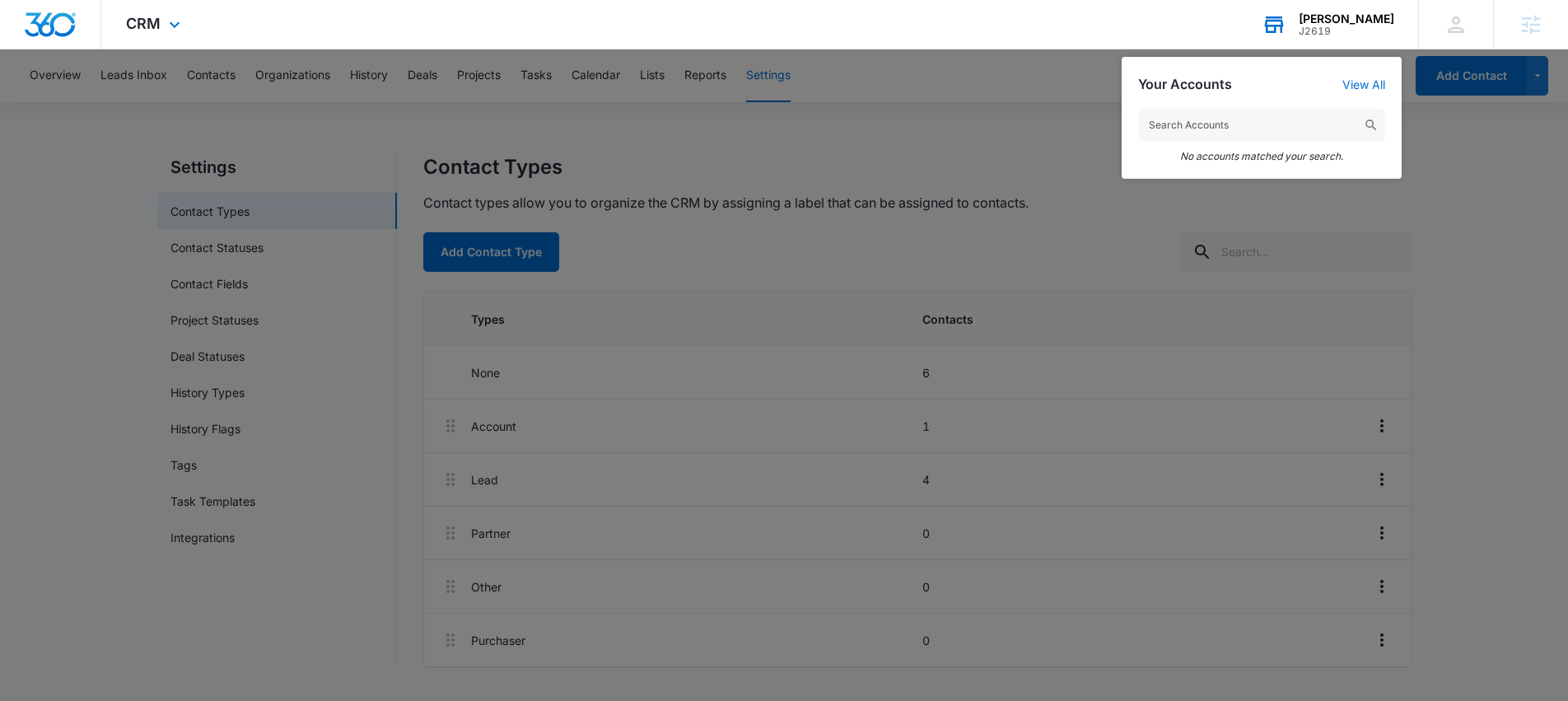
click at [1271, 132] on input "text" at bounding box center [1261, 124] width 247 height 33
type input "garret"
click at [944, 282] on div at bounding box center [784, 350] width 1568 height 701
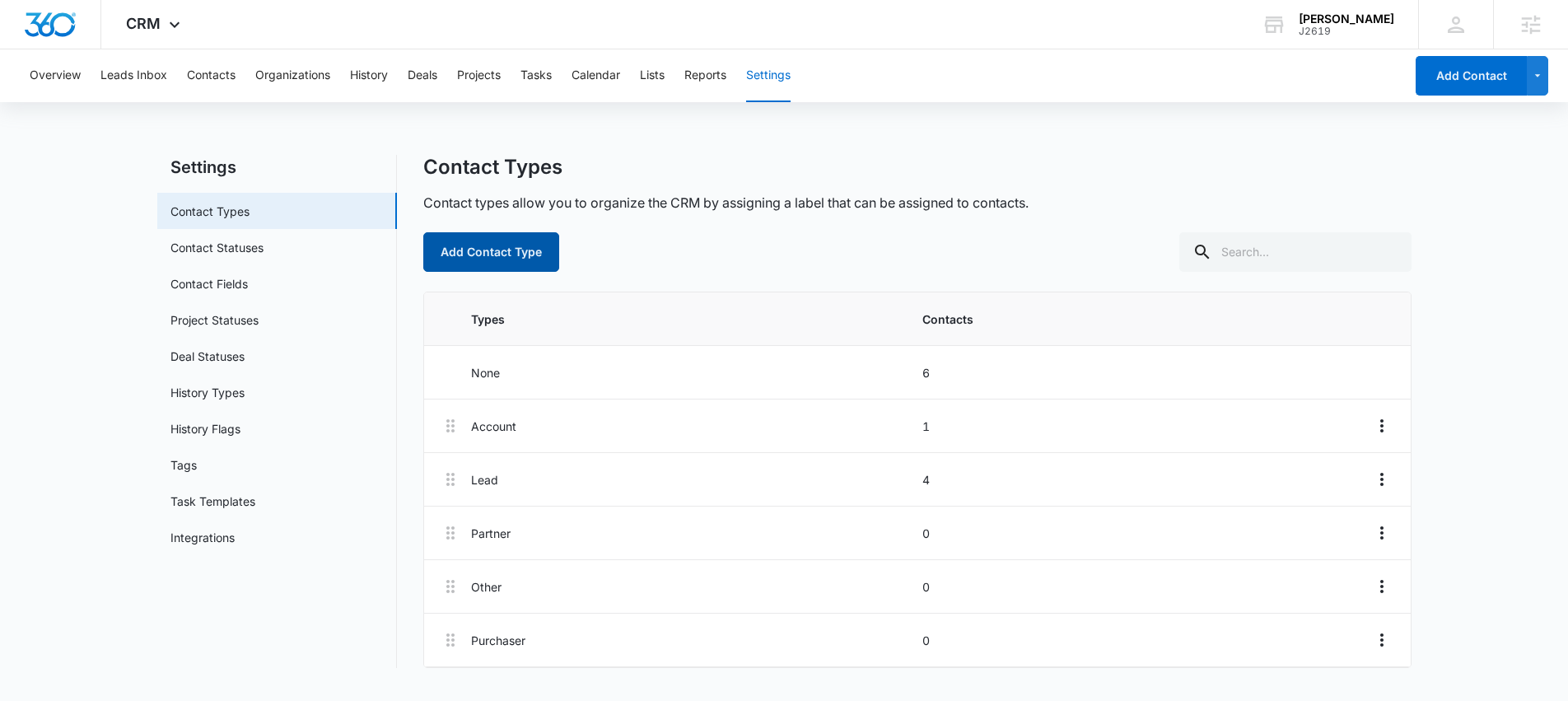
click at [516, 249] on button "Add Contact Type" at bounding box center [492, 251] width 136 height 40
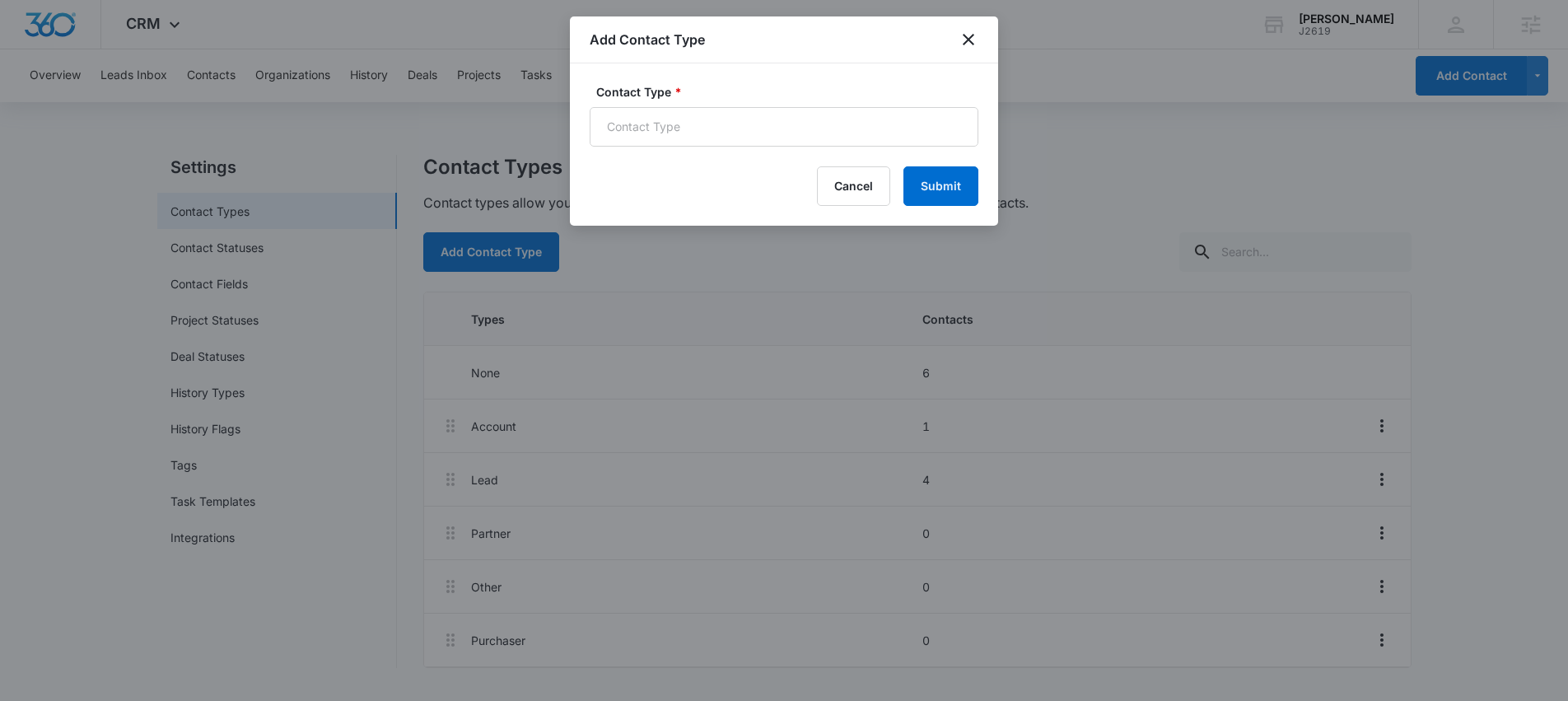
drag, startPoint x: 736, startPoint y: 312, endPoint x: 698, endPoint y: 335, distance: 44.4
click at [737, 313] on div at bounding box center [784, 350] width 1568 height 701
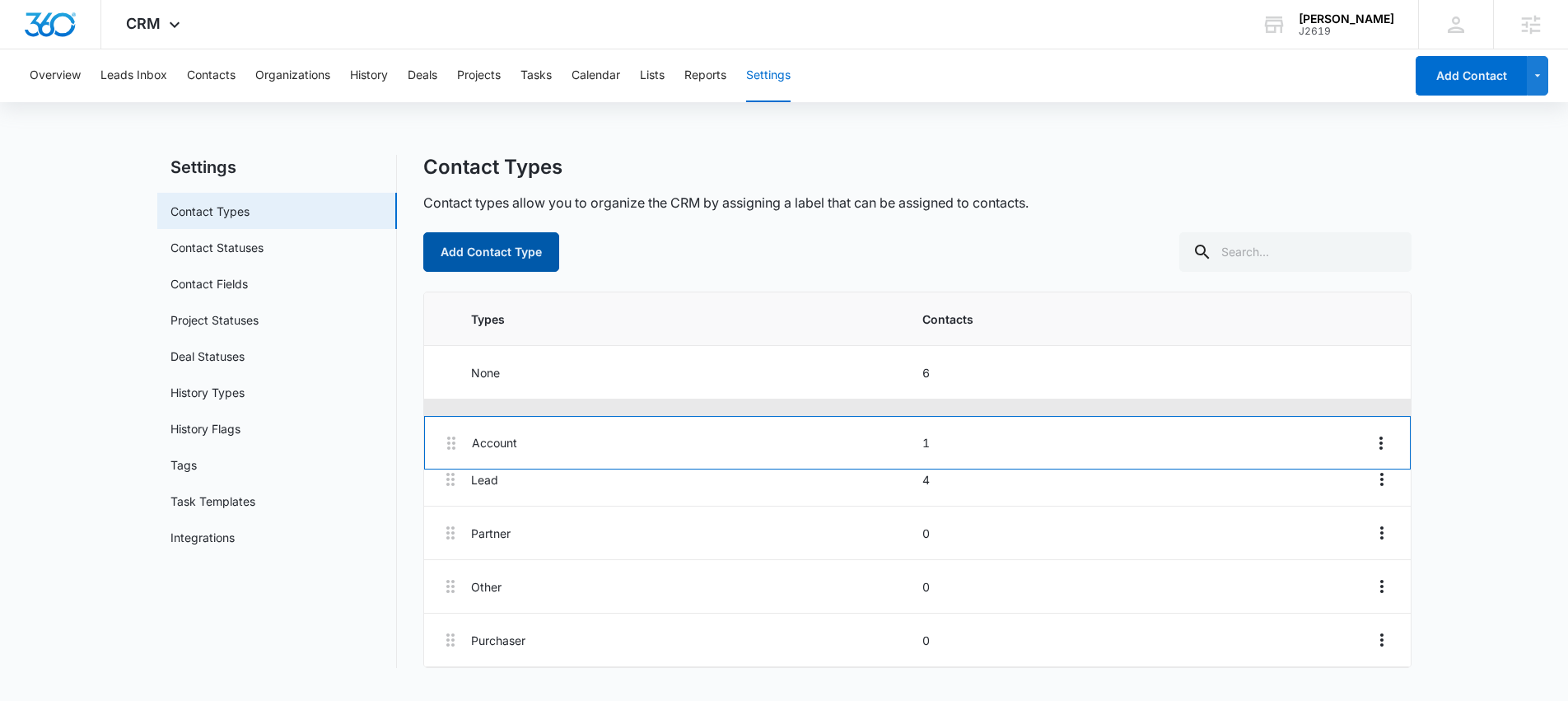
drag, startPoint x: 451, startPoint y: 427, endPoint x: 455, endPoint y: 492, distance: 65.1
click at [455, 492] on div "Account 1 Lead 4 Partner 0 Other 0 Purchaser 0" at bounding box center [918, 533] width 987 height 267
drag, startPoint x: 452, startPoint y: 477, endPoint x: 457, endPoint y: 424, distance: 53.2
click at [457, 424] on div "Lead 4 Account 1 Partner 0 Other 0 Purchaser 0" at bounding box center [918, 533] width 987 height 267
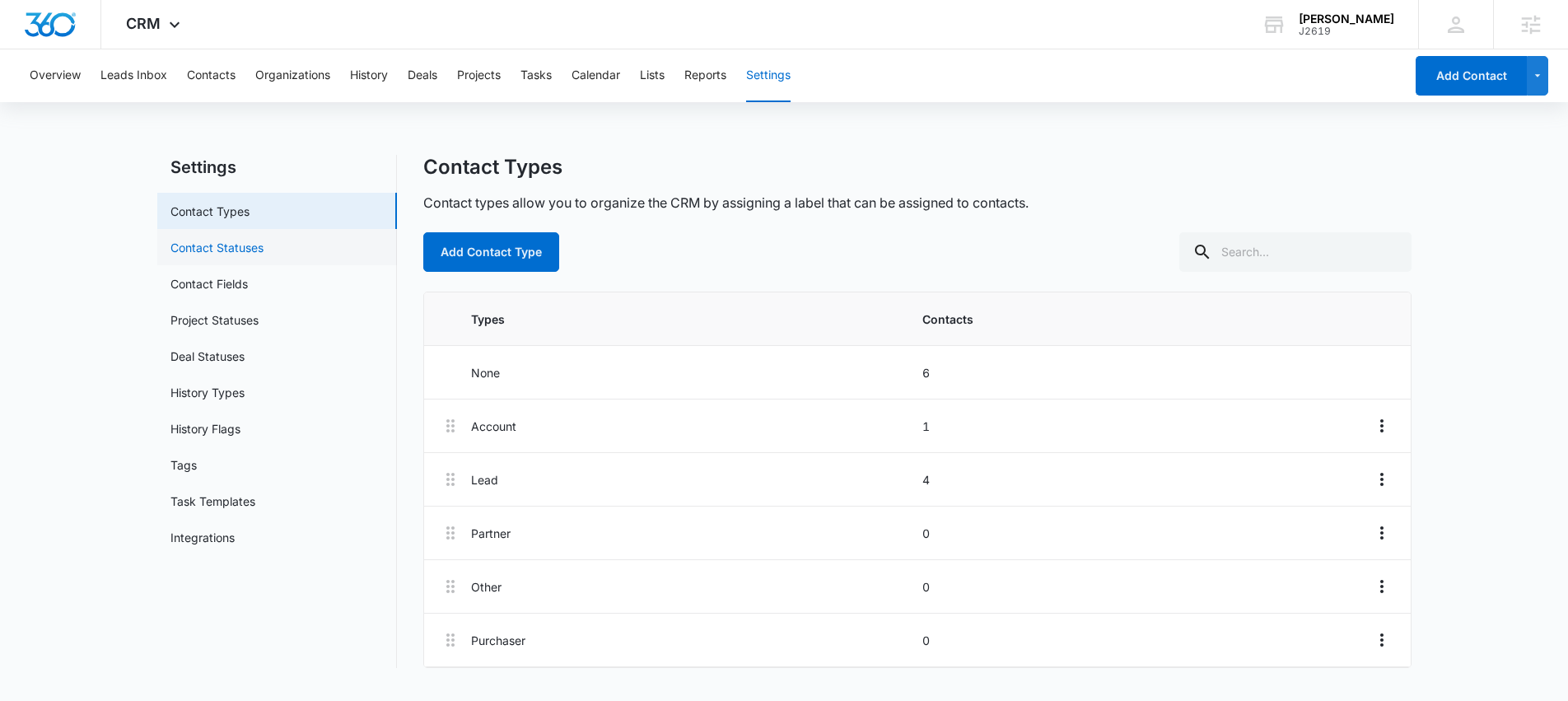
click at [251, 253] on link "Contact Statuses" at bounding box center [217, 247] width 93 height 18
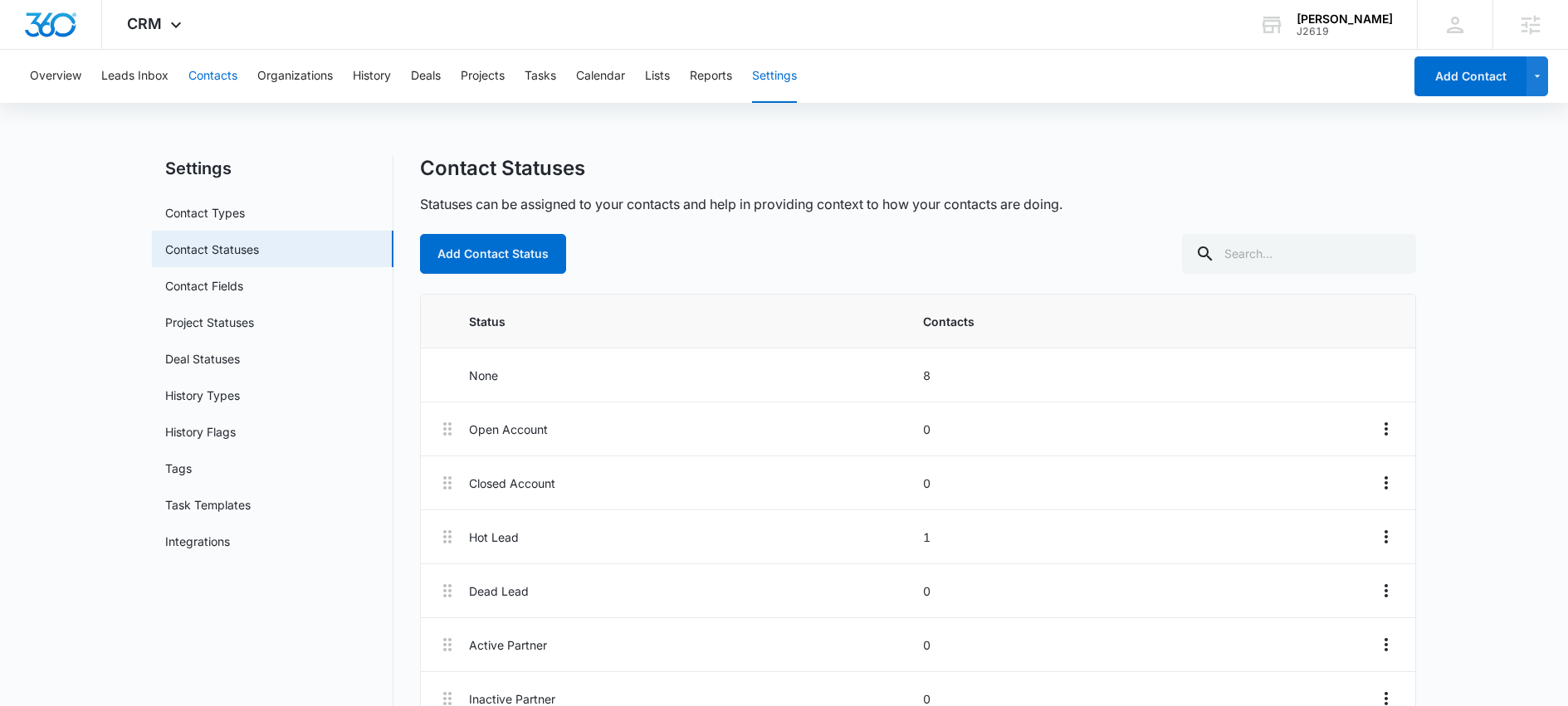
click at [207, 72] on button "Contacts" at bounding box center [213, 76] width 49 height 53
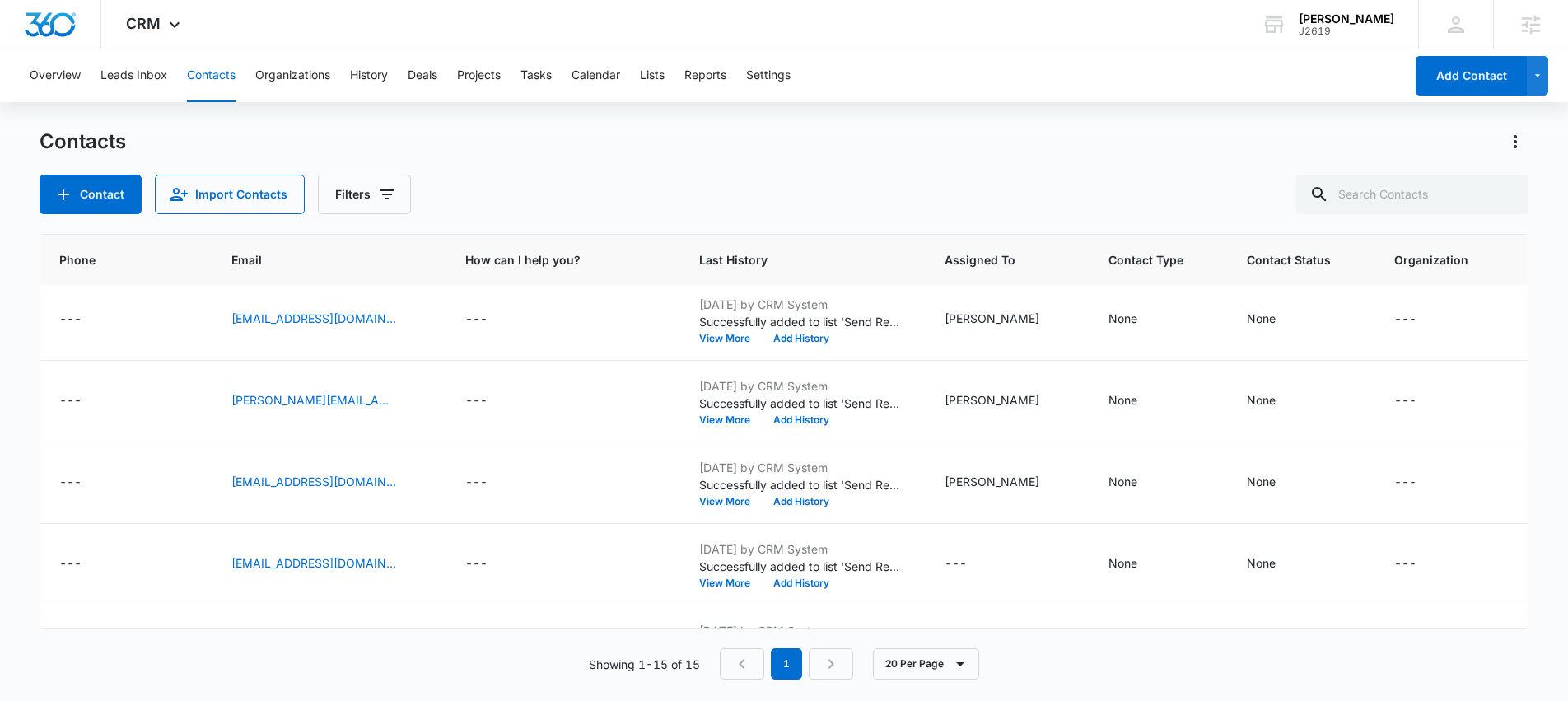
scroll to position [251, 0]
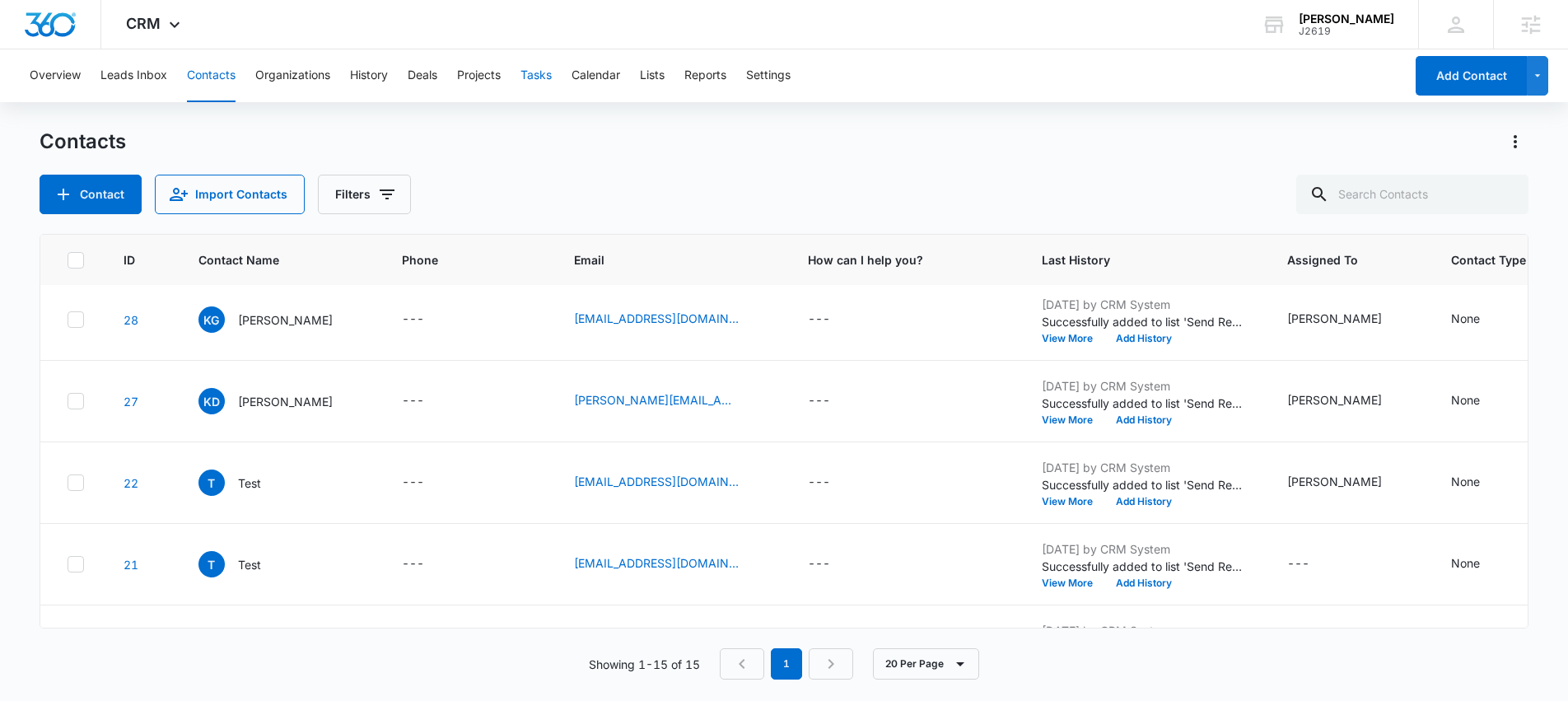
click at [532, 80] on button "Tasks" at bounding box center [535, 76] width 31 height 53
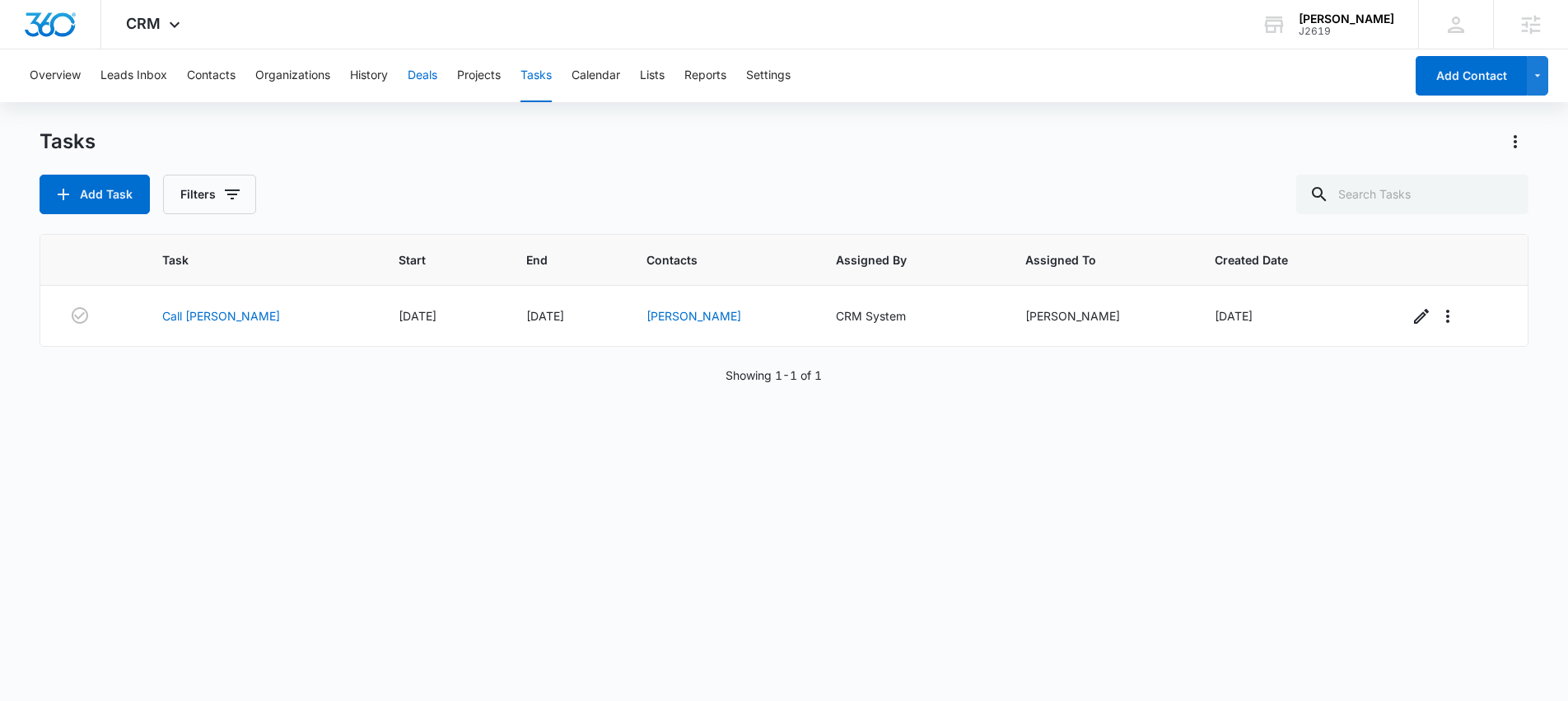
click at [421, 80] on button "Deals" at bounding box center [422, 76] width 29 height 53
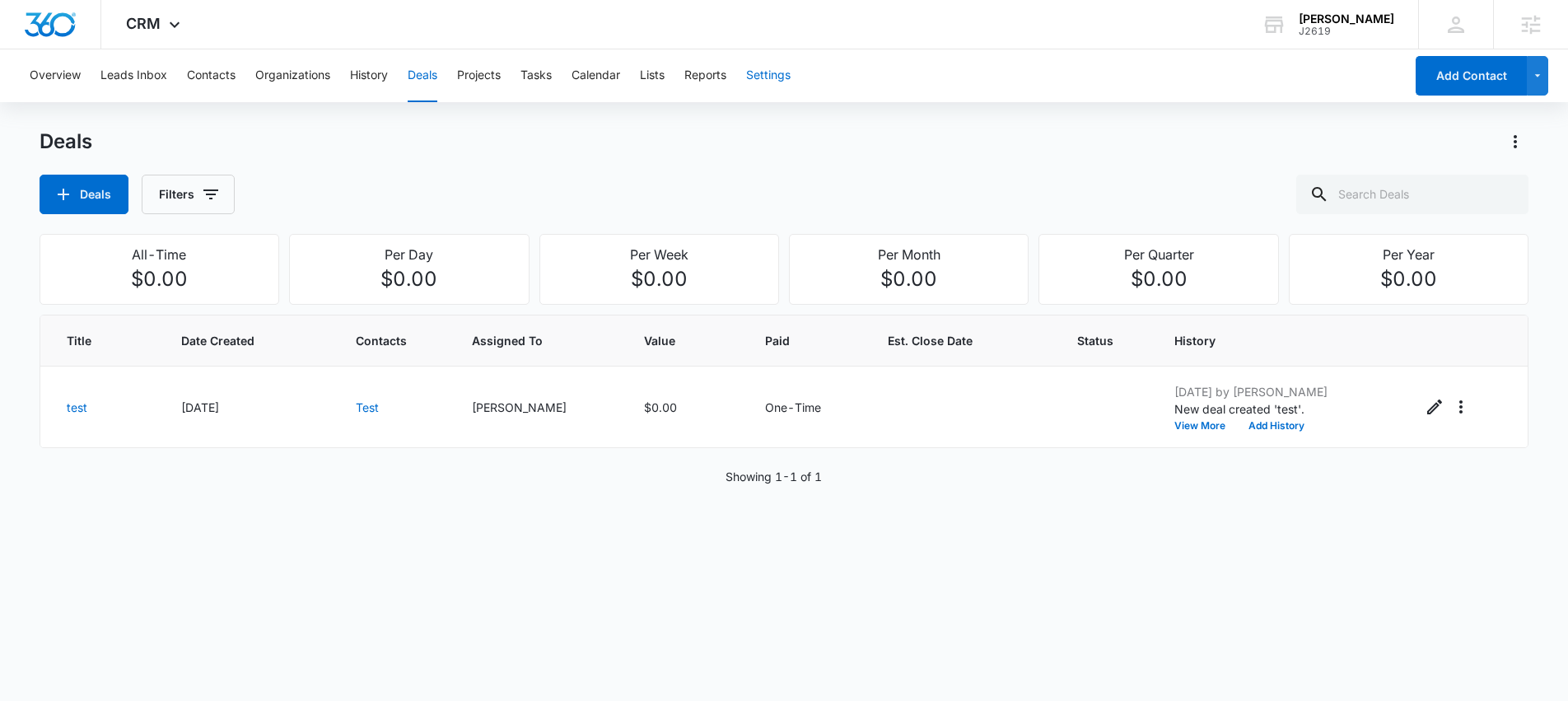
click at [776, 76] on button "Settings" at bounding box center [768, 76] width 45 height 53
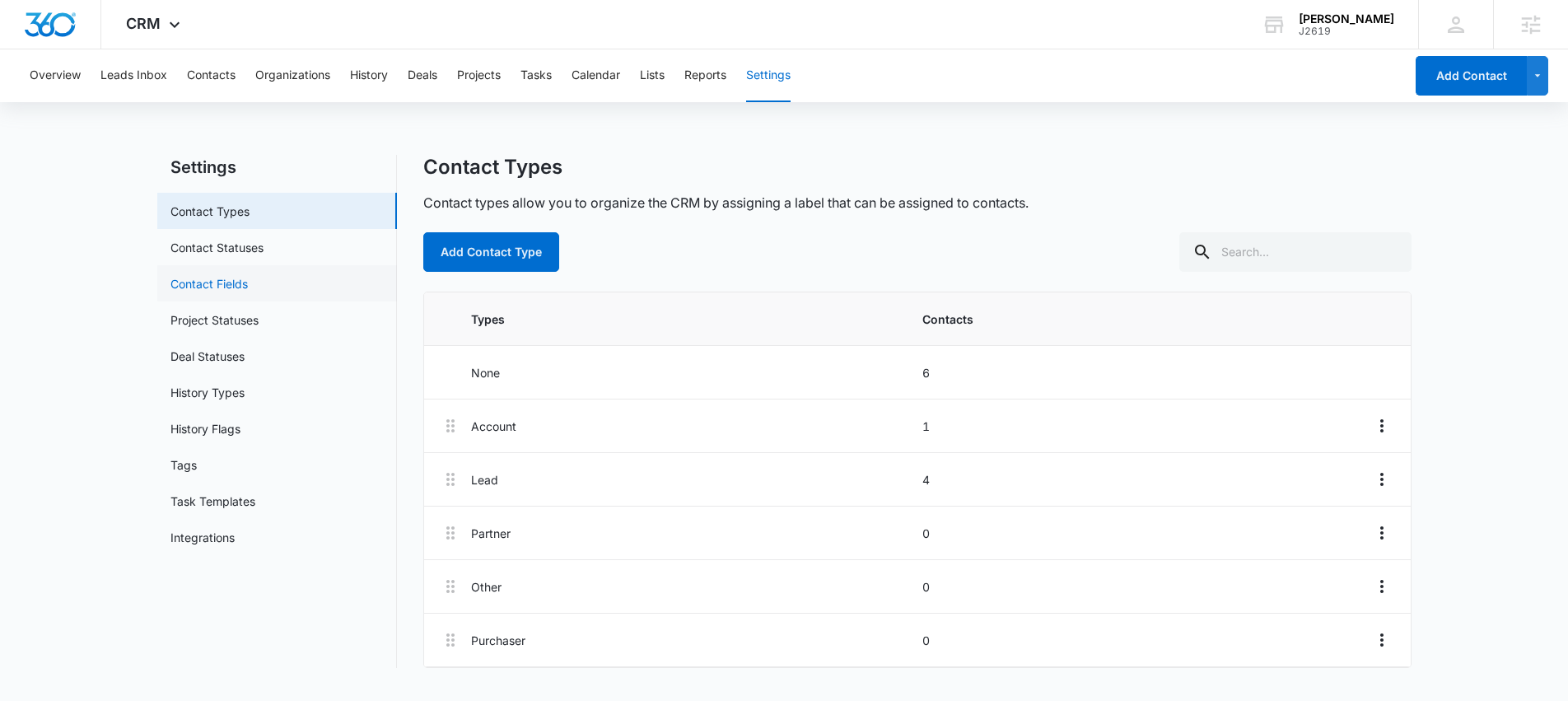
click at [241, 282] on link "Contact Fields" at bounding box center [209, 283] width 77 height 18
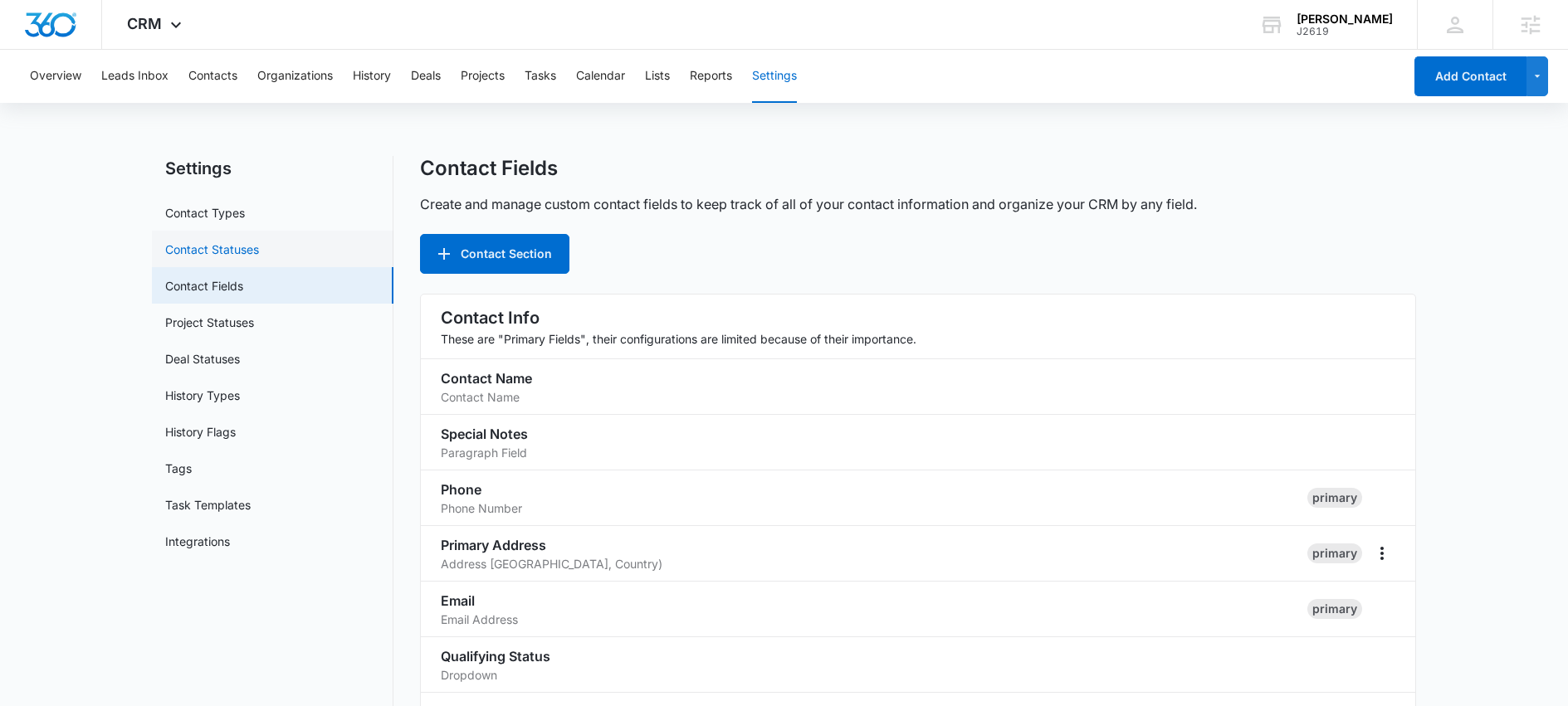
click at [236, 255] on link "Contact Statuses" at bounding box center [212, 249] width 94 height 18
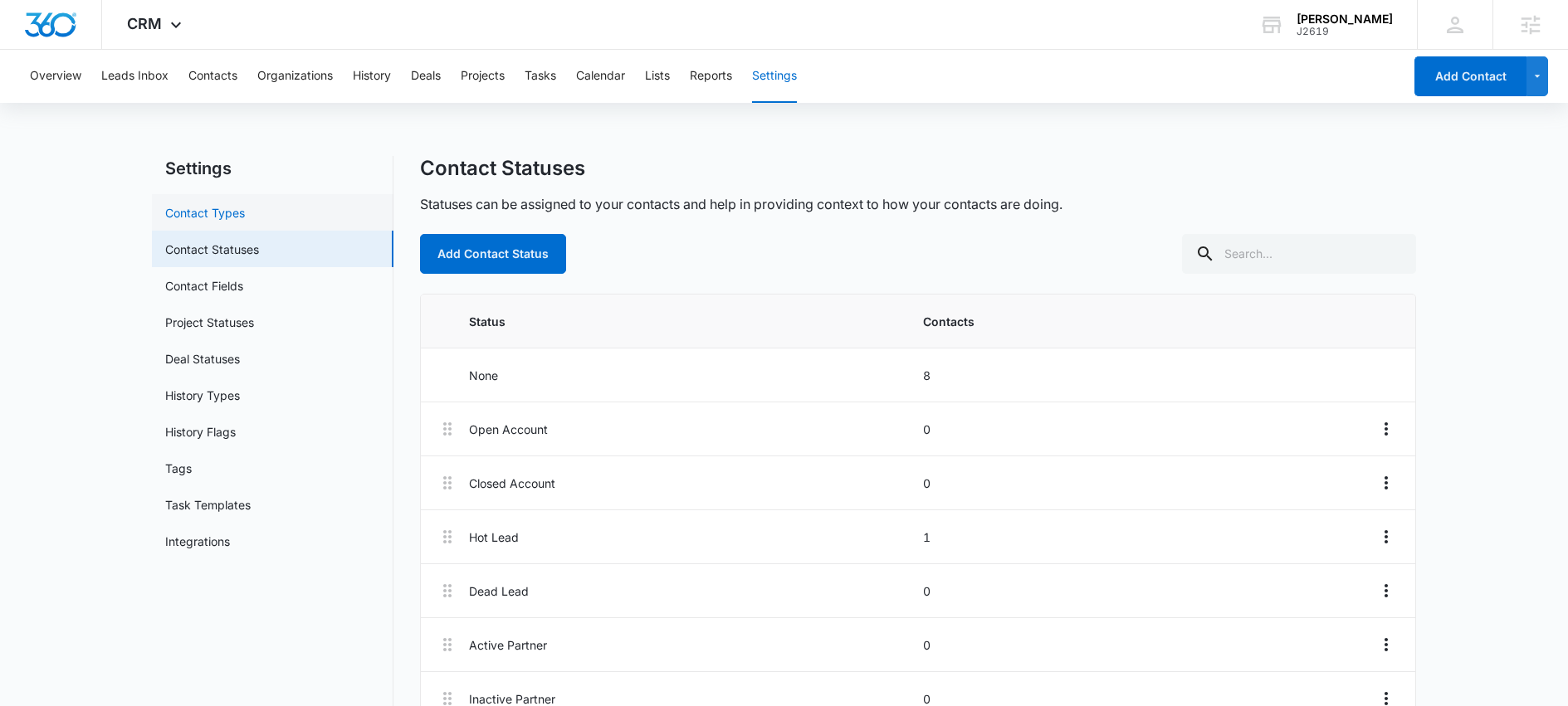
click at [245, 222] on link "Contact Types" at bounding box center [205, 212] width 80 height 18
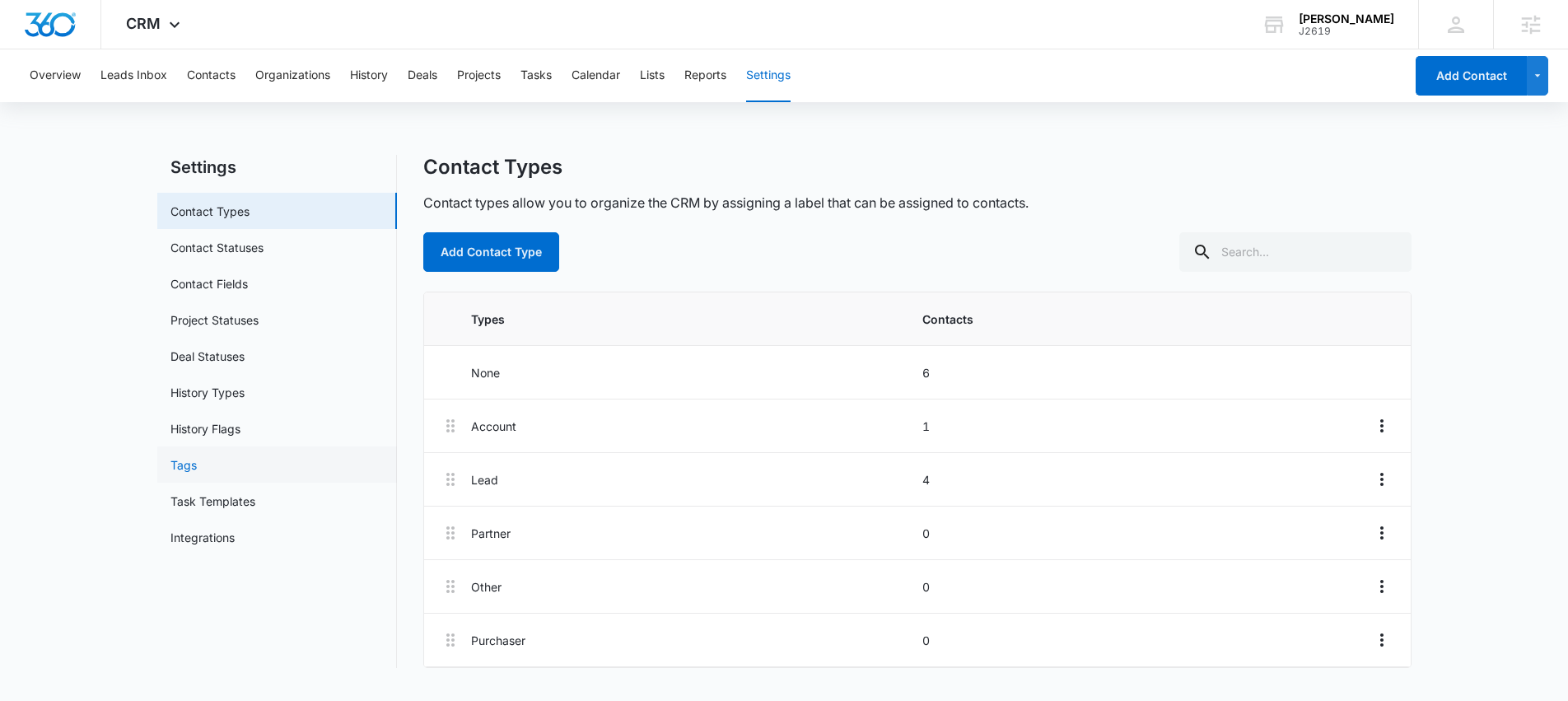
click at [188, 467] on link "Tags" at bounding box center [183, 465] width 26 height 18
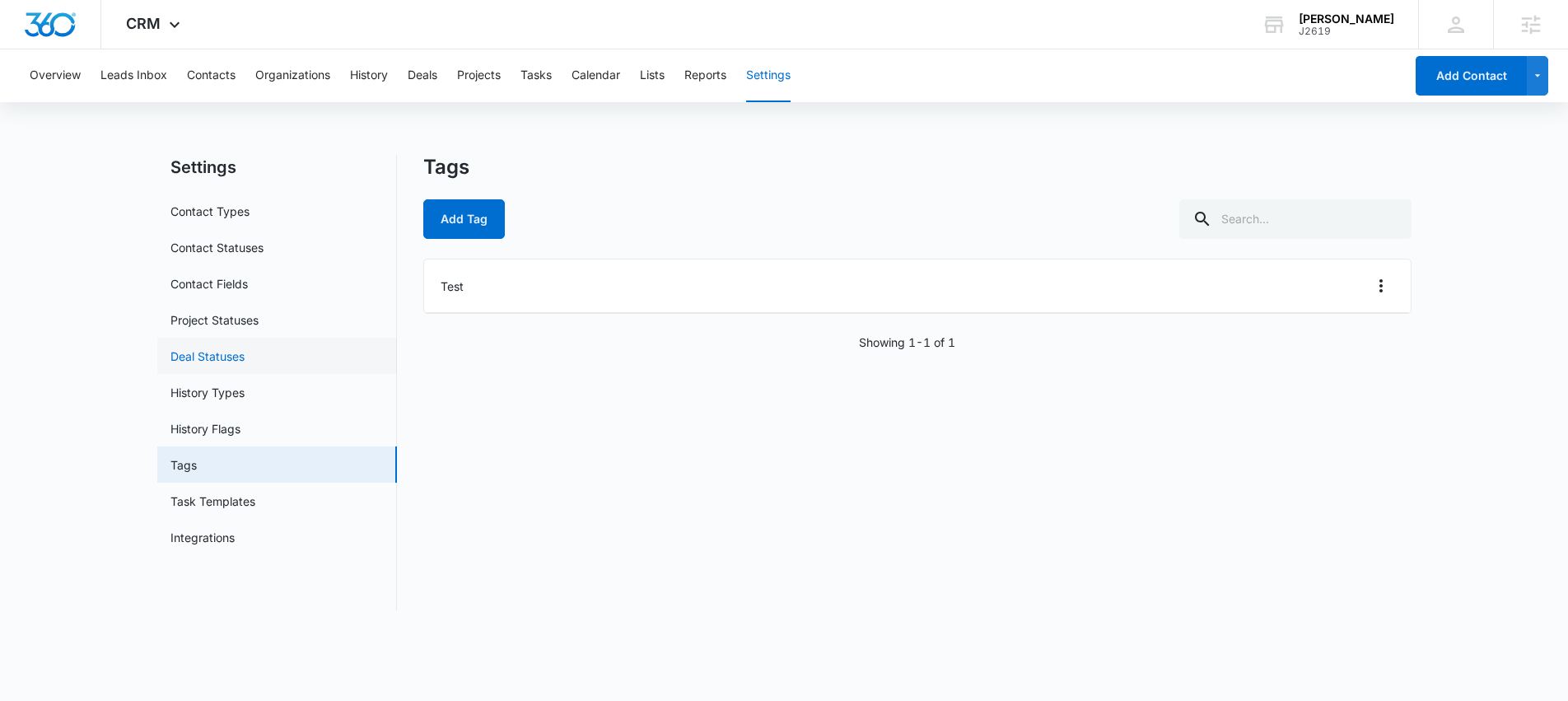
click at [231, 351] on link "Deal Statuses" at bounding box center [208, 356] width 74 height 18
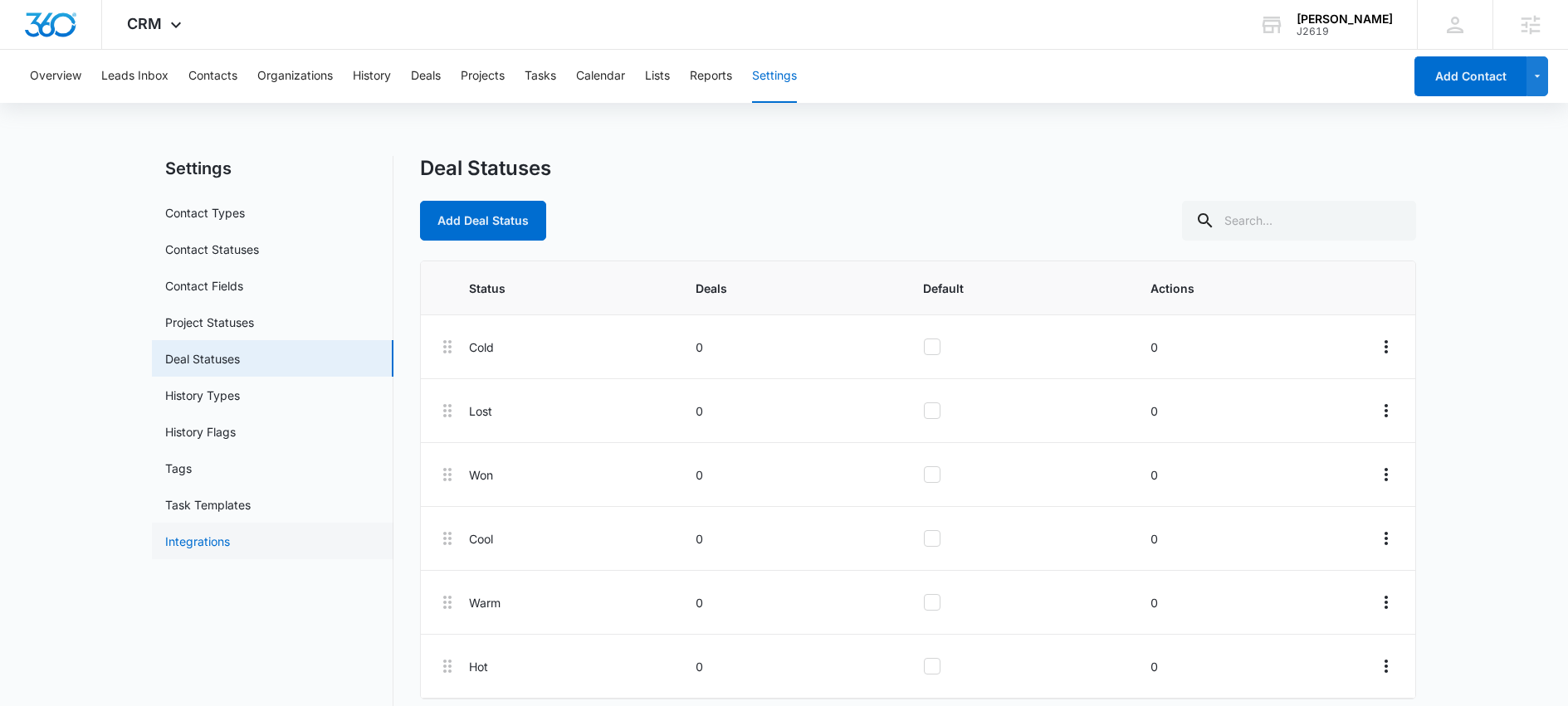
click at [211, 542] on link "Integrations" at bounding box center [197, 541] width 64 height 18
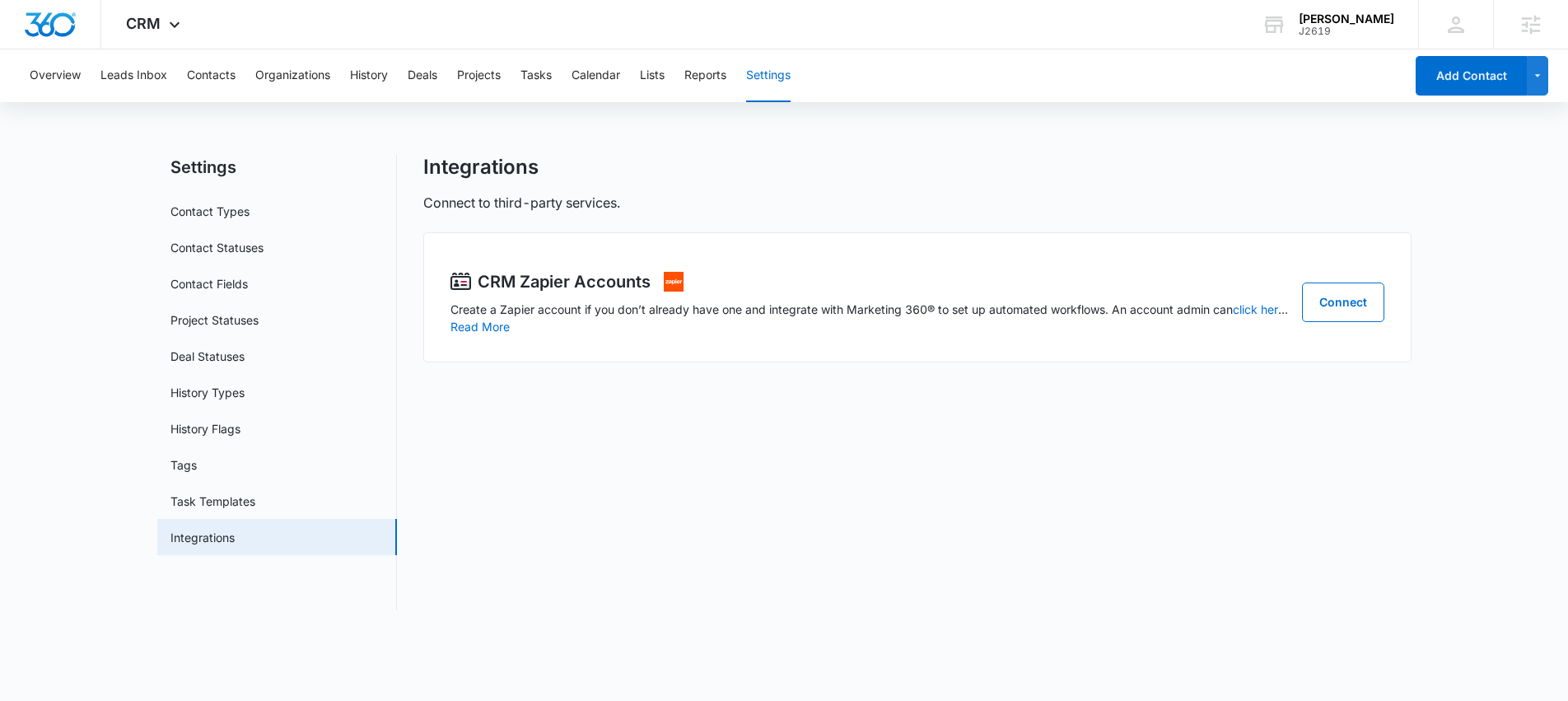
click at [775, 82] on button "Settings" at bounding box center [768, 76] width 45 height 53
